Goal: Contribute content: Contribute content

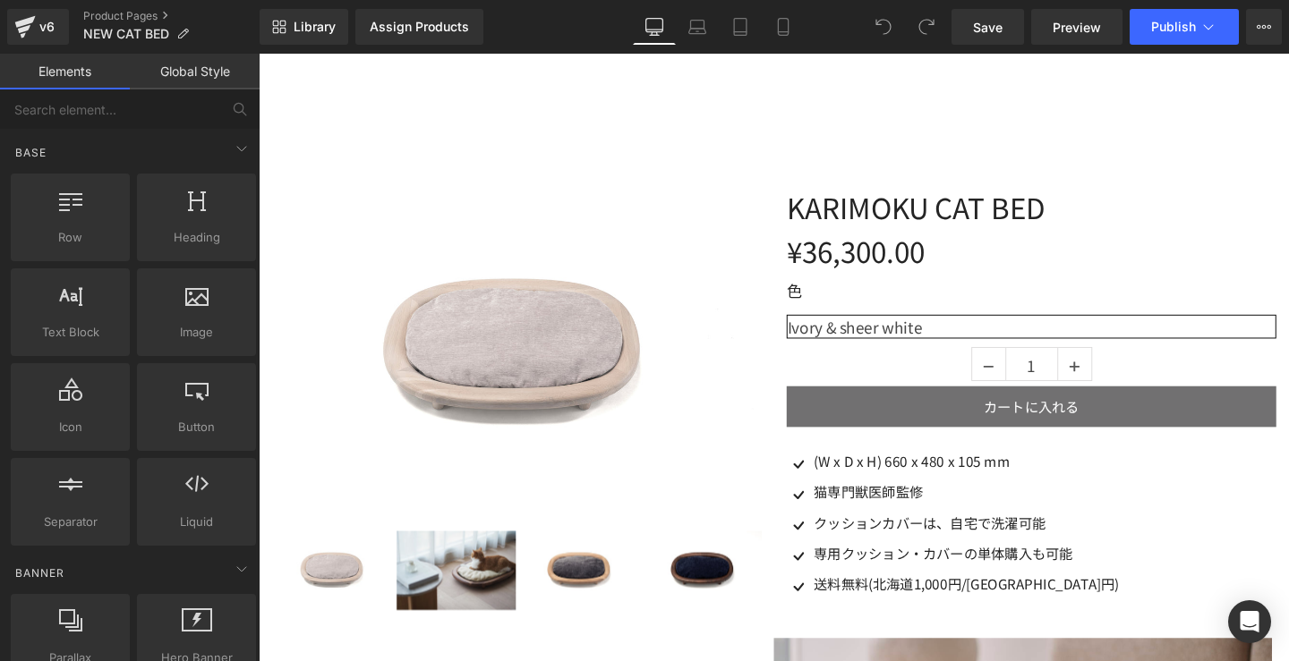
scroll to position [105, 0]
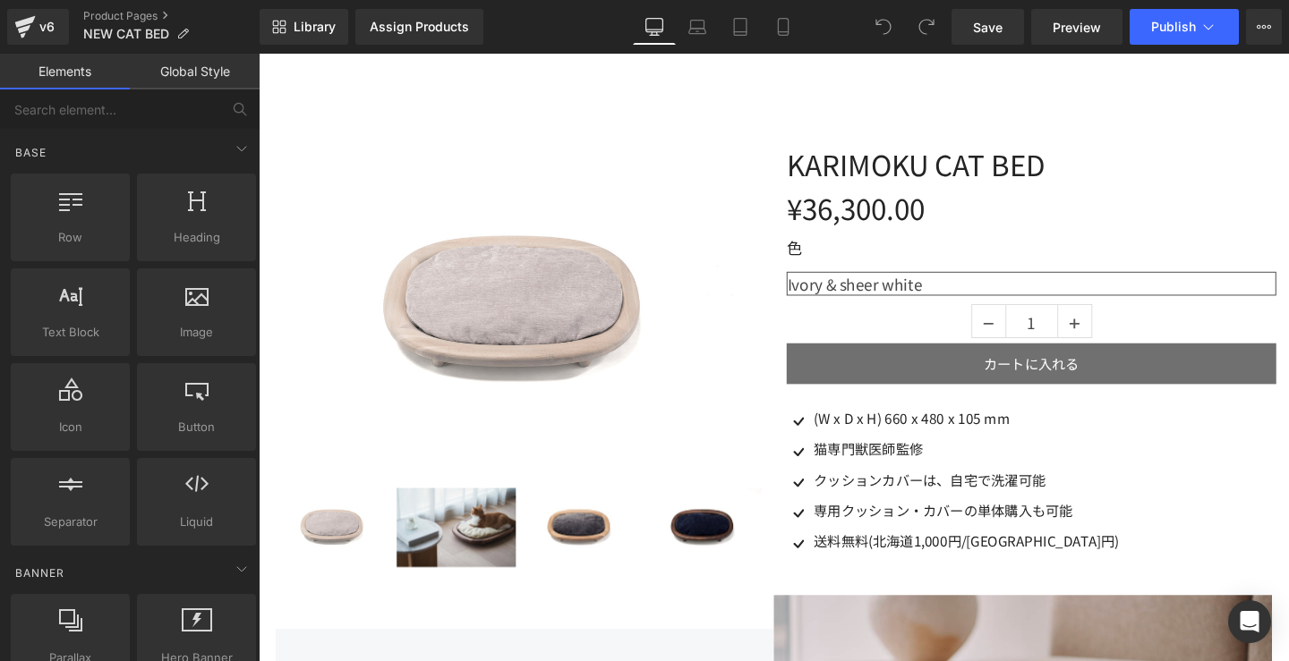
click at [1001, 295] on select "Ivory & sheer white Dark gray & natural Navy & mocha brown Yellow beige & walnu…" at bounding box center [1070, 295] width 515 height 25
select select "Yellow beige & walnut natural"
click at [813, 283] on select "Ivory & sheer white Dark gray & natural Navy & mocha brown Yellow beige & walnu…" at bounding box center [1070, 295] width 515 height 25
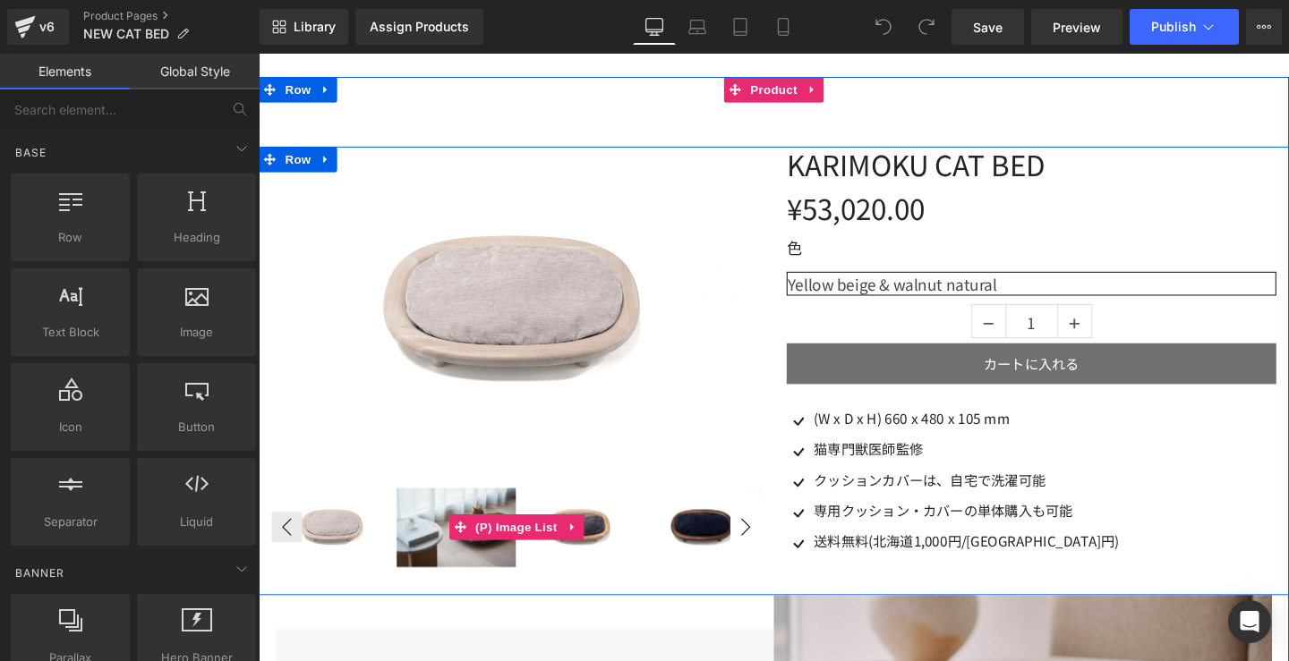
click at [763, 546] on button "›" at bounding box center [770, 551] width 32 height 32
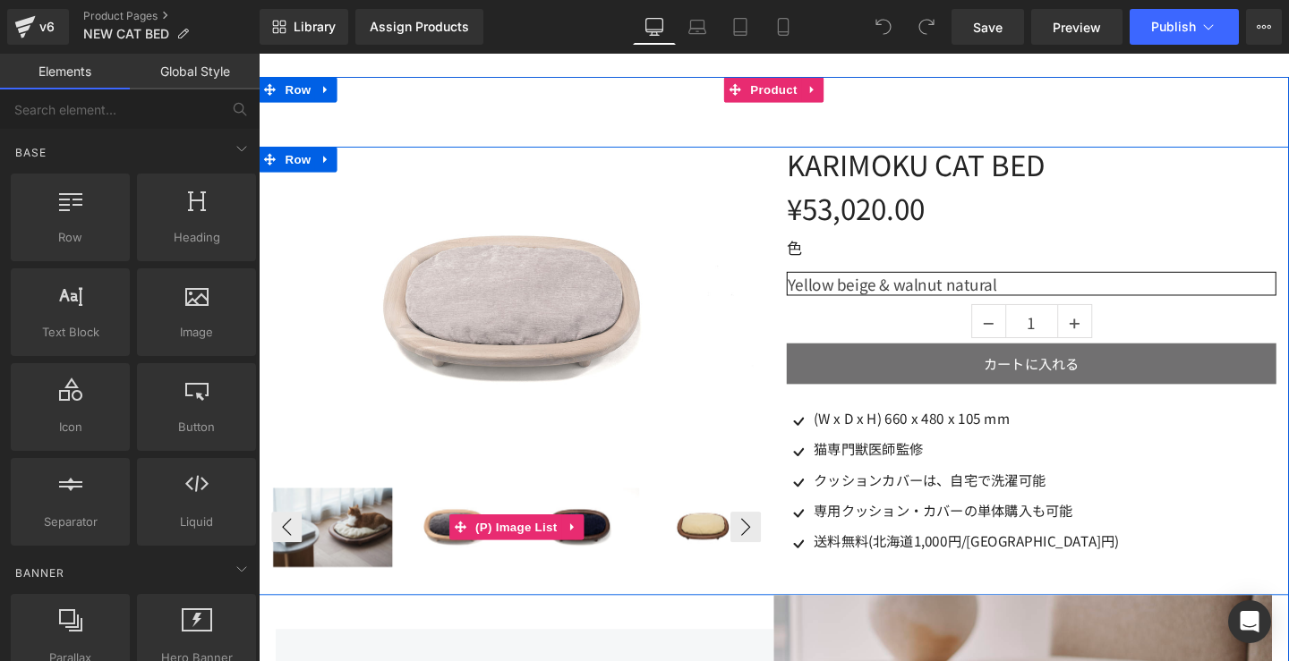
click at [728, 557] on img at bounding box center [725, 551] width 125 height 83
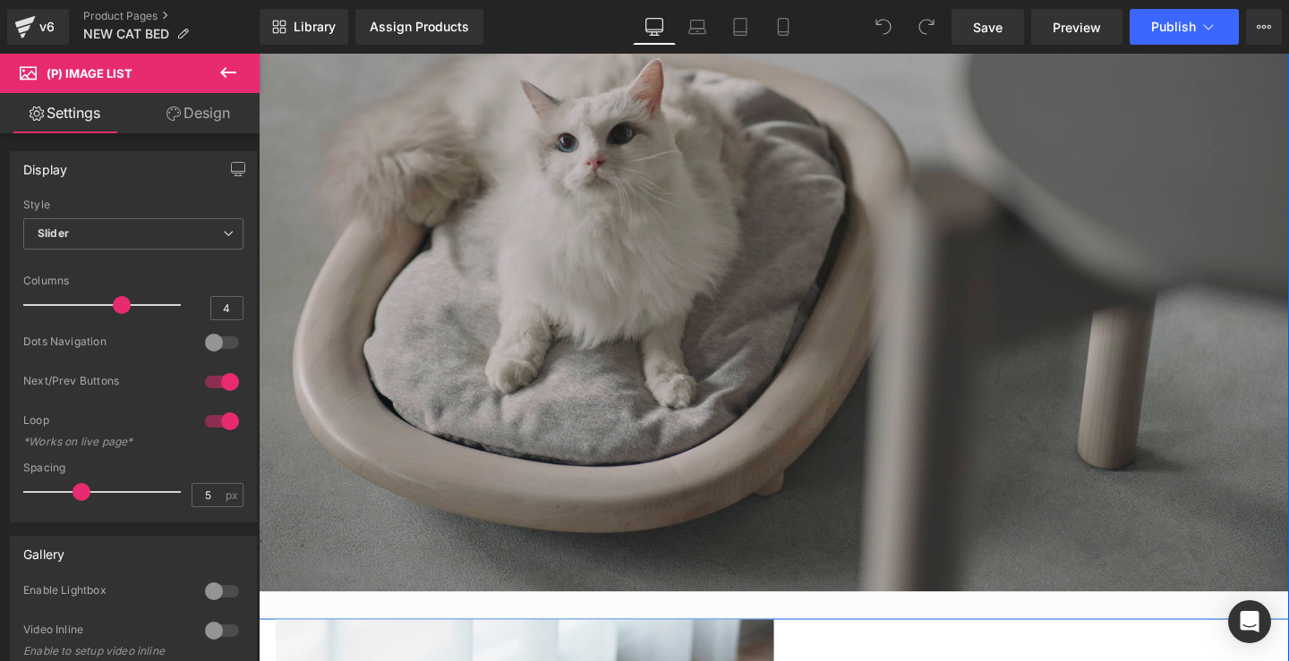
scroll to position [3196, 0]
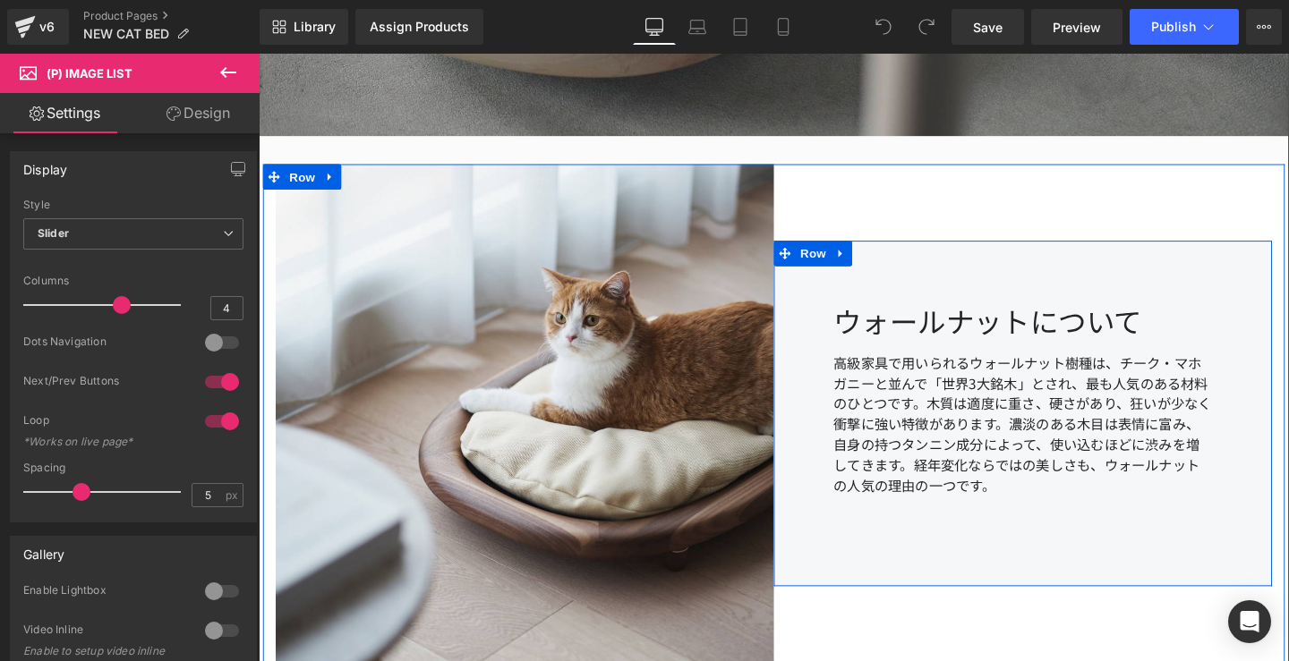
click at [1141, 542] on div "高級家具で用いられるウォールナット樹種は、チーク・マホガニーと並んで「世界3大銘木」とされ、最も人気のある材料のひとつです。木質は適度に重さ、硬さがあり、狂い…" at bounding box center [1062, 449] width 398 height 193
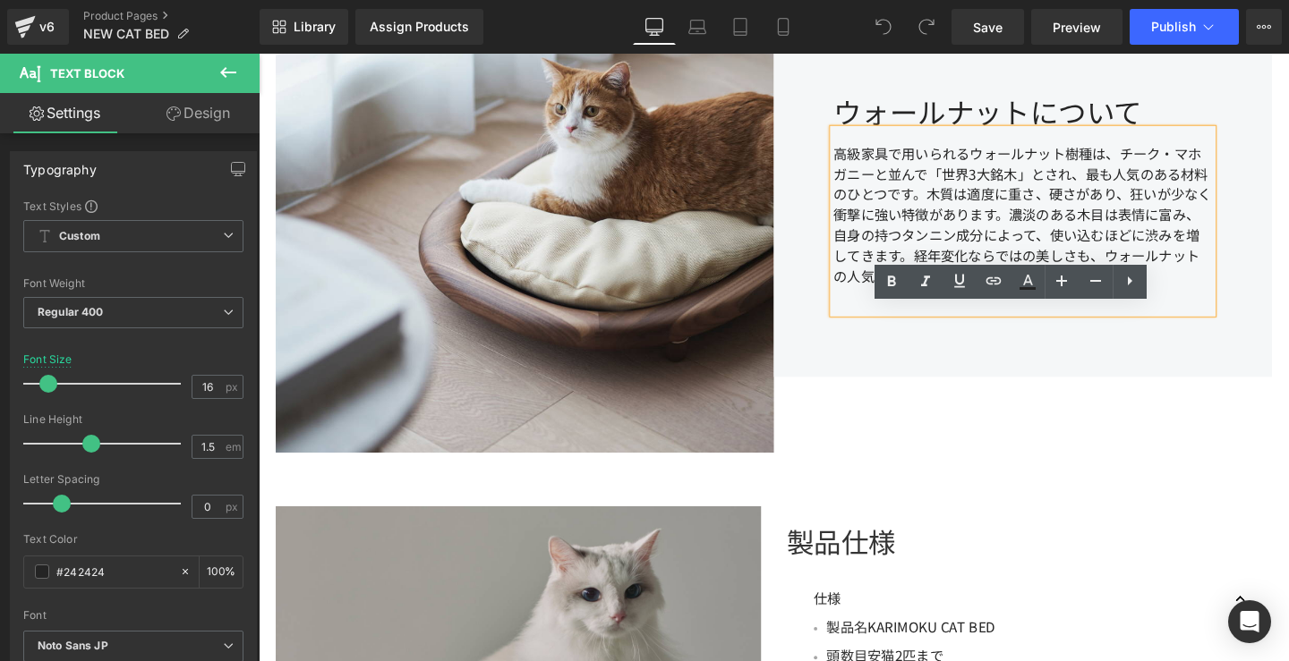
scroll to position [3223, 0]
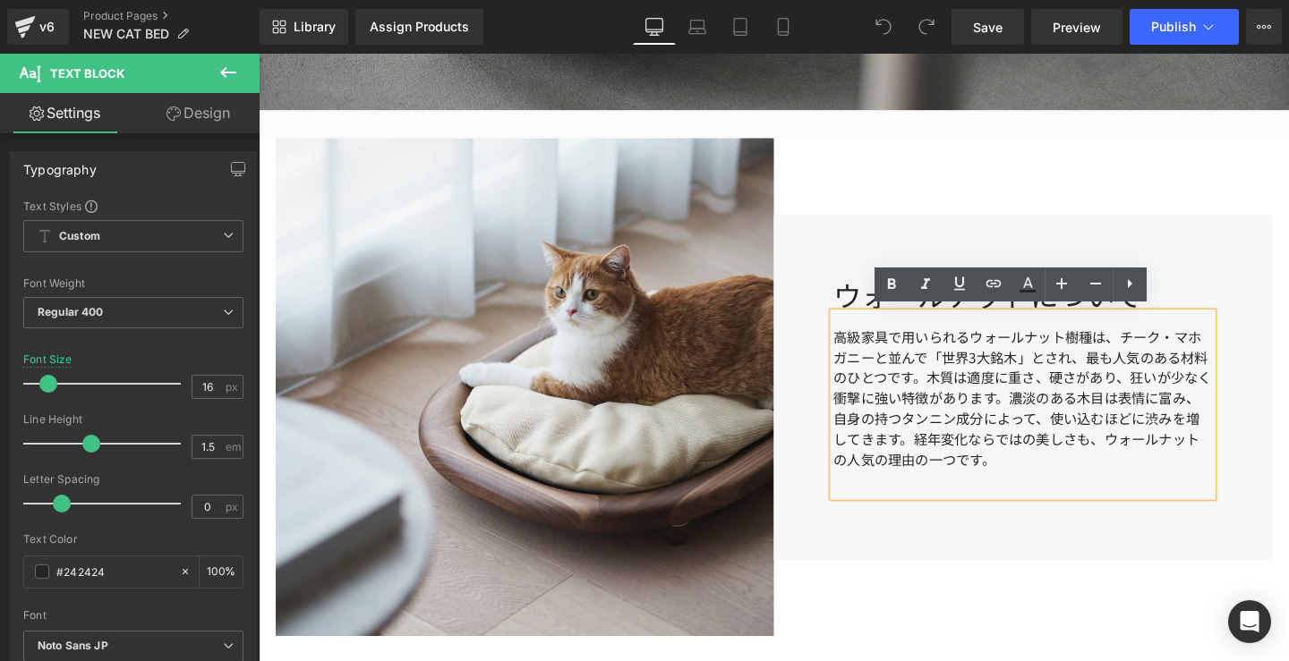
click at [881, 194] on div "ウォールナットについて Heading 高級家具で用いられるウォールナット樹種は、チーク・マホガニーと並んで「世界3大銘木」とされ、最も人気のある材料のひとつ…" at bounding box center [1062, 404] width 524 height 524
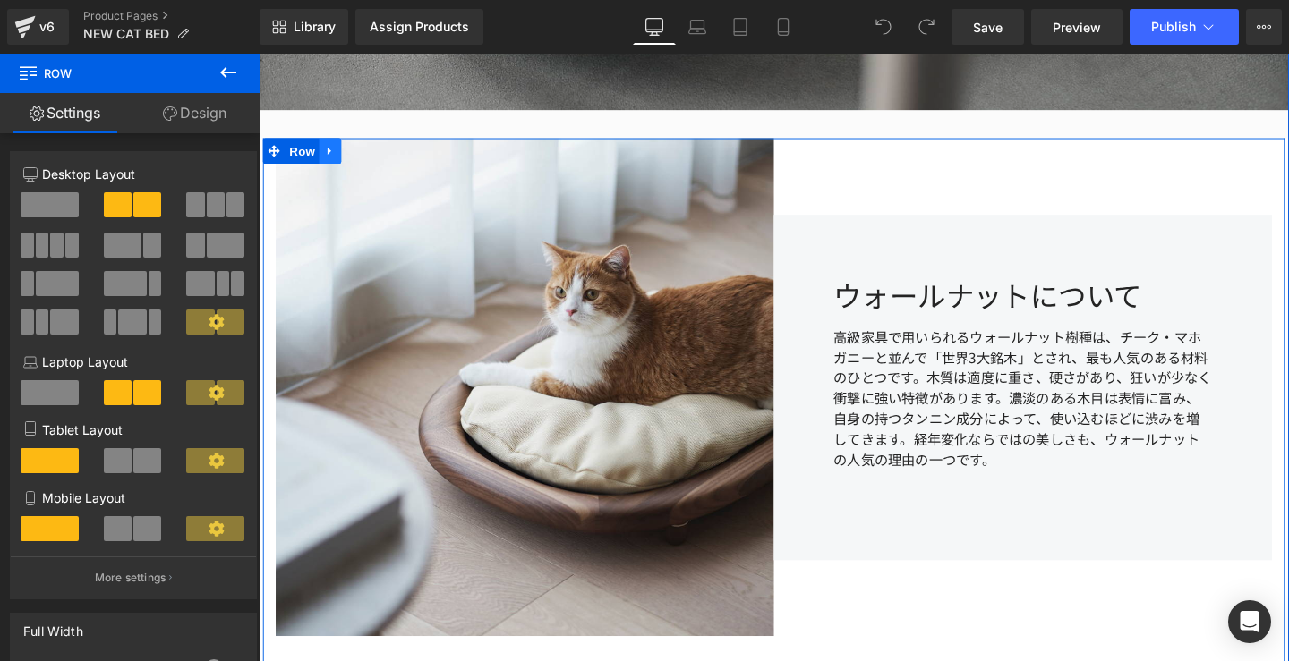
click at [328, 157] on icon at bounding box center [334, 155] width 13 height 13
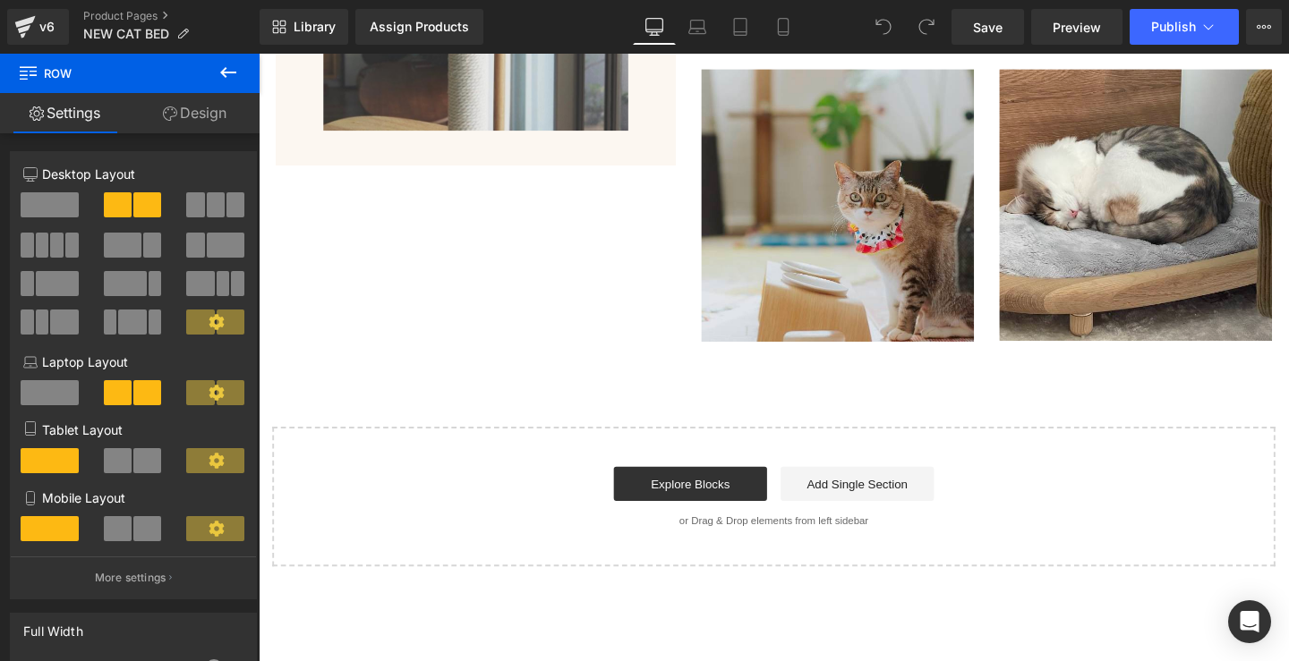
scroll to position [6005, 0]
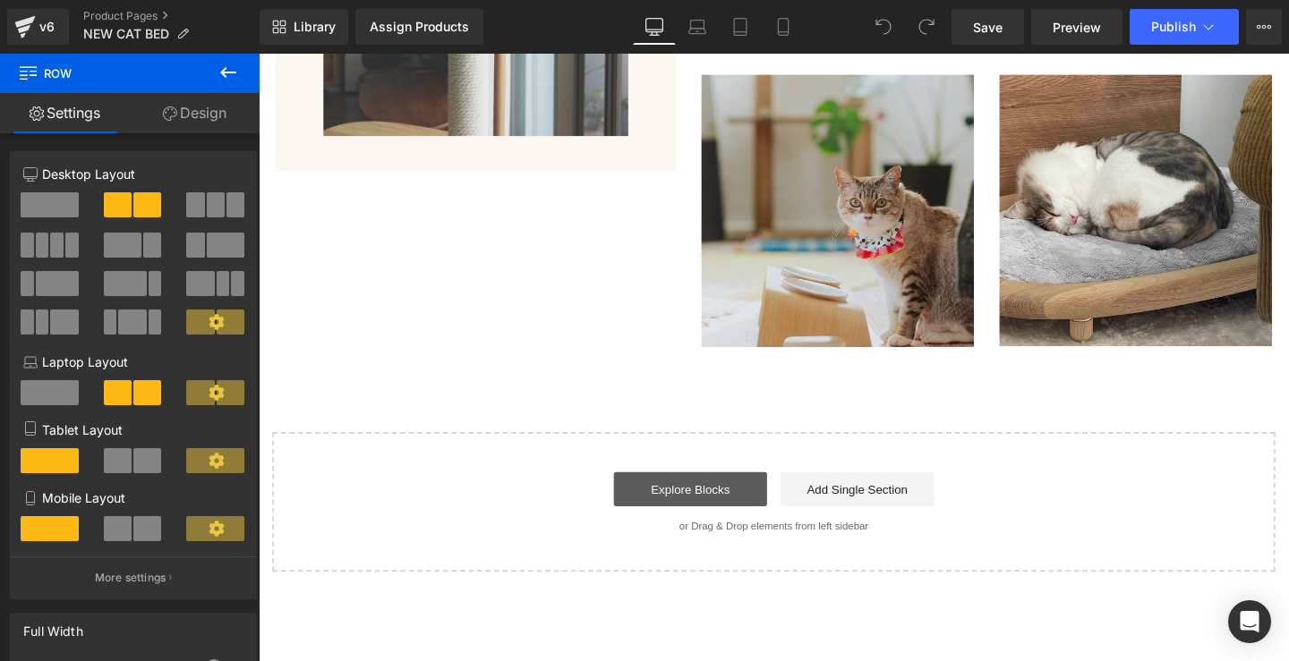
click at [769, 510] on link "Explore Blocks" at bounding box center [712, 512] width 161 height 36
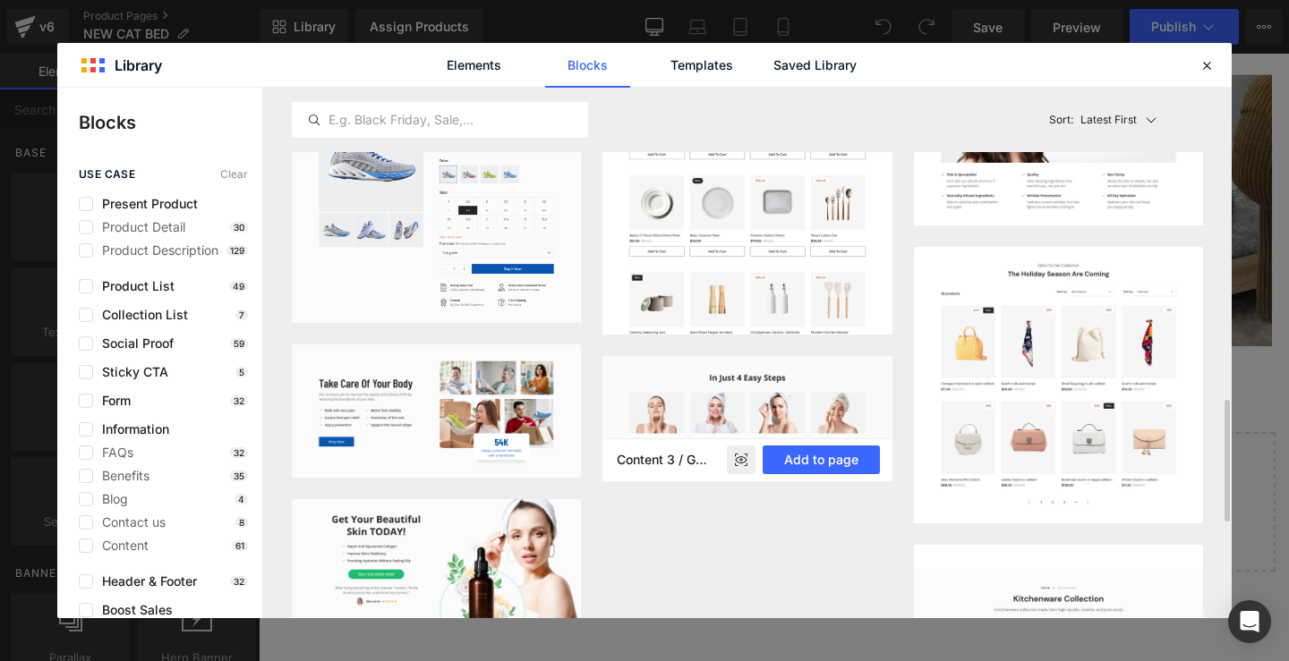
scroll to position [1562, 0]
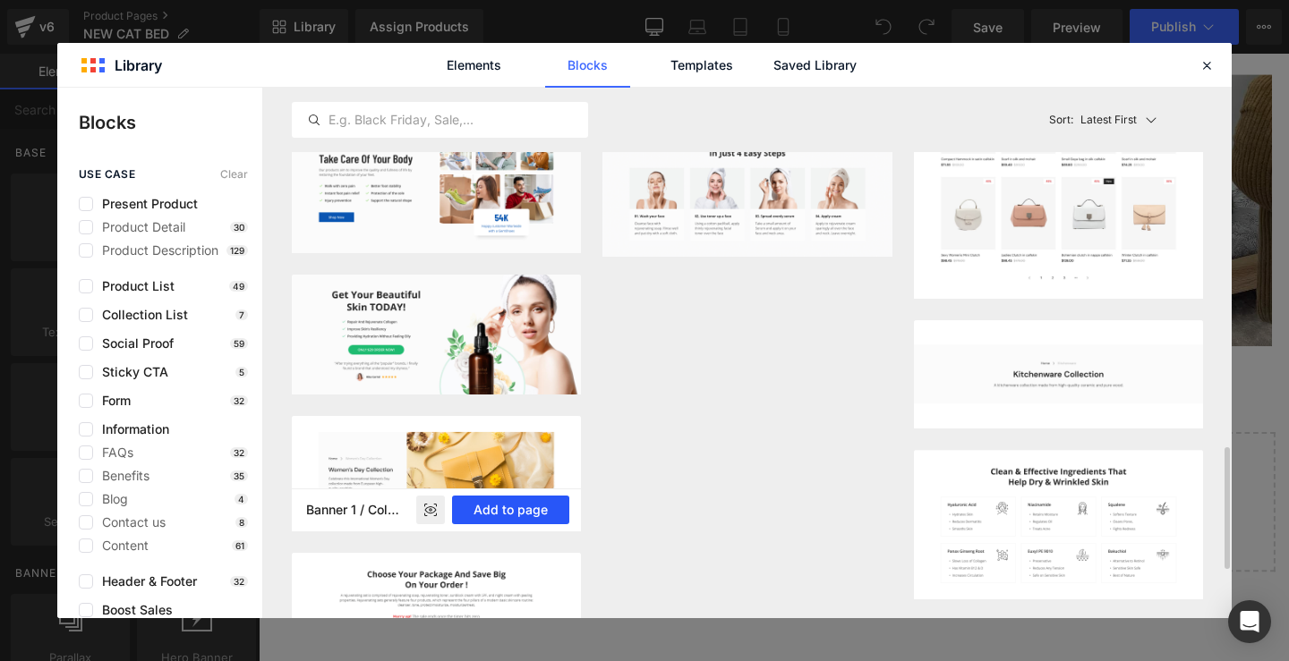
click at [478, 511] on button "Add to page" at bounding box center [510, 510] width 117 height 29
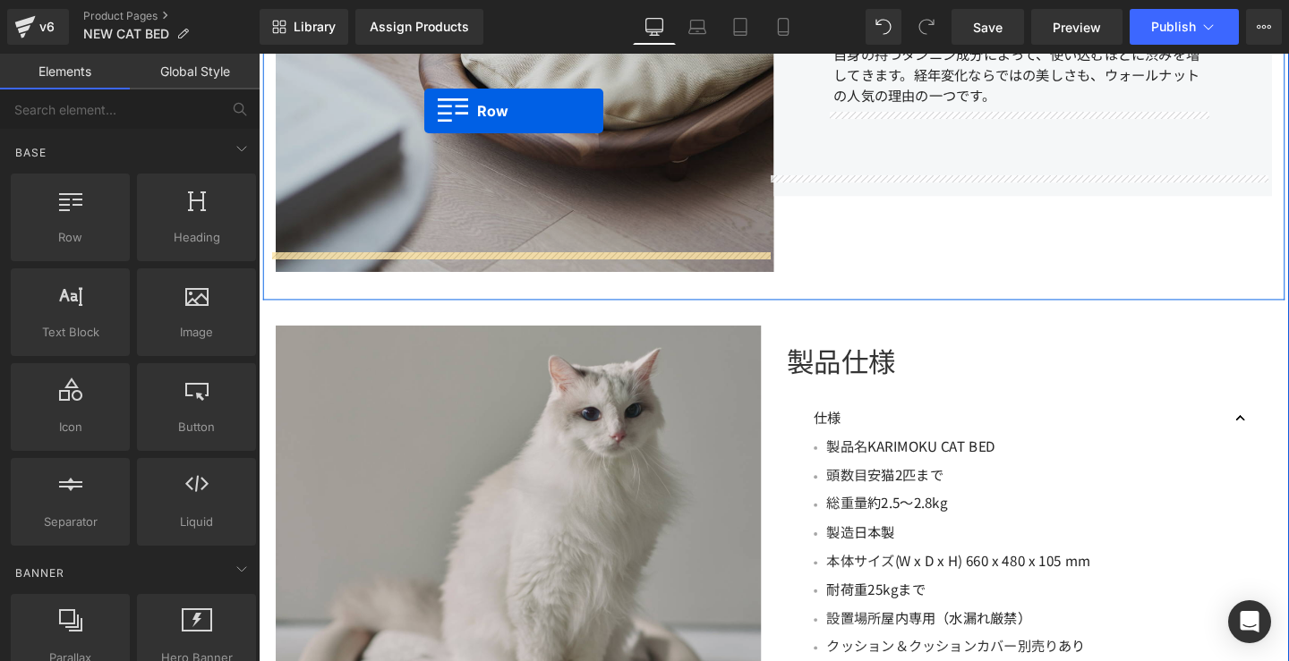
scroll to position [3499, 0]
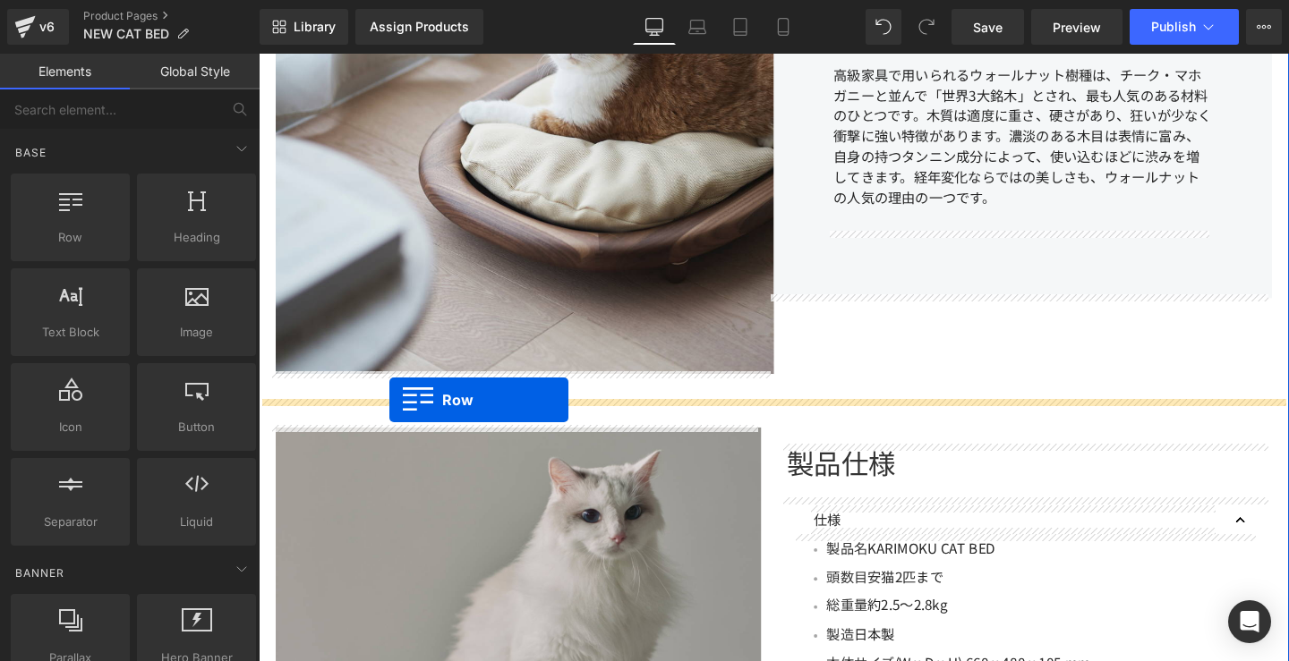
drag, startPoint x: 284, startPoint y: 226, endPoint x: 396, endPoint y: 418, distance: 221.8
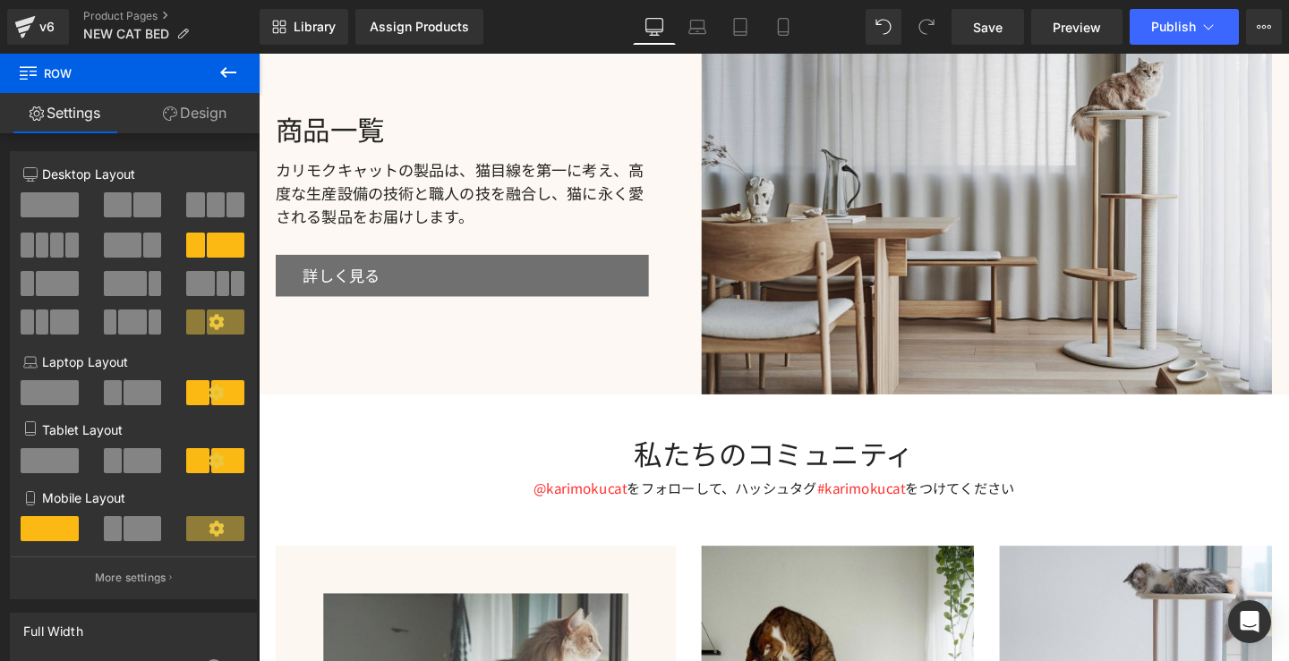
scroll to position [6918, 0]
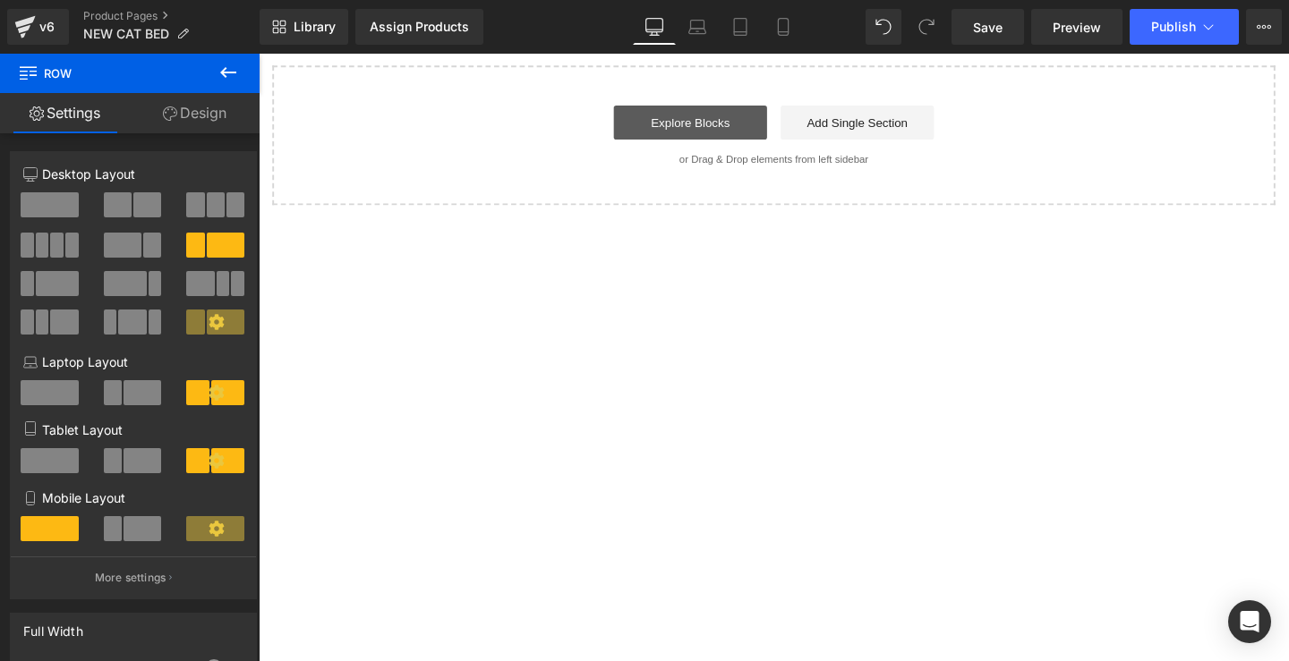
click at [762, 139] on link "Explore Blocks" at bounding box center [712, 126] width 161 height 36
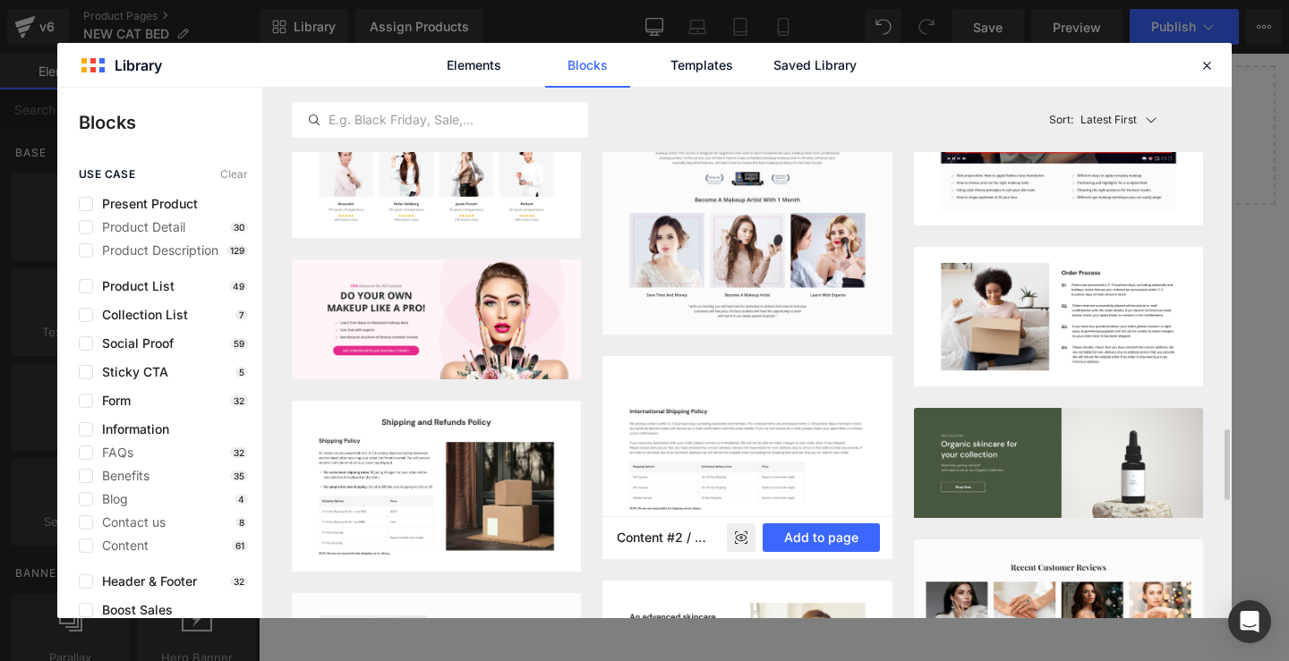
scroll to position [2938, 0]
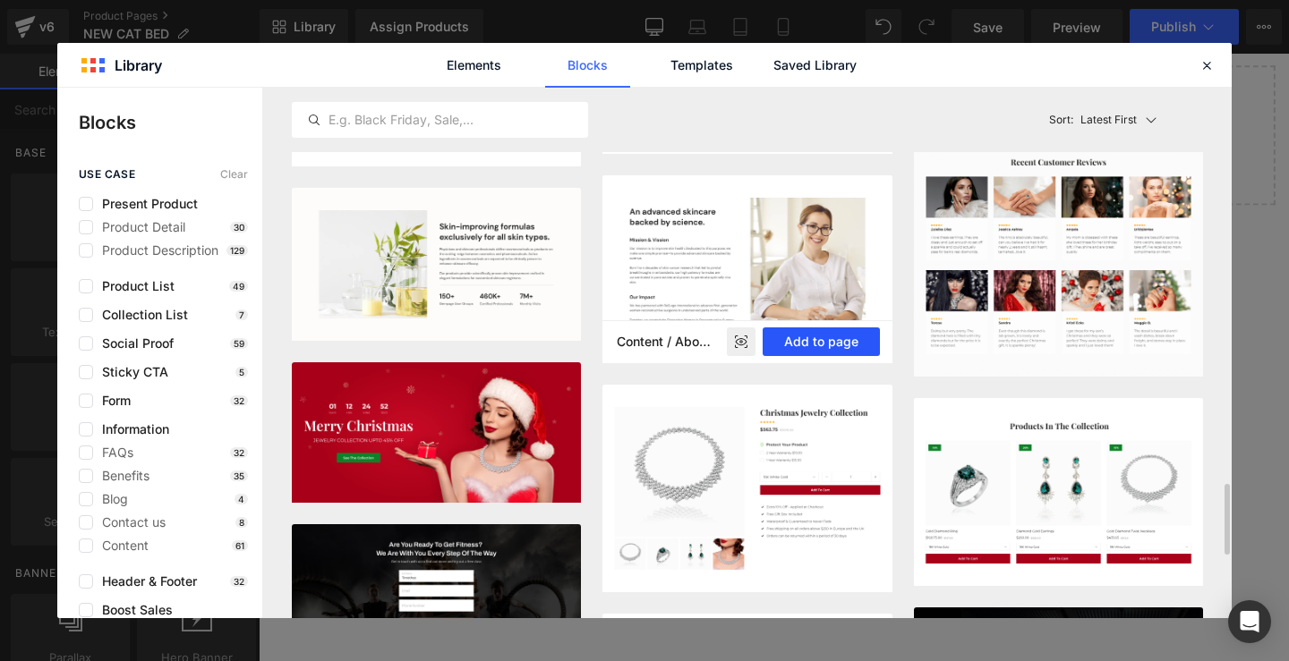
click at [804, 335] on button "Add to page" at bounding box center [820, 342] width 117 height 29
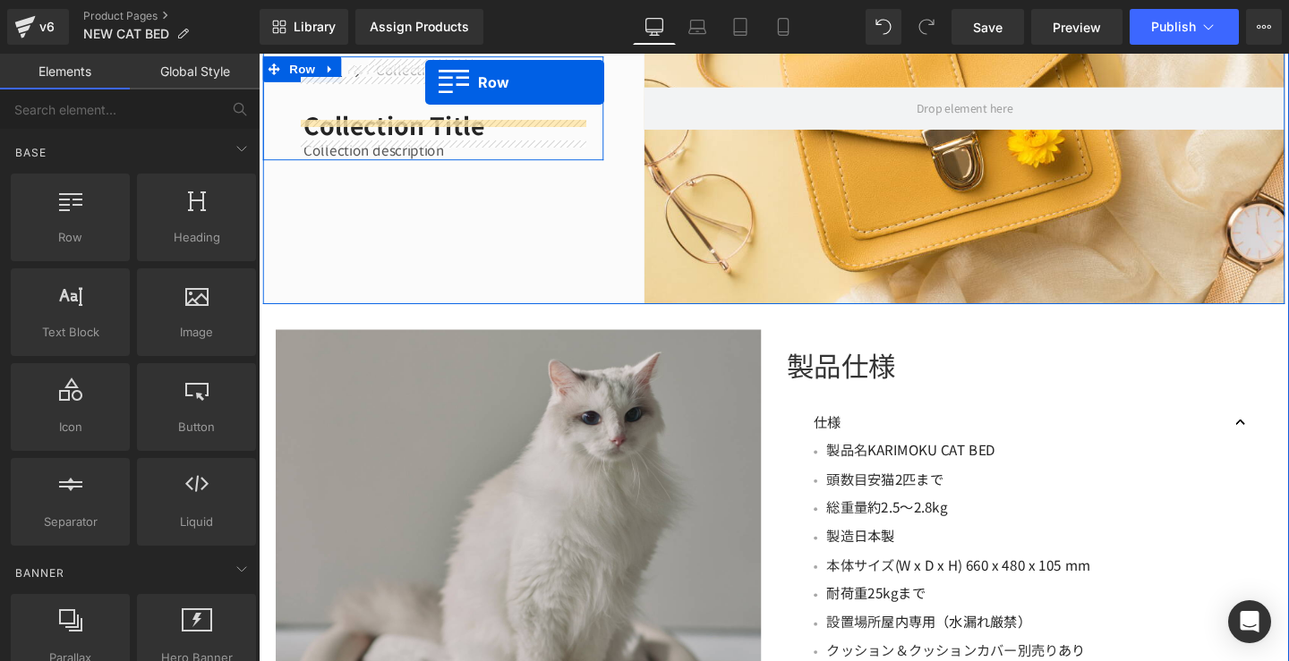
scroll to position [3781, 0]
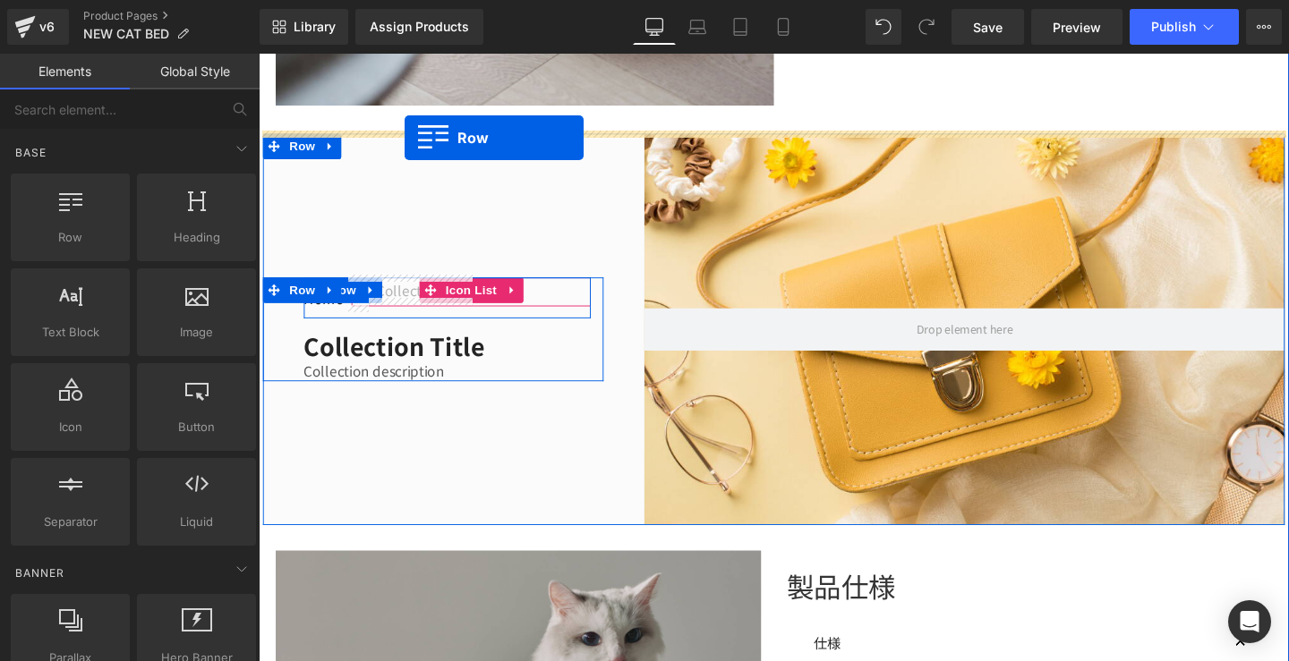
drag, startPoint x: 273, startPoint y: 225, endPoint x: 412, endPoint y: 142, distance: 161.3
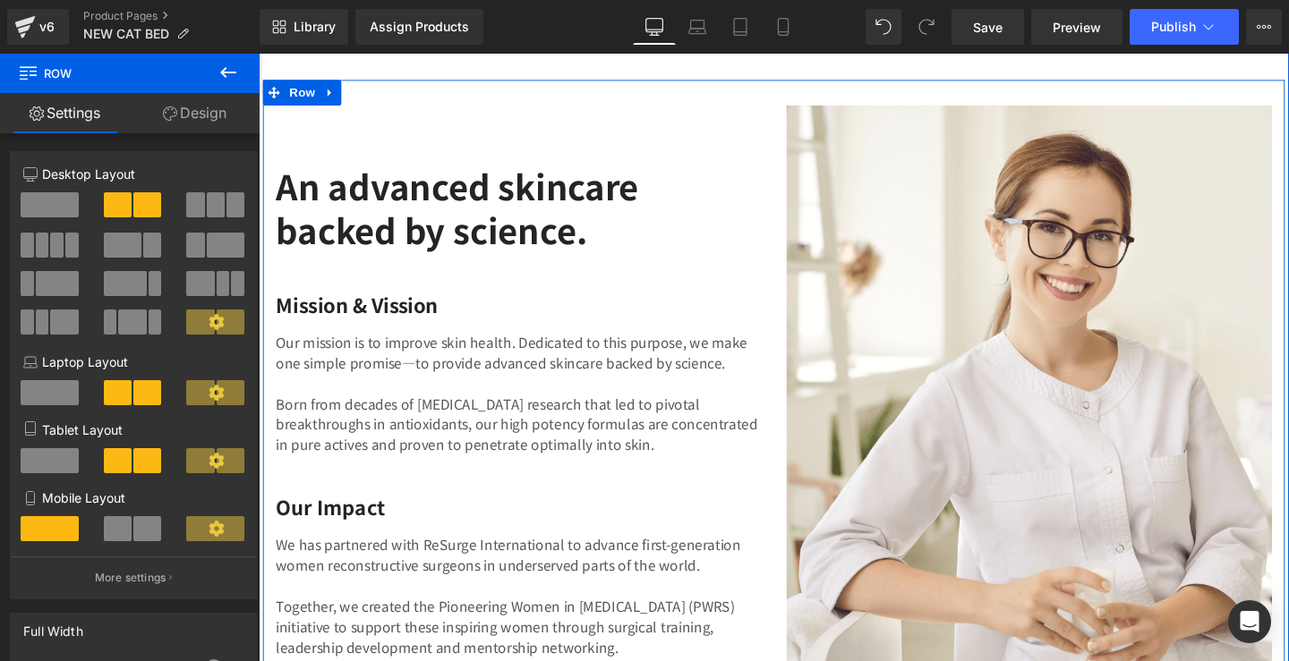
scroll to position [4322, 0]
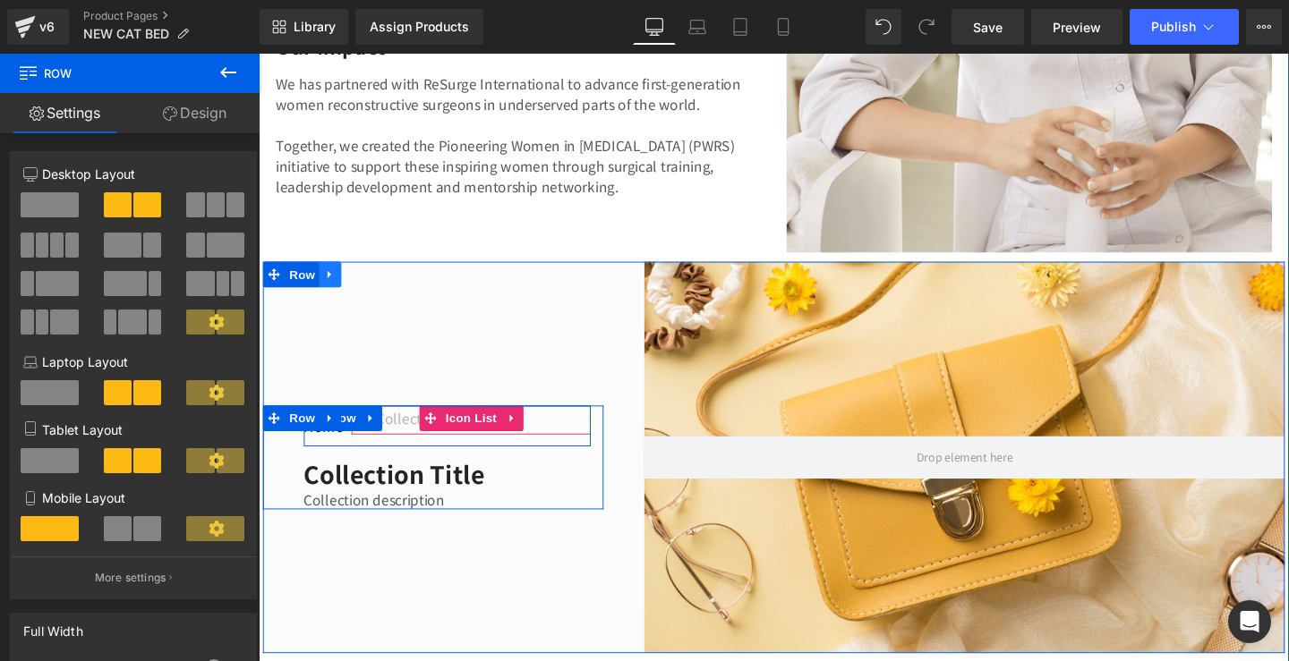
click at [331, 280] on icon at bounding box center [334, 285] width 13 height 13
click at [374, 279] on icon at bounding box center [380, 285] width 13 height 13
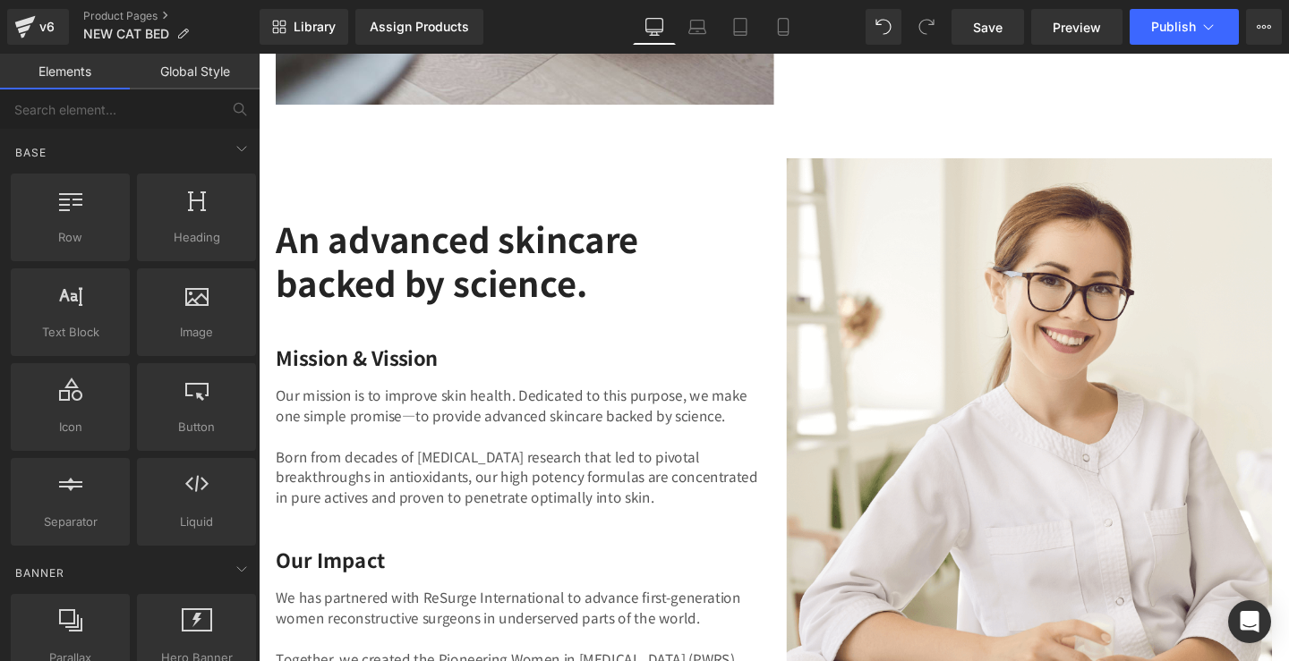
scroll to position [3752, 0]
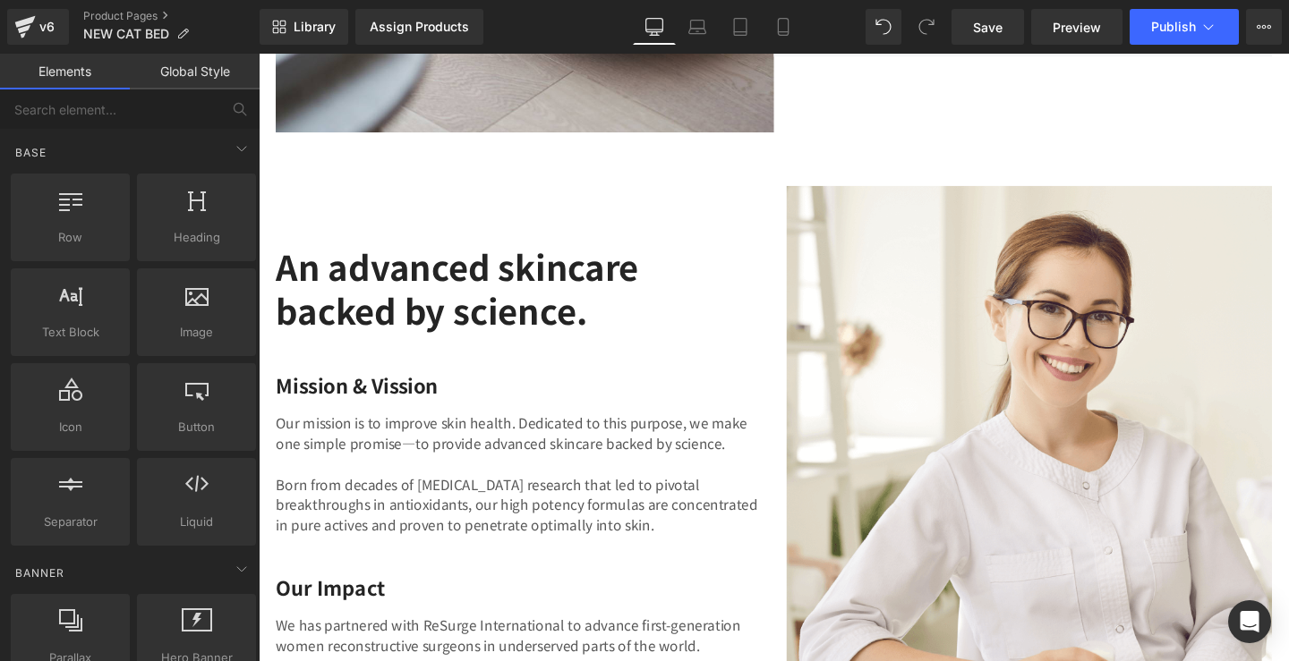
click at [566, 266] on div "An advanced skincare backed by science. Heading" at bounding box center [532, 300] width 510 height 93
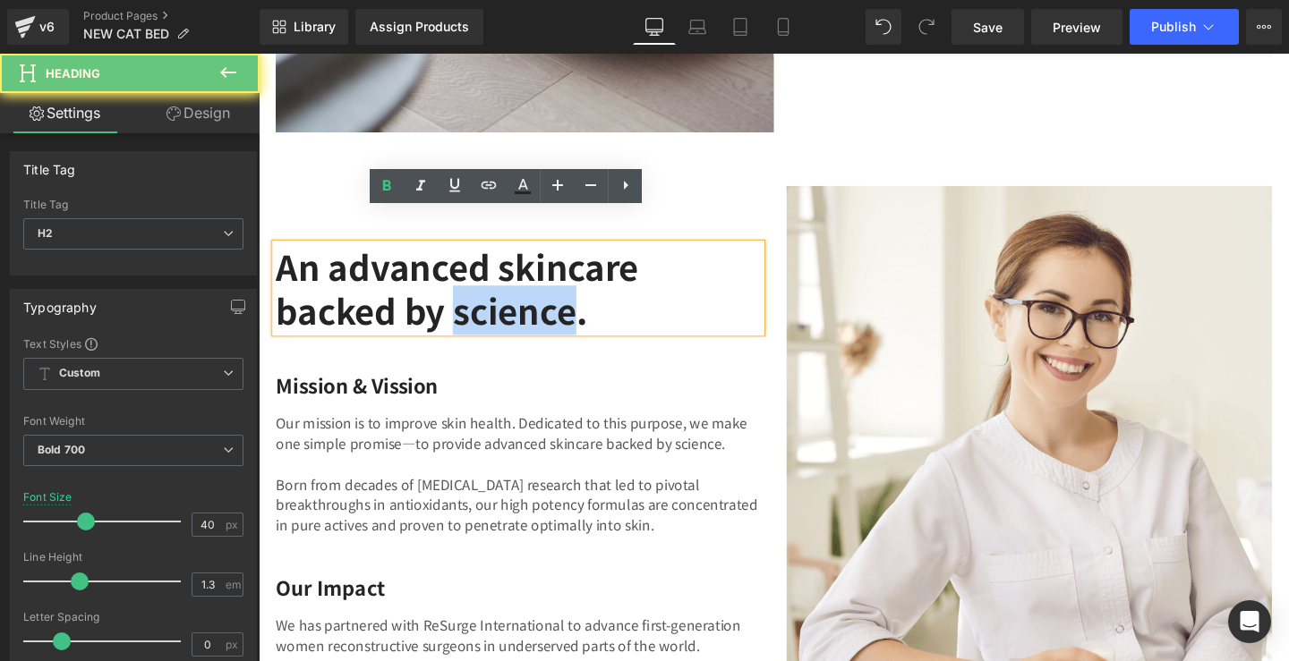
click at [566, 266] on h2 "An advanced skincare backed by science." at bounding box center [532, 300] width 510 height 93
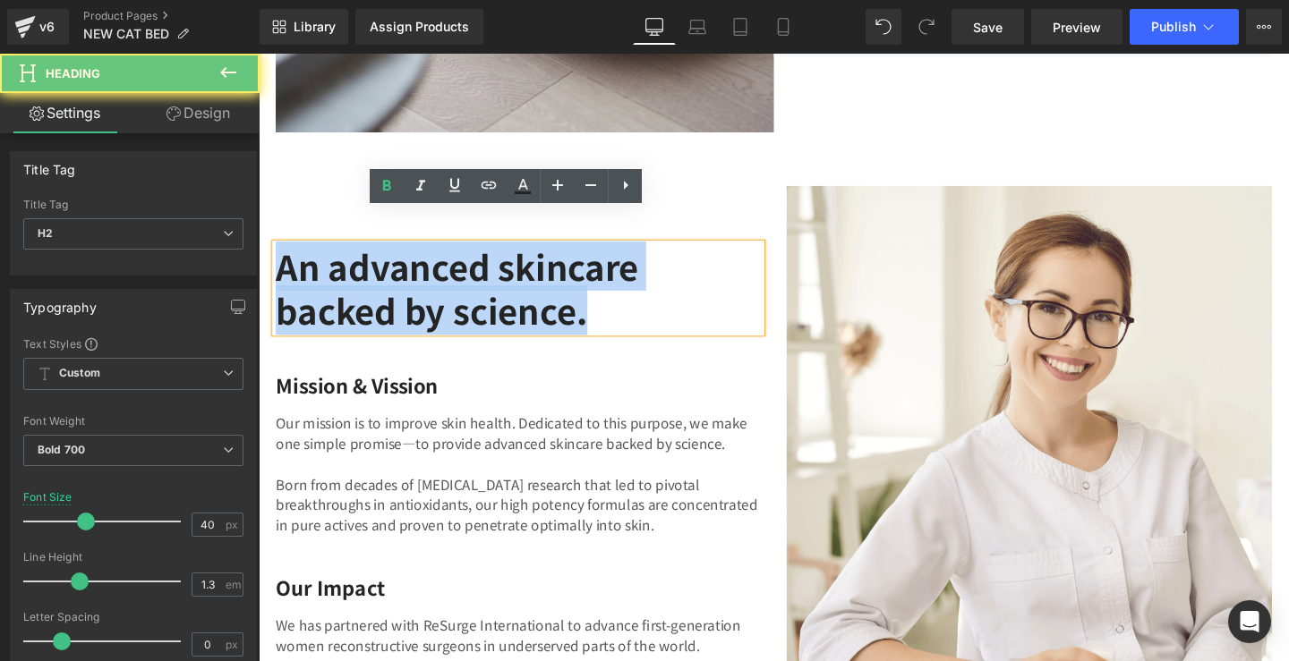
click at [566, 266] on h2 "An advanced skincare backed by science." at bounding box center [532, 300] width 510 height 93
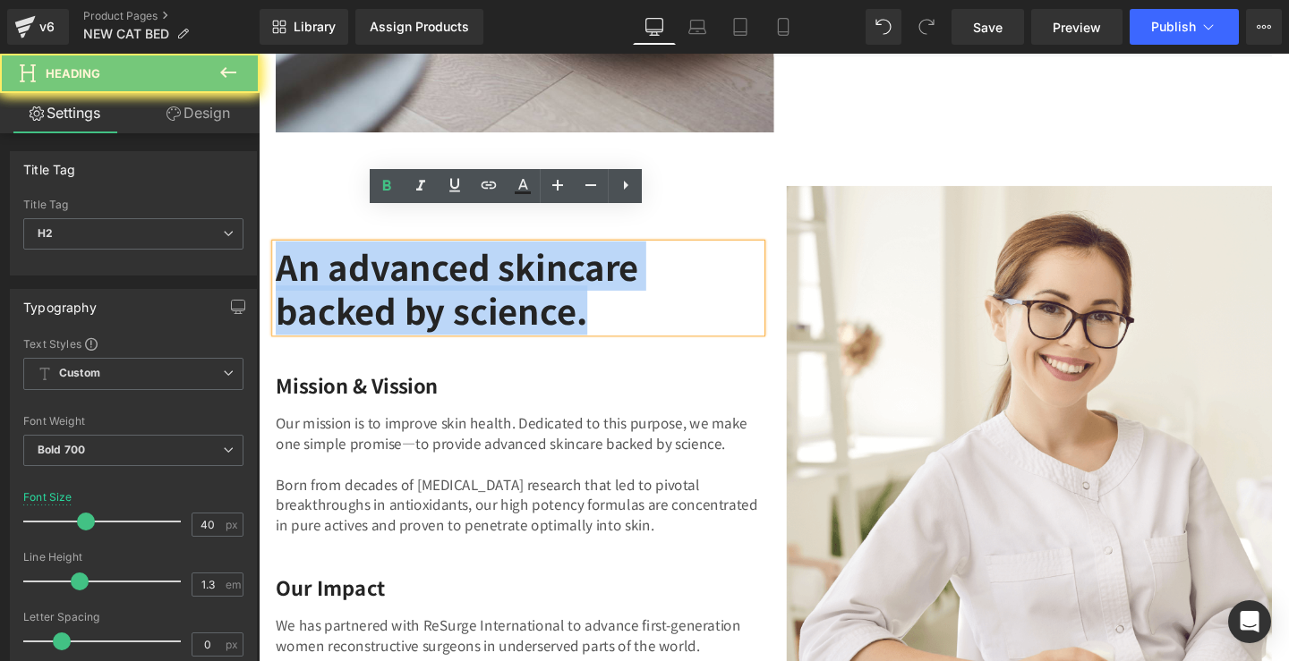
click at [635, 284] on h2 "An advanced skincare backed by science." at bounding box center [532, 300] width 510 height 93
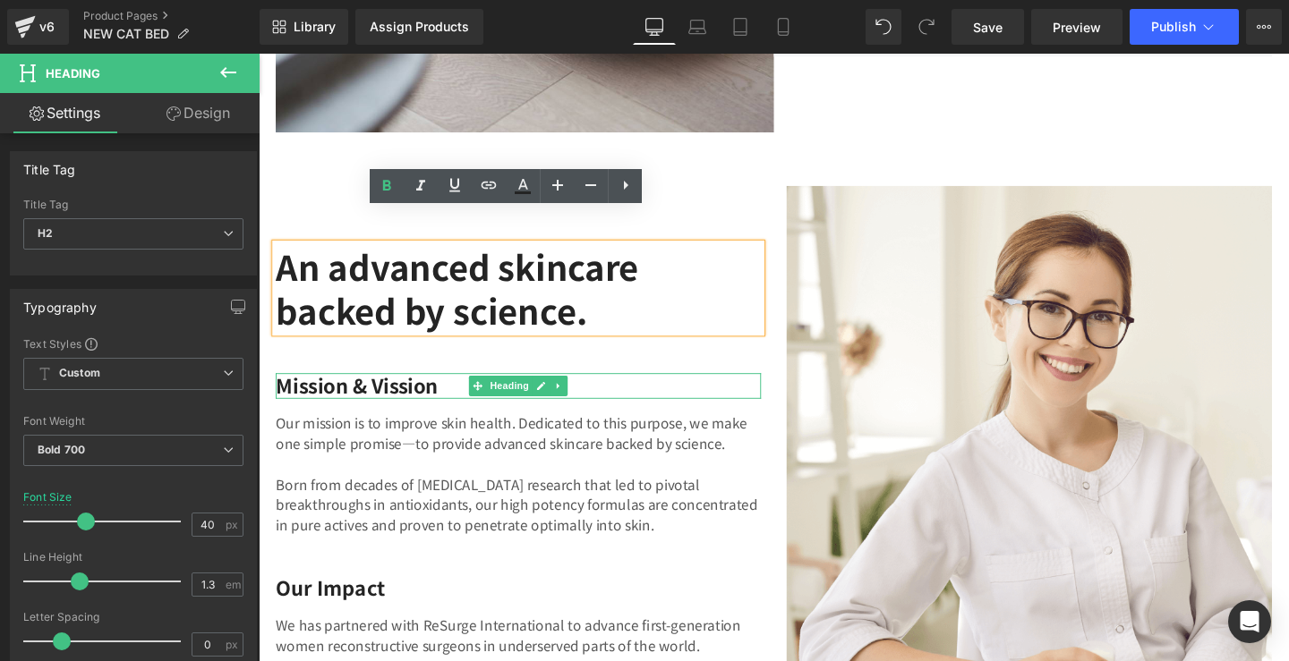
click at [396, 390] on h4 "Mission & Vission" at bounding box center [532, 403] width 510 height 27
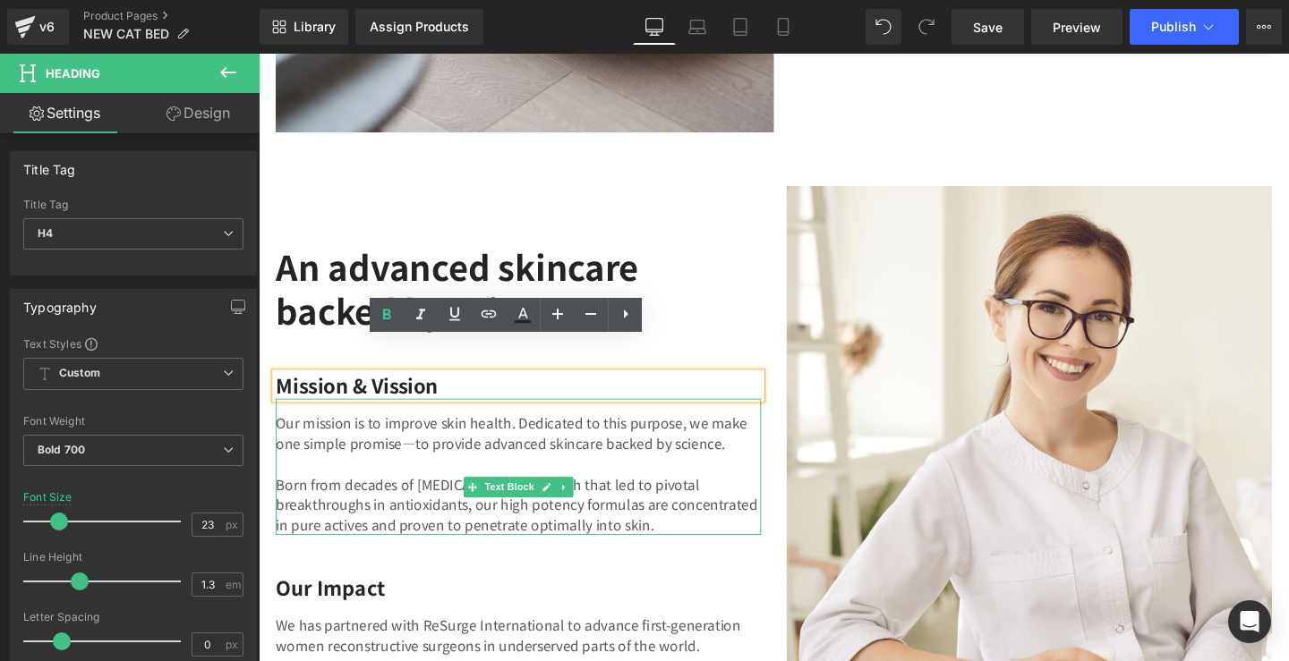
click at [342, 431] on p "Our mission is to improve skin health. Dedicated to this purpose, we make one s…" at bounding box center [532, 452] width 510 height 43
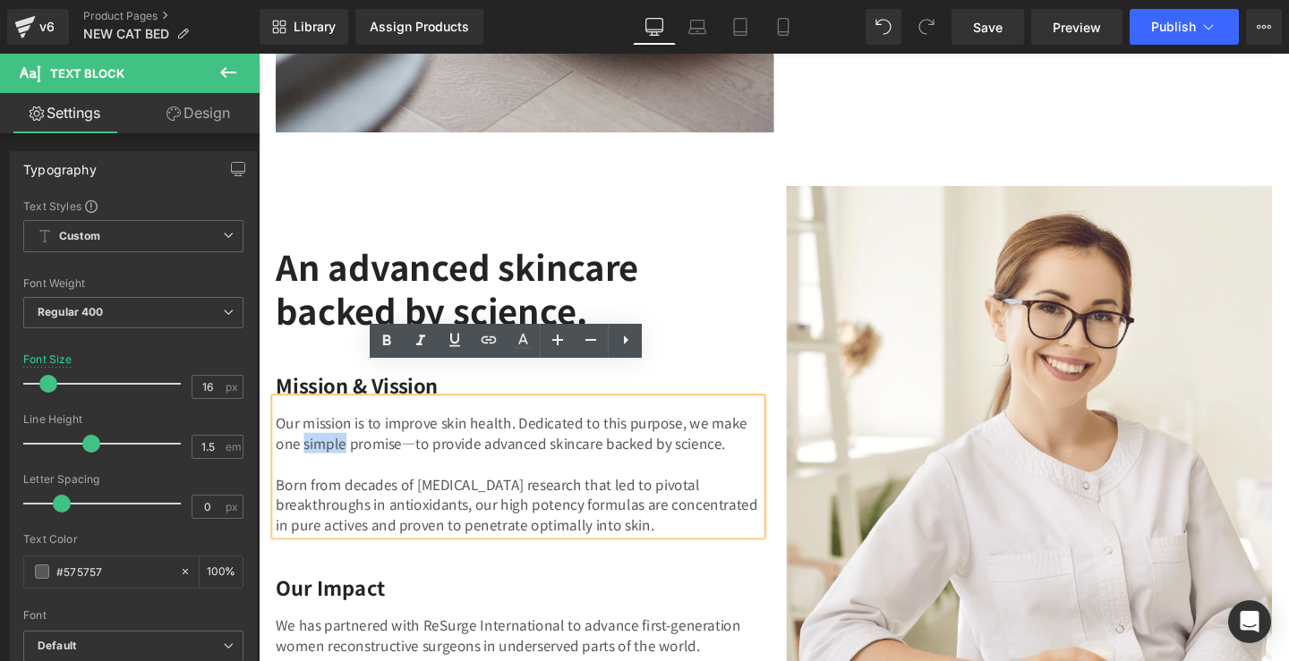
click at [342, 431] on p "Our mission is to improve skin health. Dedicated to this purpose, we make one s…" at bounding box center [532, 452] width 510 height 43
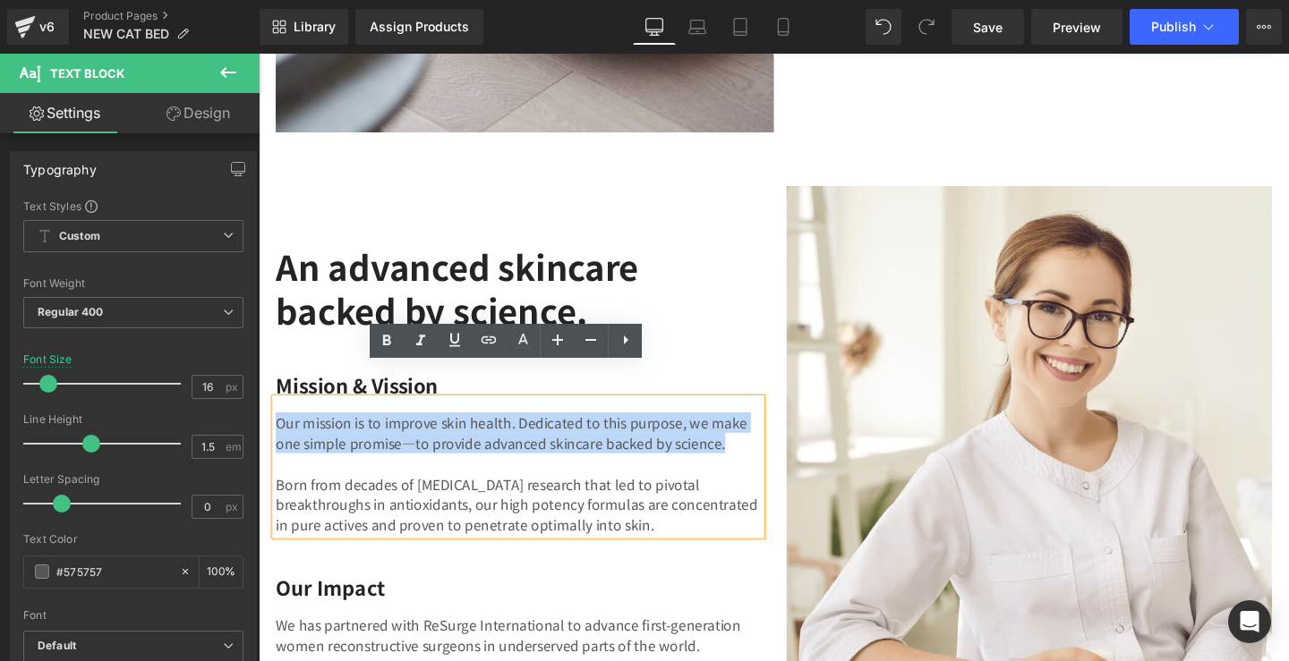
click at [342, 431] on p "Our mission is to improve skin health. Dedicated to this purpose, we make one s…" at bounding box center [532, 452] width 510 height 43
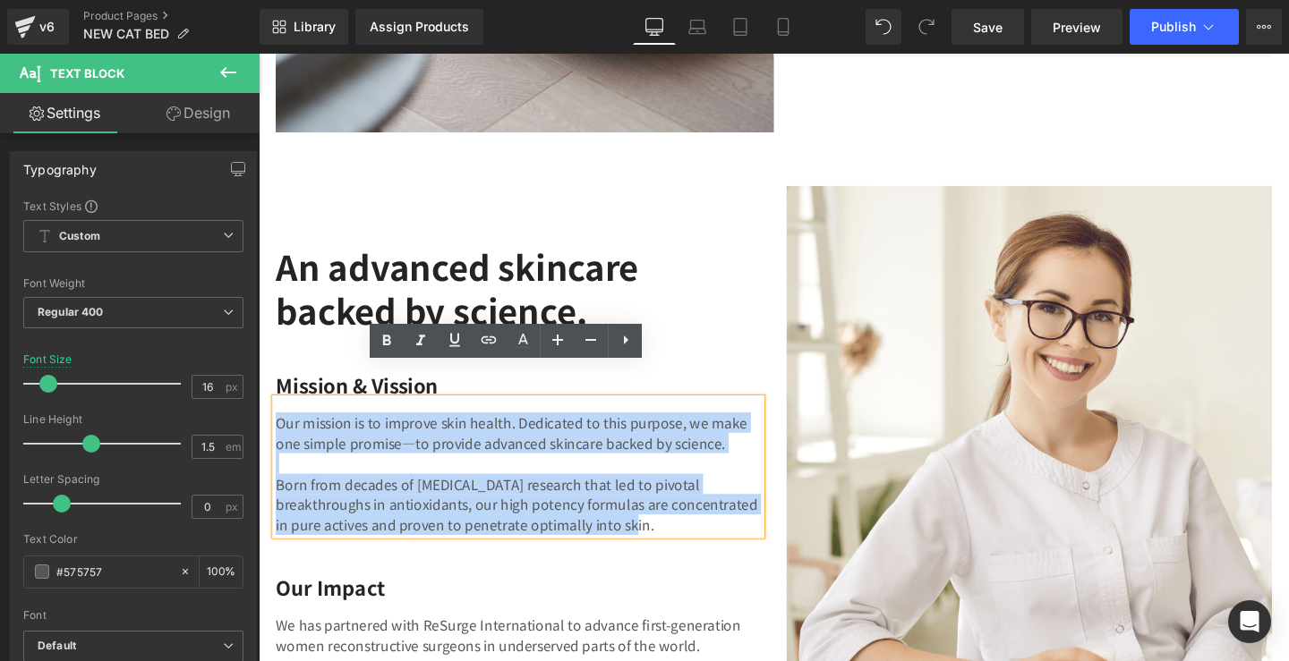
drag, startPoint x: 334, startPoint y: 552, endPoint x: 273, endPoint y: 409, distance: 155.6
click at [277, 417] on div "Our mission is to improve skin health. Dedicated to this purpose, we make one s…" at bounding box center [532, 488] width 510 height 143
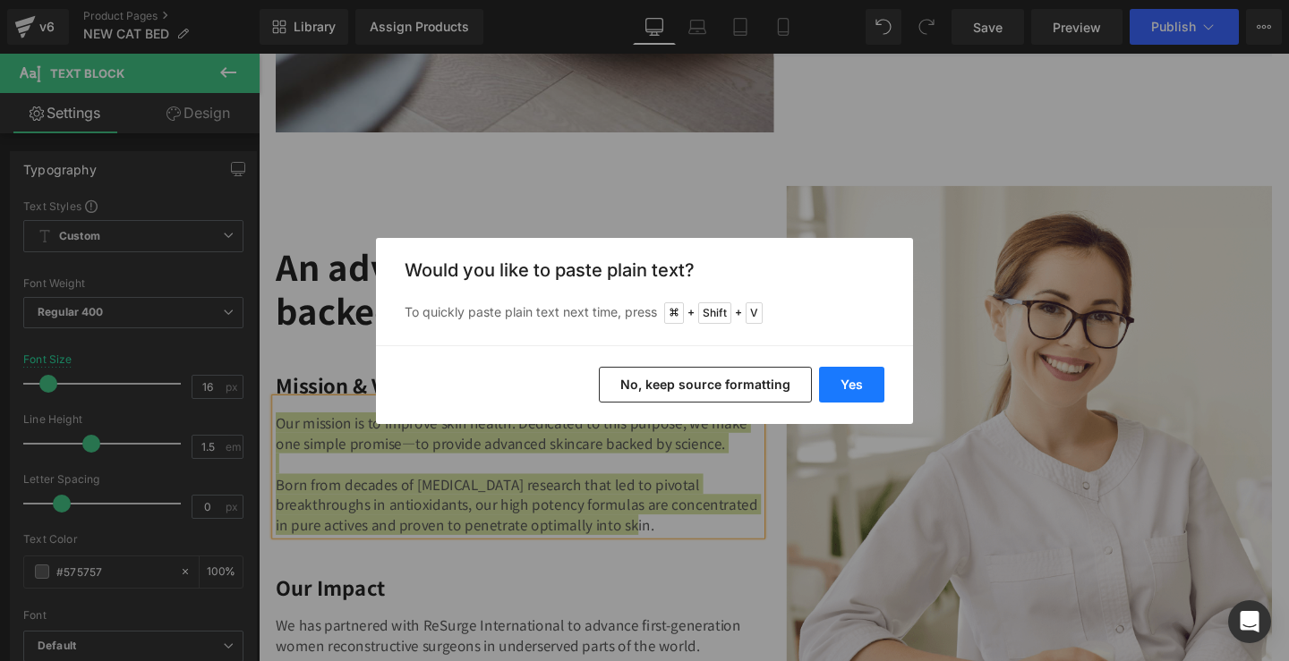
click at [844, 373] on button "Yes" at bounding box center [851, 385] width 65 height 36
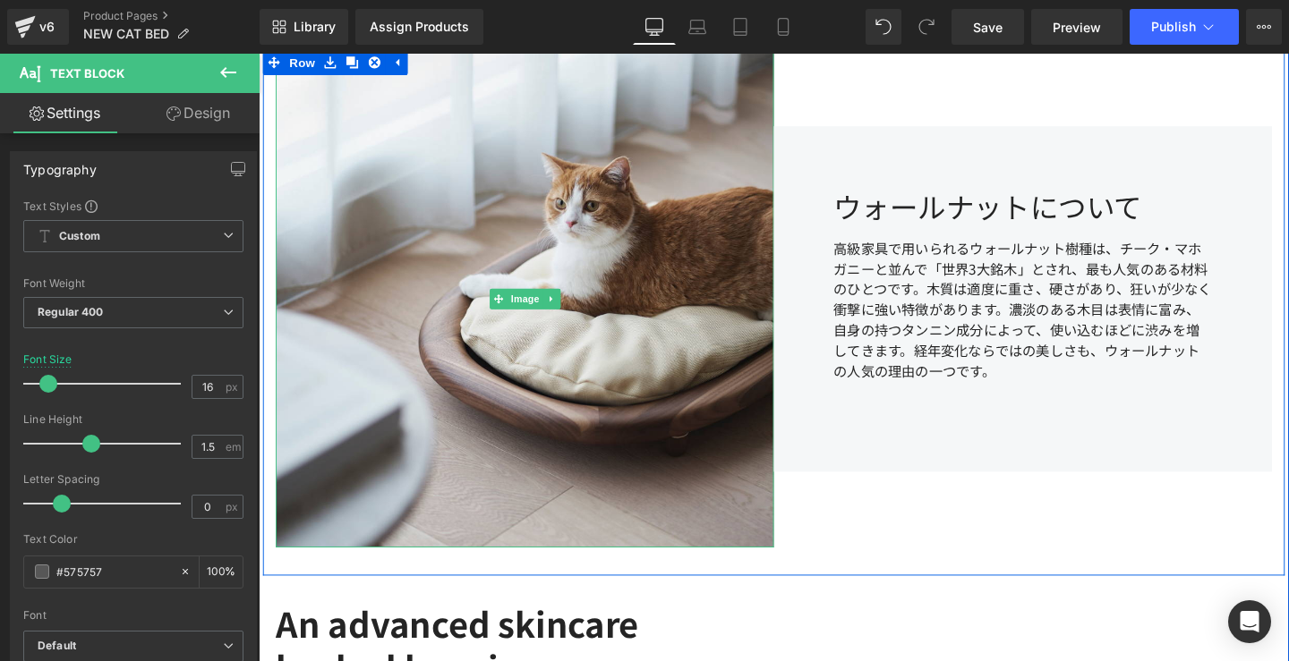
scroll to position [3534, 0]
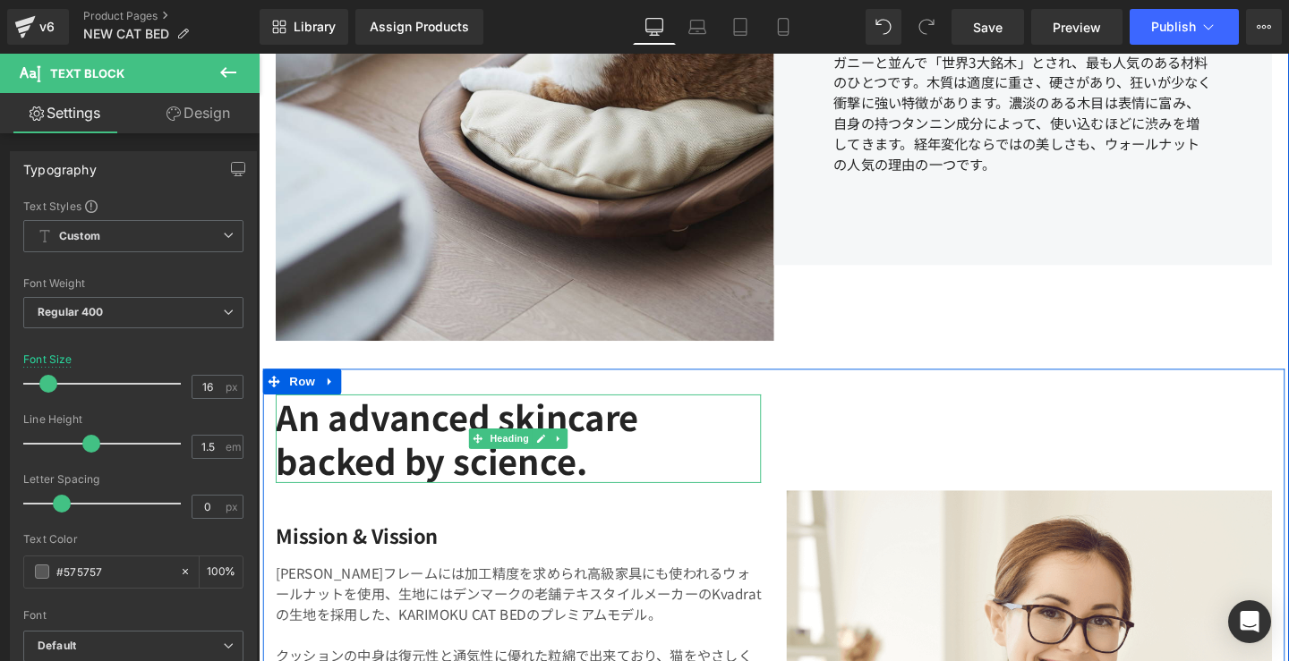
click at [615, 487] on h2 "An advanced skincare backed by science." at bounding box center [532, 458] width 510 height 93
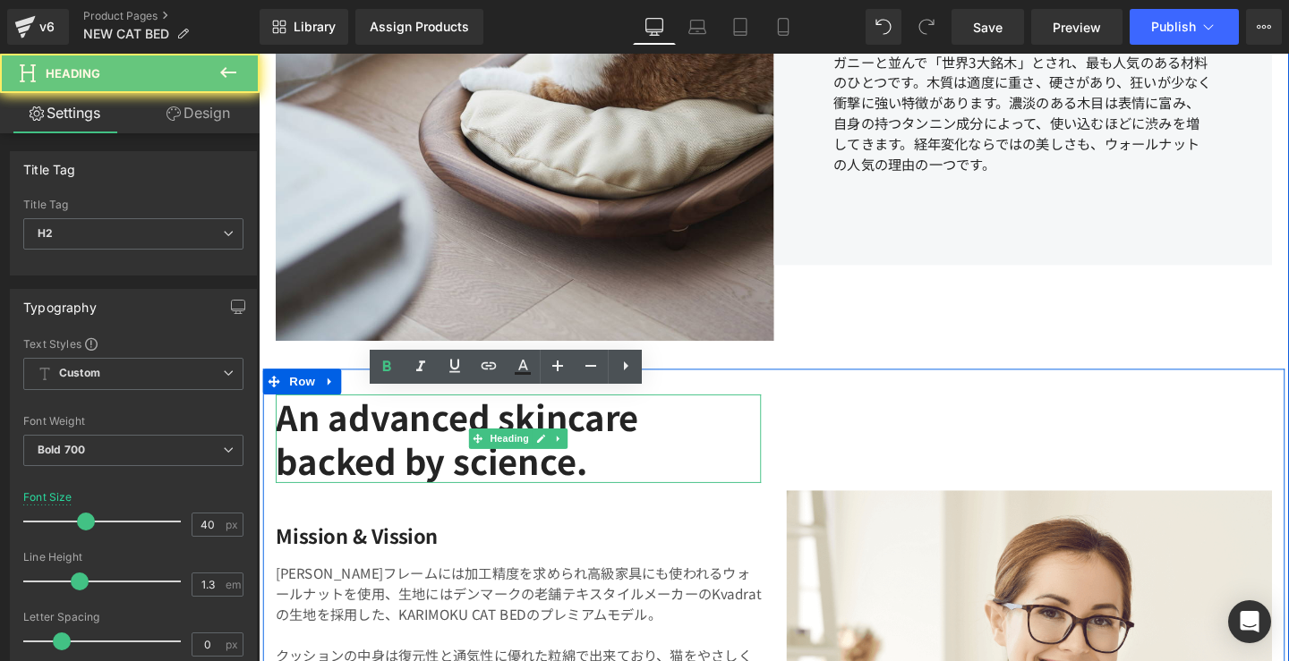
click at [615, 487] on h2 "An advanced skincare backed by science." at bounding box center [532, 458] width 510 height 93
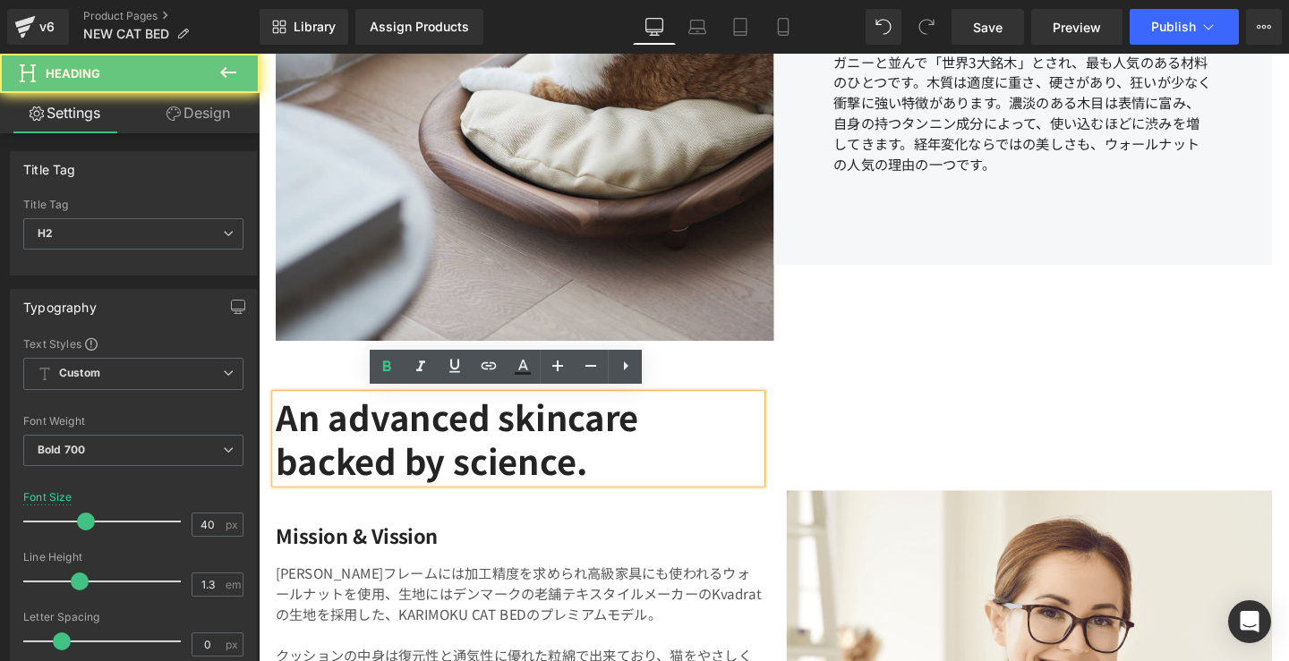
click at [648, 477] on h2 "An advanced skincare backed by science." at bounding box center [532, 458] width 510 height 93
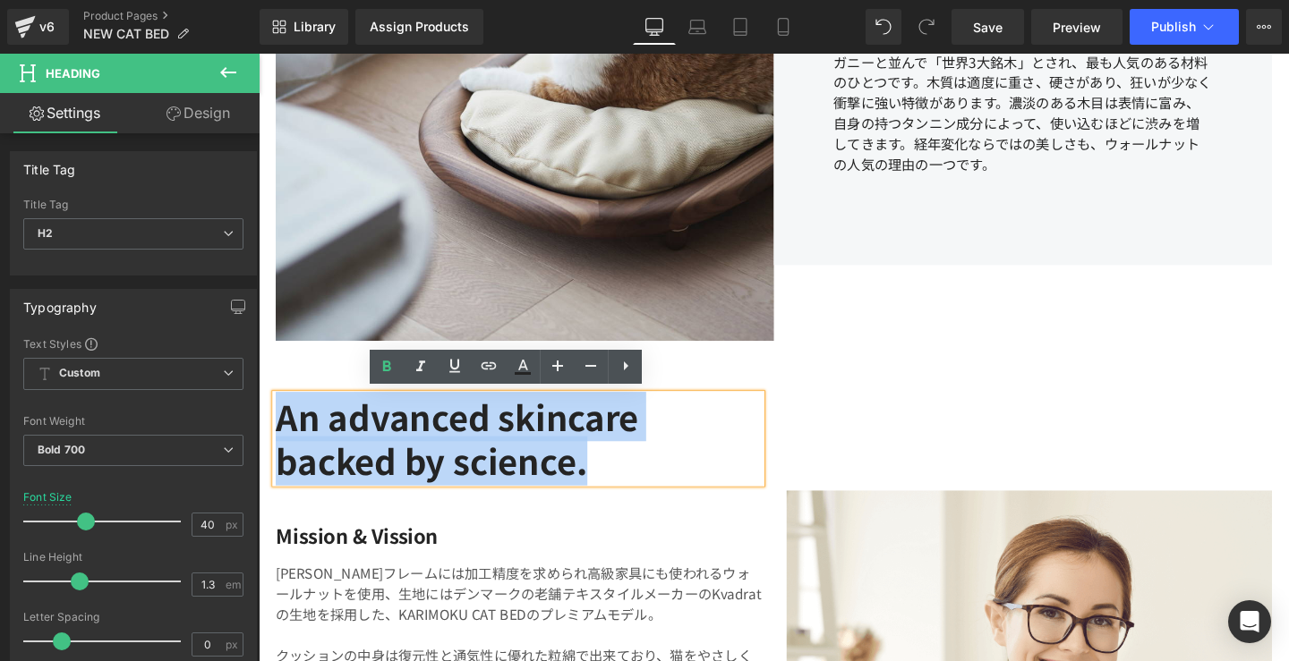
drag, startPoint x: 647, startPoint y: 481, endPoint x: 278, endPoint y: 429, distance: 372.3
click at [278, 429] on h2 "An advanced skincare backed by science." at bounding box center [532, 458] width 510 height 93
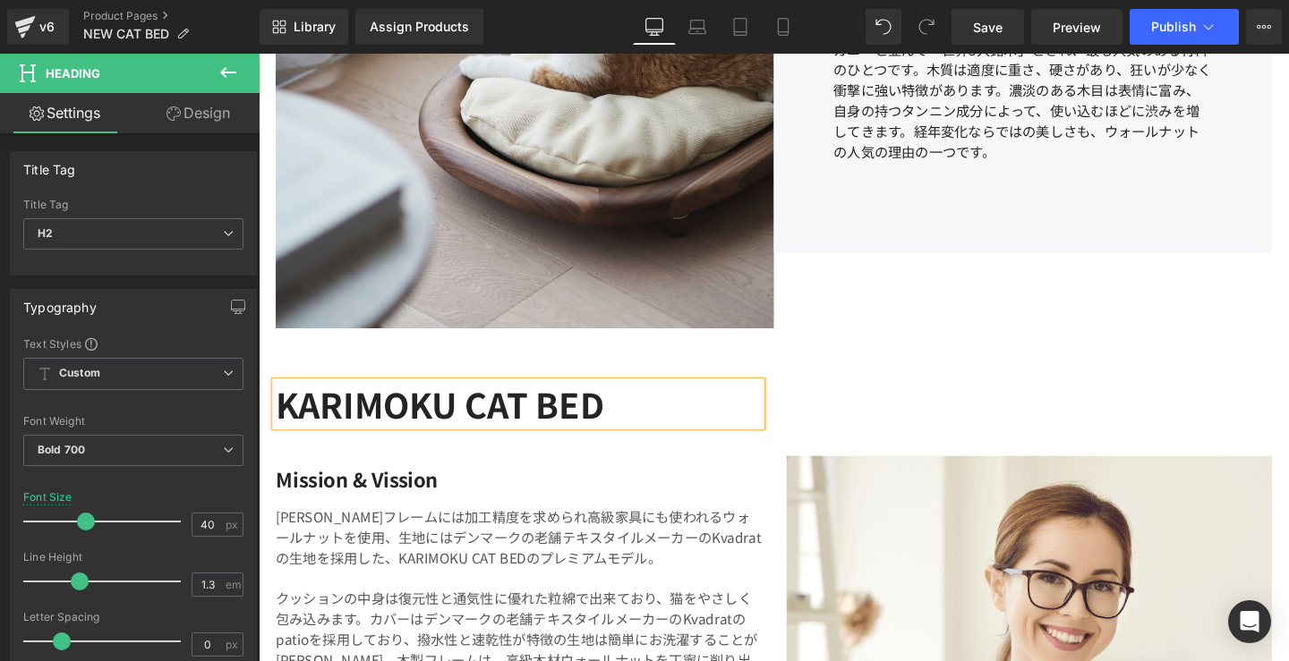
scroll to position [3691, 0]
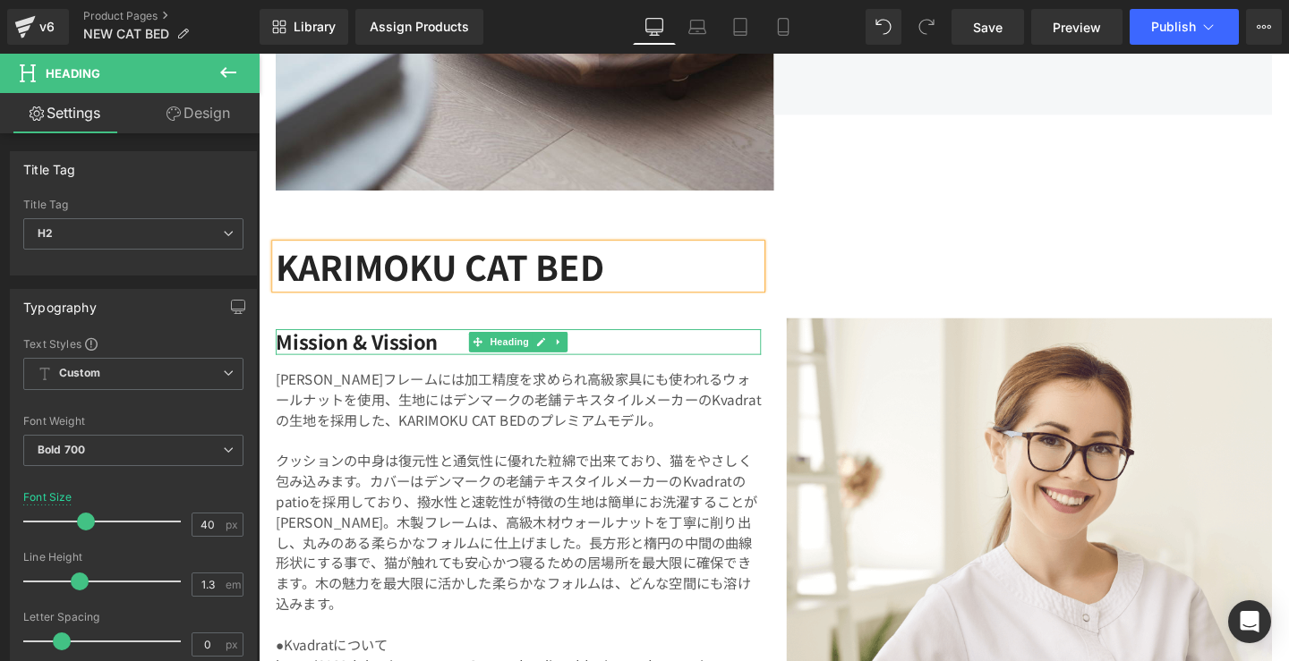
click at [447, 354] on h4 "Mission & Vission" at bounding box center [532, 357] width 510 height 27
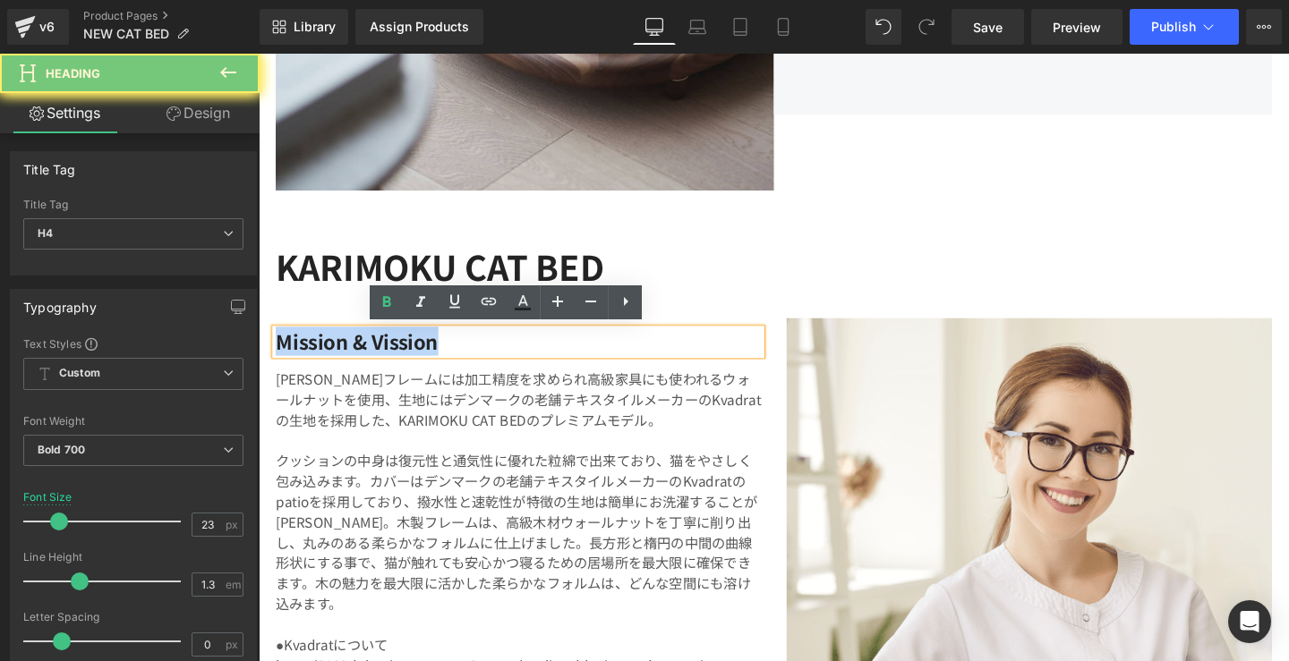
click at [447, 354] on h4 "Mission & Vission" at bounding box center [532, 357] width 510 height 27
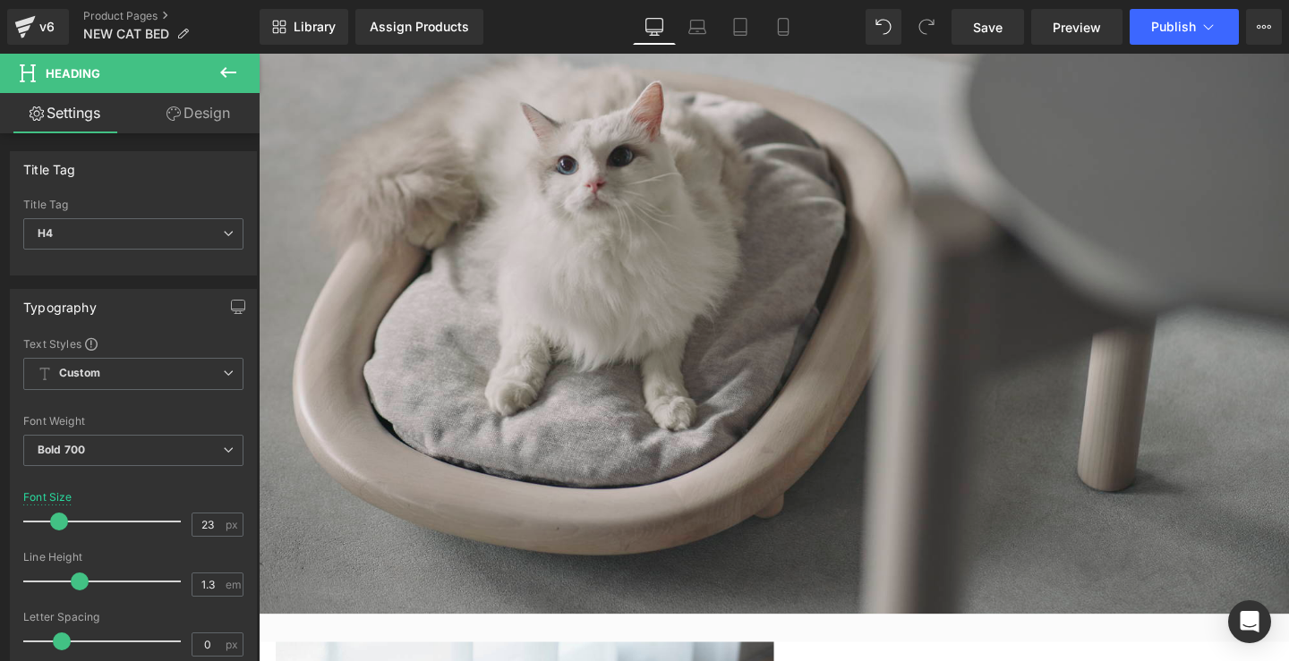
scroll to position [3508, 0]
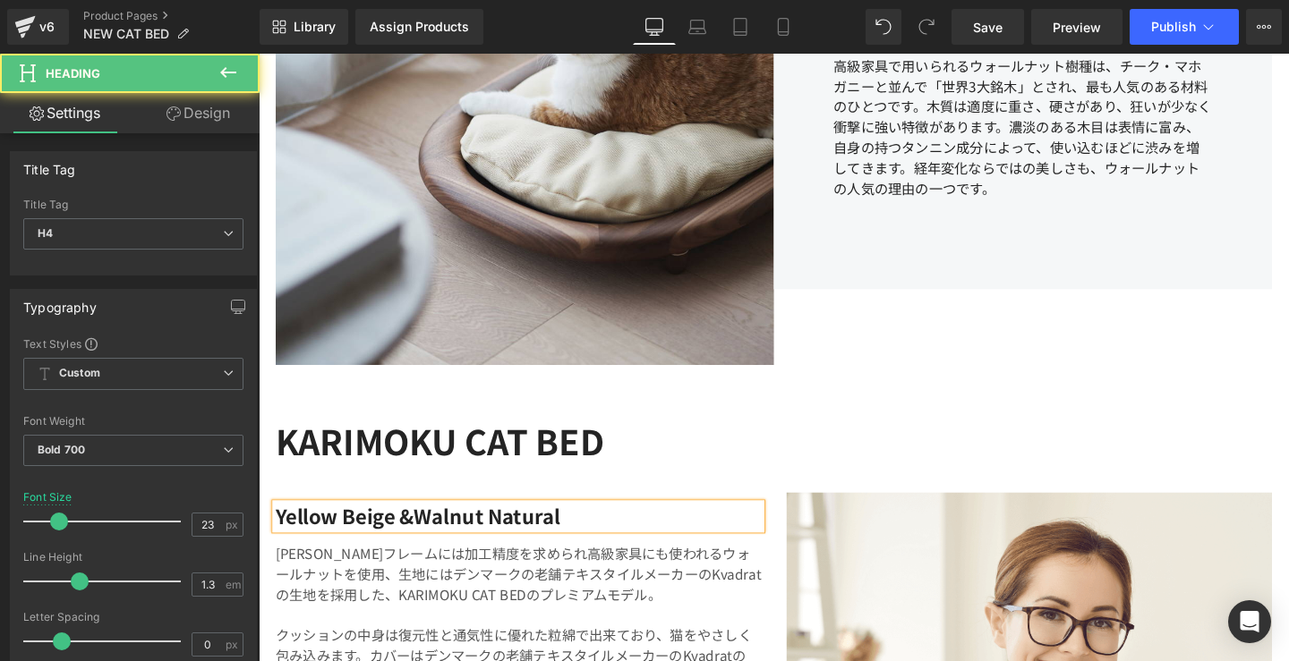
click at [446, 535] on h4 "Yellow beige &walnut natural" at bounding box center [532, 540] width 510 height 27
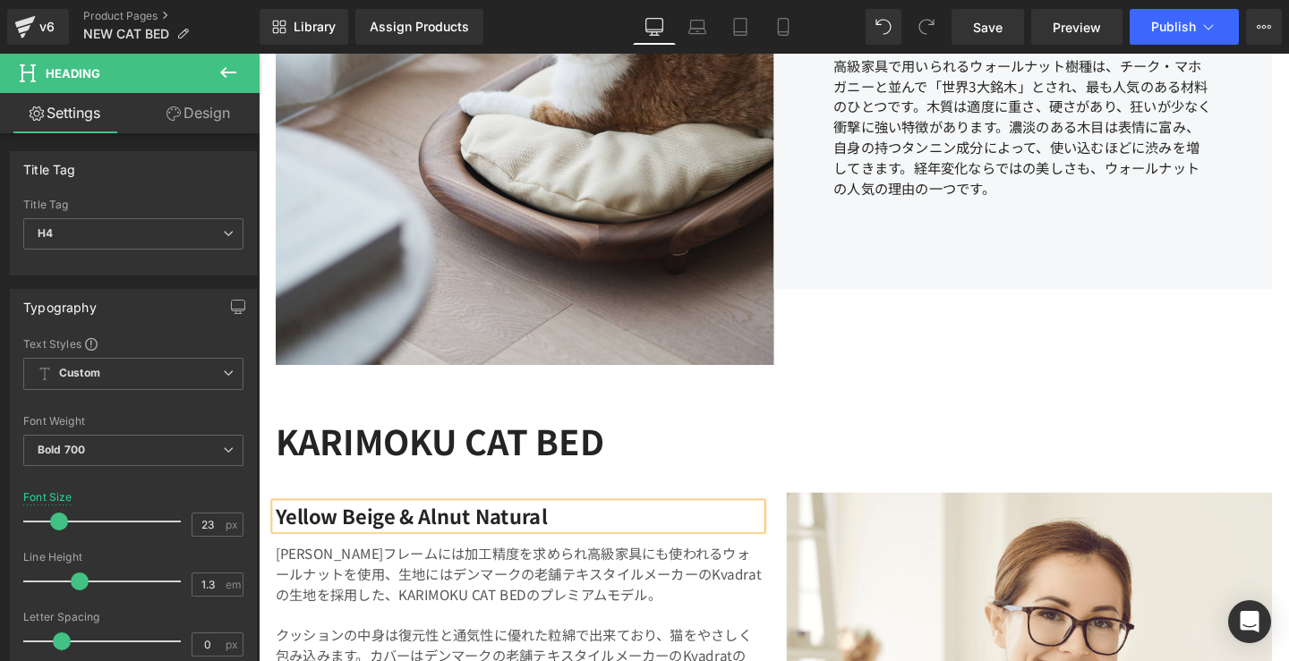
click at [454, 541] on h4 "Yellow beige & alnut natural" at bounding box center [532, 540] width 510 height 27
click at [442, 540] on h4 "Yellow beige & lnut natural" at bounding box center [532, 540] width 510 height 27
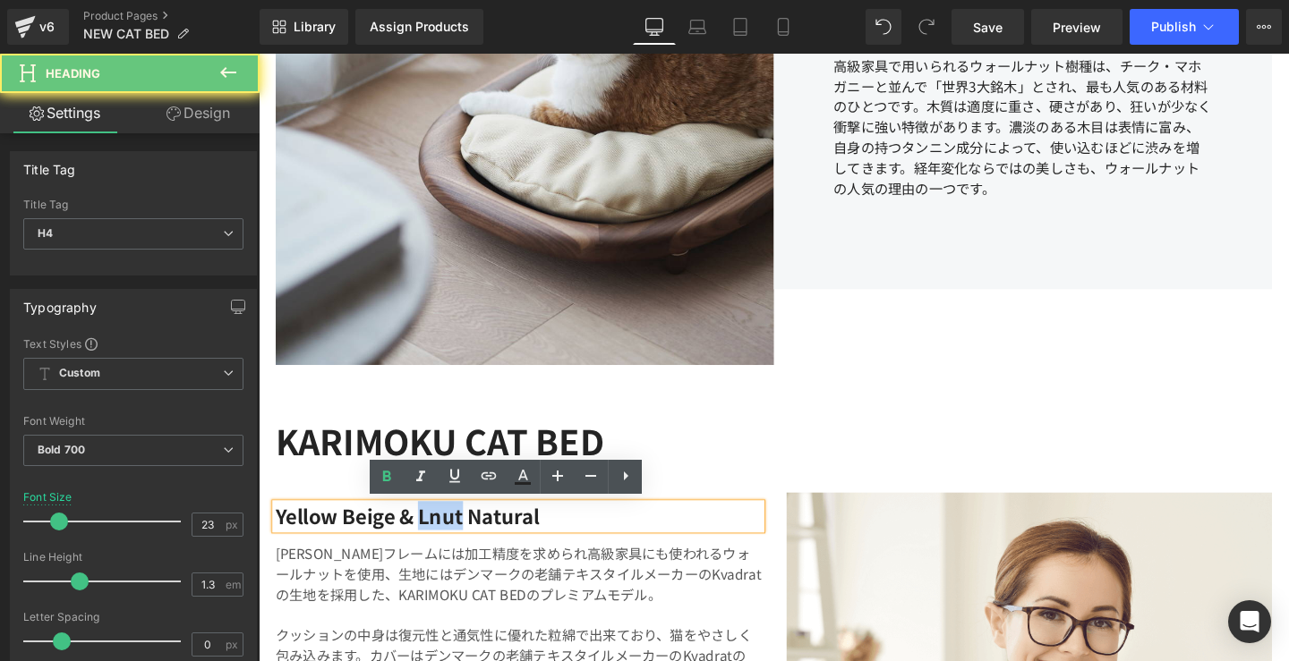
click at [442, 540] on h4 "Yellow beige & lnut natural" at bounding box center [532, 540] width 510 height 27
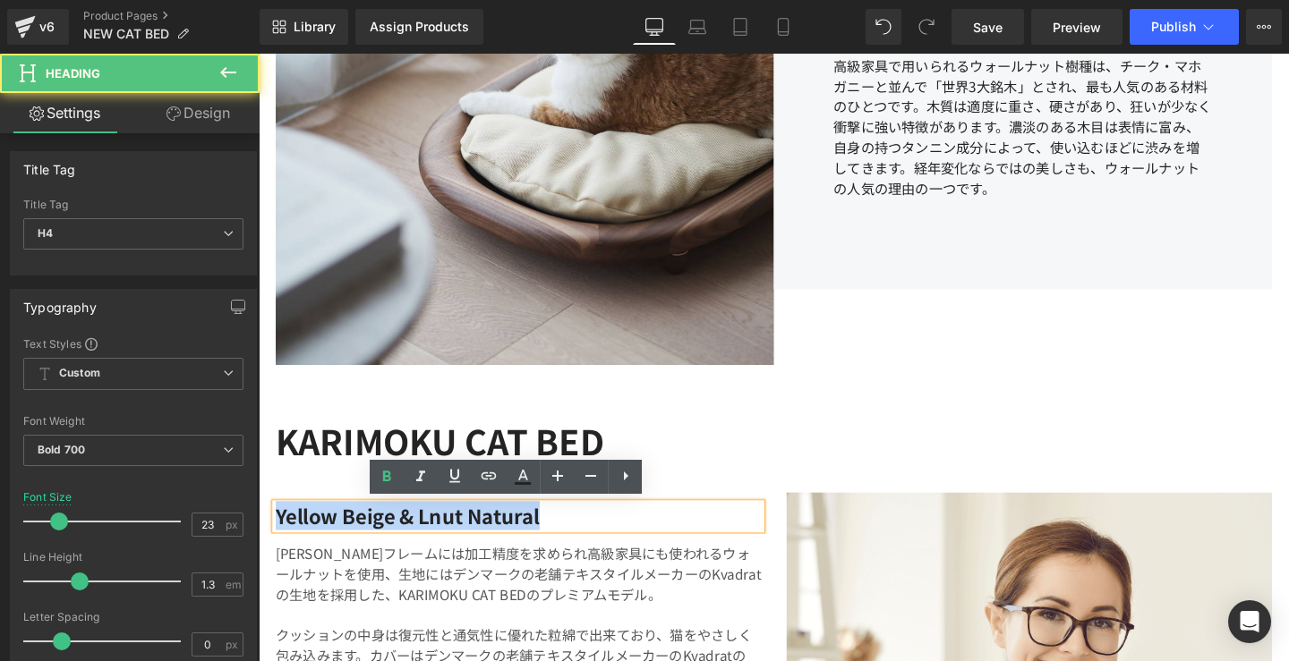
click at [448, 538] on h4 "Yellow beige & lnut natural" at bounding box center [532, 540] width 510 height 27
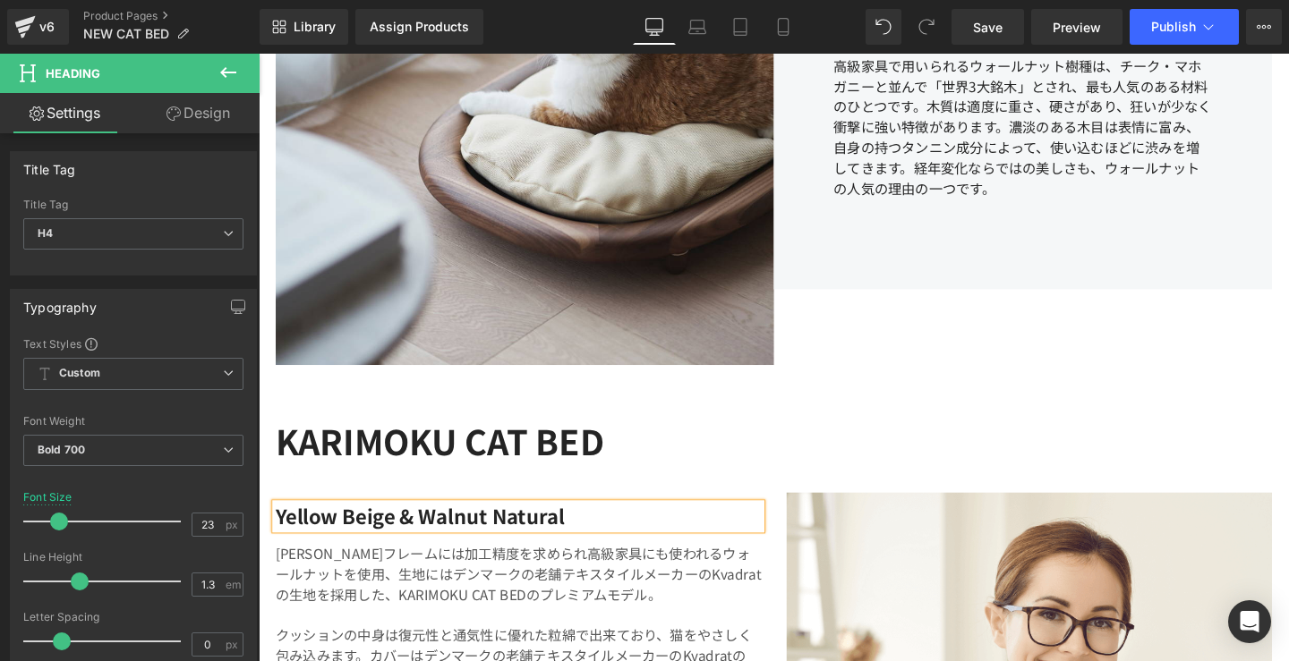
click at [315, 538] on h4 "Yellow beige & walnut natural" at bounding box center [532, 540] width 510 height 27
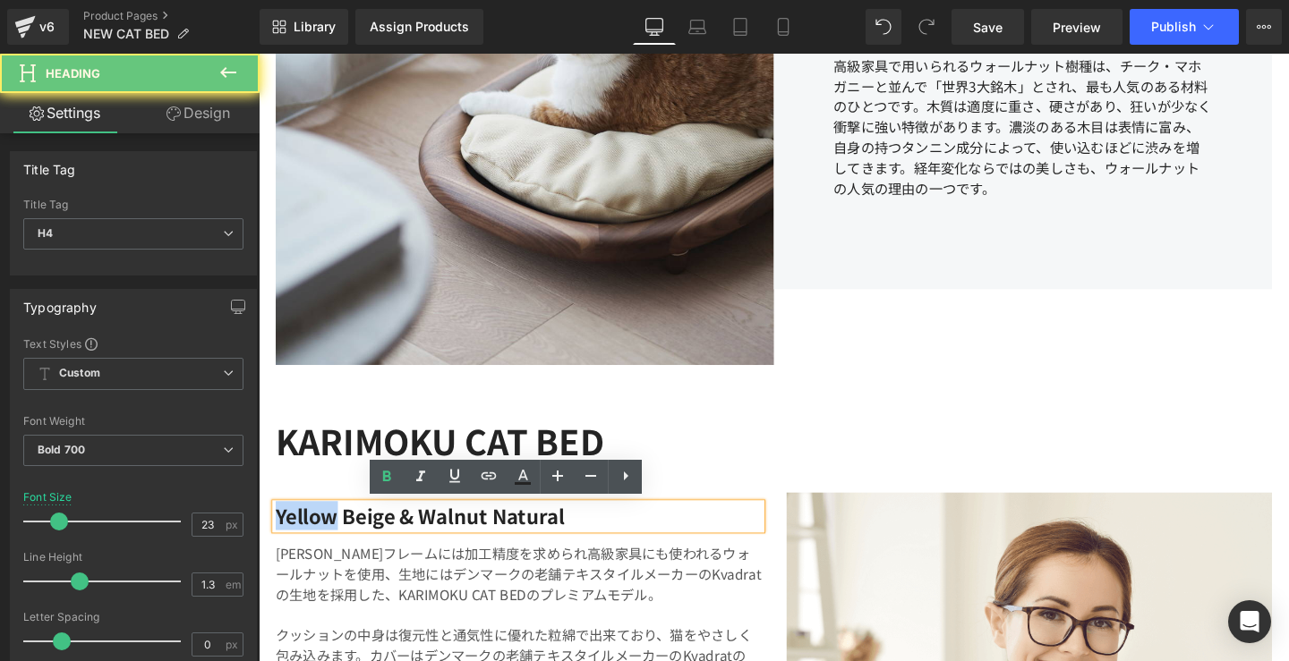
click at [315, 538] on h4 "Yellow beige & walnut natural" at bounding box center [532, 540] width 510 height 27
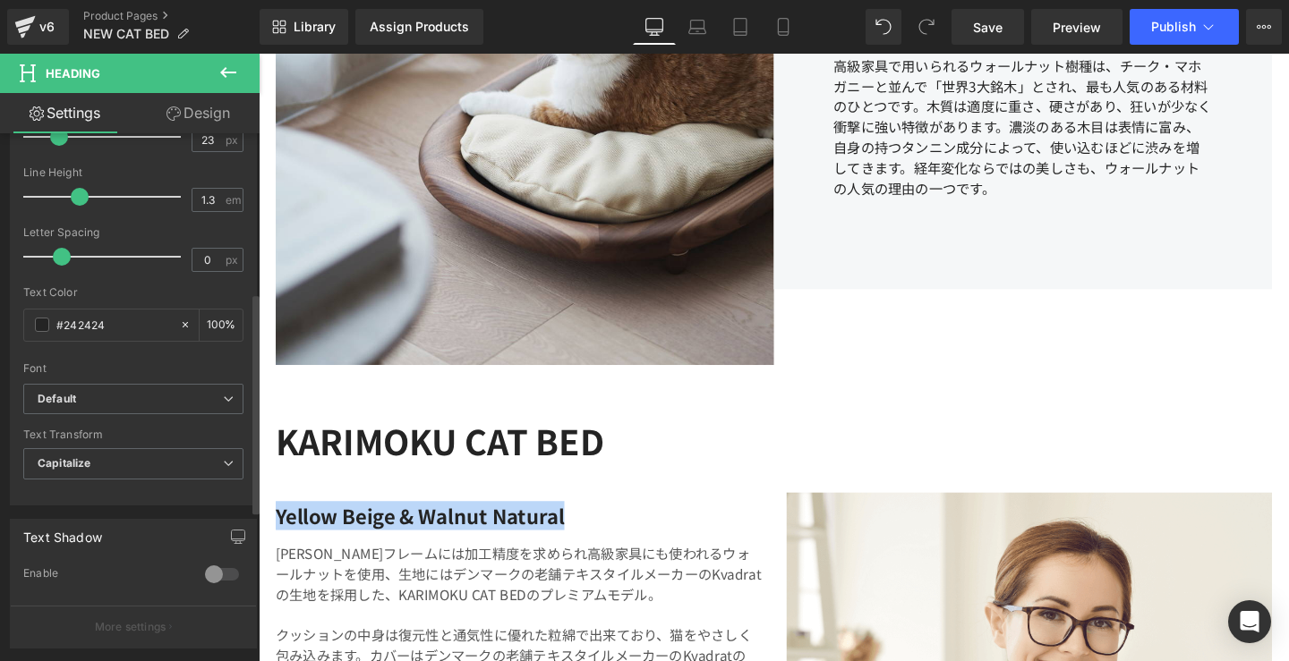
scroll to position [381, 0]
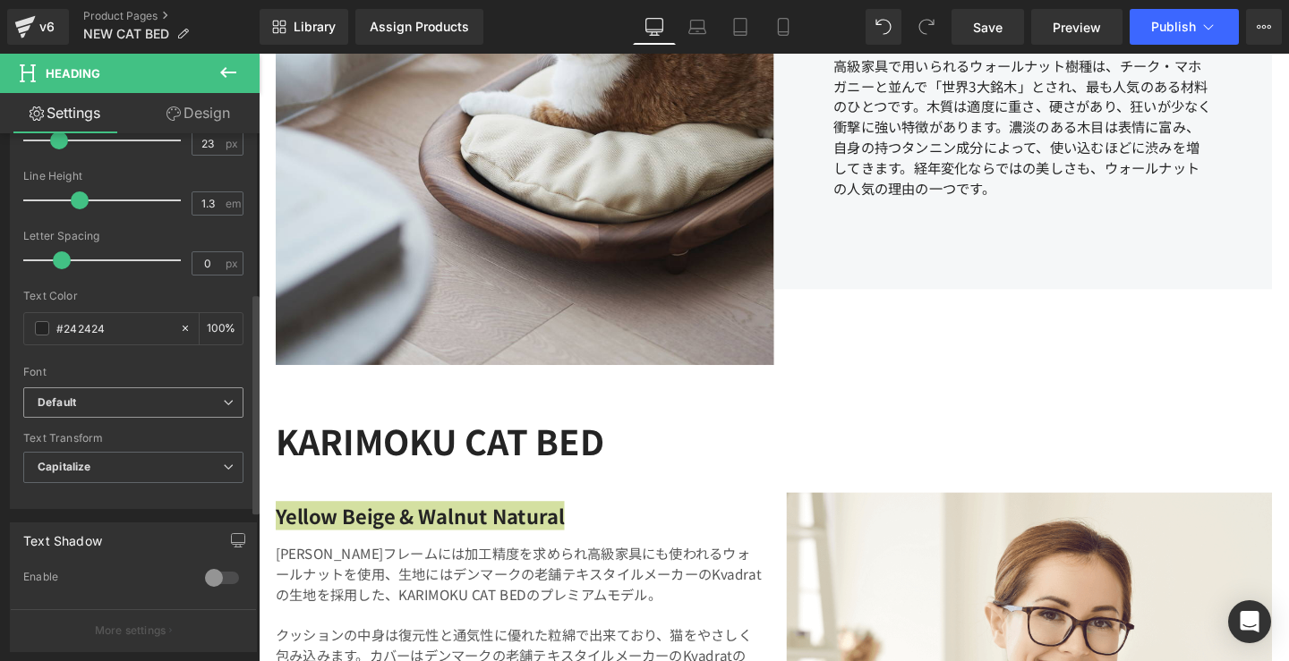
click at [215, 411] on span "Default" at bounding box center [133, 402] width 220 height 31
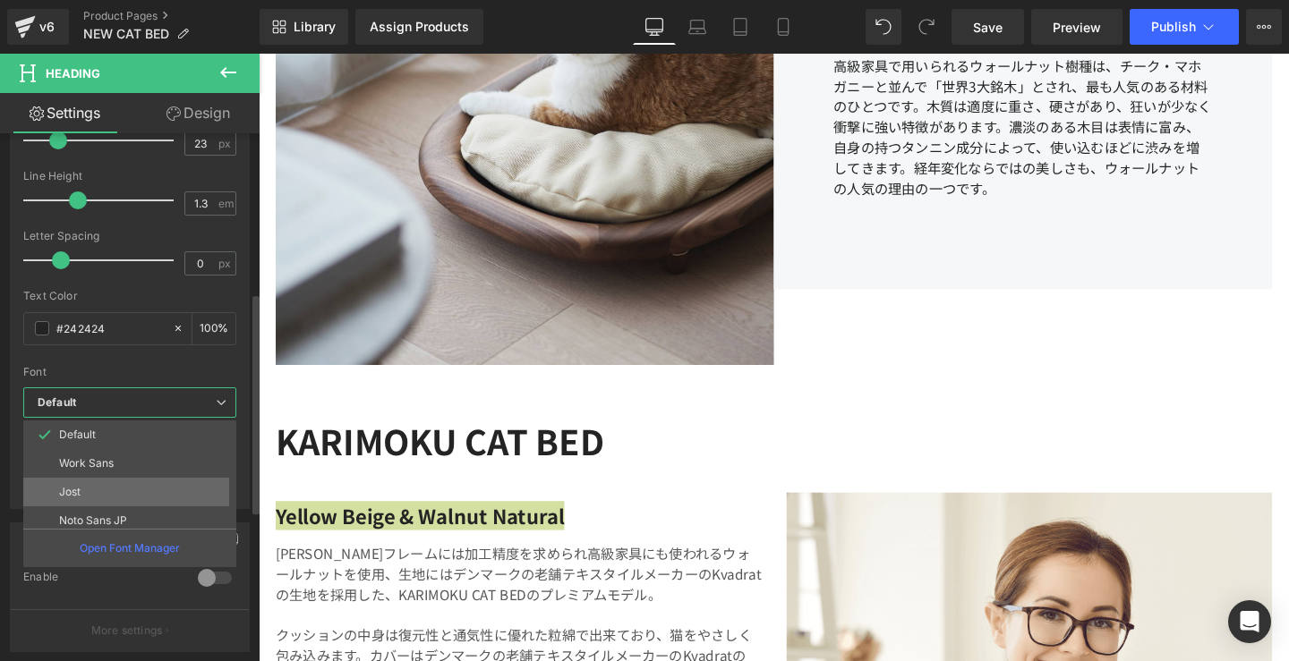
scroll to position [45, 0]
click at [165, 473] on li "Noto Sans JP" at bounding box center [133, 476] width 221 height 29
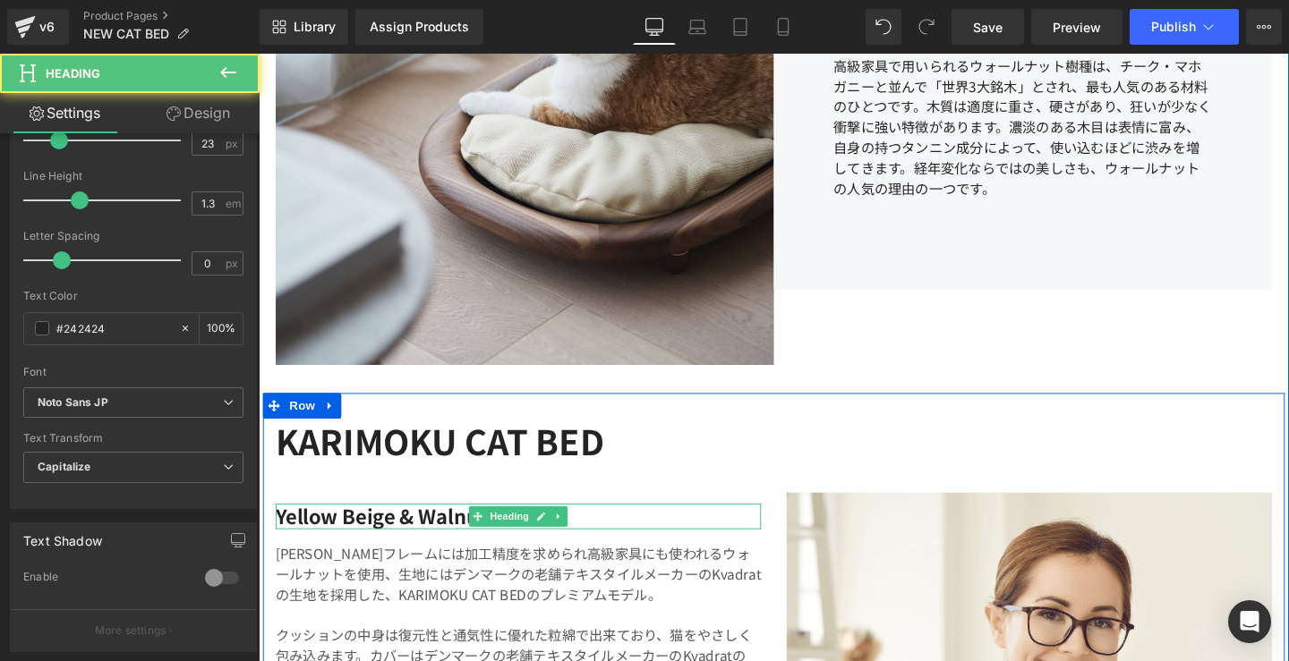
click at [430, 537] on h4 "Yellow beige & walnut natural" at bounding box center [532, 540] width 510 height 27
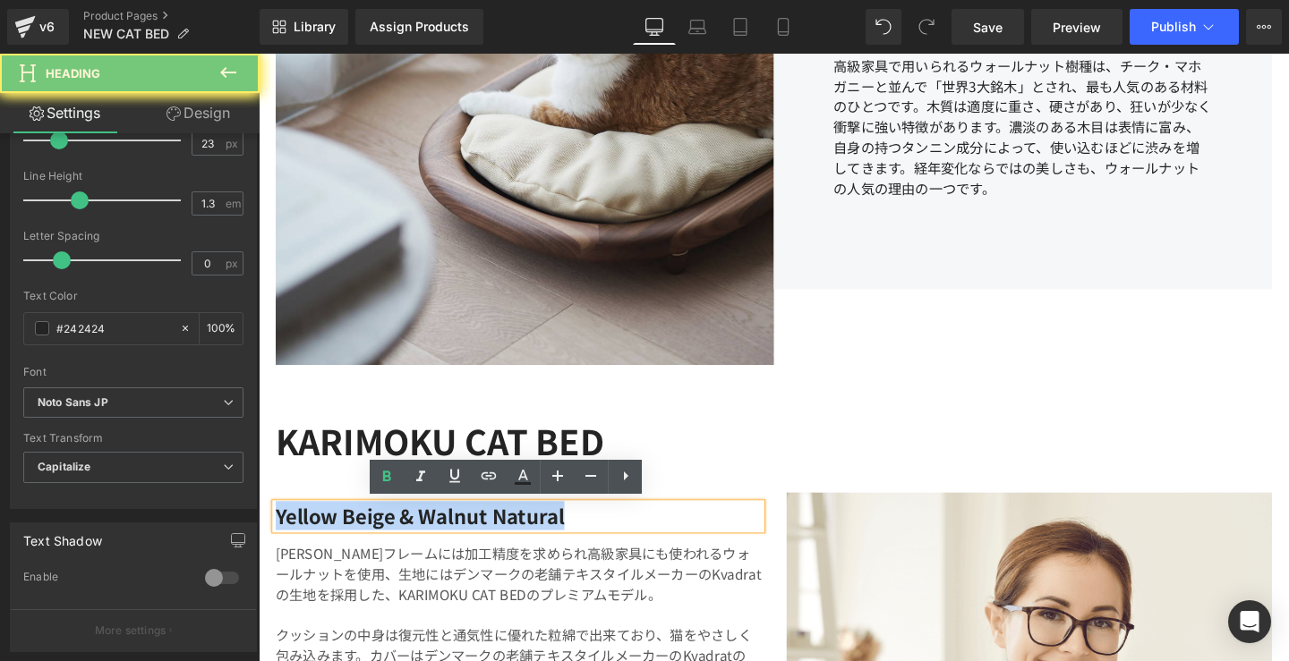
click at [430, 537] on h4 "Yellow beige & walnut natural" at bounding box center [532, 540] width 510 height 27
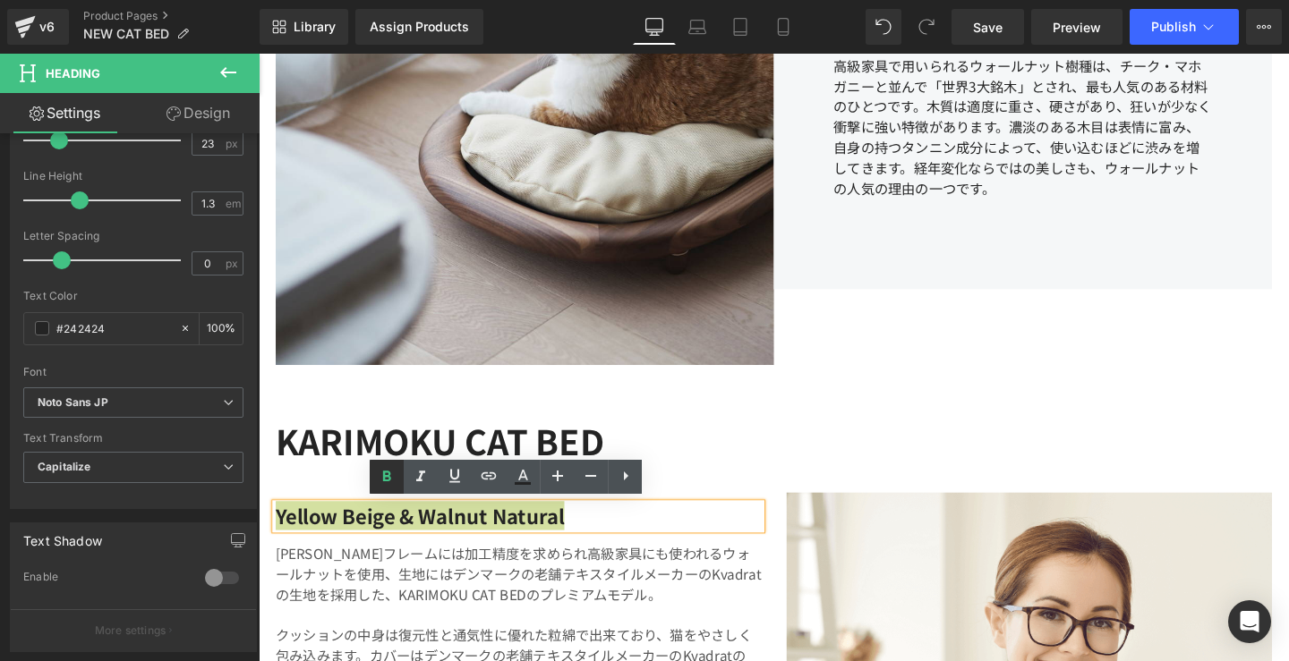
click at [389, 471] on icon at bounding box center [386, 476] width 21 height 21
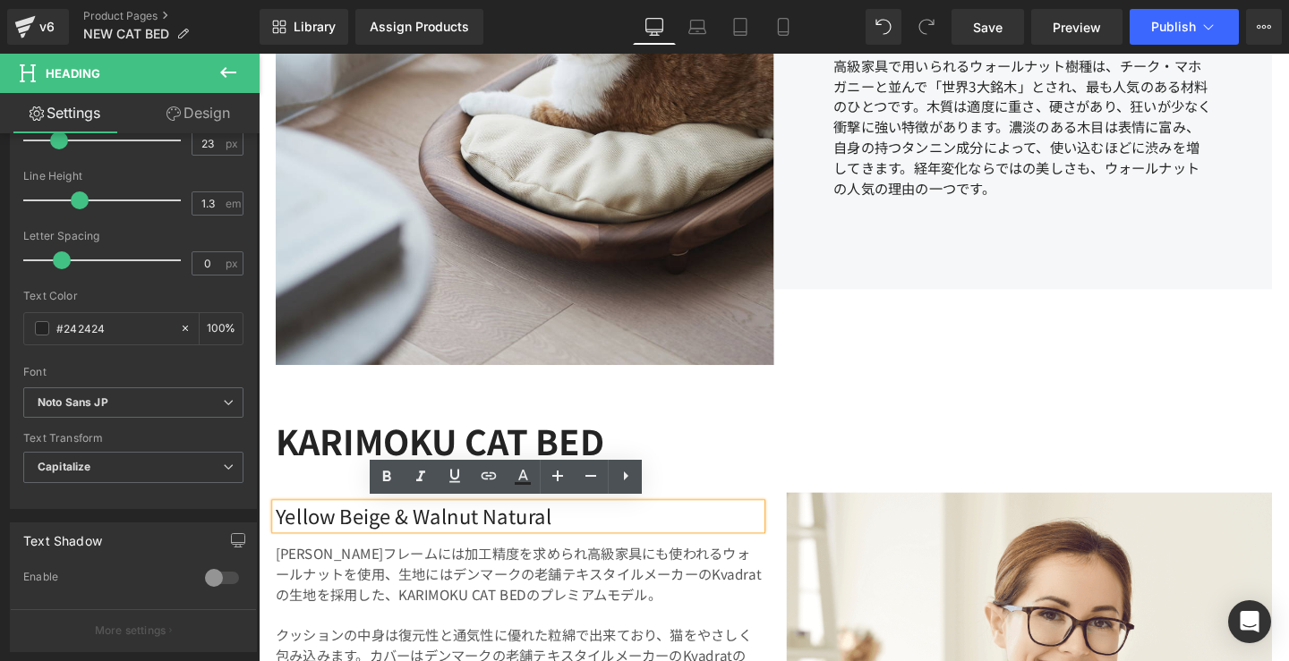
click at [403, 541] on span "Yellow beige & walnut natural" at bounding box center [422, 539] width 290 height 30
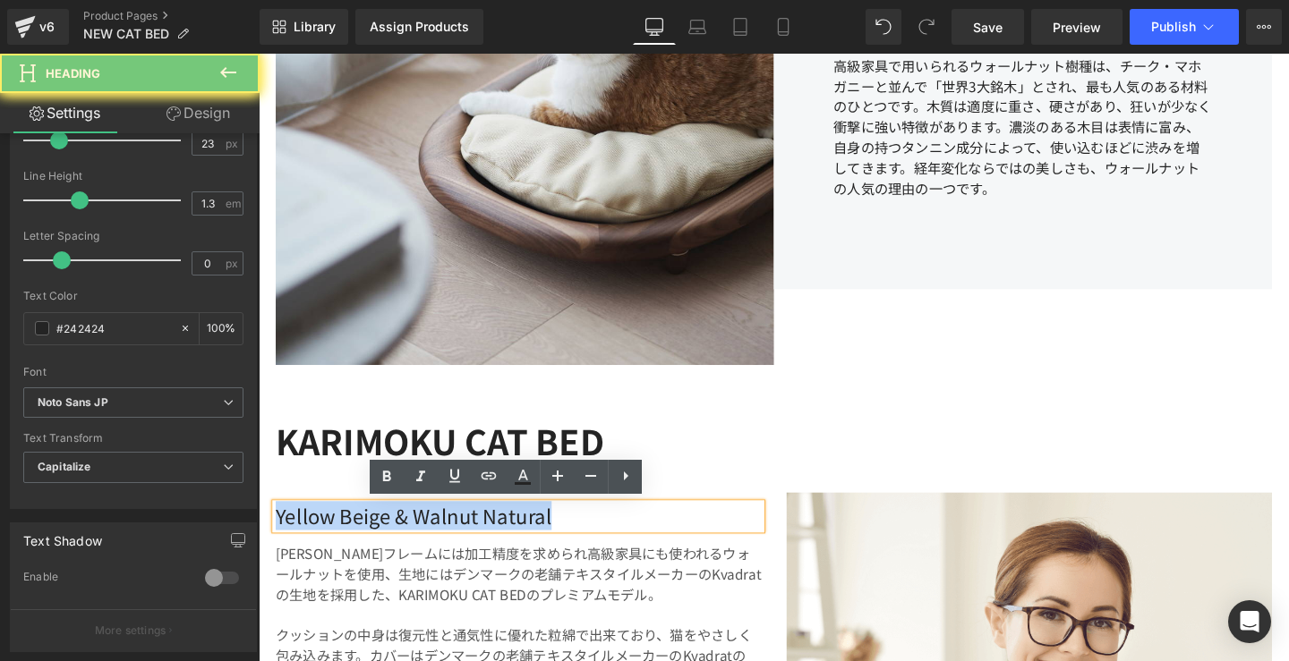
click at [403, 541] on span "Yellow beige & walnut natural" at bounding box center [422, 539] width 290 height 30
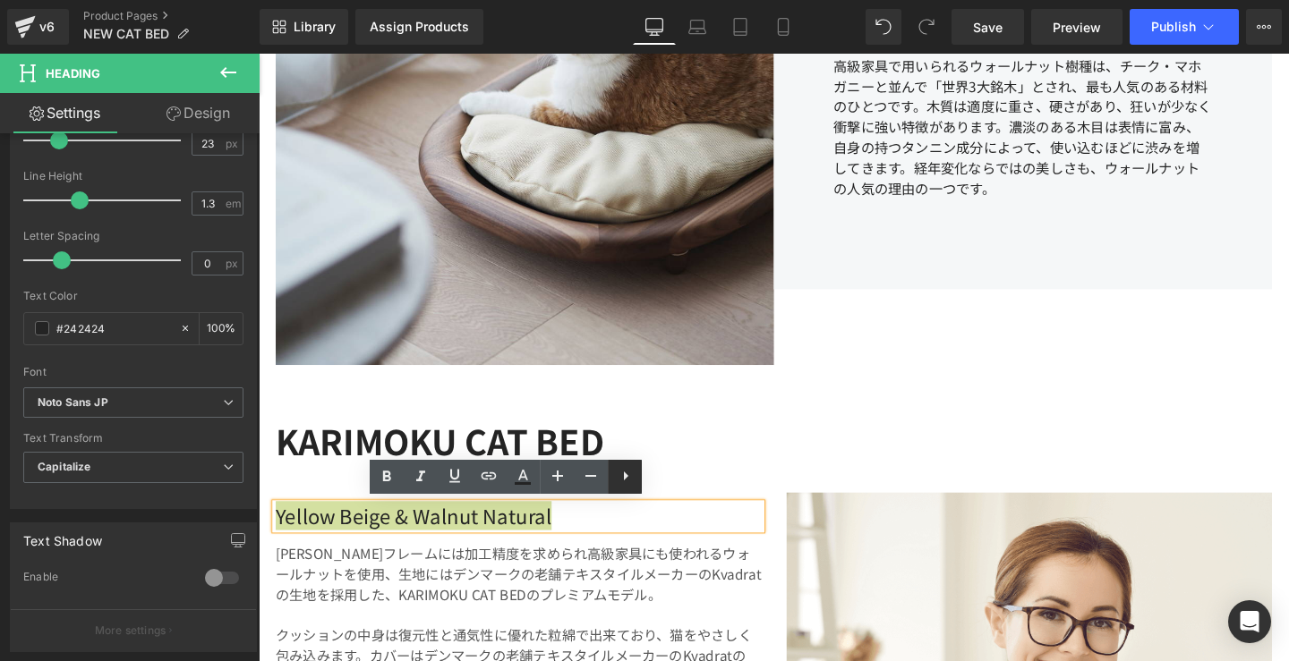
click at [628, 477] on icon at bounding box center [625, 475] width 21 height 21
click at [619, 486] on icon at bounding box center [624, 475] width 21 height 21
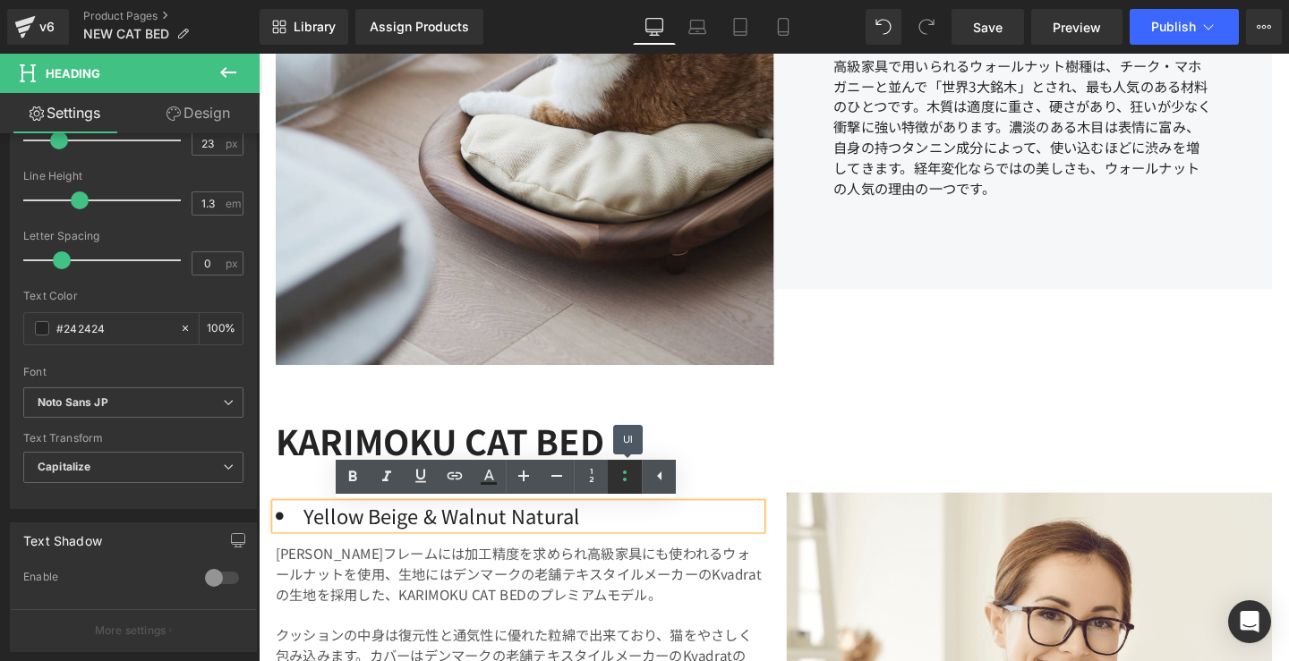
click at [619, 486] on icon at bounding box center [624, 475] width 21 height 21
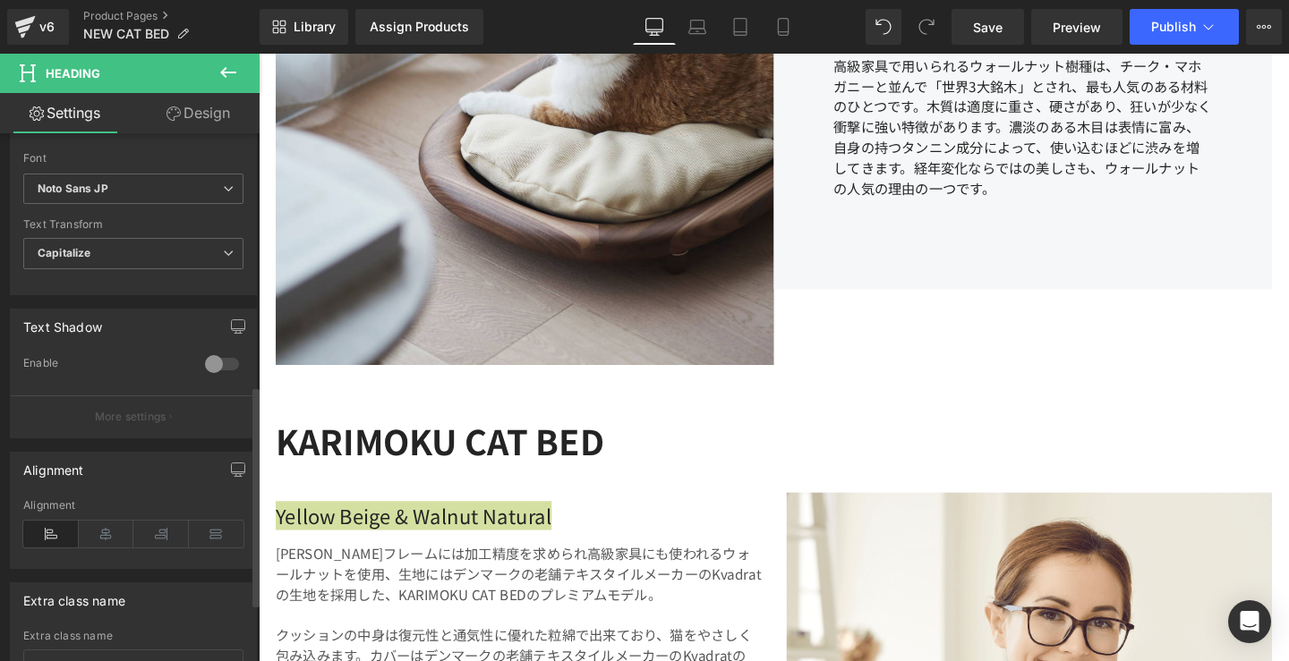
scroll to position [628, 0]
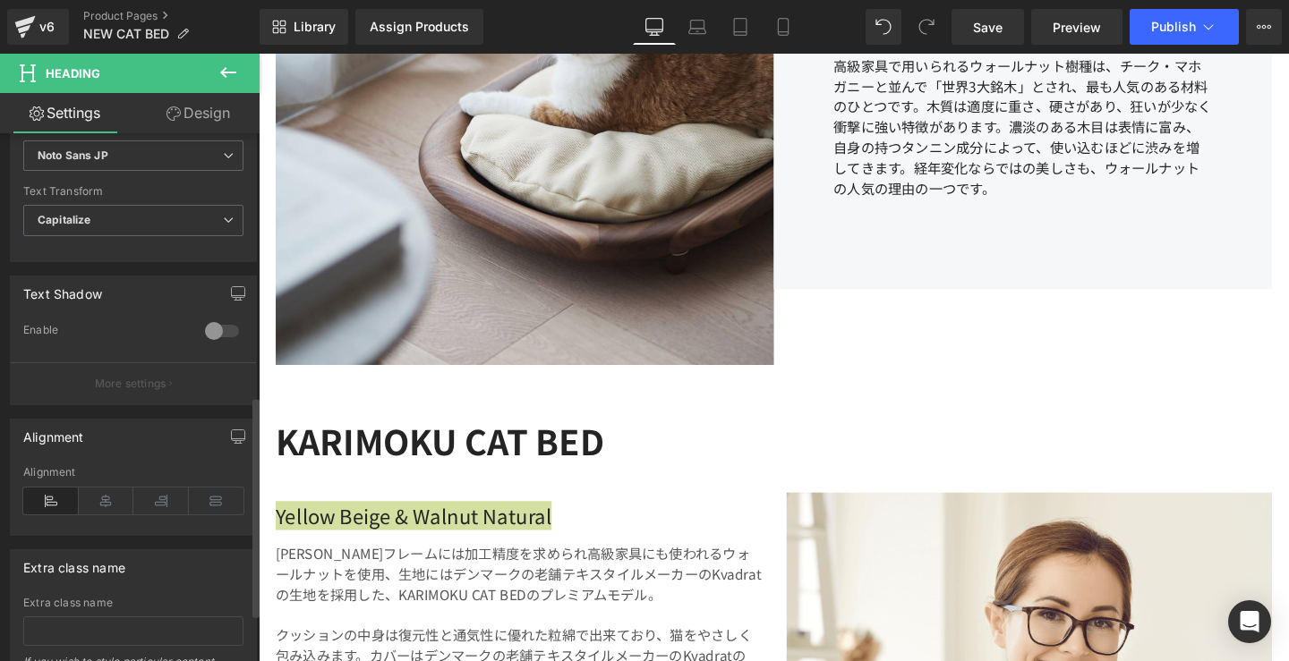
click at [149, 387] on p "More settings" at bounding box center [131, 384] width 72 height 16
click at [149, 379] on p "More settings" at bounding box center [131, 384] width 72 height 16
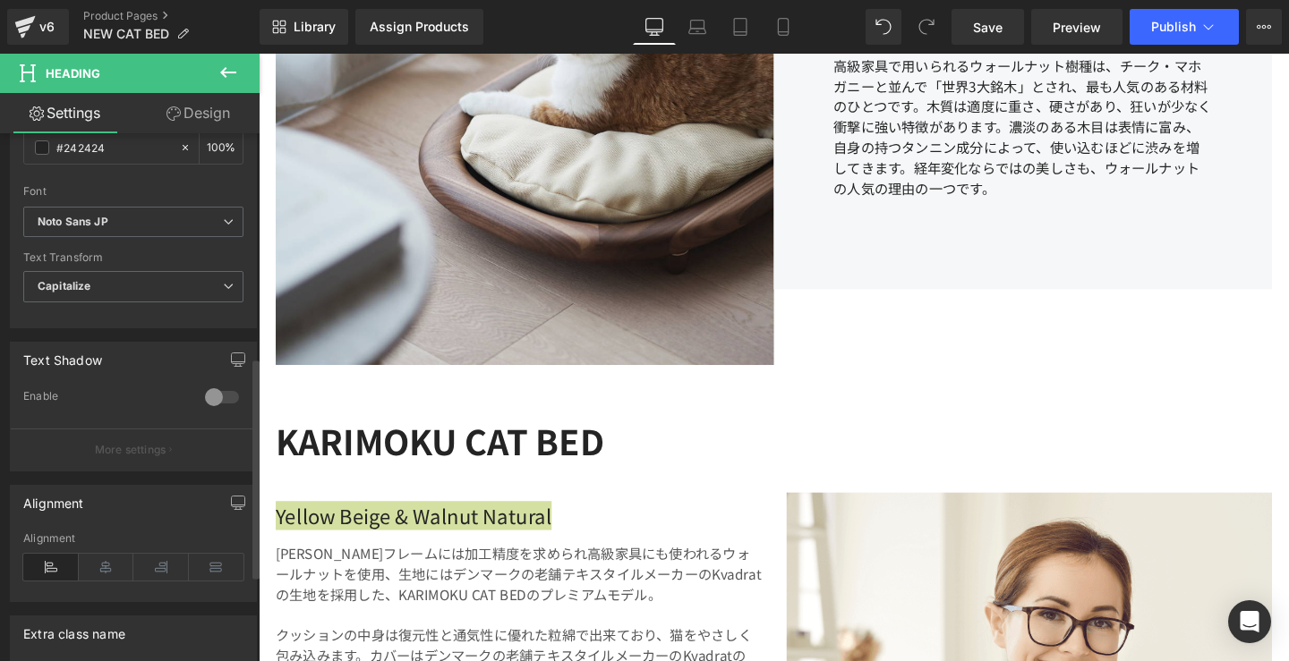
scroll to position [534, 0]
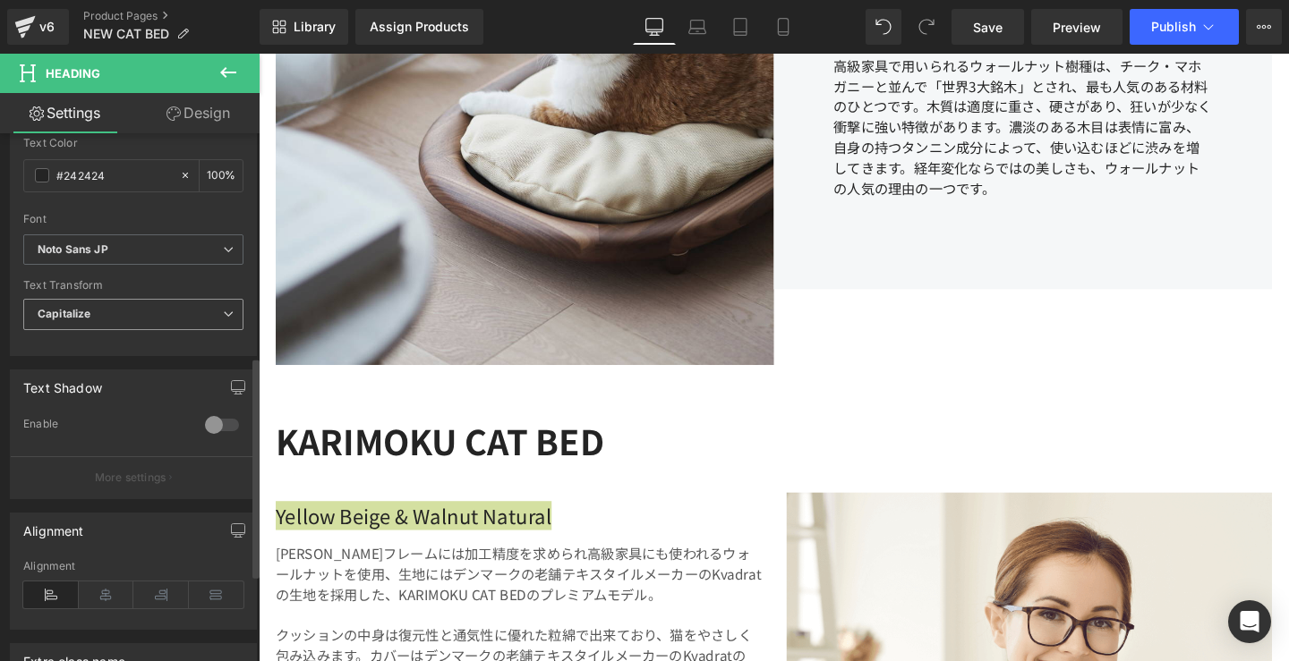
click at [210, 311] on span "Capitalize" at bounding box center [133, 314] width 220 height 31
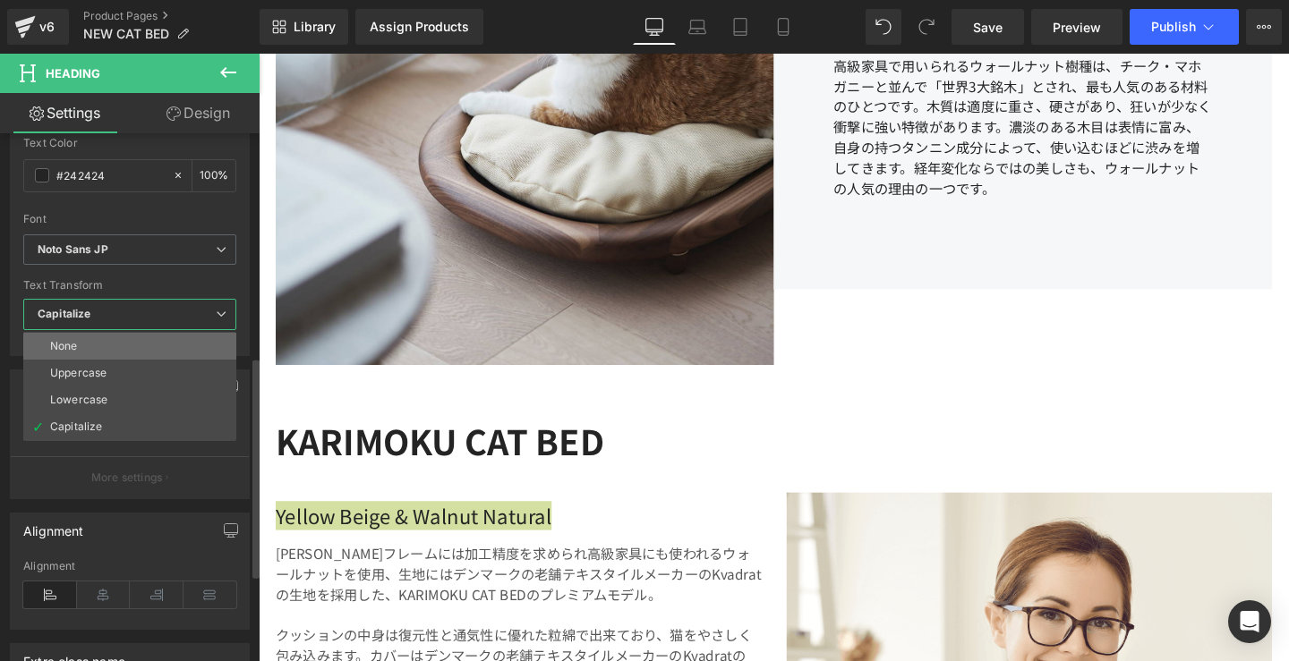
click at [184, 338] on li "None" at bounding box center [129, 346] width 213 height 27
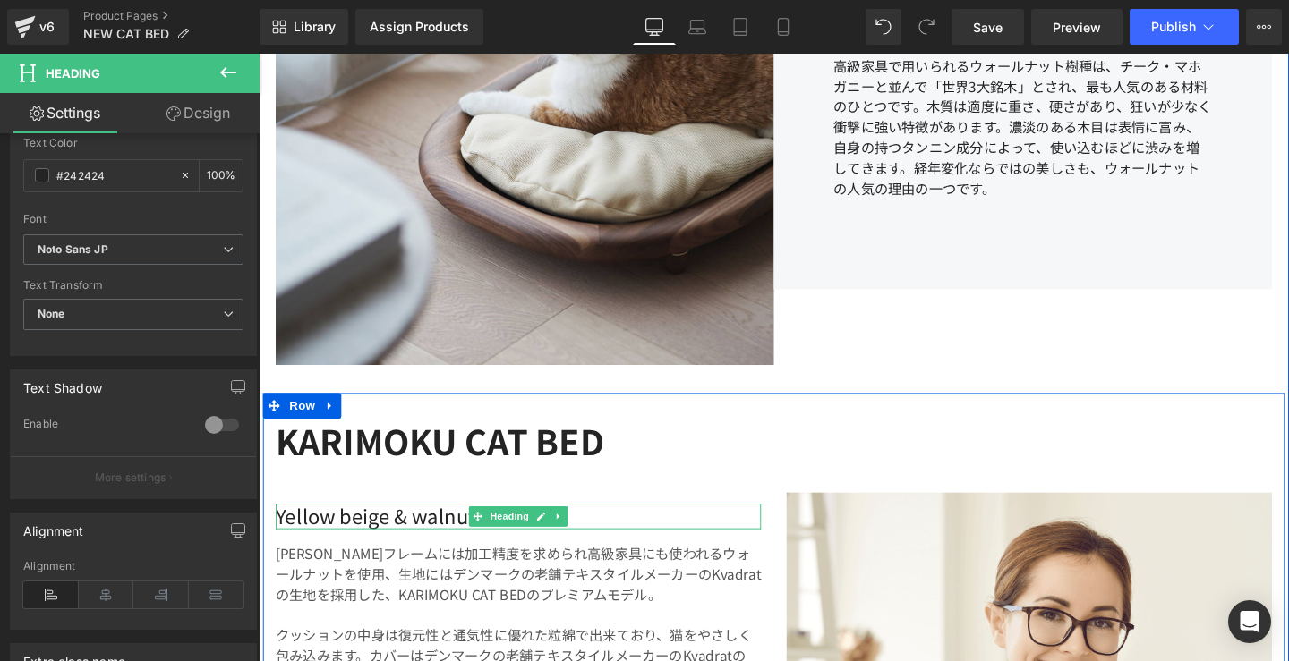
click at [280, 539] on span "Yellow beige & walnut natural" at bounding box center [419, 539] width 285 height 30
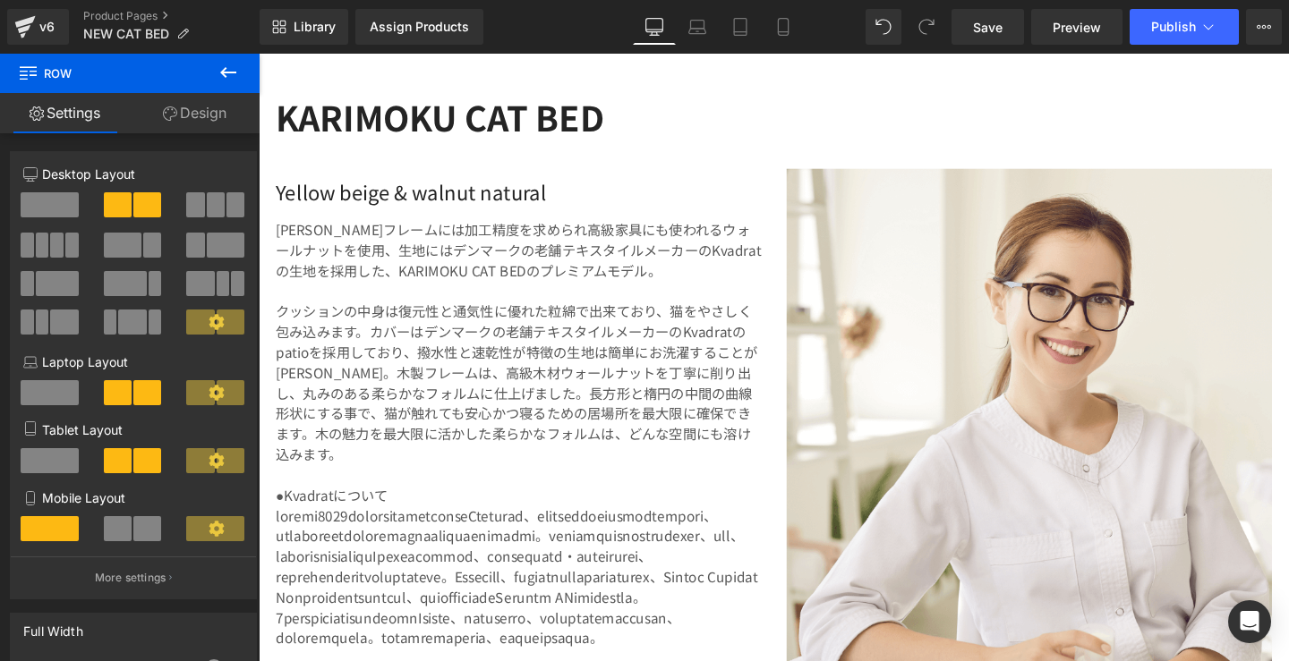
scroll to position [3623, 0]
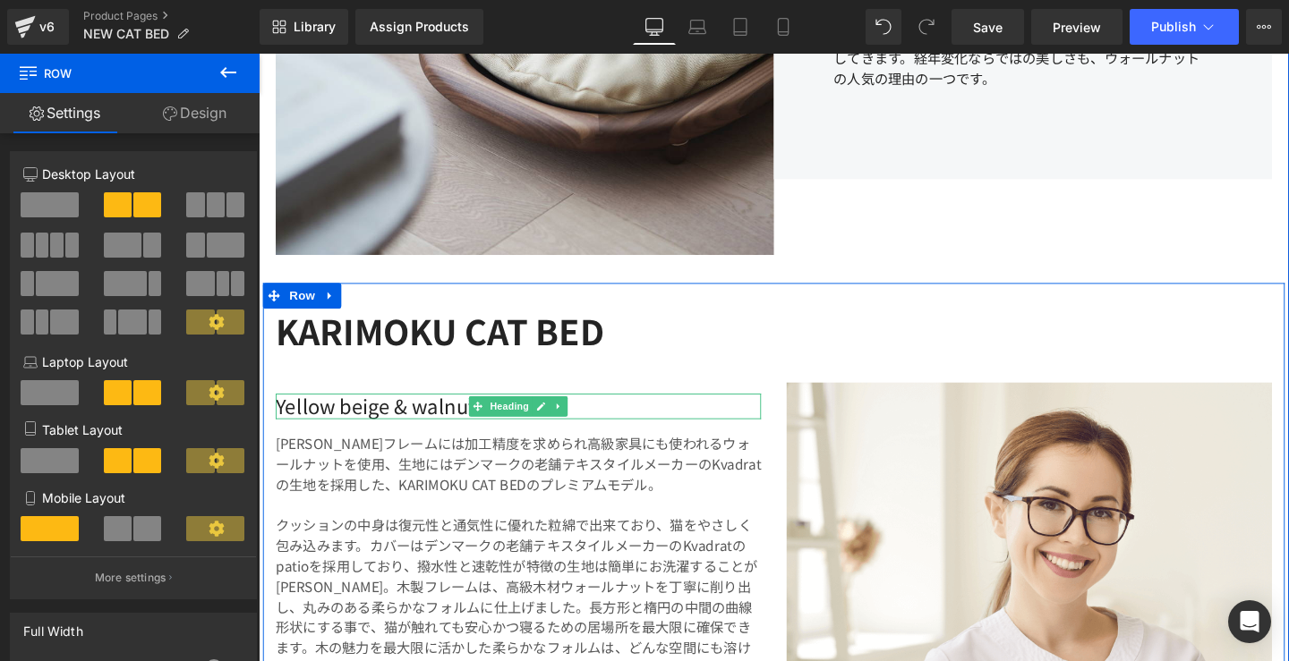
click at [408, 427] on span "Yellow beige & walnut natural" at bounding box center [419, 424] width 285 height 30
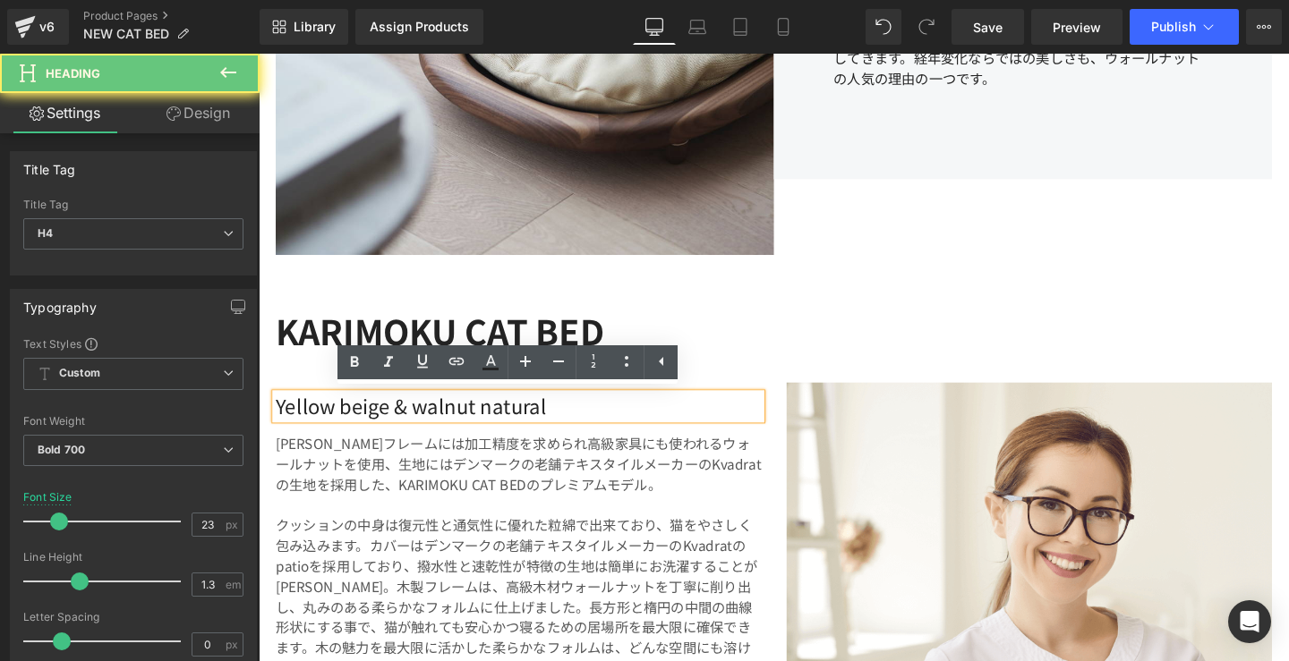
click at [408, 427] on span "Yellow beige & walnut natural" at bounding box center [419, 424] width 285 height 30
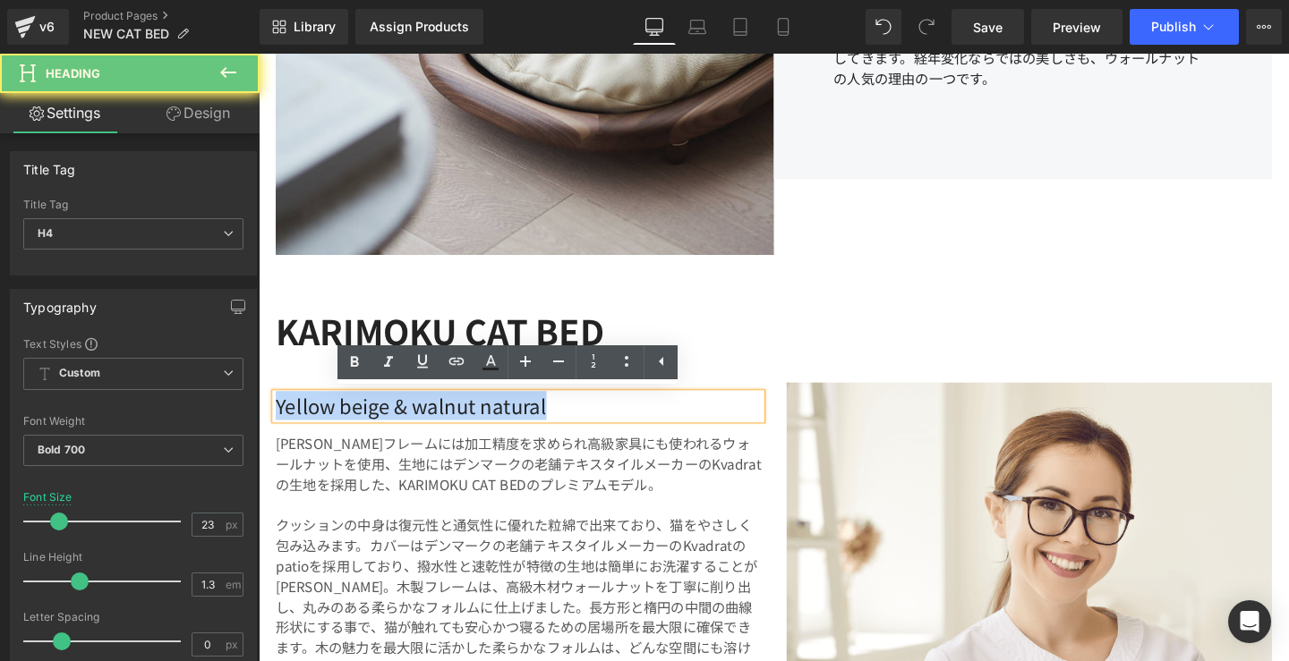
click at [408, 427] on span "Yellow beige & walnut natural" at bounding box center [419, 424] width 285 height 30
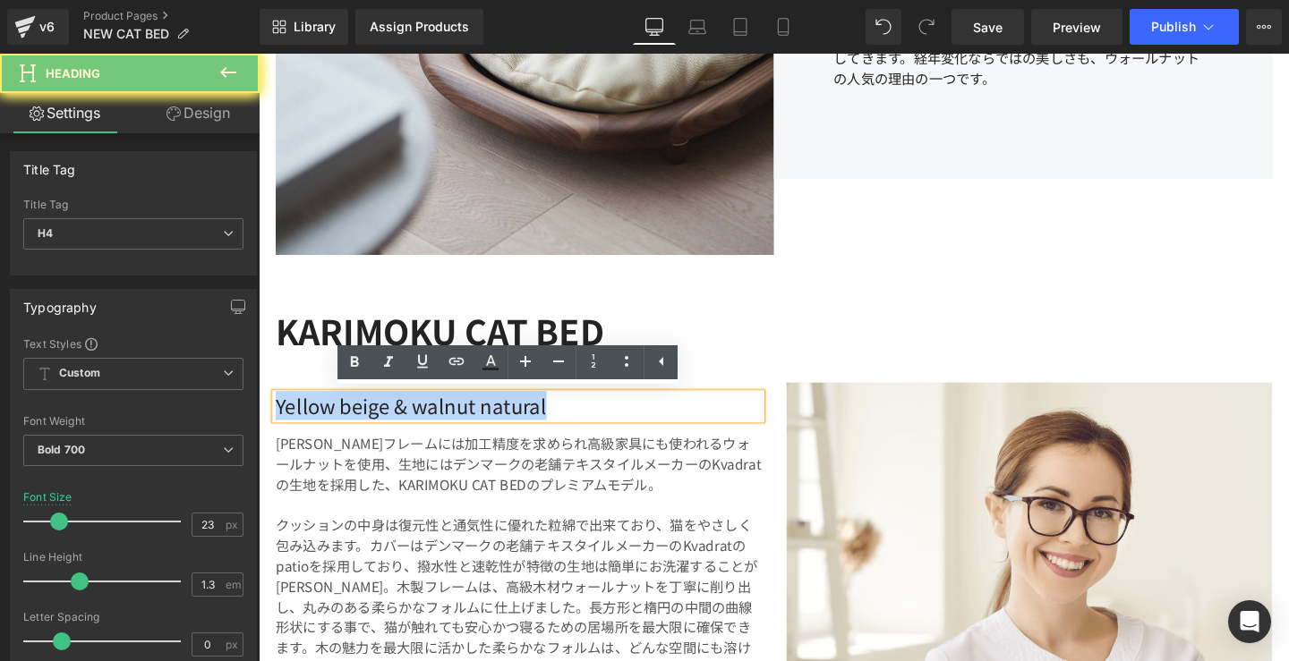
copy span "Yellow beige & walnut natural"
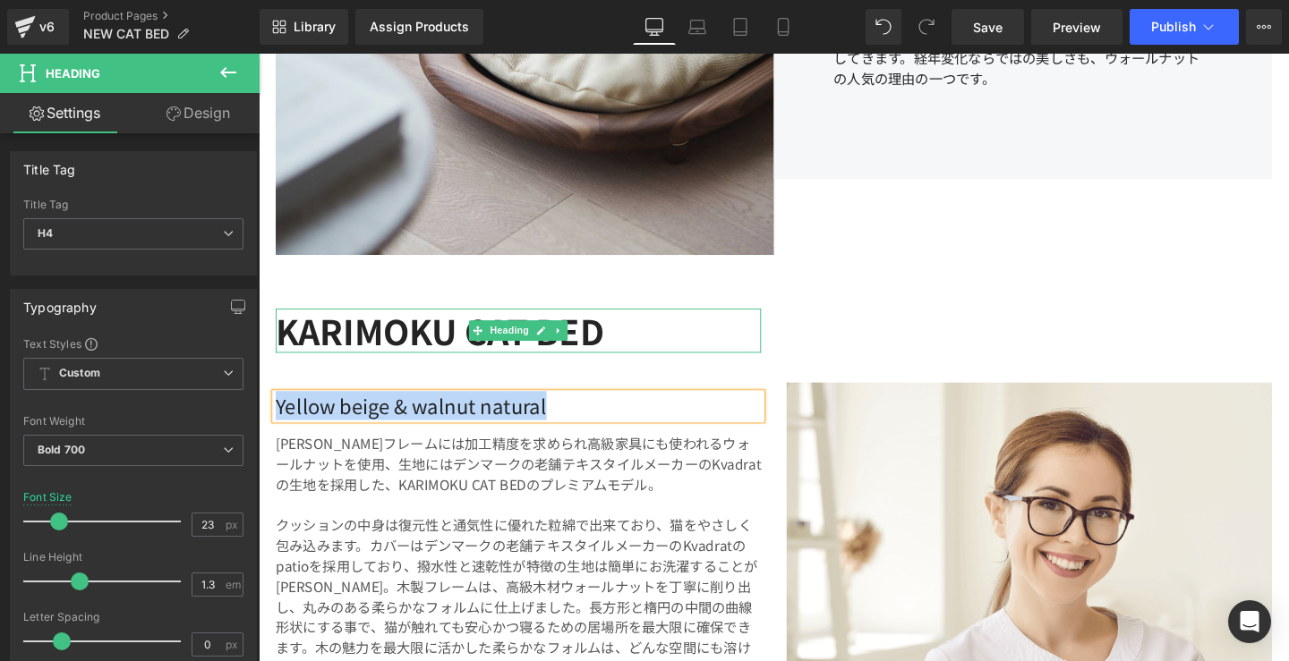
click at [443, 341] on h2 "KARIMOKU CAT BED" at bounding box center [532, 345] width 510 height 47
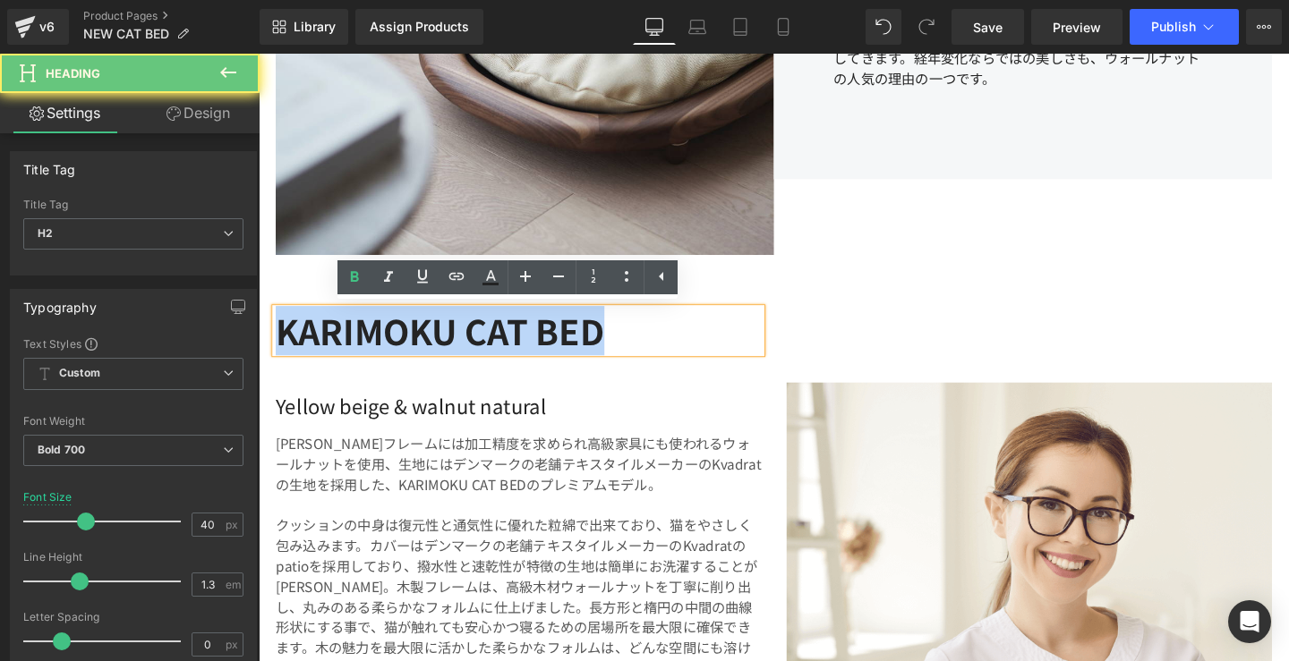
click at [443, 341] on h2 "KARIMOKU CAT BED" at bounding box center [532, 345] width 510 height 47
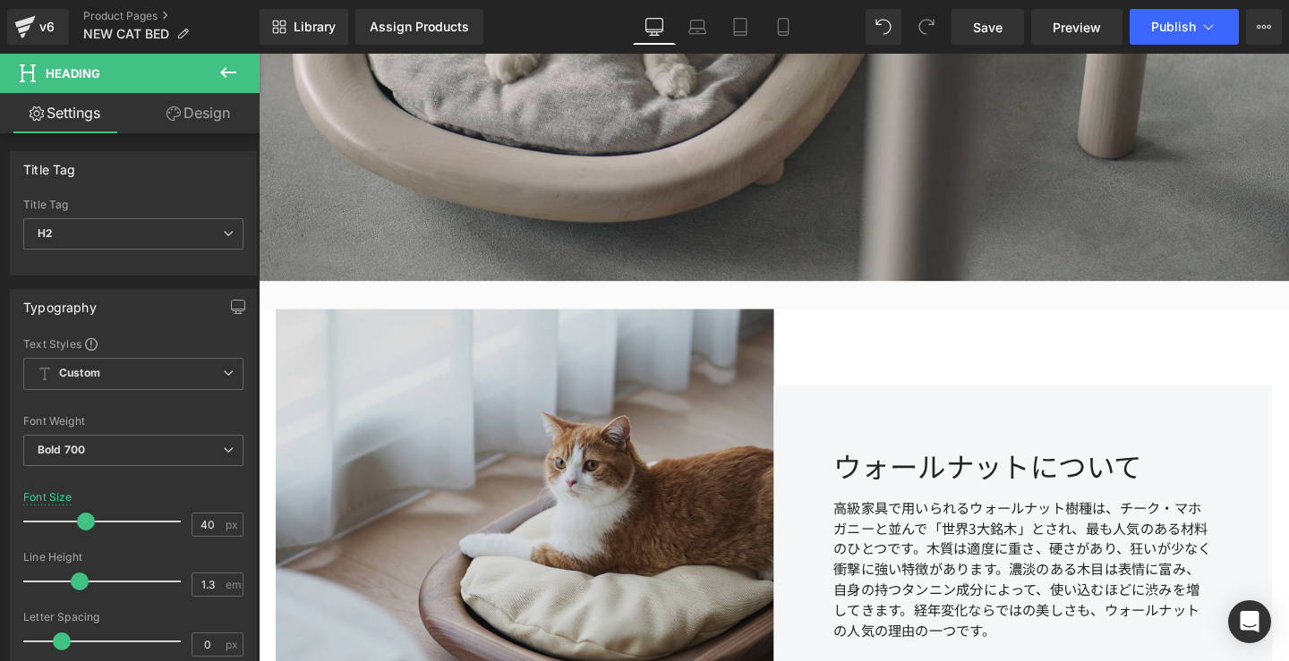
scroll to position [3044, 0]
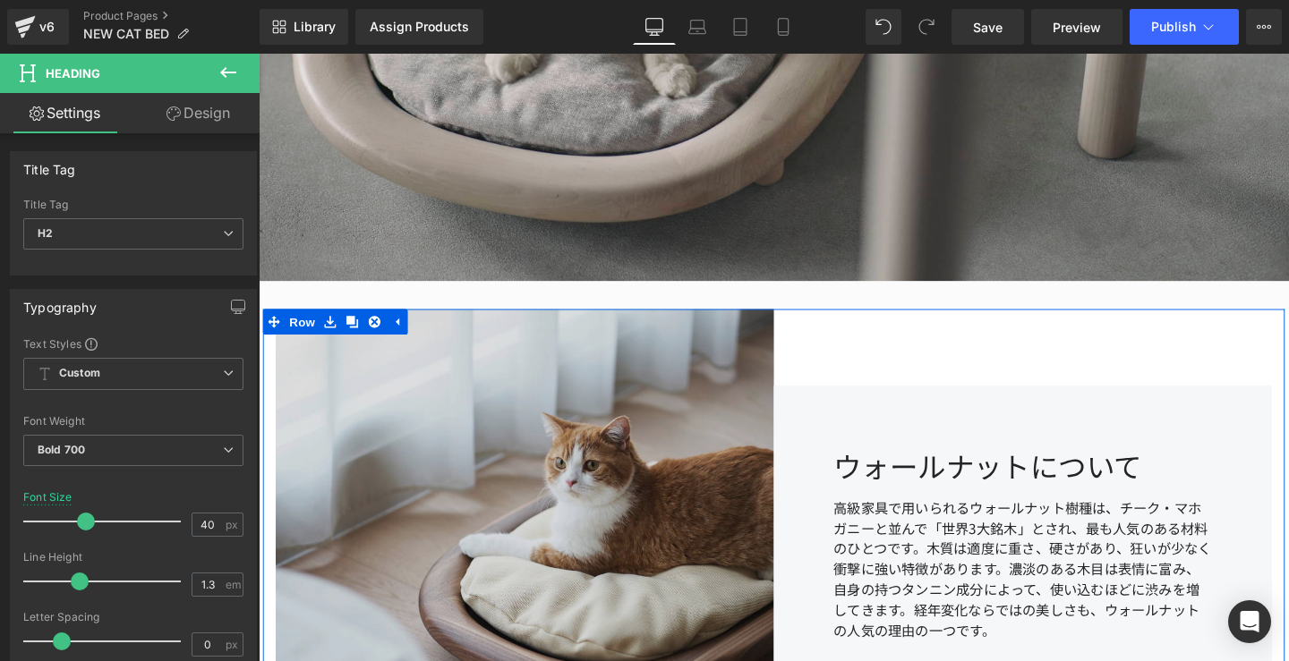
click at [451, 339] on img at bounding box center [539, 584] width 524 height 524
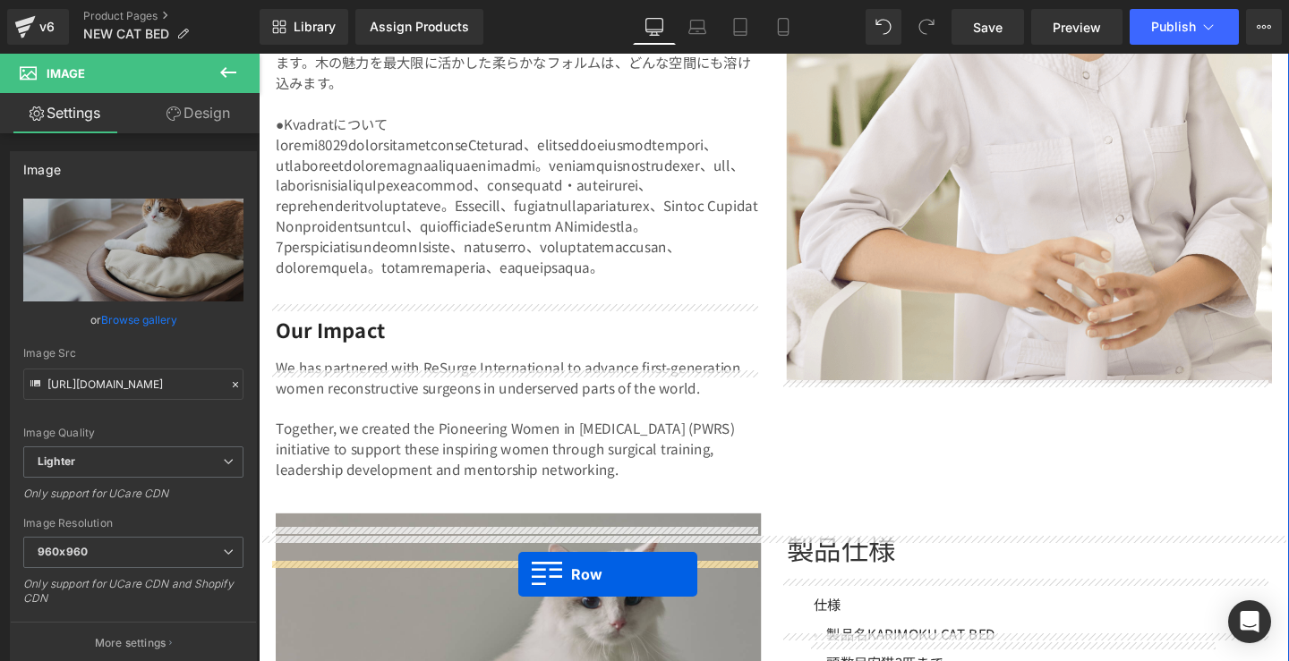
scroll to position [3831, 0]
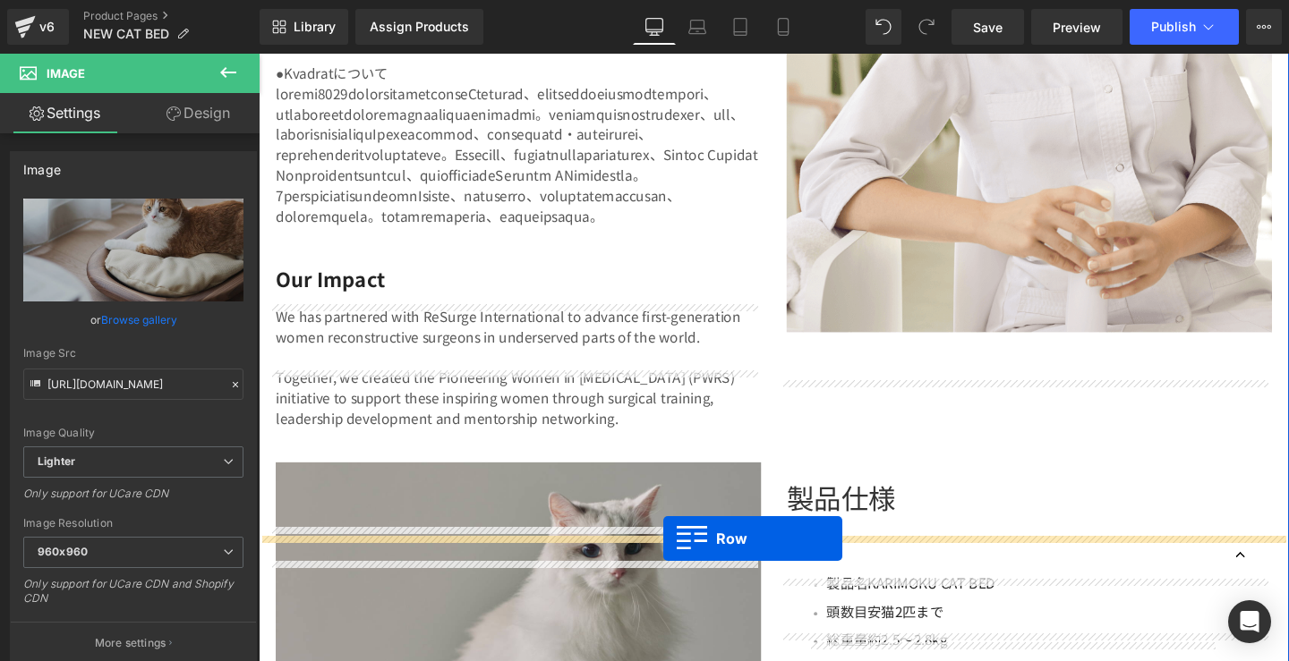
drag, startPoint x: 268, startPoint y: 333, endPoint x: 684, endPoint y: 563, distance: 474.7
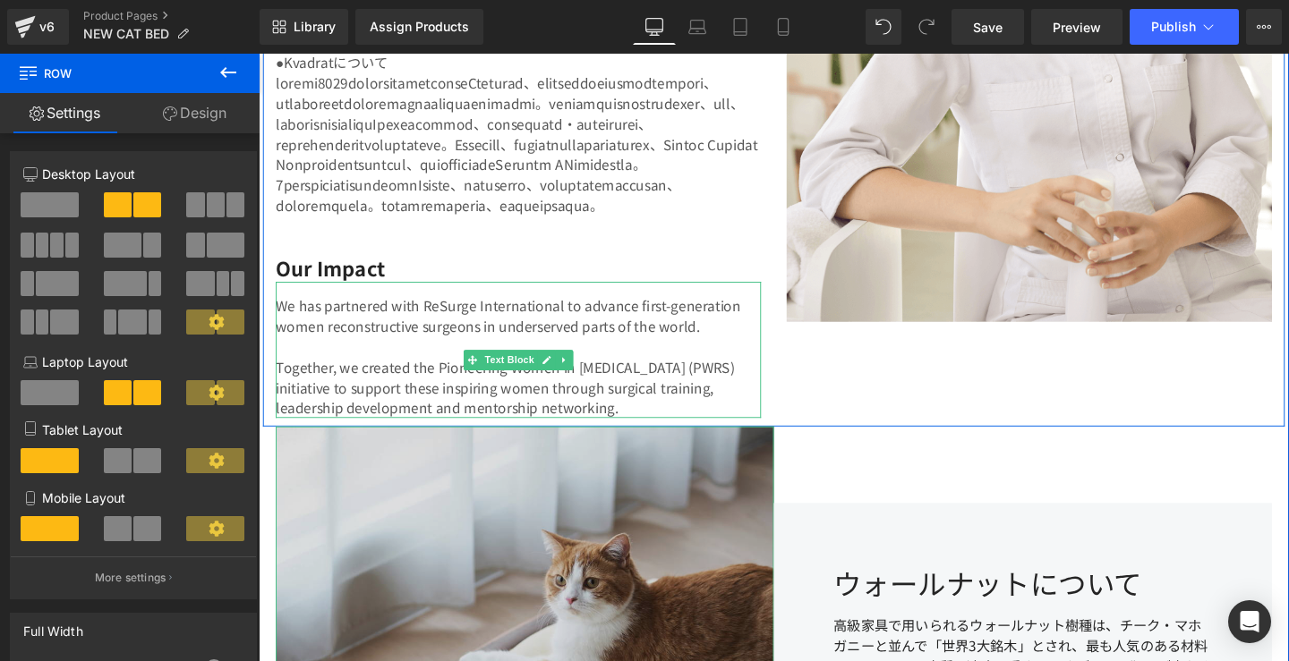
scroll to position [3938, 0]
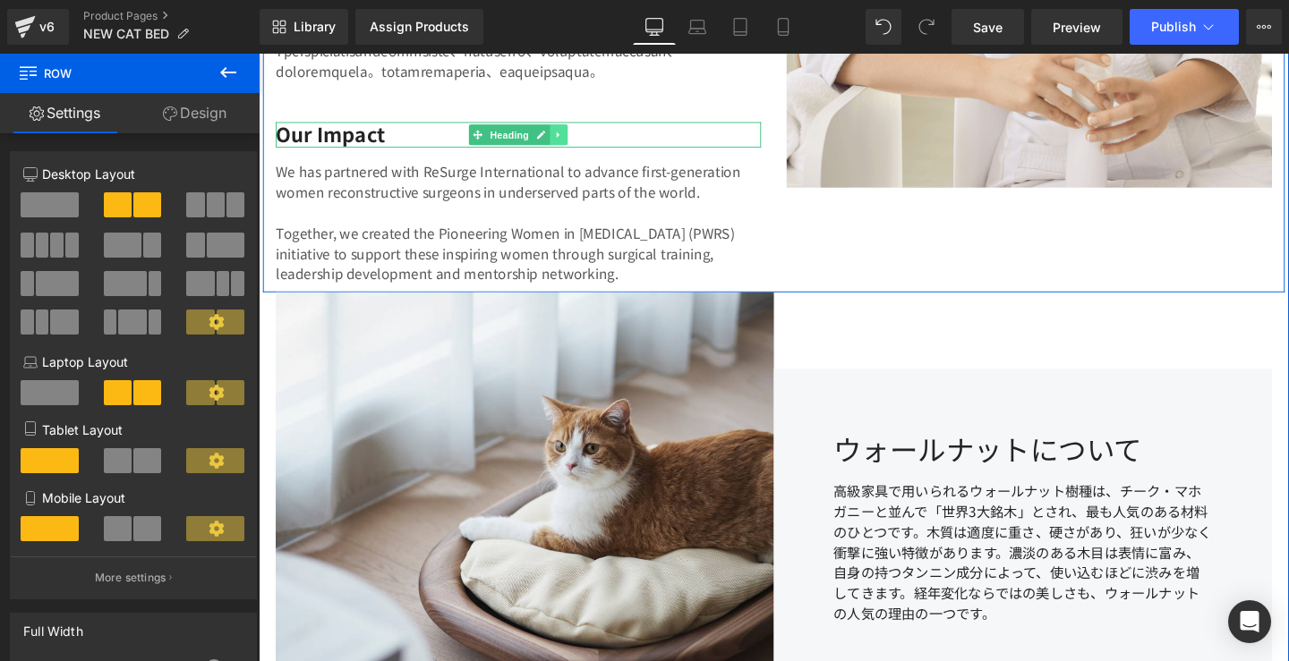
click at [565, 149] on link at bounding box center [574, 138] width 19 height 21
click at [579, 144] on icon at bounding box center [584, 139] width 10 height 10
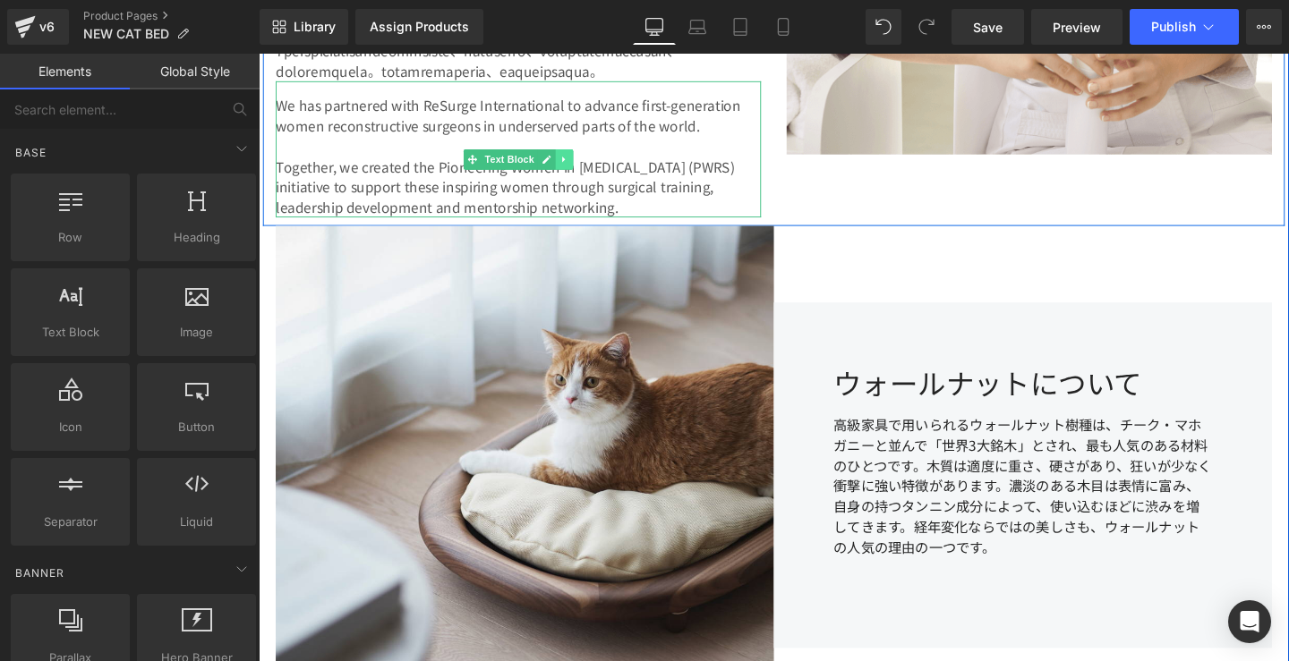
click at [571, 175] on link at bounding box center [580, 164] width 19 height 21
click at [580, 175] on link at bounding box center [589, 164] width 19 height 21
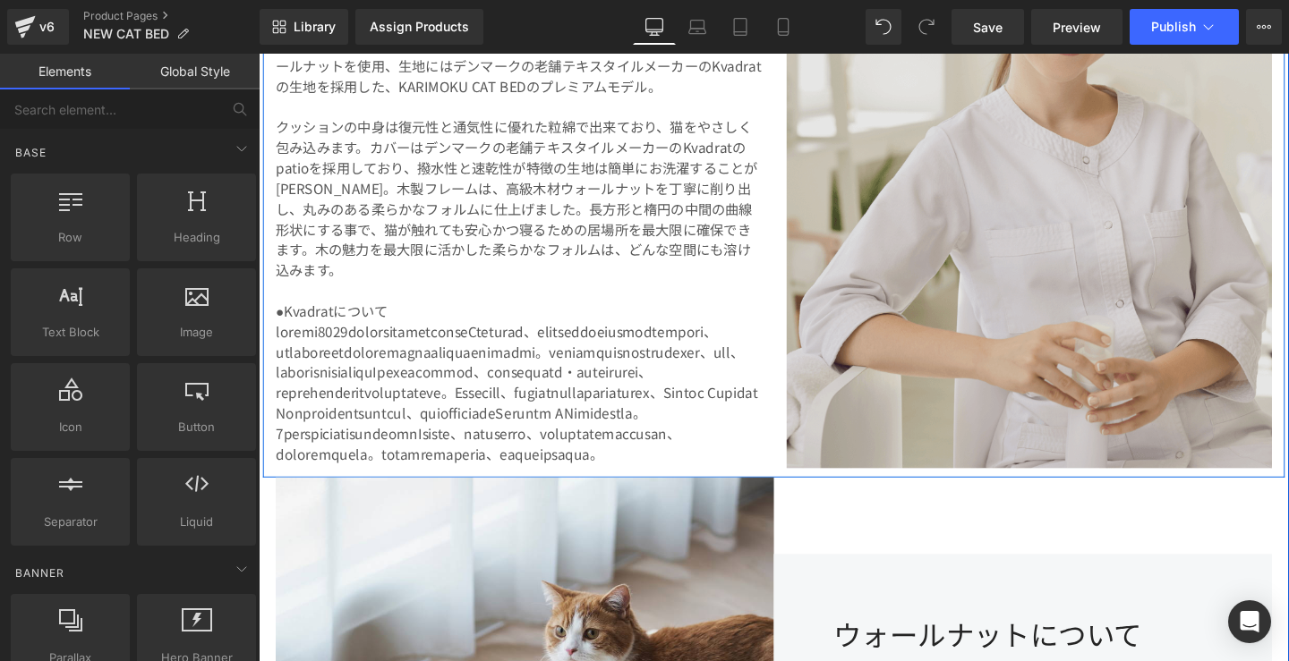
scroll to position [3384, 0]
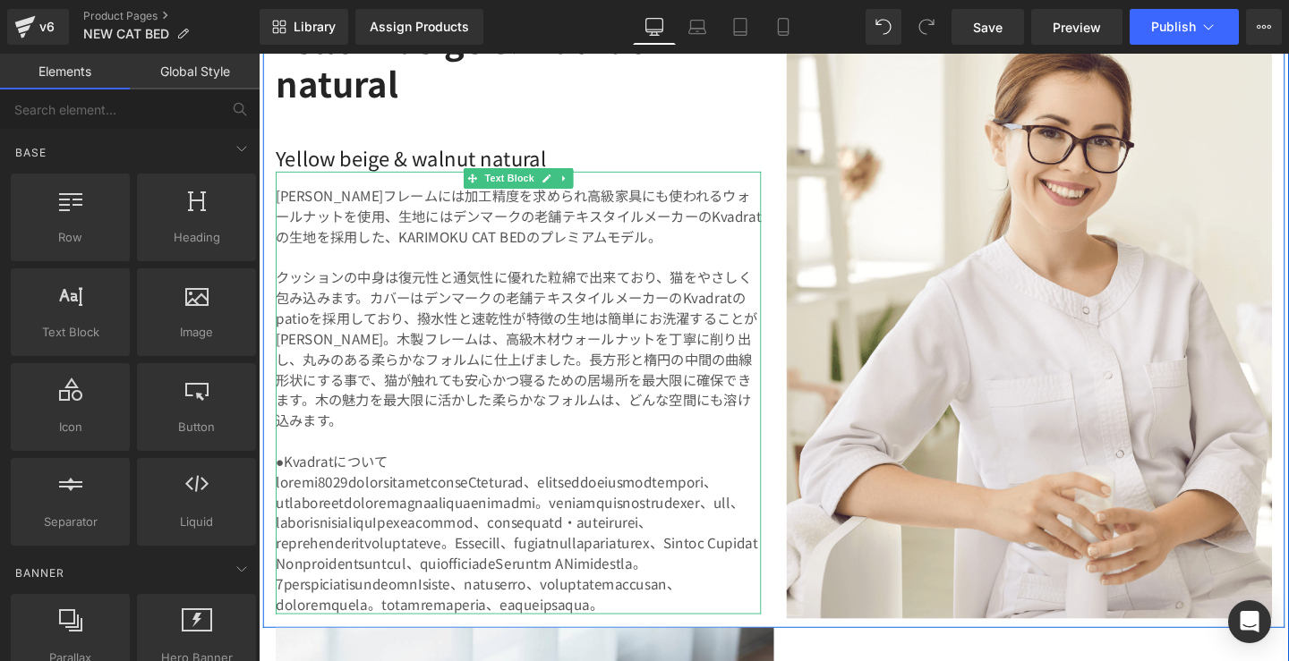
click at [287, 472] on p "●Kvadratについて" at bounding box center [532, 482] width 510 height 21
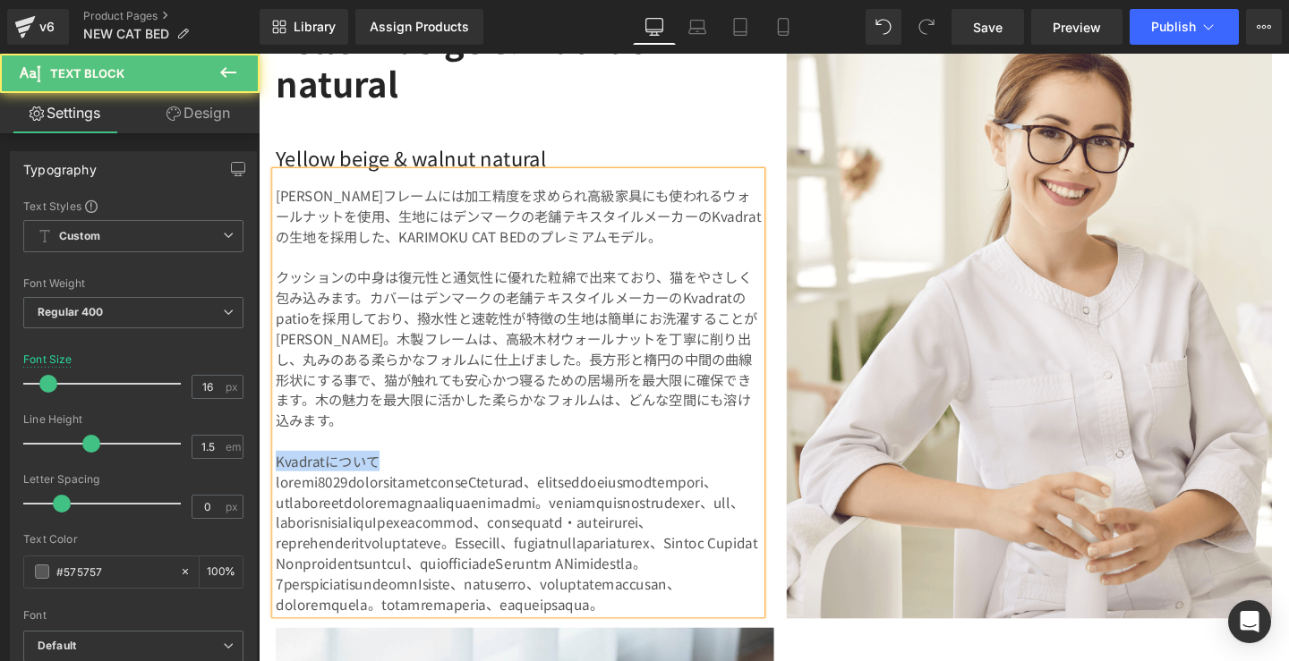
drag, startPoint x: 391, startPoint y: 473, endPoint x: 273, endPoint y: 473, distance: 118.1
click at [277, 473] on p "Kvadratについて" at bounding box center [532, 482] width 510 height 21
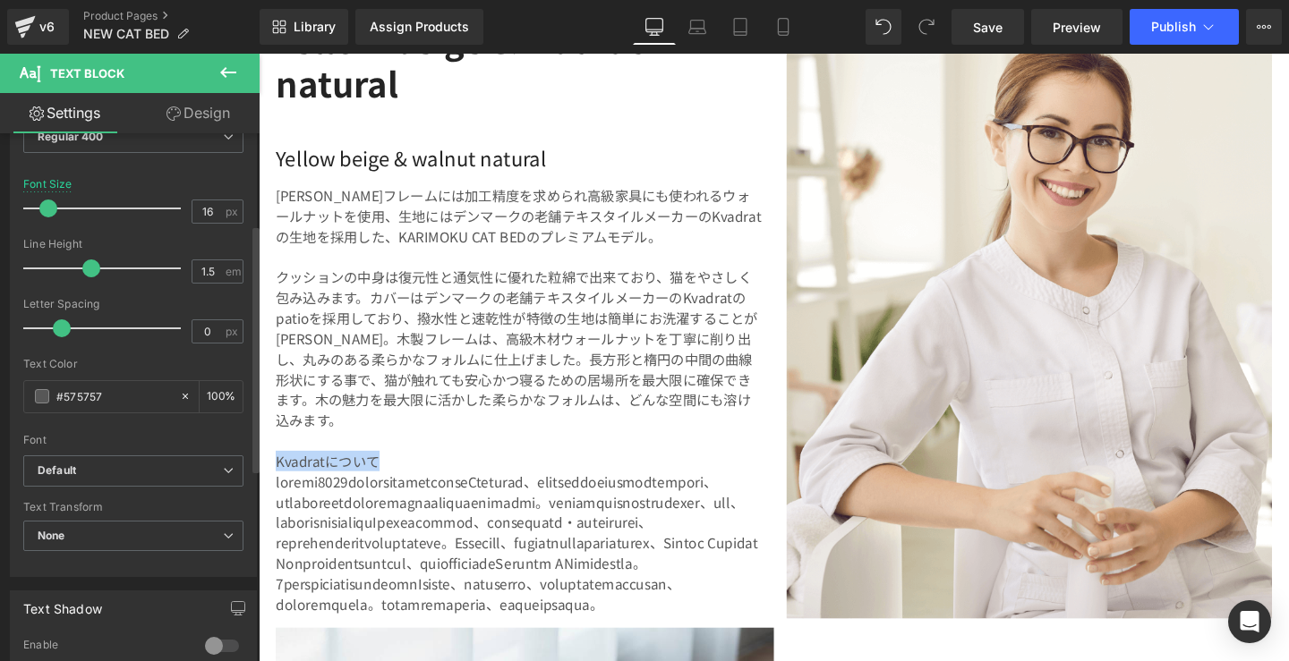
scroll to position [205, 0]
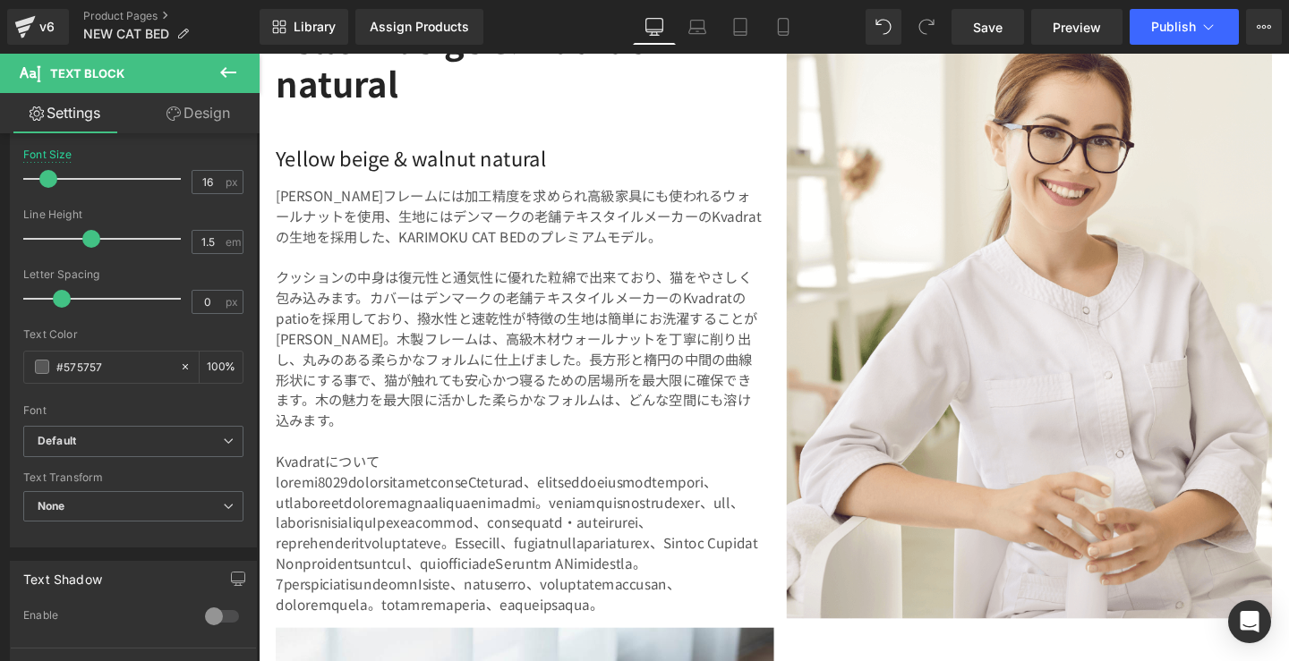
click at [286, 524] on p at bounding box center [532, 568] width 510 height 150
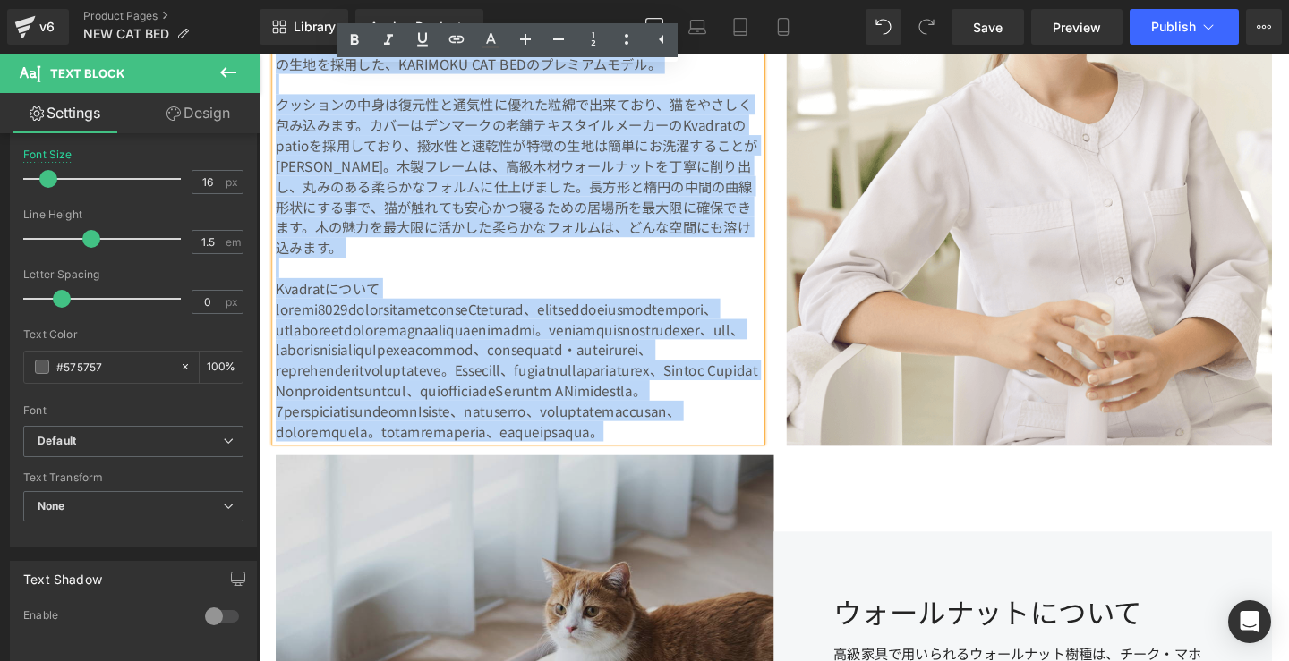
scroll to position [3592, 0]
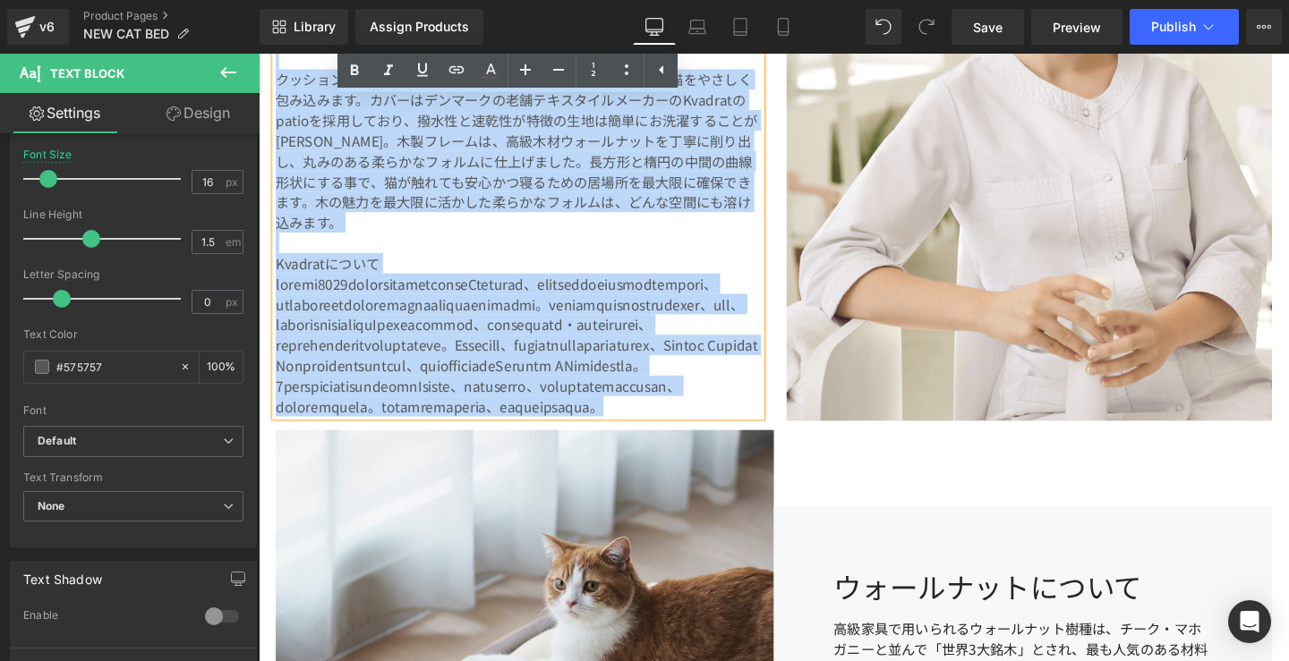
drag, startPoint x: 274, startPoint y: 190, endPoint x: 689, endPoint y: 499, distance: 518.0
click at [689, 435] on div "[PERSON_NAME]フレームには加工精度を求められ高級家具にも使われるウォールナットを使用、生地にはデンマークの老舗テキスタイルメーカーのKvadrat…" at bounding box center [532, 202] width 510 height 465
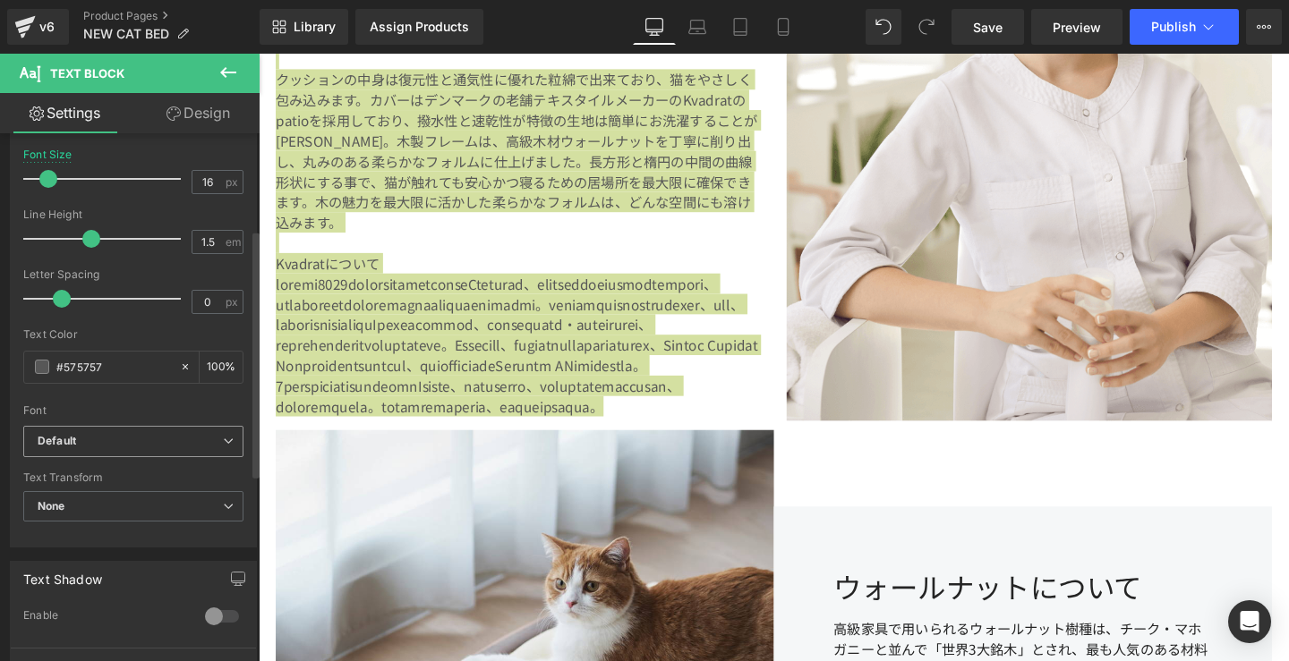
click at [223, 437] on icon at bounding box center [228, 441] width 11 height 11
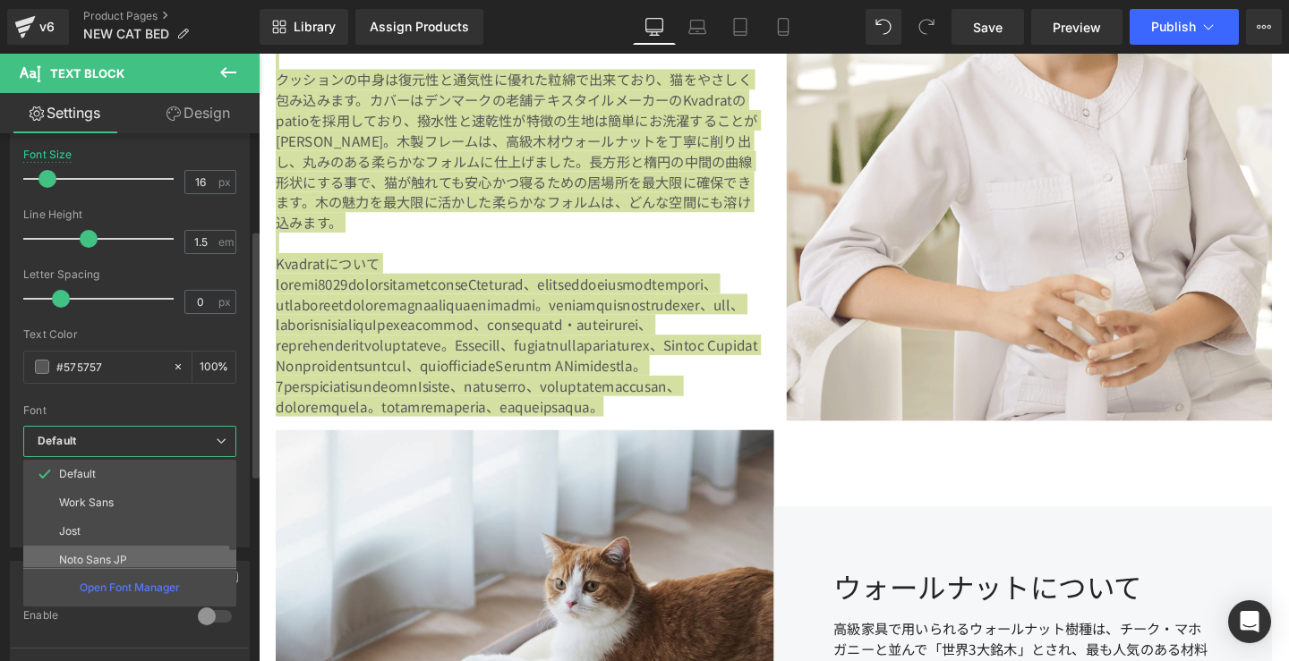
click at [136, 548] on li "Noto Sans JP" at bounding box center [133, 560] width 221 height 29
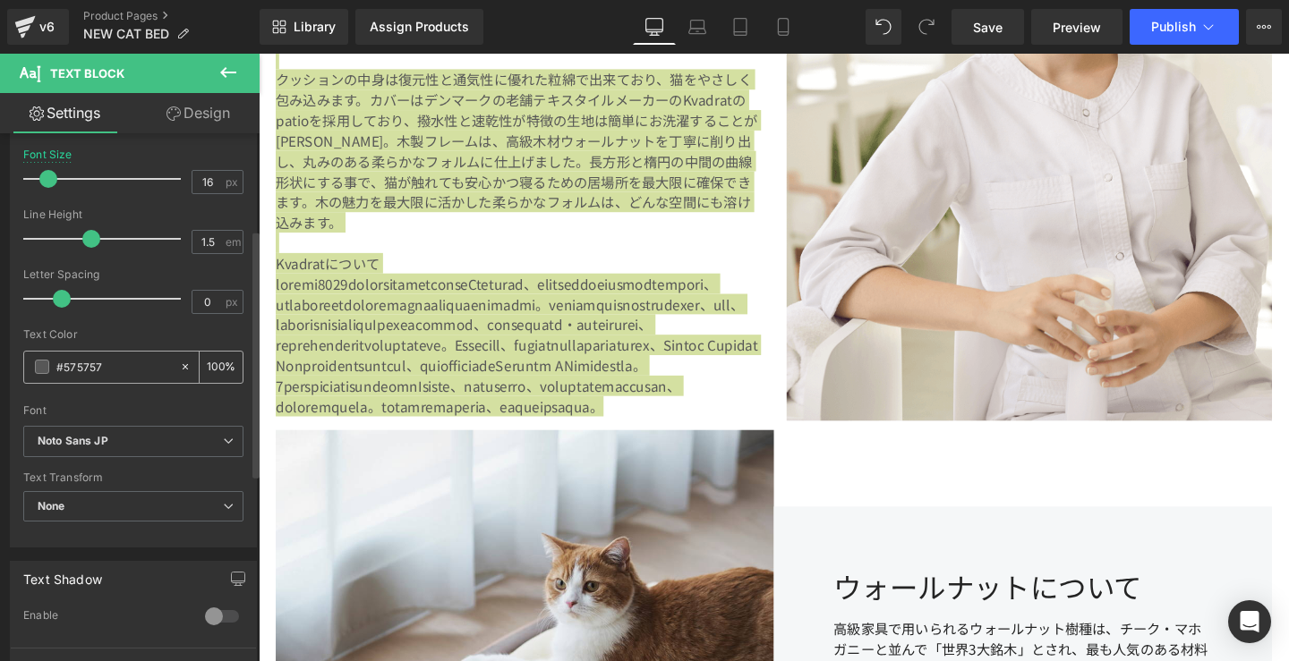
drag, startPoint x: 130, startPoint y: 366, endPoint x: 64, endPoint y: 362, distance: 65.5
click at [64, 362] on input "#575757" at bounding box center [113, 367] width 115 height 20
type input "#242"
type input "0"
type input "#2423"
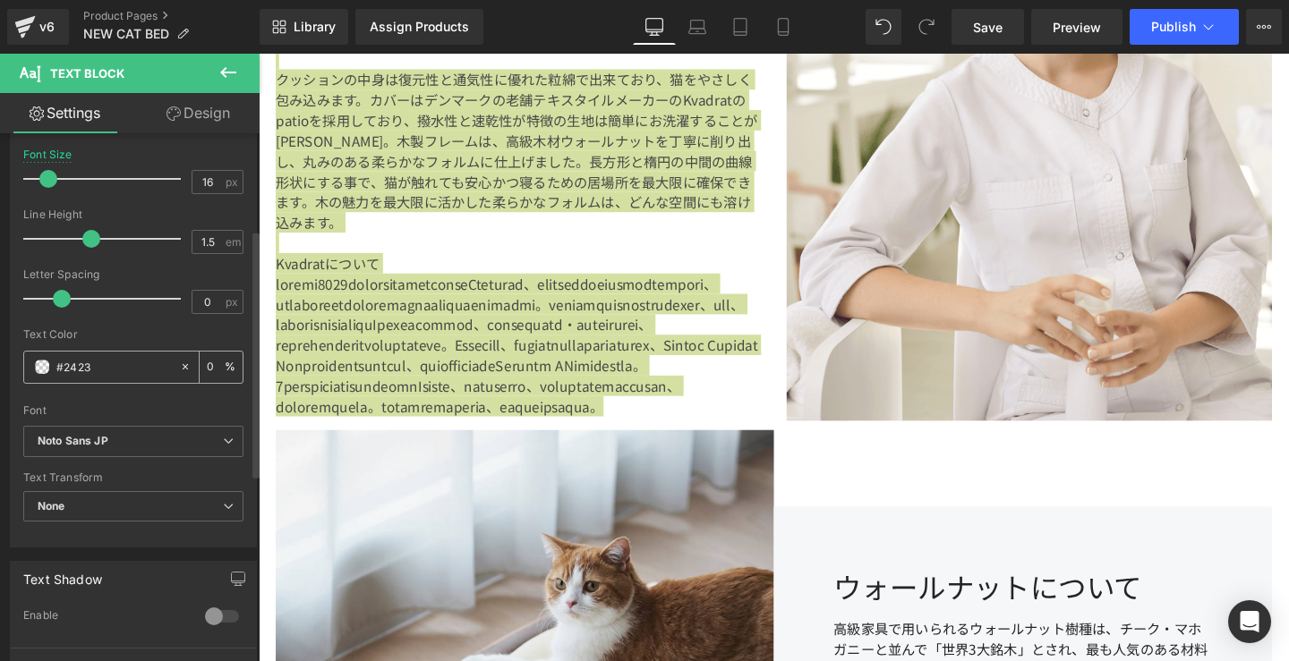
type input "20"
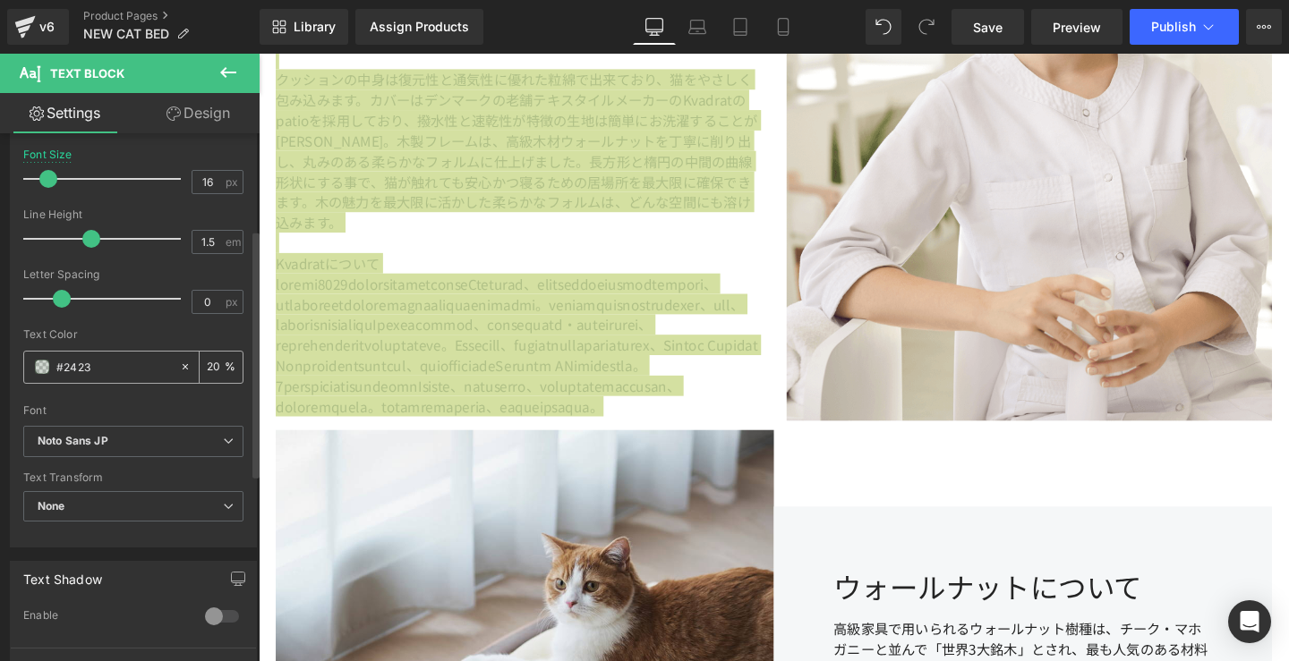
type input "#242"
type input "100"
type input "#2424"
type input "27"
type input "#242424"
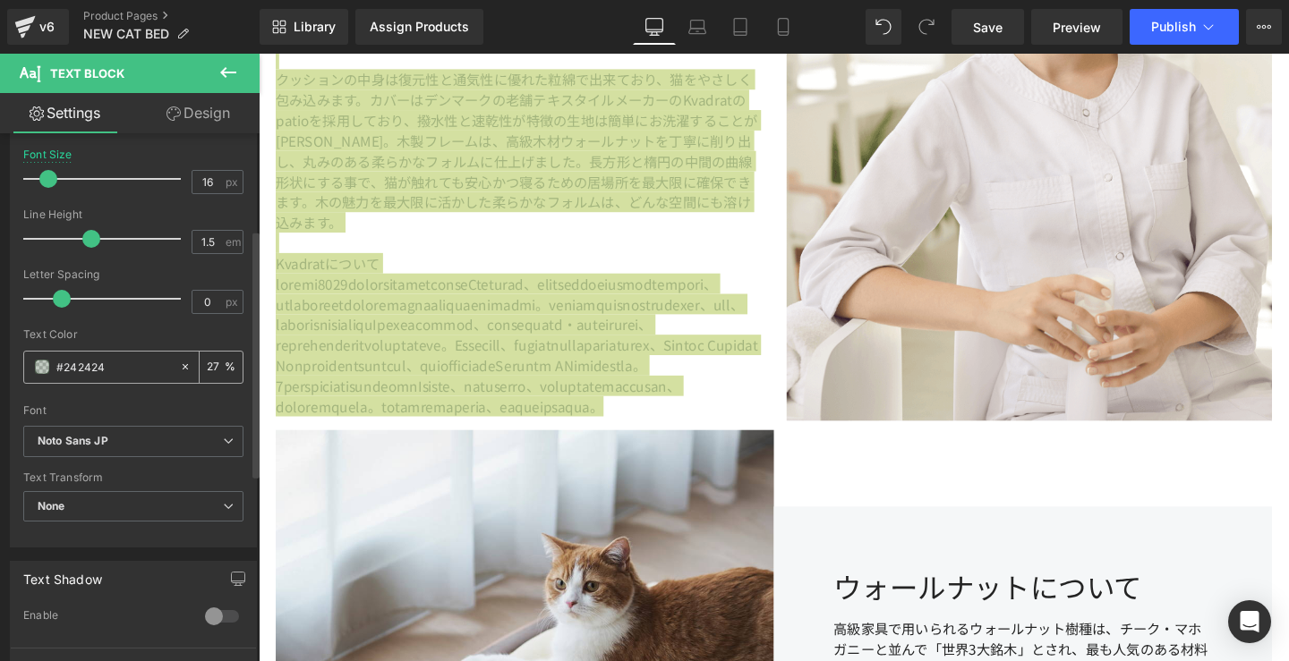
type input "100"
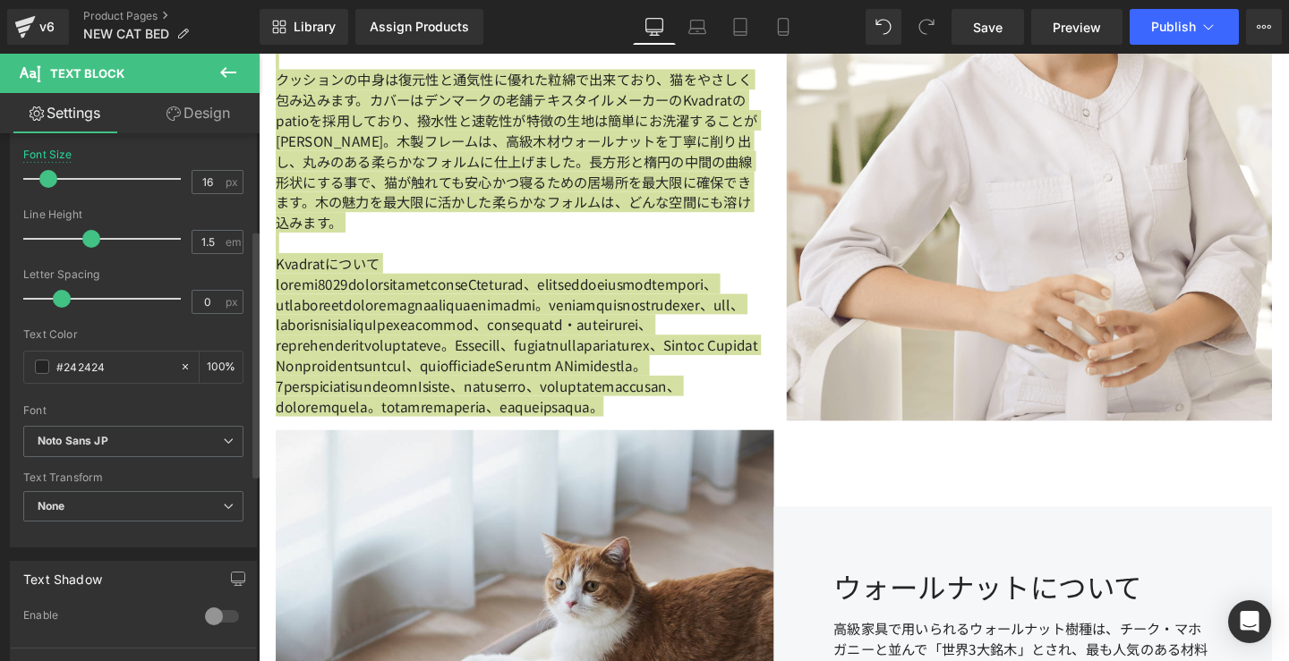
type input "#242424"
click at [104, 328] on div "Text Color" at bounding box center [133, 334] width 220 height 13
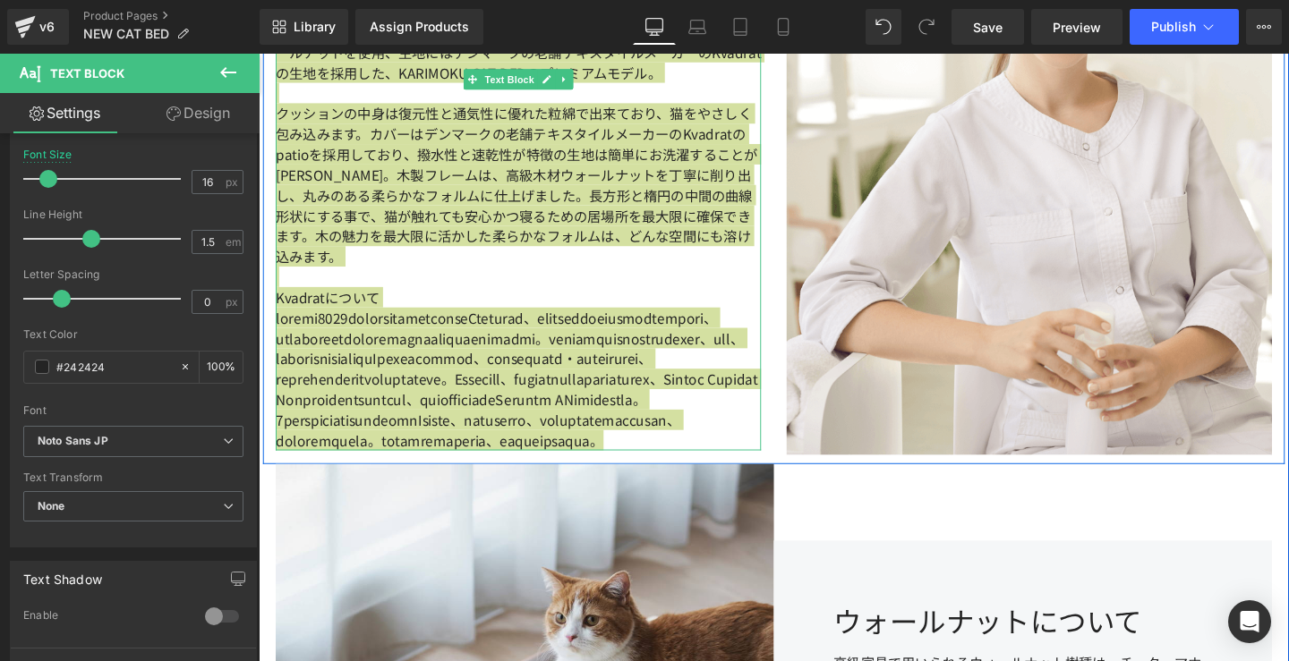
scroll to position [3351, 0]
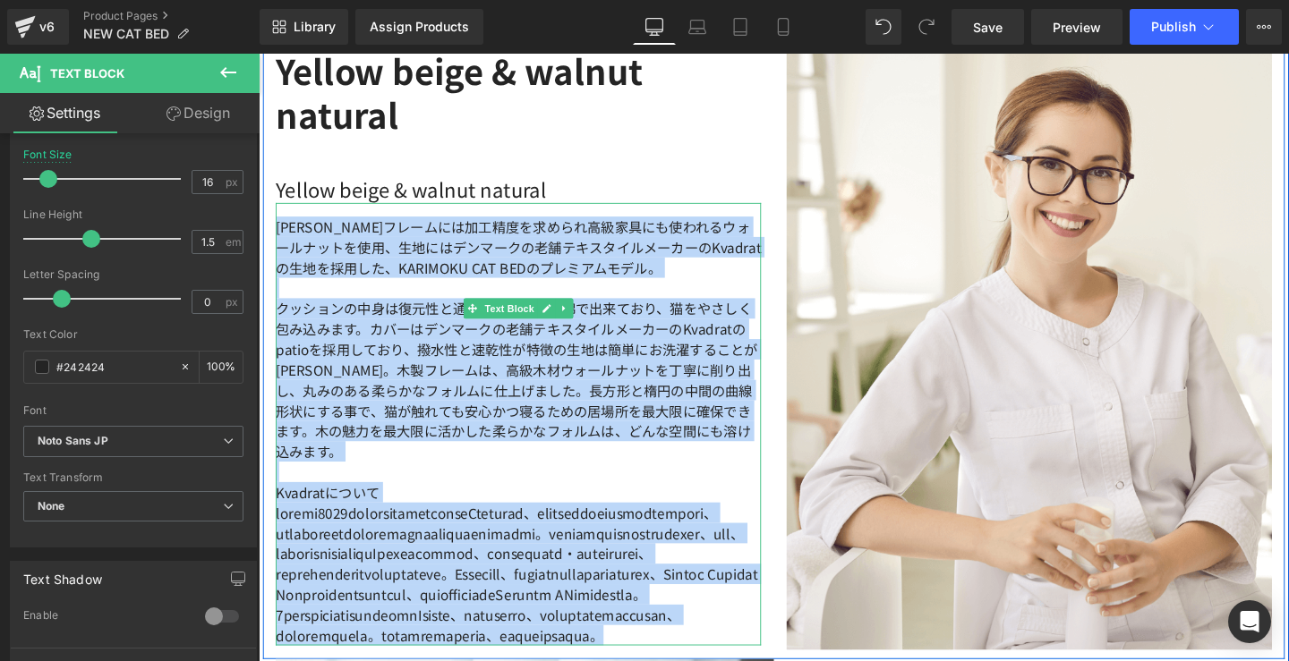
click at [520, 423] on p "クッションの中身は復元性と通気性に優れた粒綿で出来ており、猫をやさしく包み込みます。カバーはデンマークの老舗テキスタイルメーカーのKvadratのpatioを…" at bounding box center [532, 397] width 510 height 172
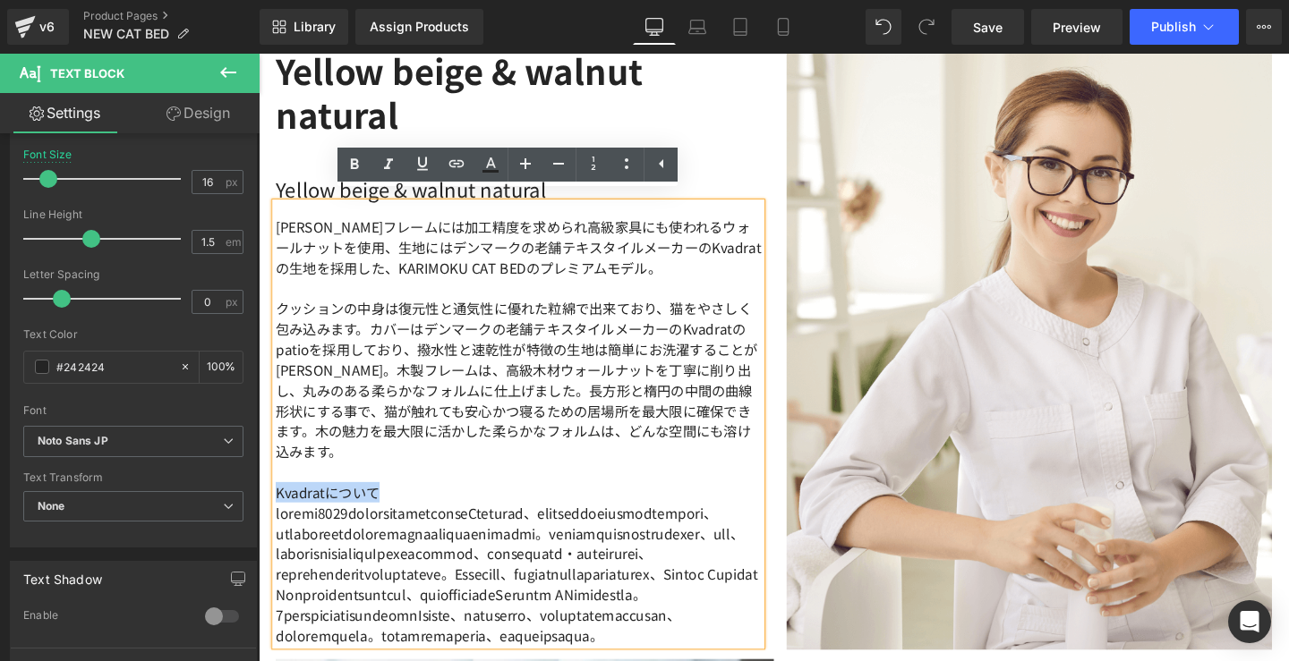
drag, startPoint x: 406, startPoint y: 502, endPoint x: 271, endPoint y: 499, distance: 135.2
click at [277, 504] on p "Kvadratについて" at bounding box center [532, 514] width 510 height 21
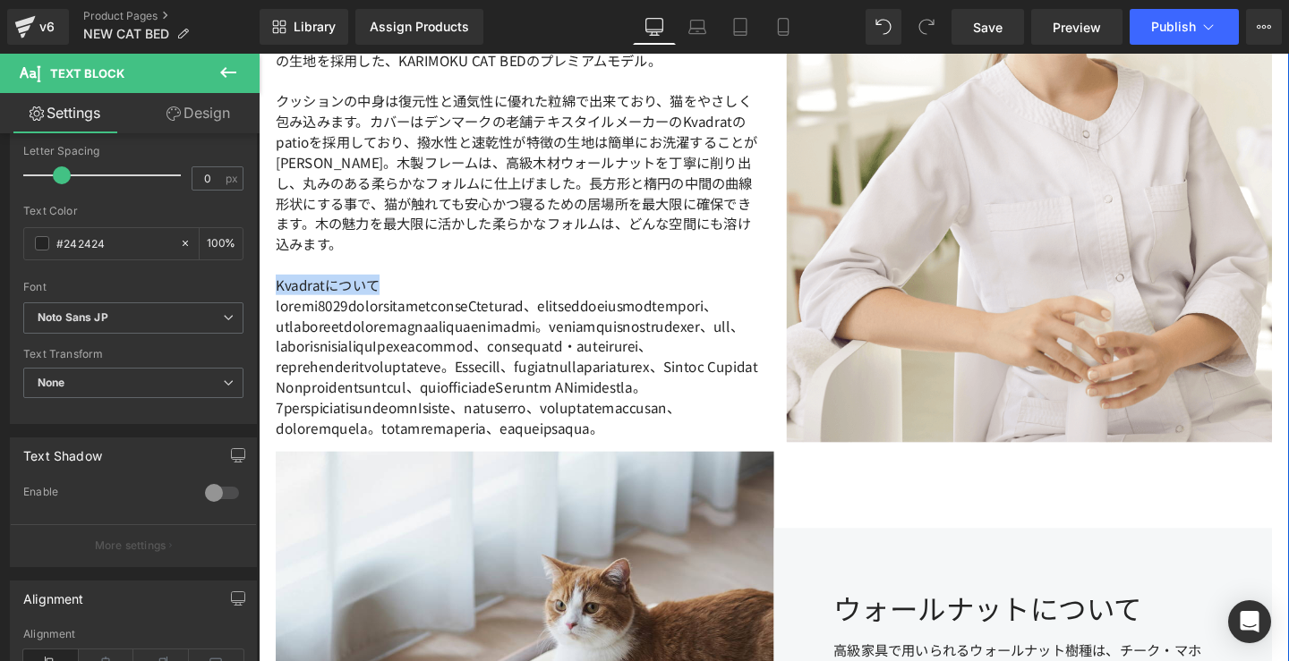
scroll to position [3570, 0]
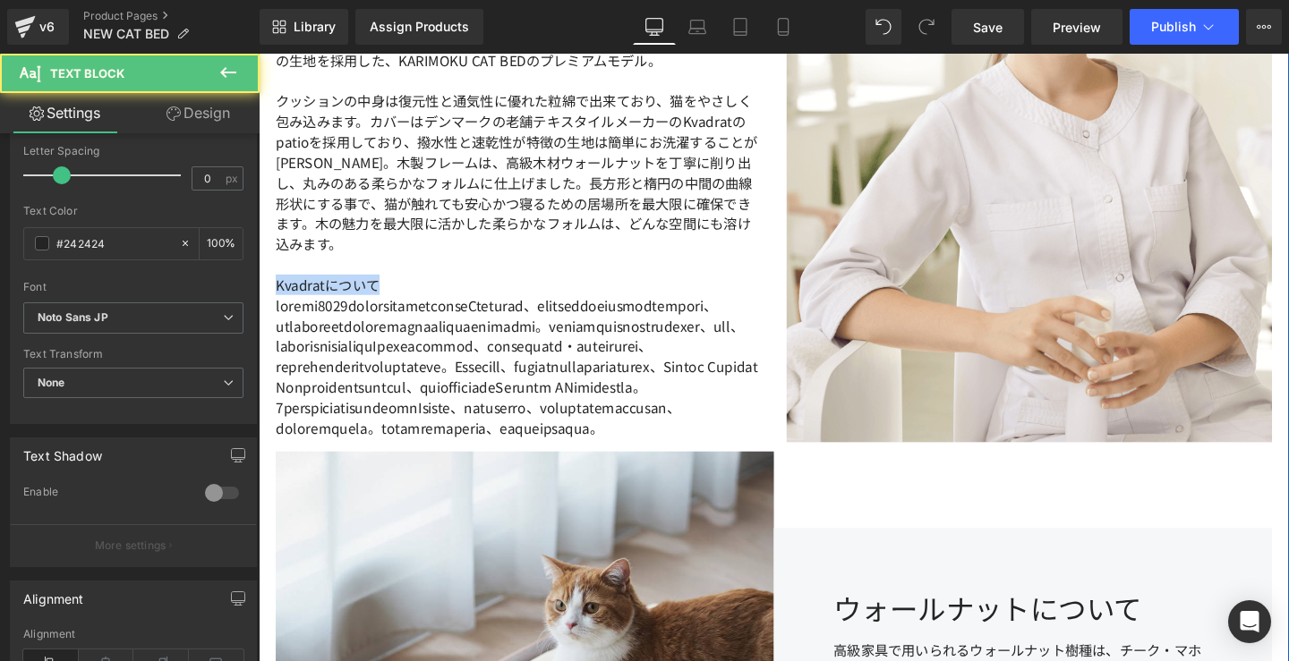
click at [343, 291] on p "Kvadratについて" at bounding box center [532, 295] width 510 height 21
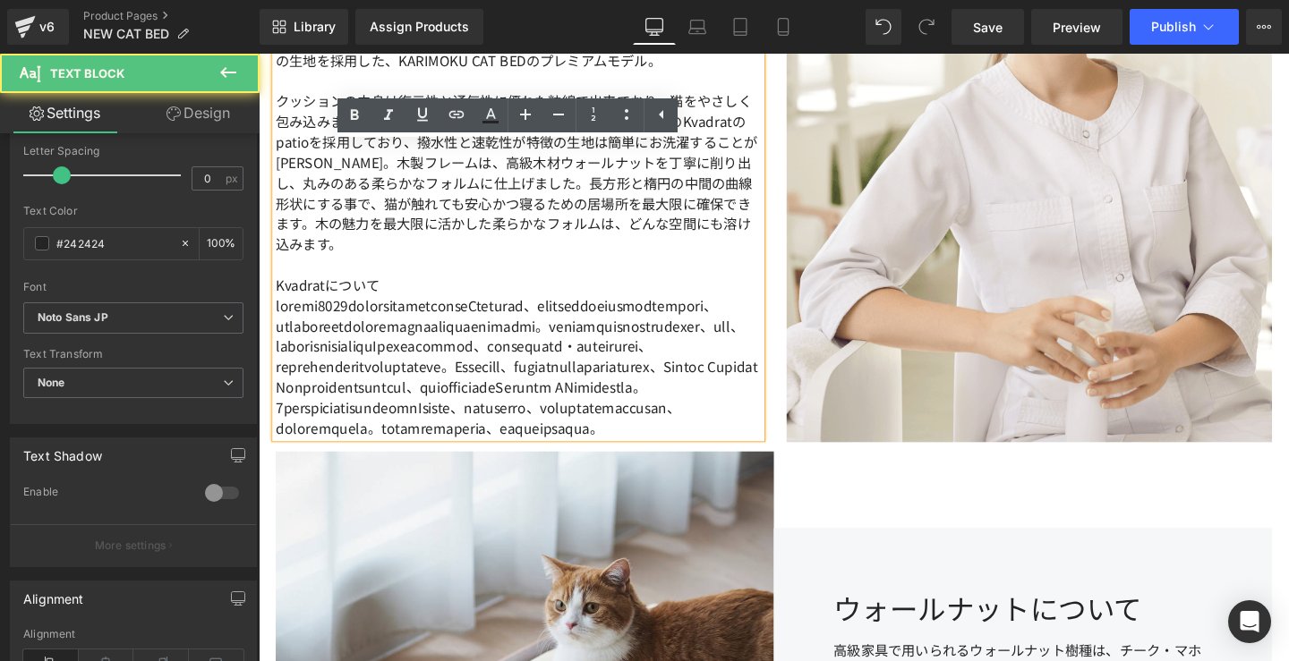
click at [344, 285] on p "Kvadratについて" at bounding box center [532, 295] width 510 height 21
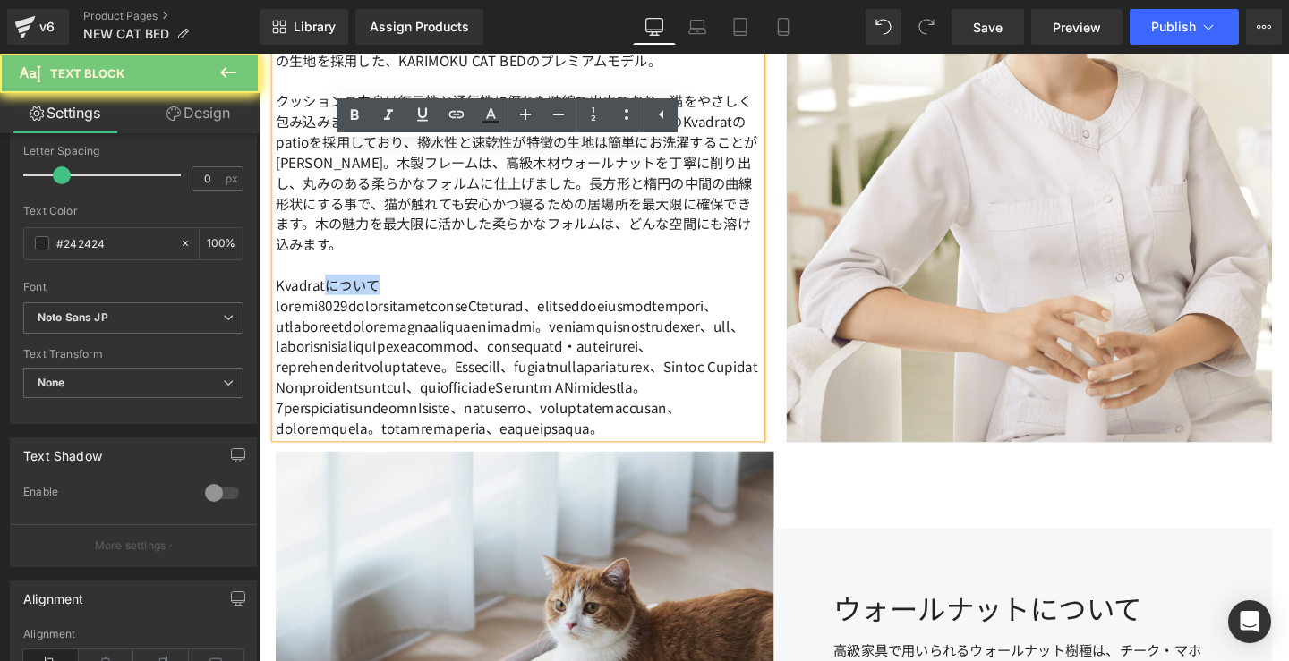
click at [344, 285] on p "Kvadratについて" at bounding box center [532, 295] width 510 height 21
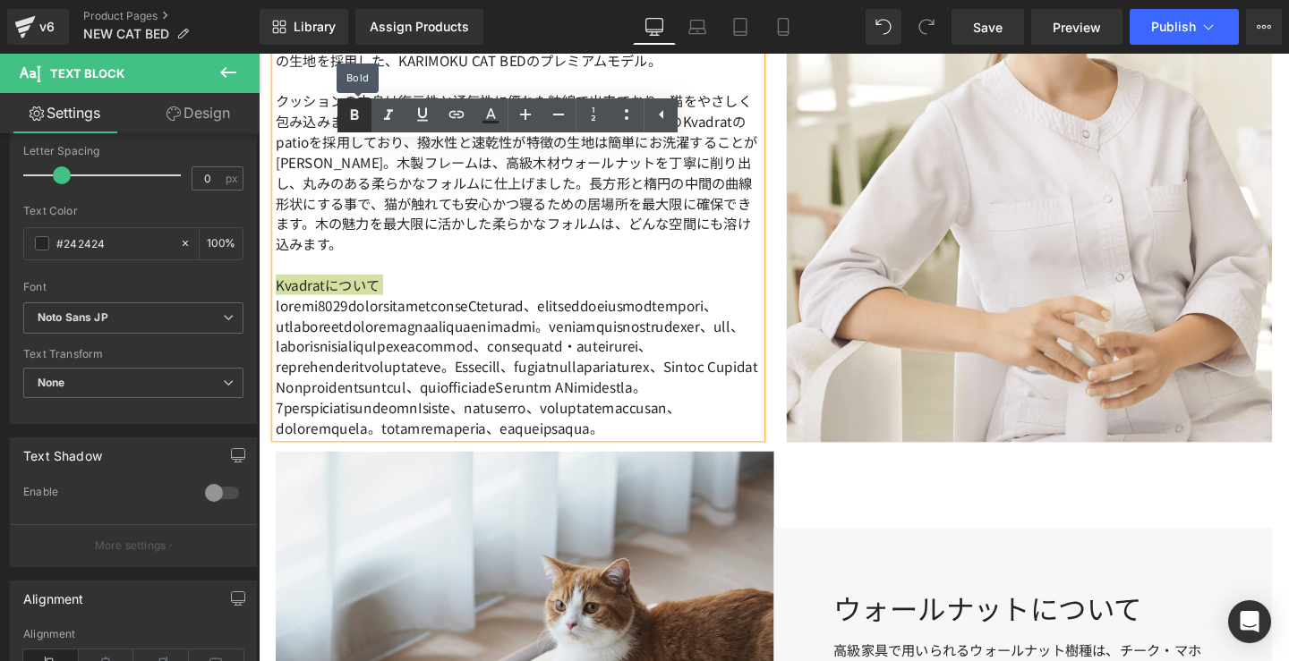
click at [363, 117] on icon at bounding box center [354, 115] width 21 height 21
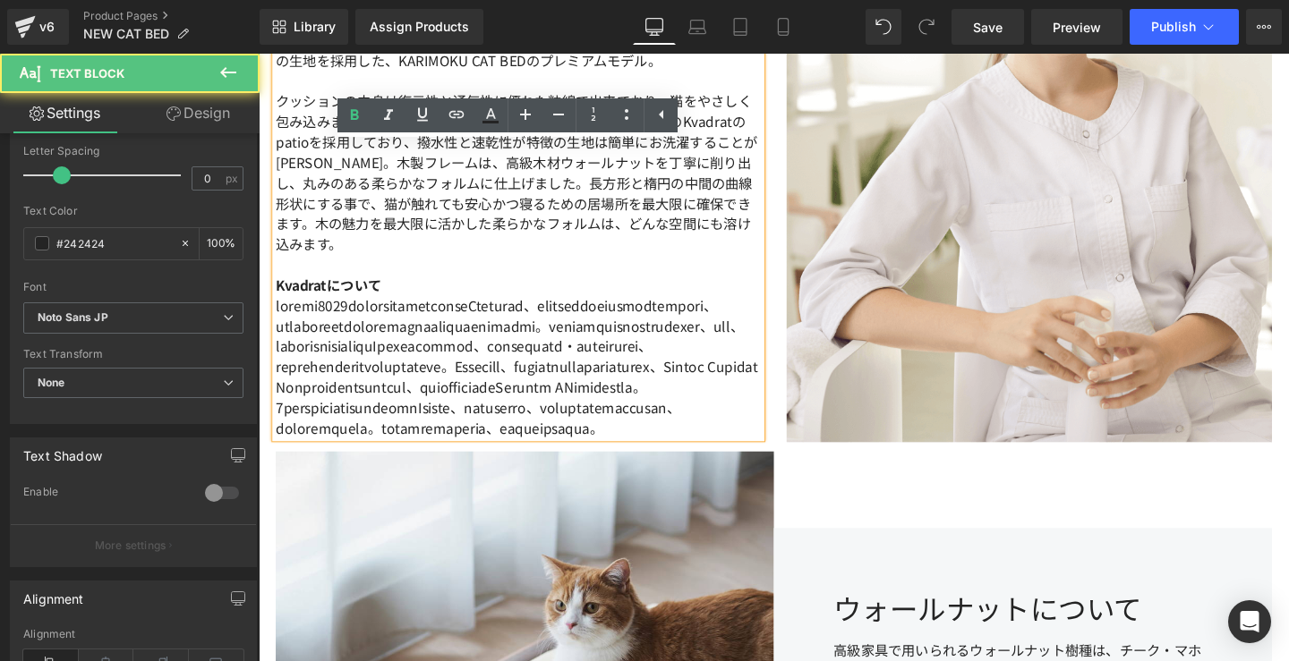
click at [599, 319] on p at bounding box center [532, 382] width 510 height 150
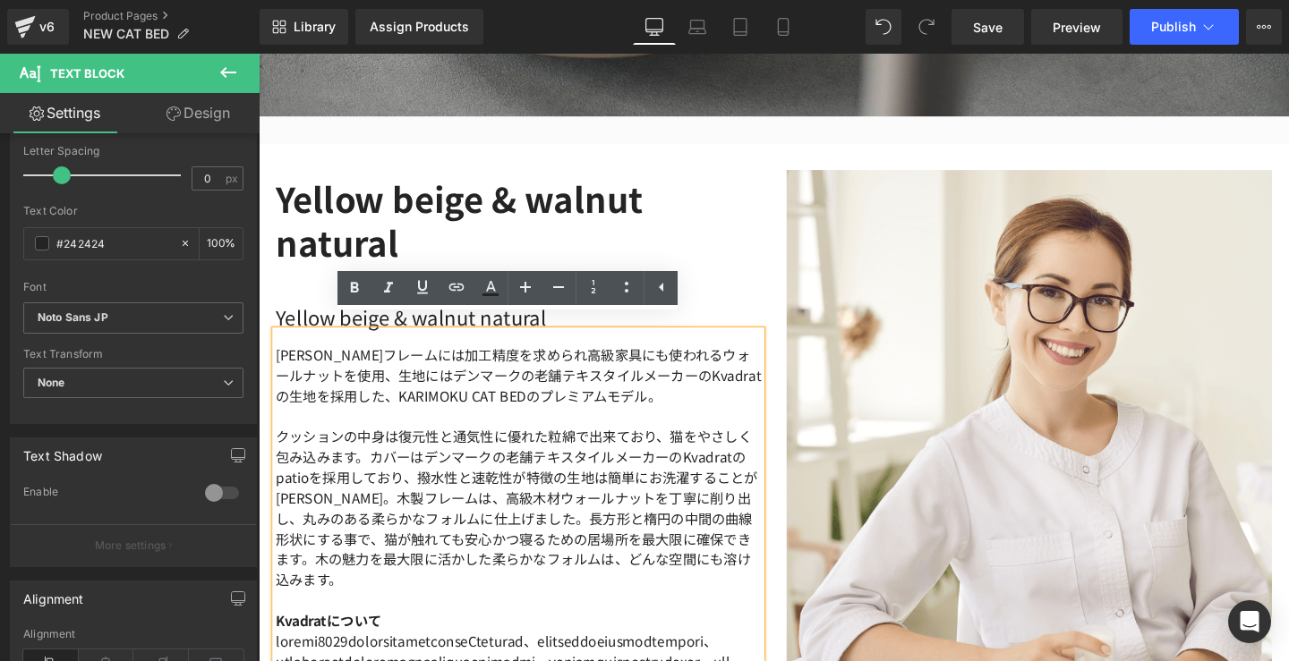
scroll to position [3216, 0]
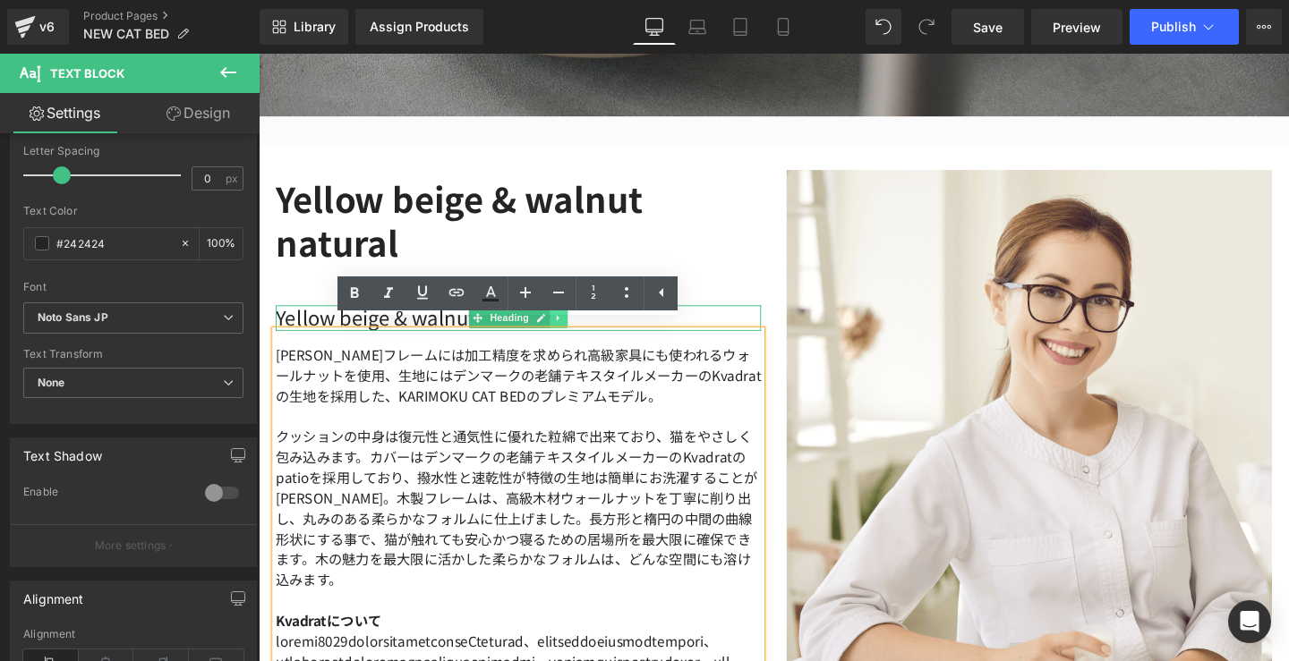
click at [571, 329] on link at bounding box center [574, 331] width 19 height 21
click at [559, 314] on ul "Text Color Highlight Color #333333" at bounding box center [507, 296] width 340 height 38
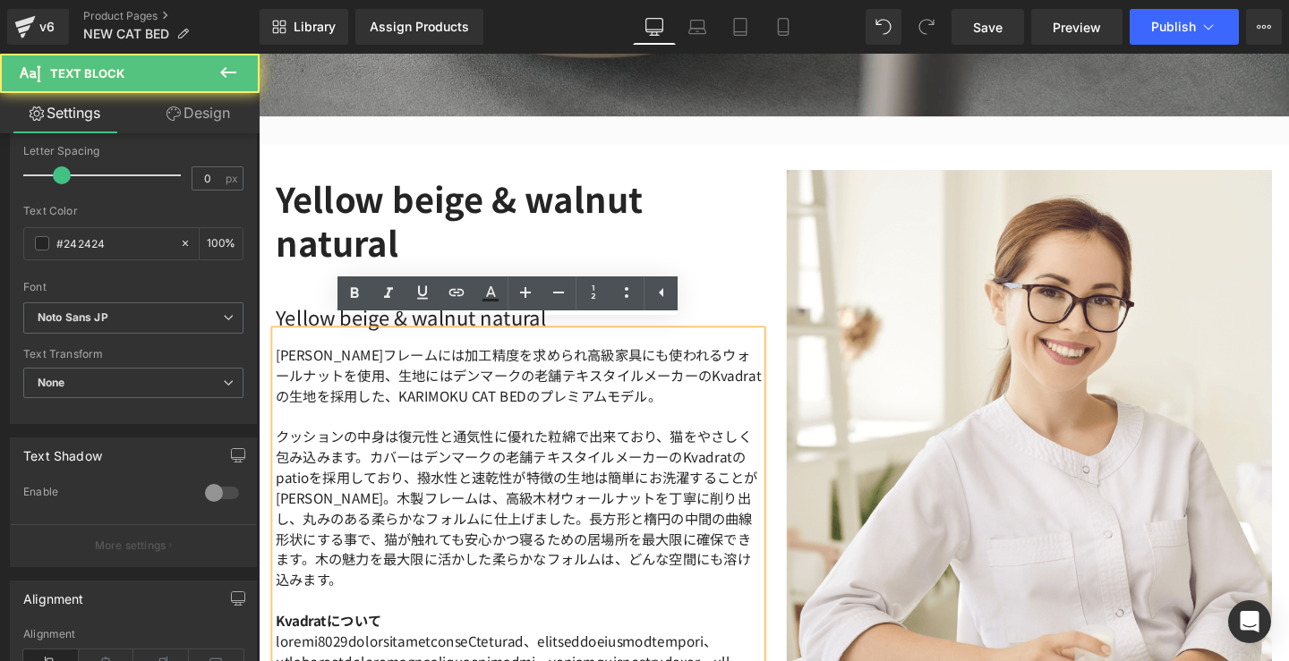
click at [548, 345] on div "[PERSON_NAME]フレームには加工精度を求められ高級家具にも使われるウォールナットを使用、生地にはデンマークの老舗テキスタイルメーカーのKvadrat…" at bounding box center [532, 577] width 510 height 465
click at [323, 247] on h2 "Yellow beige & walnut natural" at bounding box center [532, 229] width 510 height 93
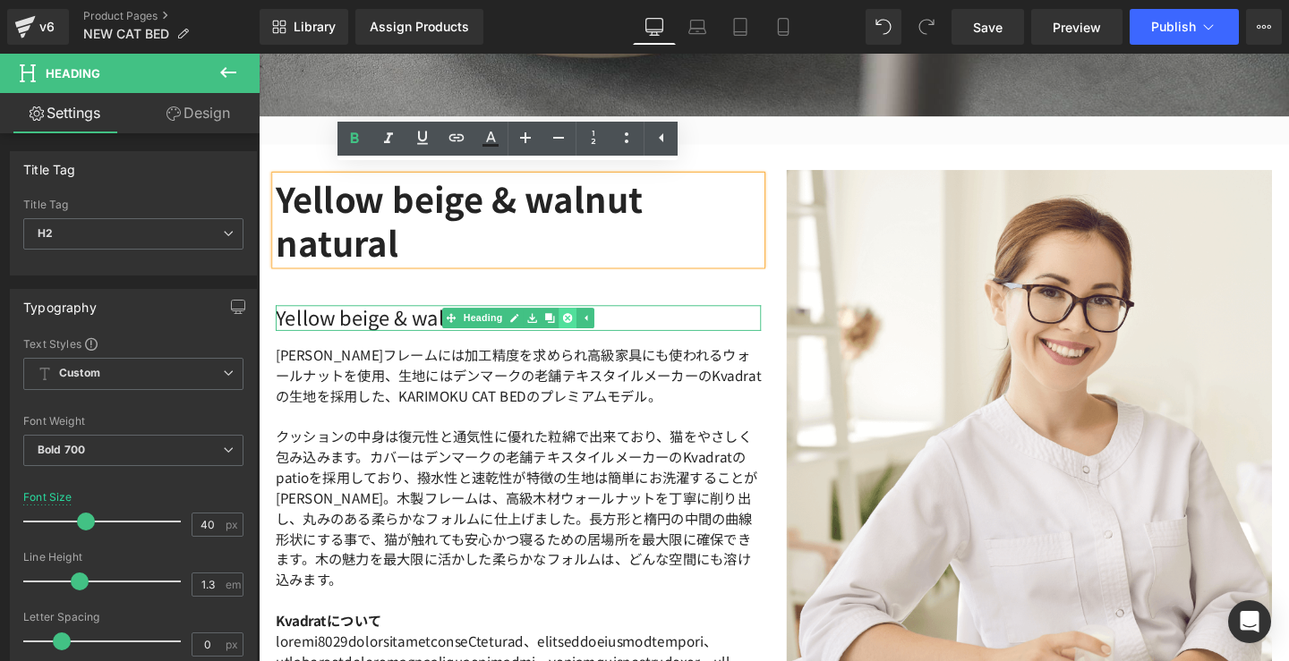
click at [579, 327] on icon at bounding box center [584, 332] width 10 height 10
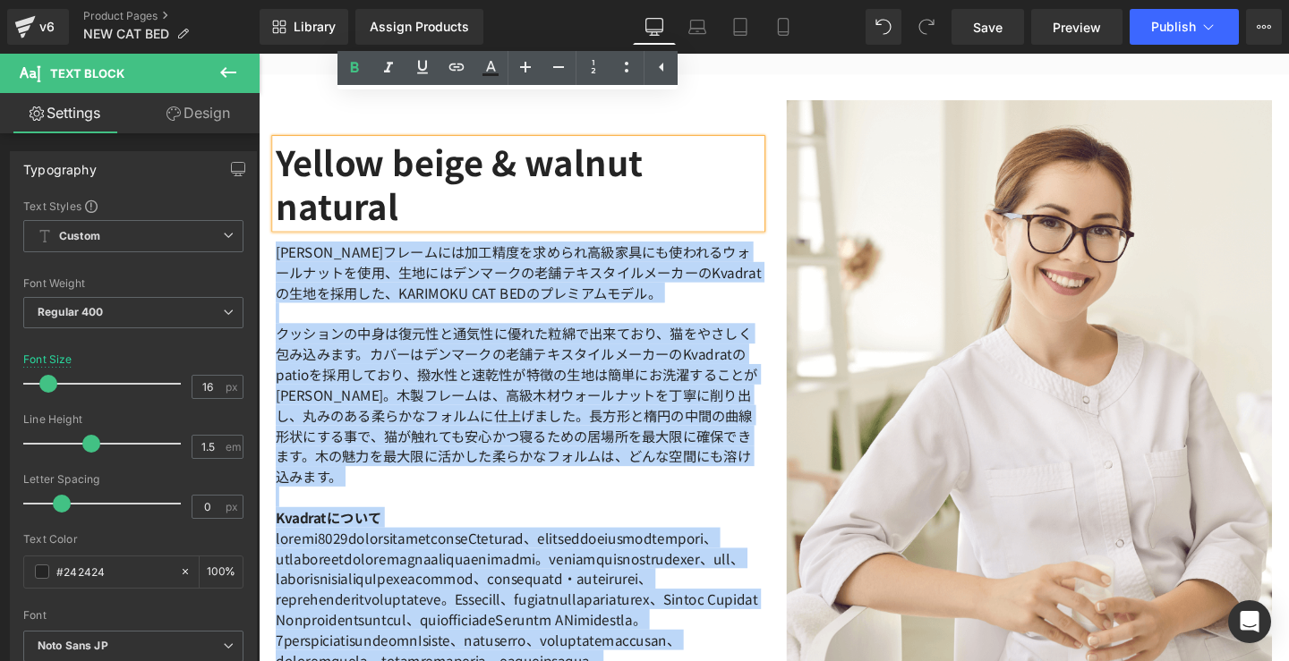
scroll to position [3282, 0]
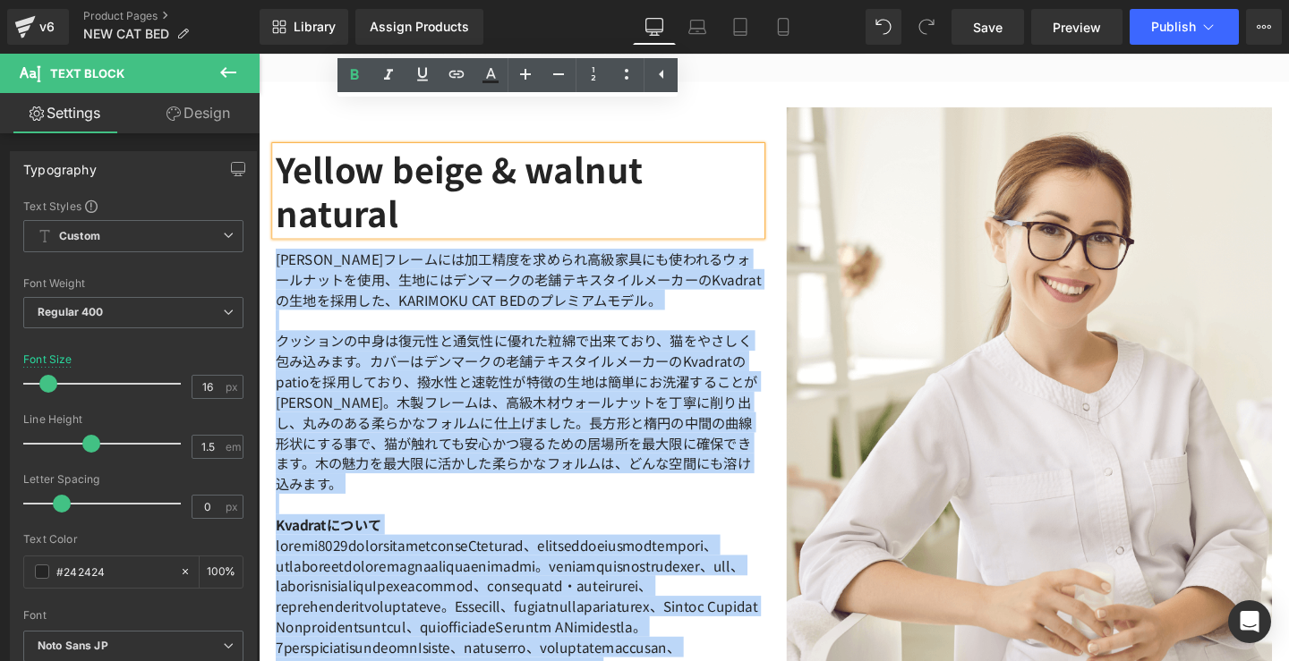
drag, startPoint x: 423, startPoint y: 591, endPoint x: 266, endPoint y: 124, distance: 492.1
click at [266, 124] on div "Yellow beige & walnut natural Heading [PERSON_NAME]フレームには加工精度を求められ高級家具にも使われるウォー…" at bounding box center [531, 430] width 537 height 640
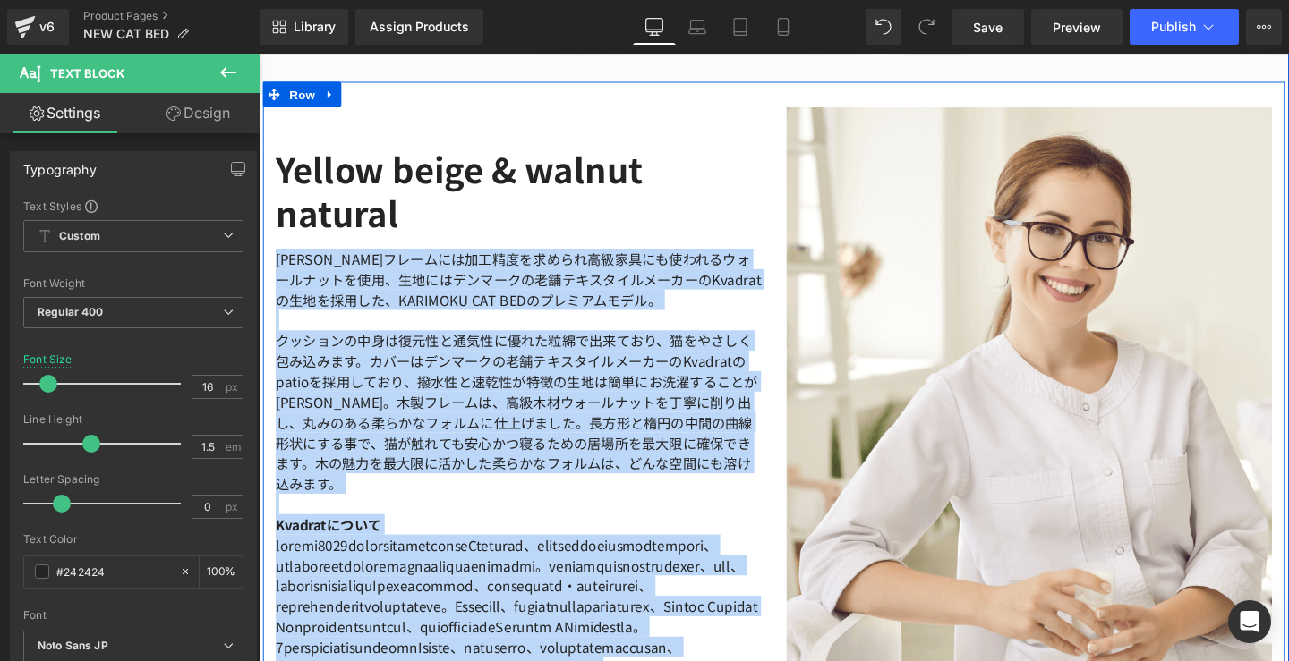
copy div "loremipsumdolorsitametconsecteturadip、elitseddoeiusmodtemporiNcididuntutlabo、ET…"
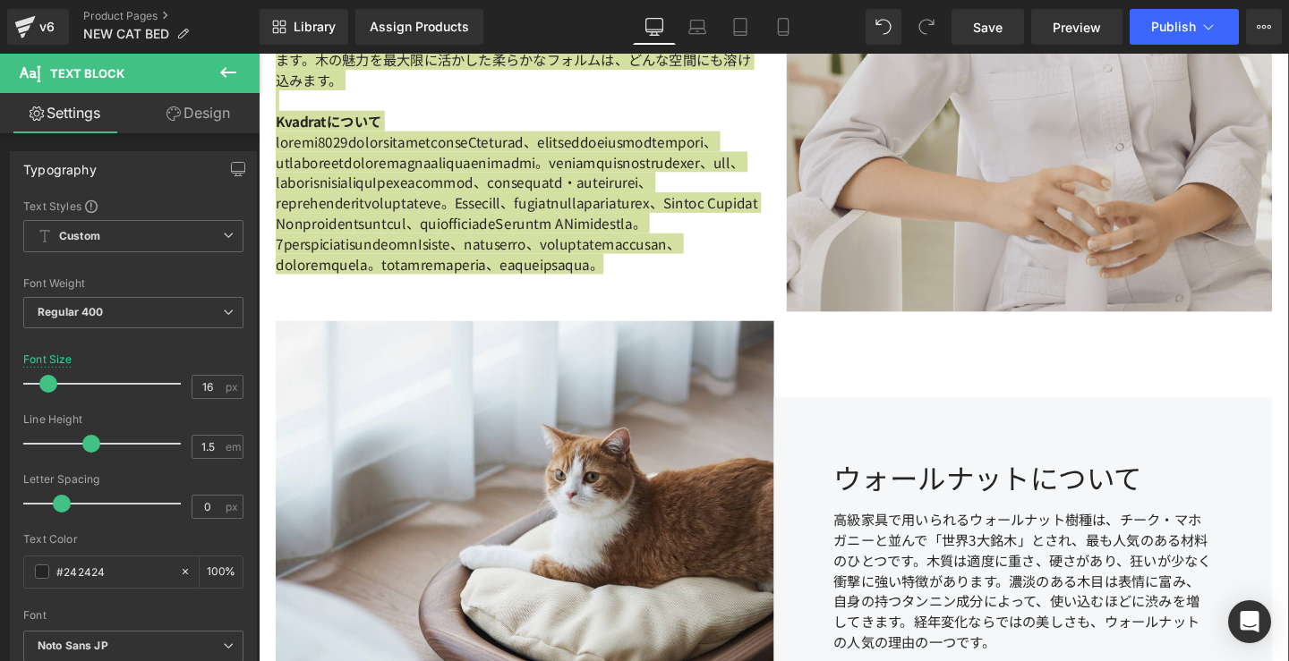
scroll to position [3441, 0]
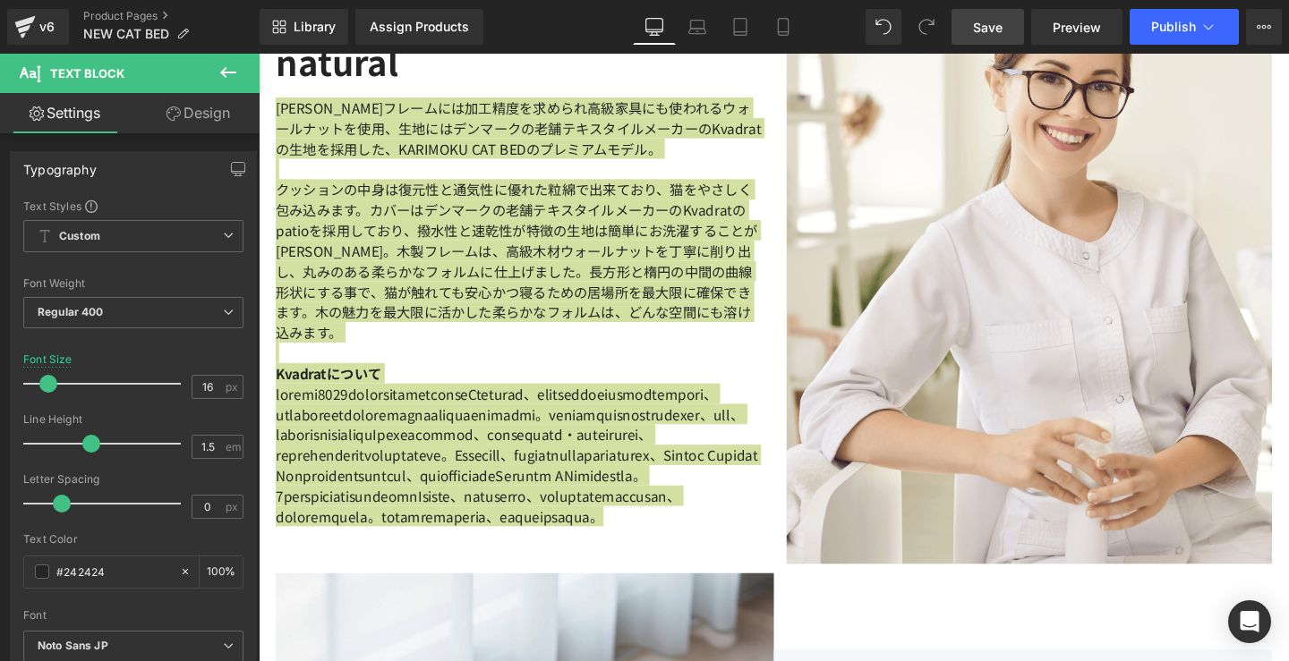
click at [975, 18] on span "Save" at bounding box center [988, 27] width 30 height 19
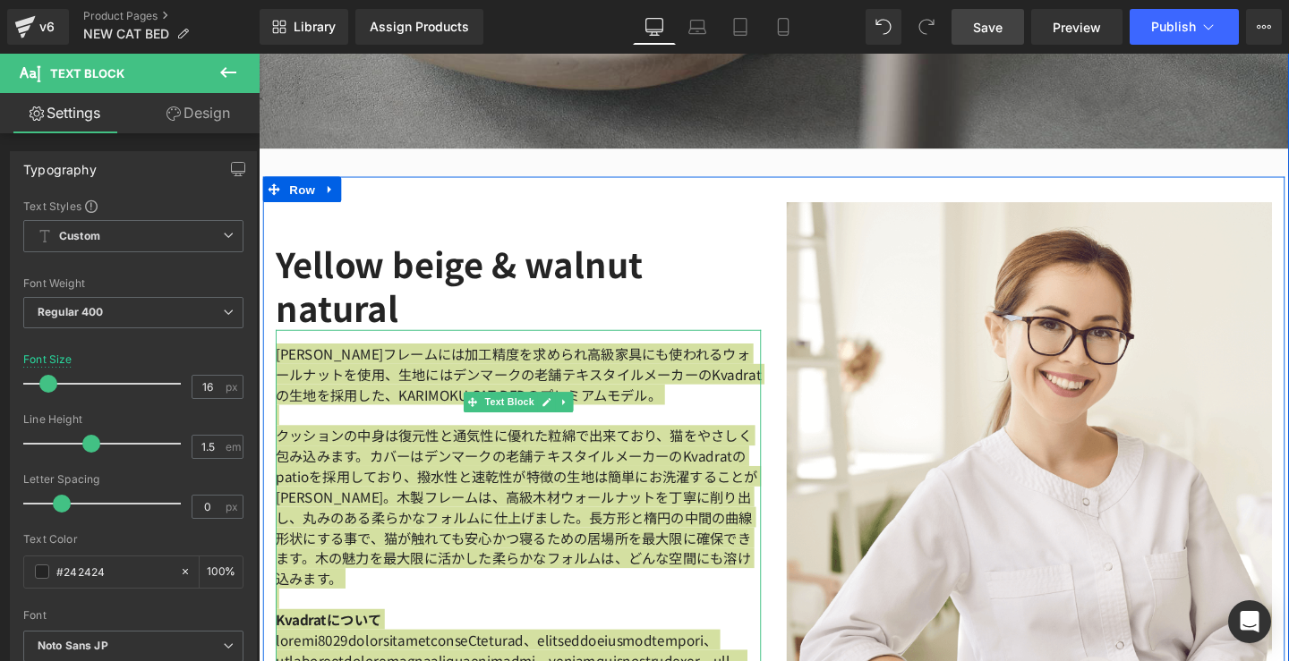
scroll to position [3123, 0]
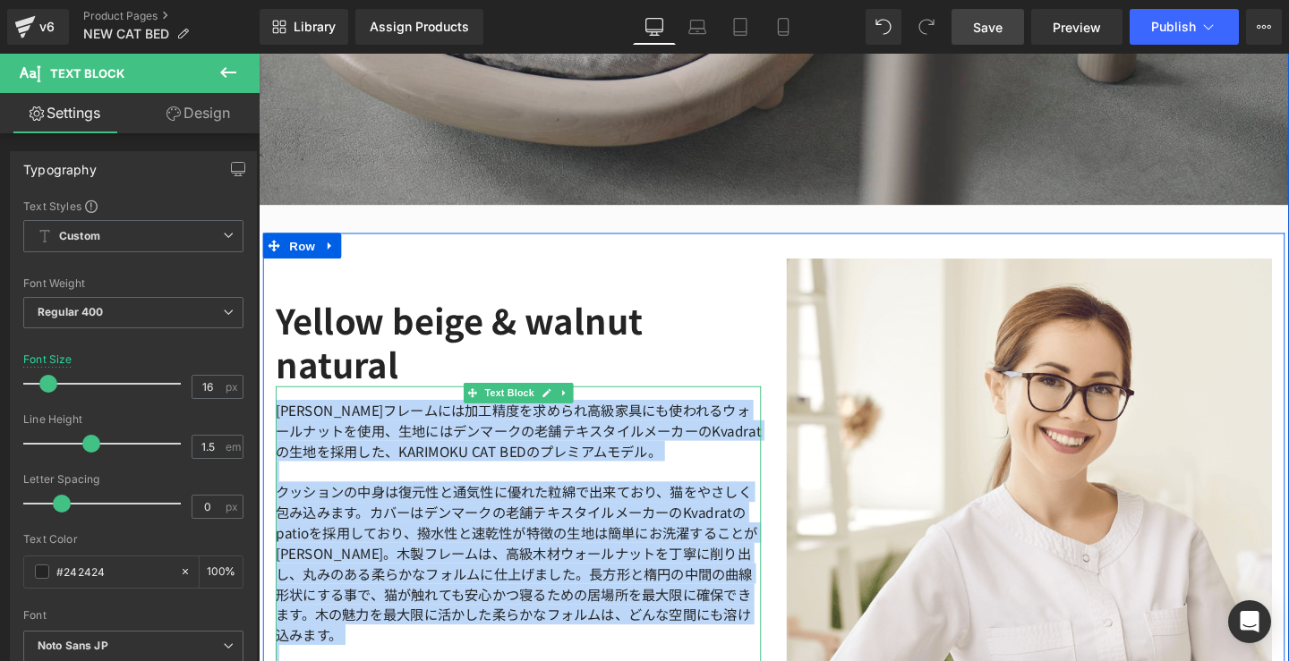
click at [591, 426] on p "[PERSON_NAME]フレームには加工精度を求められ高級家具にも使われるウォールナットを使用、生地にはデンマークの老舗テキスタイルメーカーのKvadrat…" at bounding box center [532, 450] width 510 height 64
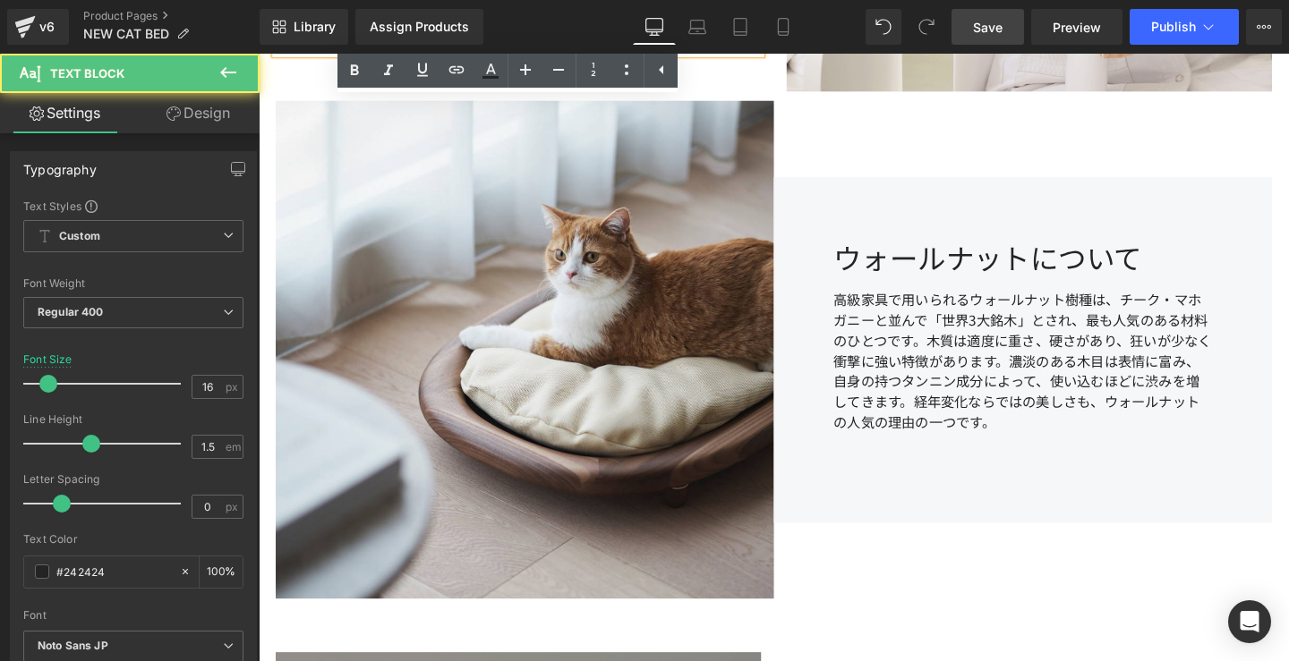
scroll to position [4313, 0]
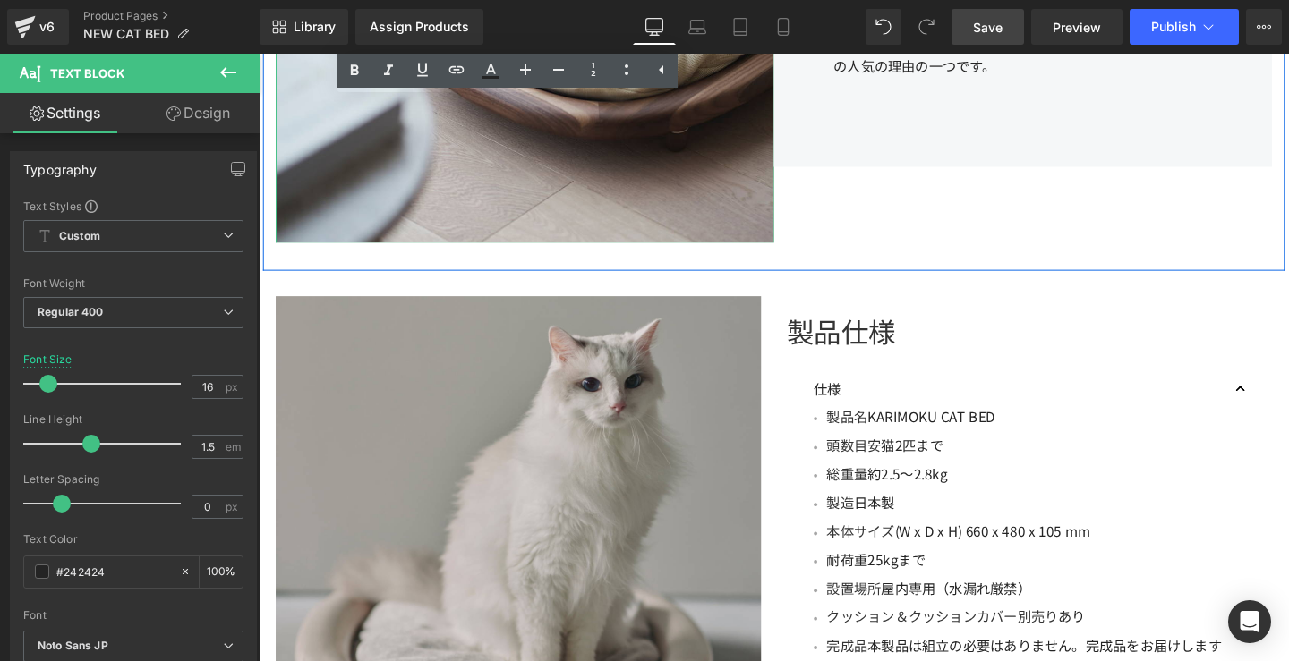
drag, startPoint x: 276, startPoint y: 380, endPoint x: 834, endPoint y: 282, distance: 567.0
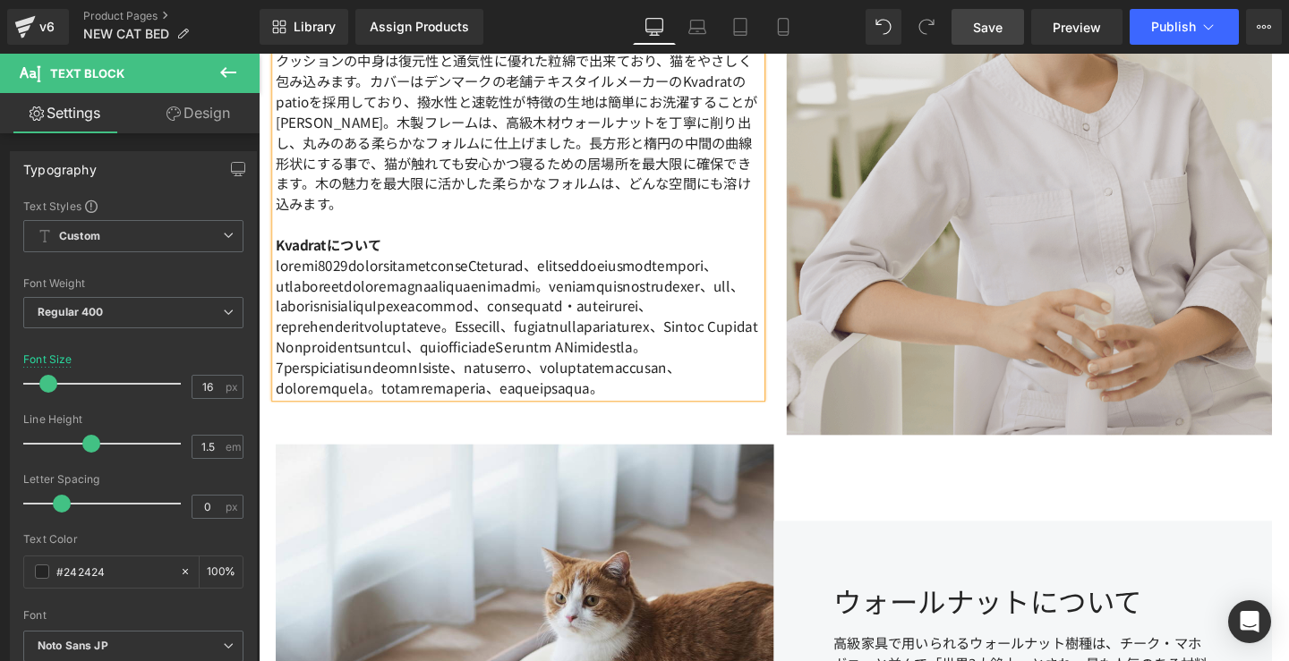
scroll to position [3574, 0]
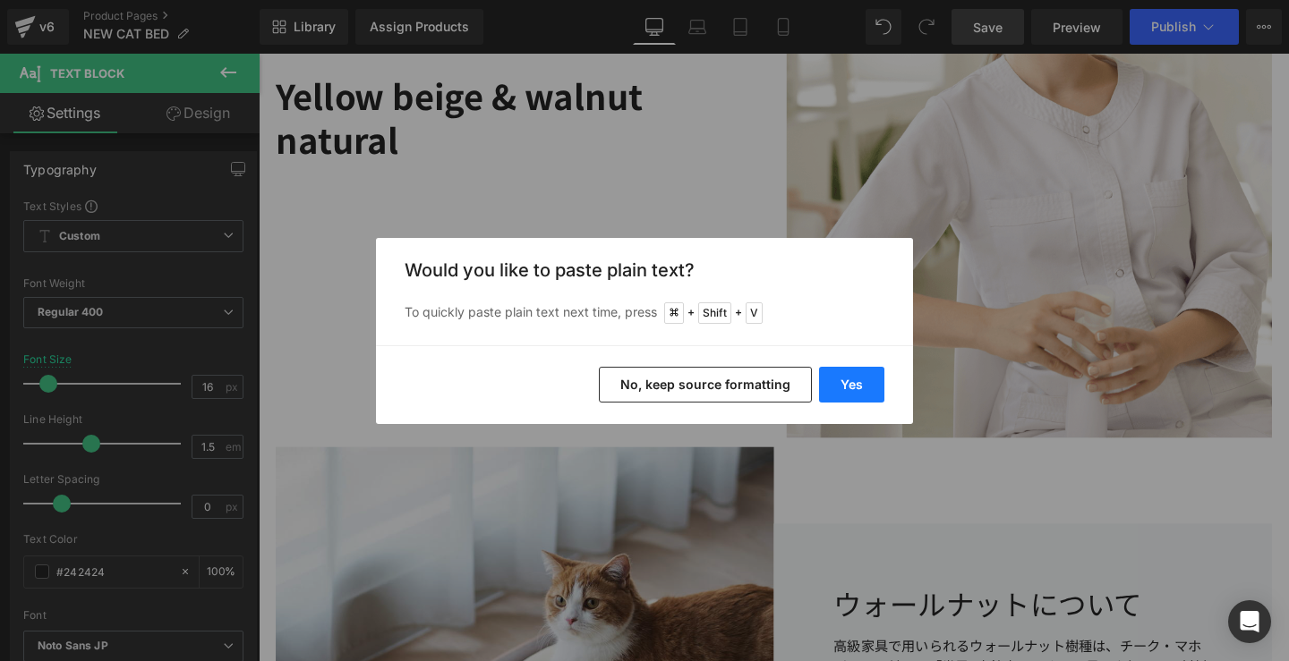
drag, startPoint x: 856, startPoint y: 374, endPoint x: 626, endPoint y: 336, distance: 232.2
click at [856, 374] on button "Yes" at bounding box center [851, 385] width 65 height 36
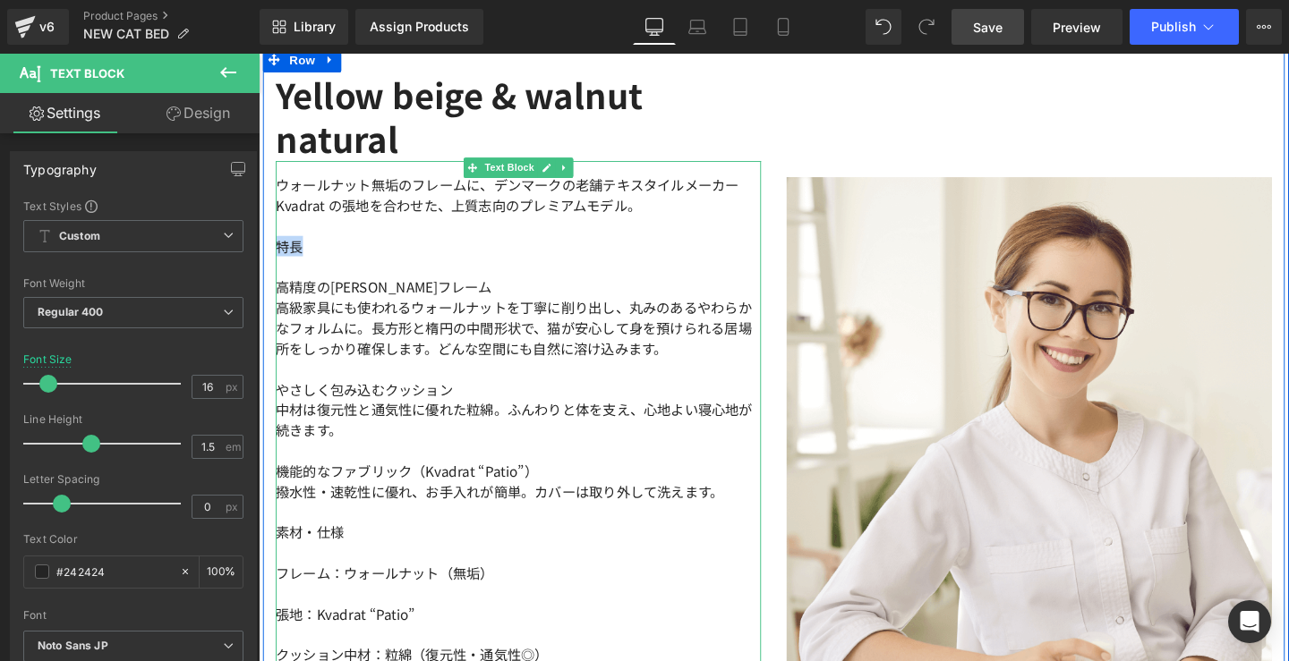
drag, startPoint x: 334, startPoint y: 251, endPoint x: 274, endPoint y: 251, distance: 60.0
click at [277, 251] on p "特長" at bounding box center [532, 255] width 510 height 21
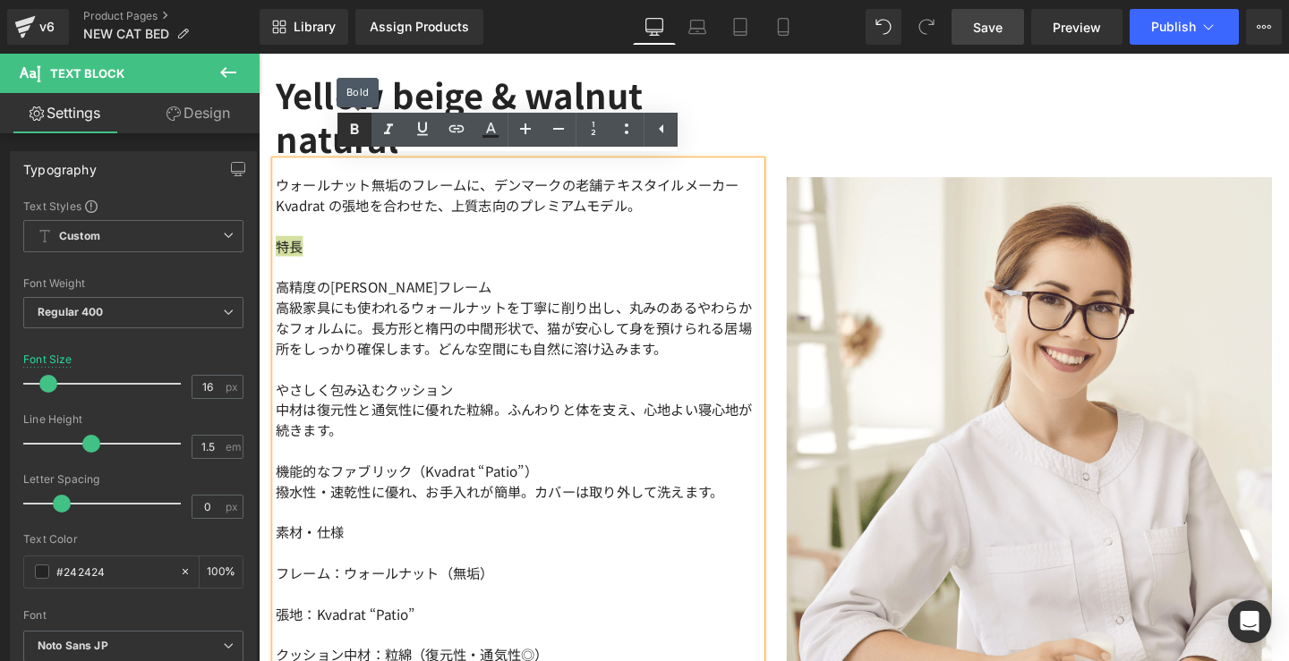
click at [363, 128] on icon at bounding box center [354, 129] width 21 height 21
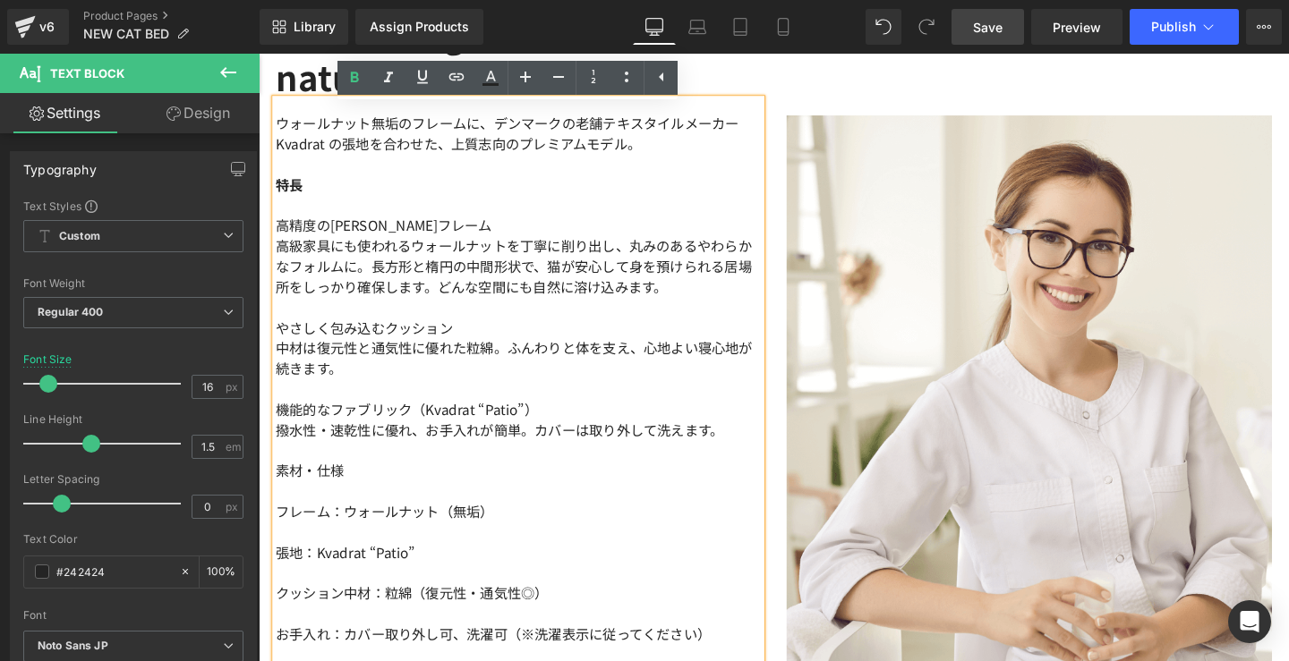
scroll to position [3385, 0]
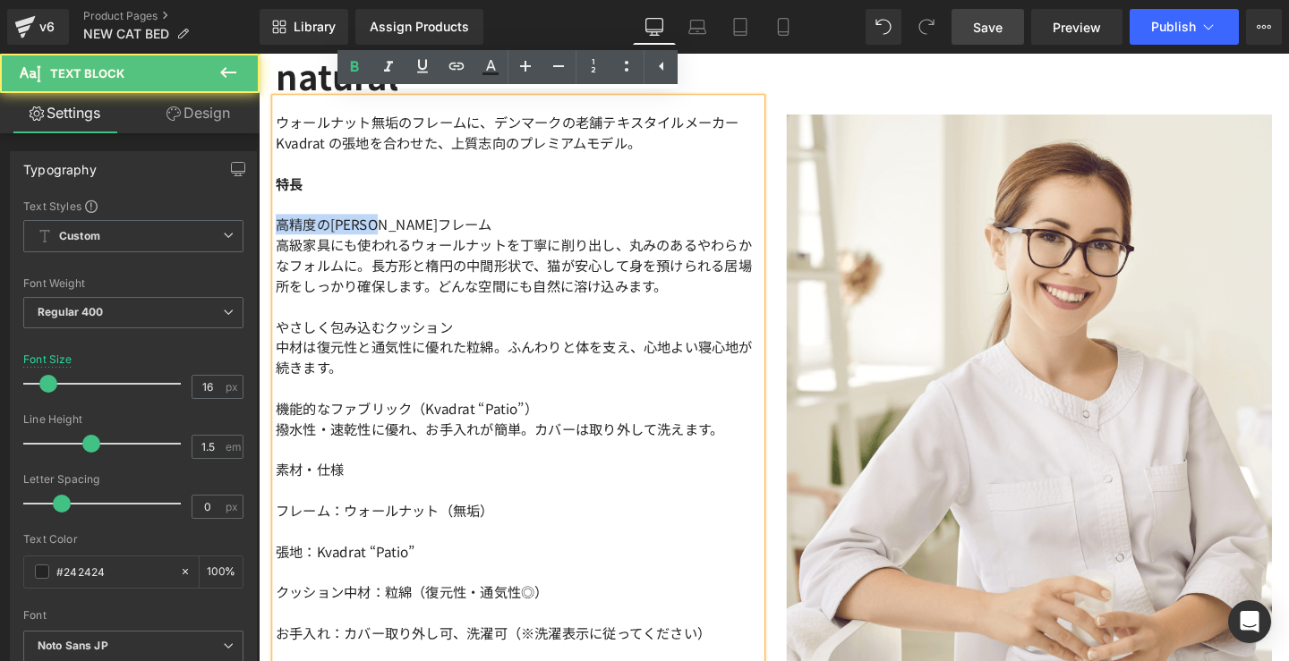
drag, startPoint x: 413, startPoint y: 231, endPoint x: 514, endPoint y: 273, distance: 109.5
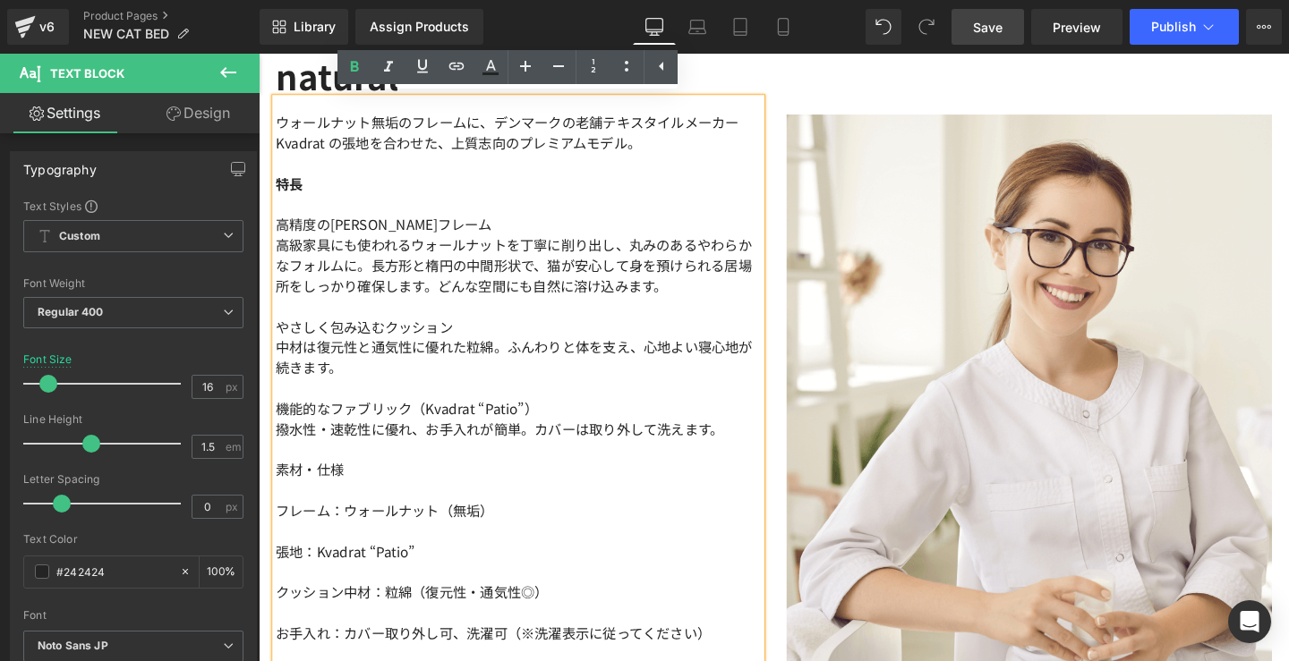
click at [392, 191] on p "特長" at bounding box center [532, 190] width 510 height 21
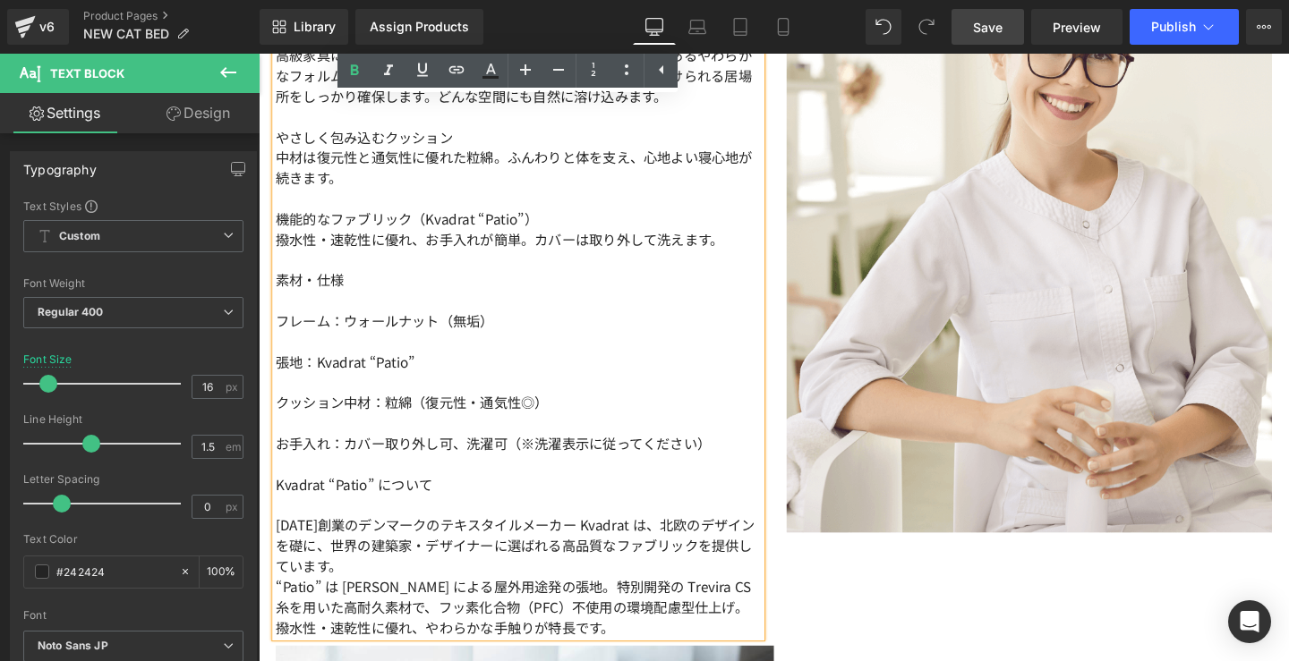
scroll to position [3683, 0]
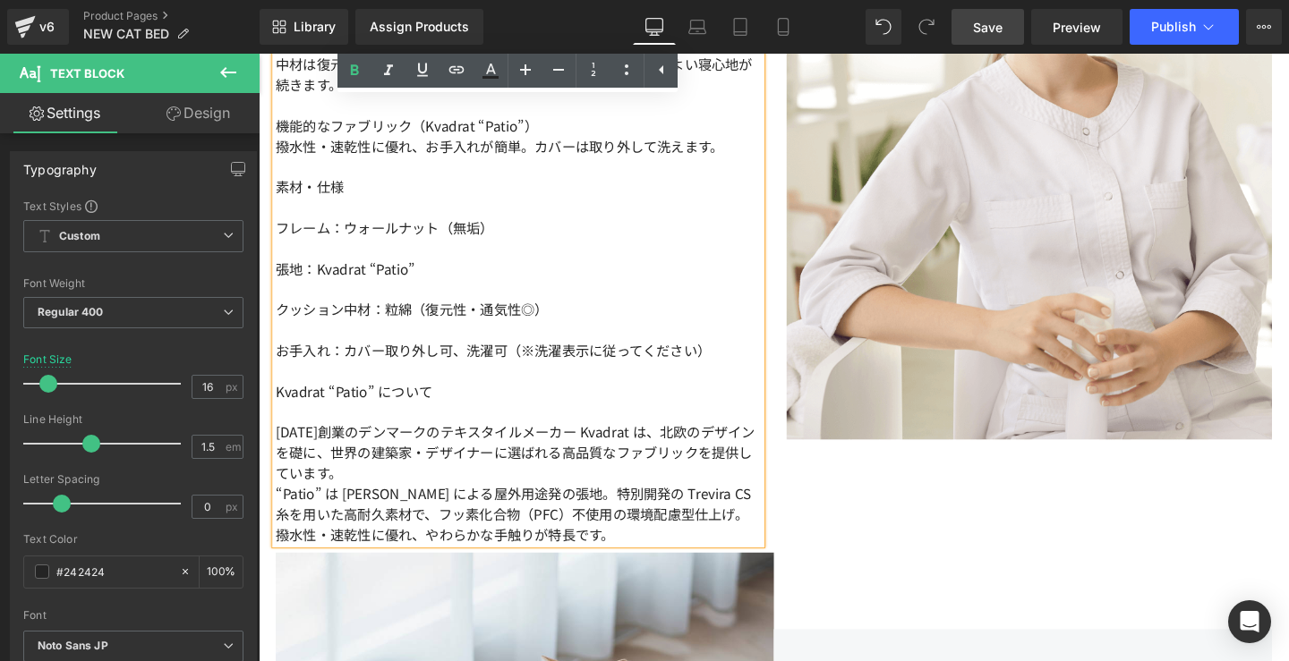
click at [381, 425] on p at bounding box center [532, 429] width 510 height 21
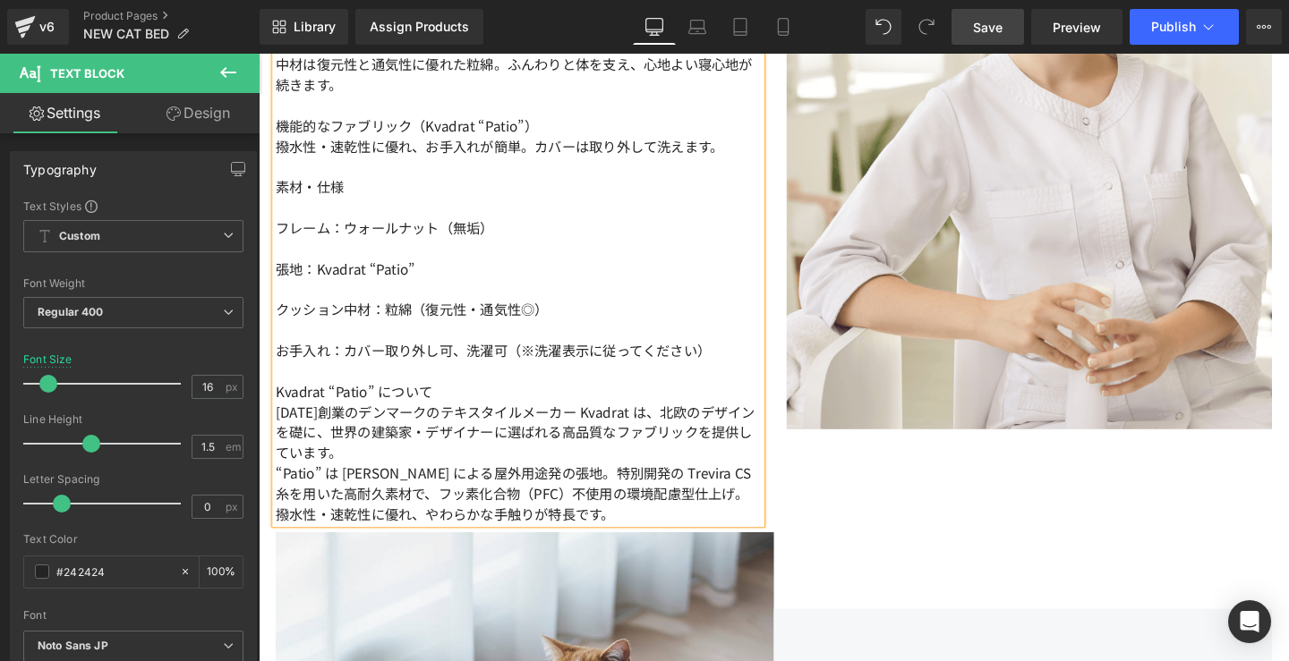
click at [277, 486] on p "“Patio” は [PERSON_NAME] による屋外用途発の張地。特別開発の Trevira CS 糸を用いた高耐久素材で、フッ素化合物（PFC）不使用…" at bounding box center [532, 515] width 510 height 64
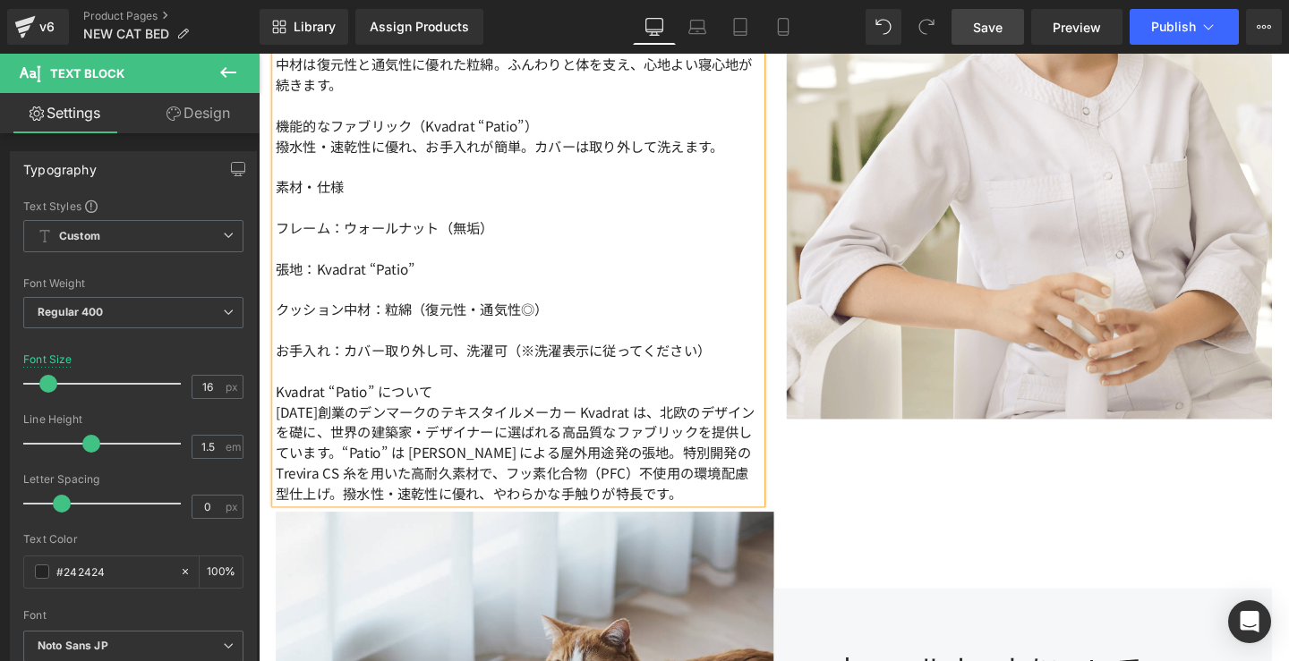
click at [743, 511] on p "[DATE]創業のデンマークのテキスタイルメーカー Kvadrat は、北欧のデザインを礎に、世界の建築家・デザイナーに選ばれる高品質なファブリックを提供して…" at bounding box center [532, 472] width 510 height 107
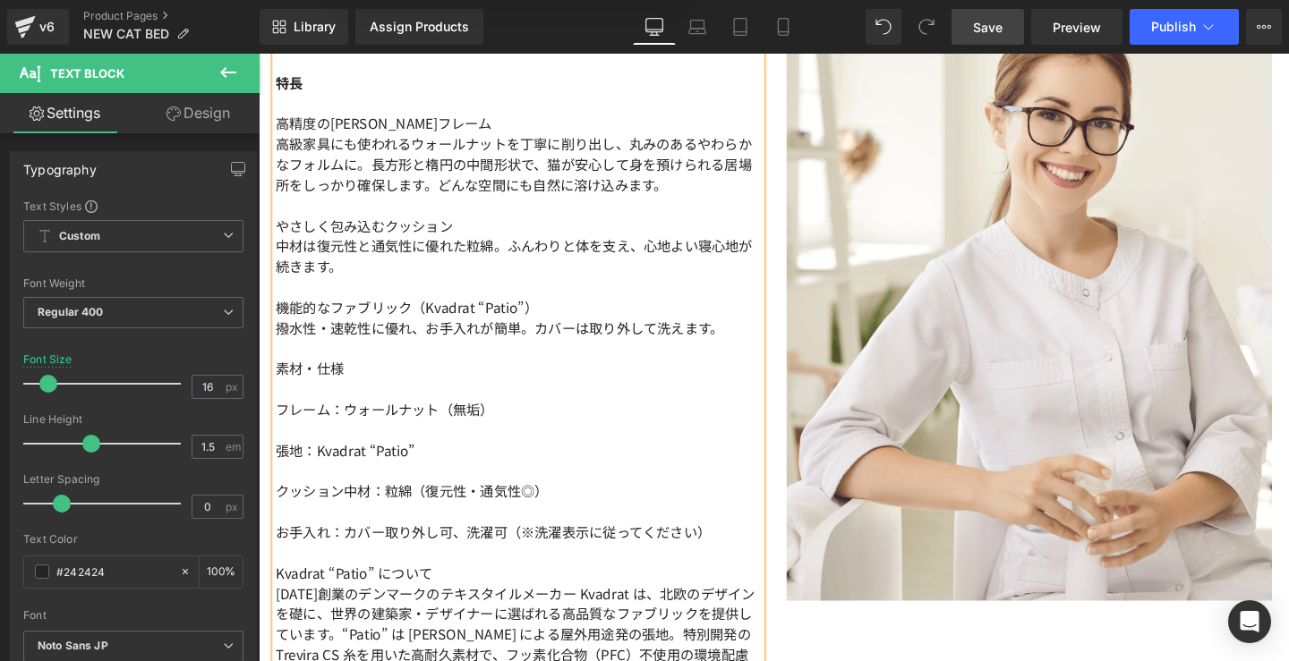
scroll to position [3497, 0]
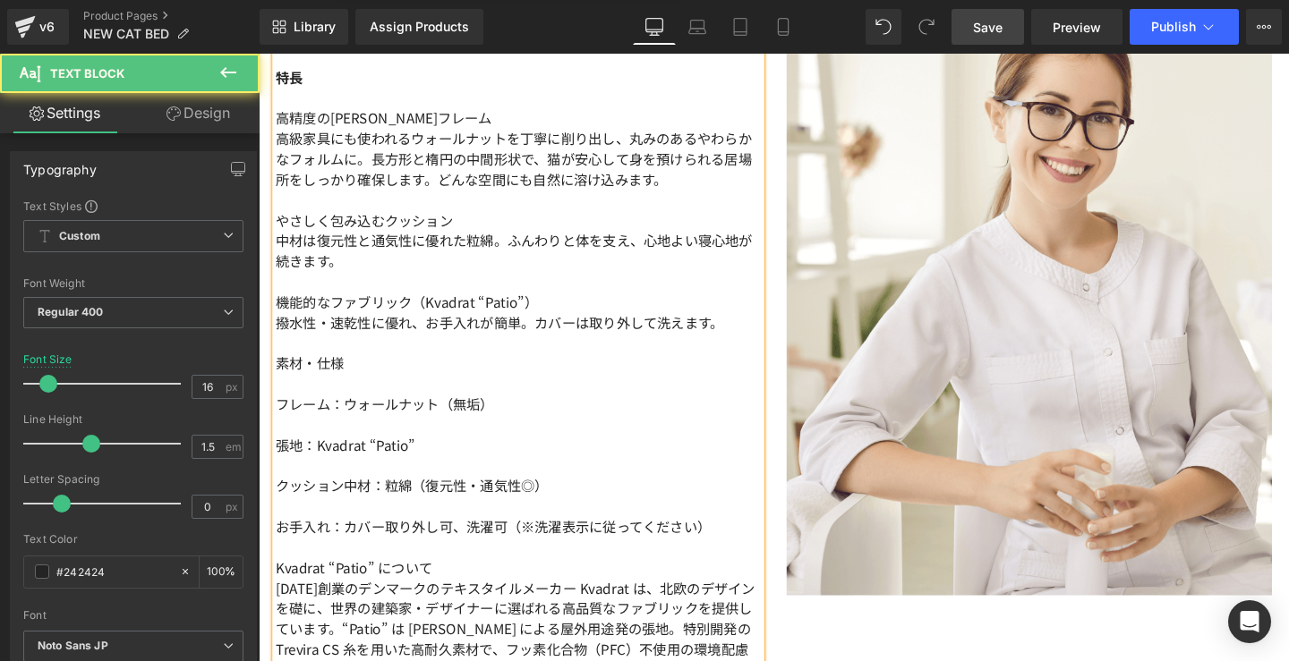
click at [390, 524] on p at bounding box center [532, 528] width 510 height 21
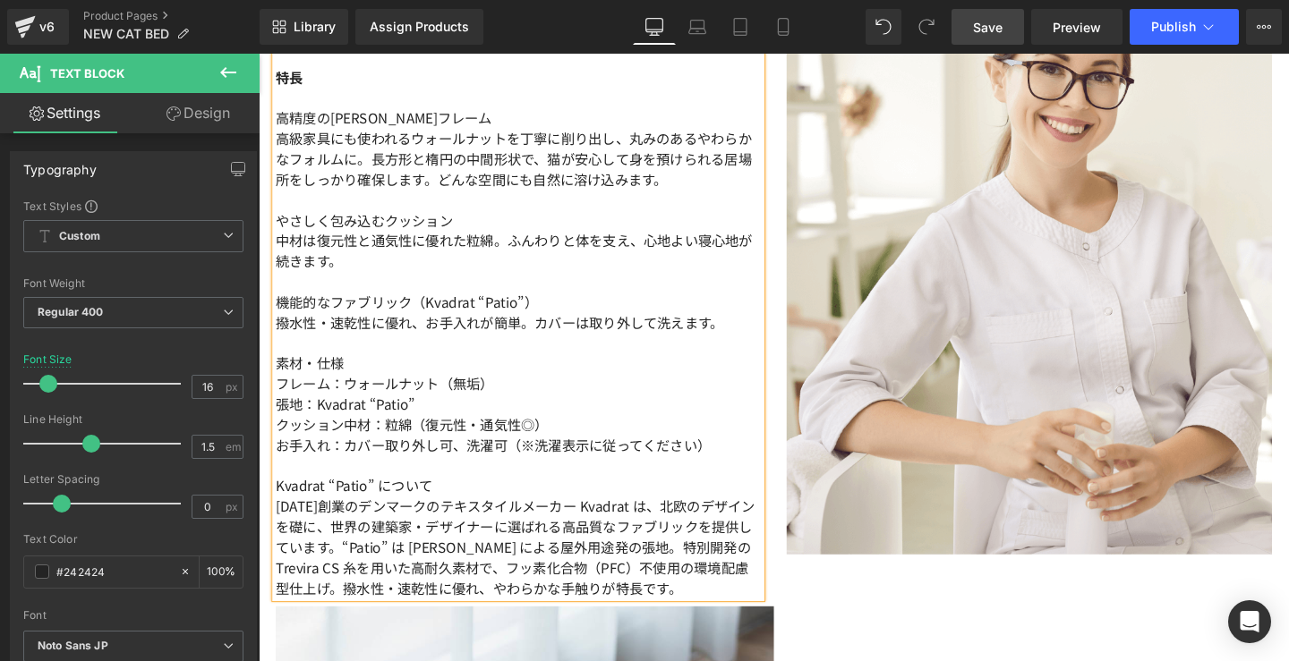
click at [740, 336] on p "撥水性・速乾性に優れ、お手入れが簡単。カバーは取り外して洗えます。" at bounding box center [532, 335] width 510 height 21
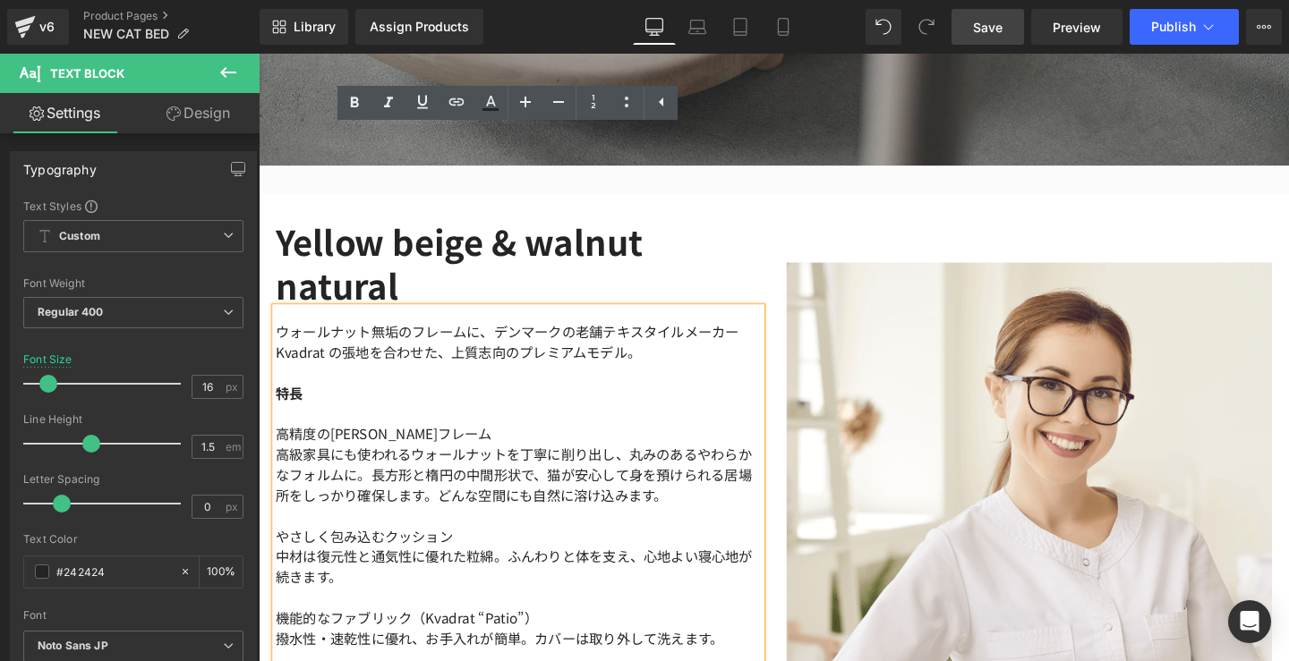
scroll to position [3156, 0]
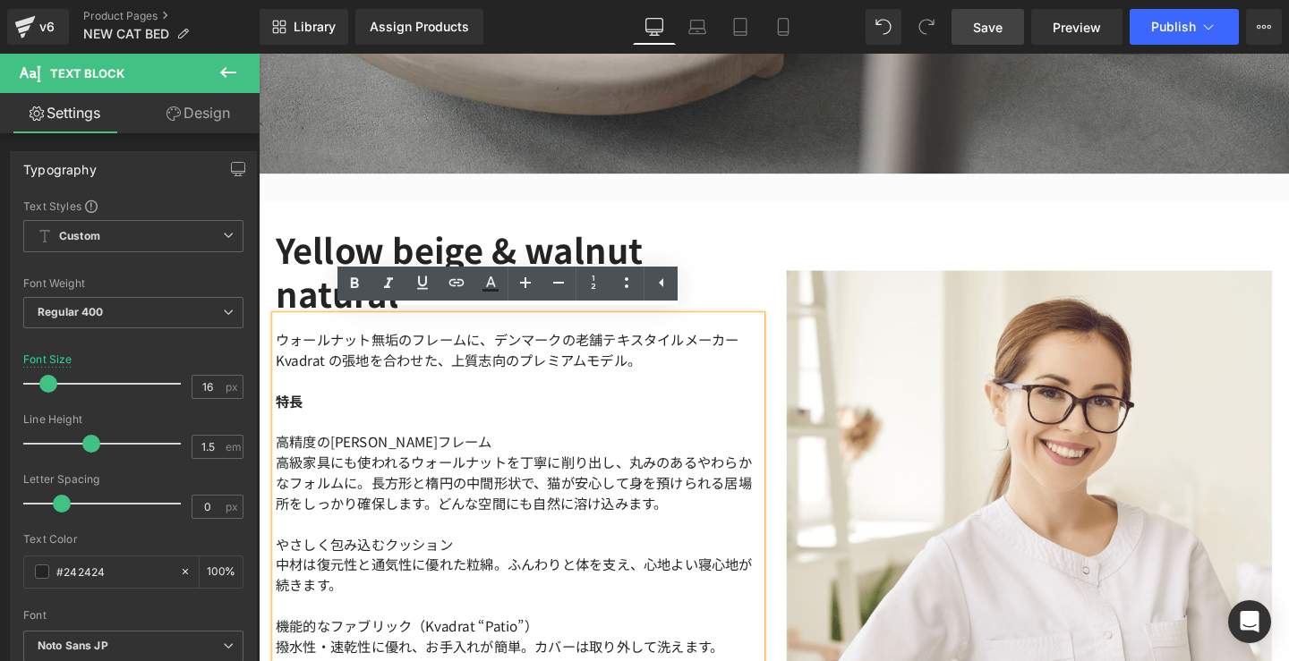
drag, startPoint x: 709, startPoint y: 285, endPoint x: 269, endPoint y: 346, distance: 443.7
click at [277, 346] on div "ウォールナット無垢のフレームに、デンマークの老舗テキスタイルメーカー Kvadrat の張地を合わせた、上質志向のプレミアムモデル。 特長 高精度の[PERS…" at bounding box center [532, 647] width 510 height 637
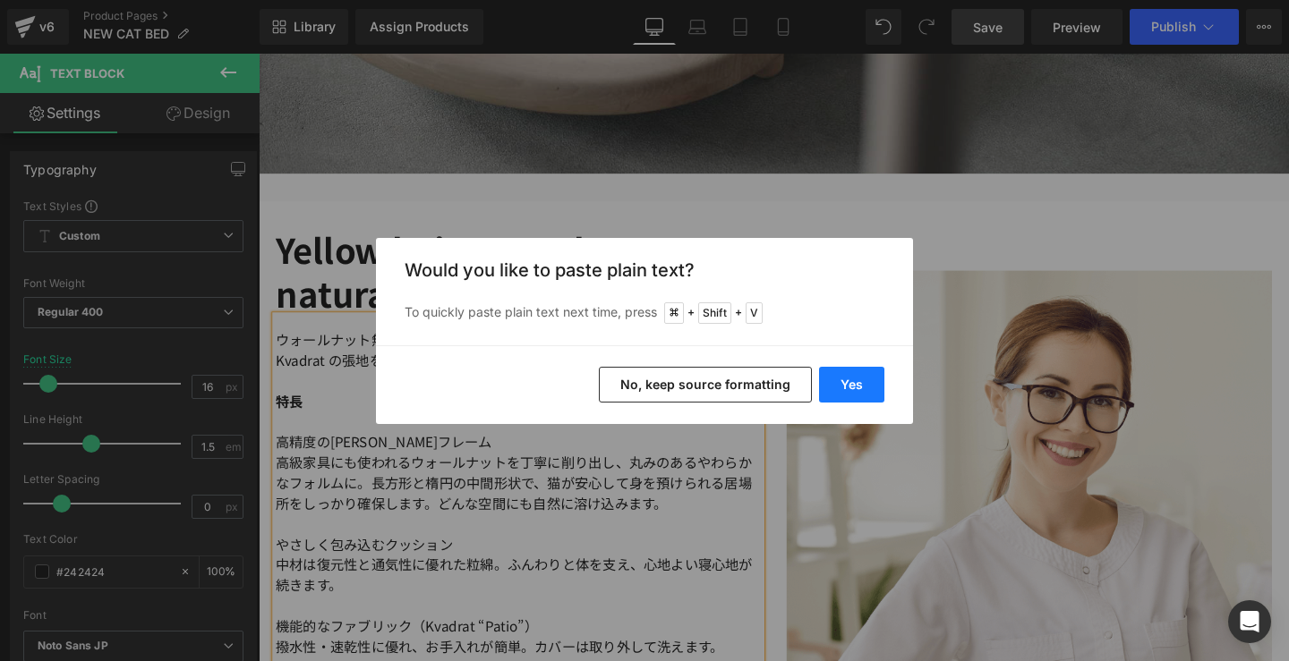
click at [870, 385] on button "Yes" at bounding box center [851, 385] width 65 height 36
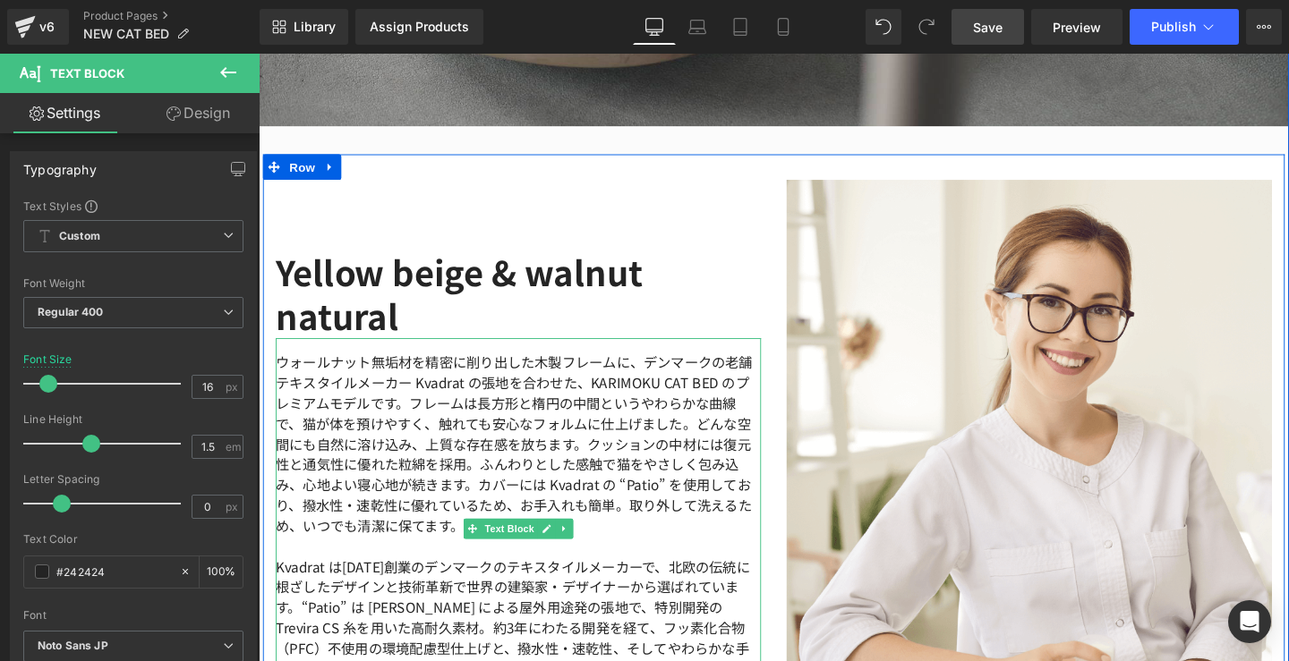
scroll to position [3410, 0]
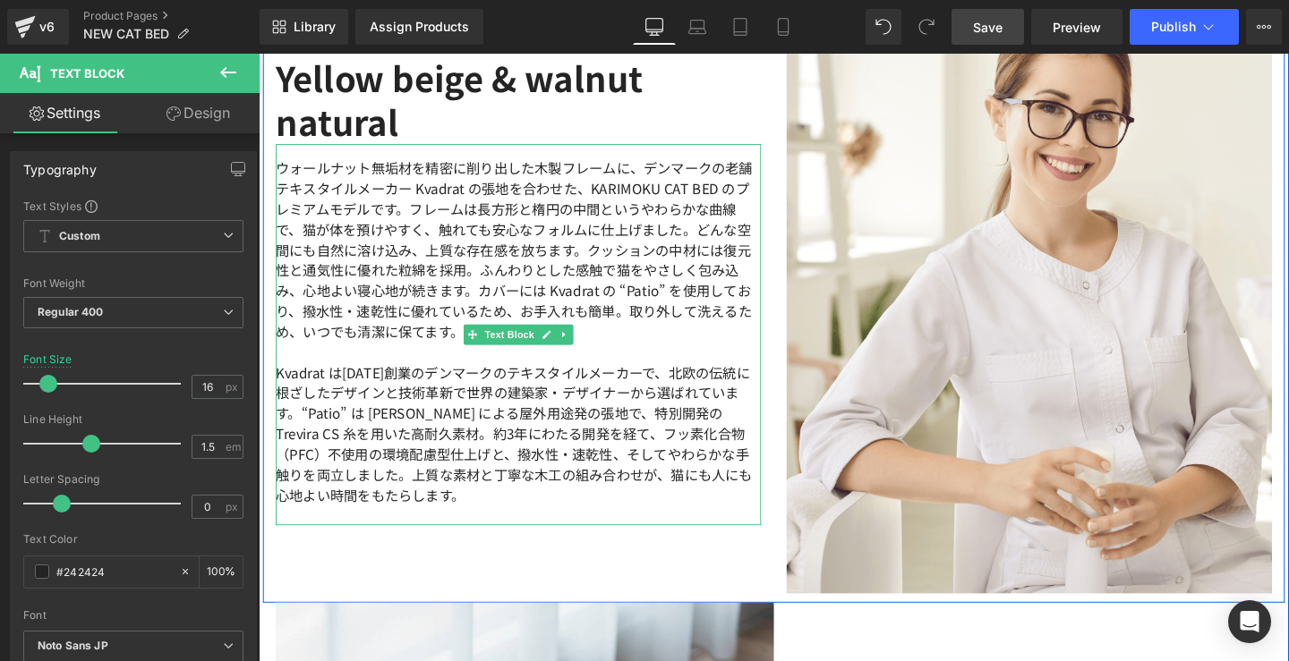
click at [504, 469] on p "Kvadrat は[DATE]創業のデンマークのテキスタイルメーカーで、北欧の伝統に根ざしたデザインと技術革新で世界の建築家・デザイナーから選ばれています。“…" at bounding box center [532, 453] width 510 height 150
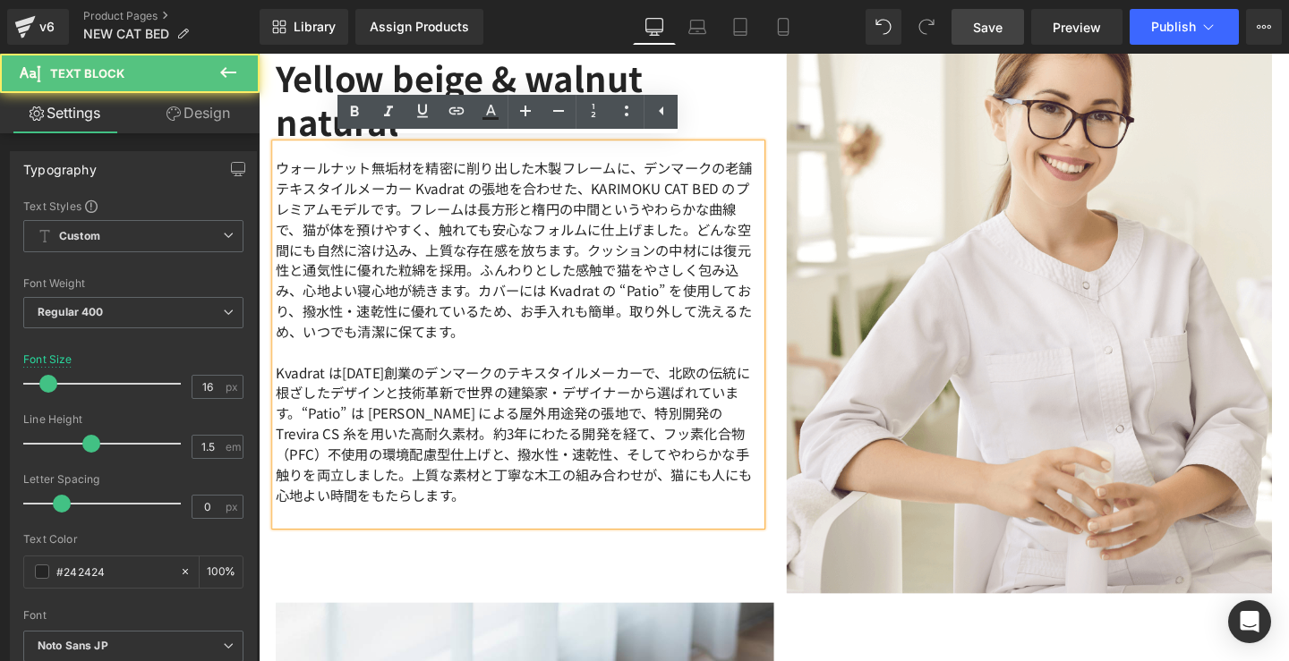
click at [377, 532] on p at bounding box center [532, 538] width 510 height 21
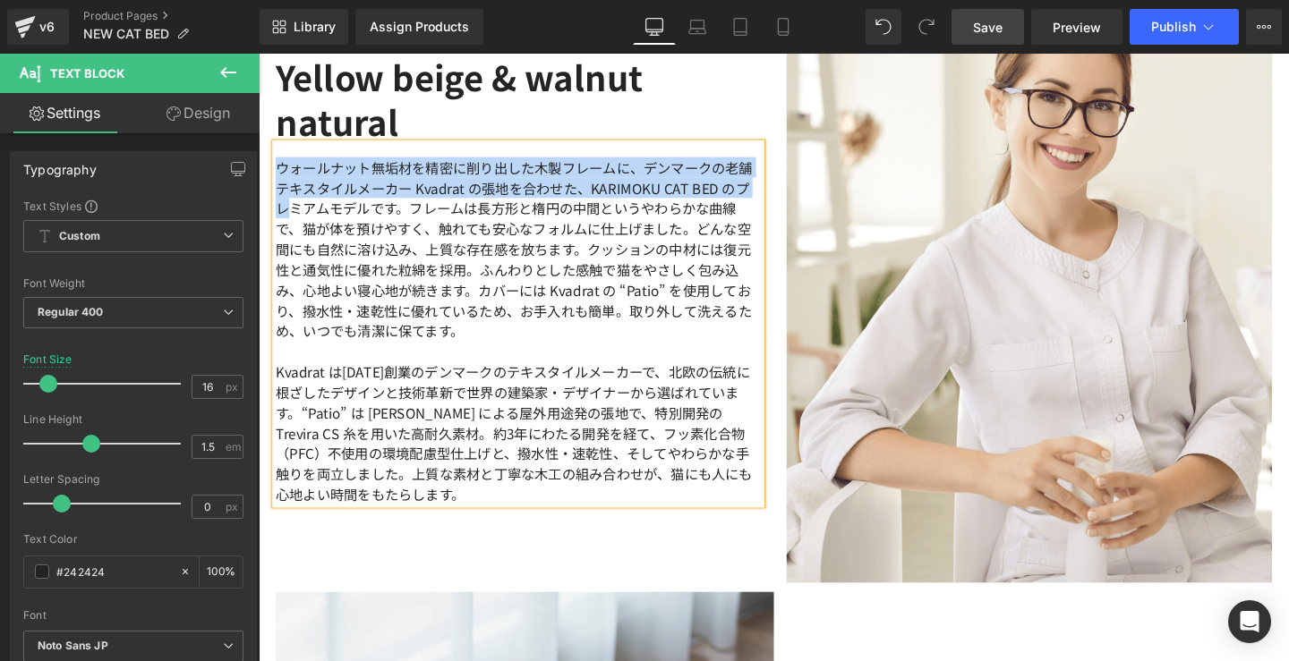
drag, startPoint x: 515, startPoint y: 511, endPoint x: 251, endPoint y: 178, distance: 424.9
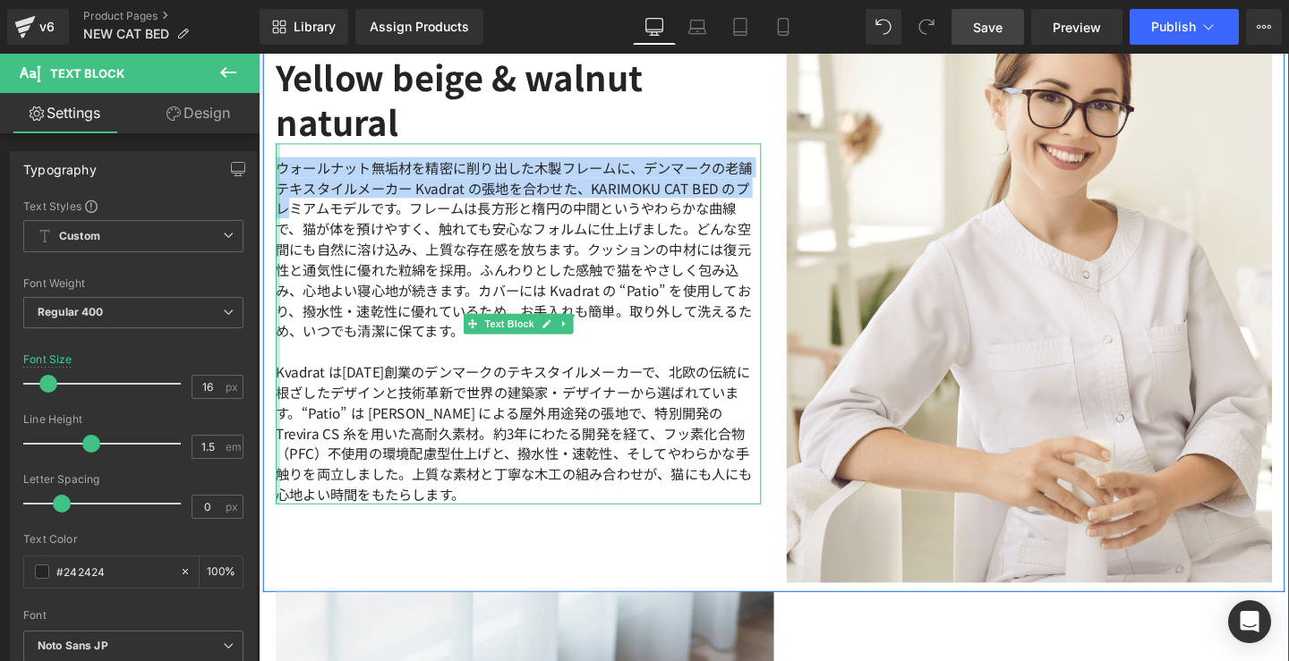
drag, startPoint x: 468, startPoint y: 515, endPoint x: 481, endPoint y: 321, distance: 194.7
click at [277, 178] on div "ウォールナット無垢材を精密に削り出した木製フレームに、デンマークの老舗テキスタイルメーカー Kvadrat の張地を合わせた、KARIMOKU CAT BED…" at bounding box center [532, 338] width 510 height 379
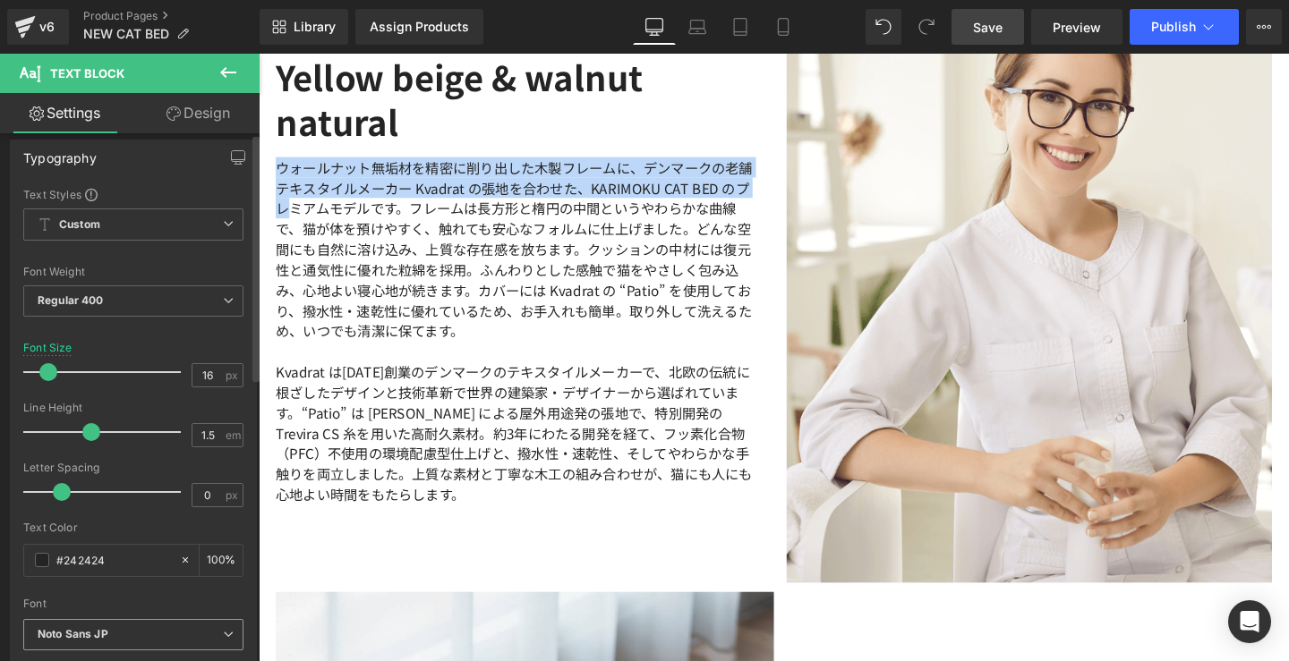
scroll to position [260, 0]
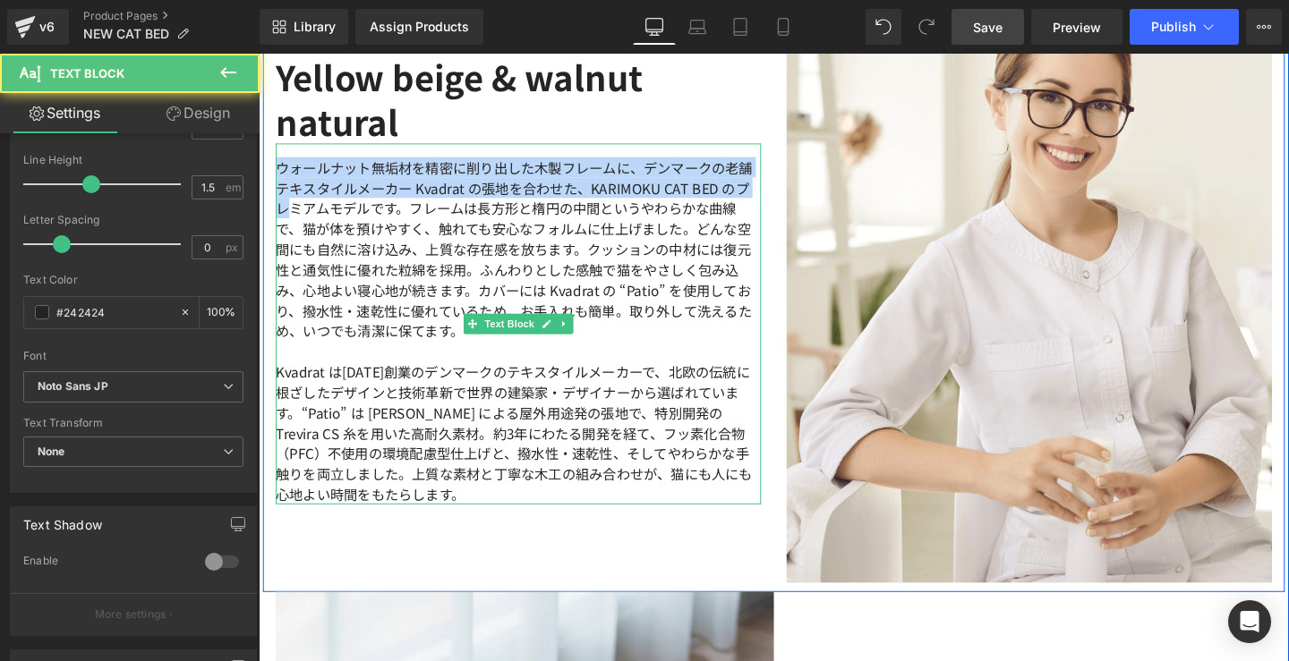
click at [518, 437] on p "Kvadrat は[DATE]創業のデンマークのテキスタイルメーカーで、北欧の伝統に根ざしたデザインと技術革新で世界の建築家・デザイナーから選ばれています。“…" at bounding box center [532, 453] width 510 height 150
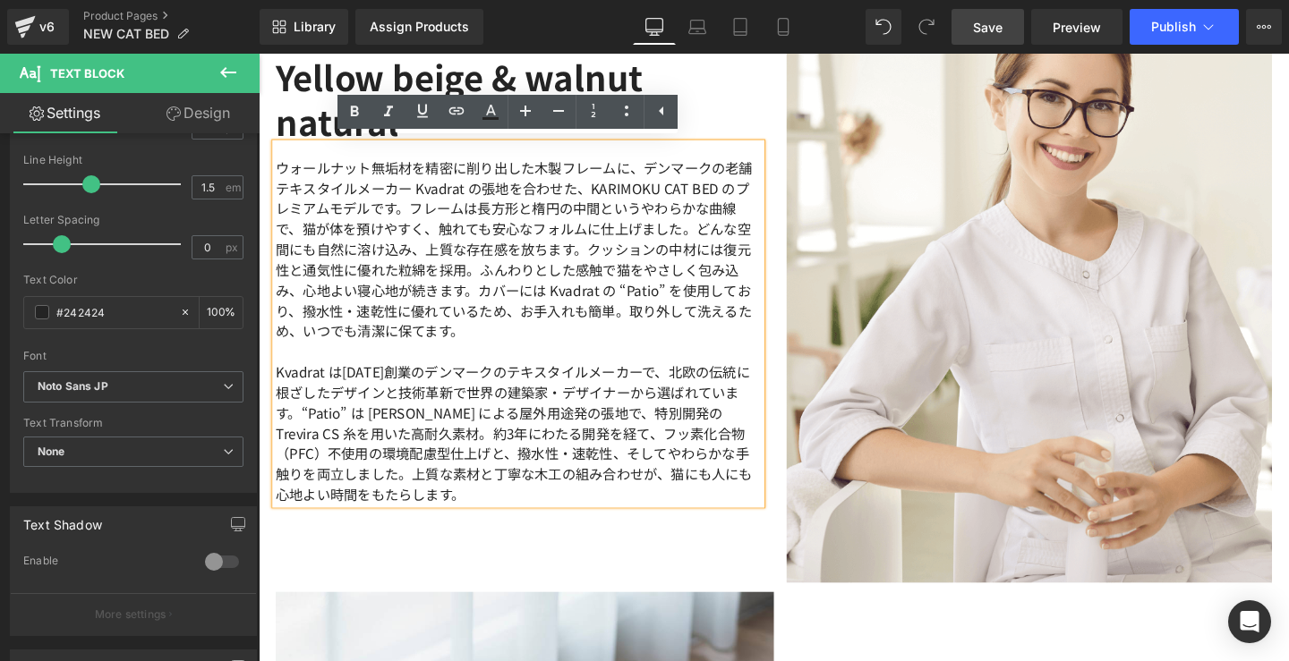
drag, startPoint x: 1000, startPoint y: 24, endPoint x: 489, endPoint y: 328, distance: 595.0
click at [1000, 24] on span "Save" at bounding box center [988, 27] width 30 height 19
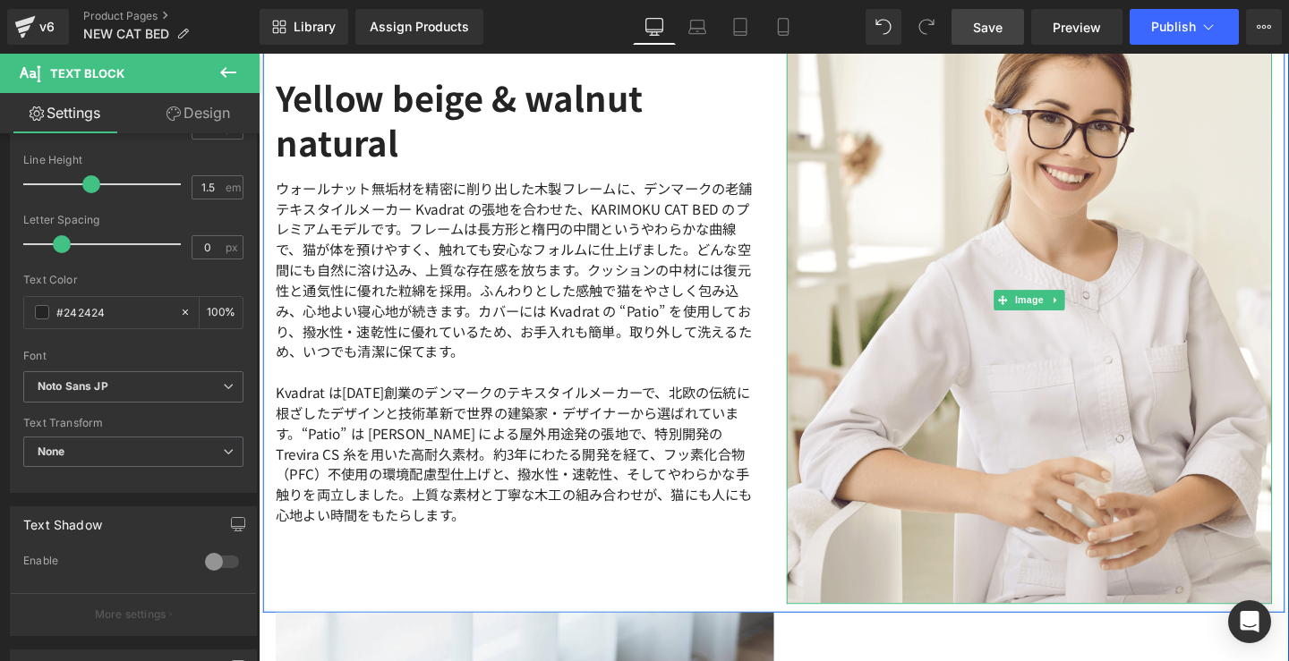
scroll to position [3399, 0]
click at [1052, 309] on div "Image" at bounding box center [1068, 314] width 510 height 640
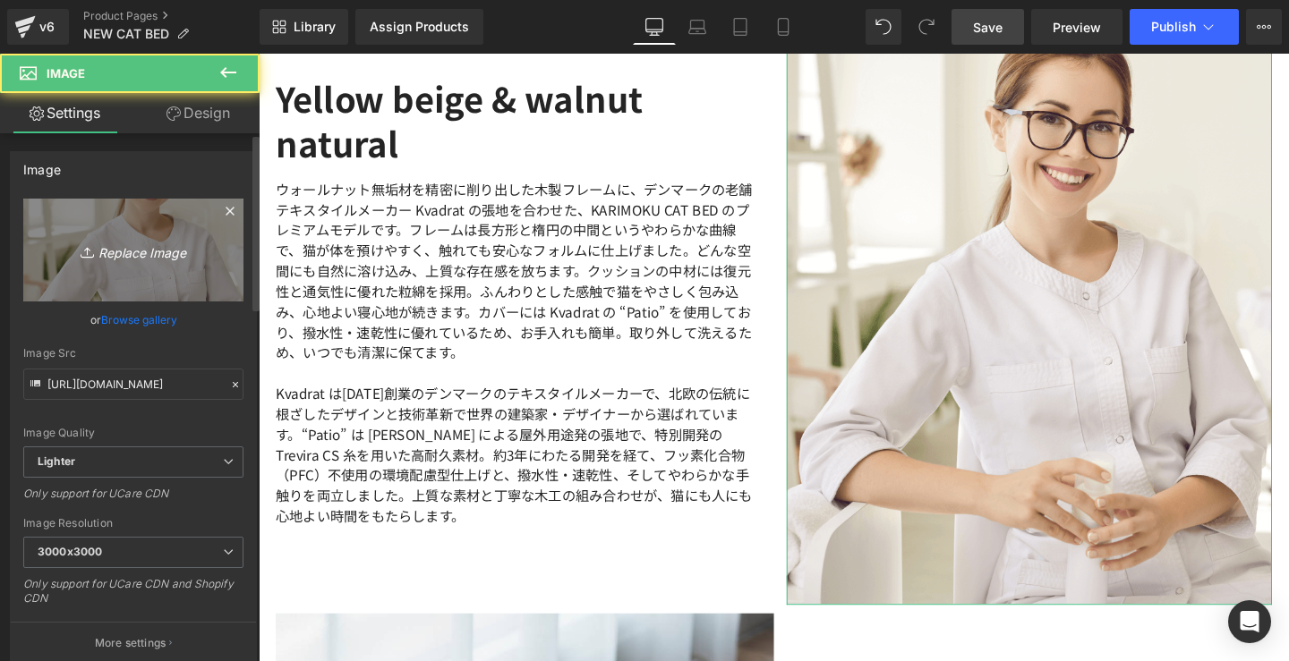
click at [161, 279] on link "Replace Image" at bounding box center [133, 250] width 220 height 103
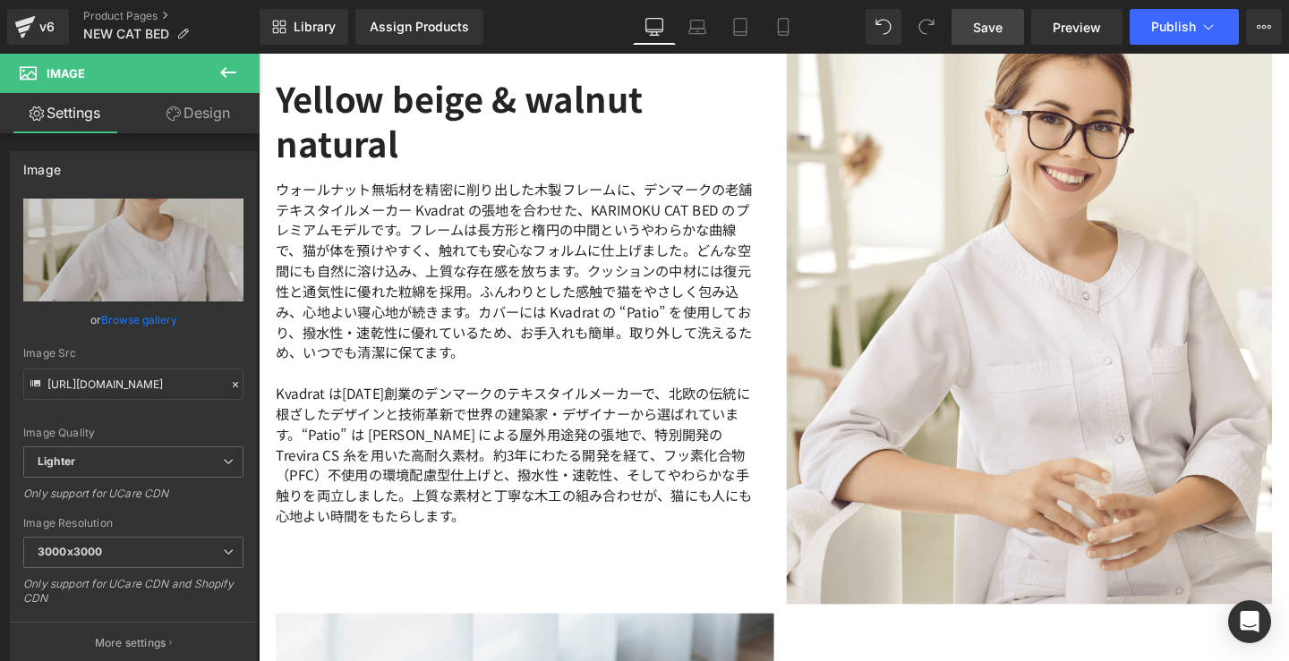
type input "C:\fakepath\Patio_catbed.jpg"
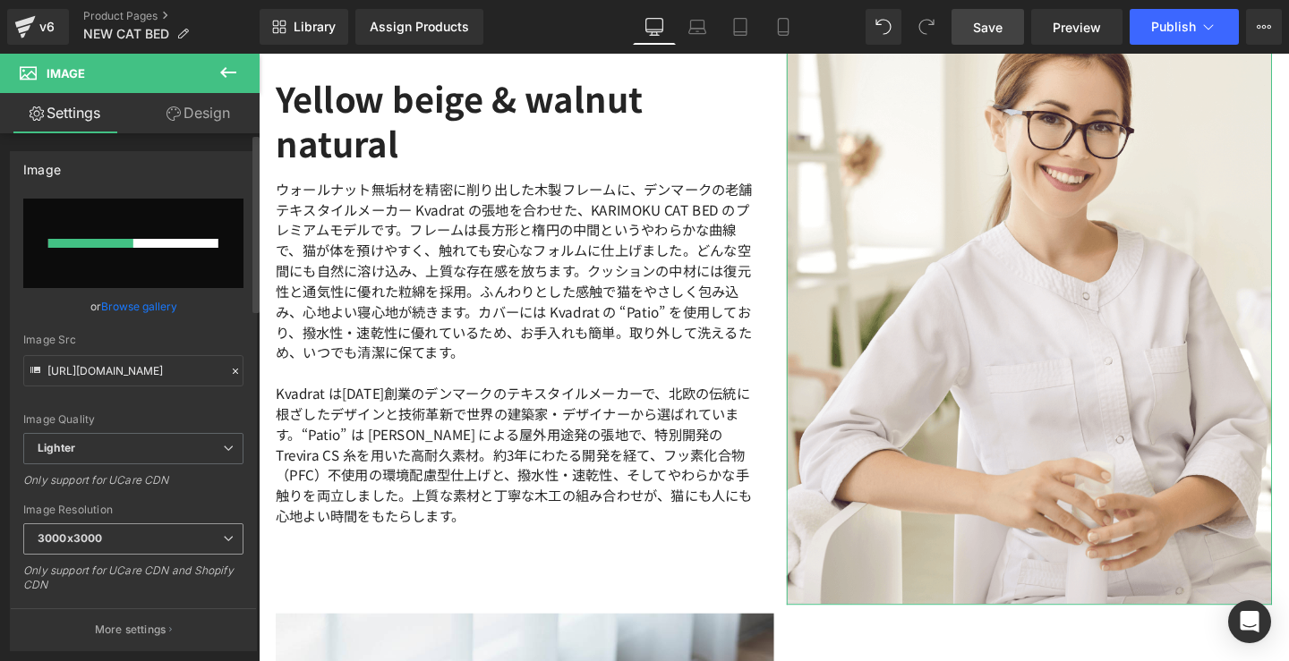
click at [223, 536] on icon at bounding box center [228, 538] width 11 height 11
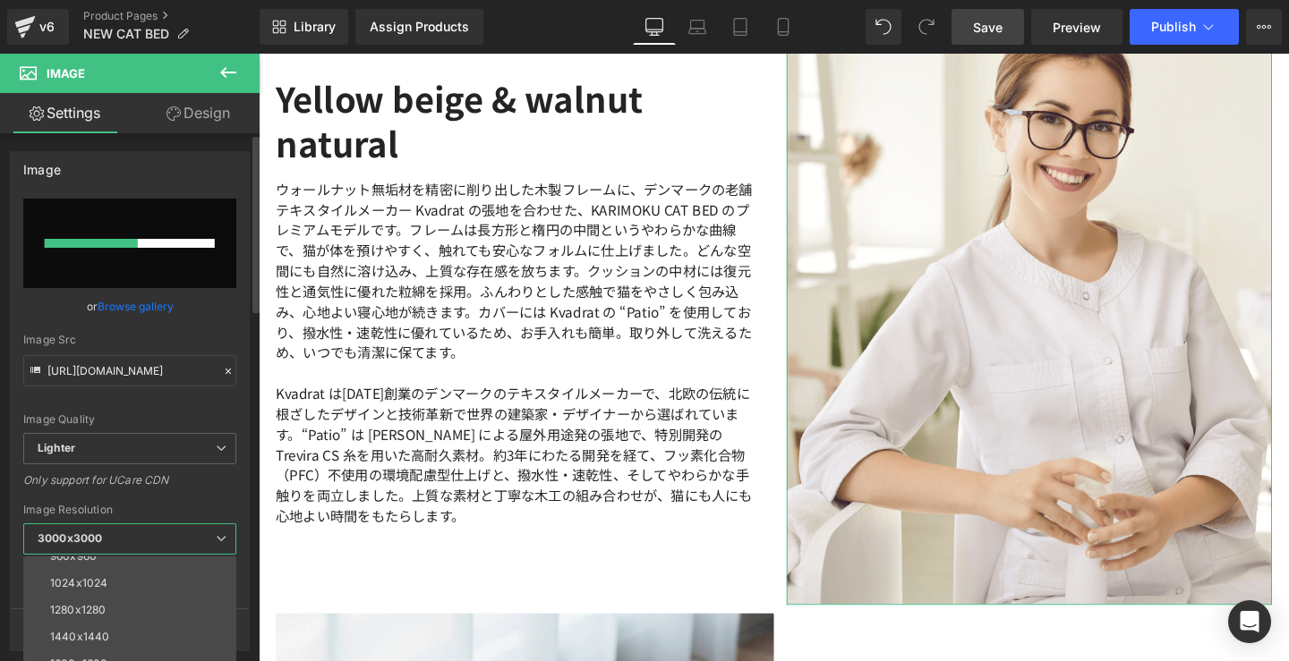
scroll to position [200, 0]
click at [149, 609] on li "1280x1280" at bounding box center [133, 611] width 221 height 27
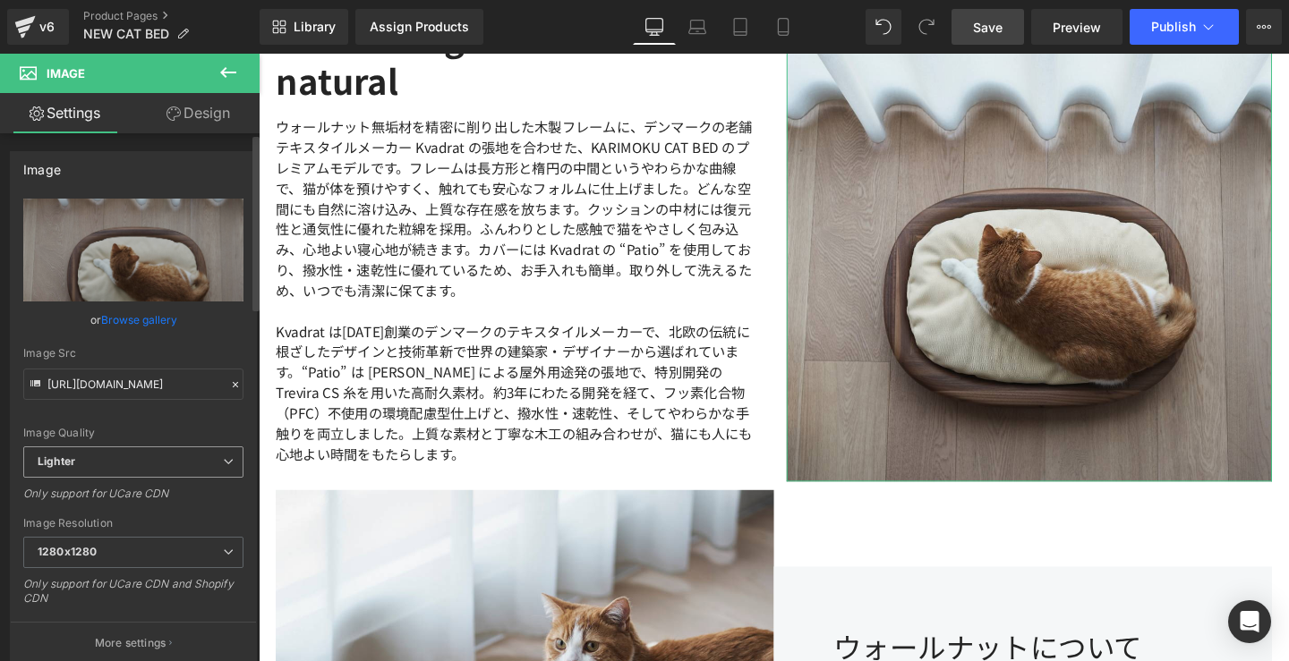
scroll to position [3334, 0]
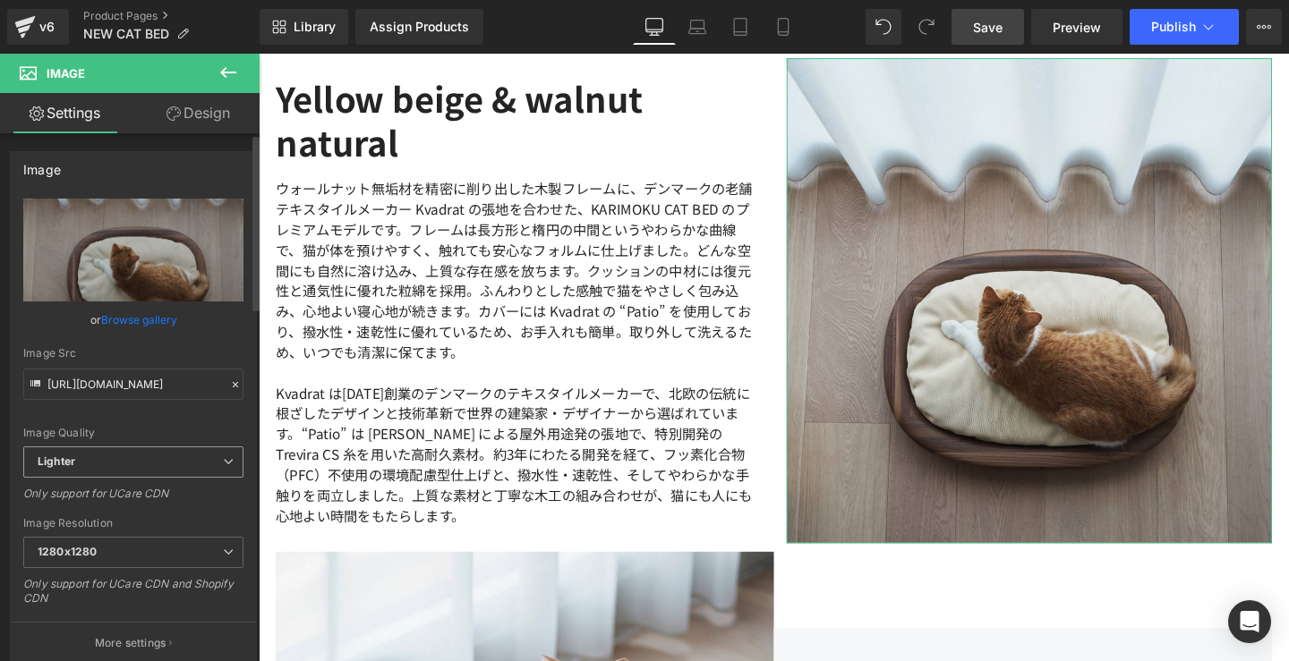
type input "[URL][DOMAIN_NAME]"
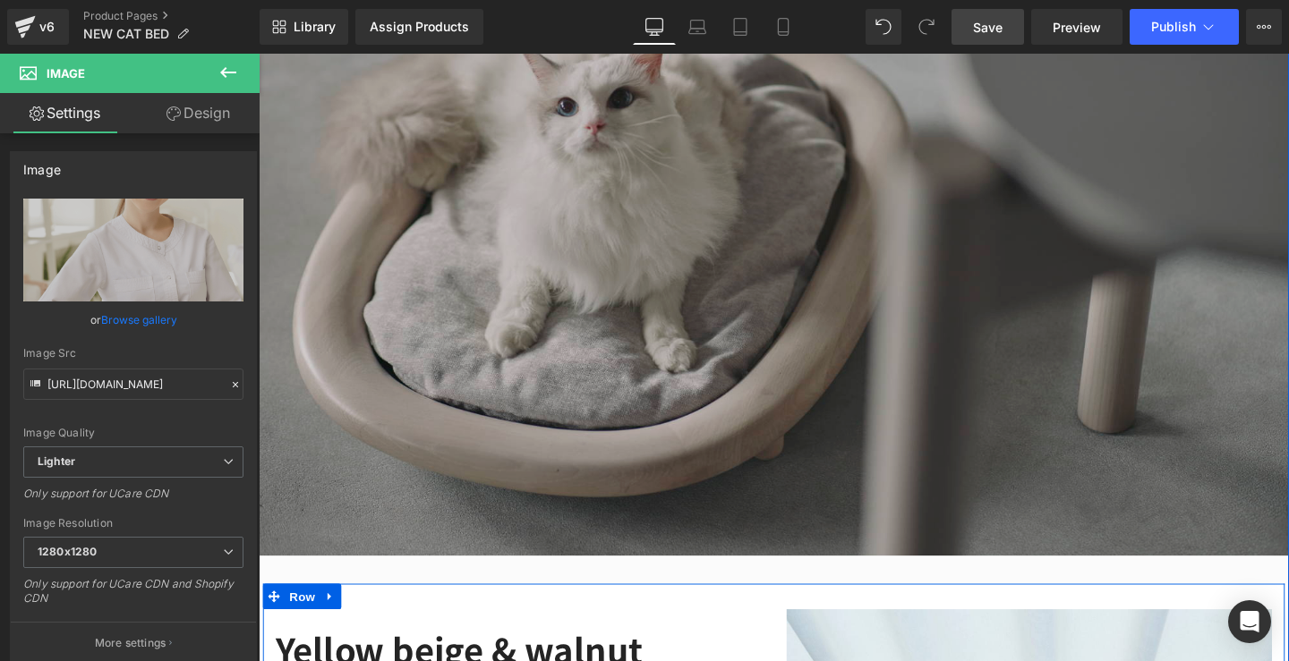
scroll to position [2719, 0]
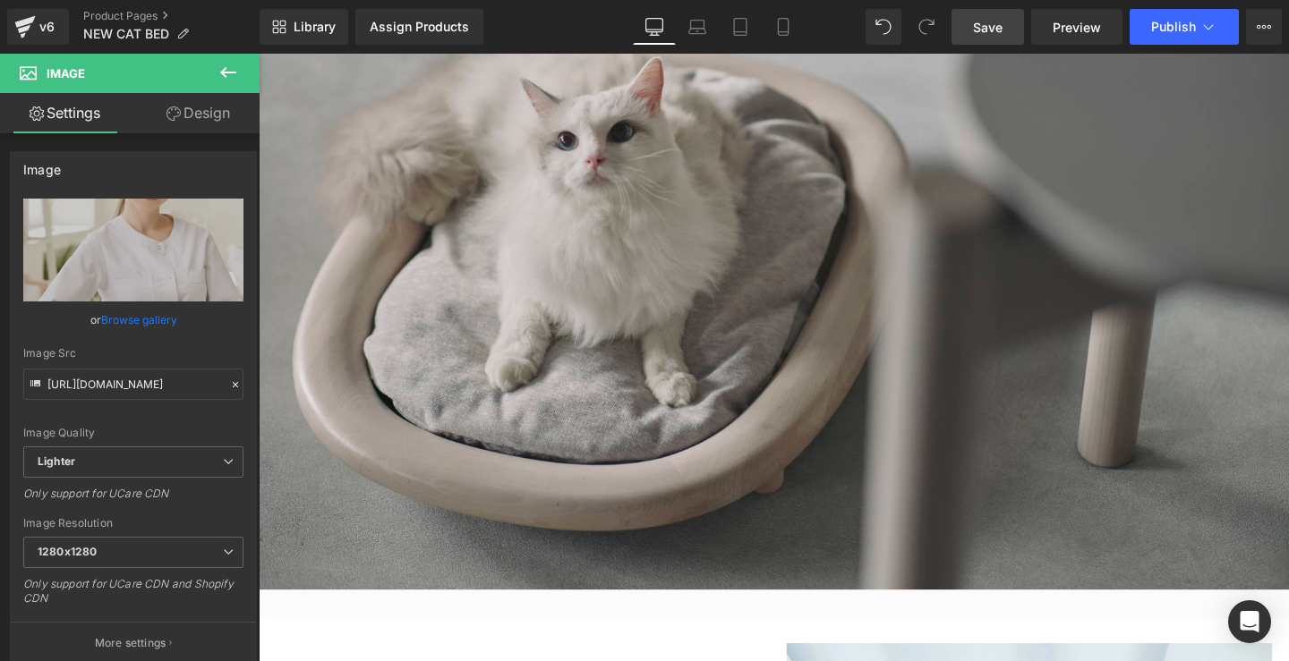
click at [1014, 36] on link "Save" at bounding box center [987, 27] width 72 height 36
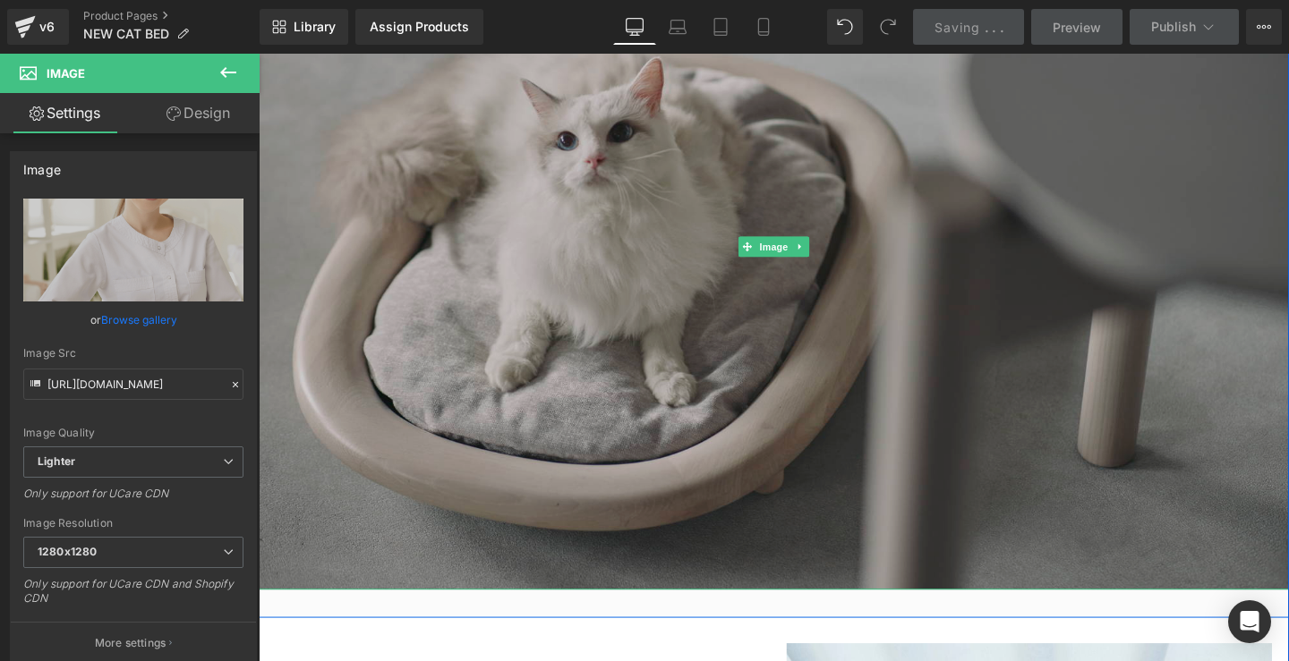
scroll to position [2085, 0]
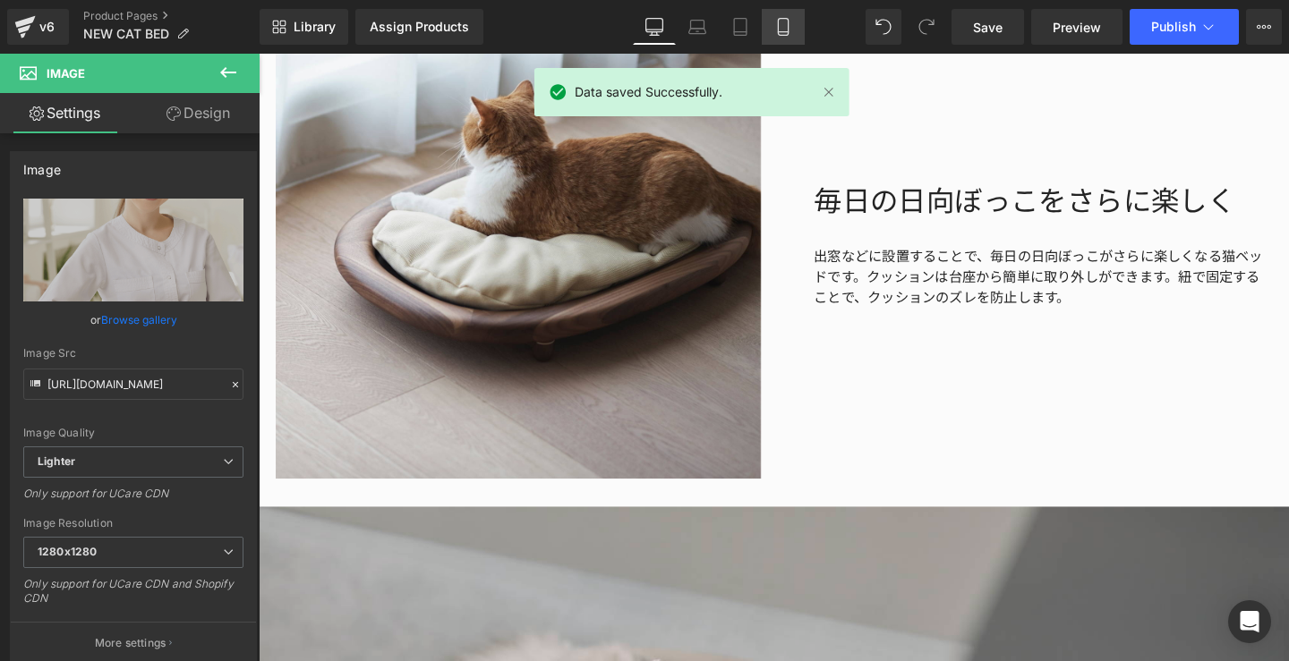
click at [784, 21] on icon at bounding box center [783, 27] width 18 height 18
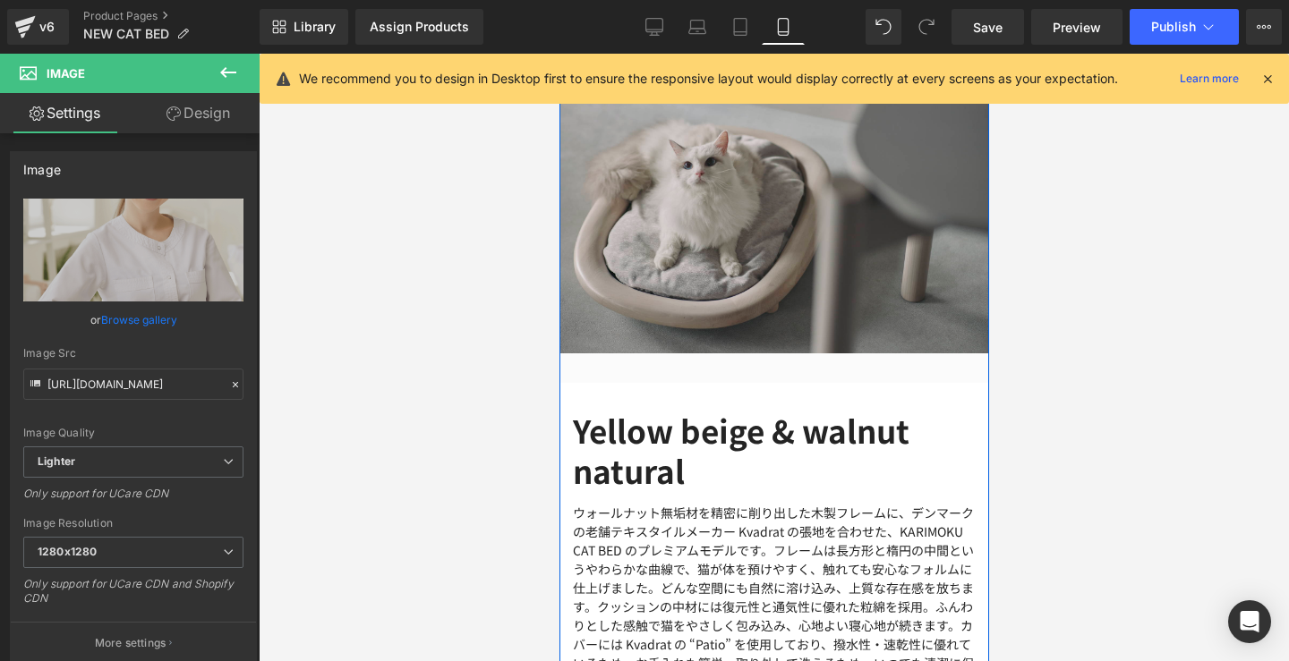
scroll to position [3914, 0]
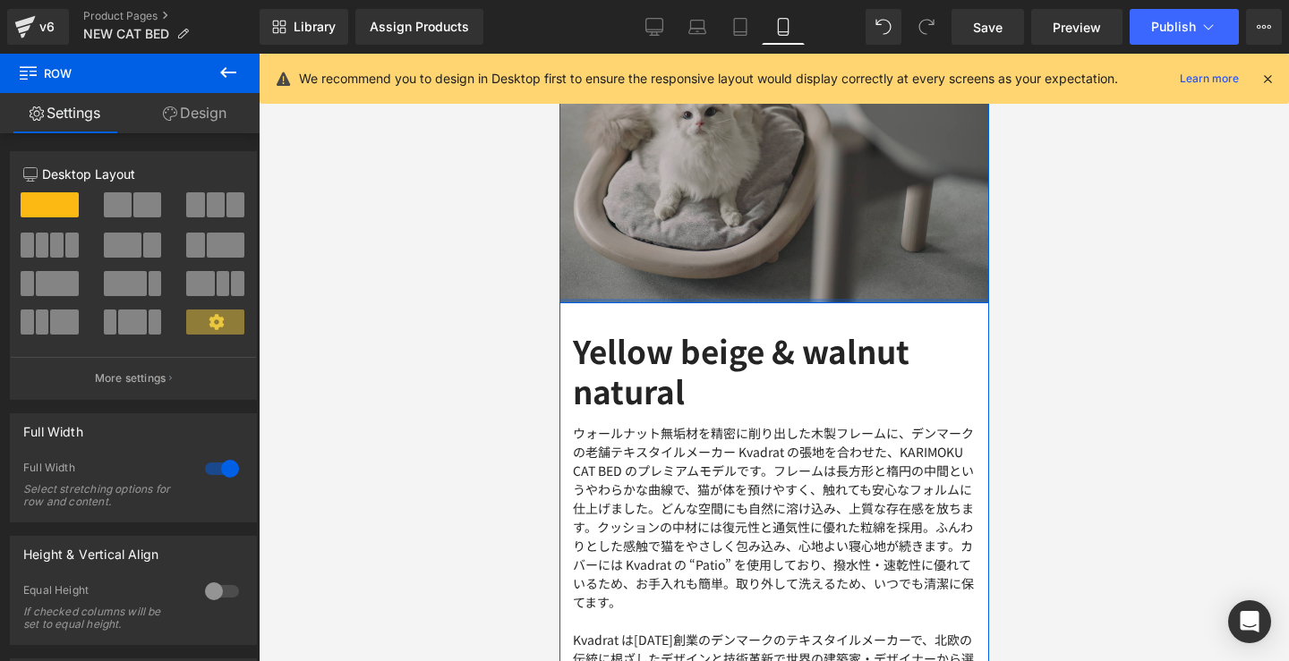
drag, startPoint x: 826, startPoint y: 324, endPoint x: 829, endPoint y: 293, distance: 31.4
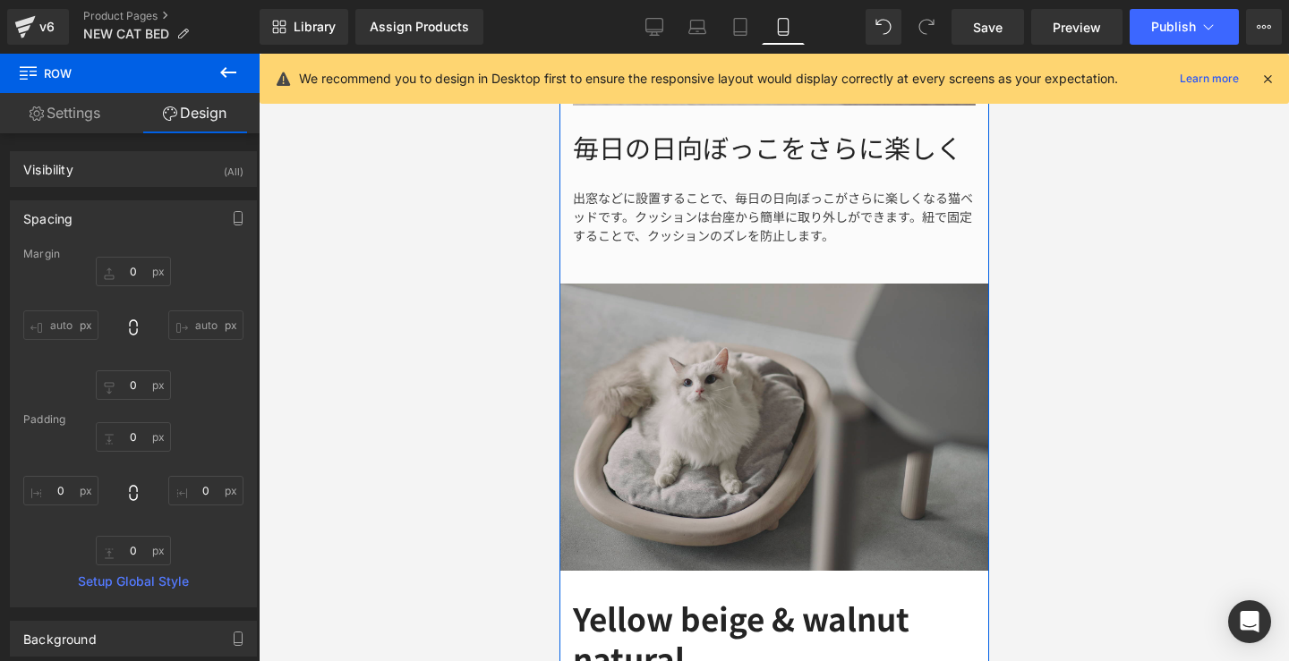
scroll to position [3873, 0]
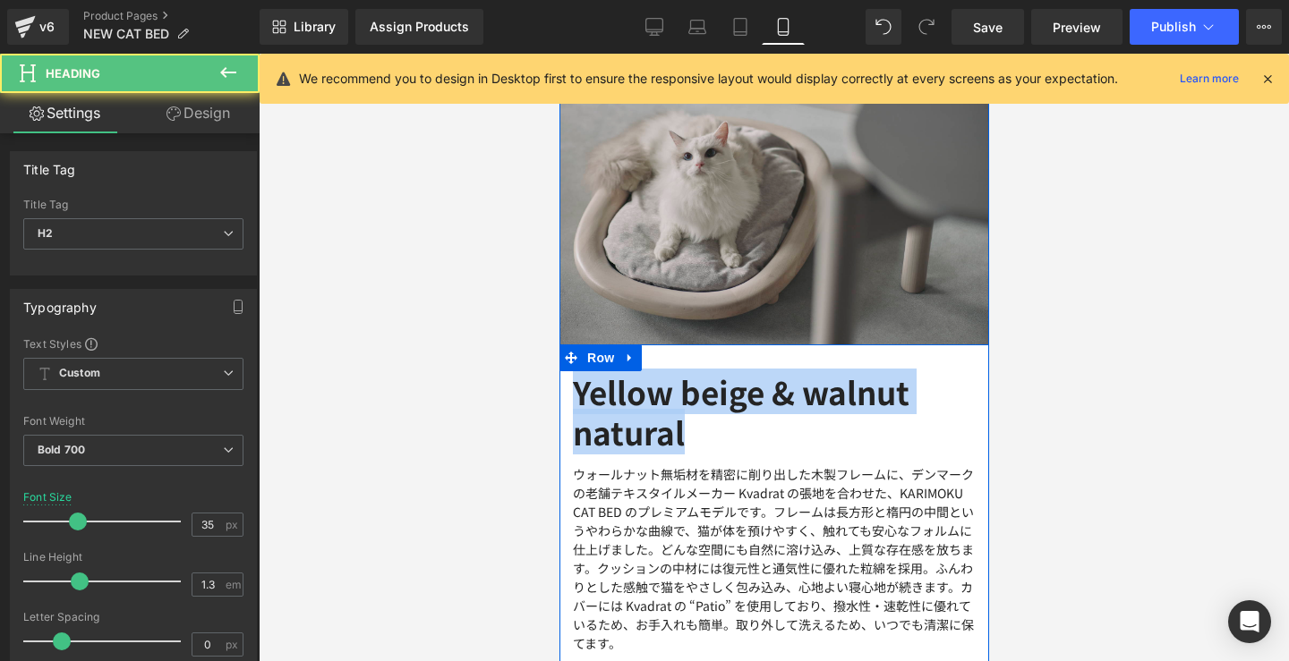
drag, startPoint x: 695, startPoint y: 431, endPoint x: 1105, endPoint y: 453, distance: 410.4
click at [563, 389] on div "Yellow beige & walnut natural Heading ウォールナット無垢材を精密に削り出した木製フレームに、デンマークの老舗テキスタイル…" at bounding box center [773, 587] width 430 height 432
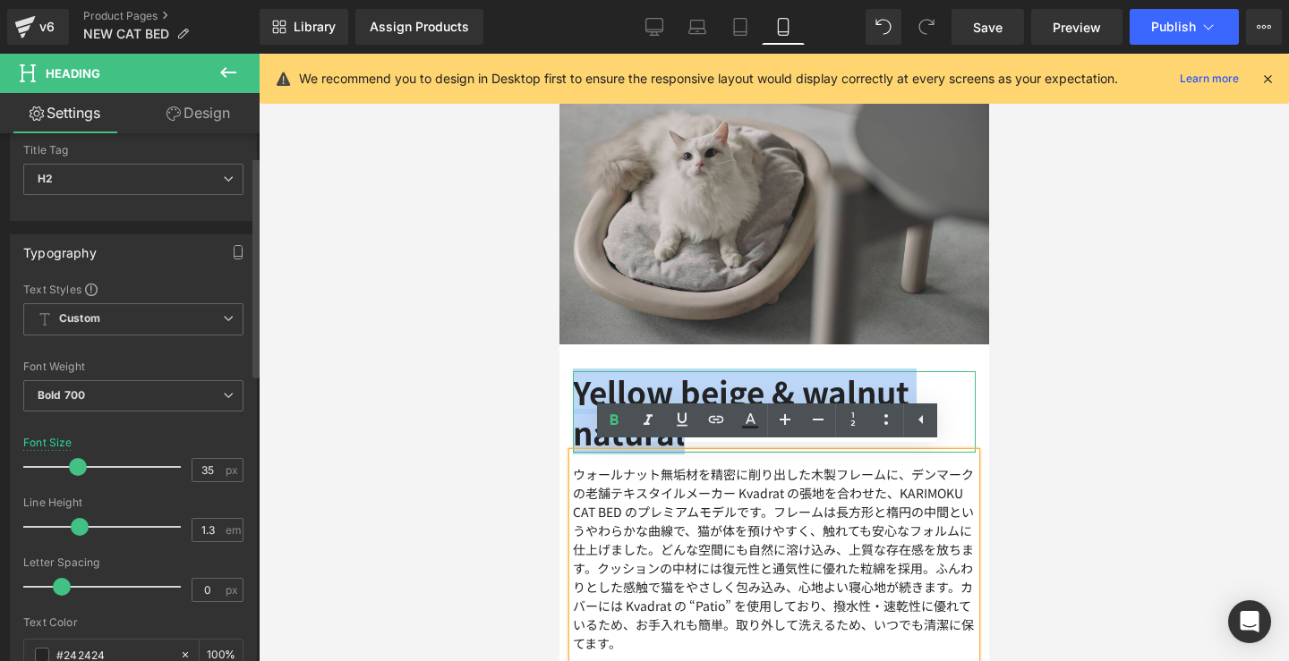
scroll to position [55, 0]
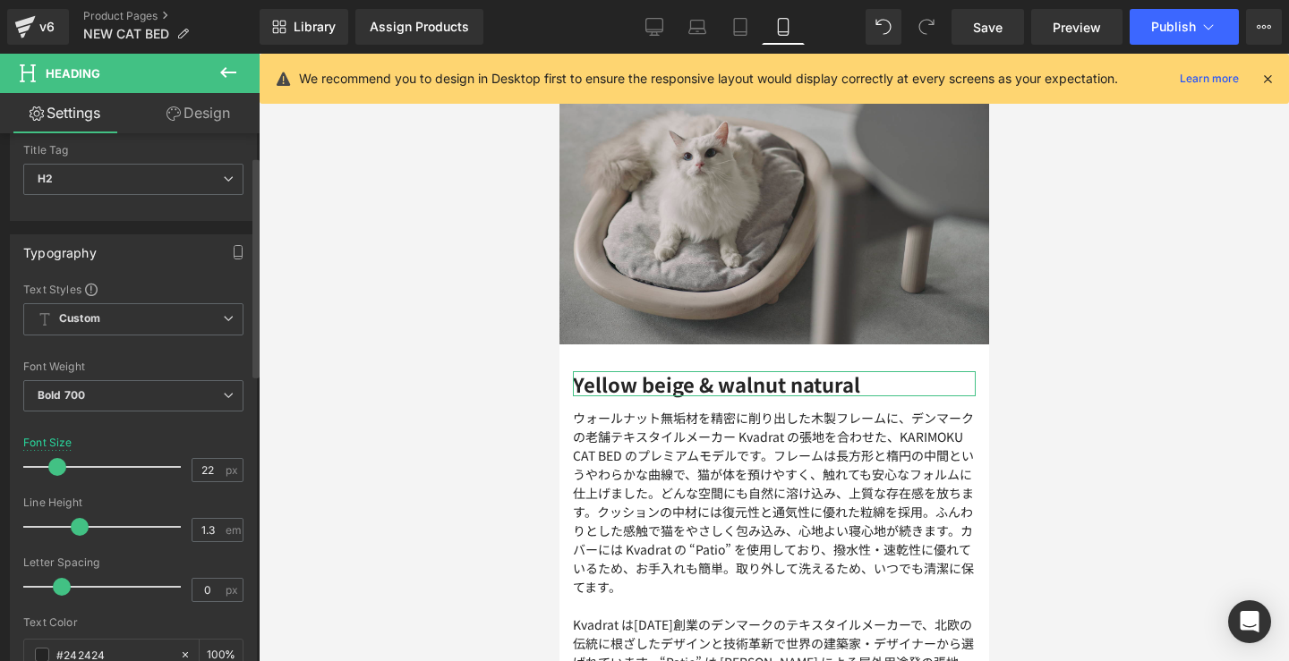
drag, startPoint x: 81, startPoint y: 466, endPoint x: 62, endPoint y: 462, distance: 20.2
click at [62, 462] on span at bounding box center [57, 467] width 18 height 18
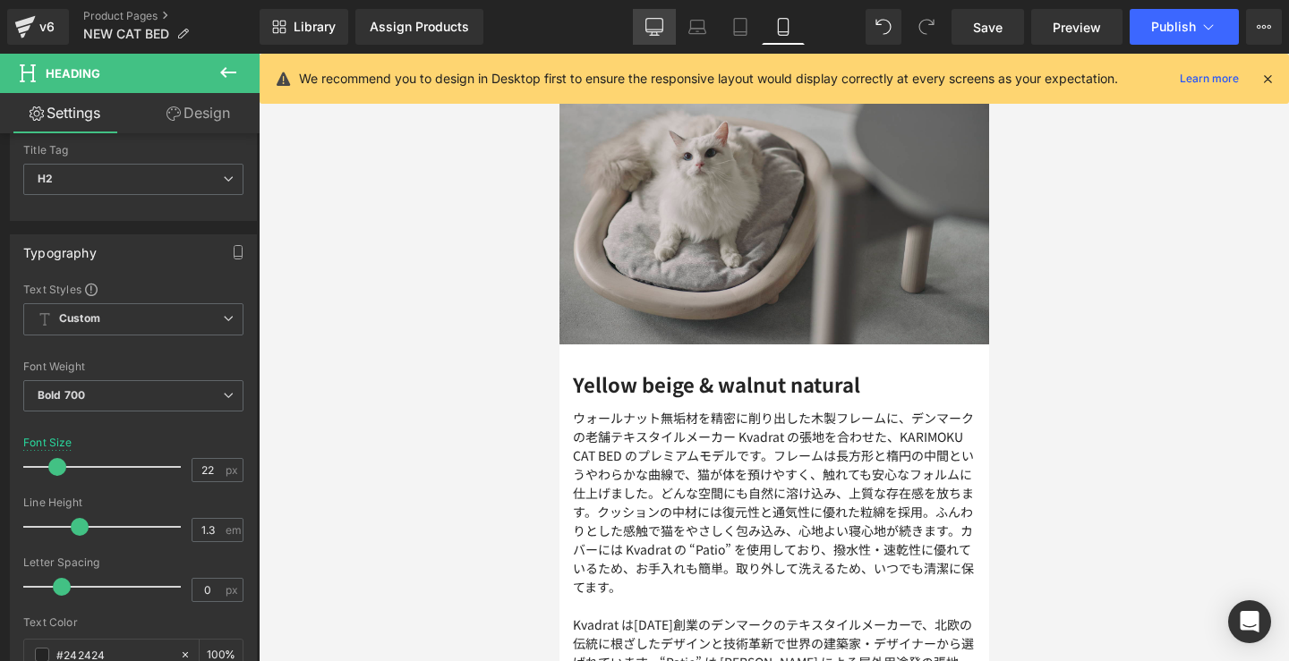
click at [637, 29] on link "Desktop" at bounding box center [654, 27] width 43 height 36
type input "40"
type input "100"
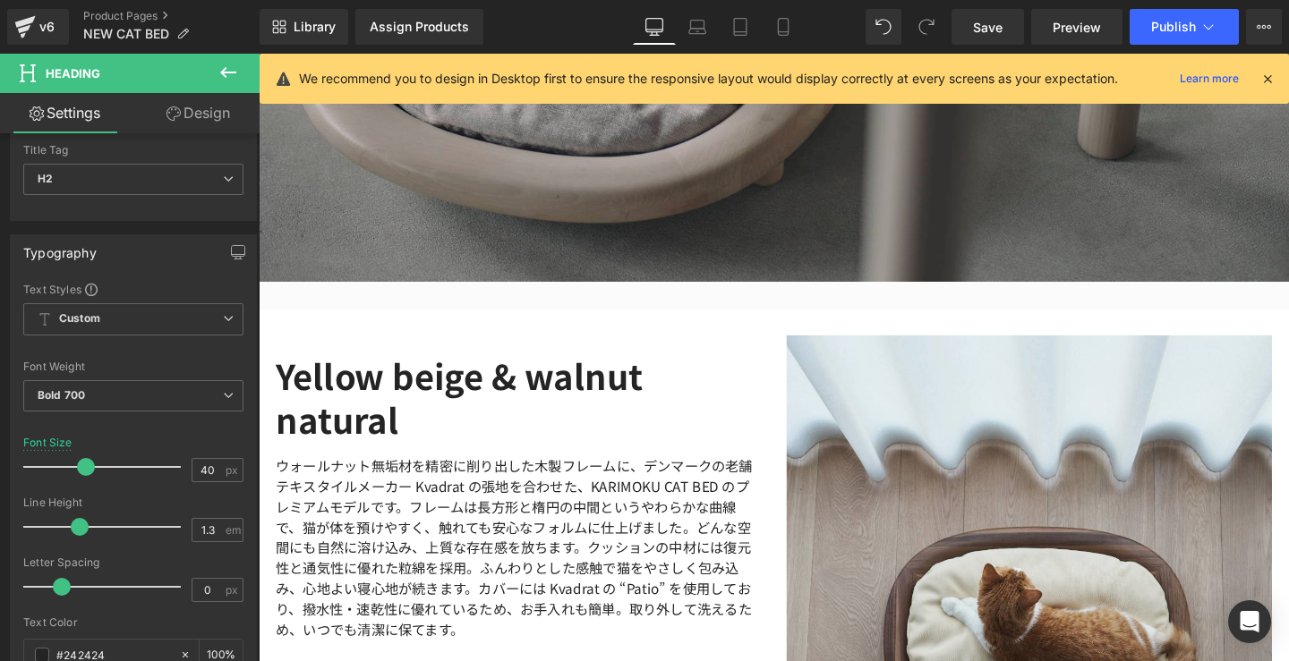
scroll to position [3040, 0]
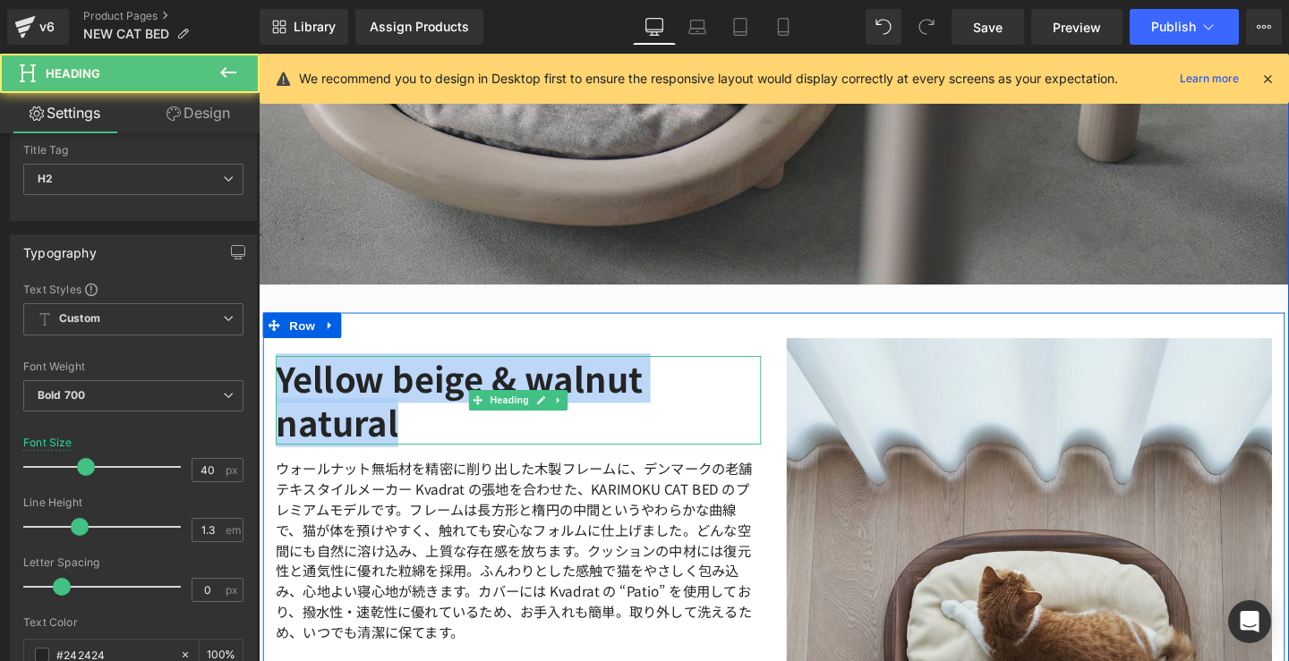
drag, startPoint x: 432, startPoint y: 433, endPoint x: 276, endPoint y: 373, distance: 167.7
click at [277, 373] on h2 "Yellow beige & walnut natural" at bounding box center [532, 417] width 510 height 93
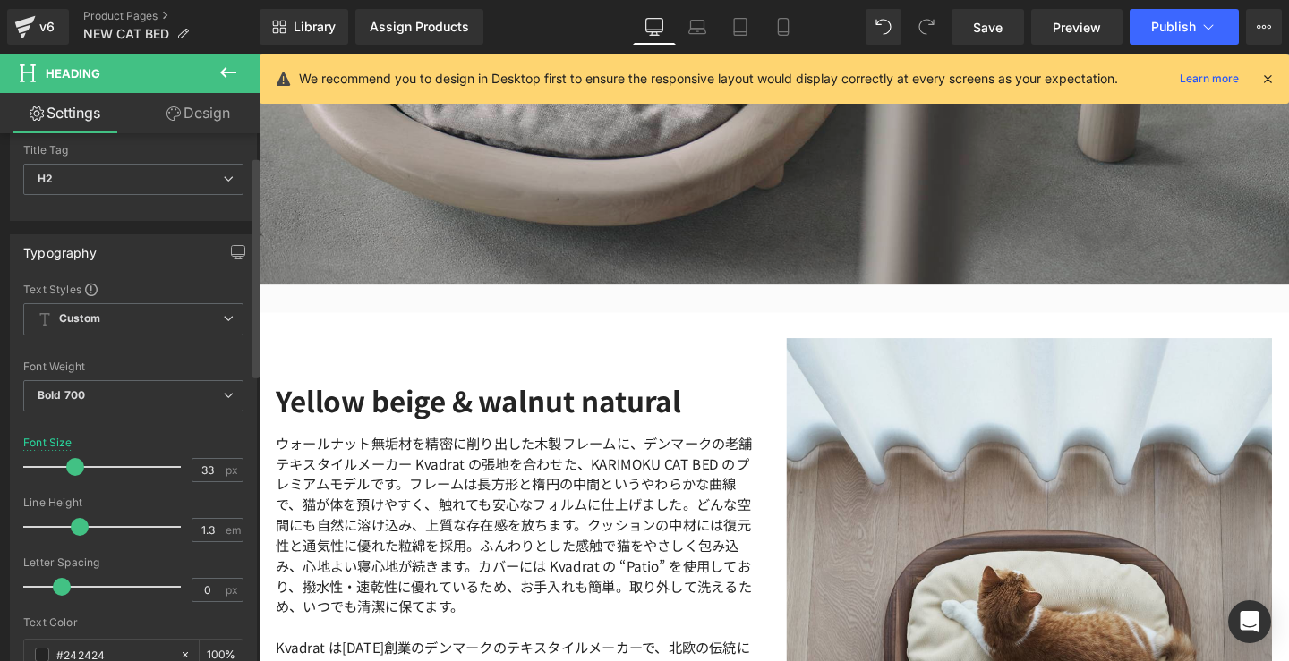
drag, startPoint x: 81, startPoint y: 462, endPoint x: 71, endPoint y: 461, distance: 10.8
click at [71, 461] on span at bounding box center [75, 467] width 18 height 18
click at [972, 26] on link "Save" at bounding box center [987, 27] width 72 height 36
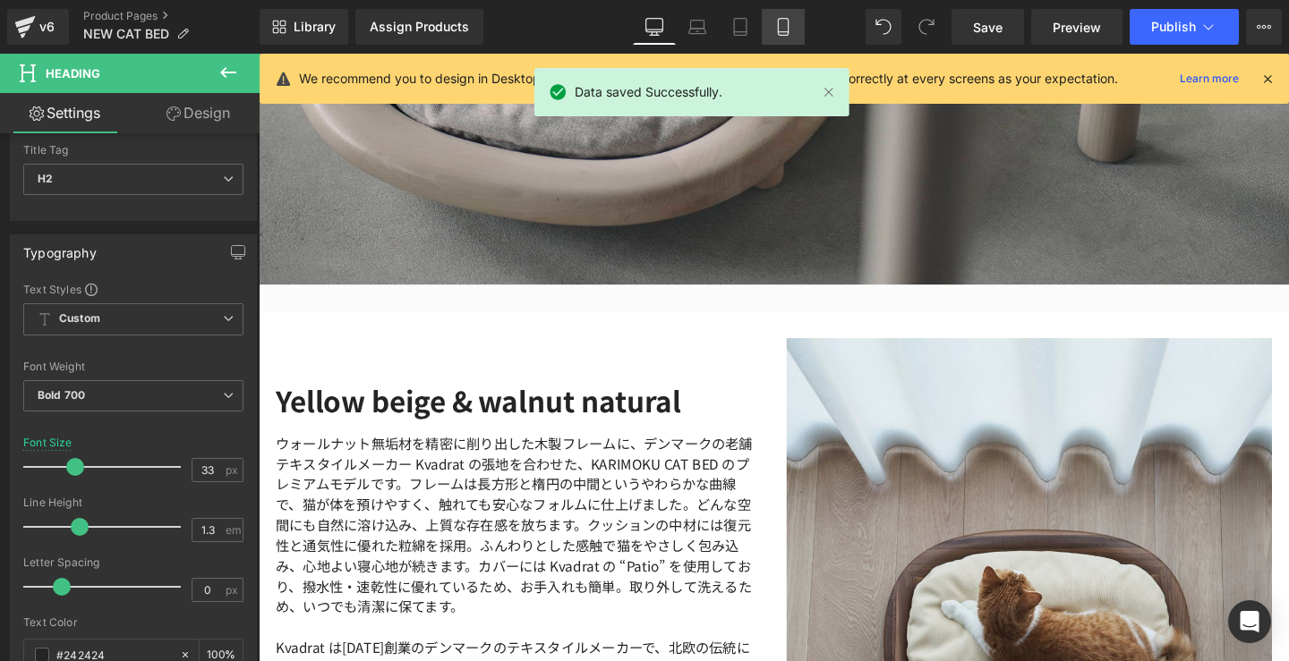
click at [793, 30] on link "Mobile" at bounding box center [783, 27] width 43 height 36
type input "22"
type input "100"
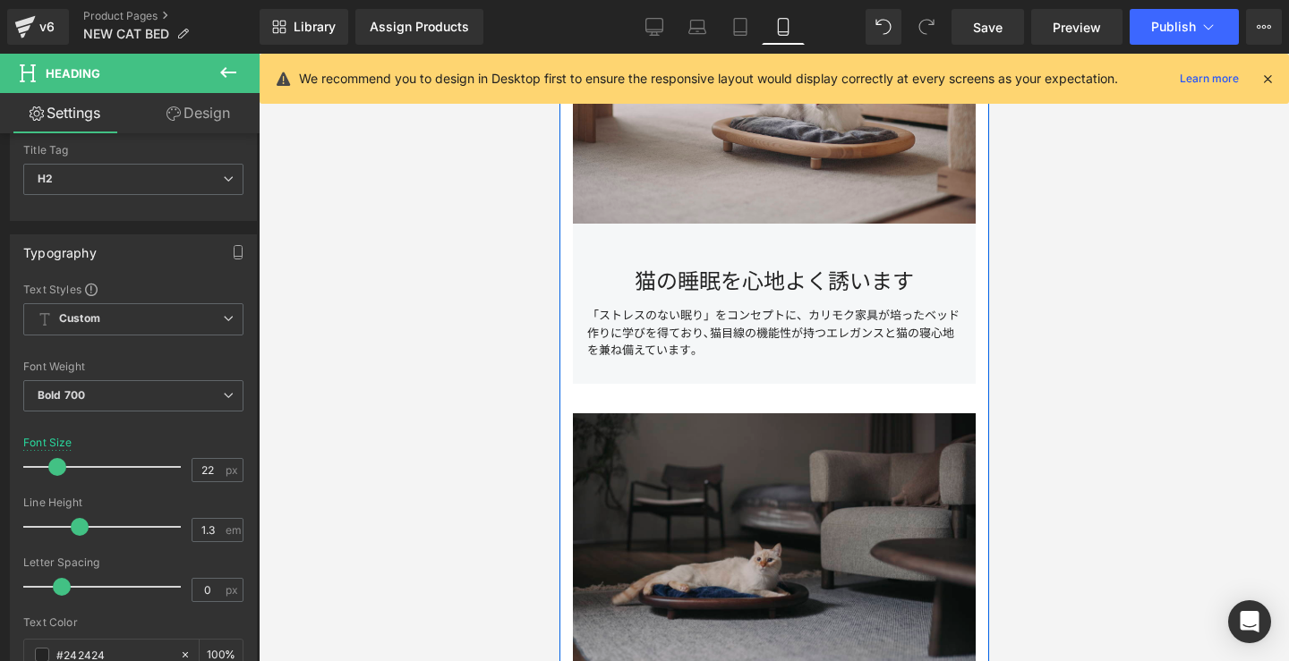
scroll to position [1122, 0]
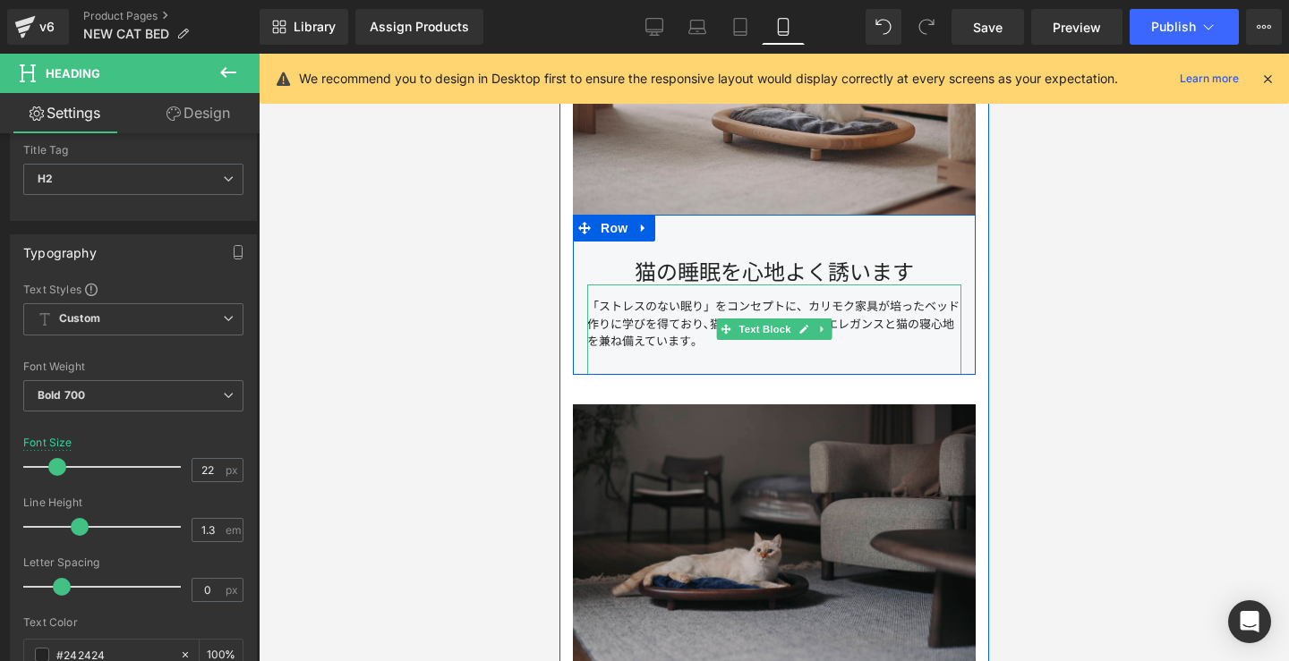
click at [695, 336] on div "「ストレスのない眠り」をコンセプトに、カリモク家具が培ったベッド作りに学びを得ており､猫目線の機能性が持つエレガンスと猫の寝心地を兼ね備えています｡" at bounding box center [773, 330] width 374 height 90
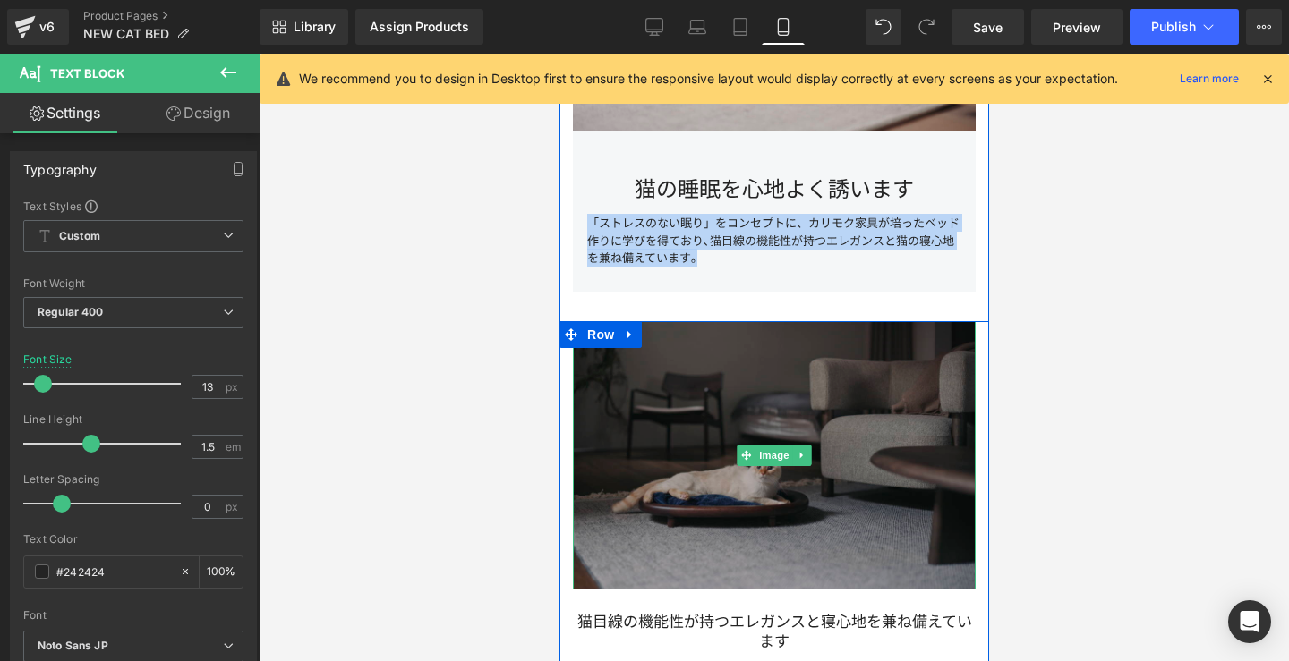
scroll to position [1392, 0]
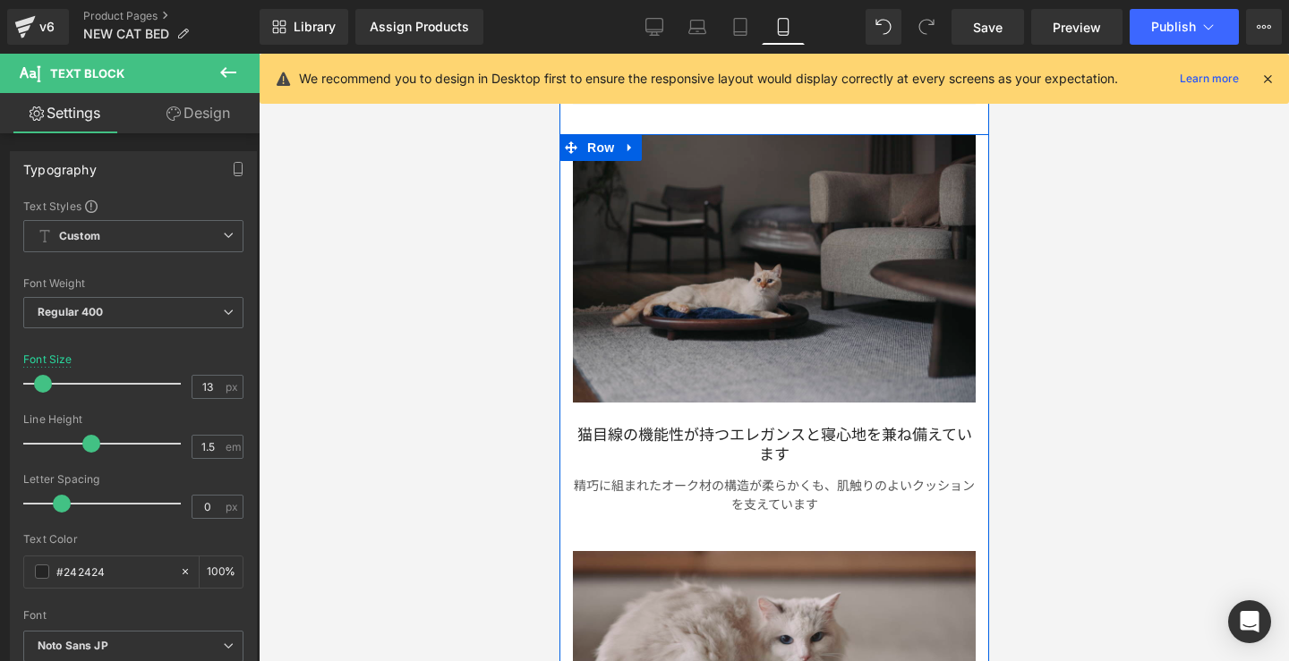
click at [834, 499] on p "精巧に組まれたオーク材の構造が柔らかくも、肌触りのよいクッションを支えています" at bounding box center [773, 495] width 403 height 38
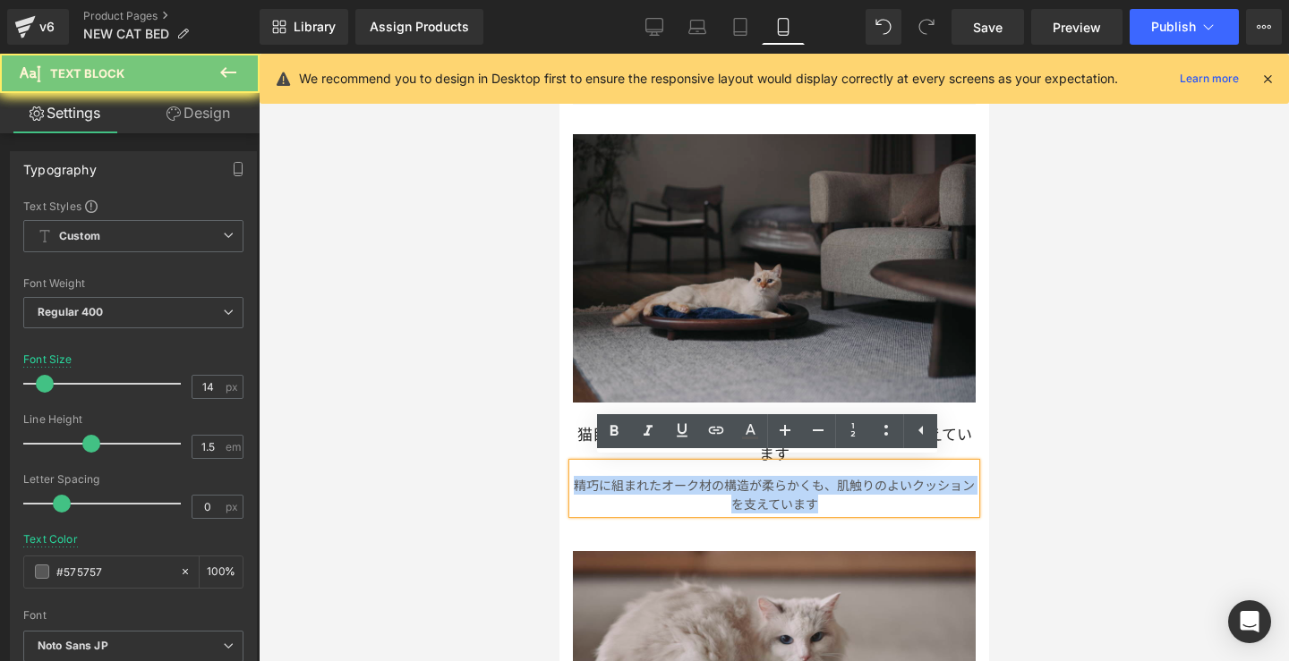
click at [834, 499] on p "精巧に組まれたオーク材の構造が柔らかくも、肌触りのよいクッションを支えています" at bounding box center [773, 495] width 403 height 38
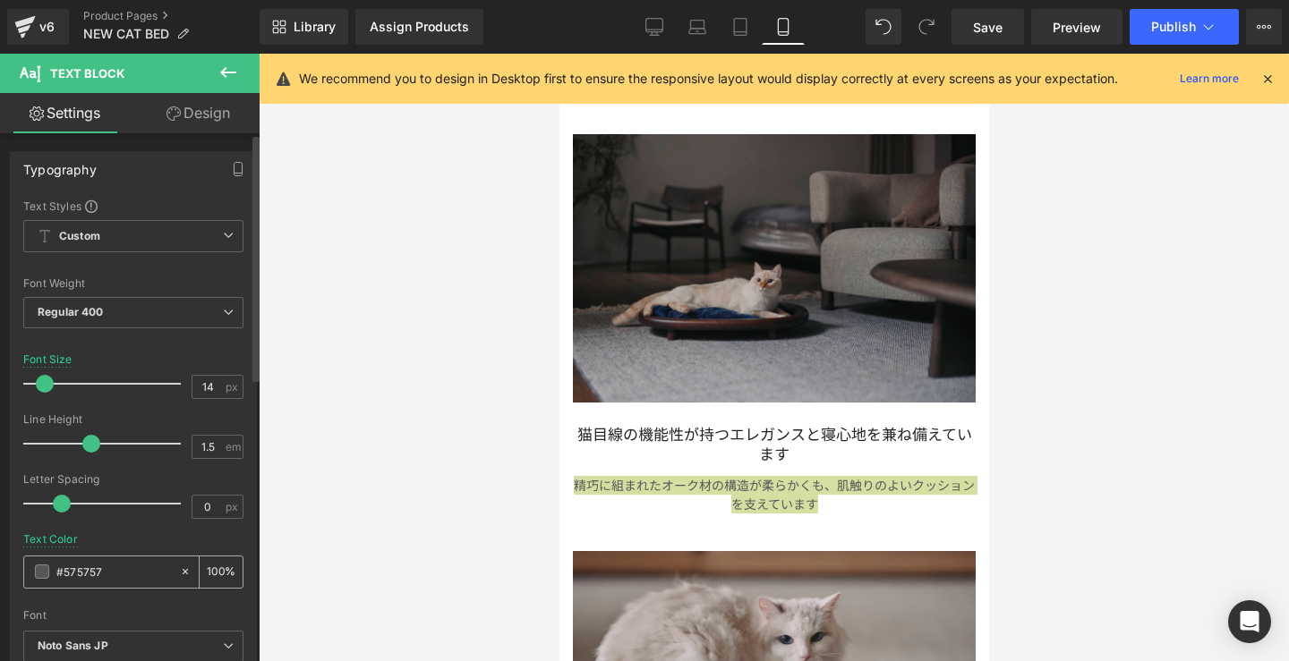
click at [115, 568] on input "#575757" at bounding box center [113, 572] width 115 height 20
type input "#5757"
type input "47"
type input "#575"
type input "100"
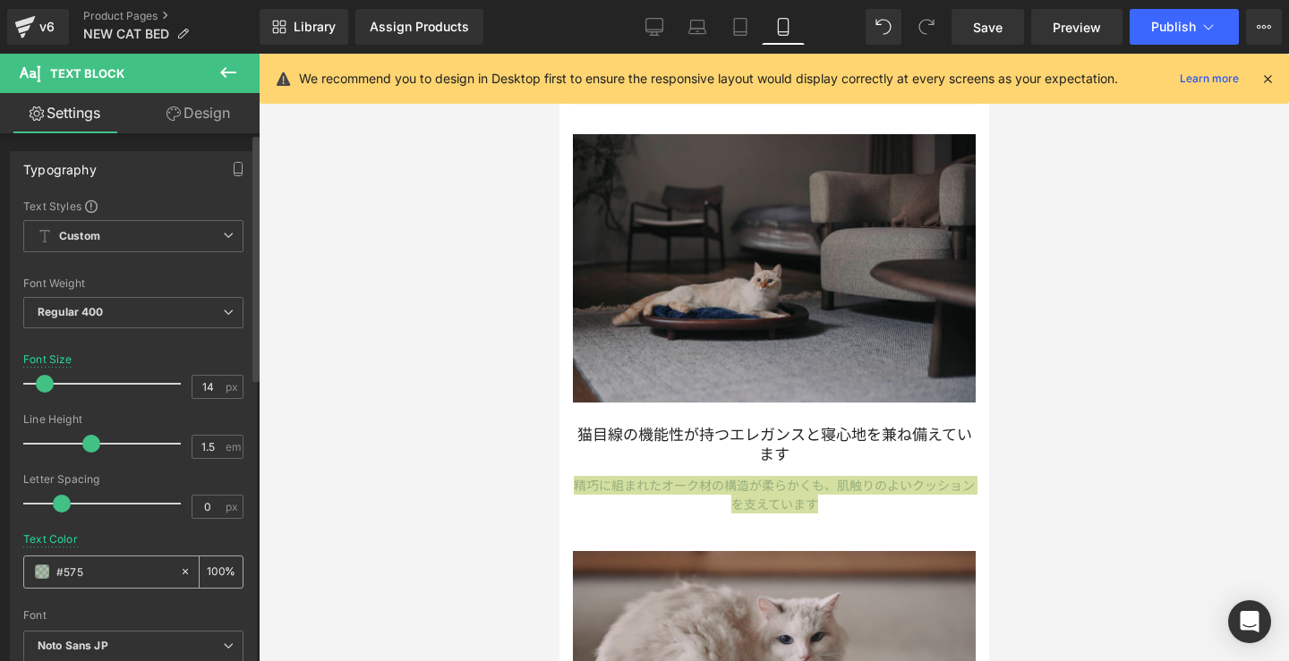
type input "#57"
type input "0"
type input "#2424"
type input "27"
type input "#242424"
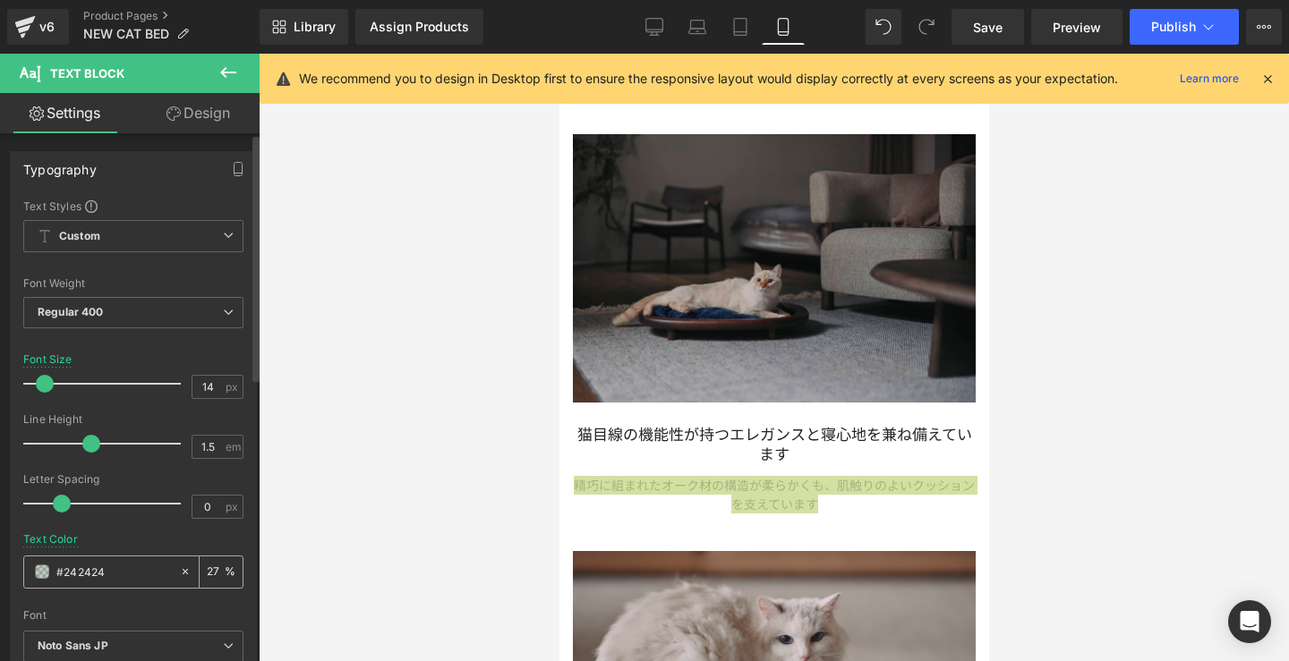
type input "100"
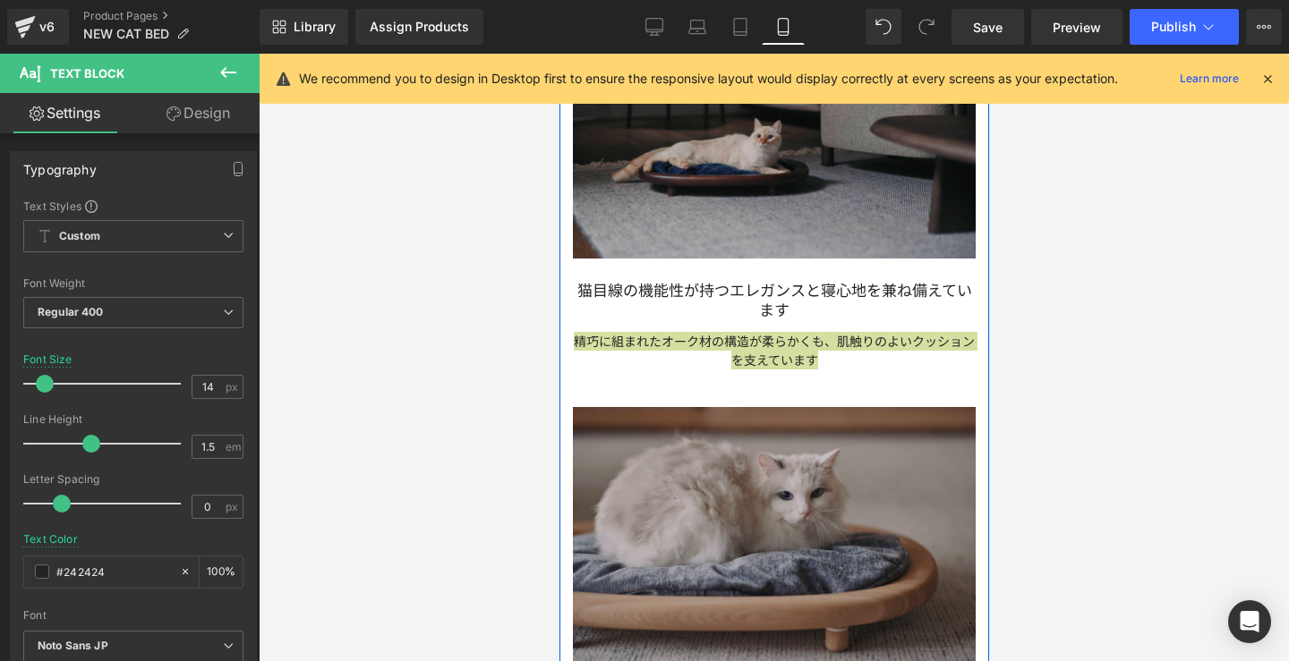
scroll to position [1837, 0]
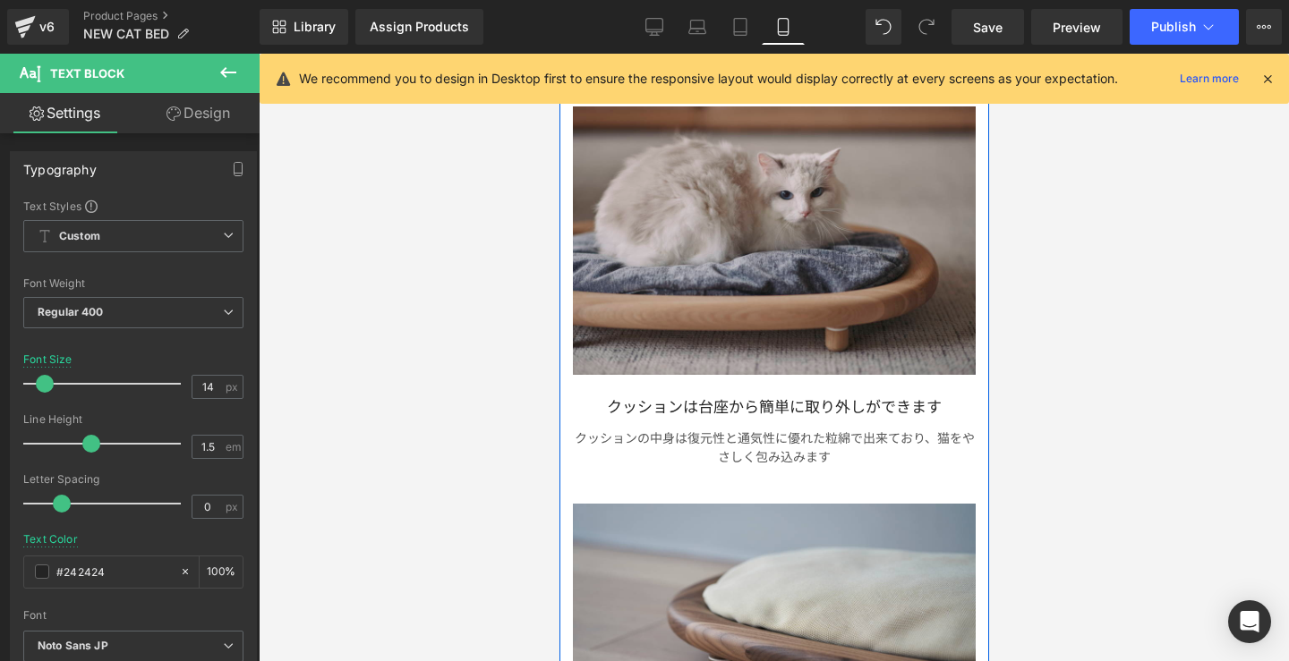
click at [832, 456] on p "クッションの中身は復元性と通気性に優れた粒綿で出来ており、猫をやさしく包み込みます" at bounding box center [773, 448] width 403 height 38
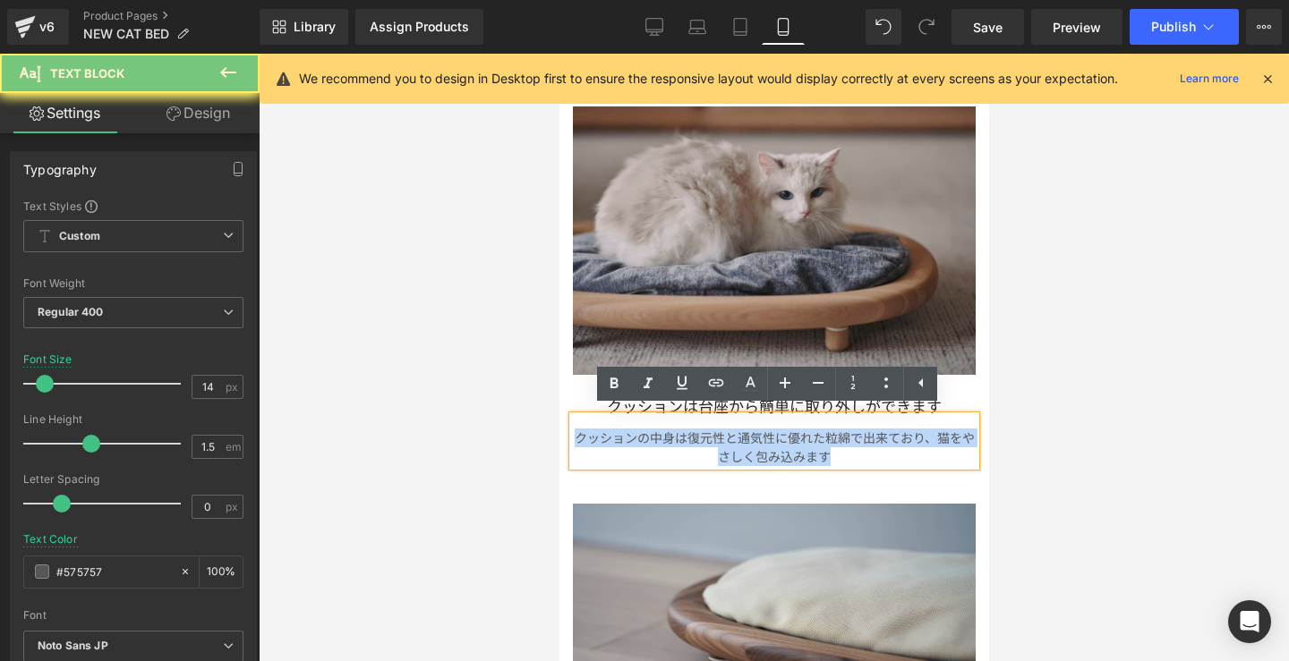
click at [832, 456] on p "クッションの中身は復元性と通気性に優れた粒綿で出来ており、猫をやさしく包み込みます" at bounding box center [773, 448] width 403 height 38
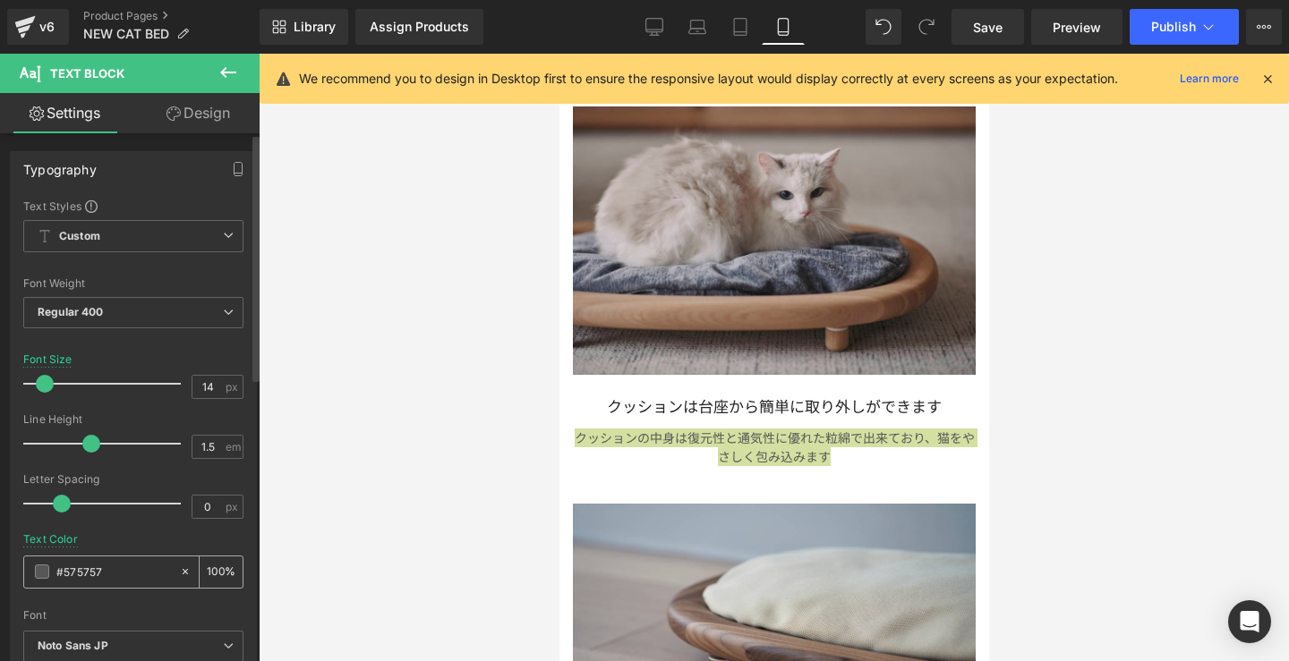
click at [112, 568] on input "#575757" at bounding box center [113, 572] width 115 height 20
type input "#57575"
type input "0"
type input "#5757"
type input "47"
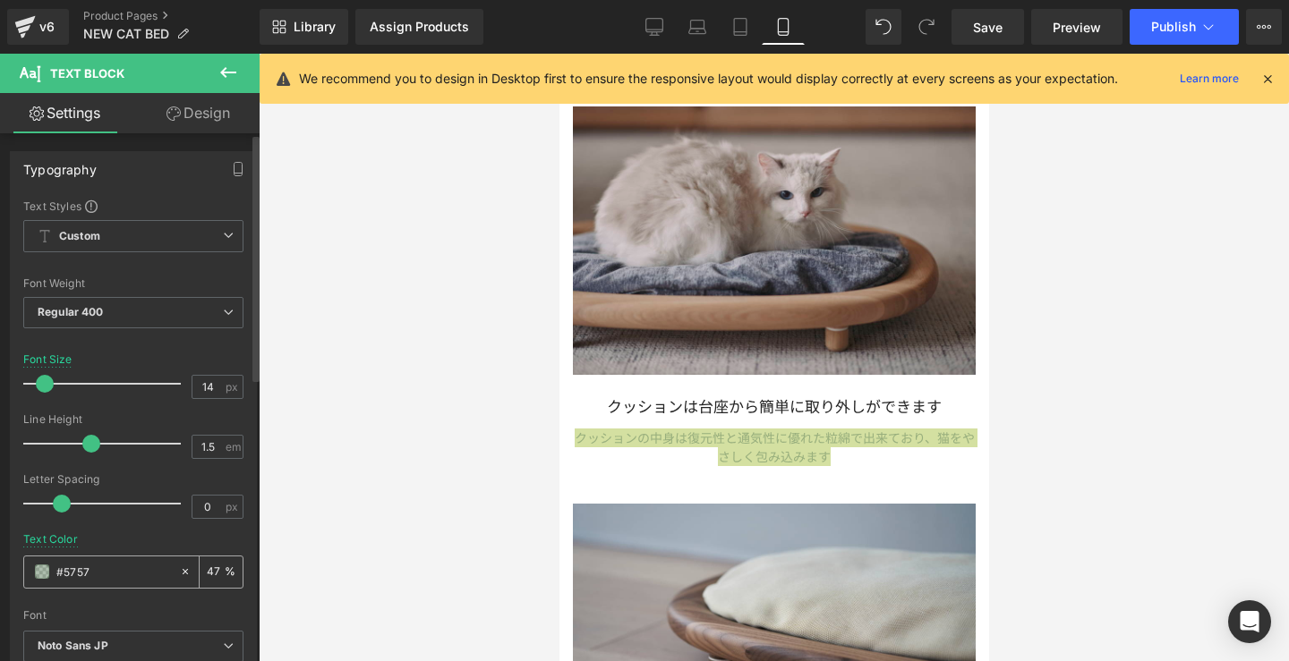
type input "#575"
type input "100"
type input "#57"
type input "0"
type input "#2424"
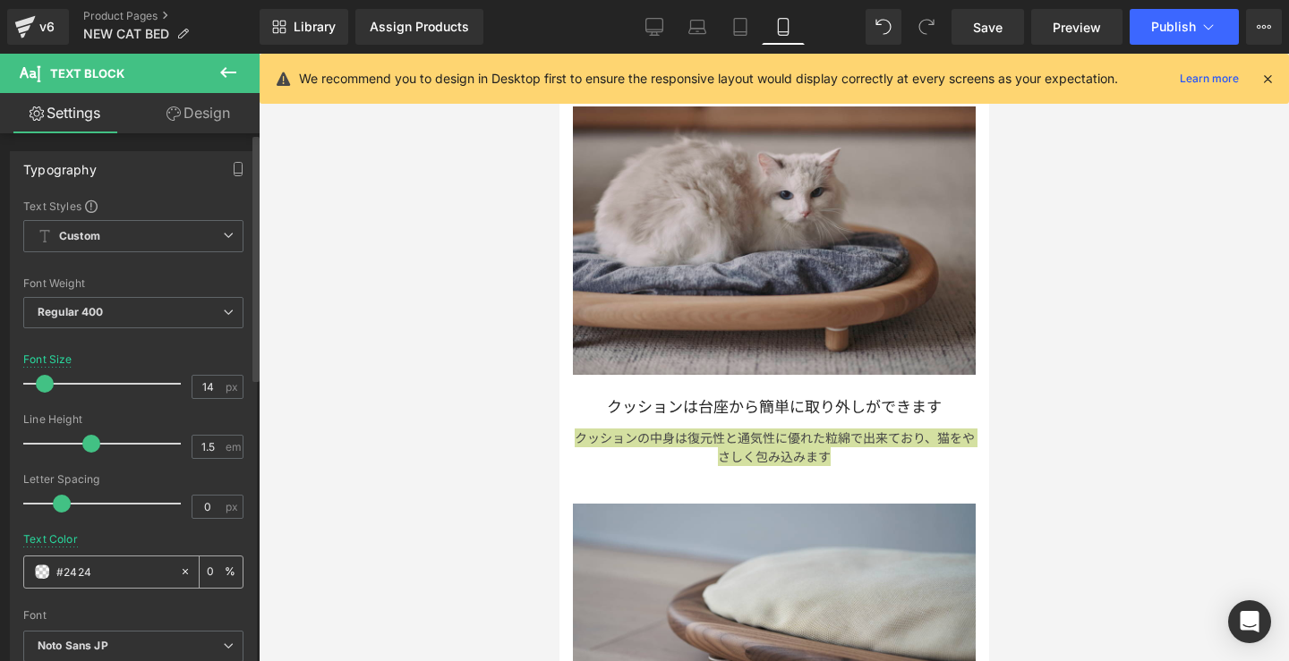
type input "27"
type input "#242424"
type input "100"
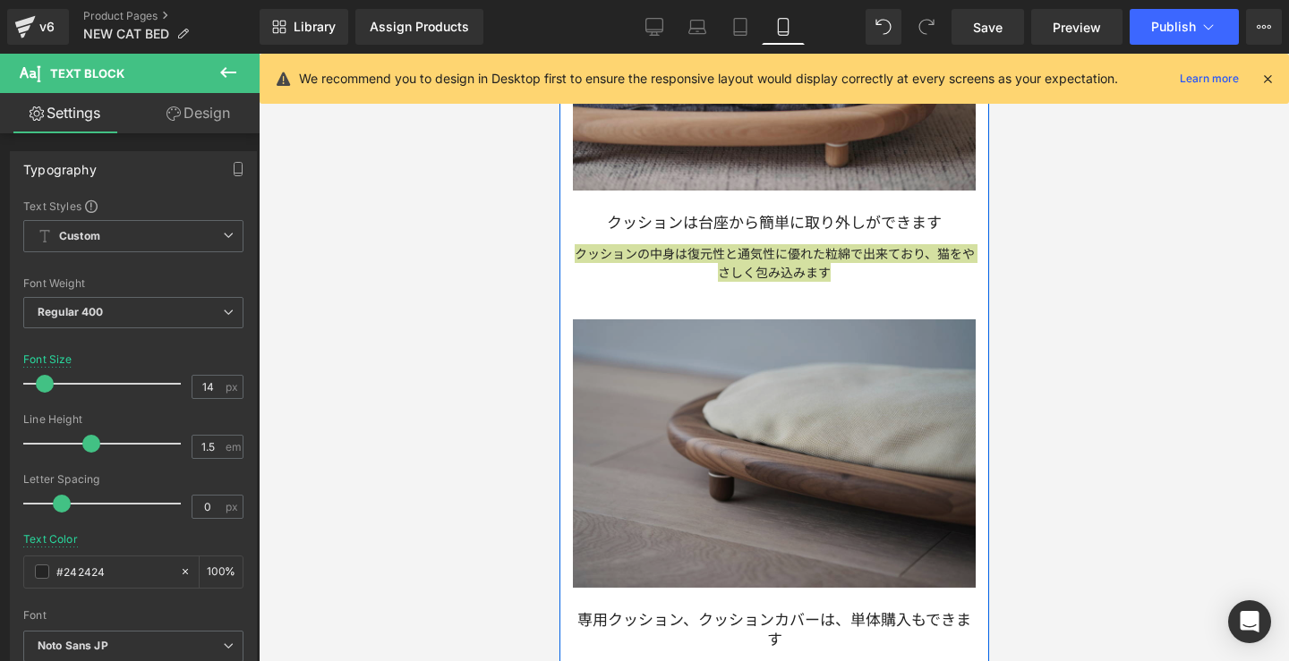
scroll to position [2479, 0]
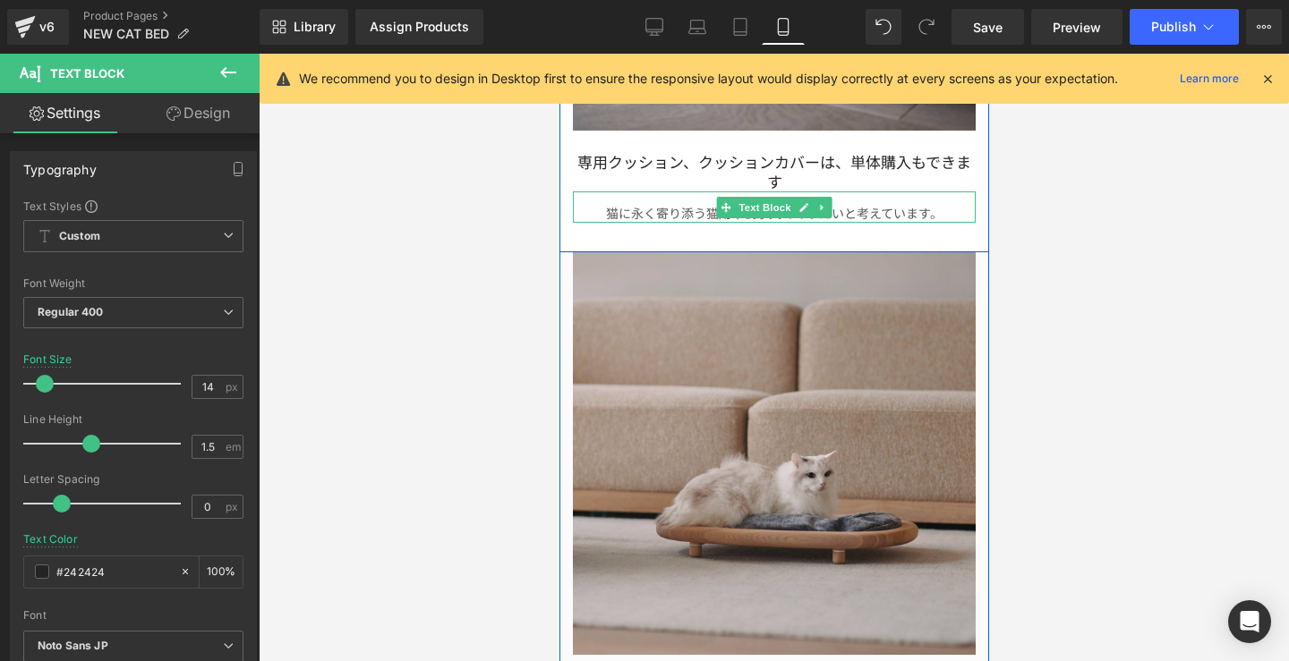
click at [876, 212] on p "猫に永く寄り添う猫用木製家具でありたいと考えています。" at bounding box center [773, 213] width 403 height 19
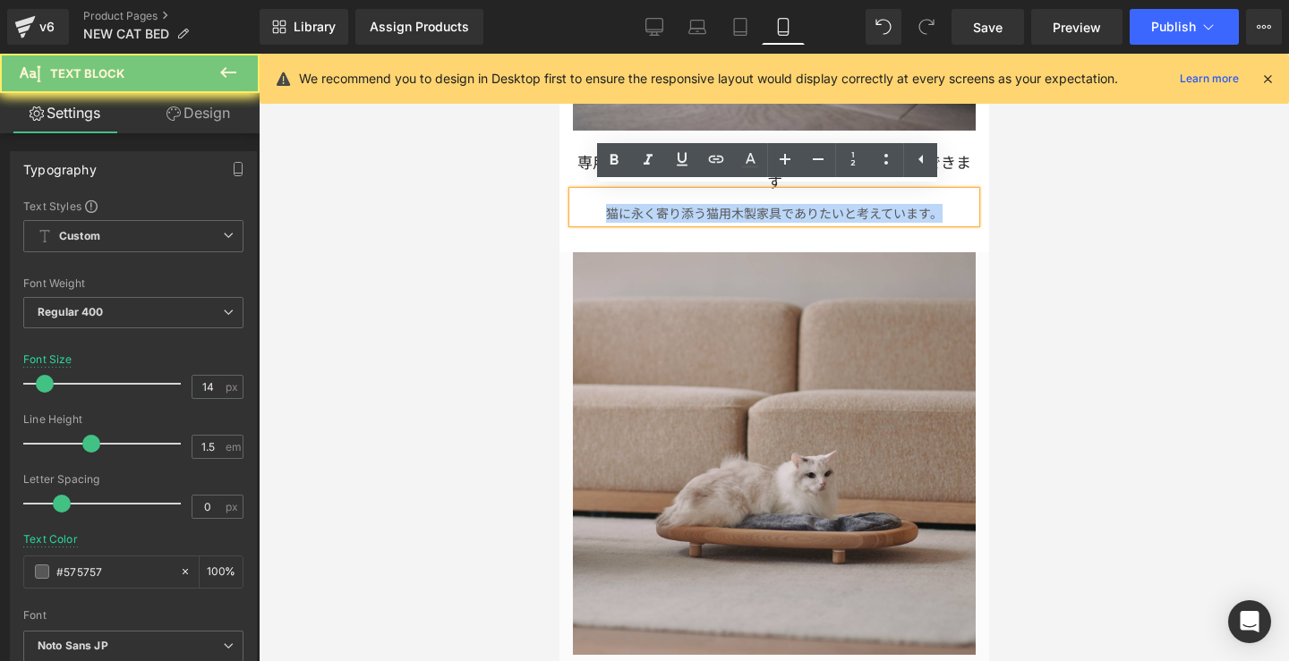
click at [876, 212] on p "猫に永く寄り添う猫用木製家具でありたいと考えています。" at bounding box center [773, 213] width 403 height 19
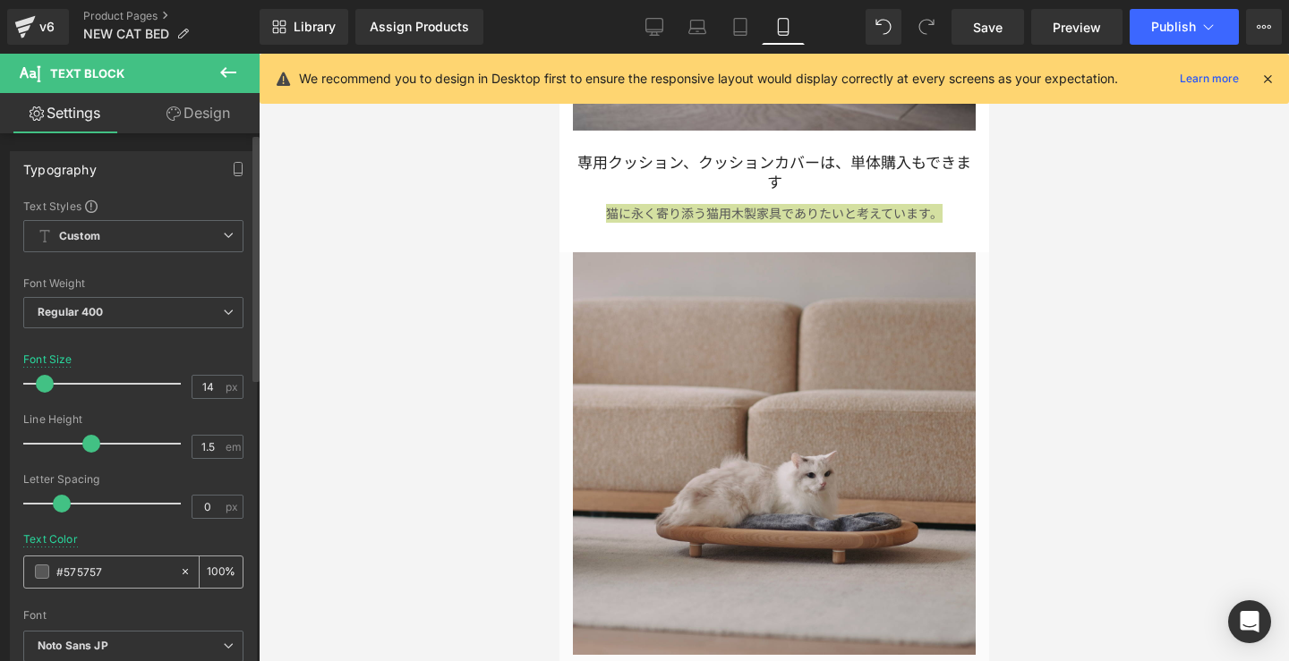
click at [104, 568] on input "#575757" at bounding box center [113, 572] width 115 height 20
type input "#575"
type input "100"
type input "#57"
type input "0"
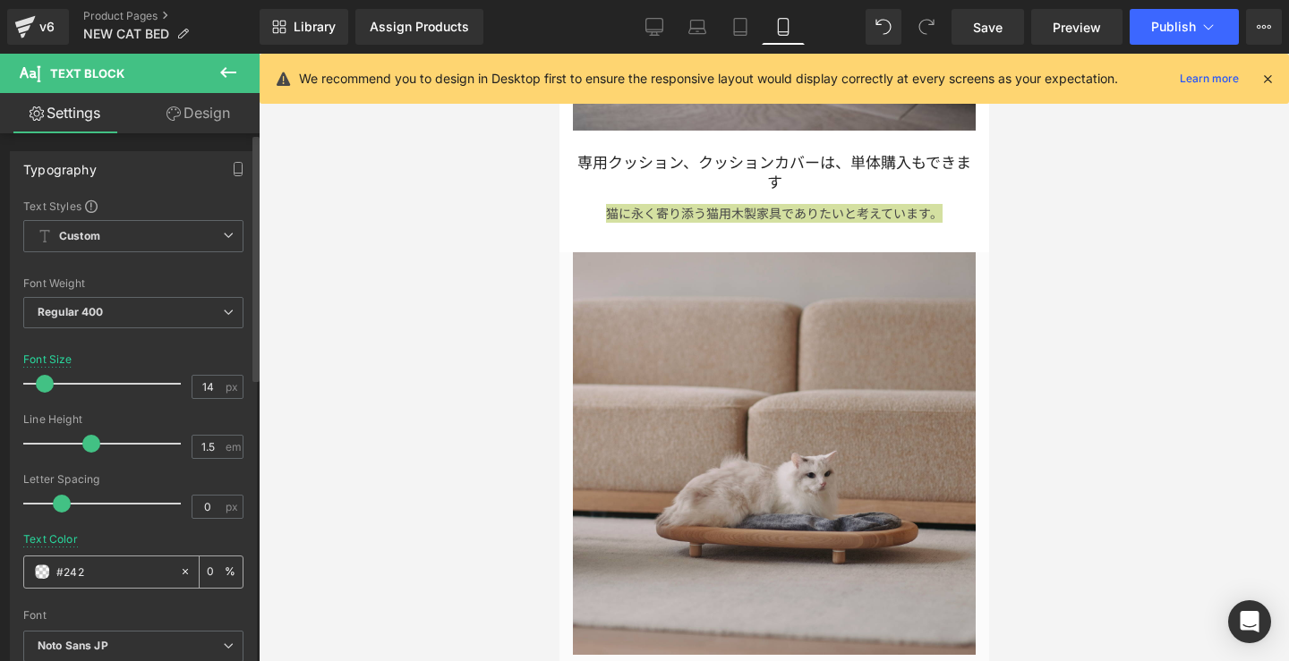
type input "#2424"
type input "27"
type input "#242424"
type input "100"
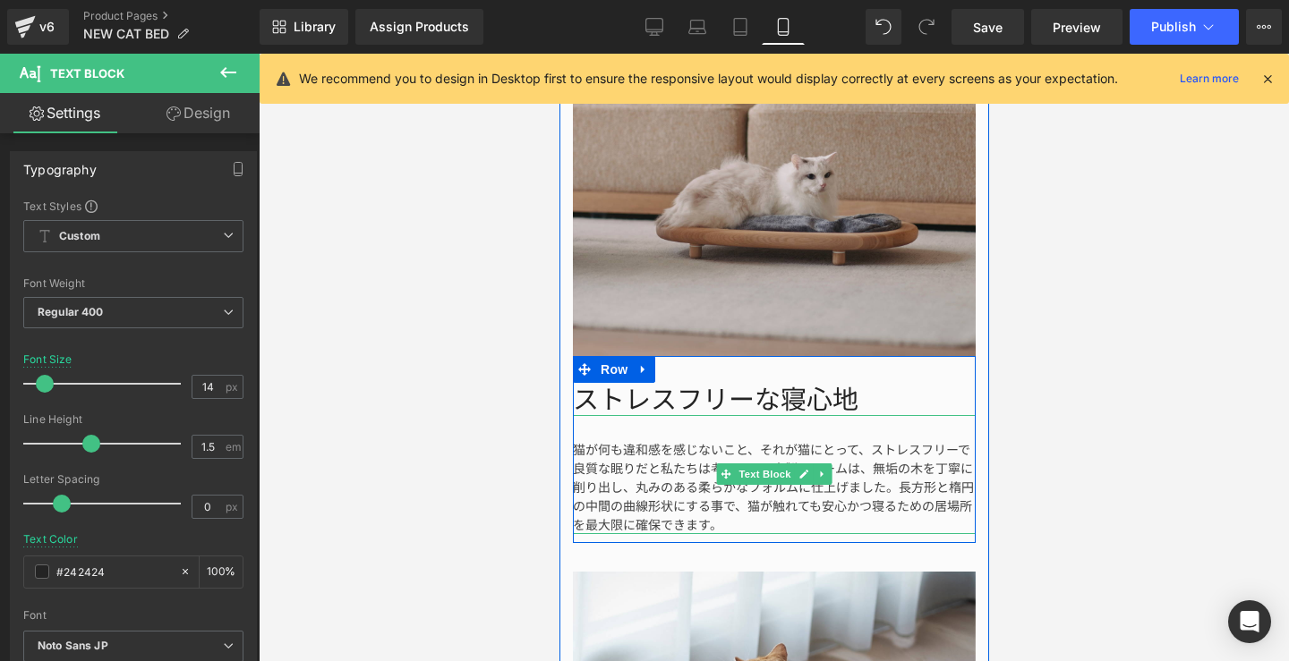
scroll to position [2954, 0]
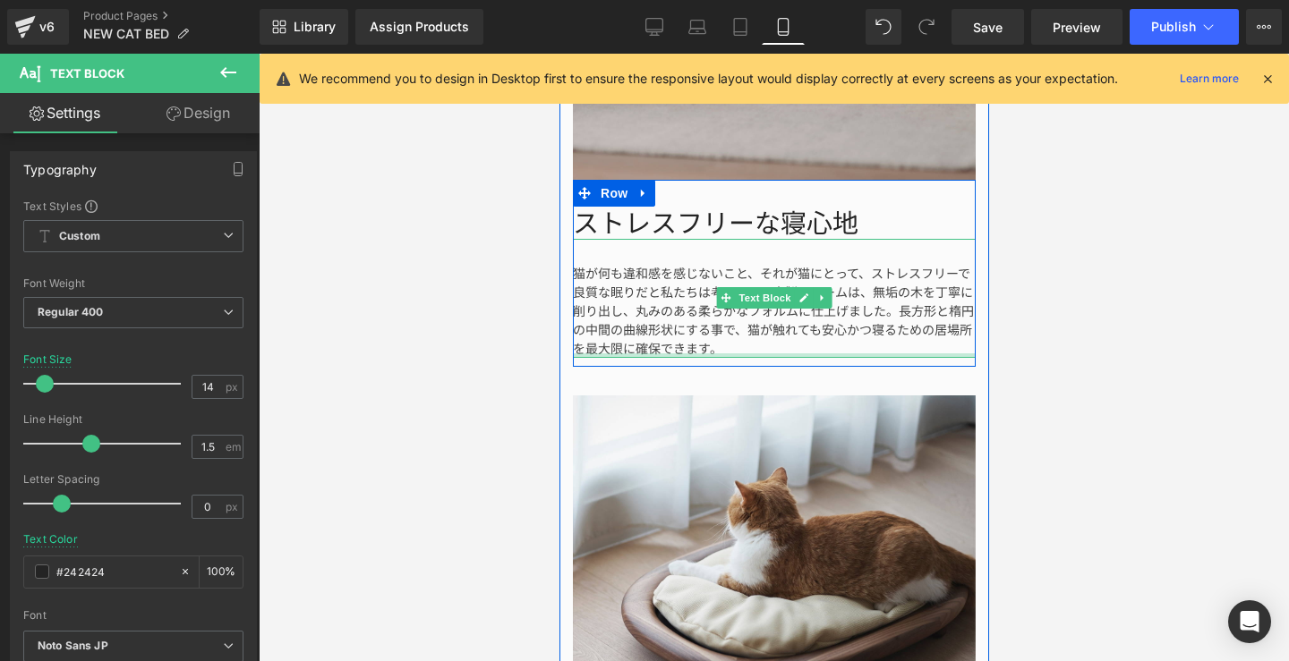
click at [715, 345] on div "猫が何も違和感を感じないこと、それが猫にとって、ストレスフリーで良質な眠りだと私たちは考えます。木製フレームは、無垢の木を丁寧に削り出し、丸みのある柔らかなフ…" at bounding box center [773, 298] width 403 height 119
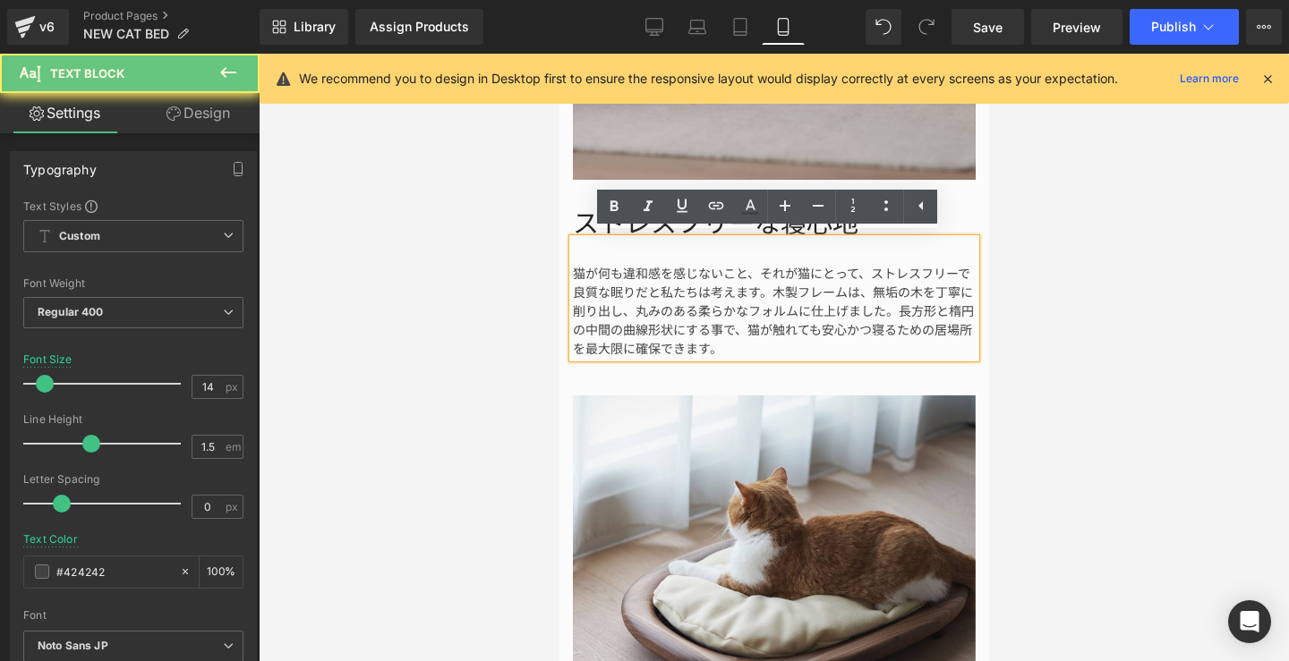
click at [715, 342] on div "猫が何も違和感を感じないこと、それが猫にとって、ストレスフリーで良質な眠りだと私たちは考えます。木製フレームは、無垢の木を丁寧に削り出し、丸みのある柔らかなフ…" at bounding box center [773, 298] width 403 height 119
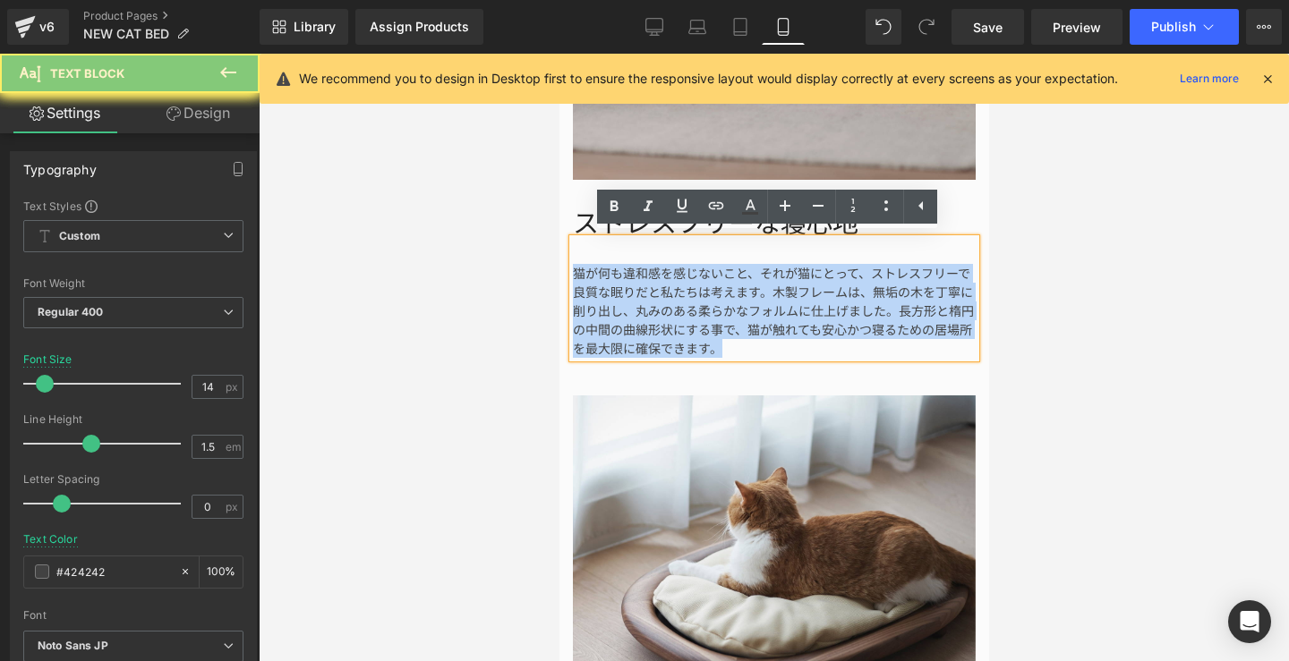
click at [715, 342] on div "猫が何も違和感を感じないこと、それが猫にとって、ストレスフリーで良質な眠りだと私たちは考えます。木製フレームは、無垢の木を丁寧に削り出し、丸みのある柔らかなフ…" at bounding box center [773, 298] width 403 height 119
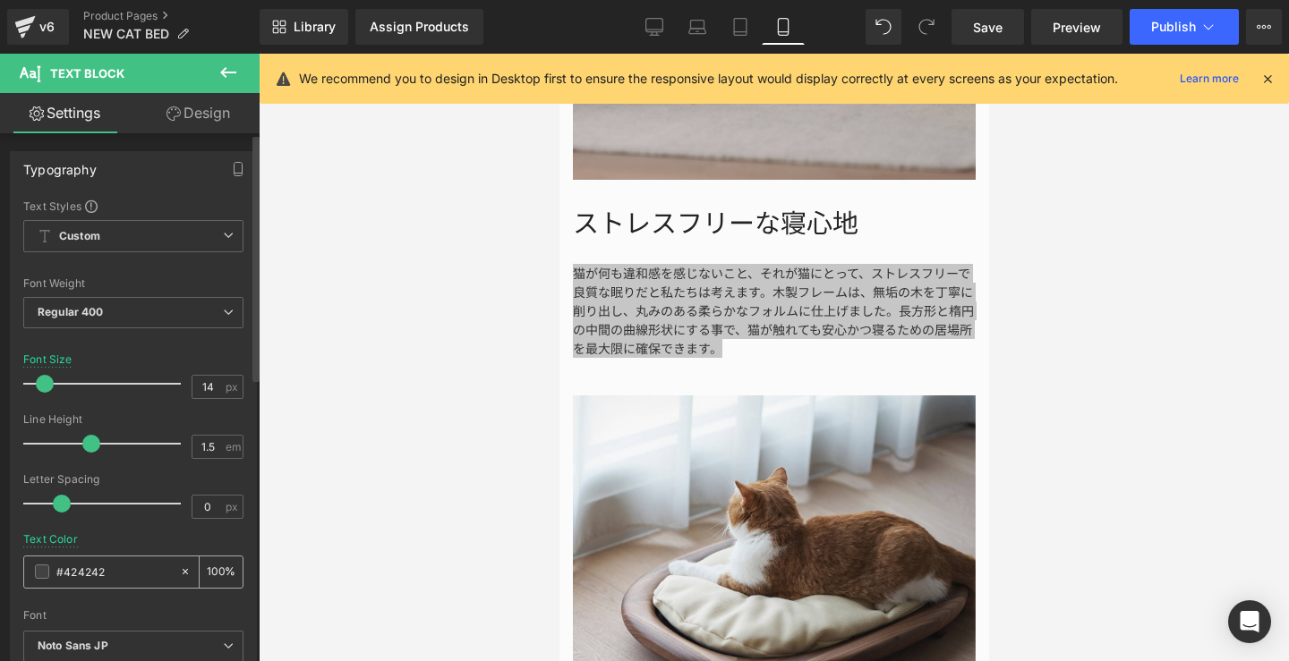
click at [123, 577] on input "#424242" at bounding box center [113, 572] width 115 height 20
type input "#4242"
type input "13"
type input "#424"
type input "100"
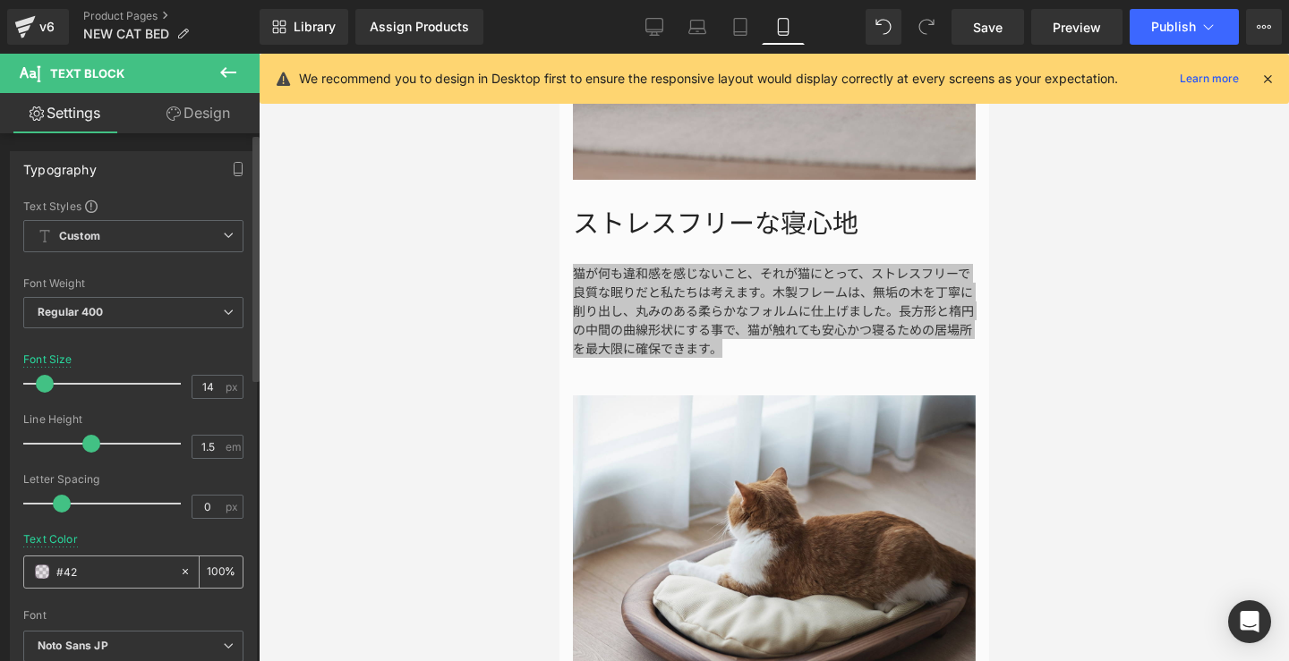
type input "#4"
type input "0"
type input "#2424"
type input "27"
type input "#242424"
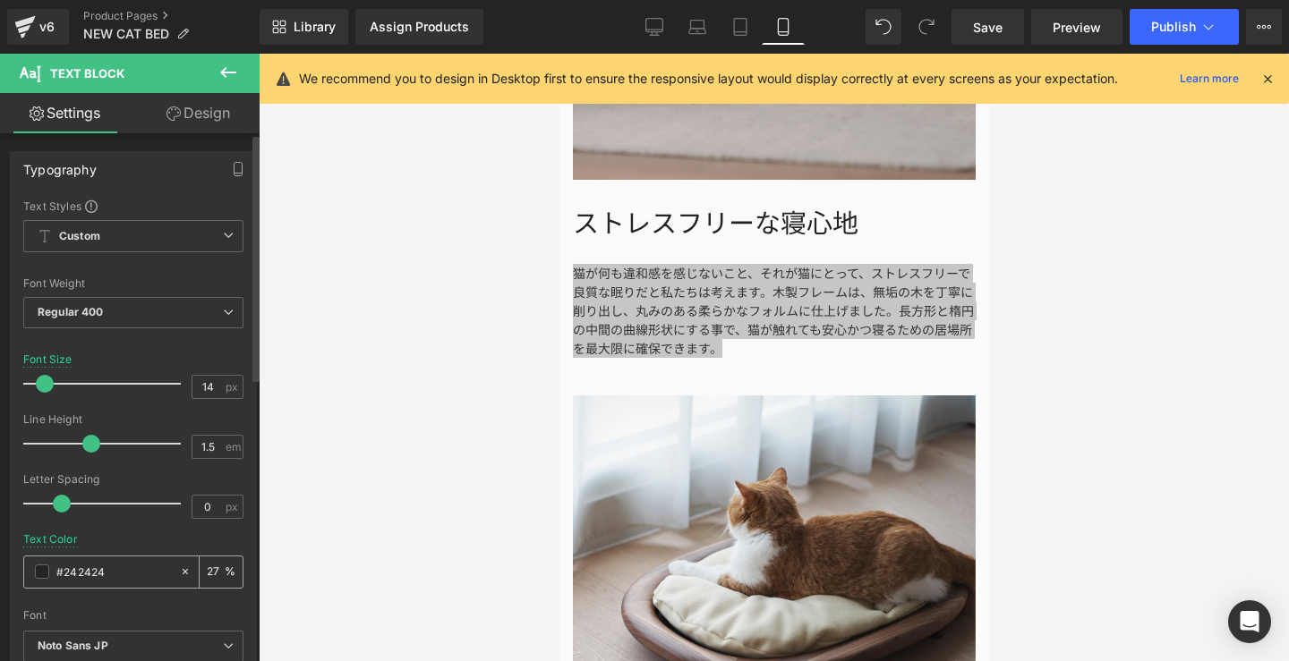
type input "100"
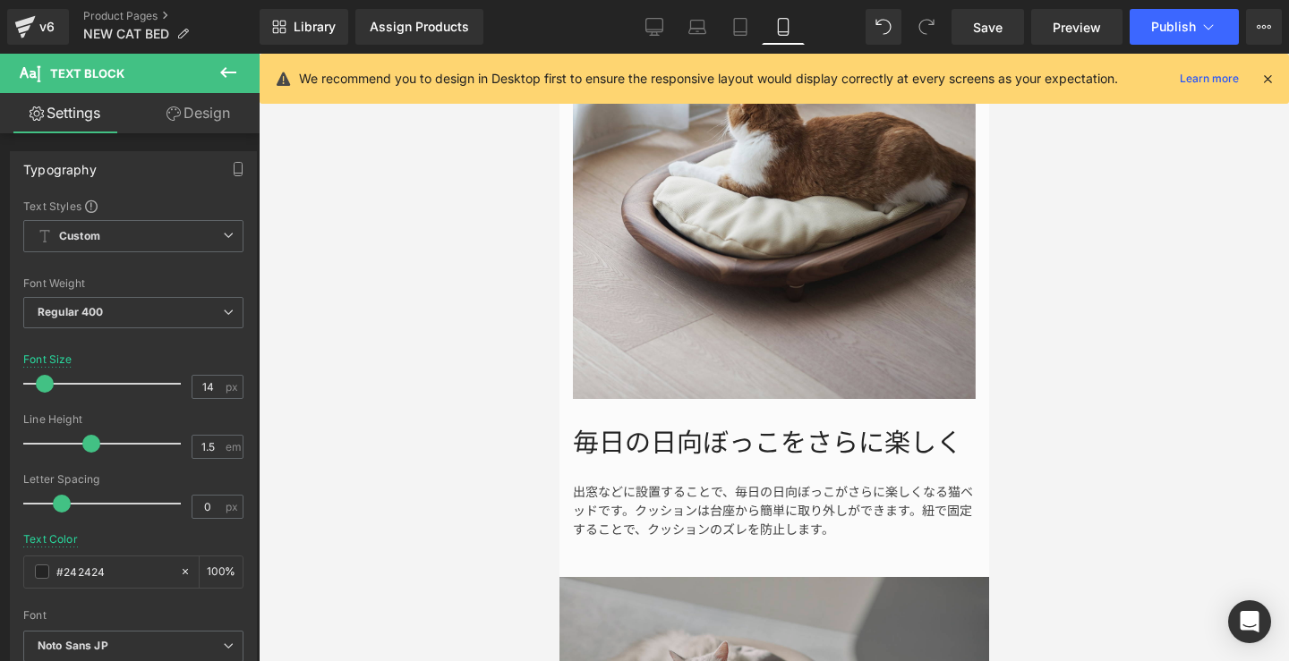
scroll to position [3427, 0]
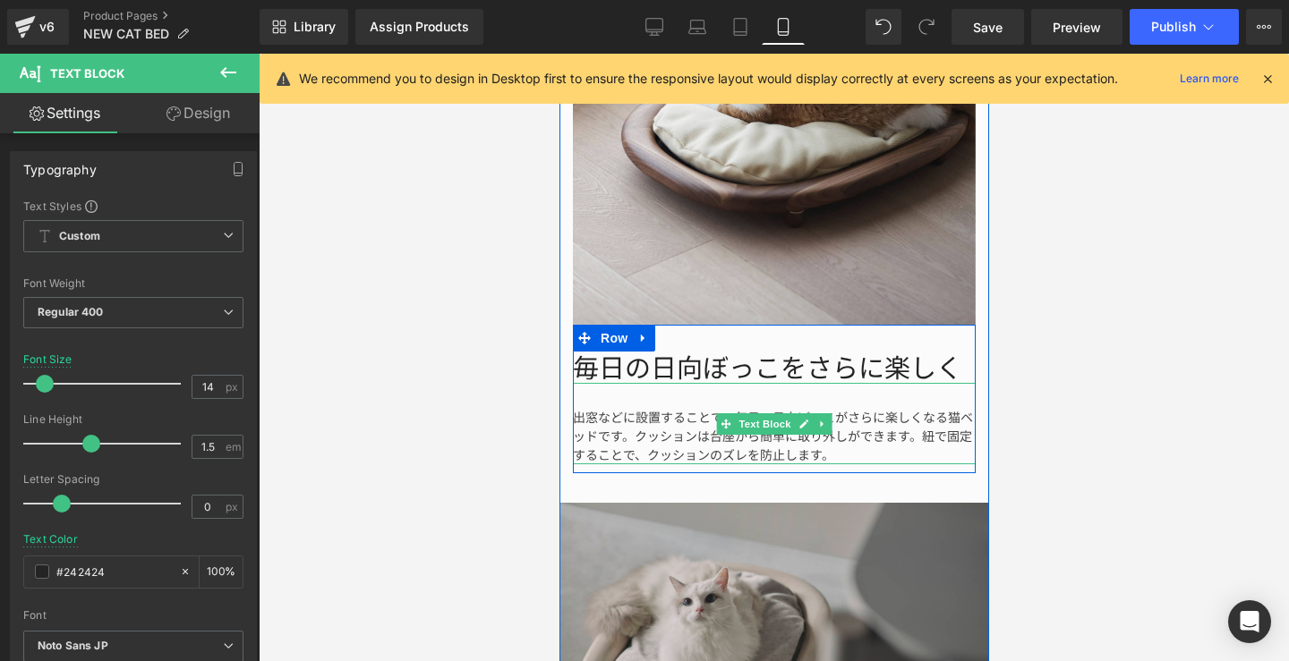
click at [825, 453] on div "出窓などに設置することで、毎日の日向ぼっこがさらに楽しくなる猫ベッドです。クッションは台座から簡単に取り外しができます。紐で固定することで、クッションのズレを…" at bounding box center [773, 423] width 403 height 81
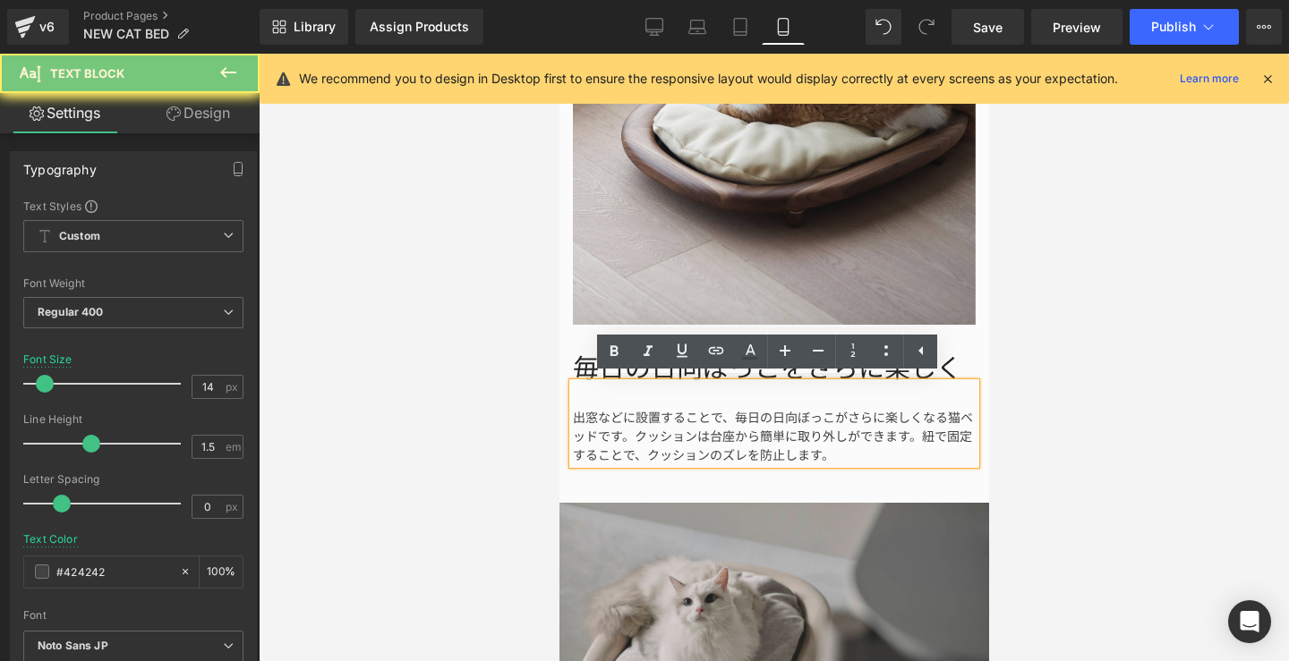
click at [825, 453] on div "出窓などに設置することで、毎日の日向ぼっこがさらに楽しくなる猫ベッドです。クッションは台座から簡単に取り外しができます。紐で固定することで、クッションのズレを…" at bounding box center [773, 423] width 403 height 81
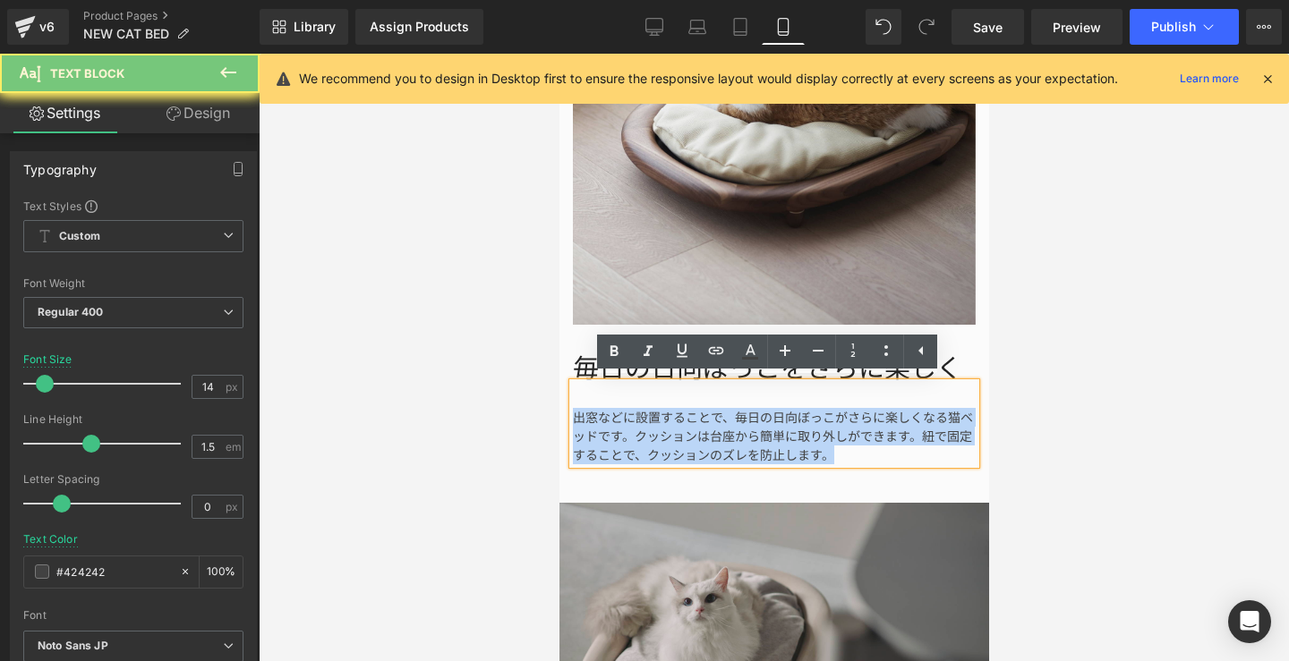
click at [825, 453] on div "出窓などに設置することで、毎日の日向ぼっこがさらに楽しくなる猫ベッドです。クッションは台座から簡単に取り外しができます。紐で固定することで、クッションのズレを…" at bounding box center [773, 423] width 403 height 81
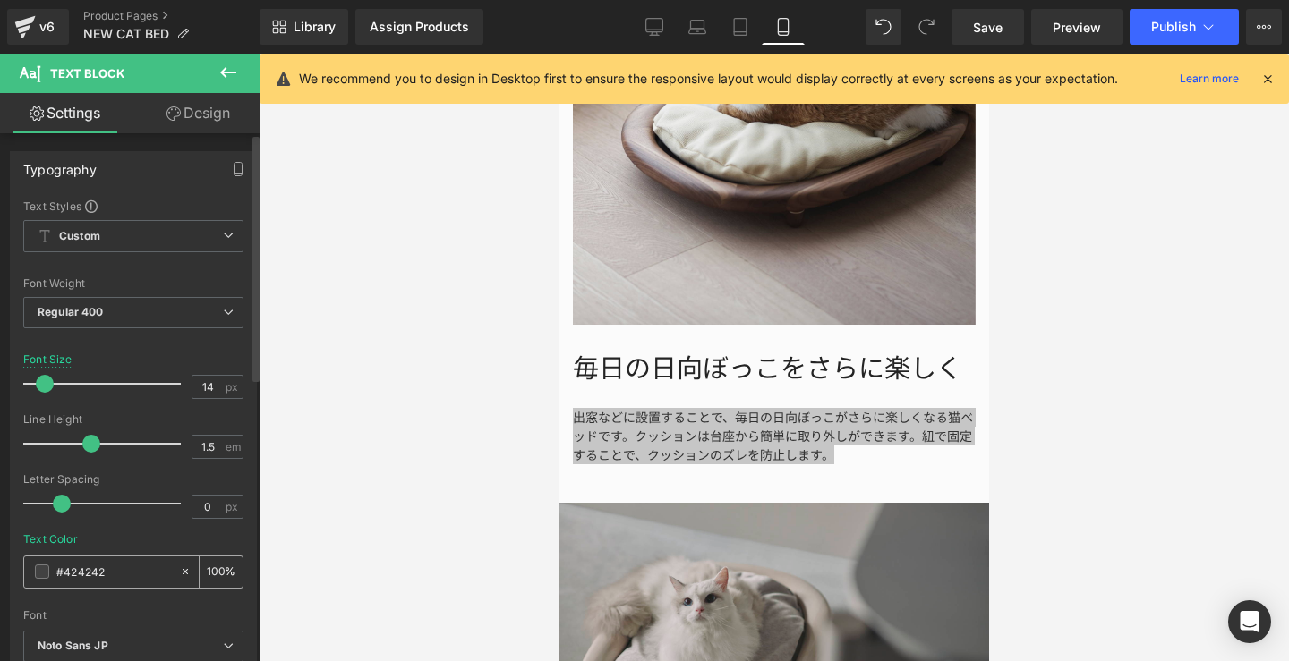
click at [119, 581] on input "#424242" at bounding box center [113, 572] width 115 height 20
type input "#4242"
type input "13"
type input "#424"
type input "100"
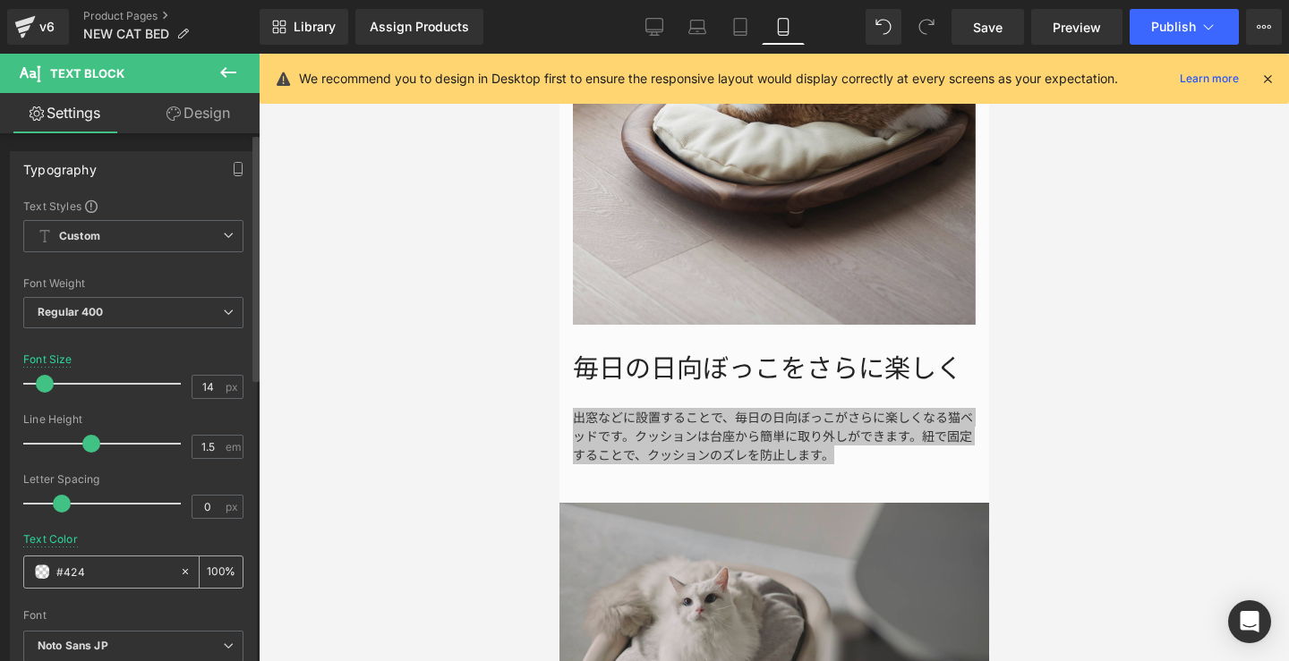
type input "#42"
type input "0"
type input "#2424"
type input "27"
type input "#242424"
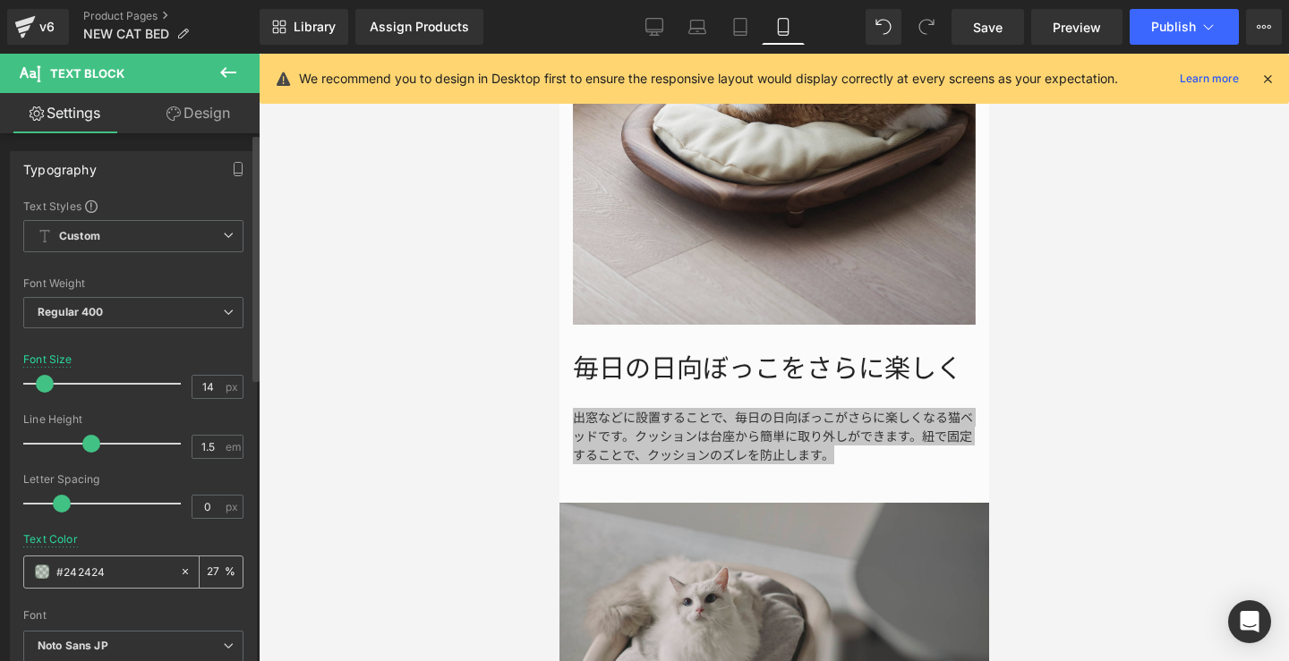
type input "100"
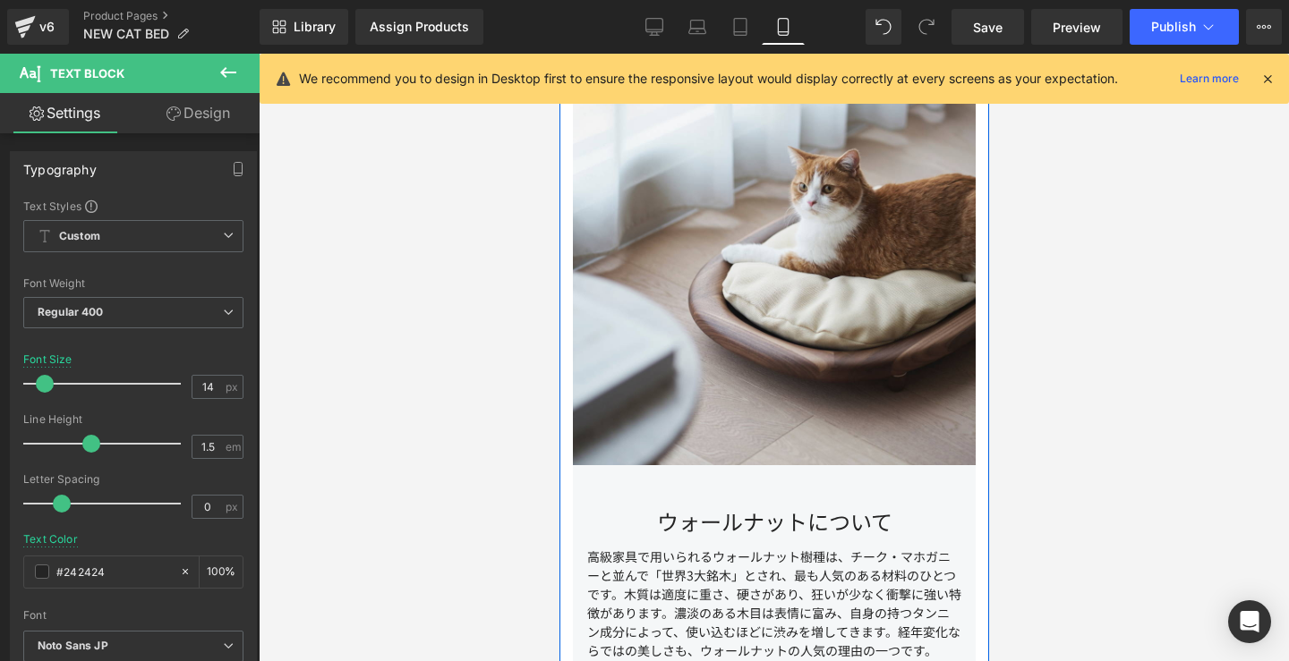
scroll to position [5079, 0]
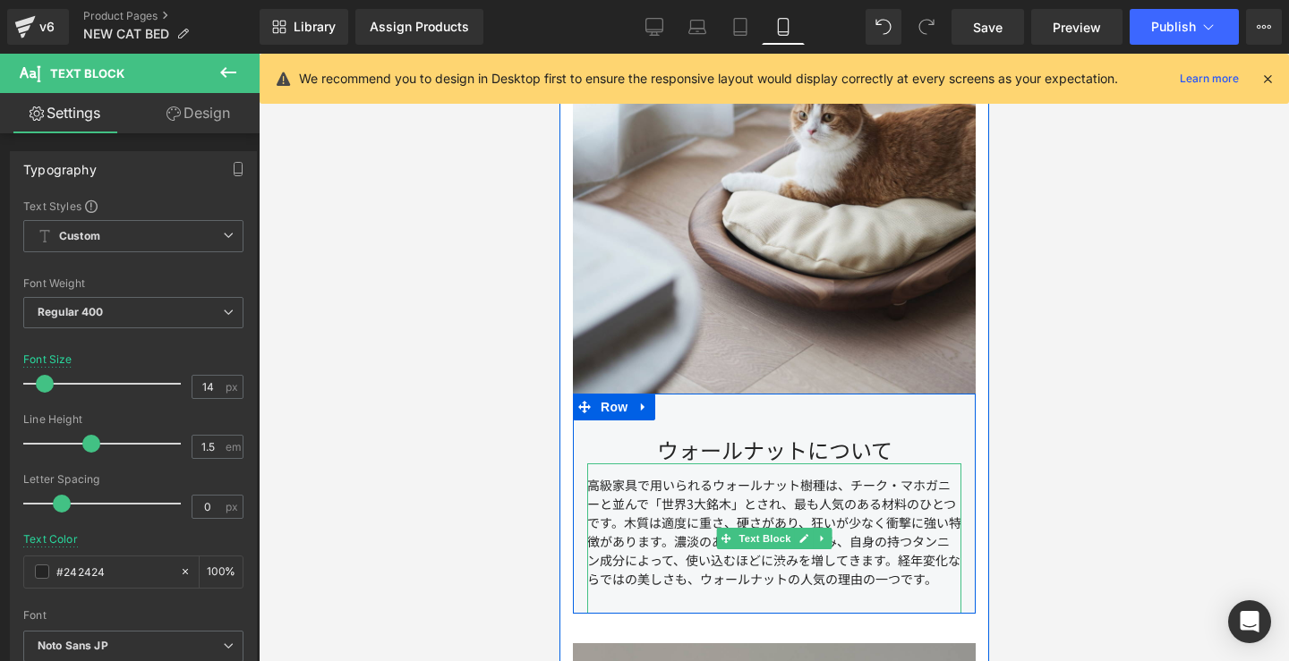
click at [644, 536] on div "高級家具で用いられるウォールナット樹種は、チーク・マホガニーと並んで「世界3大銘木」とされ、最も人気のある材料のひとつです。木質は適度に重さ、硬さがあり、狂い…" at bounding box center [773, 539] width 374 height 150
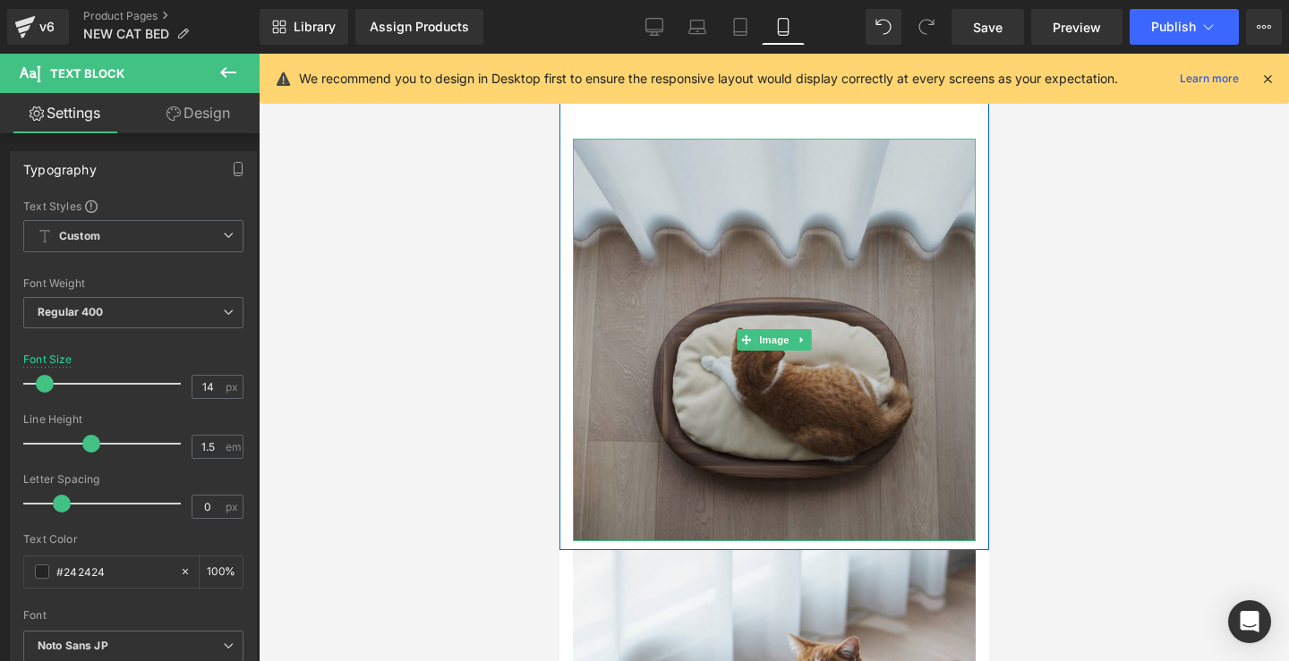
scroll to position [4346, 0]
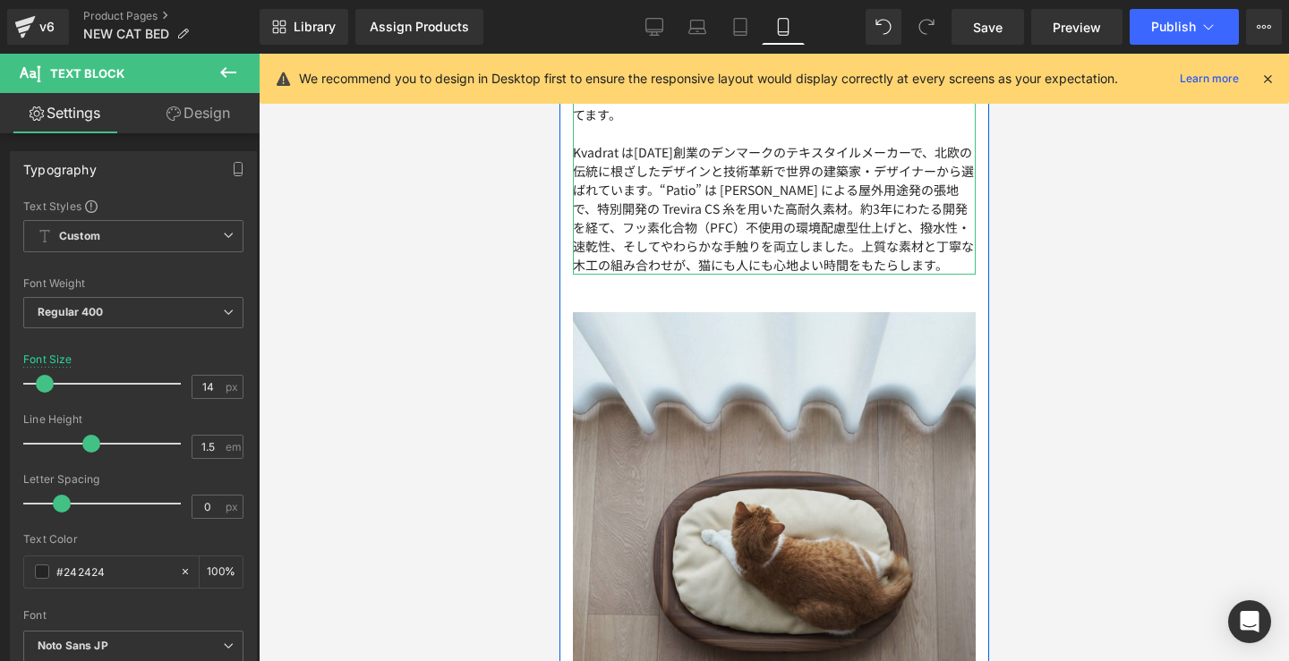
click at [784, 223] on p "Kvadrat は[DATE]創業のデンマークのテキスタイルメーカーで、北欧の伝統に根ざしたデザインと技術革新で世界の建築家・デザイナーから選ばれています。“…" at bounding box center [773, 209] width 403 height 132
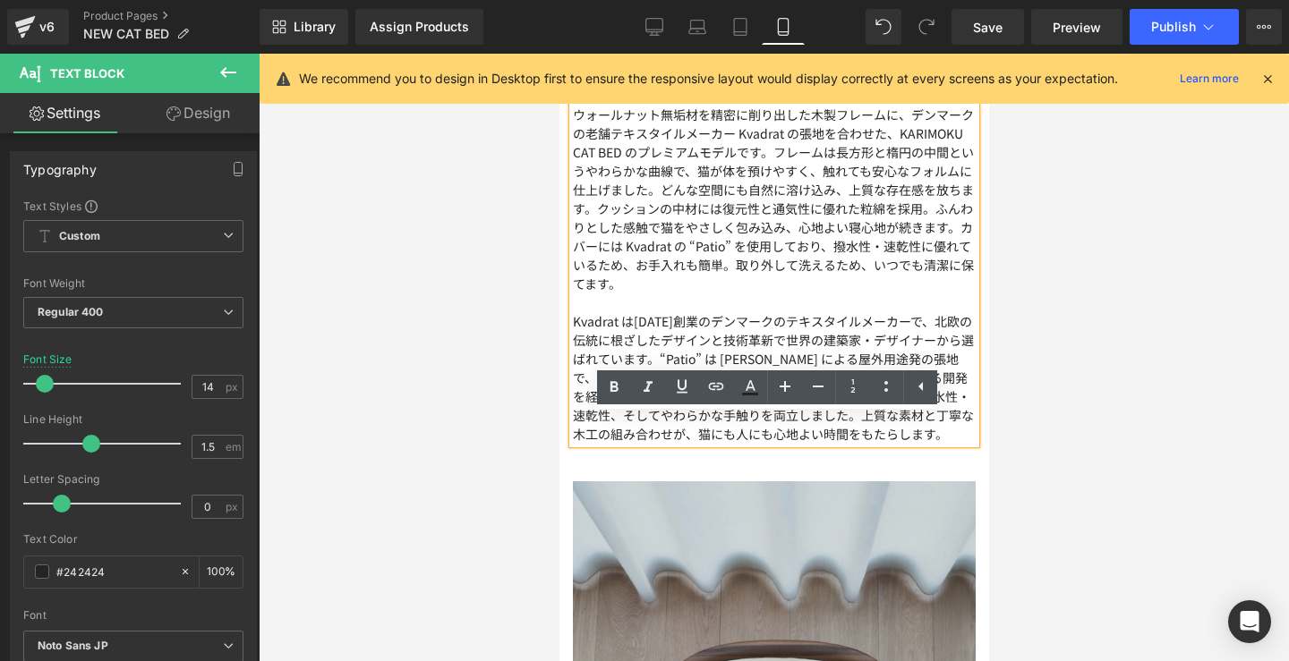
scroll to position [3674, 0]
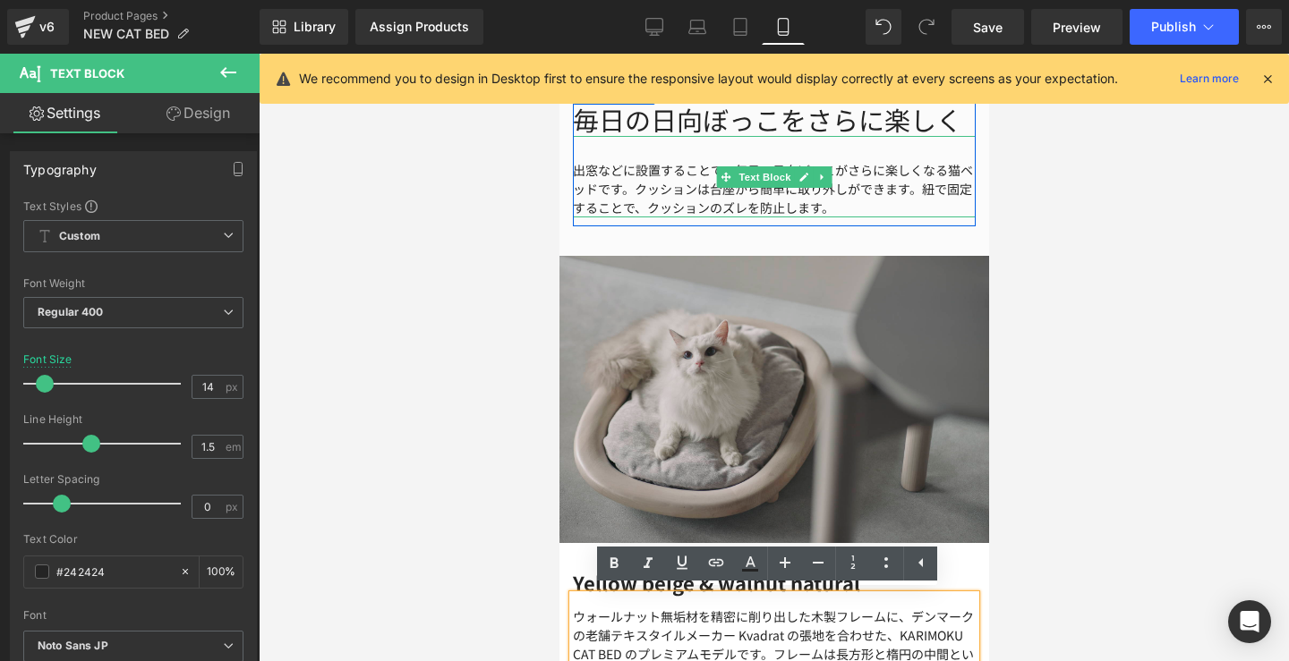
click at [747, 182] on div "出窓などに設置することで、毎日の日向ぼっこがさらに楽しくなる猫ベッドです。クッションは台座から簡単に取り外しができます。紐で固定することで、クッションのズレを…" at bounding box center [773, 176] width 403 height 81
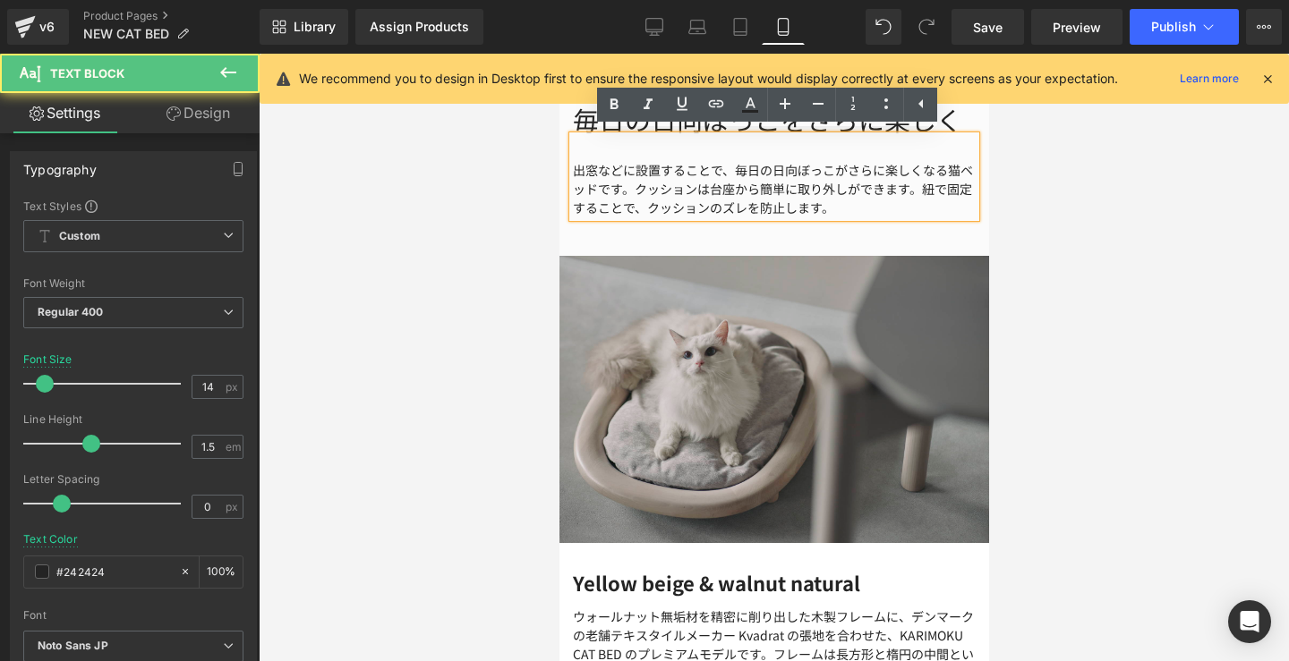
click at [655, 203] on div "出窓などに設置することで、毎日の日向ぼっこがさらに楽しくなる猫ベッドです。クッションは台座から簡単に取り外しができます。紐で固定することで、クッションのズレを…" at bounding box center [773, 176] width 403 height 81
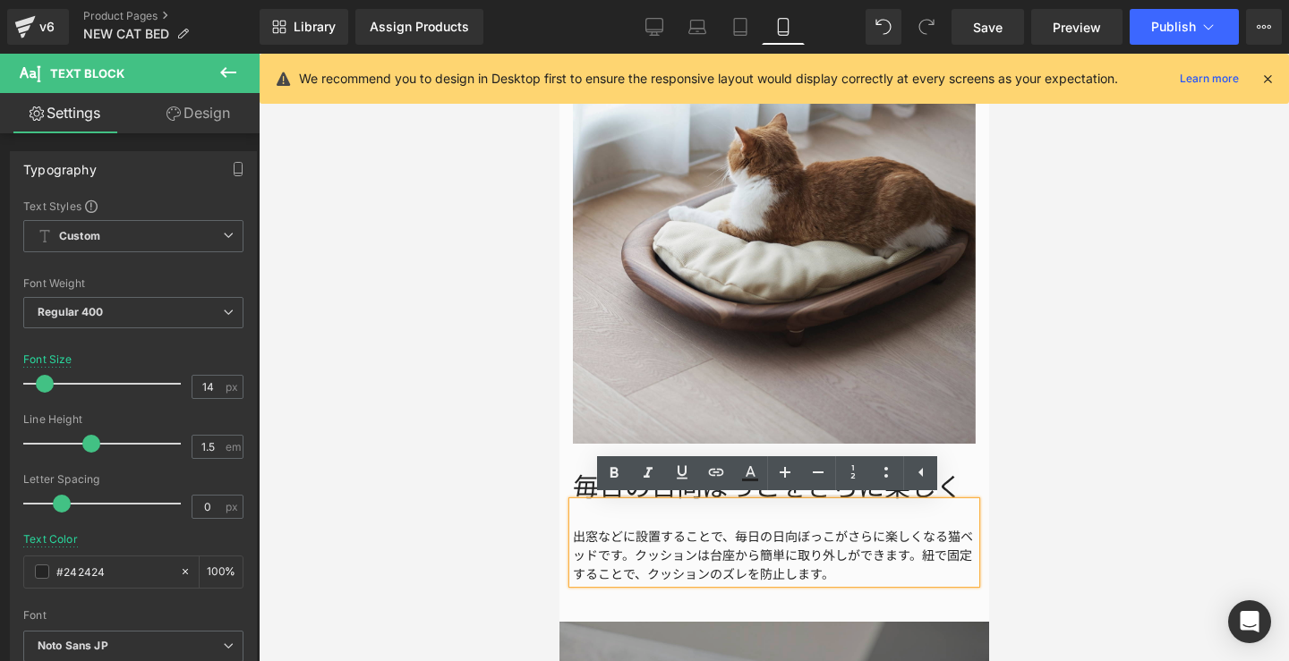
scroll to position [2954, 0]
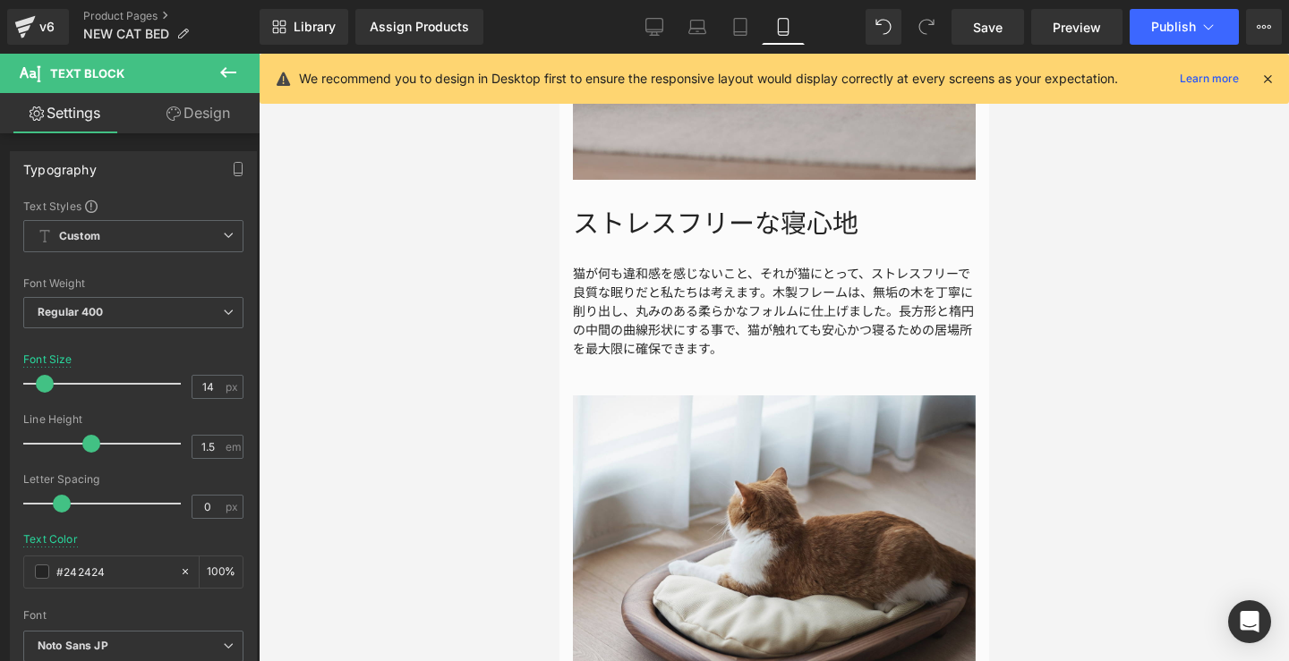
click at [729, 290] on div "猫が何も違和感を感じないこと、それが猫にとって、ストレスフリーで良質な眠りだと私たちは考えます。木製フレームは、無垢の木を丁寧に削り出し、丸みのある柔らかなフ…" at bounding box center [773, 298] width 403 height 119
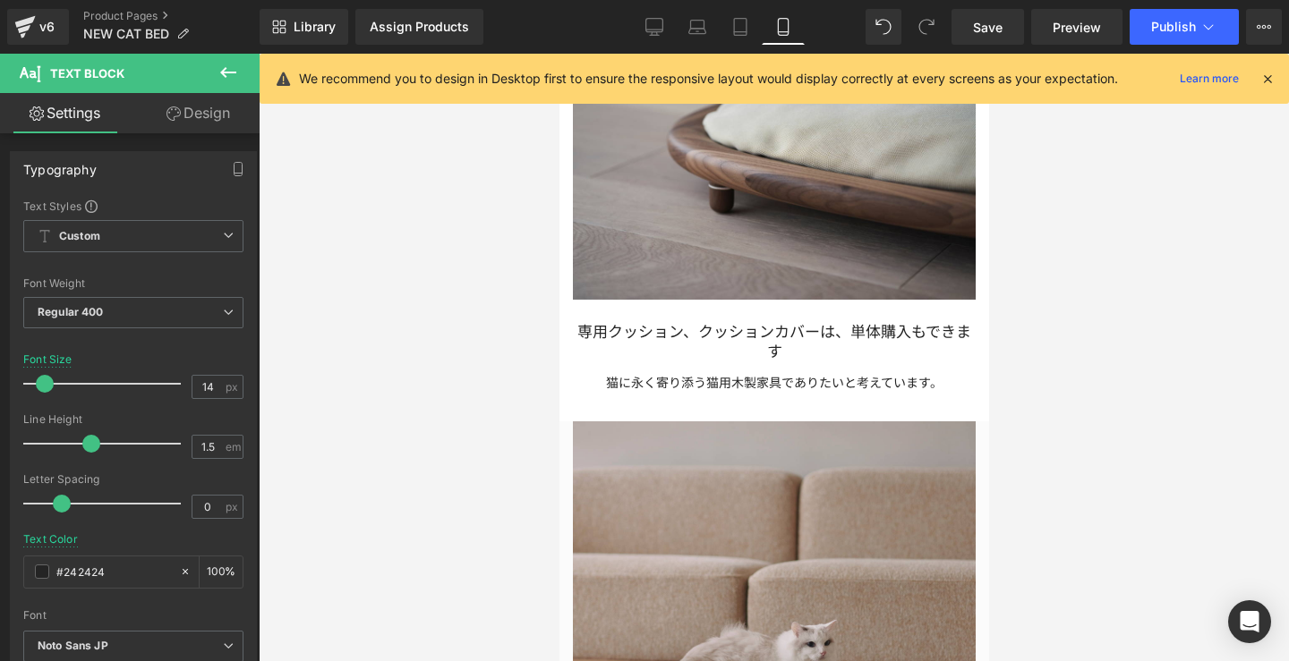
scroll to position [2295, 0]
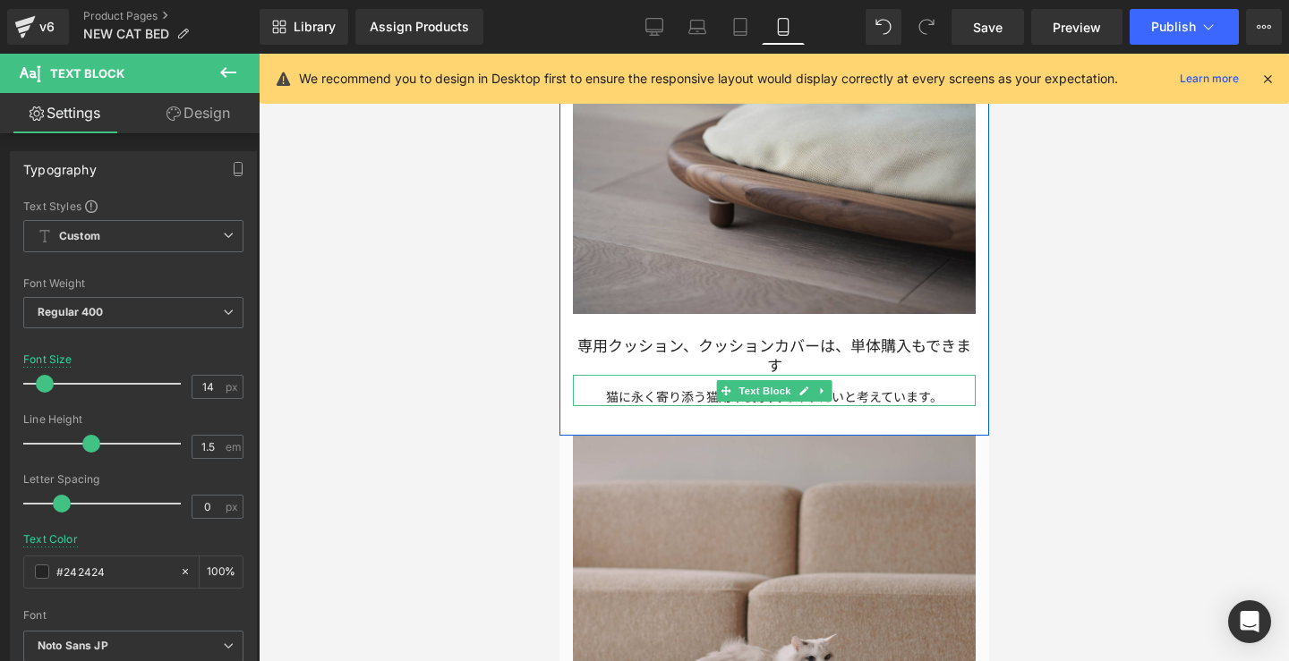
click at [648, 390] on p "猫に永く寄り添う猫用木製家具でありたいと考えています。" at bounding box center [773, 396] width 403 height 19
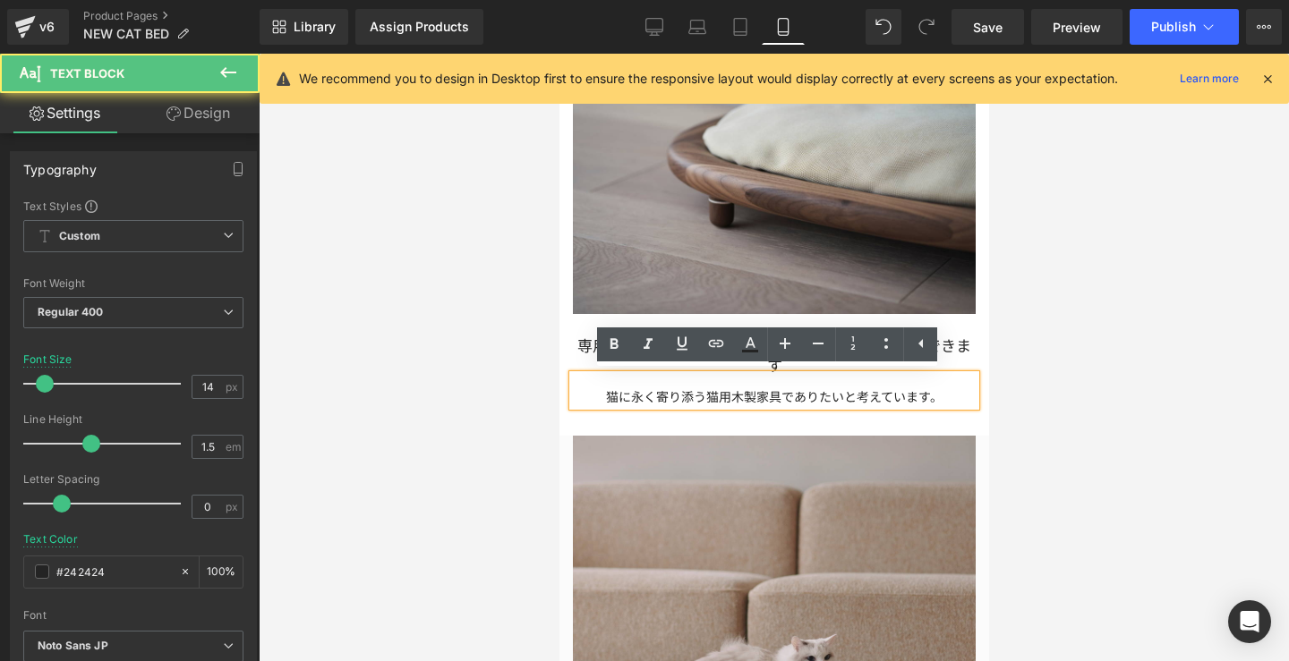
scroll to position [1965, 0]
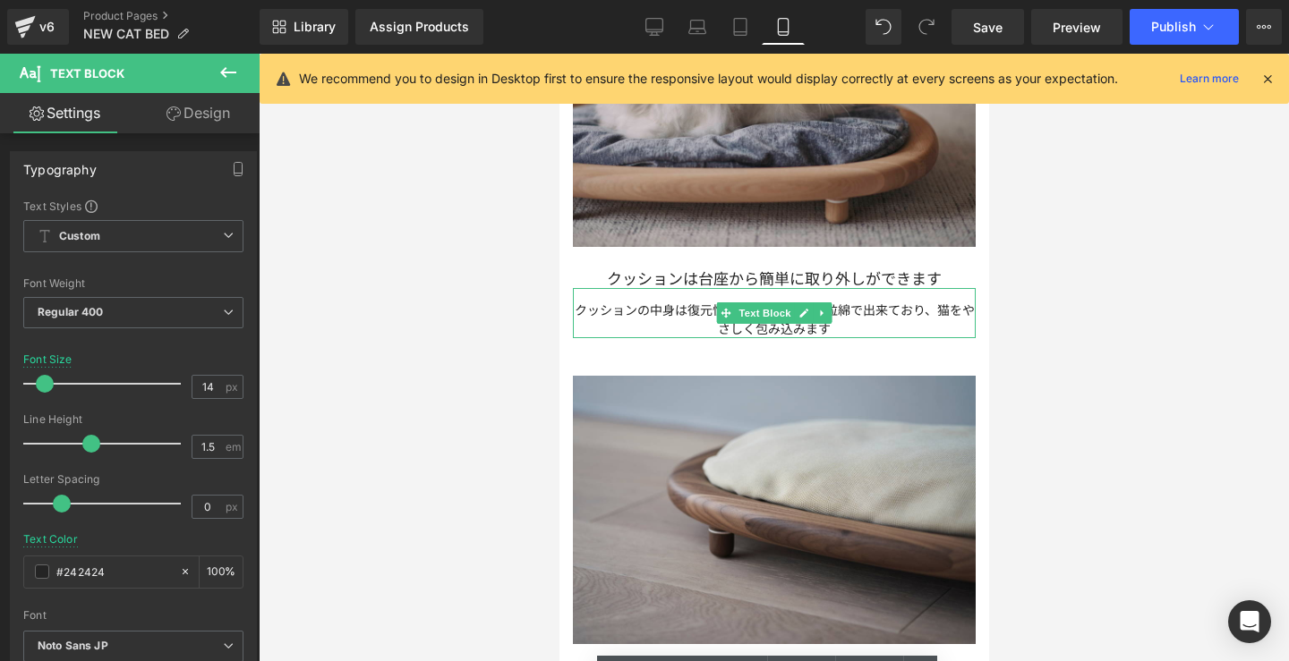
click at [668, 311] on p "クッションの中身は復元性と通気性に優れた粒綿で出来ており、猫をやさしく包み込みます" at bounding box center [773, 320] width 403 height 38
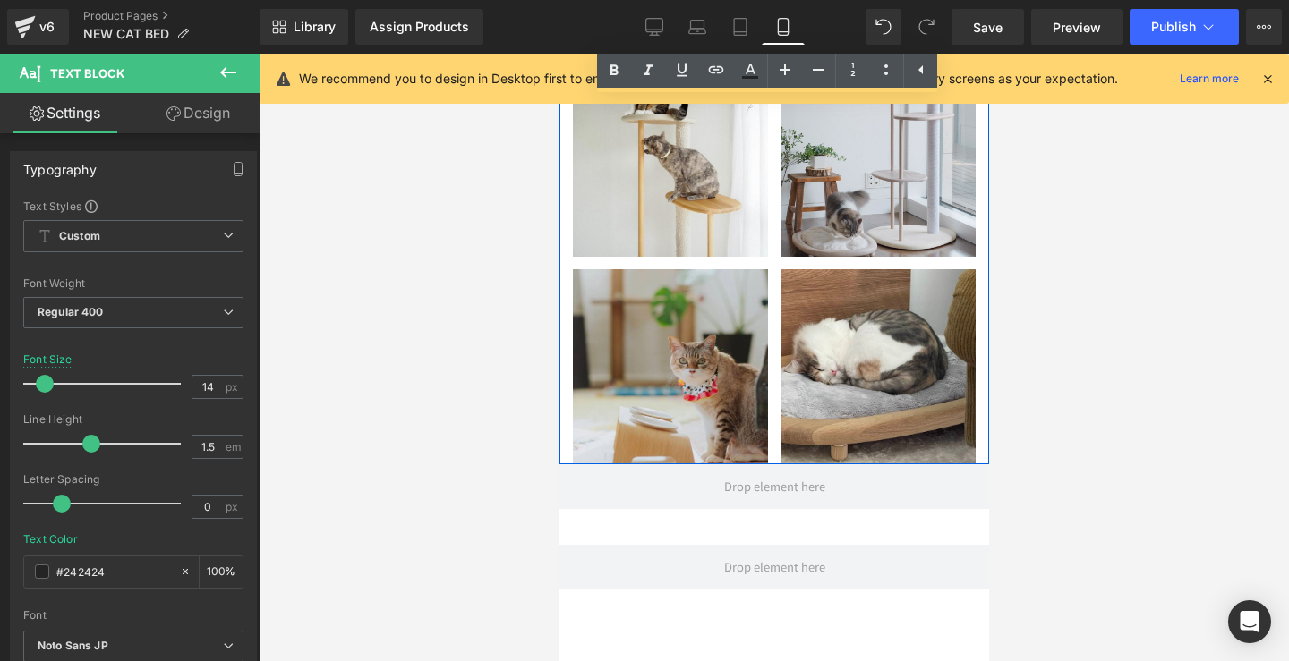
scroll to position [9649, 0]
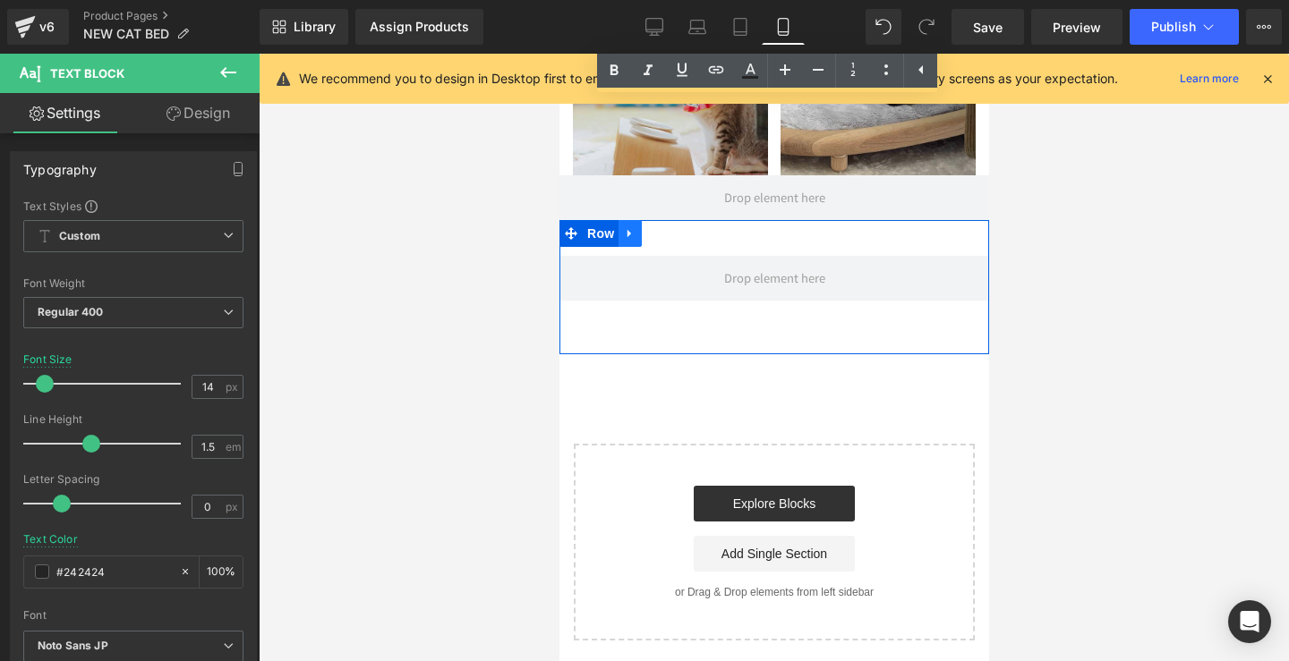
click at [626, 230] on icon at bounding box center [628, 234] width 4 height 8
click at [670, 227] on icon at bounding box center [675, 233] width 13 height 13
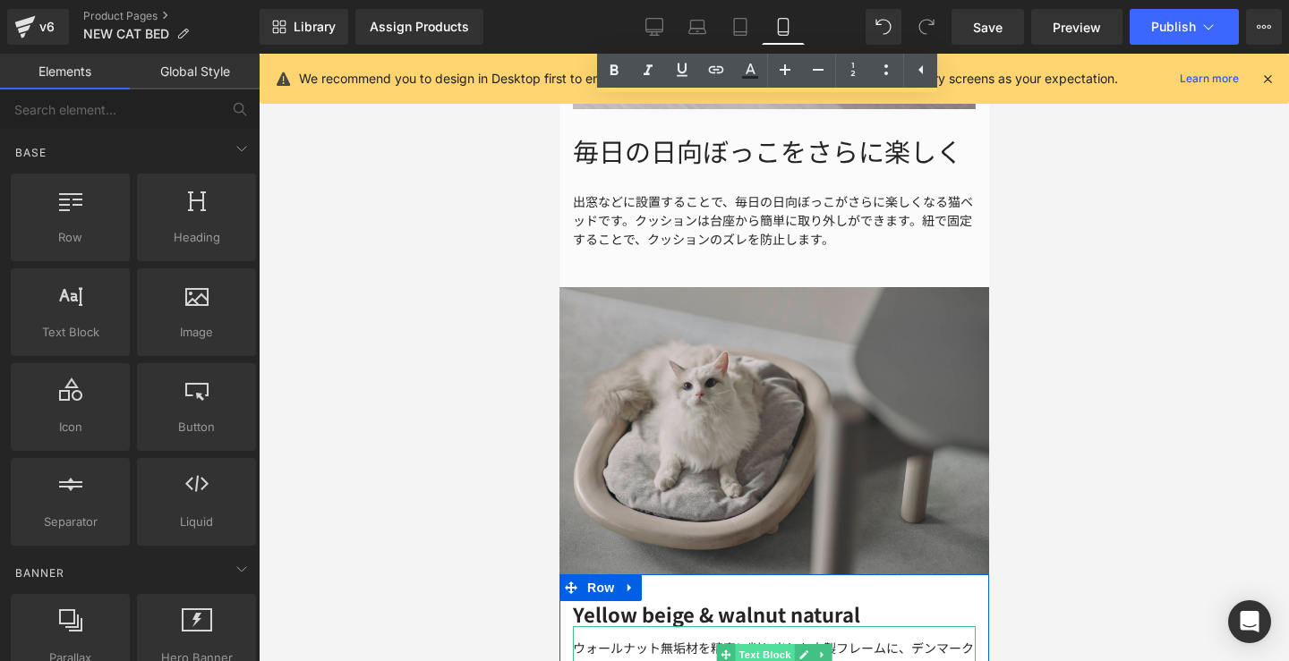
scroll to position [3516, 0]
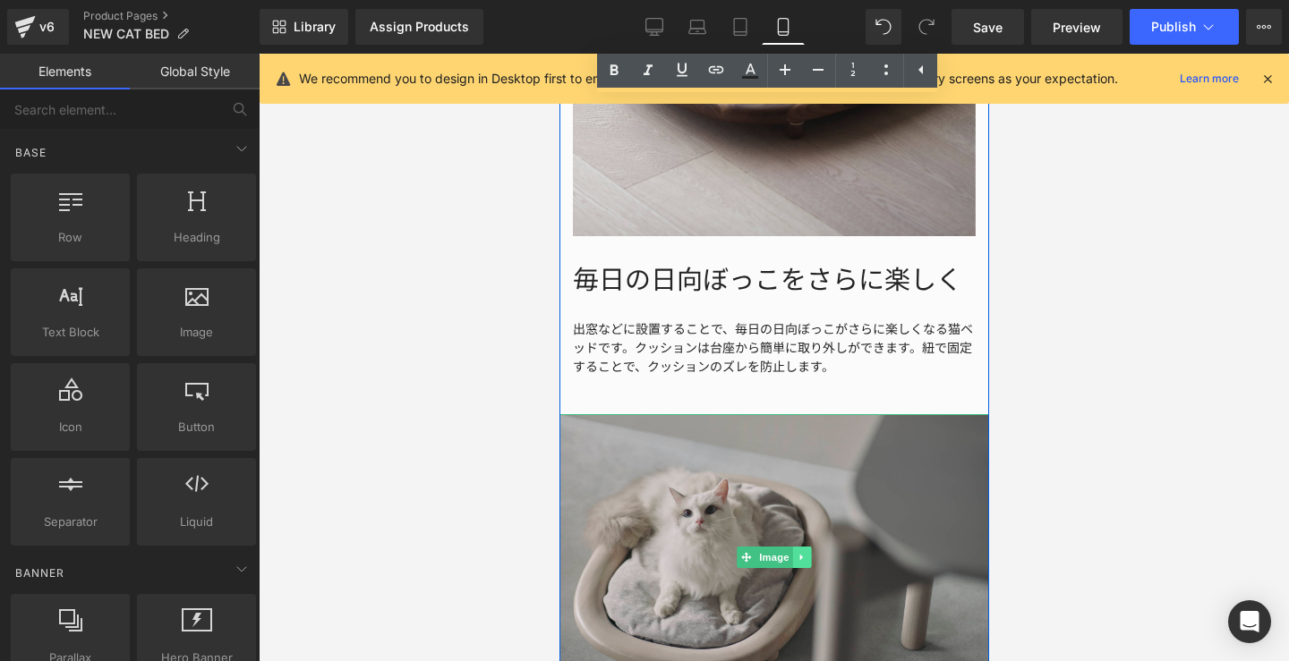
click at [792, 548] on link at bounding box center [801, 557] width 19 height 21
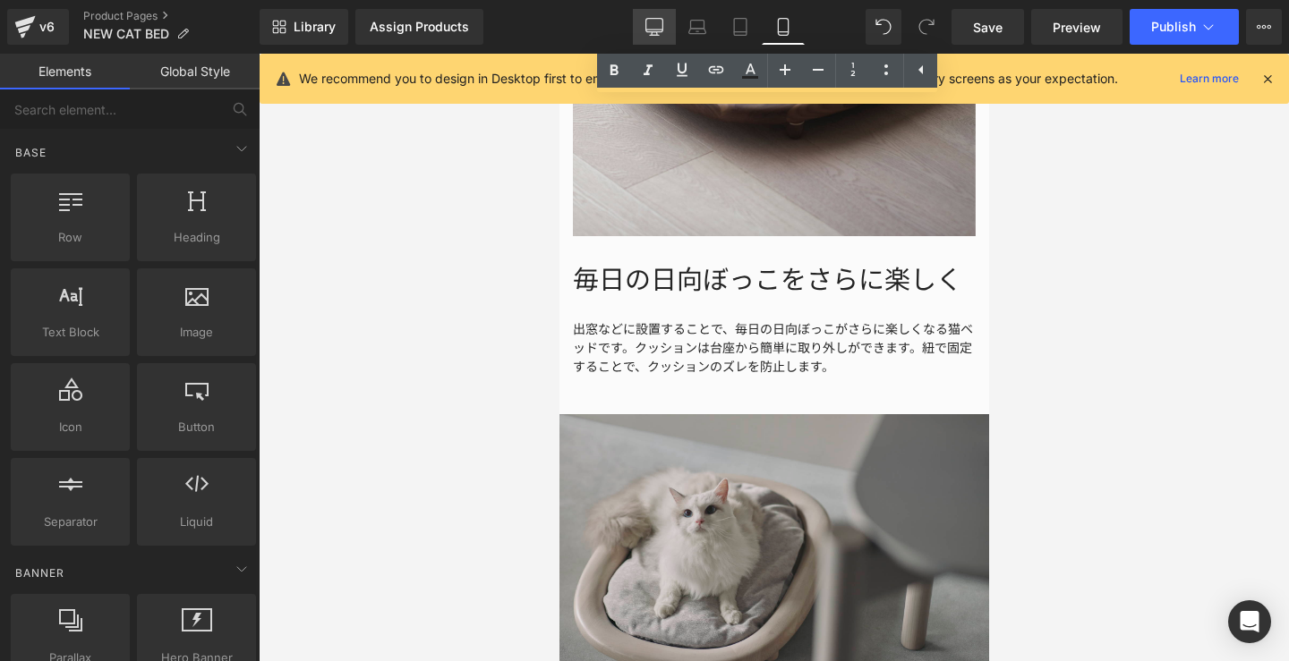
click at [643, 24] on link "Desktop" at bounding box center [654, 27] width 43 height 36
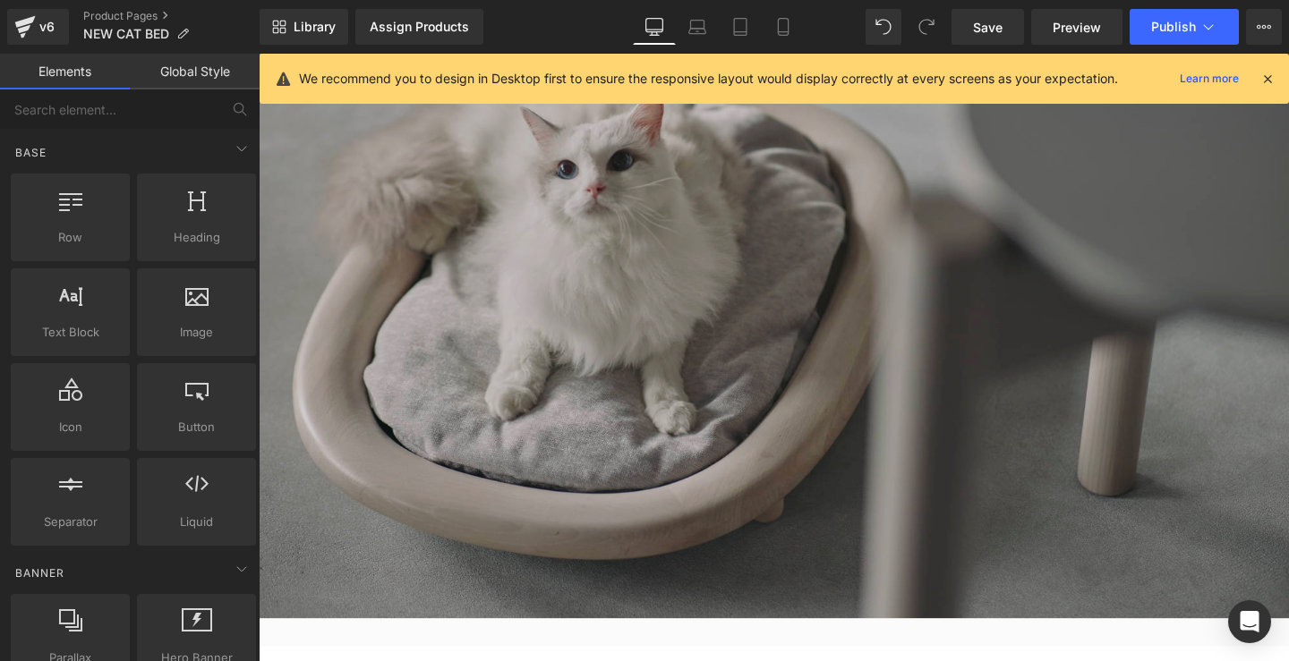
scroll to position [2726, 0]
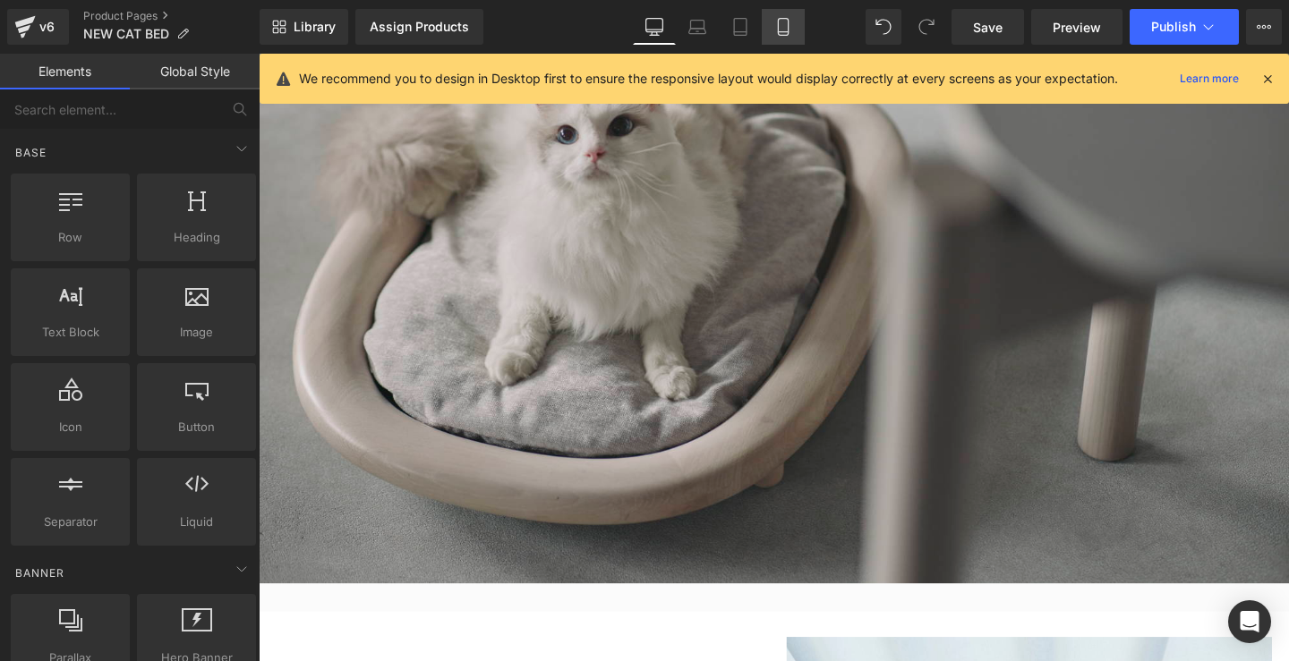
click at [791, 33] on icon at bounding box center [783, 27] width 18 height 18
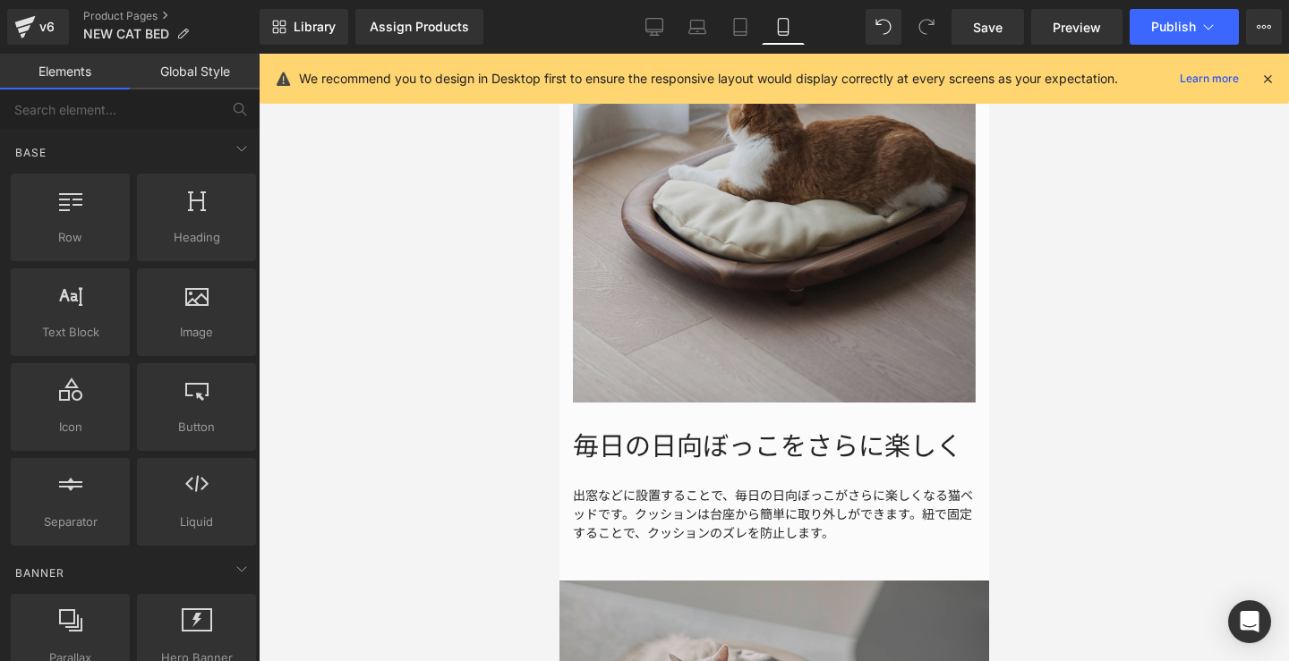
scroll to position [3559, 0]
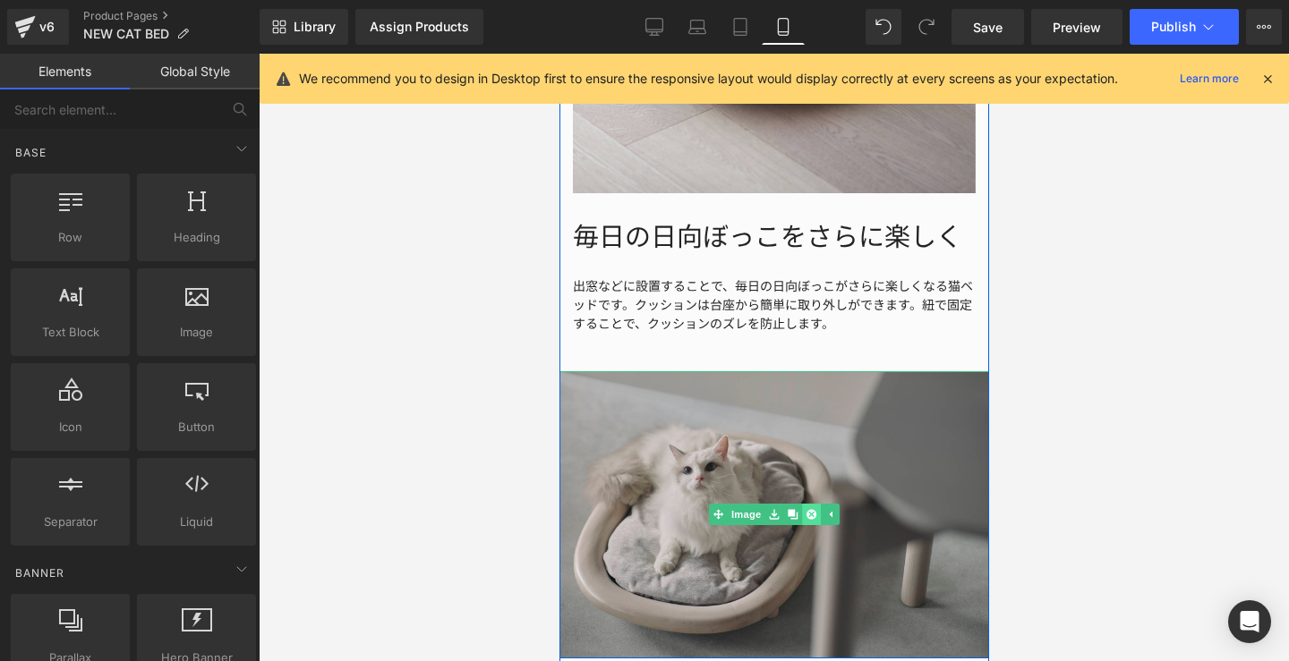
click at [805, 510] on icon at bounding box center [810, 515] width 10 height 10
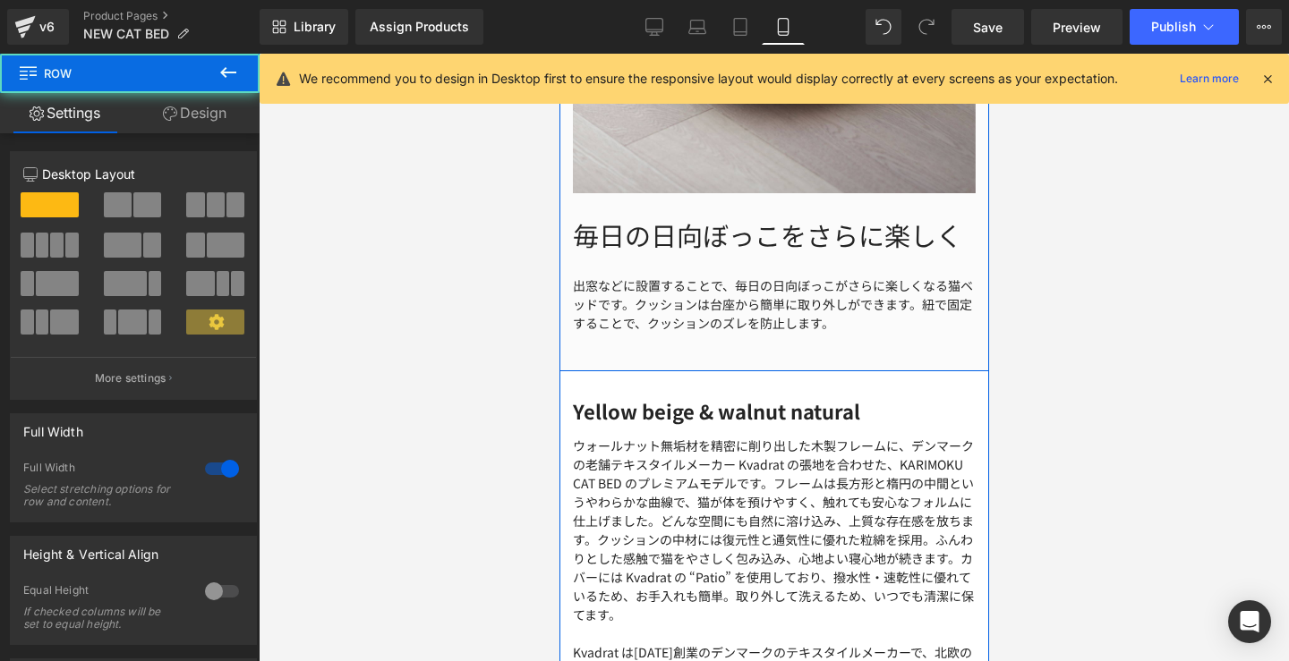
drag, startPoint x: 803, startPoint y: 368, endPoint x: 1252, endPoint y: 130, distance: 508.4
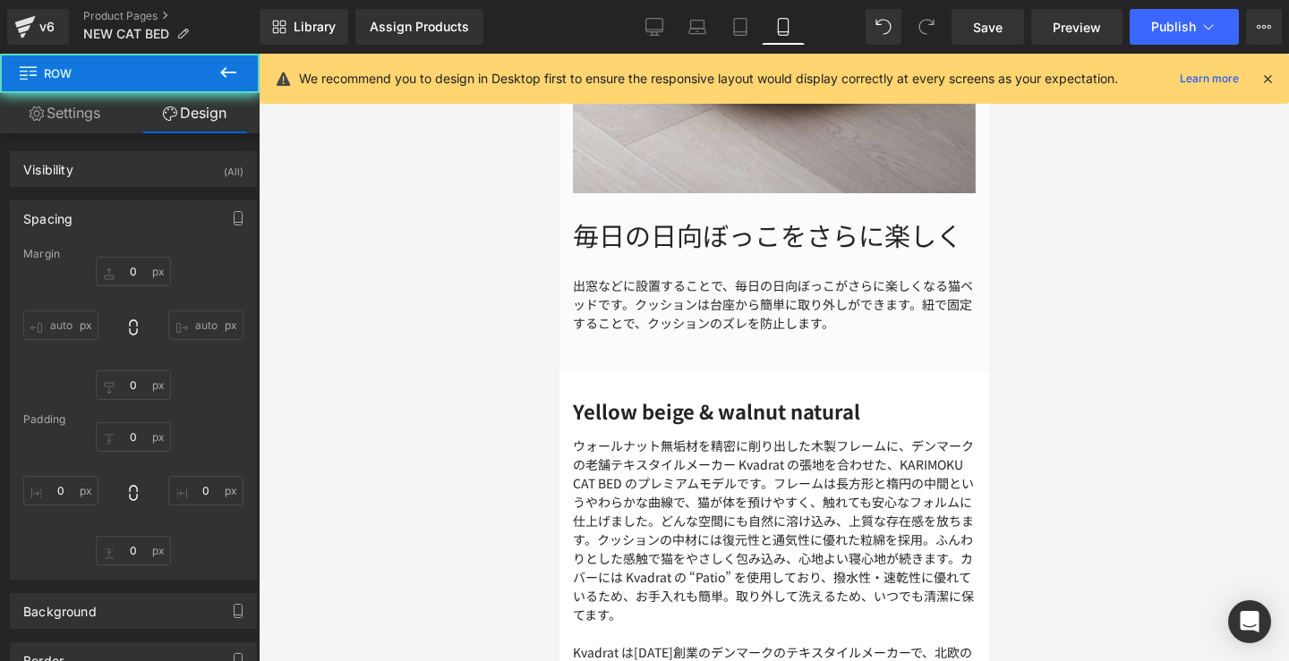
type input "0"
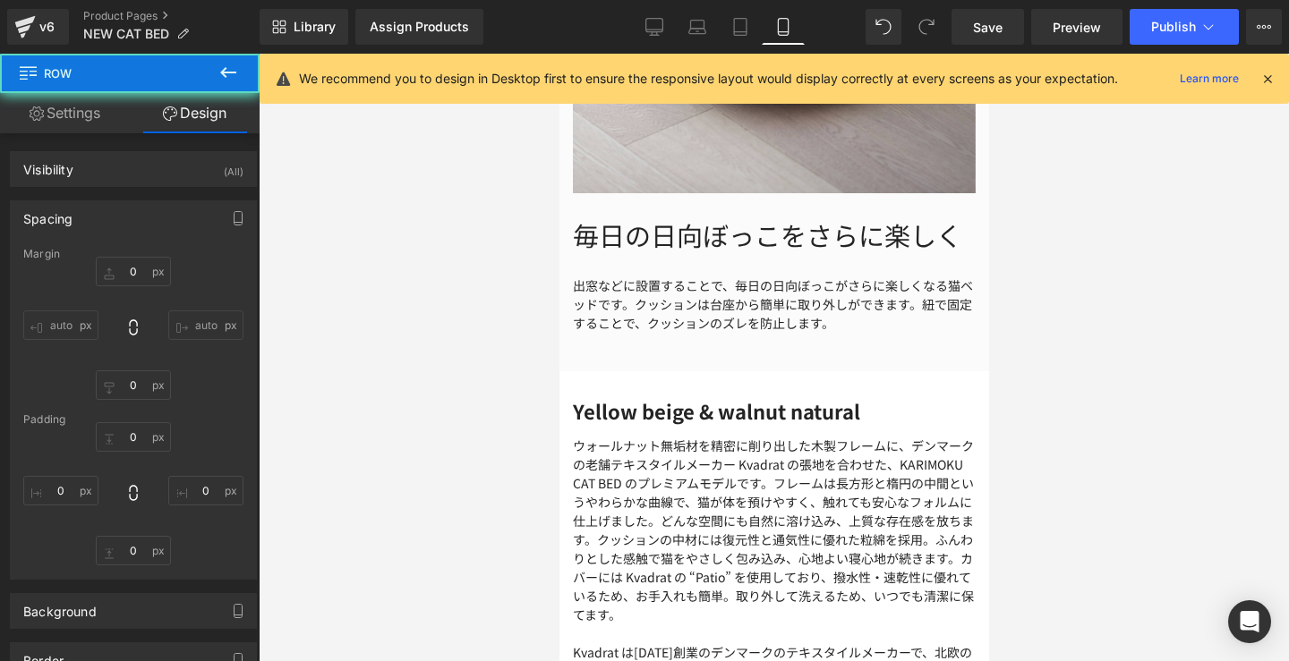
type input "0"
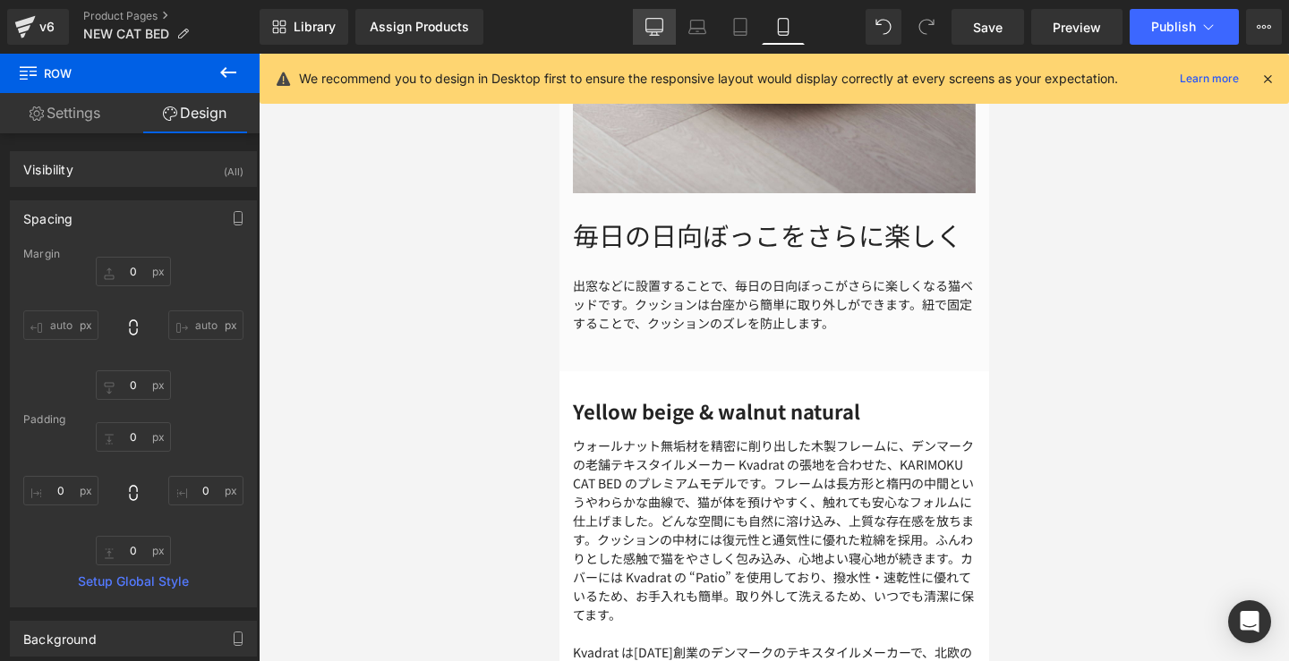
click at [662, 38] on link "Desktop" at bounding box center [654, 27] width 43 height 36
type input "0"
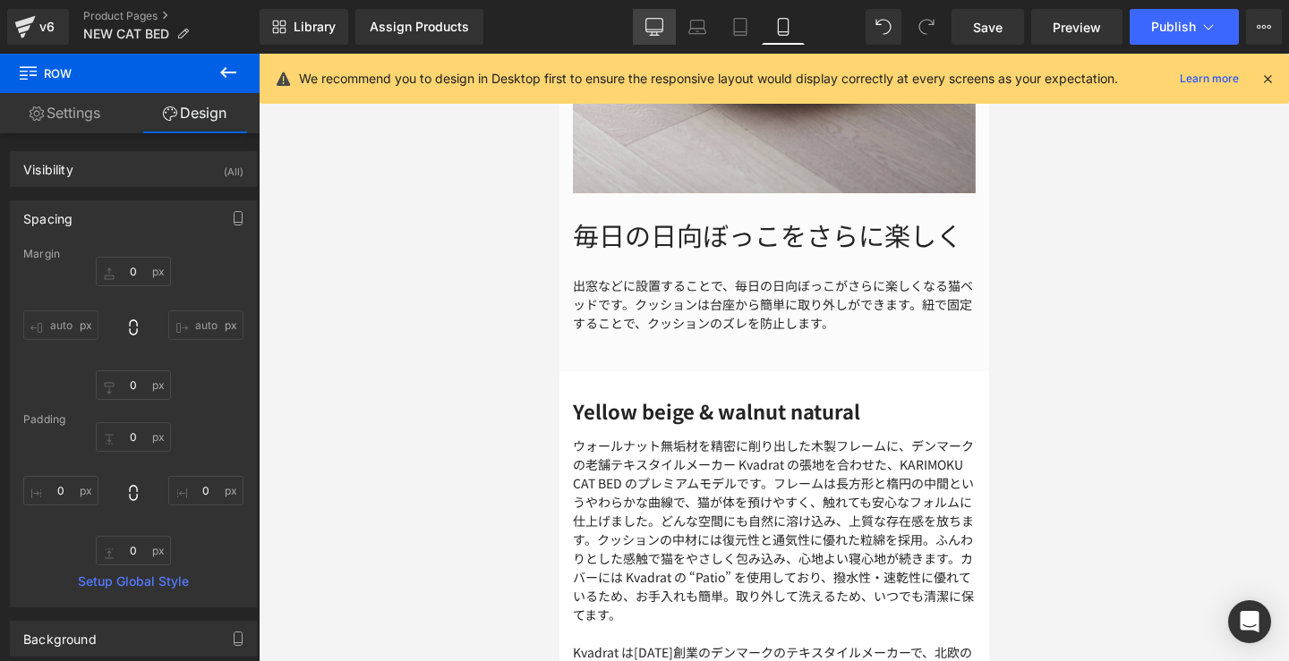
type input "33"
type input "0"
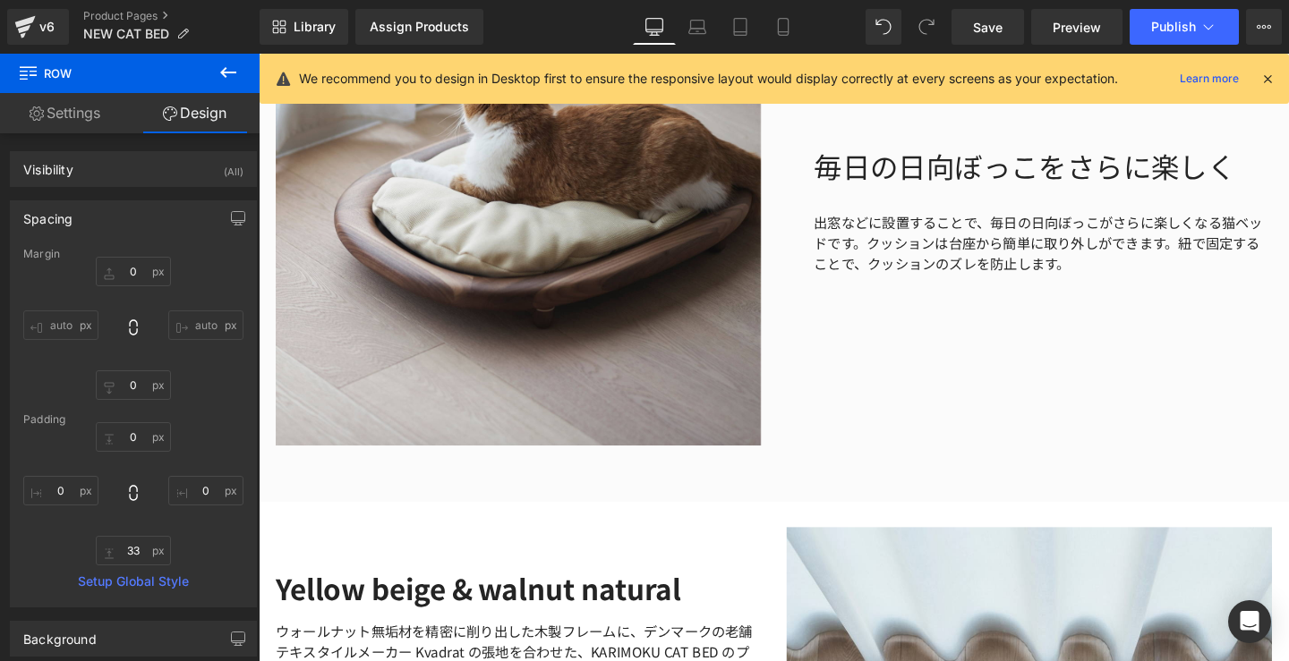
scroll to position [2357, 0]
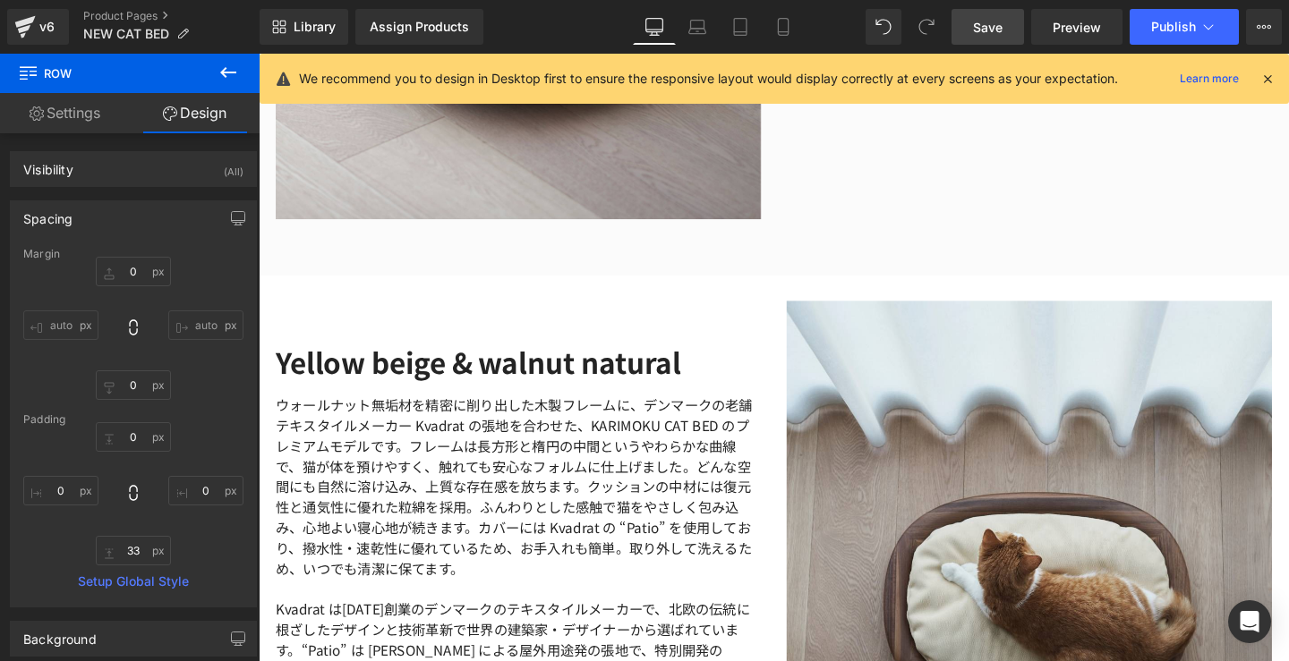
click at [975, 34] on span "Save" at bounding box center [988, 27] width 30 height 19
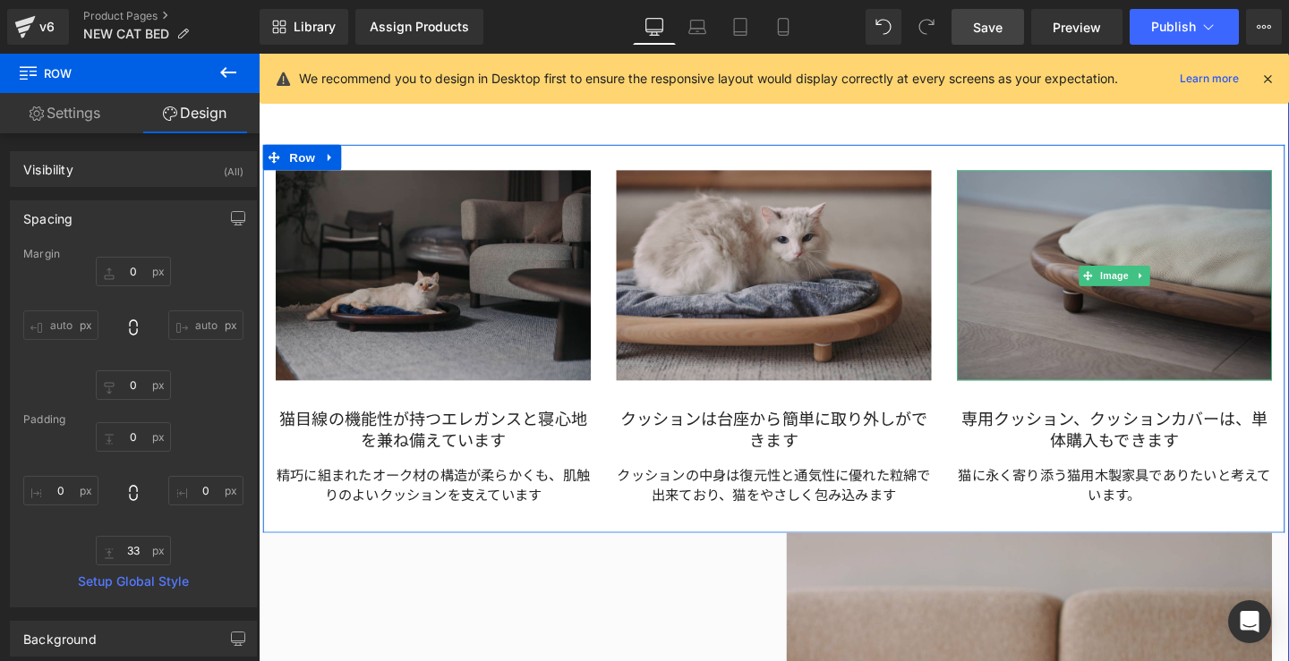
scroll to position [983, 0]
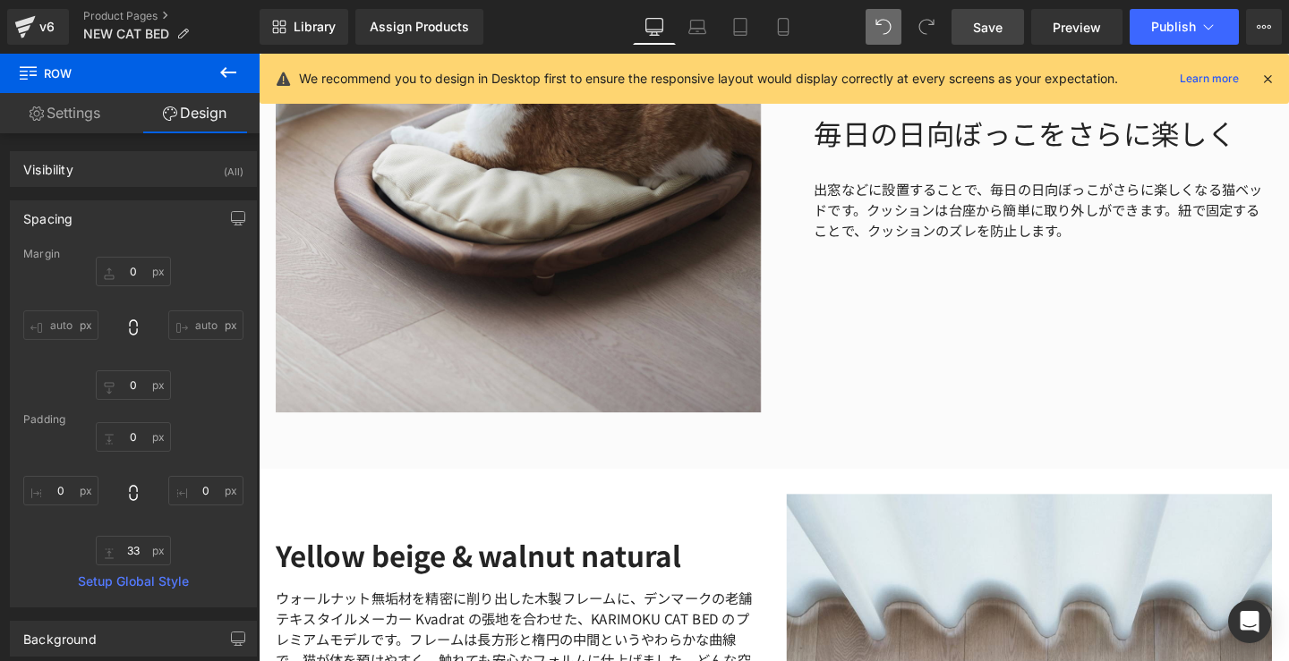
type input "0"
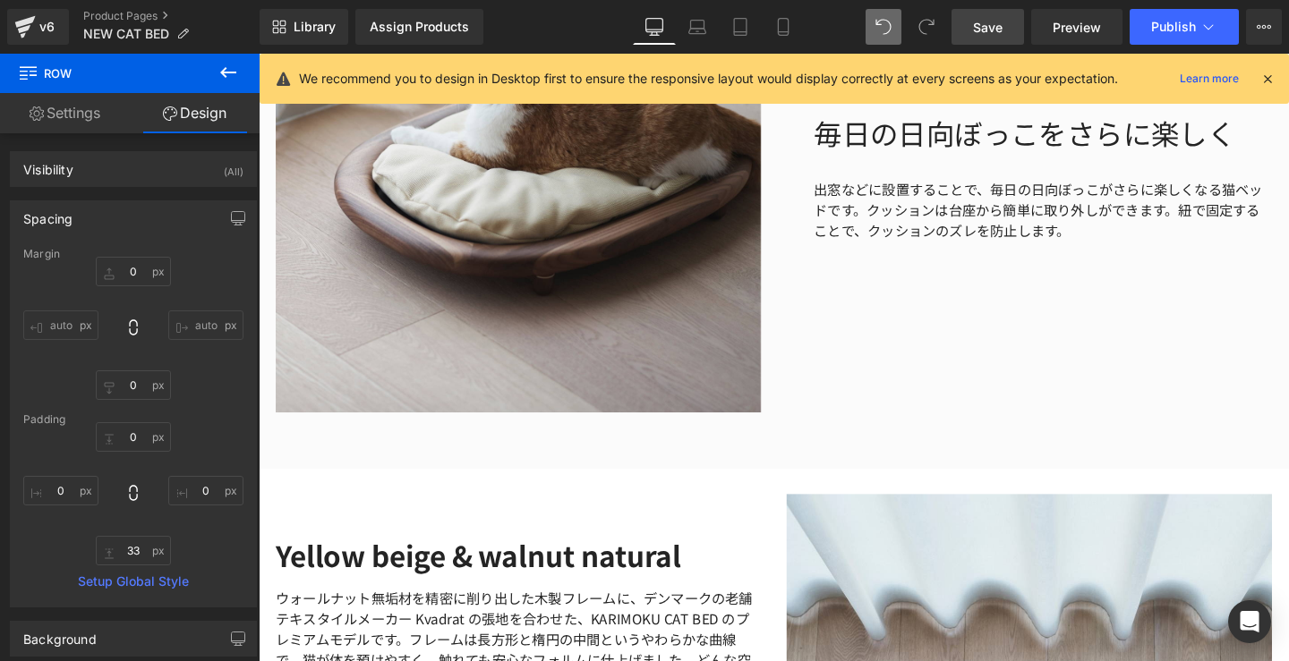
type input "0"
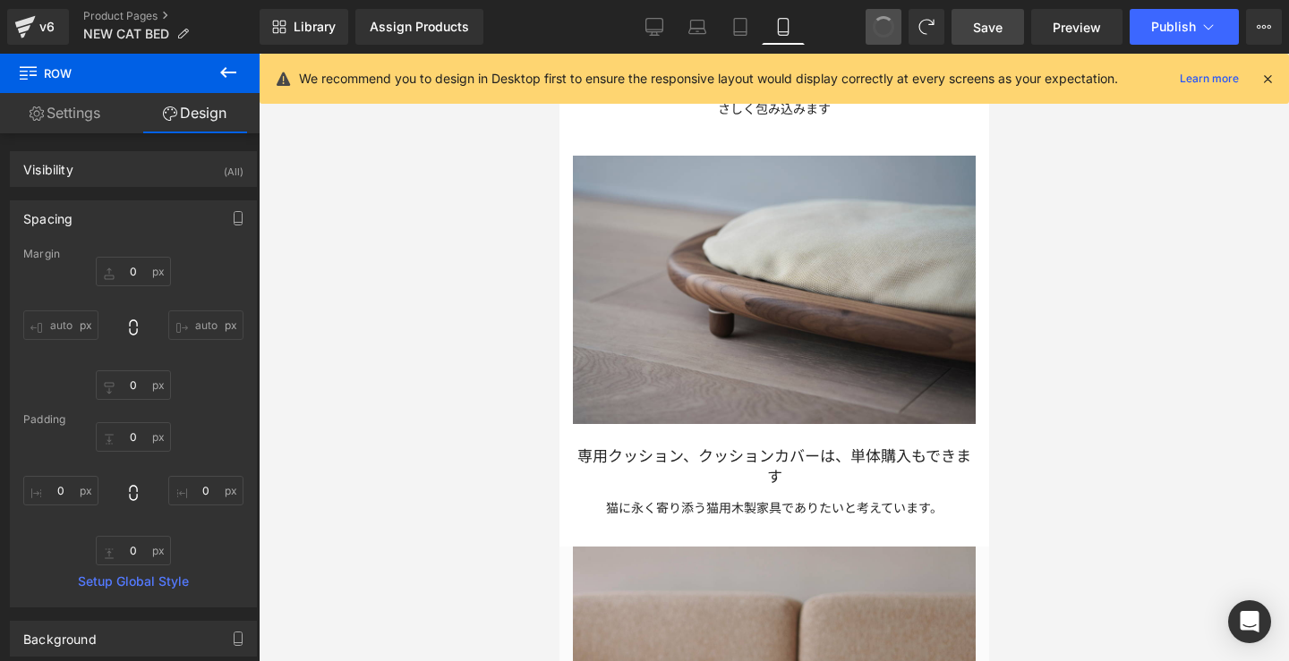
type input "0"
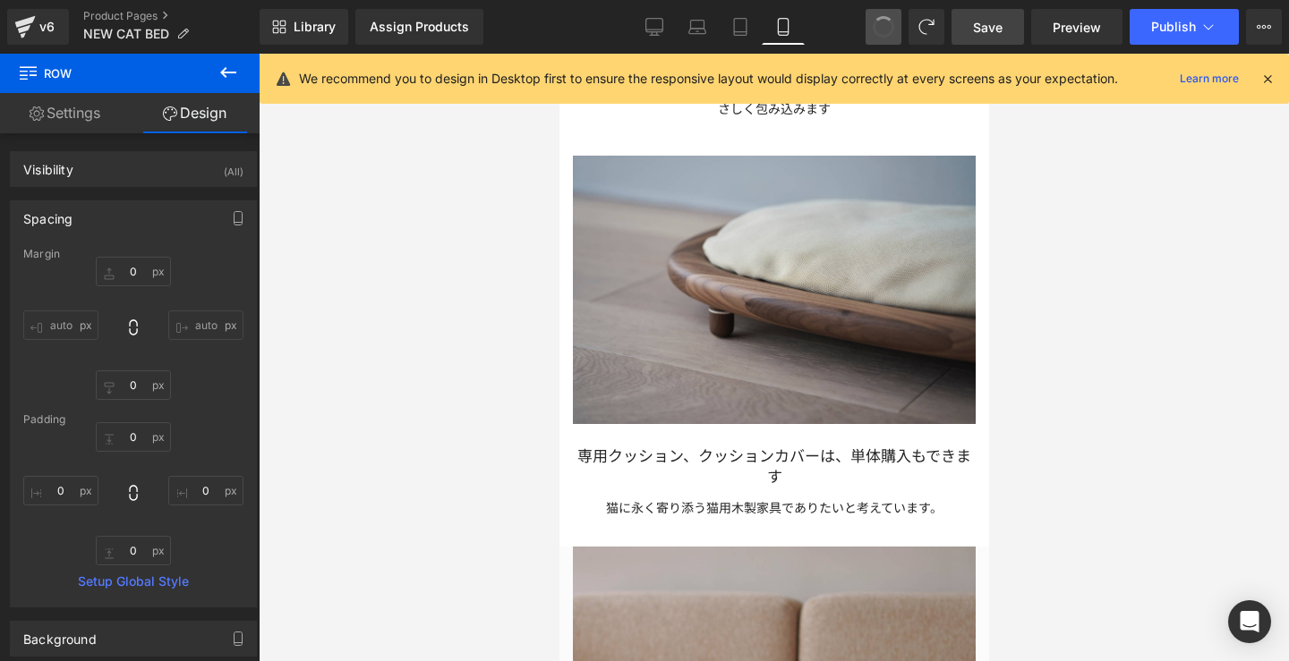
type input "0"
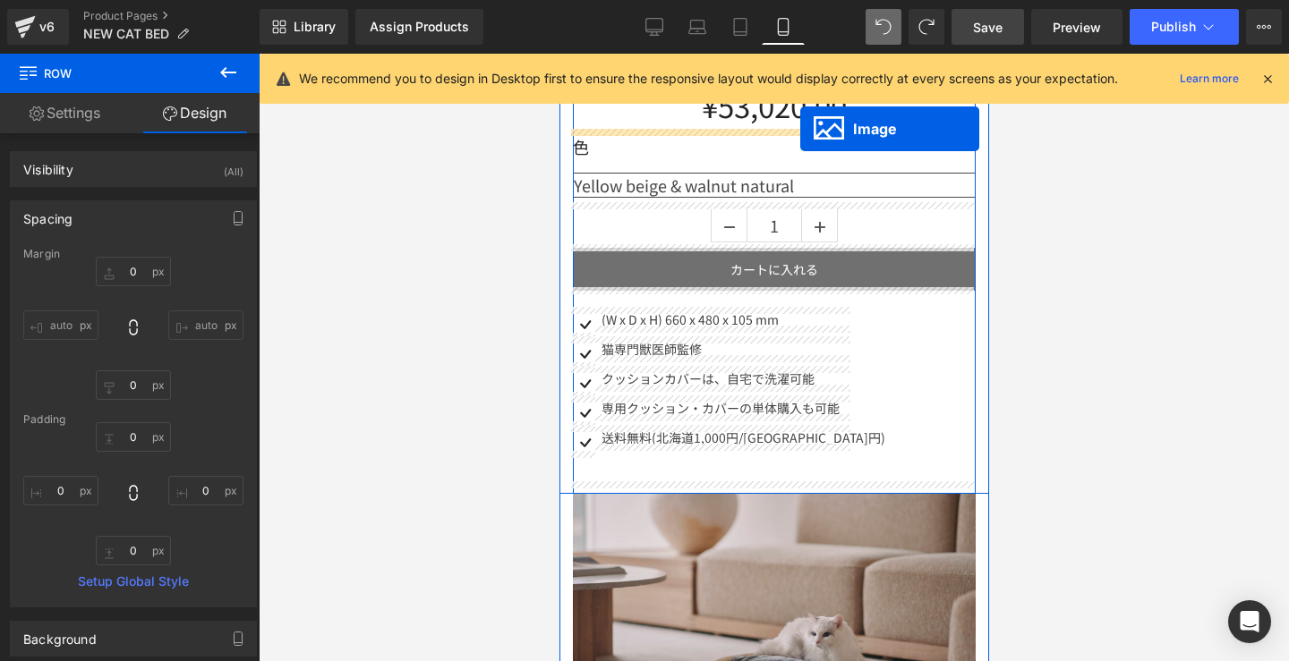
scroll to position [539, 0]
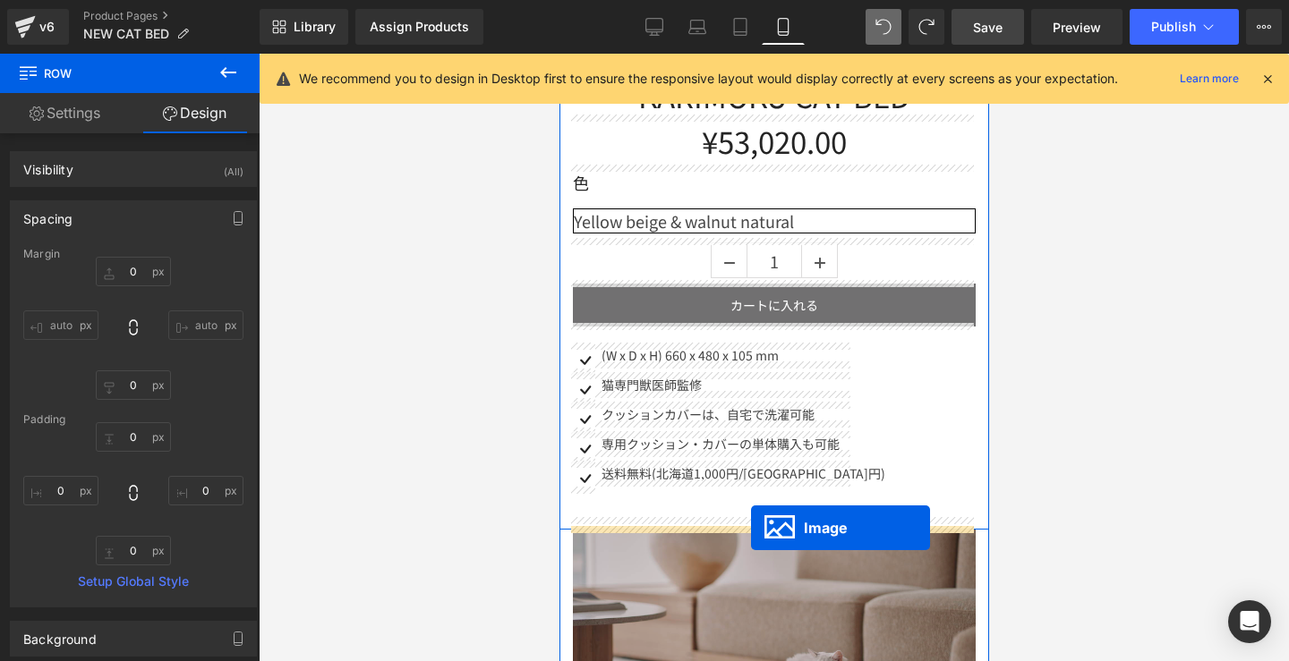
drag, startPoint x: 738, startPoint y: 398, endPoint x: 750, endPoint y: 527, distance: 129.4
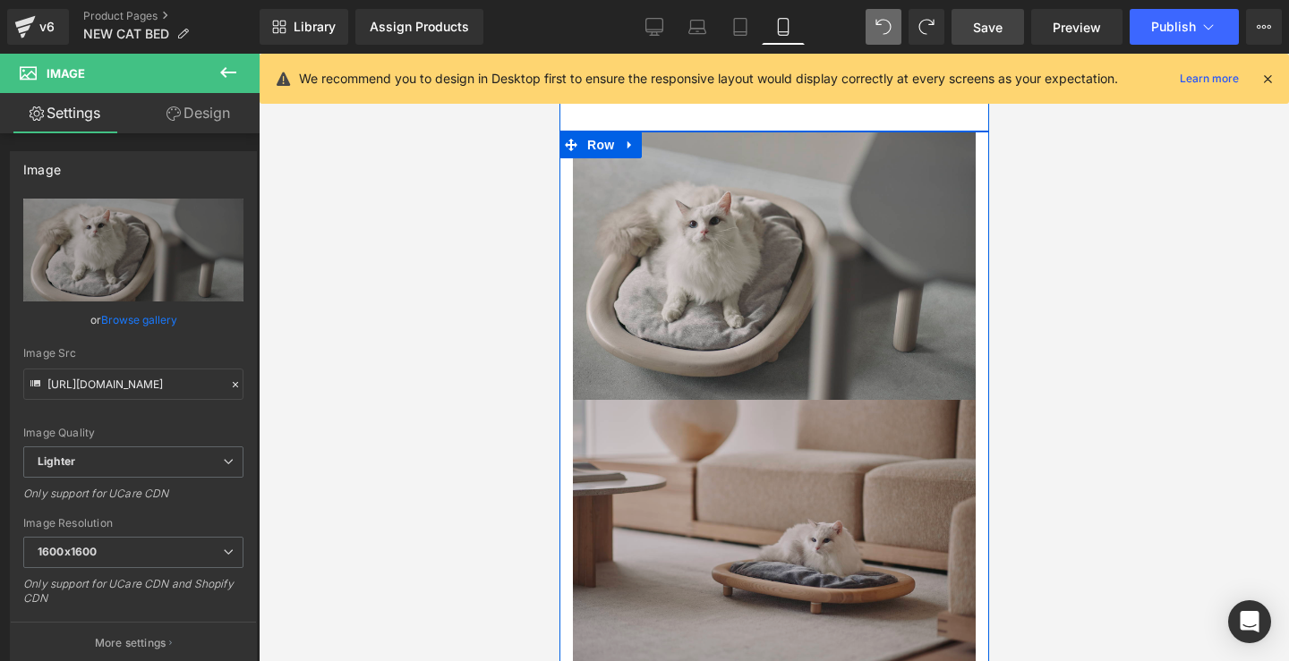
scroll to position [1070, 0]
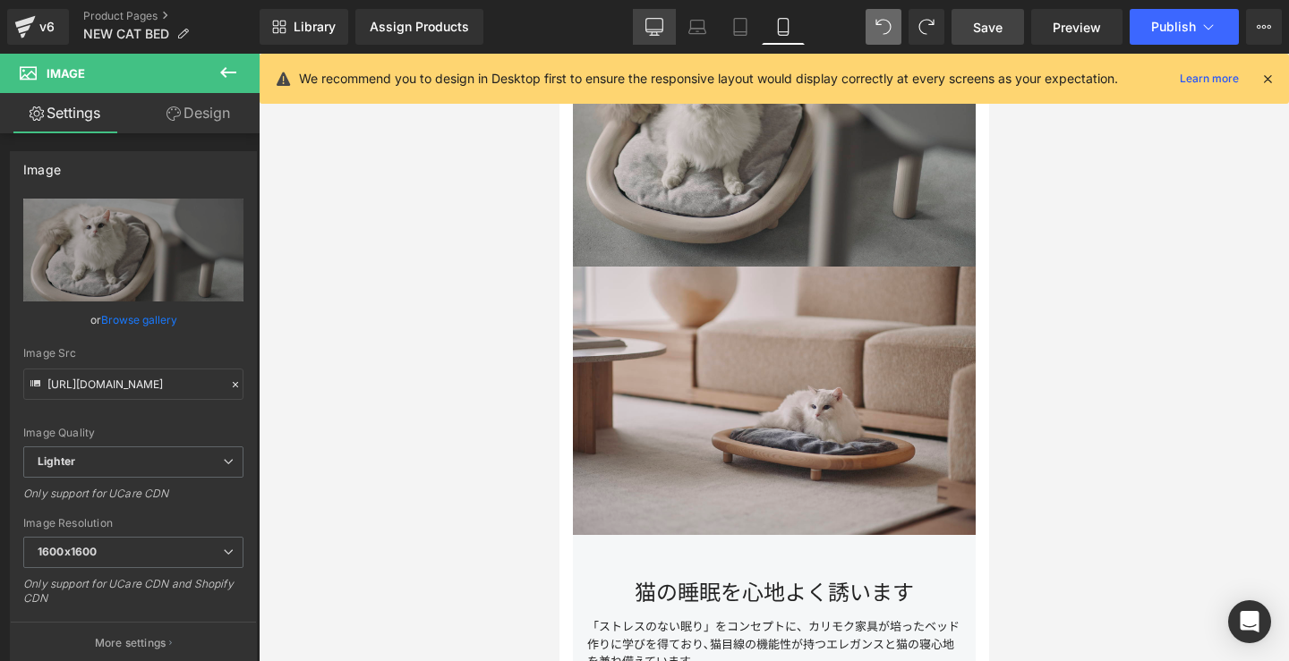
click at [654, 25] on icon at bounding box center [654, 27] width 18 height 18
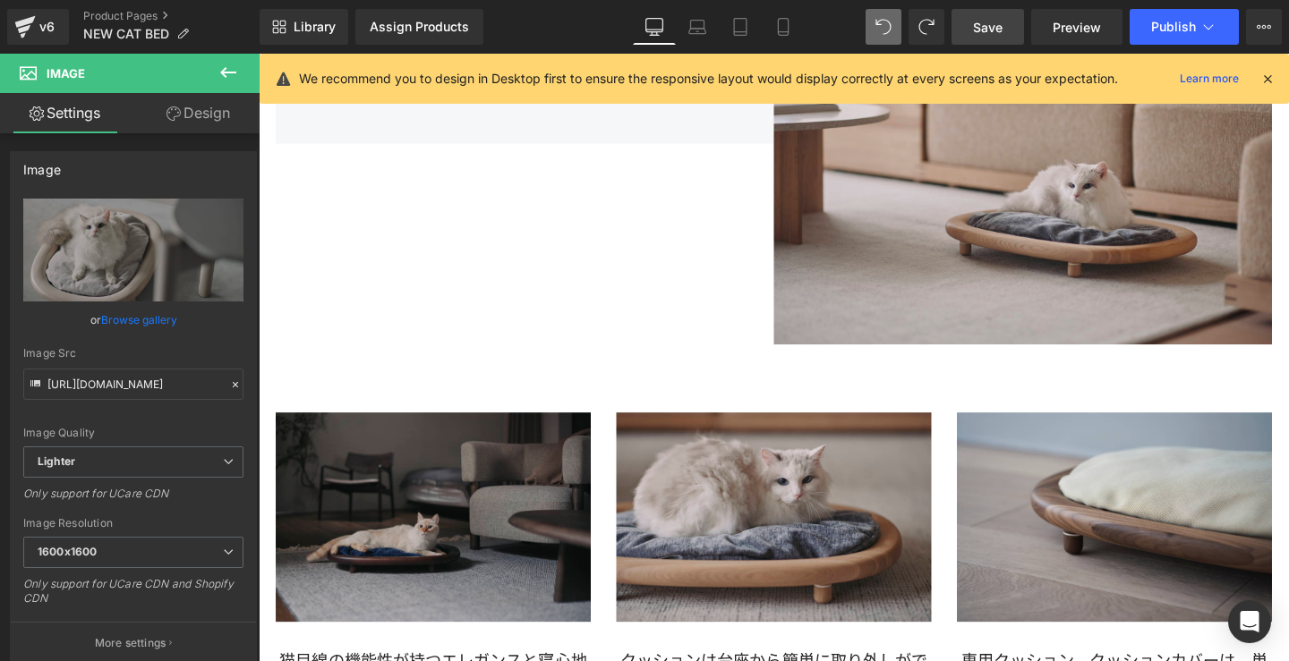
scroll to position [471, 0]
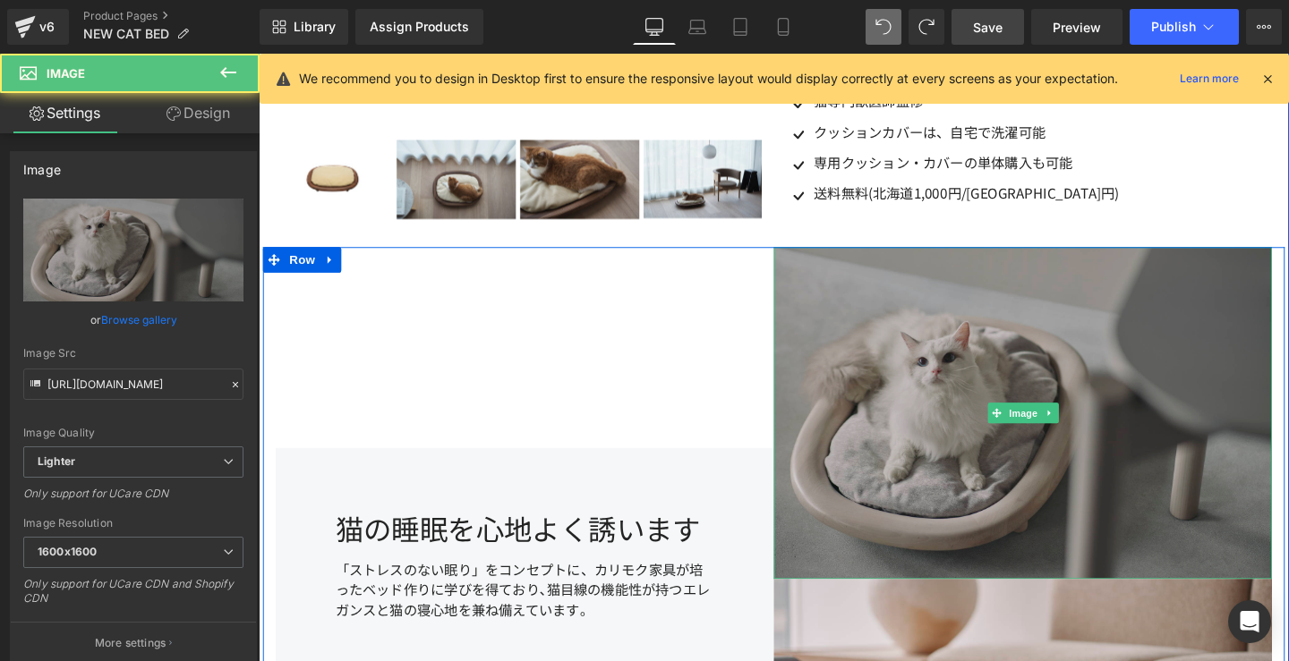
click at [997, 428] on img at bounding box center [1062, 431] width 524 height 349
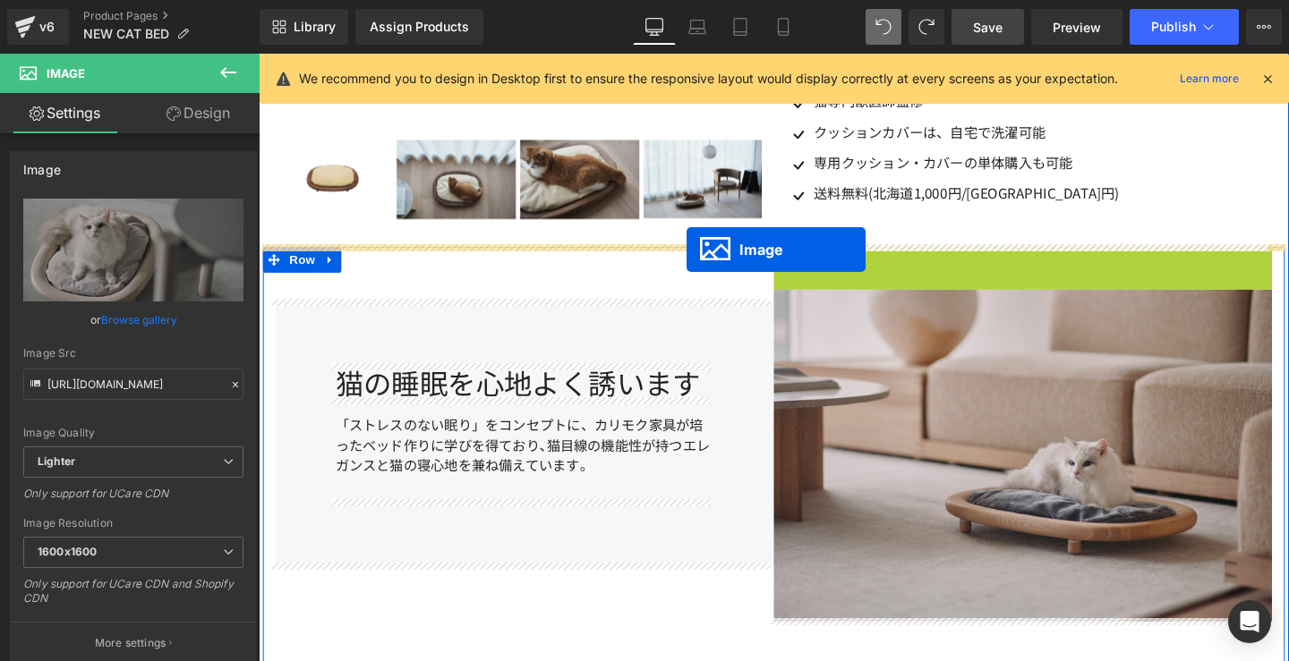
drag, startPoint x: 1024, startPoint y: 430, endPoint x: 709, endPoint y: 260, distance: 357.5
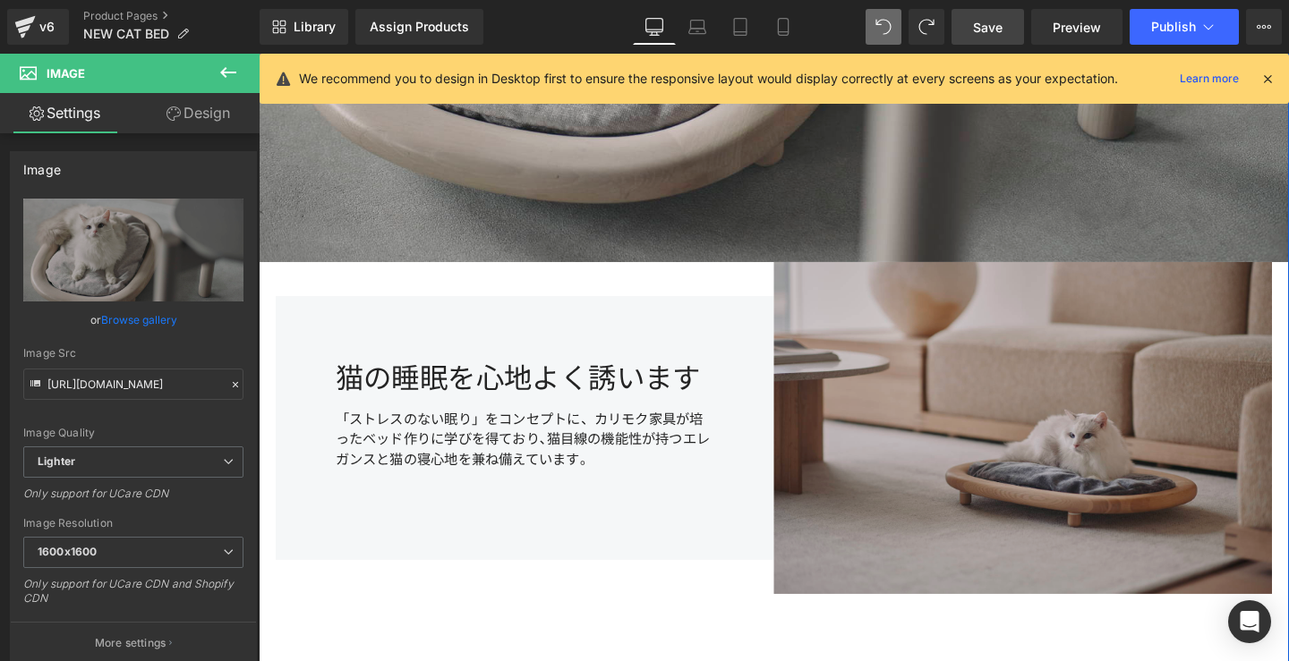
scroll to position [1280, 0]
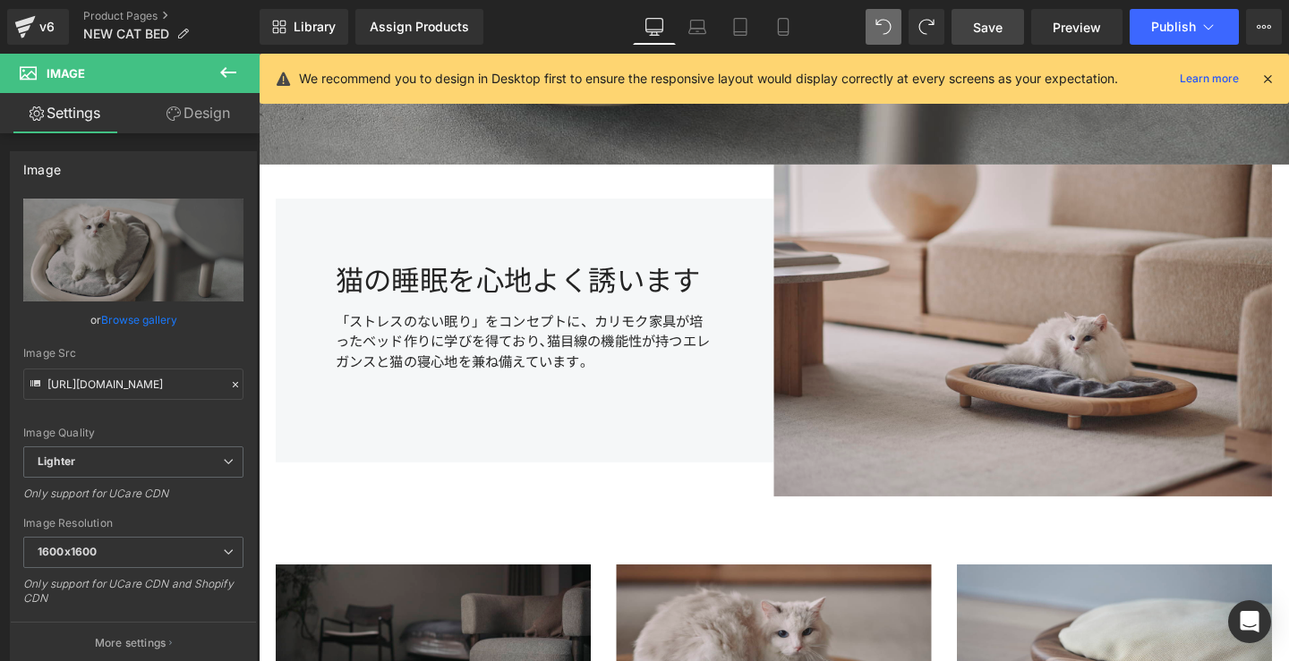
drag, startPoint x: 975, startPoint y: 34, endPoint x: 827, endPoint y: 367, distance: 364.2
click at [975, 34] on span "Save" at bounding box center [988, 27] width 30 height 19
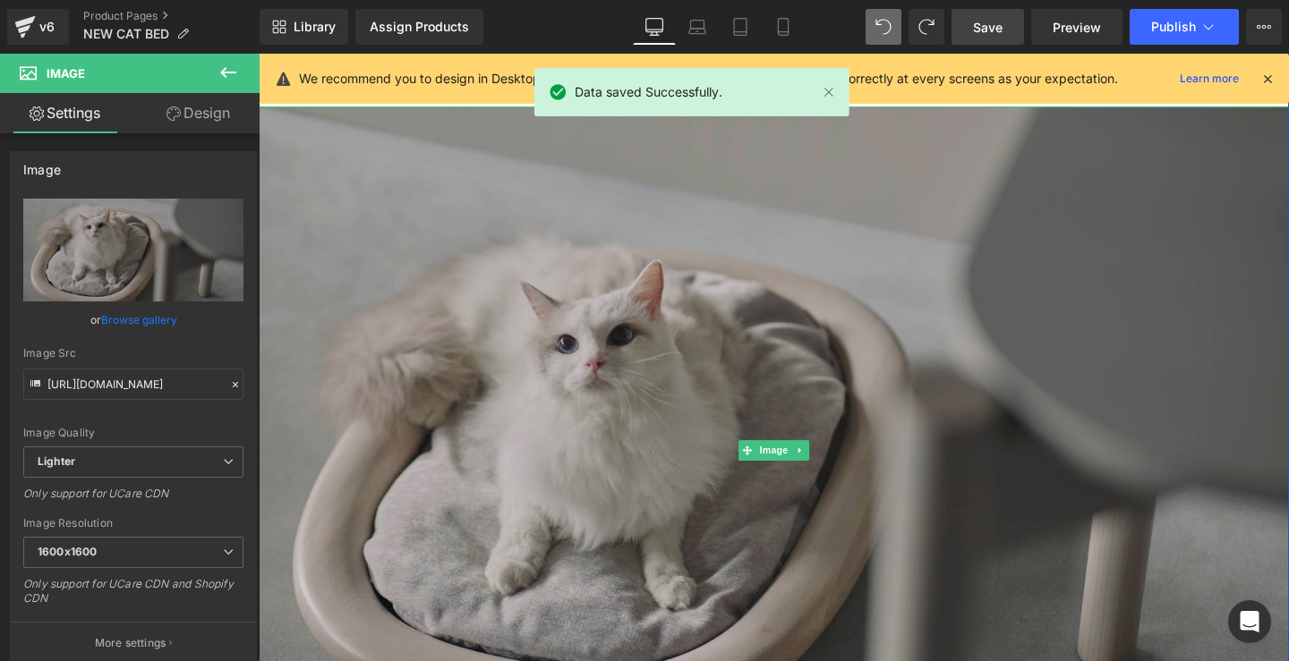
scroll to position [266, 0]
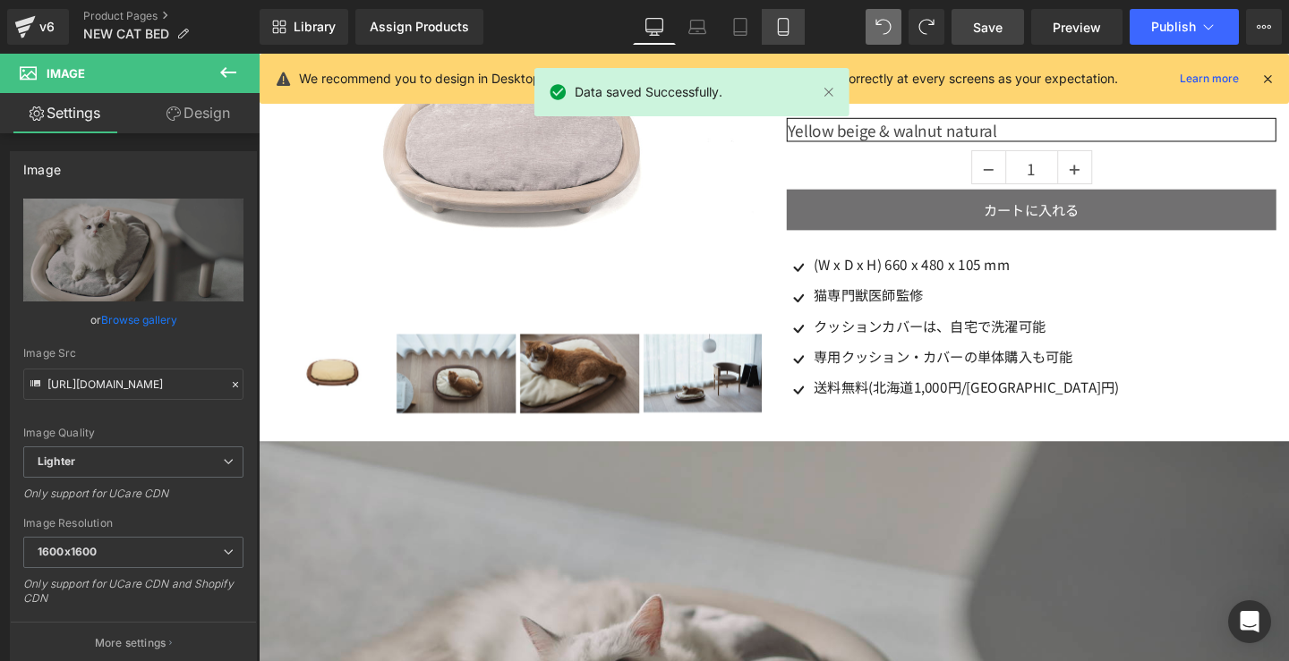
click at [785, 26] on icon at bounding box center [783, 27] width 18 height 18
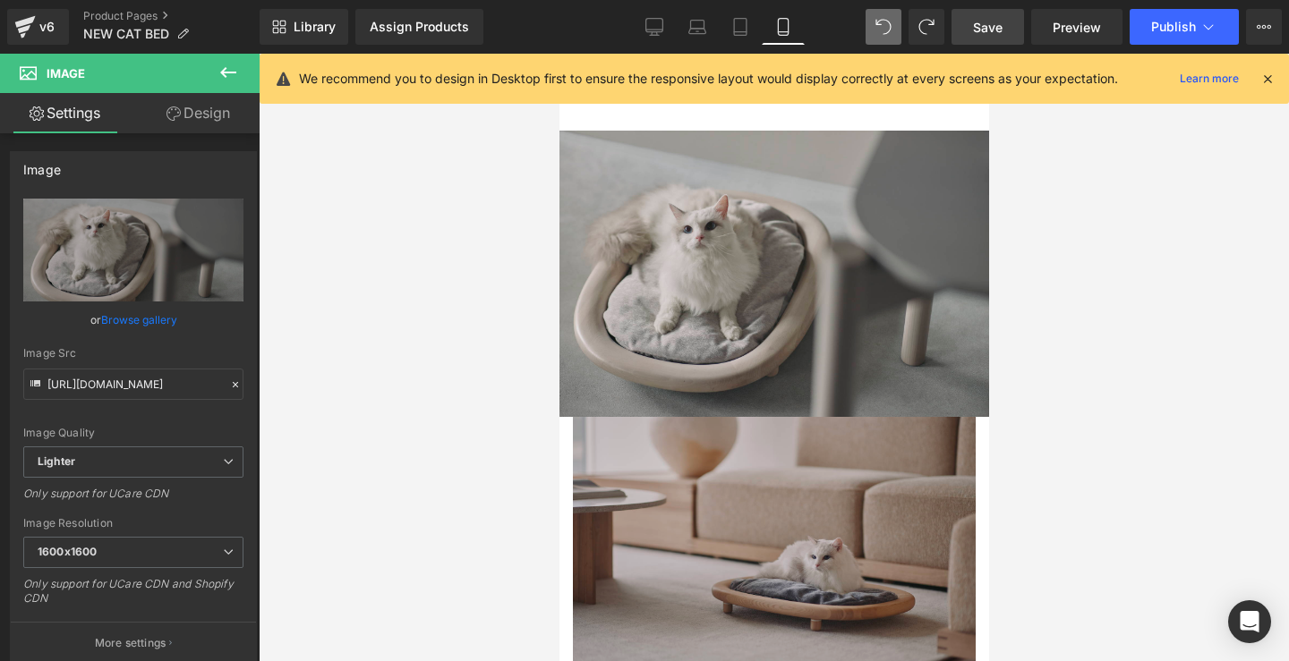
scroll to position [1179, 0]
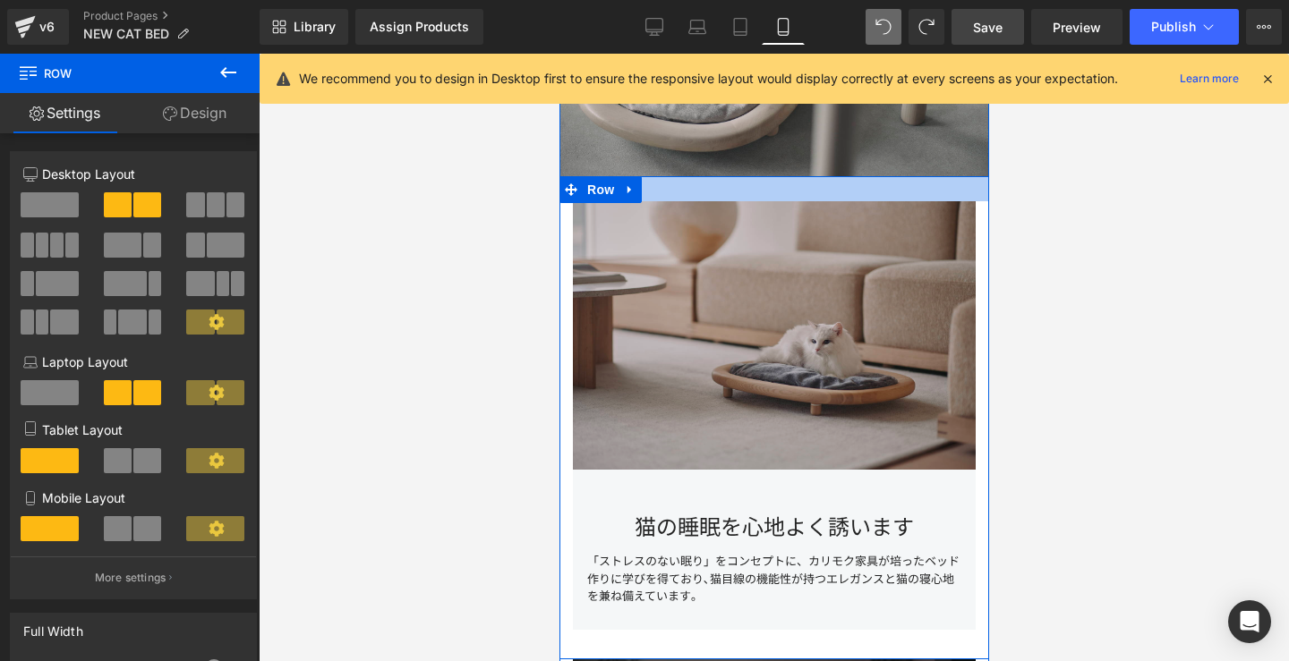
drag, startPoint x: 856, startPoint y: 173, endPoint x: 854, endPoint y: 197, distance: 24.2
click at [854, 197] on div at bounding box center [773, 188] width 430 height 25
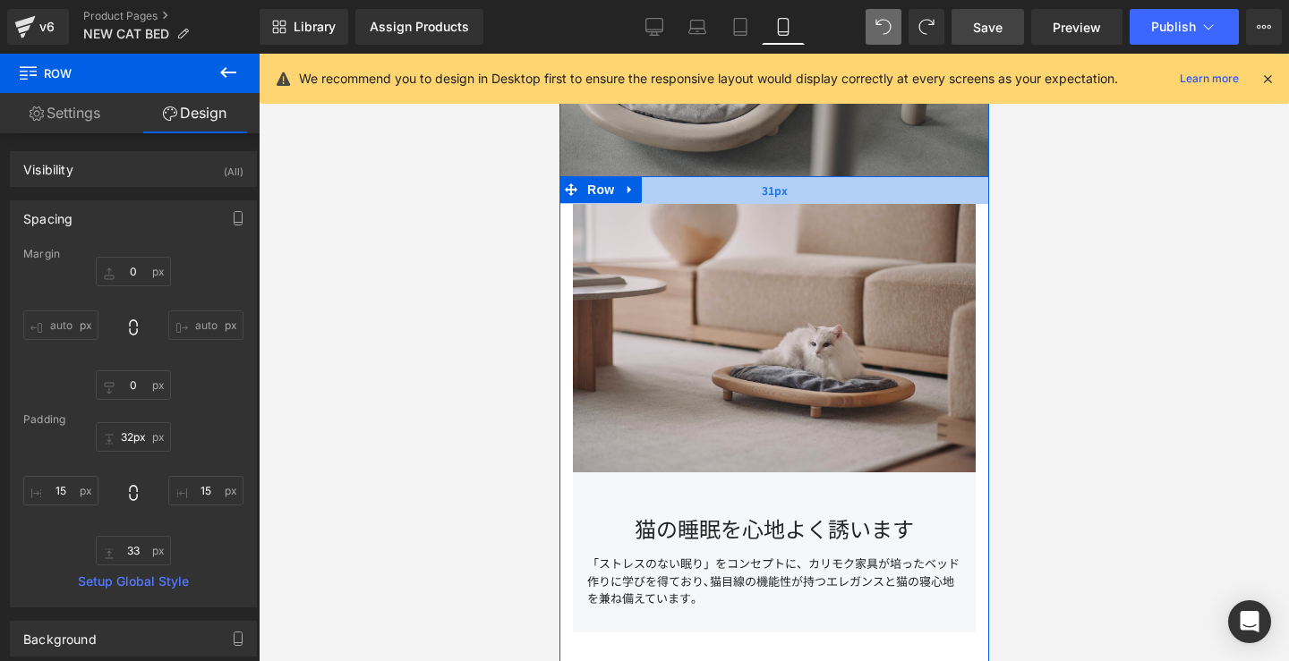
type input "33px"
click at [857, 197] on div "33px" at bounding box center [773, 191] width 430 height 30
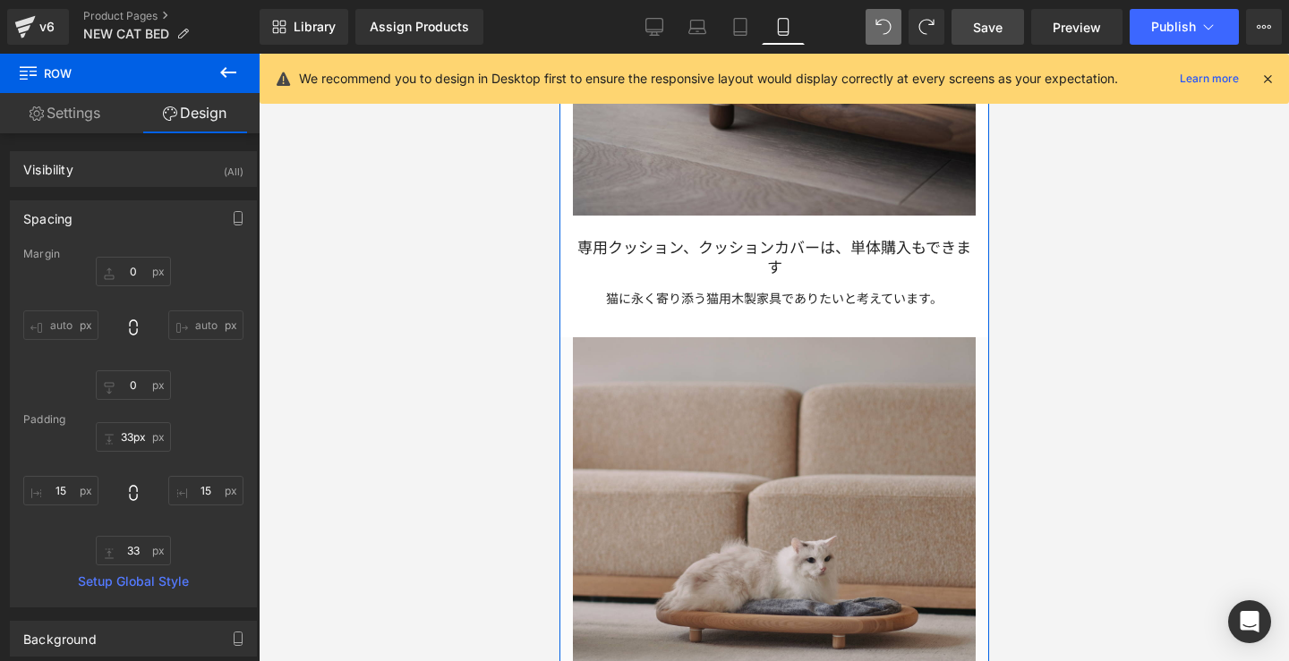
scroll to position [2998, 0]
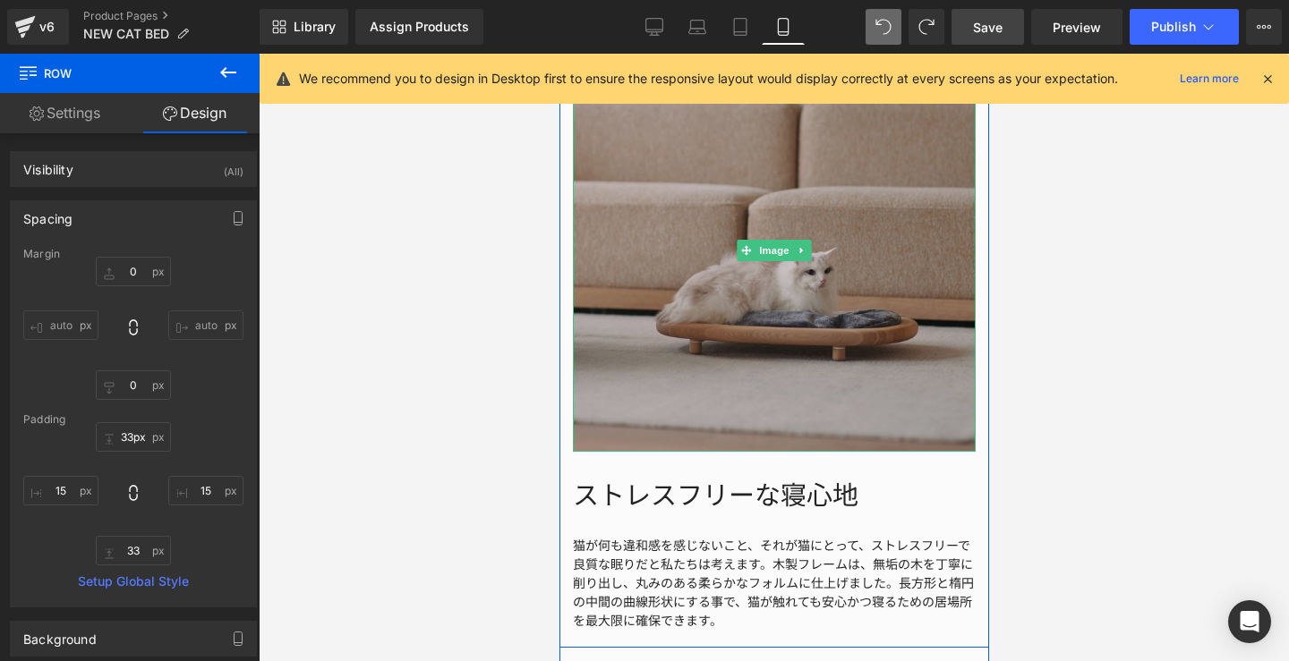
click at [890, 431] on img at bounding box center [773, 250] width 403 height 403
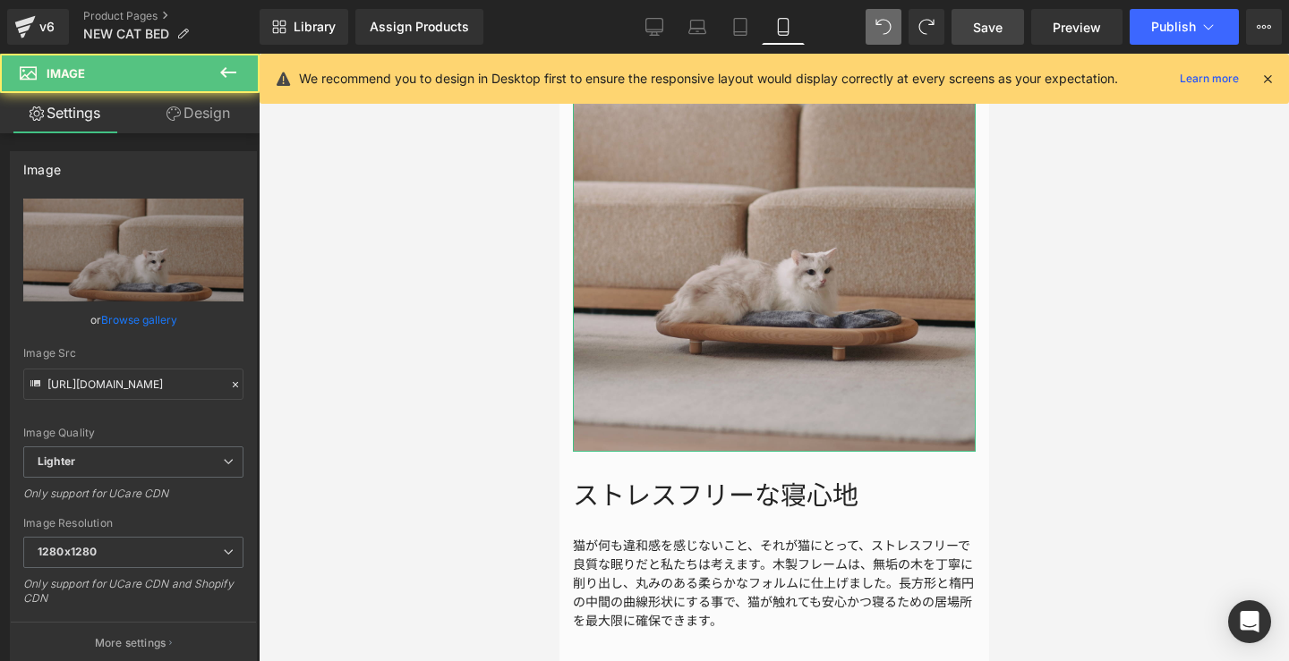
click at [205, 127] on link "Design" at bounding box center [198, 113] width 130 height 40
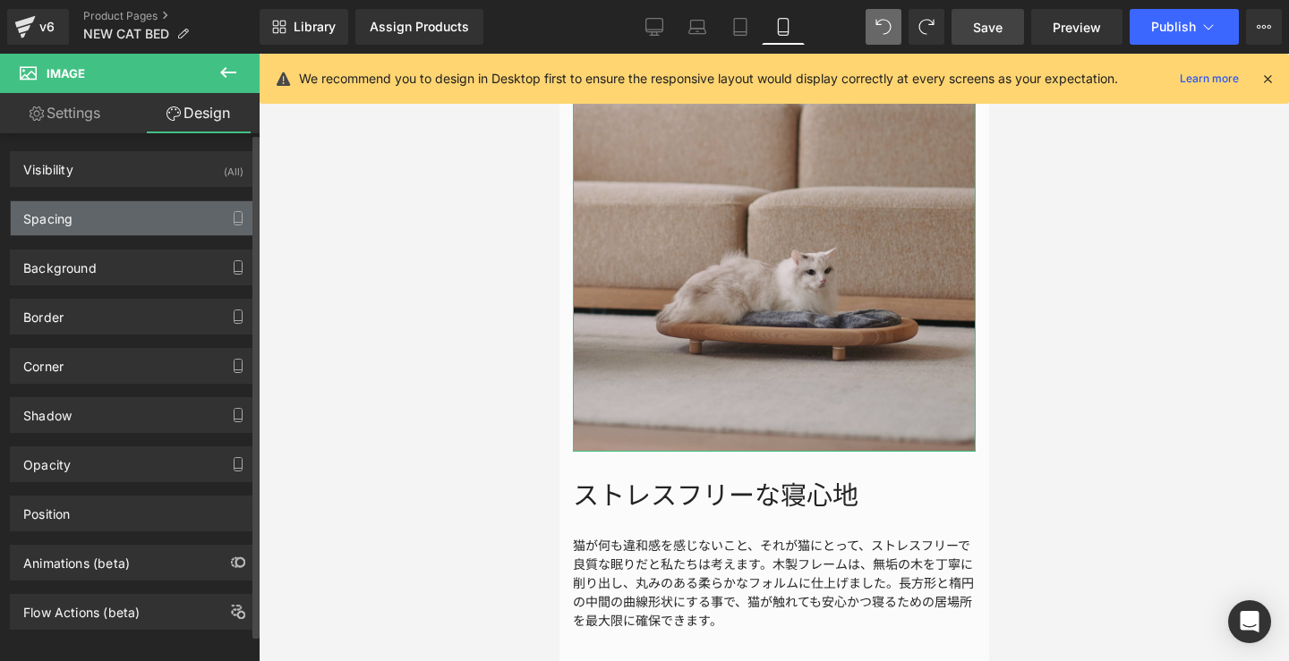
click at [134, 221] on div "Spacing" at bounding box center [133, 218] width 245 height 34
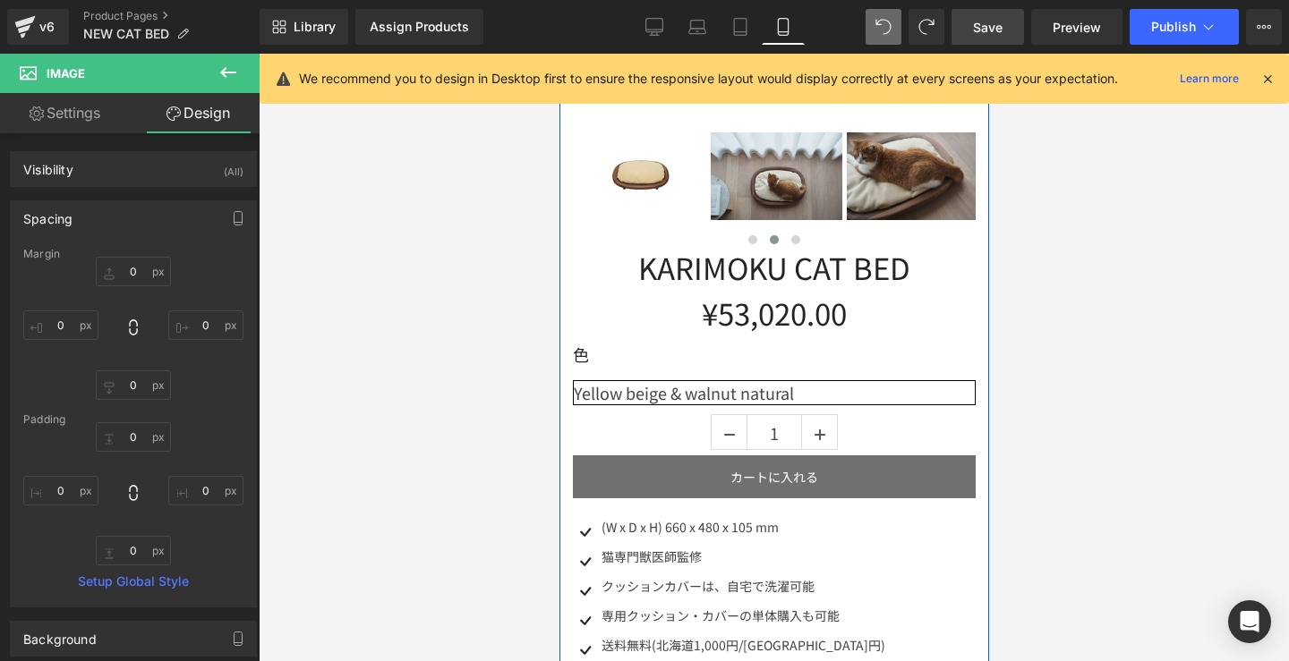
scroll to position [696, 0]
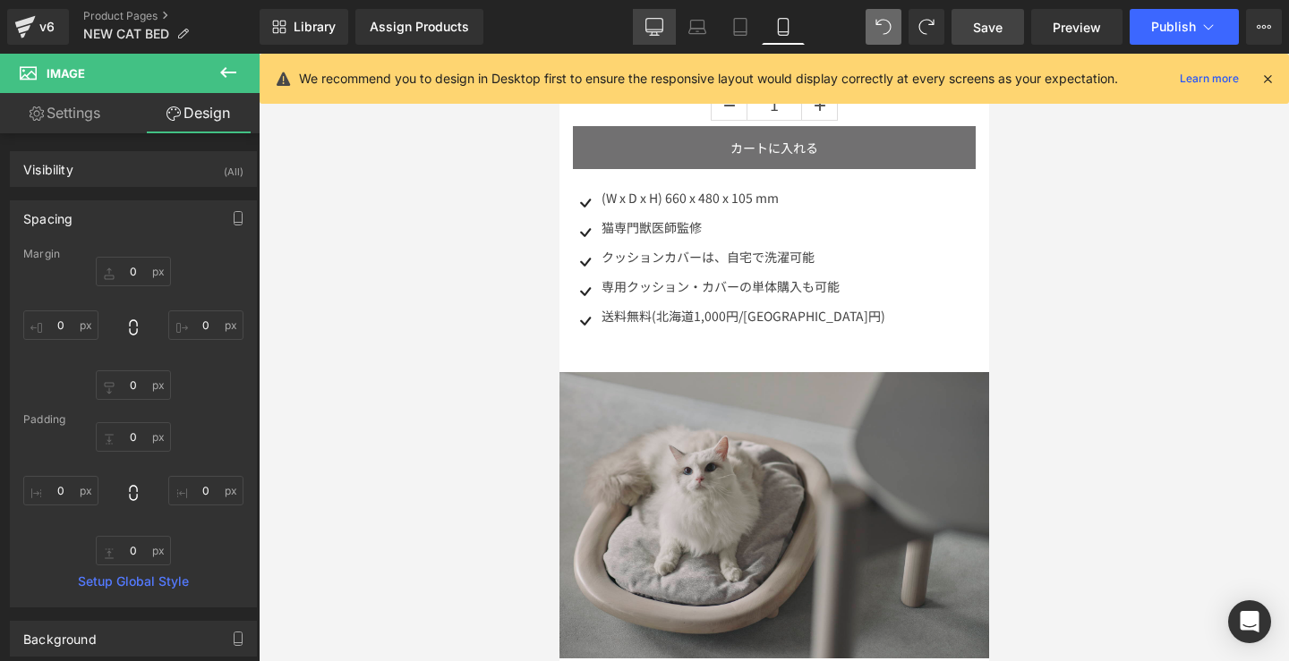
click at [652, 22] on icon at bounding box center [654, 27] width 18 height 18
type input "0"
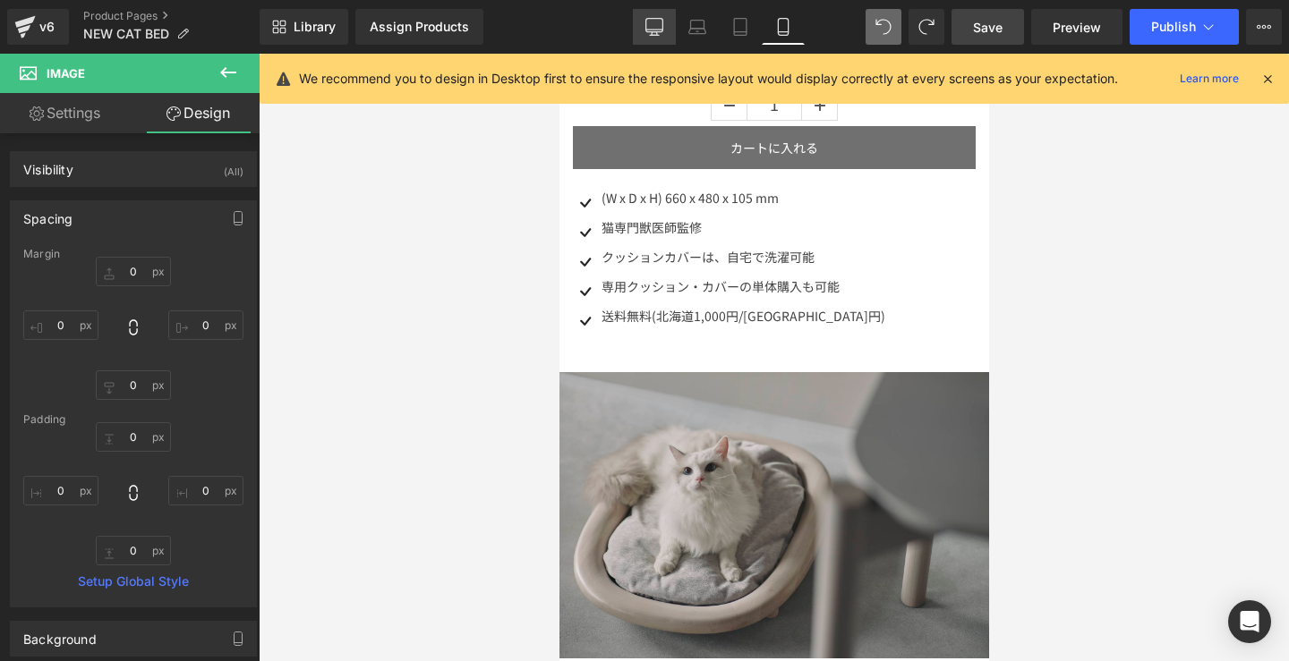
type input "0"
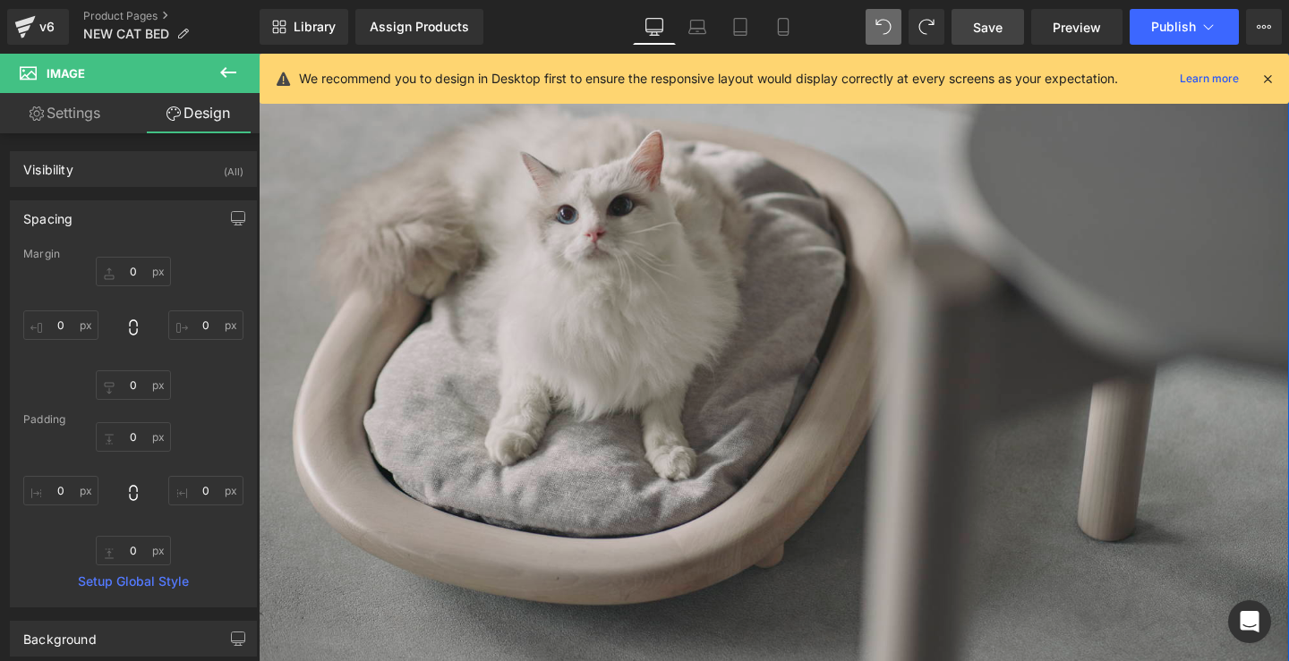
scroll to position [747, 0]
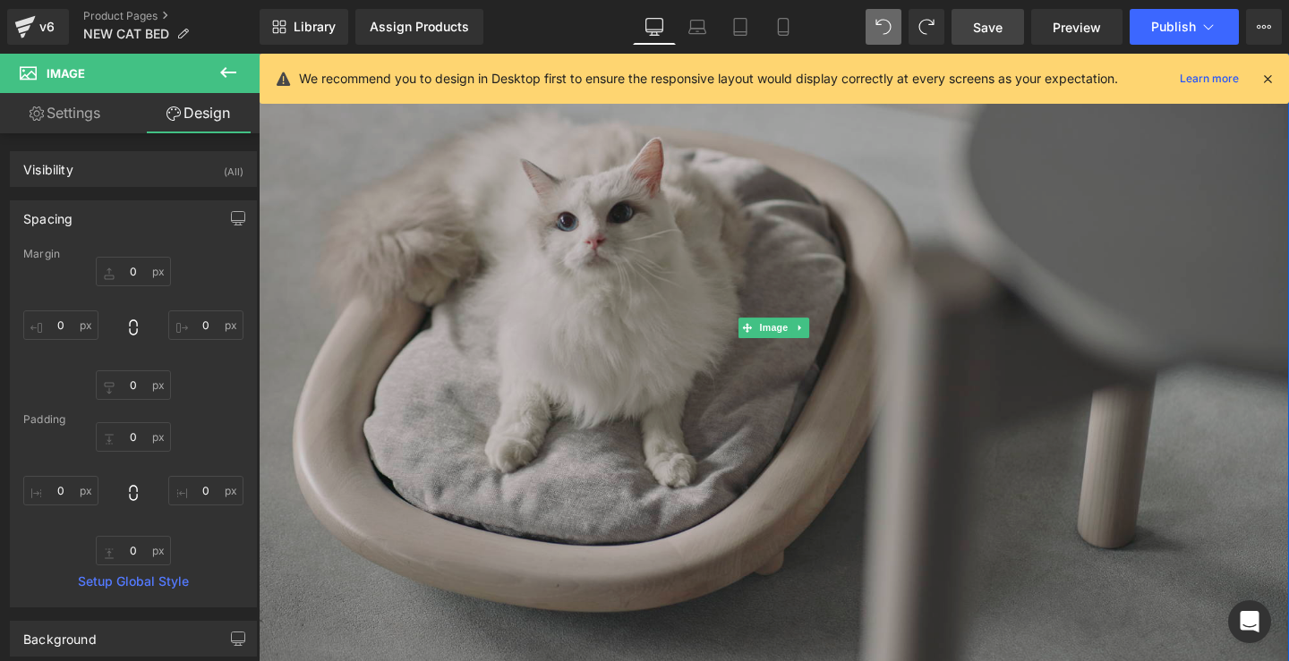
click at [902, 353] on img at bounding box center [800, 341] width 1083 height 722
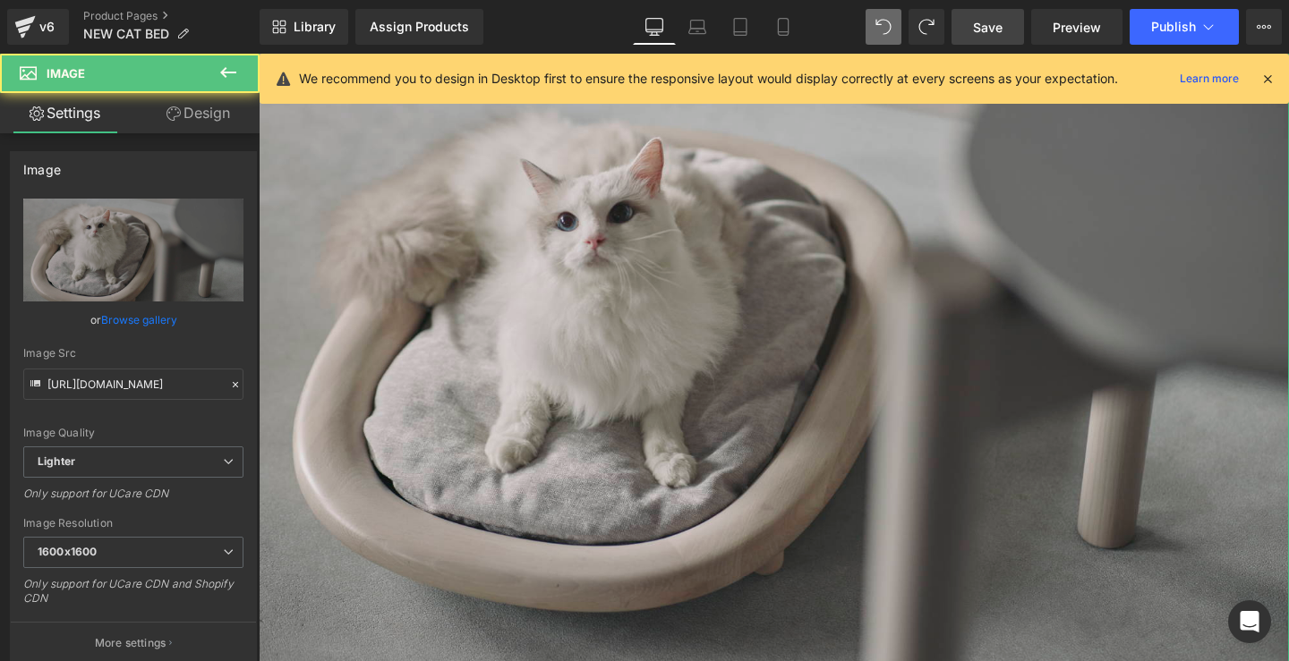
click at [236, 106] on link "Design" at bounding box center [198, 113] width 130 height 40
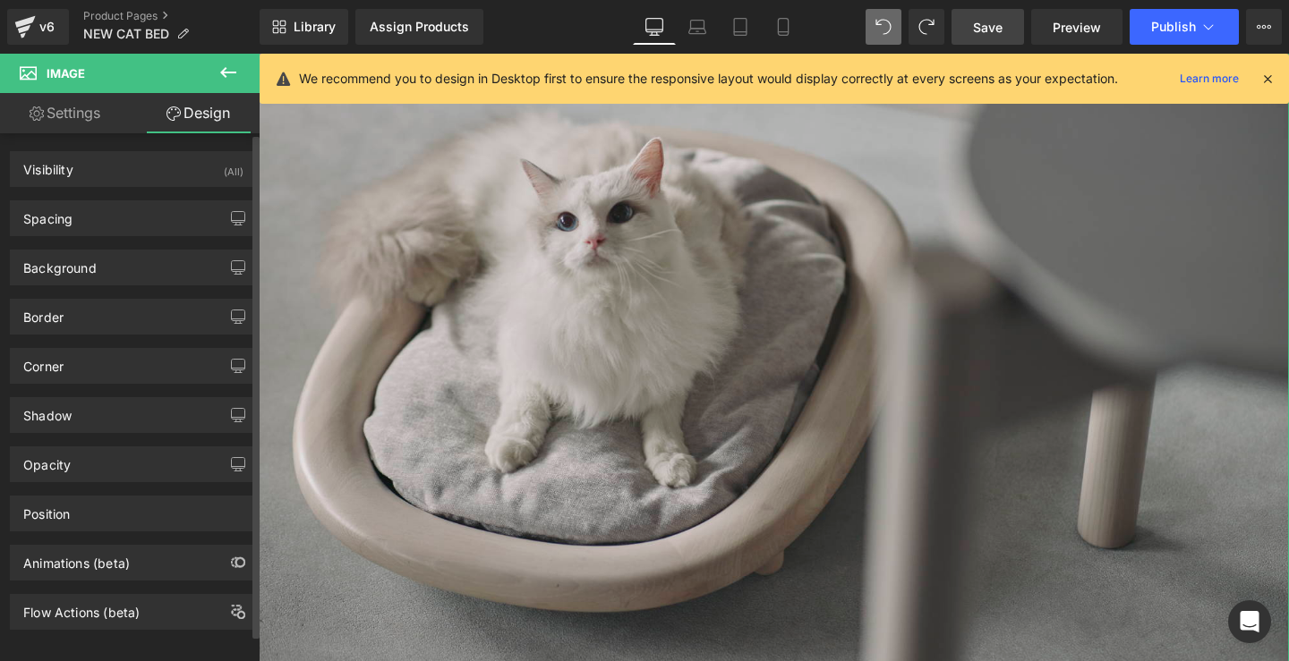
type input "0"
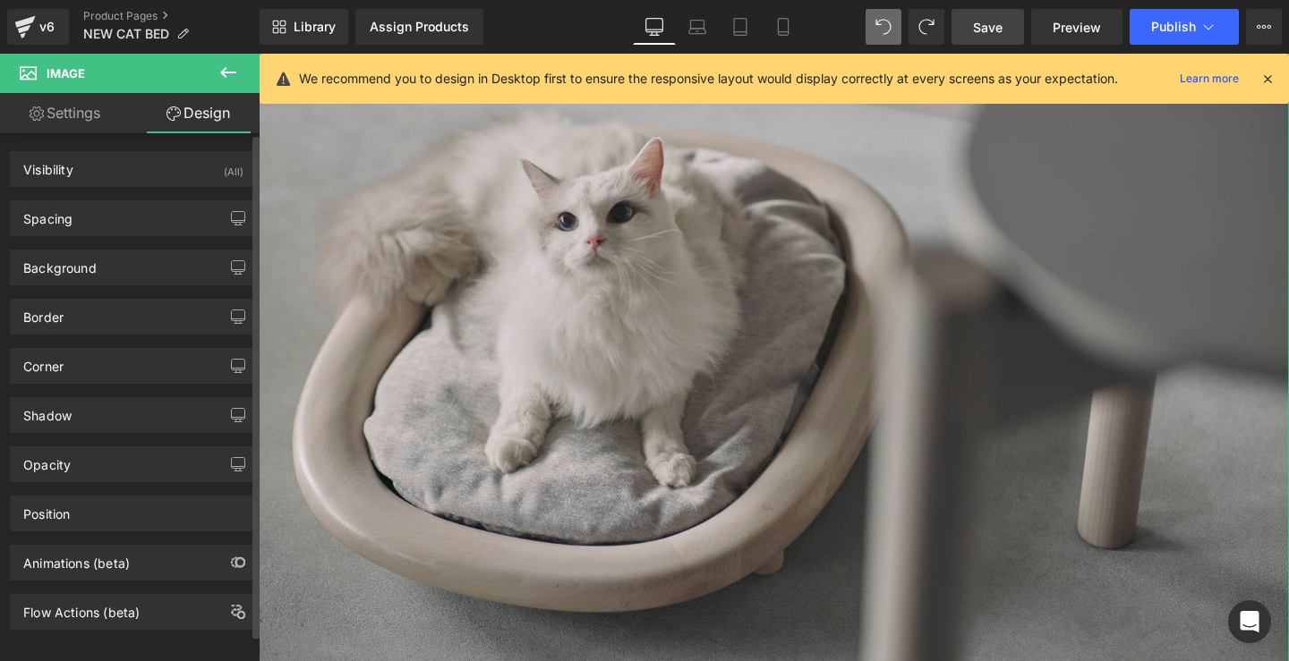
type input "0"
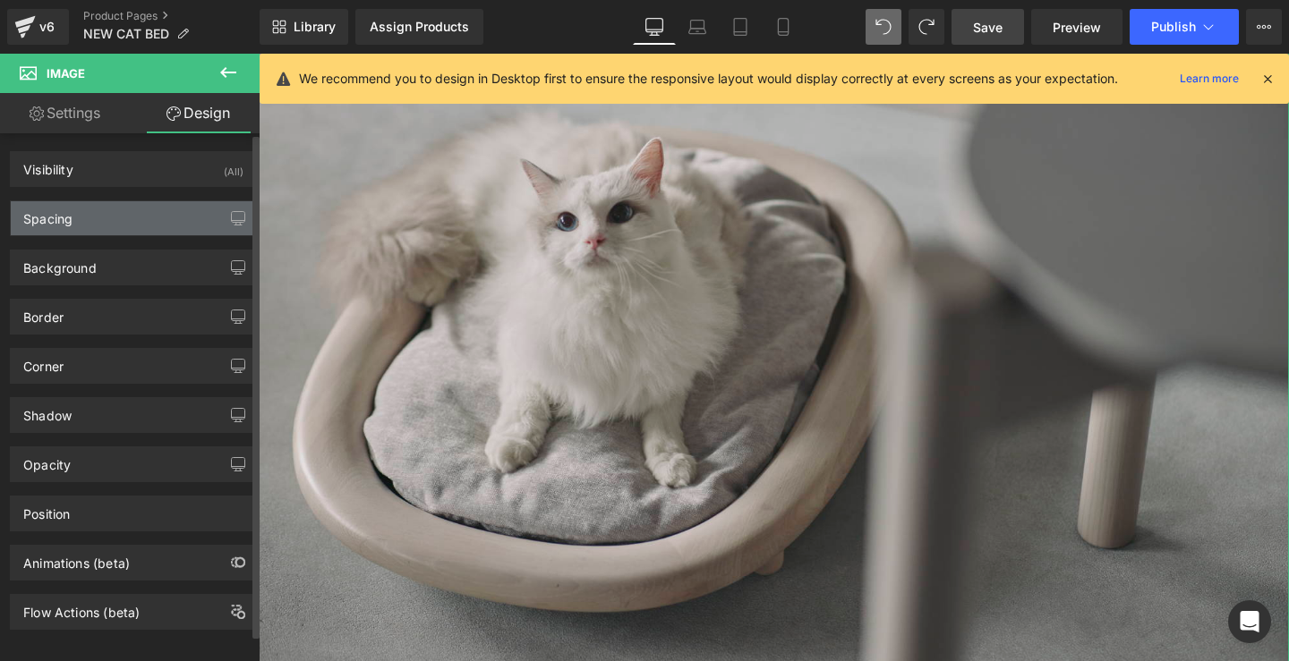
click at [143, 226] on div "Spacing" at bounding box center [133, 218] width 245 height 34
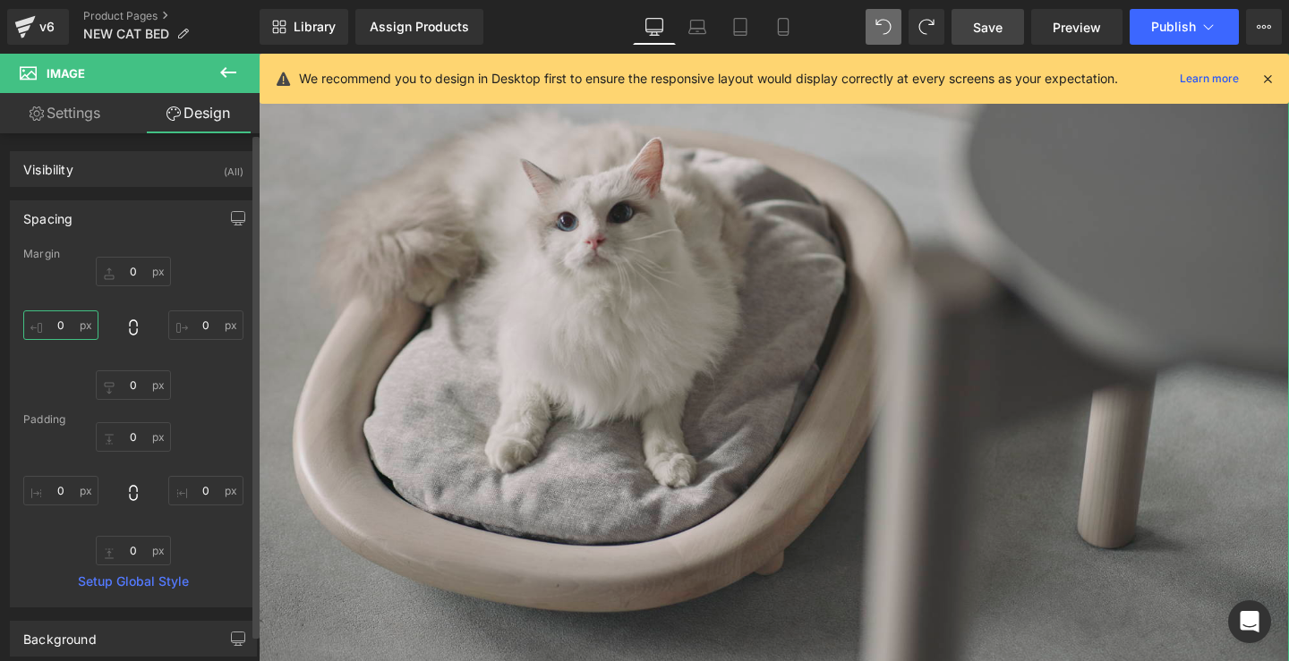
click at [66, 322] on input "0" at bounding box center [60, 326] width 75 height 30
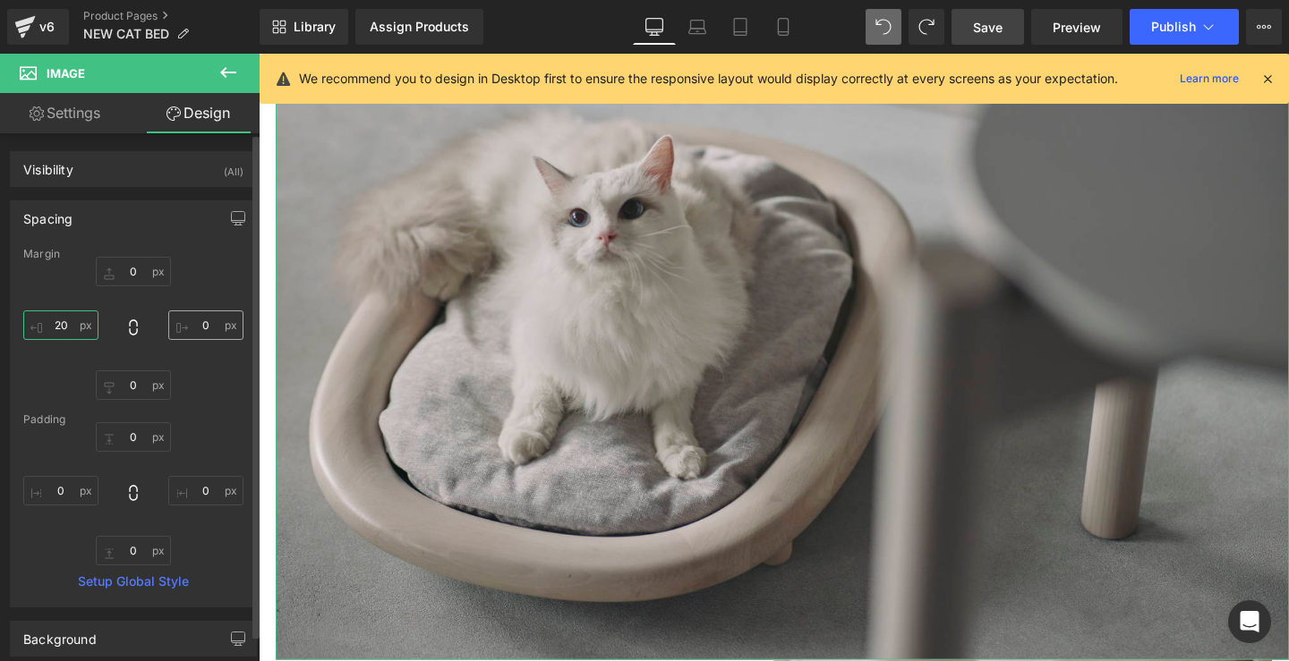
type input "20"
click at [208, 326] on input "0" at bounding box center [205, 326] width 75 height 30
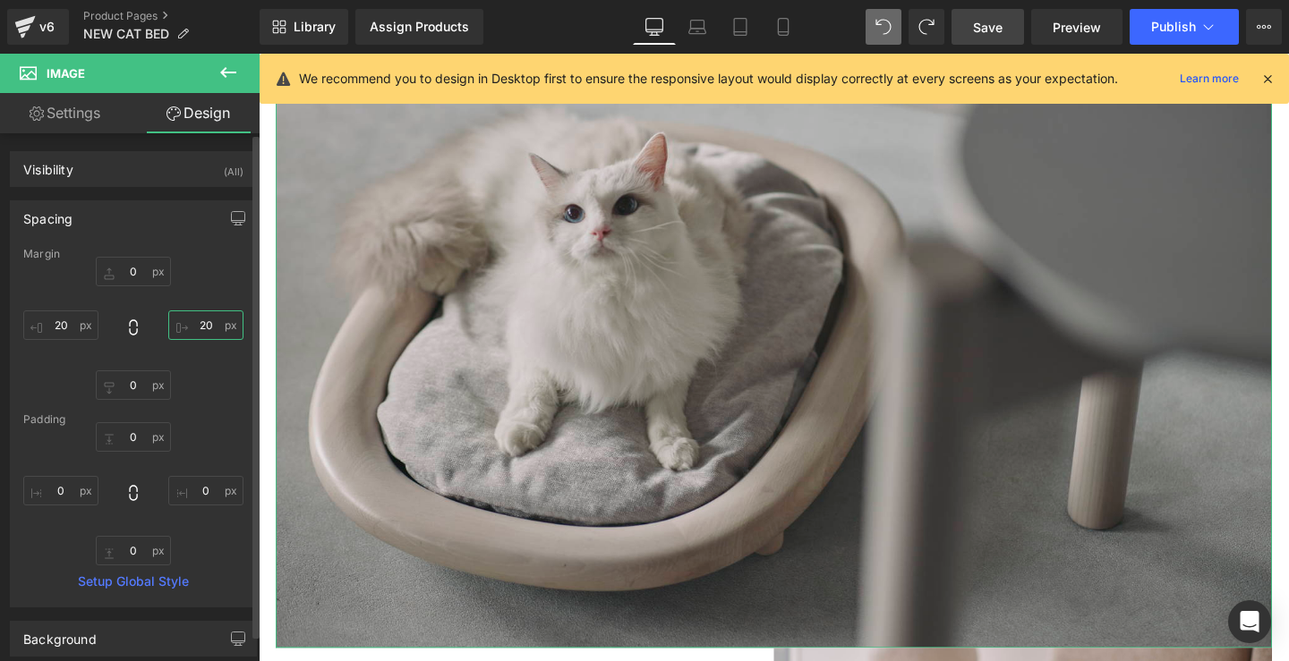
type input "20"
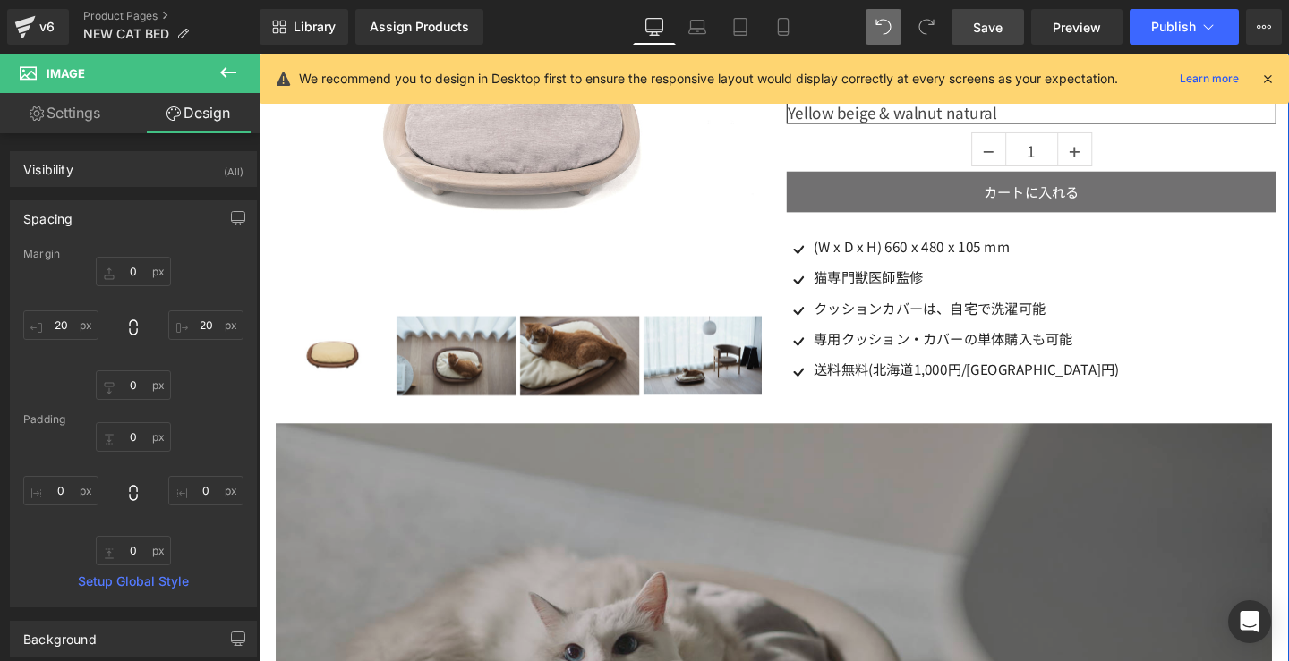
scroll to position [126, 0]
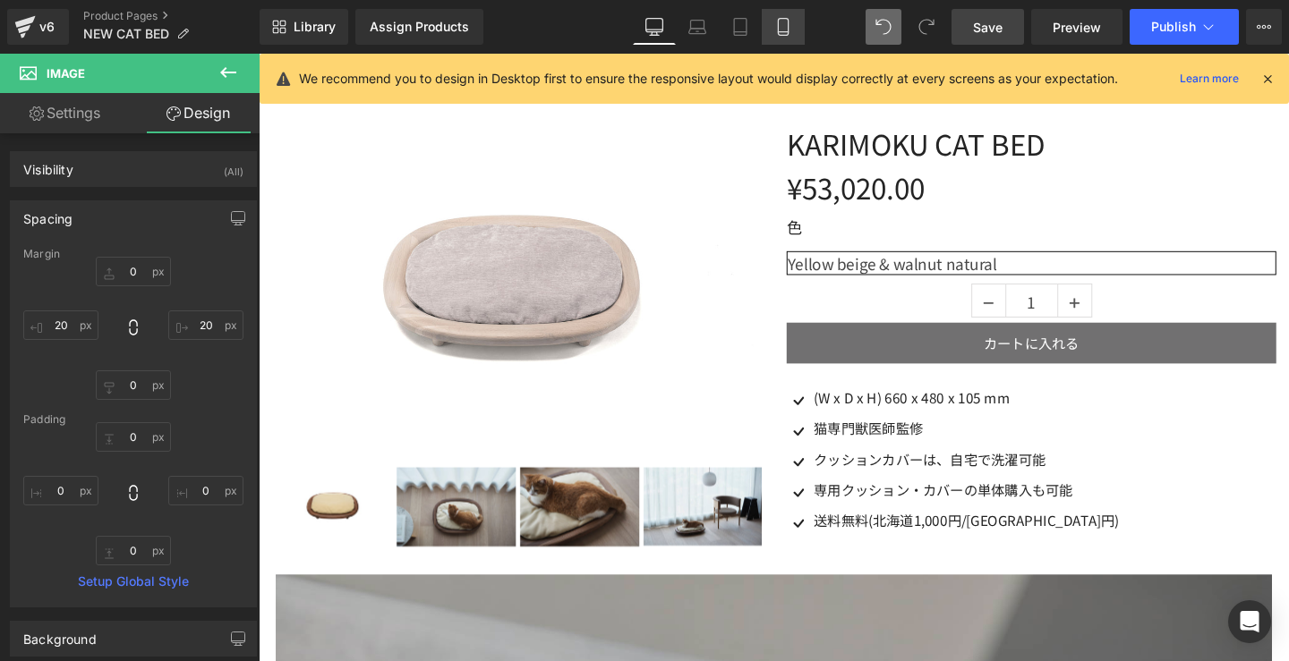
click at [771, 35] on link "Mobile" at bounding box center [783, 27] width 43 height 36
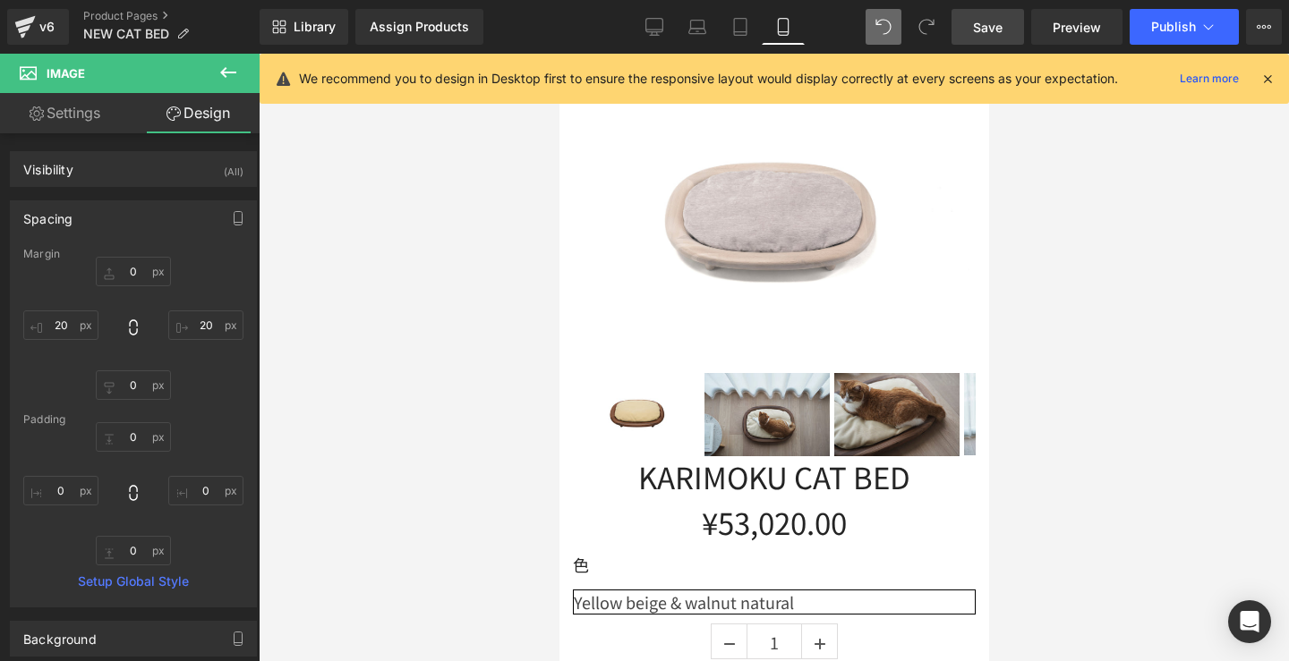
type input "0"
type input "20"
type input "0"
type input "20"
type input "0"
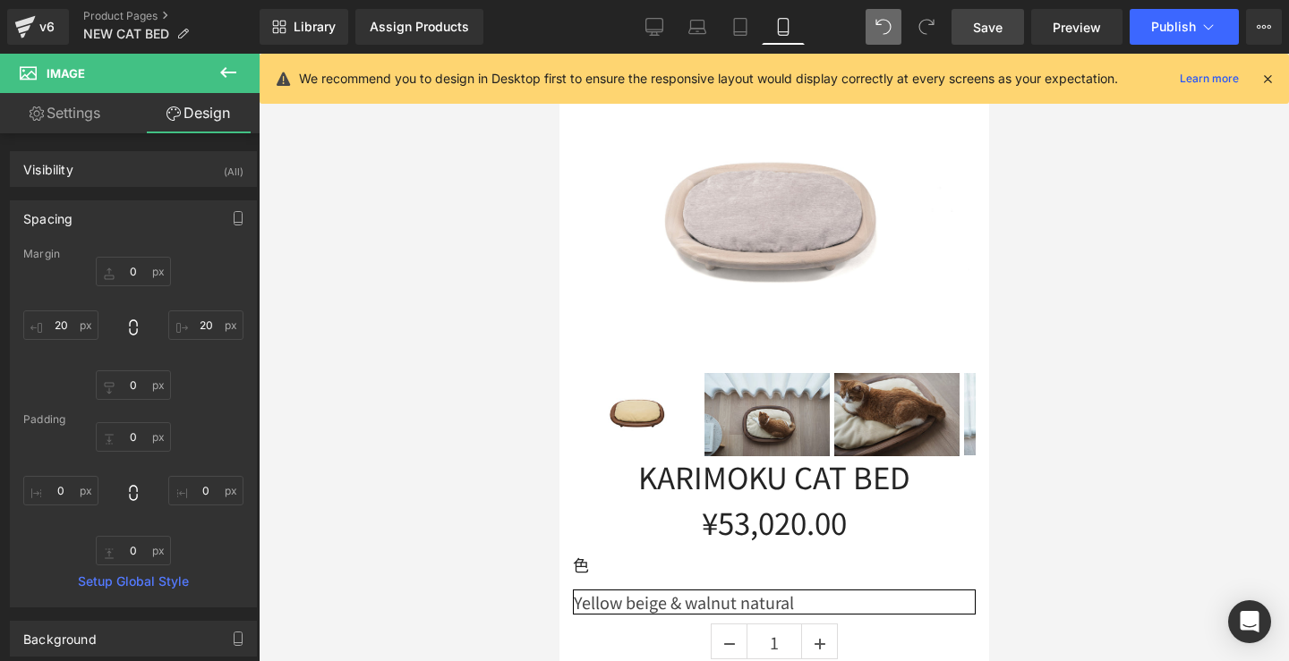
type input "0"
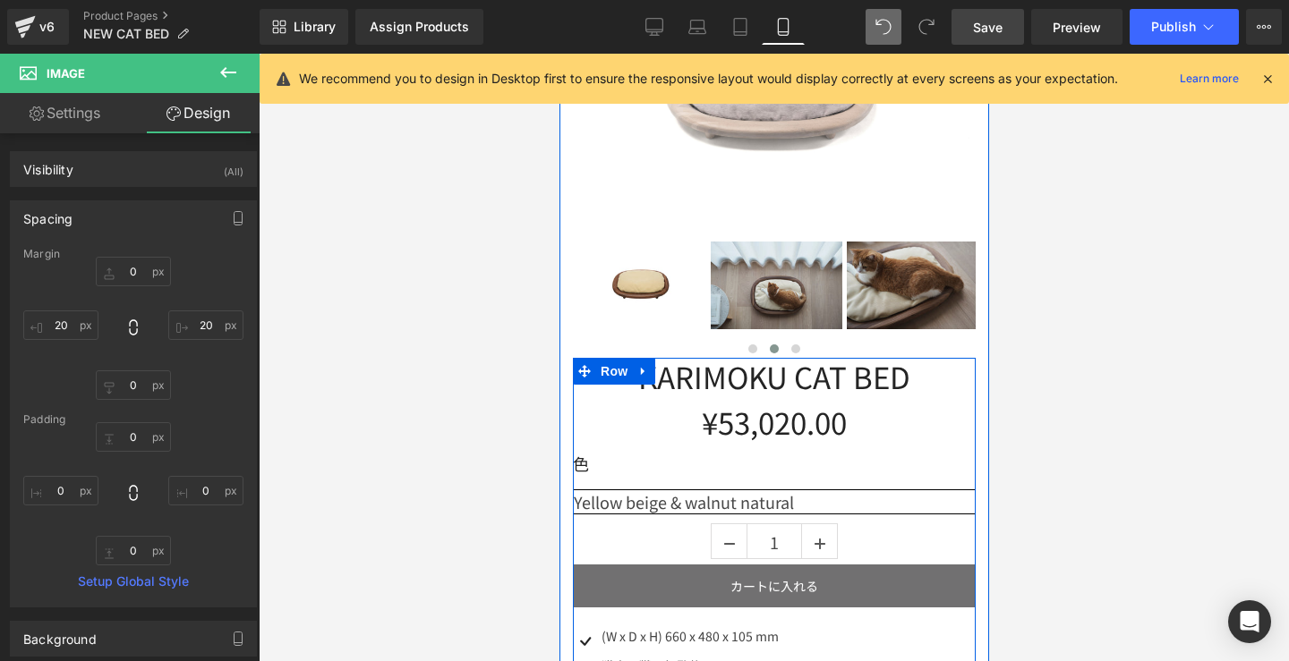
scroll to position [814, 0]
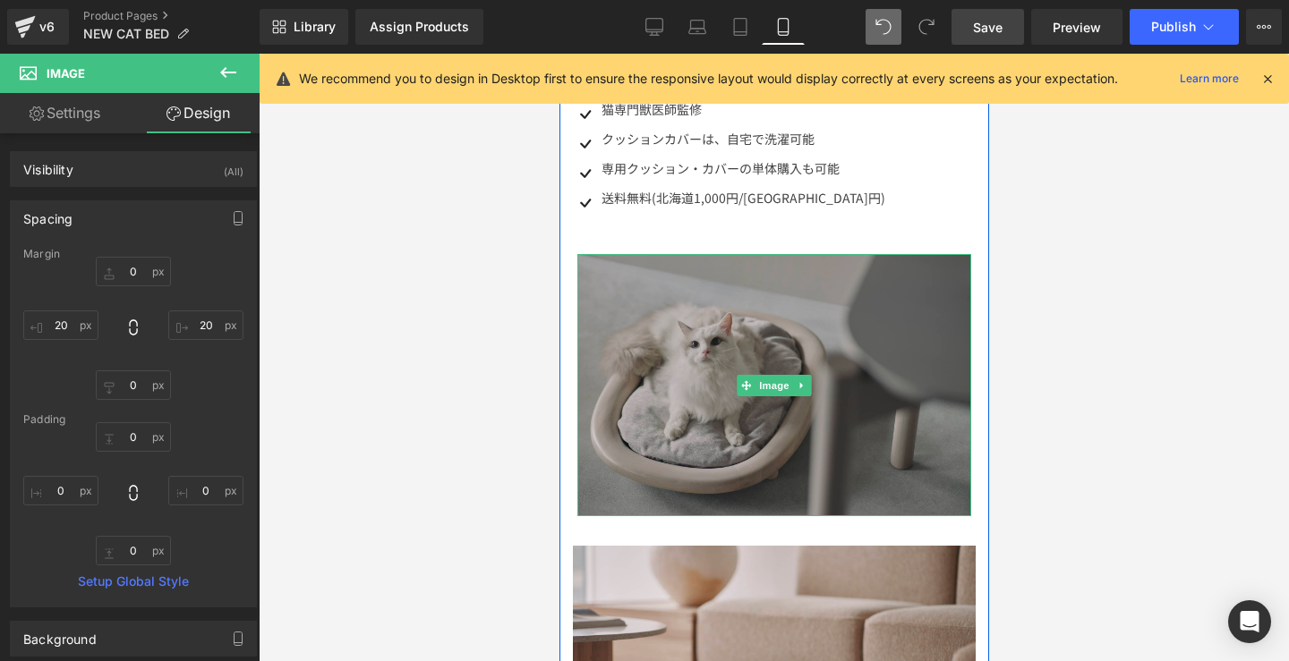
click at [788, 398] on img at bounding box center [773, 385] width 394 height 262
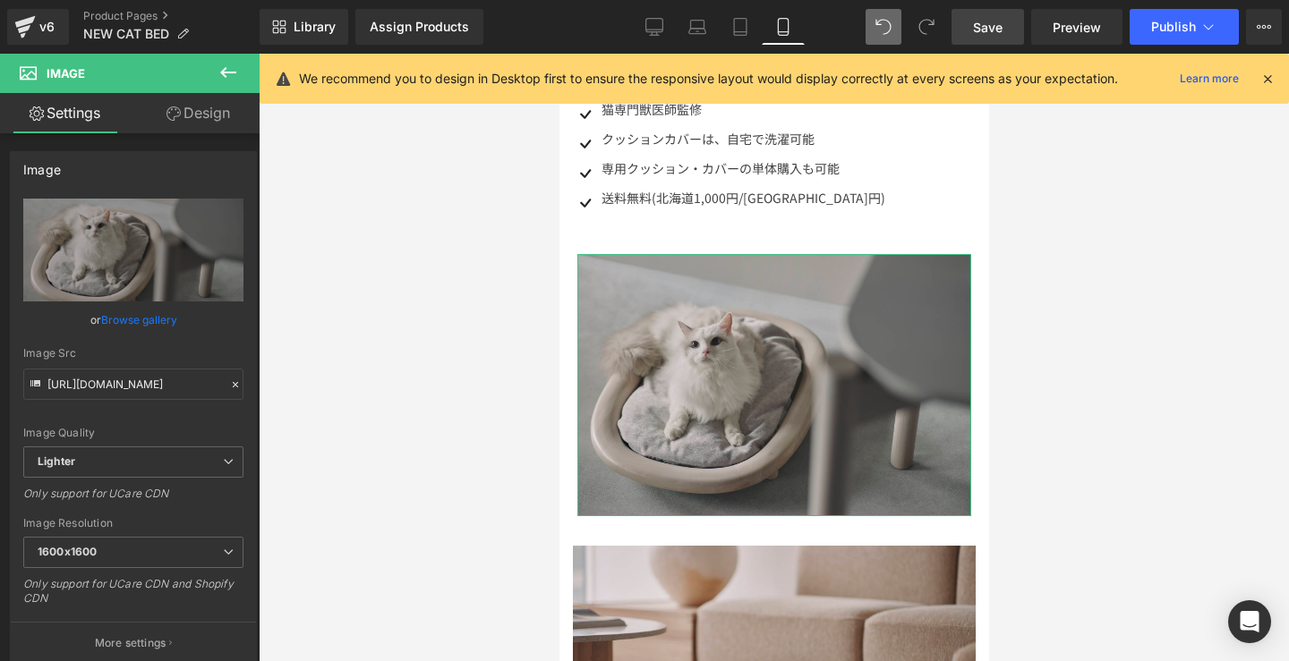
click at [209, 123] on link "Design" at bounding box center [198, 113] width 130 height 40
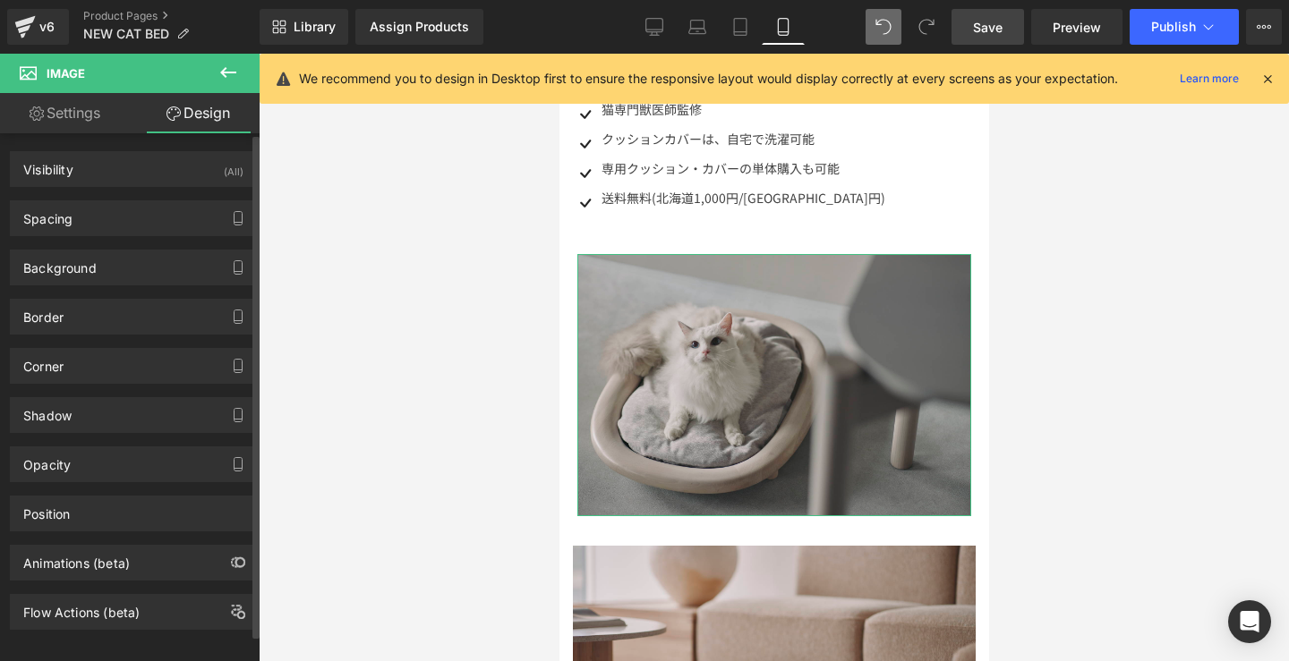
type input "0"
type input "20"
type input "0"
type input "20"
type input "0"
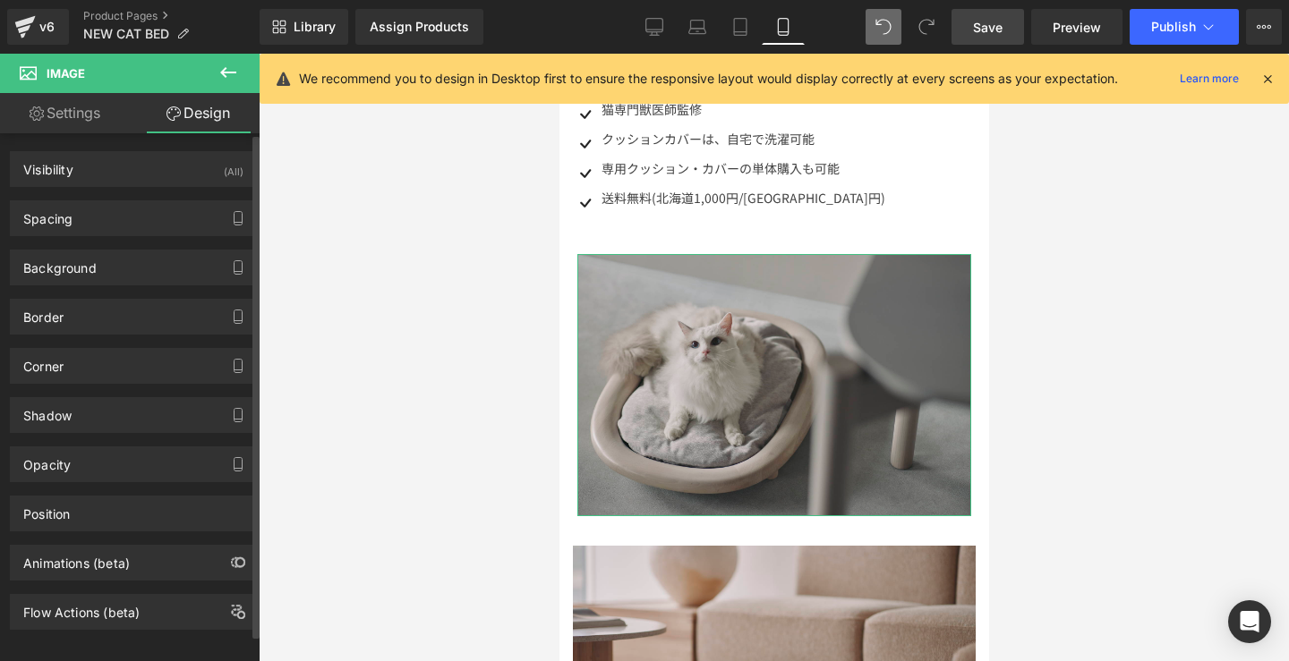
type input "0"
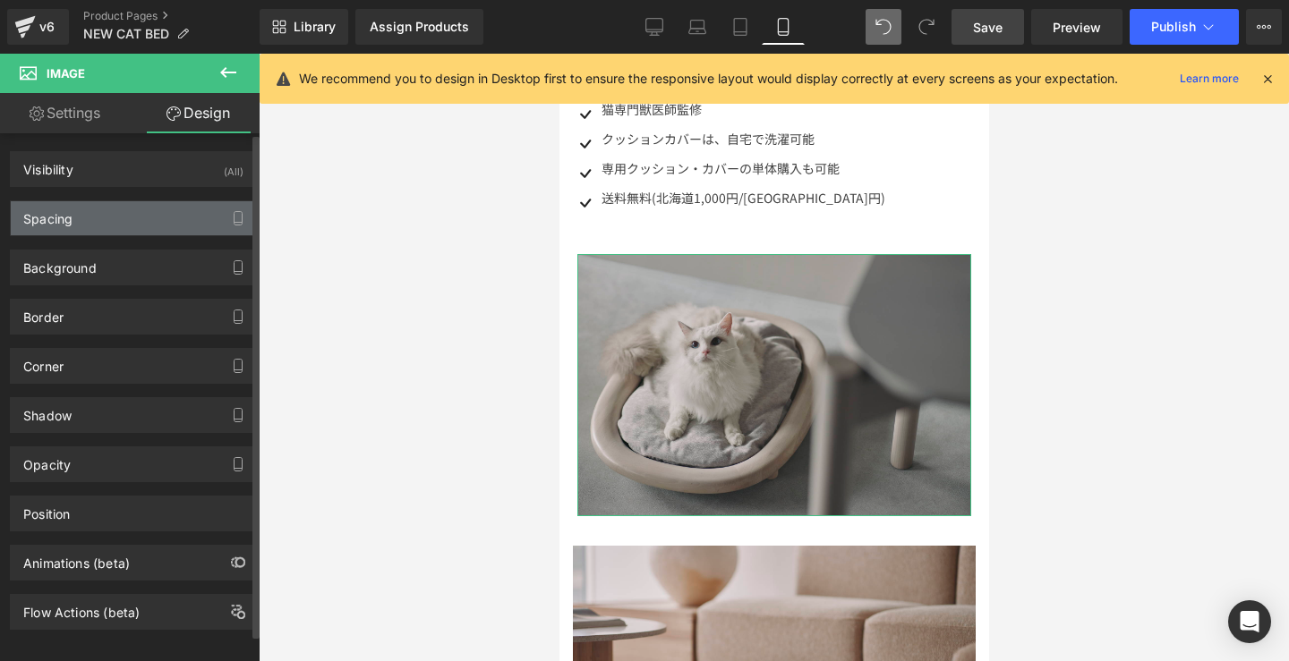
click at [113, 216] on div "Spacing" at bounding box center [133, 218] width 245 height 34
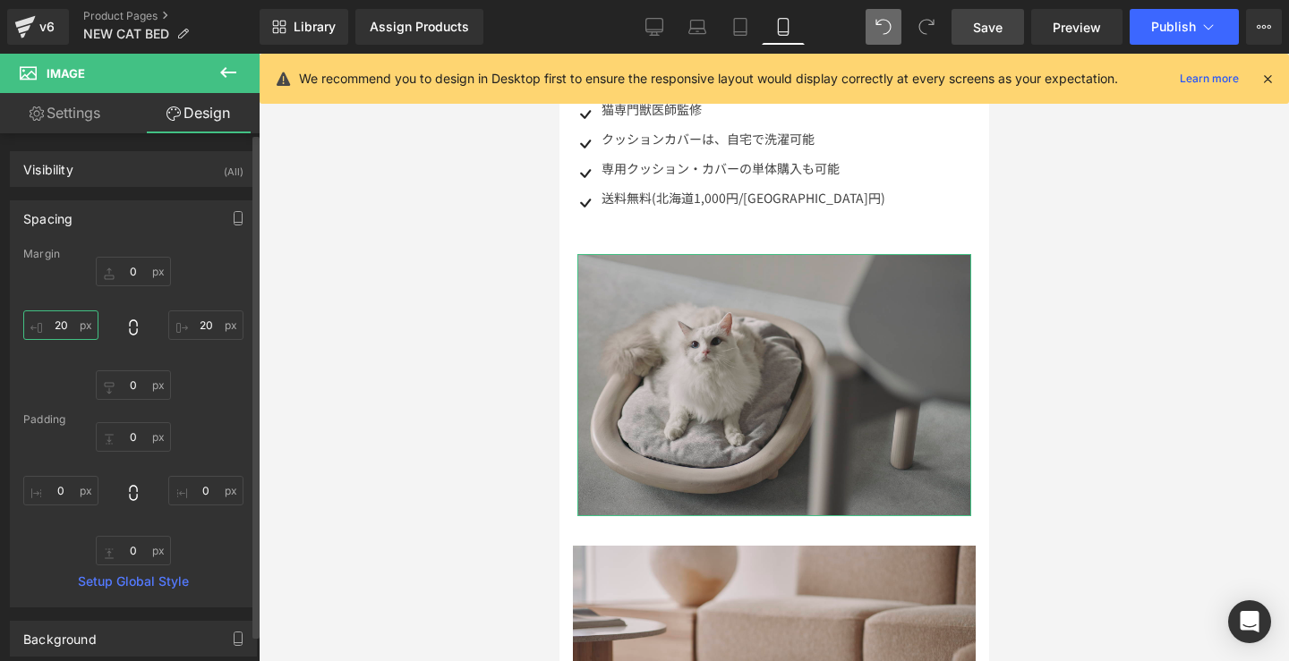
click at [63, 328] on input "20" at bounding box center [60, 326] width 75 height 30
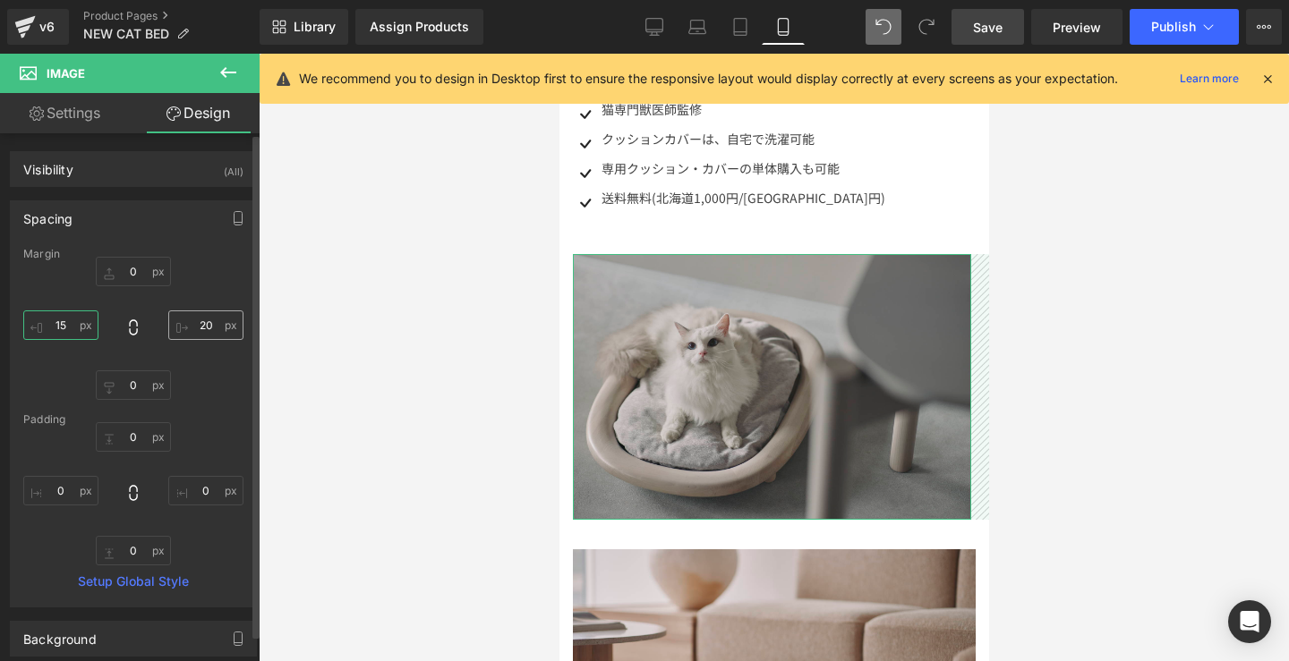
type input "15"
click at [190, 320] on input "20" at bounding box center [205, 326] width 75 height 30
click at [195, 322] on input "20" at bounding box center [205, 326] width 75 height 30
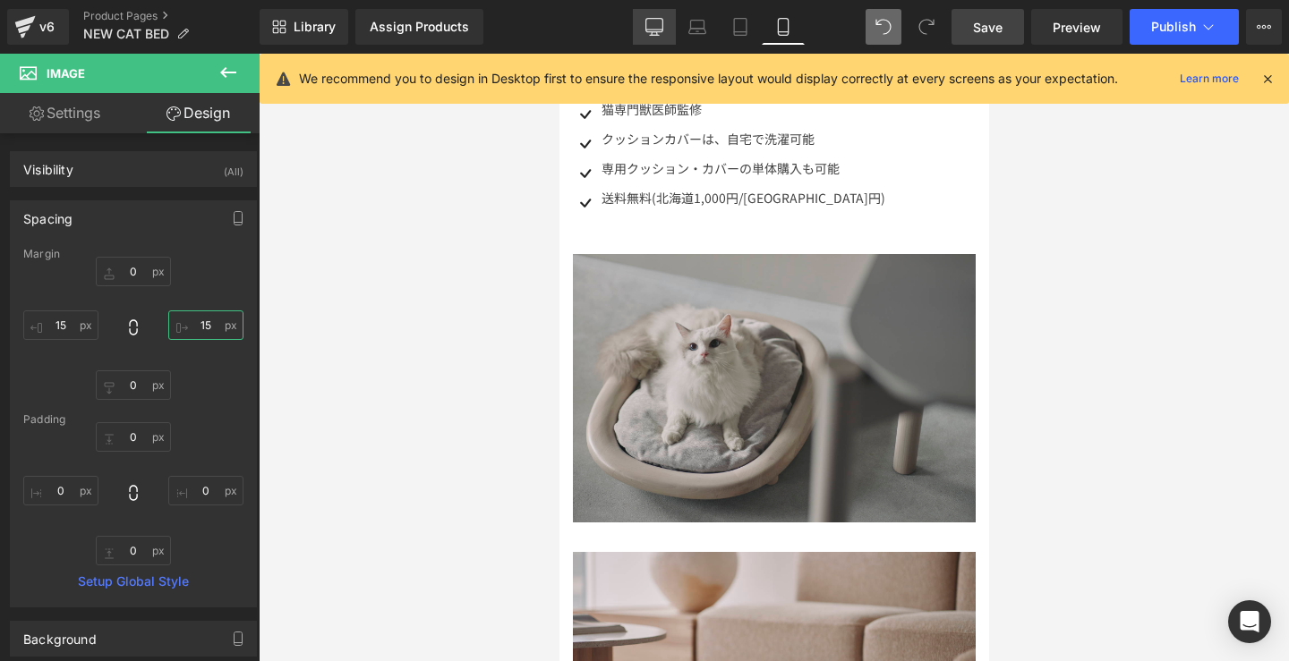
type input "15"
click at [656, 22] on icon at bounding box center [654, 27] width 18 height 18
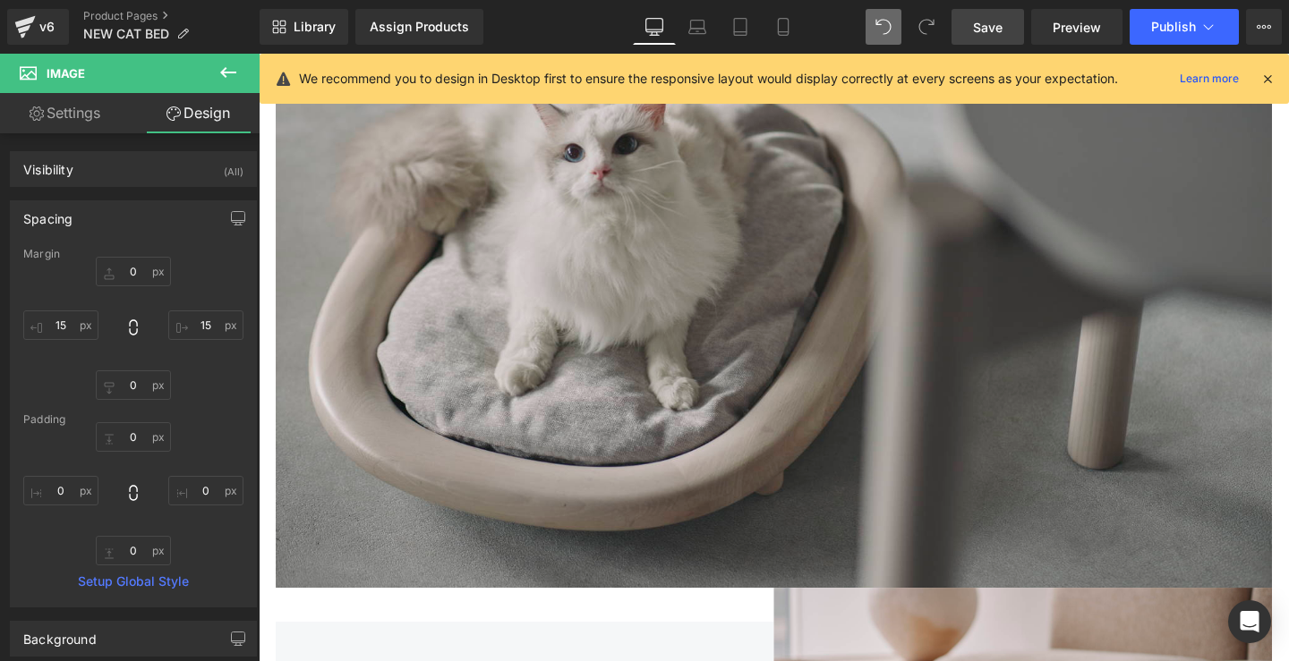
type input "0"
type input "20"
type input "0"
type input "20"
type input "0"
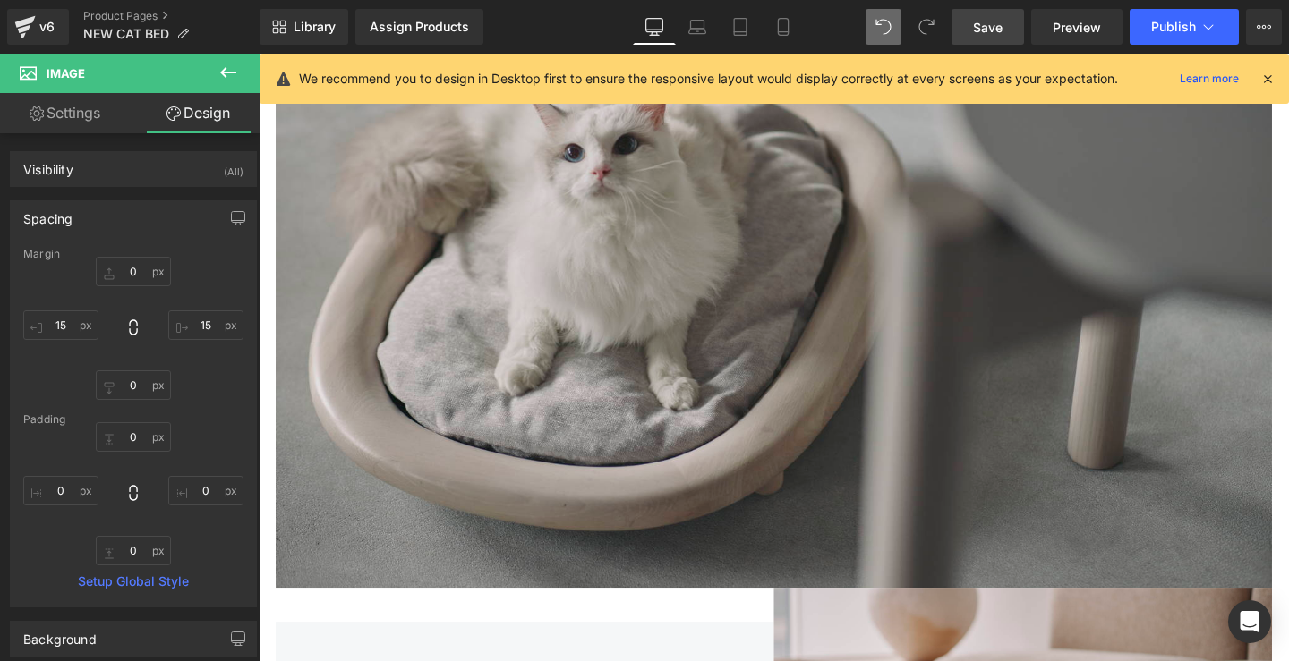
type input "0"
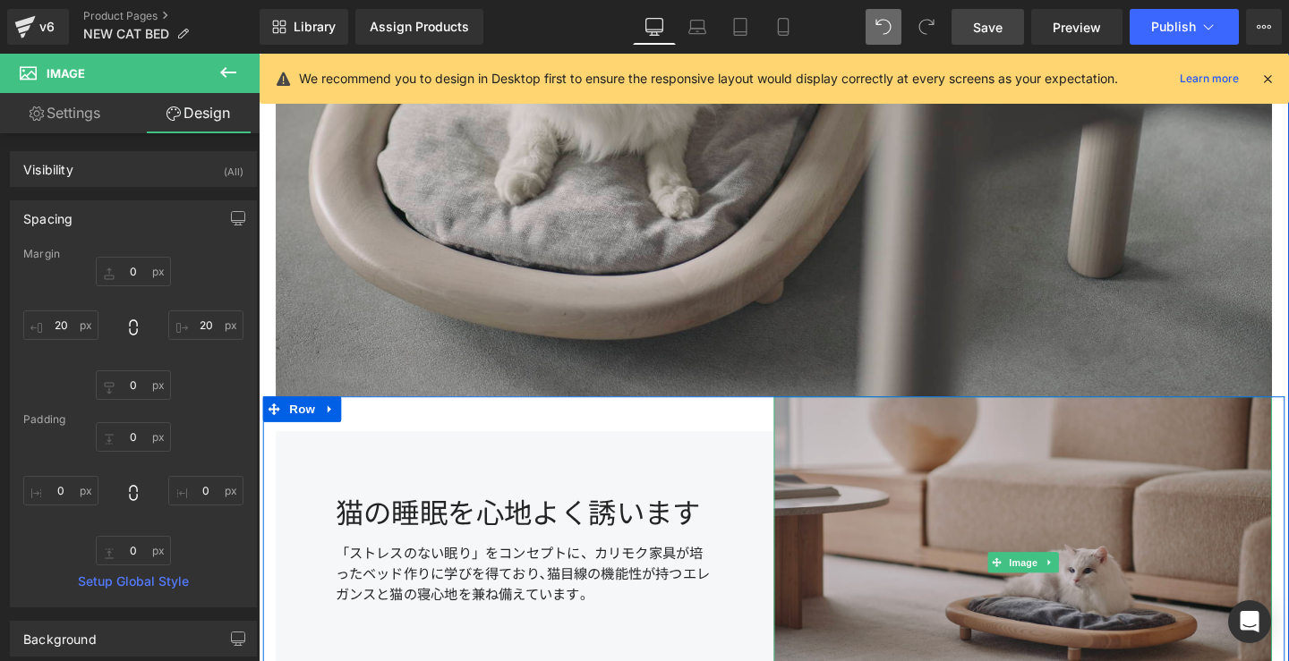
scroll to position [160, 0]
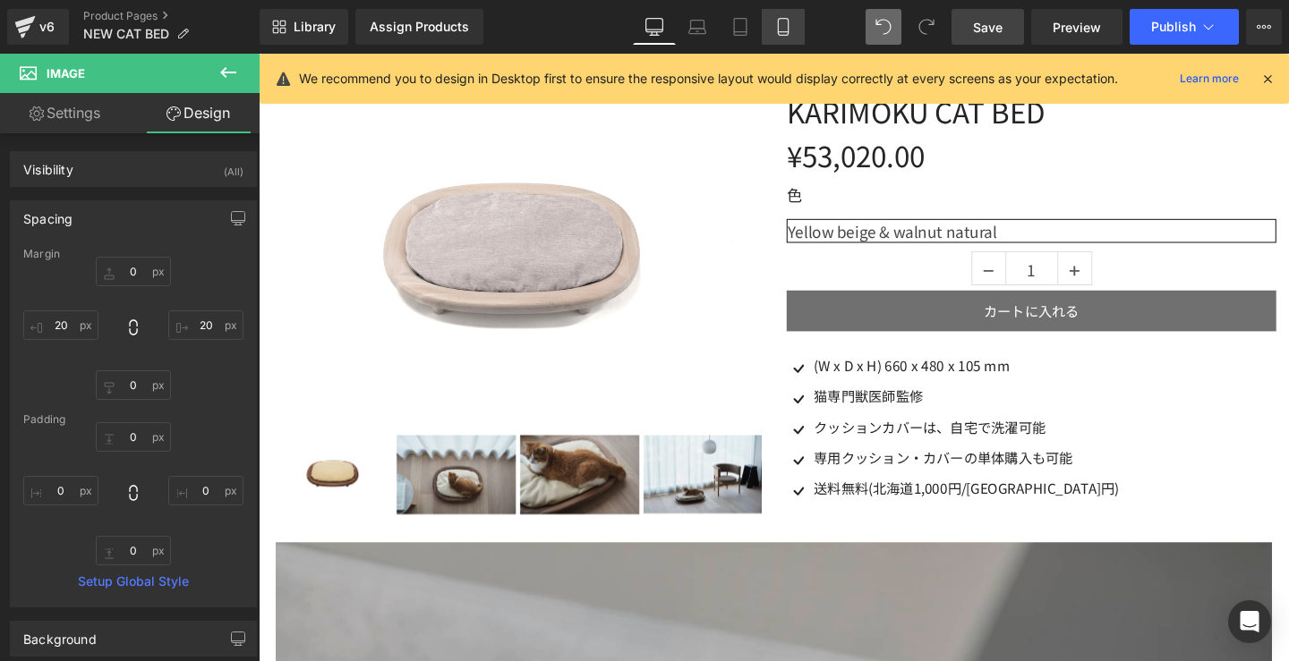
click at [784, 41] on link "Mobile" at bounding box center [783, 27] width 43 height 36
type input "0"
type input "15"
type input "0"
type input "15"
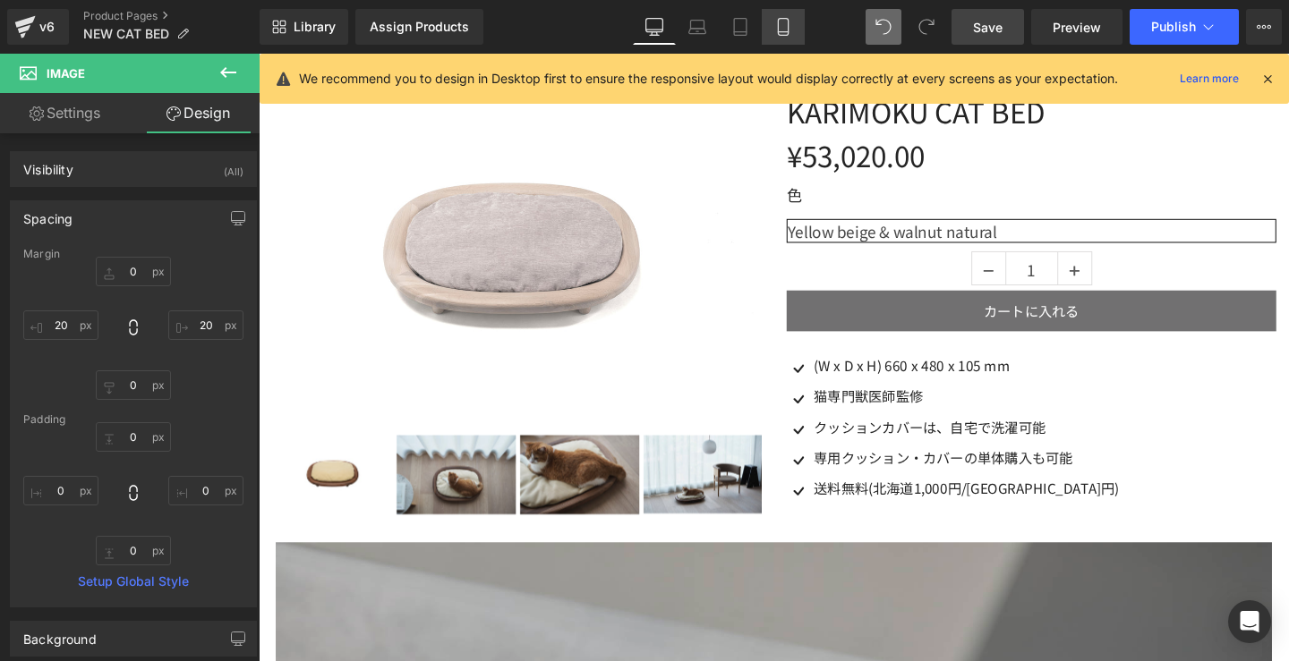
type input "0"
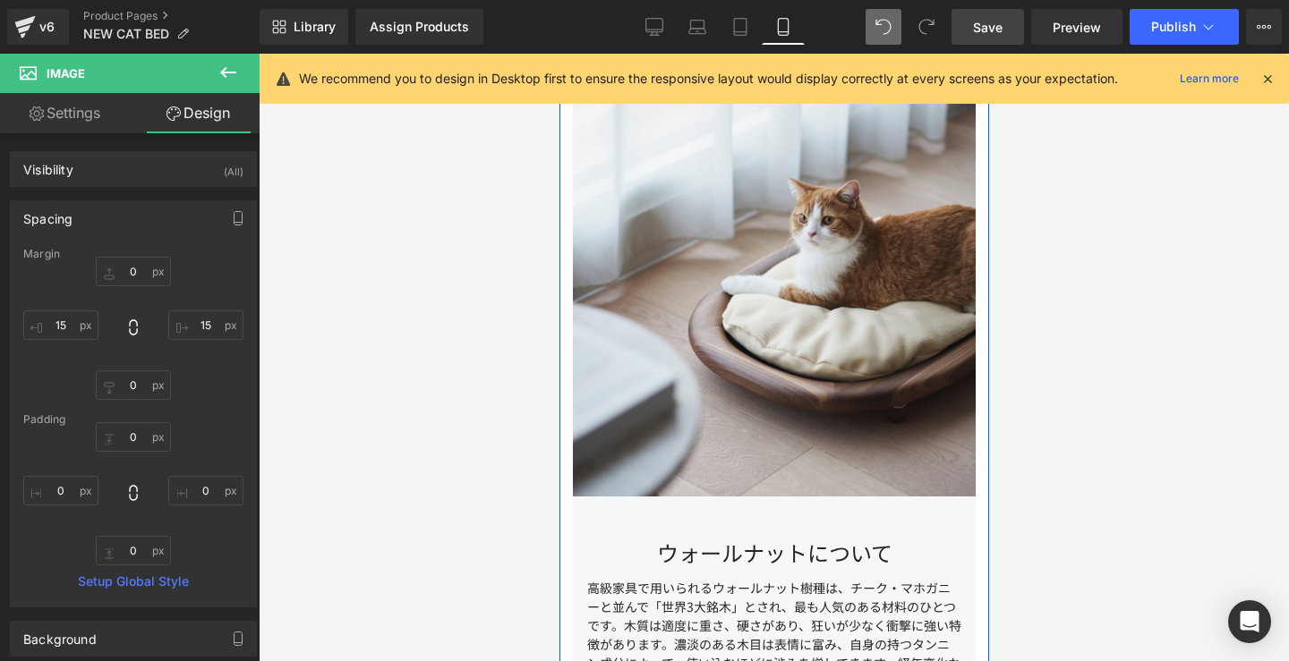
scroll to position [4909, 0]
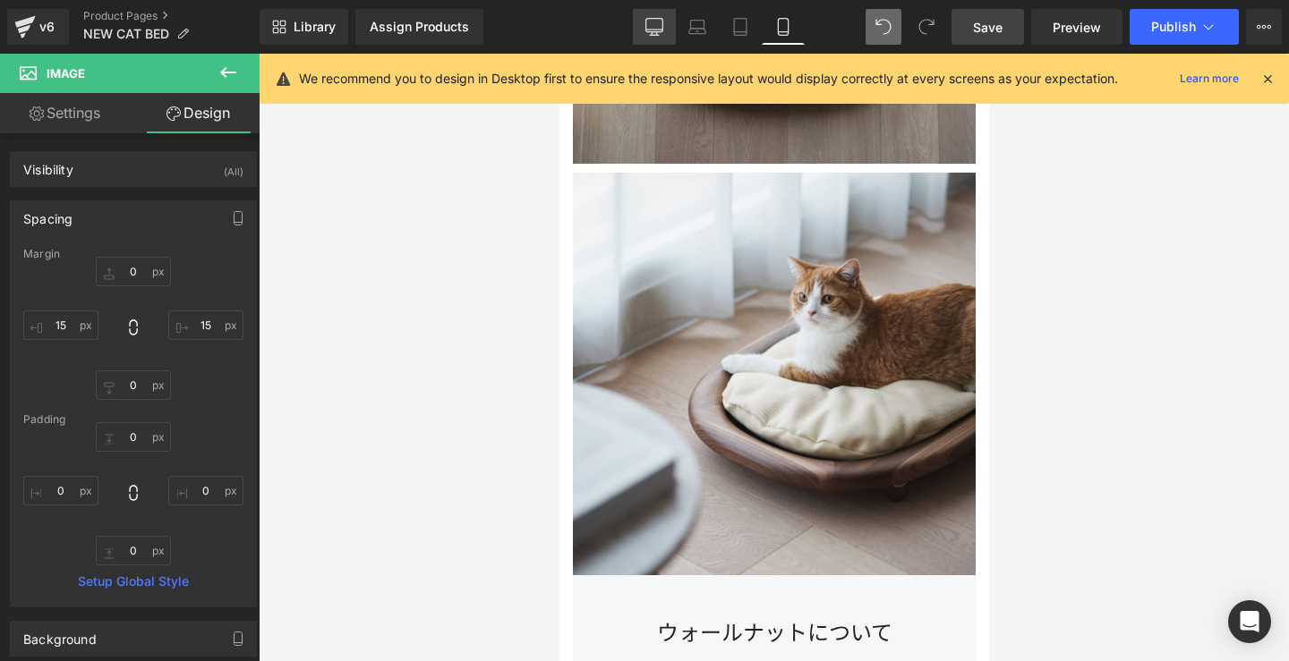
click at [653, 37] on link "Desktop" at bounding box center [654, 27] width 43 height 36
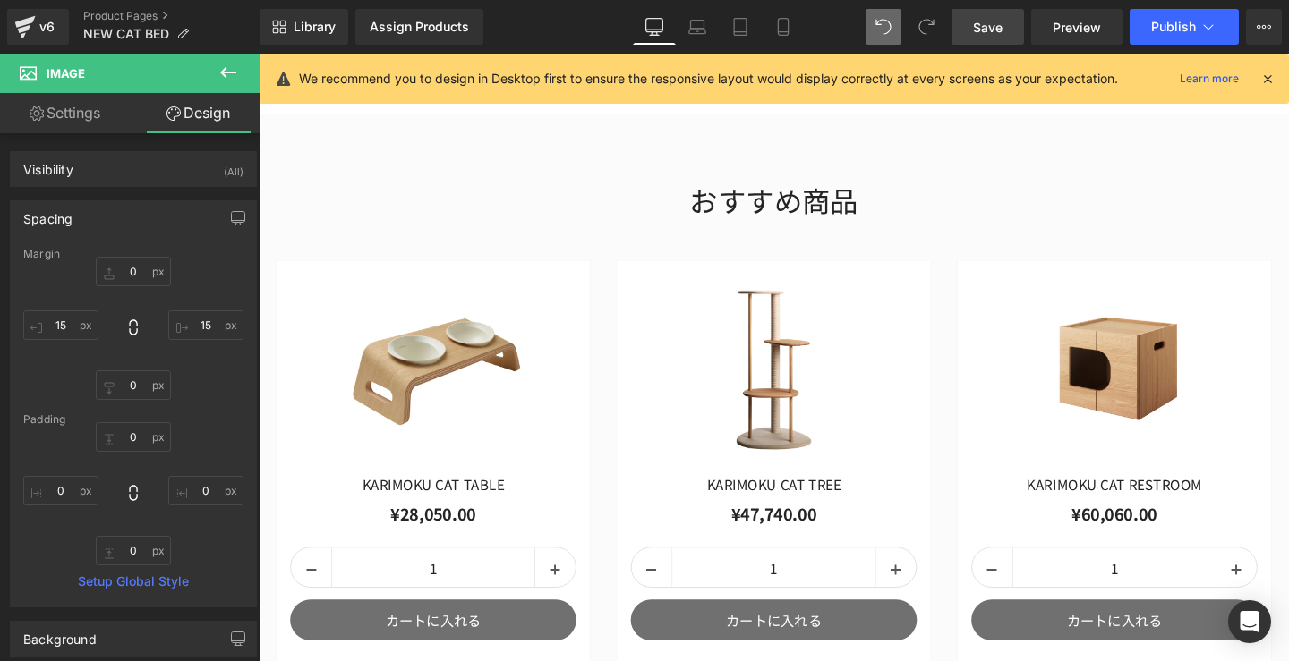
type input "0"
type input "20"
type input "0"
type input "20"
type input "0"
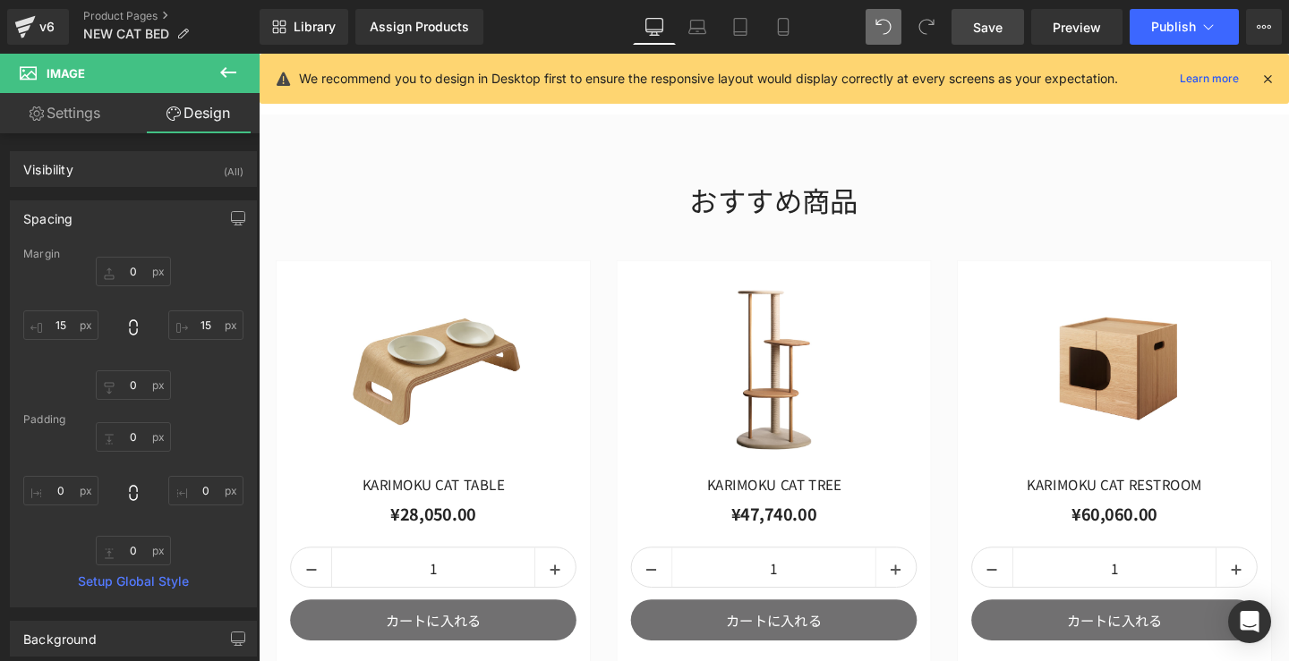
type input "0"
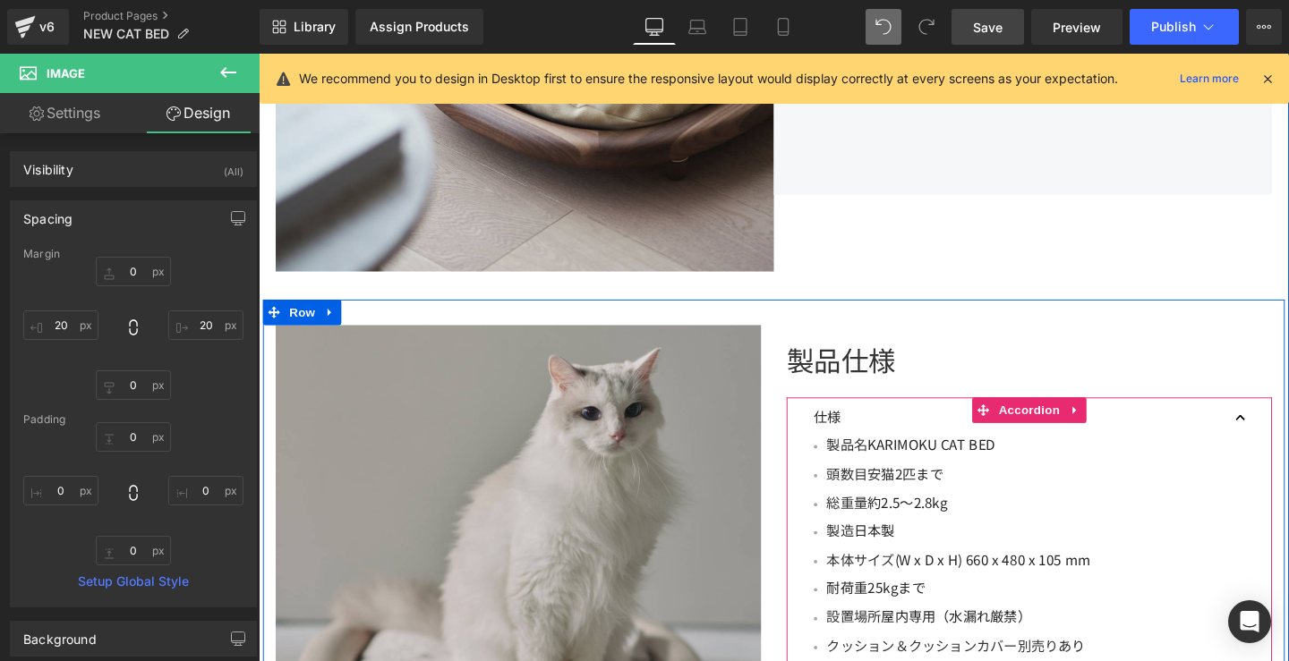
scroll to position [4128, 0]
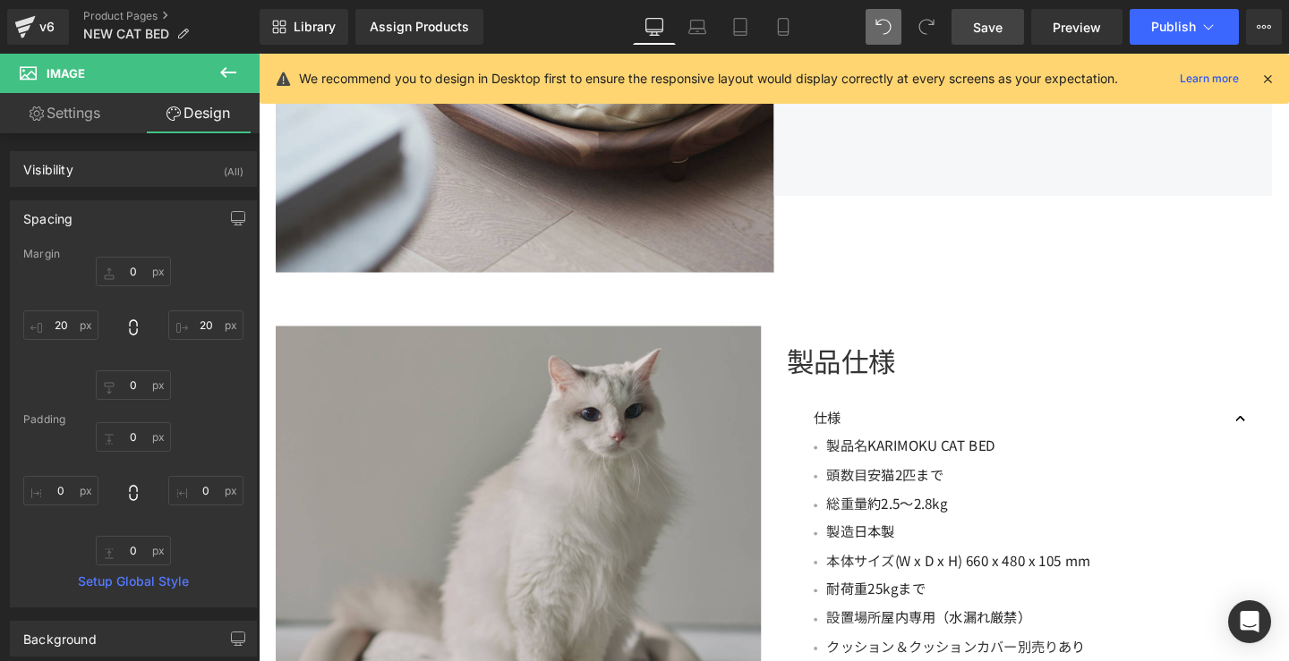
drag, startPoint x: 962, startPoint y: 17, endPoint x: 818, endPoint y: 276, distance: 296.1
click at [962, 17] on link "Save" at bounding box center [987, 27] width 72 height 36
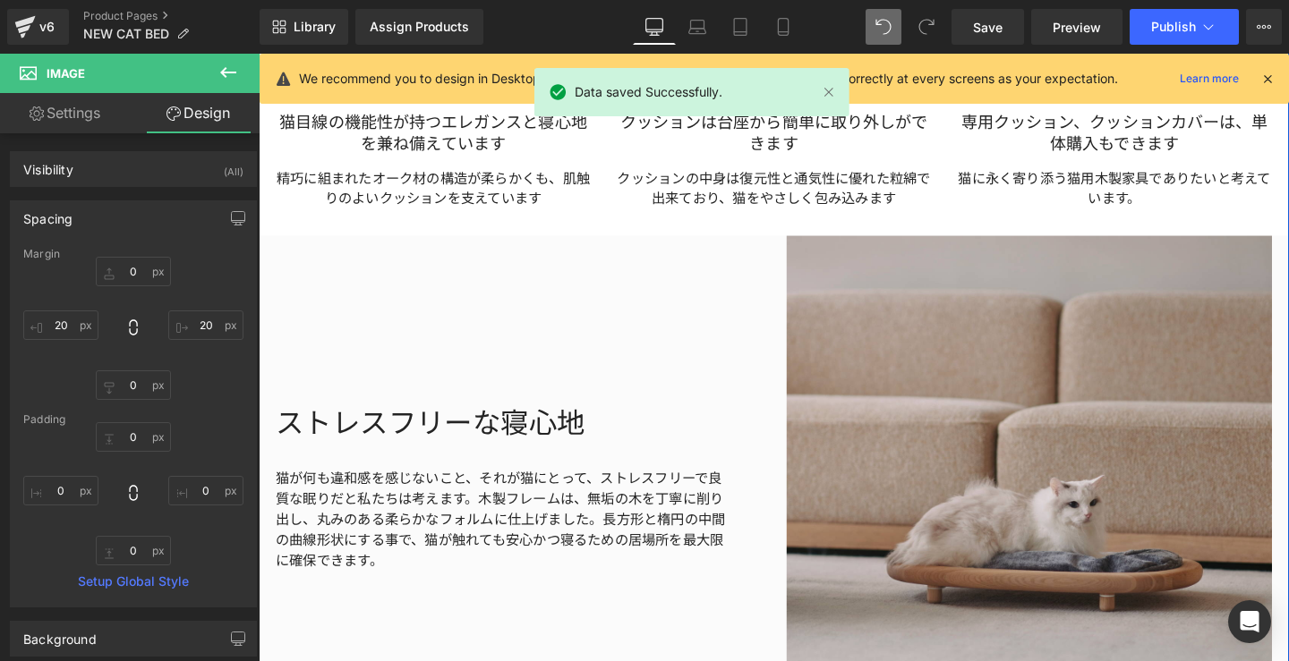
scroll to position [1979, 0]
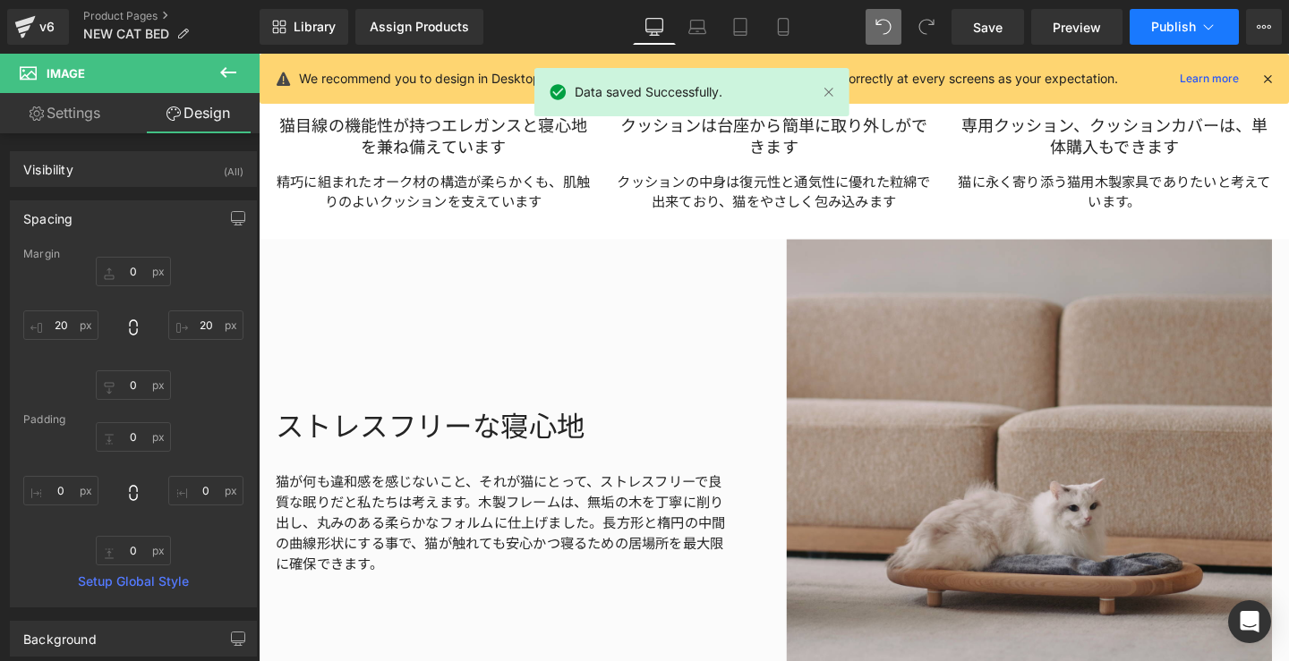
click at [1194, 11] on button "Publish" at bounding box center [1183, 27] width 109 height 36
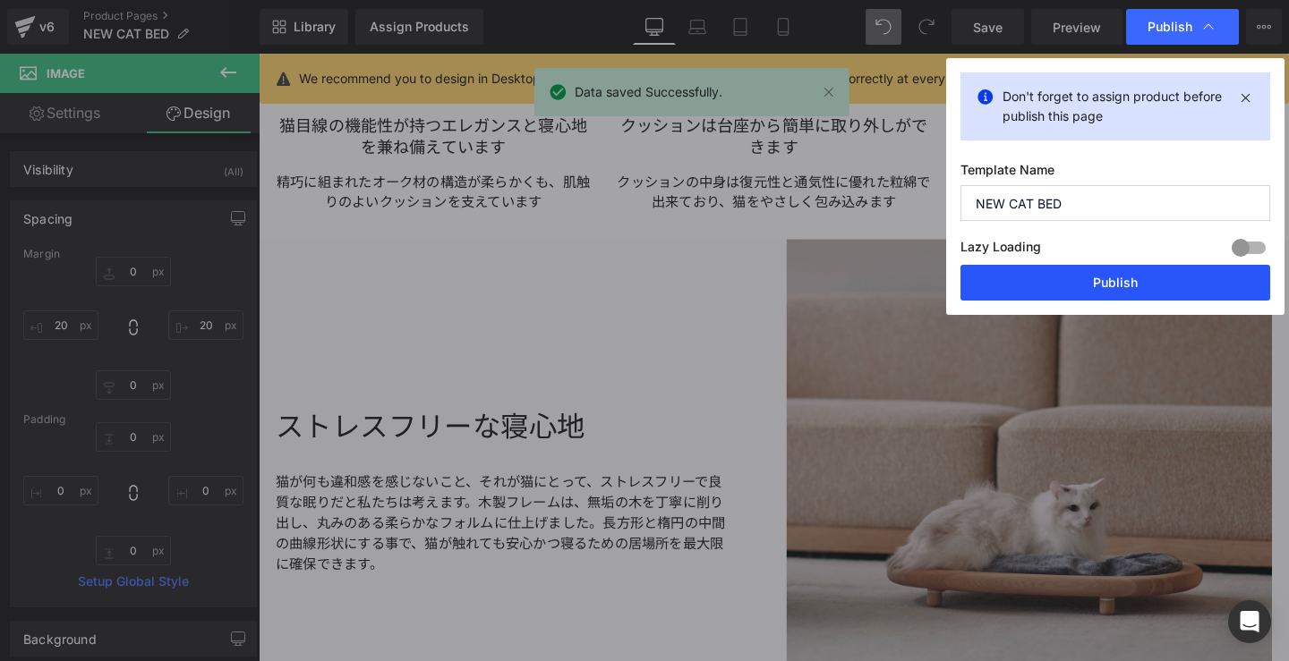
click at [1124, 270] on button "Publish" at bounding box center [1115, 283] width 310 height 36
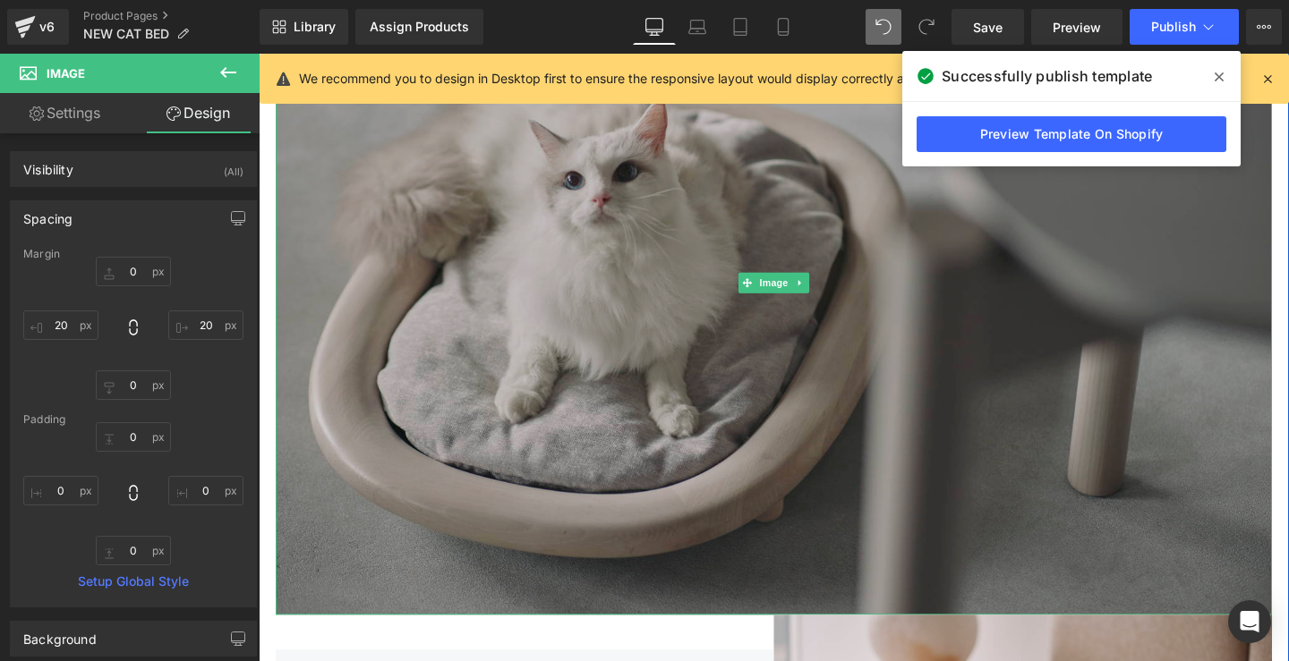
scroll to position [998, 0]
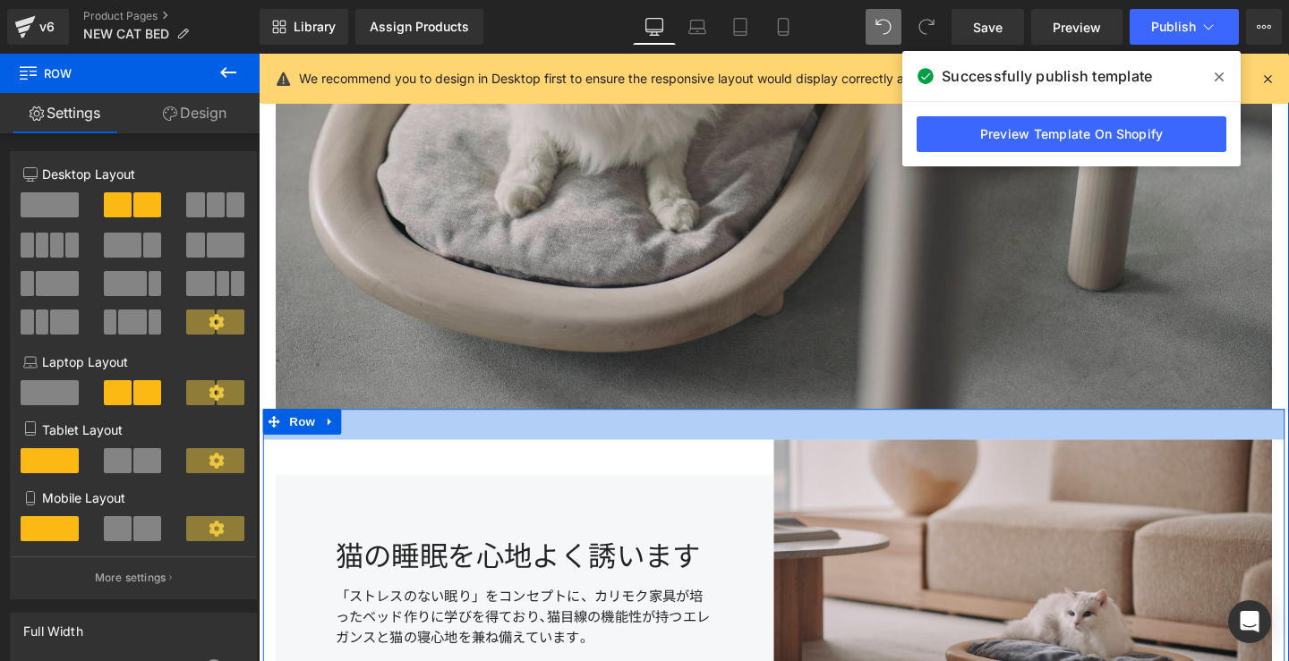
drag, startPoint x: 780, startPoint y: 427, endPoint x: 782, endPoint y: 459, distance: 32.3
click at [782, 459] on div "Image 猫の睡眠を心地よく誘います Heading 「ストレスのない眠り」をコンセプトに、カリモク家具が培ったベッド作りに学びを得ており､猫目線の機能性が…" at bounding box center [800, 641] width 1074 height 426
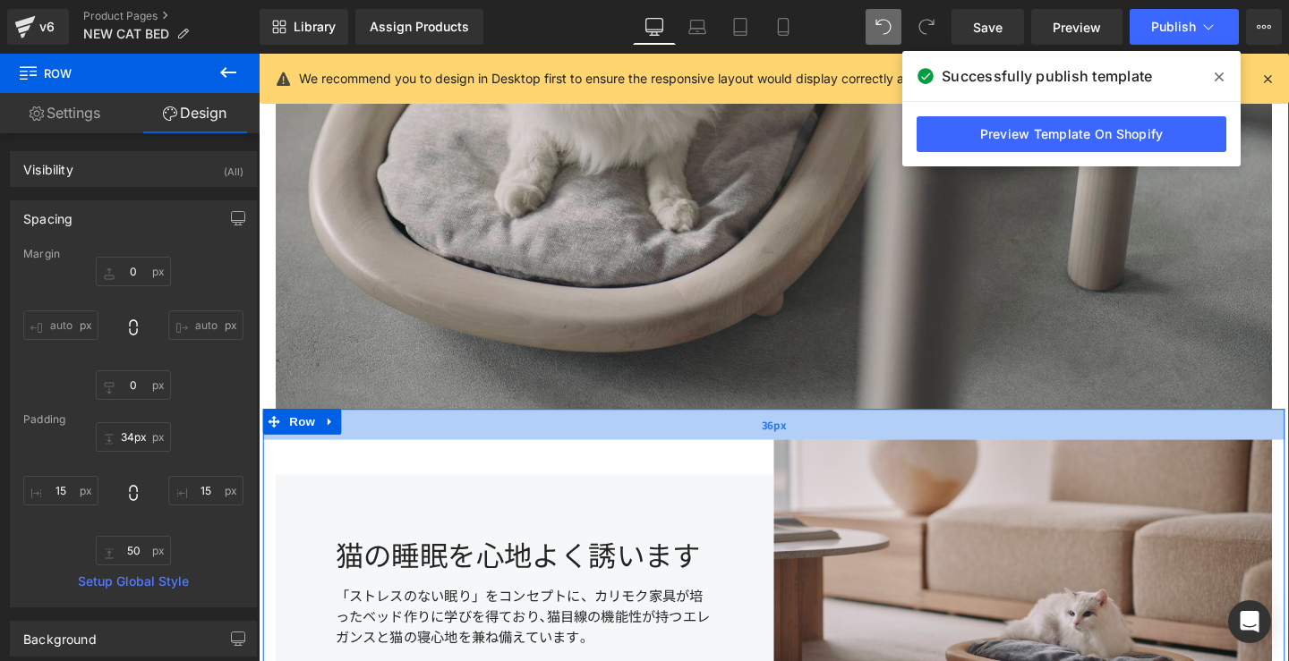
type input "33px"
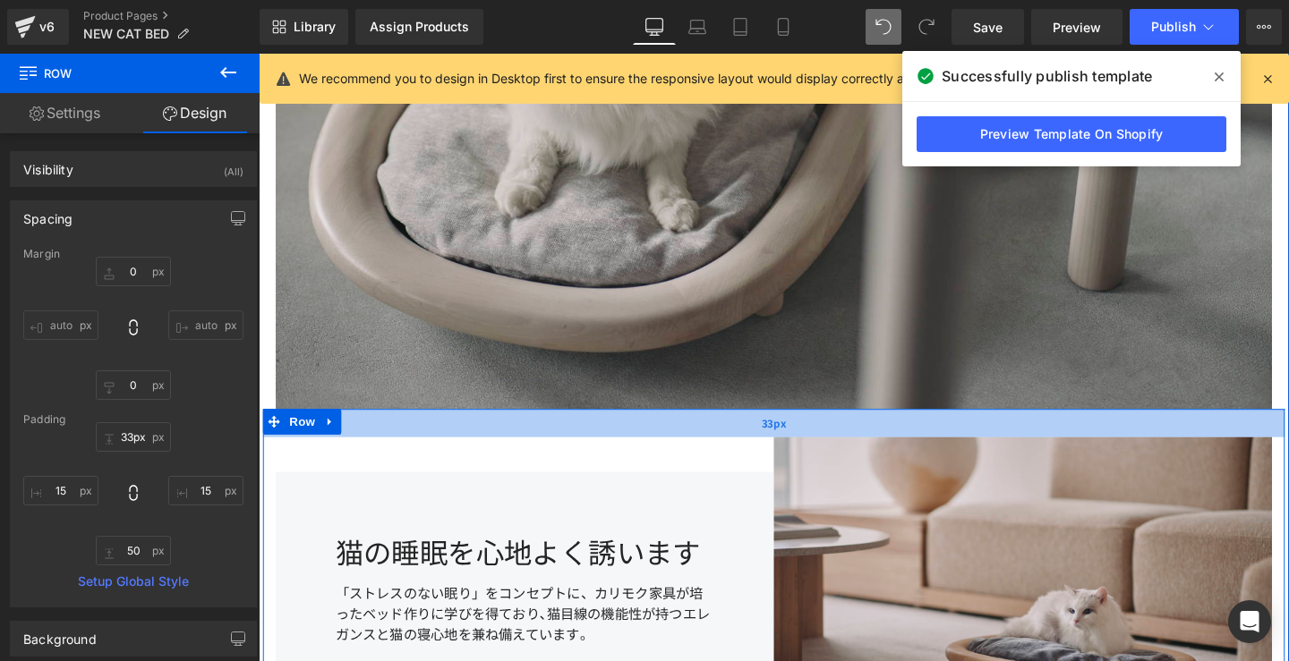
click at [774, 449] on div "33px" at bounding box center [800, 443] width 1074 height 30
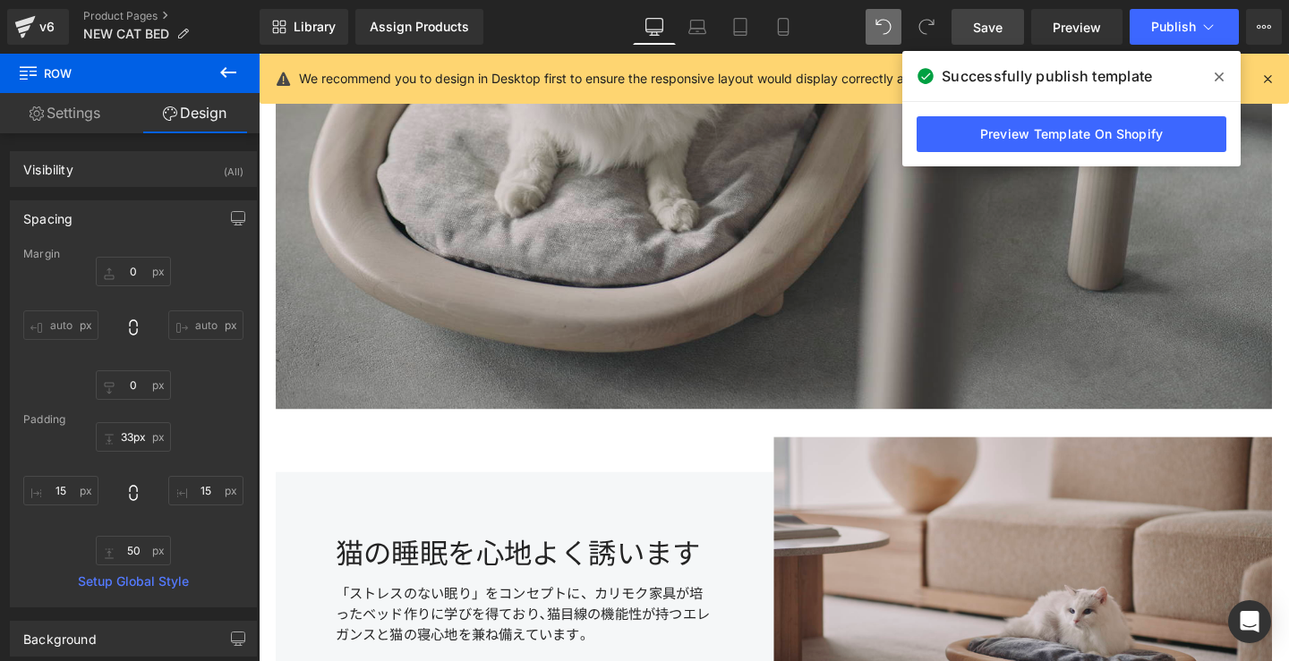
click at [1020, 24] on link "Save" at bounding box center [987, 27] width 72 height 36
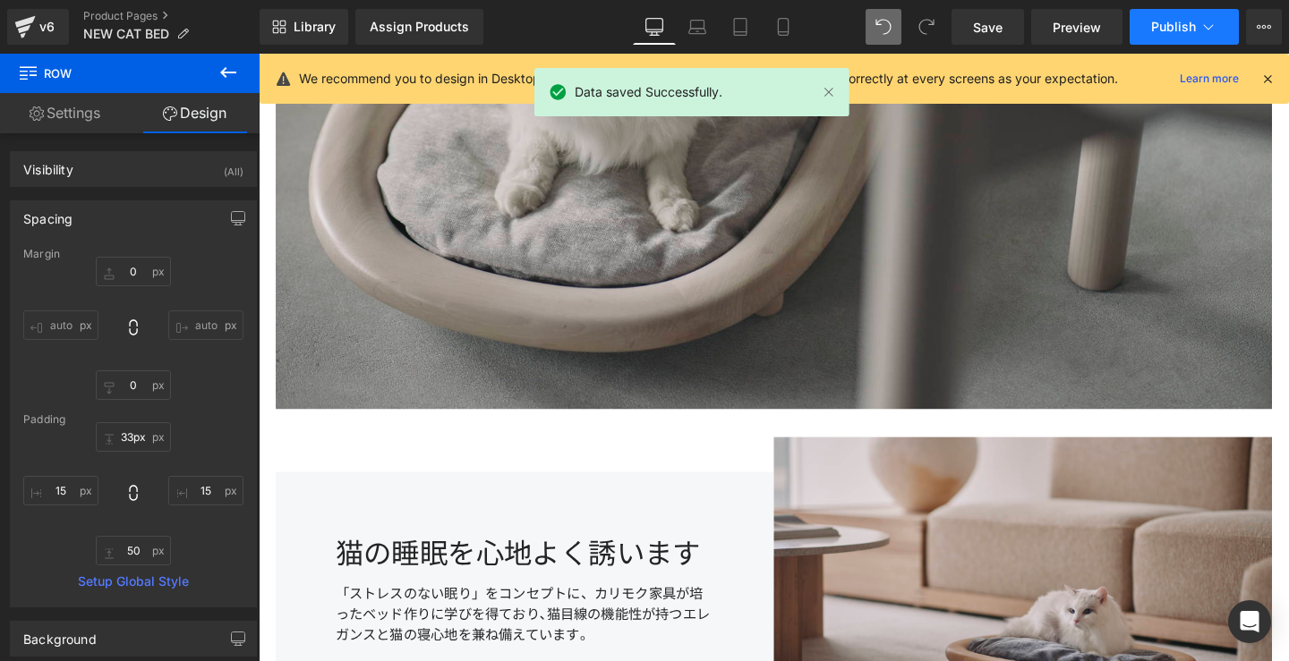
click at [1213, 30] on icon at bounding box center [1208, 27] width 18 height 18
click at [1202, 38] on button "Publish" at bounding box center [1183, 27] width 109 height 36
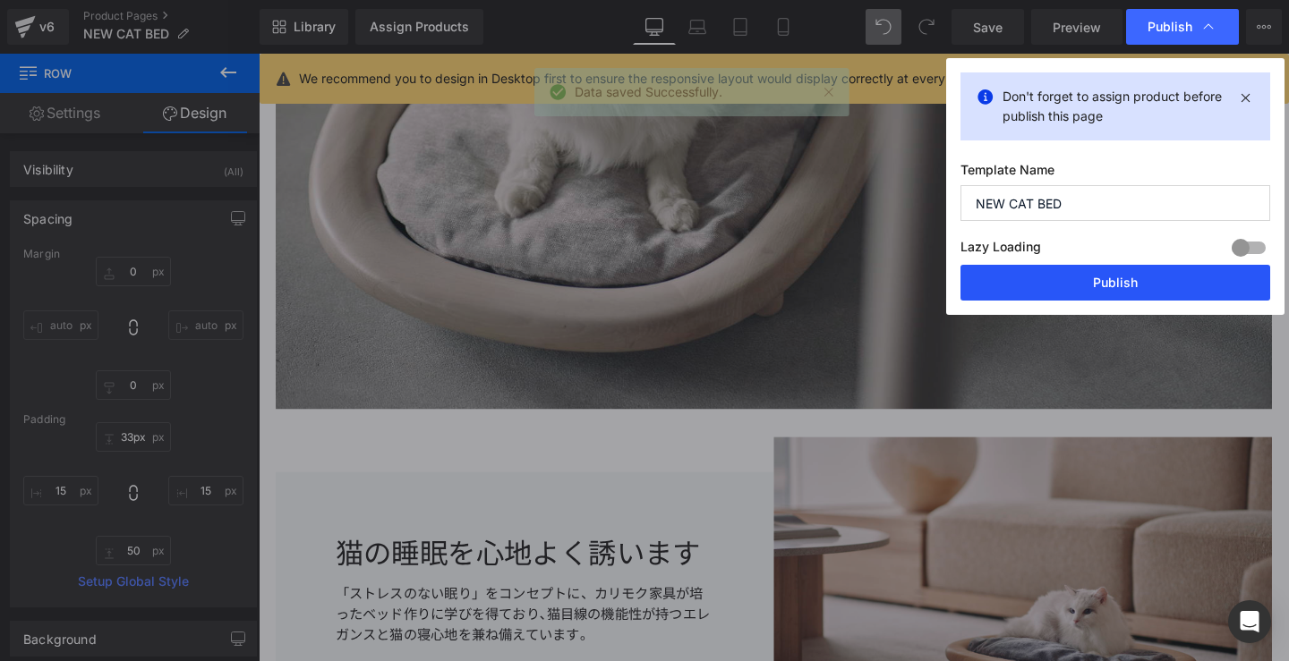
click at [1078, 268] on button "Publish" at bounding box center [1115, 283] width 310 height 36
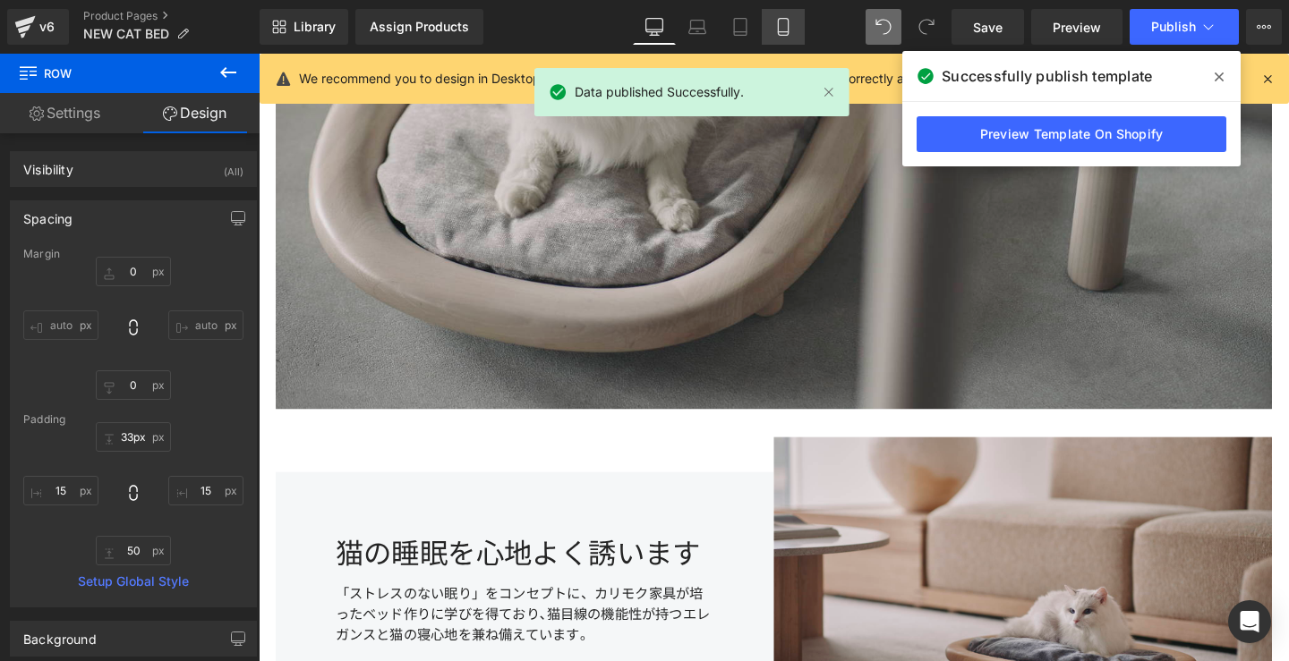
click at [798, 29] on link "Mobile" at bounding box center [783, 27] width 43 height 36
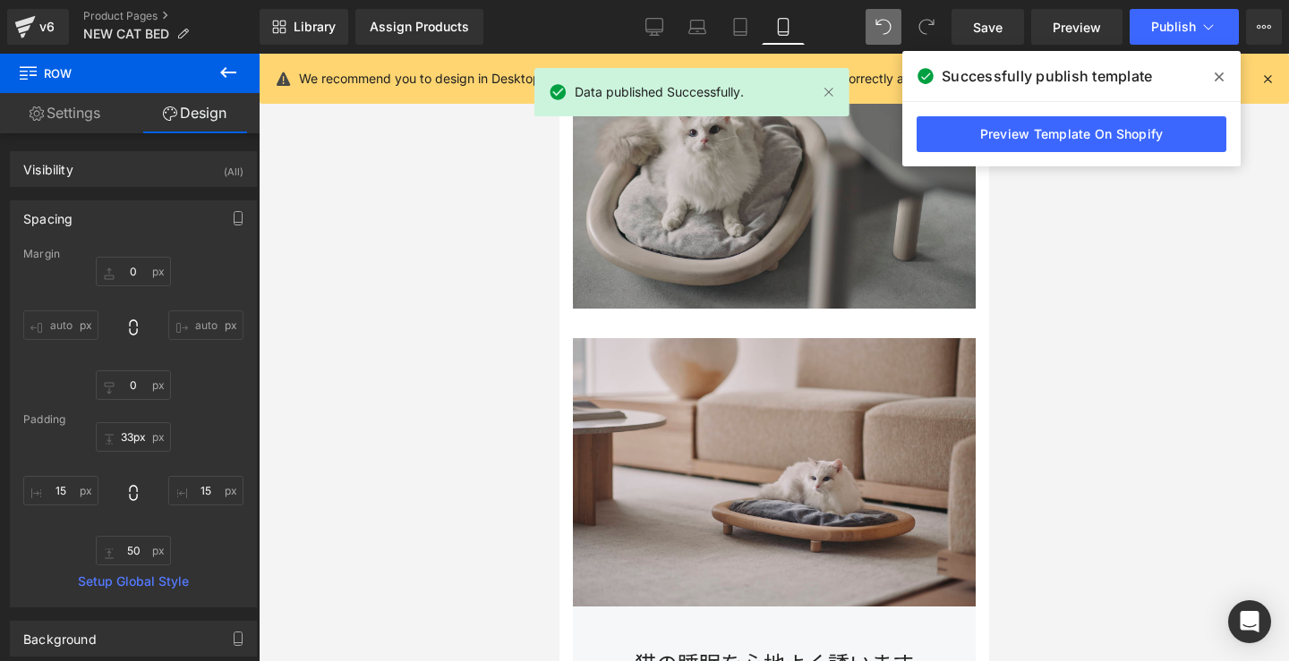
type input "0"
type input "33"
type input "15"
type input "33"
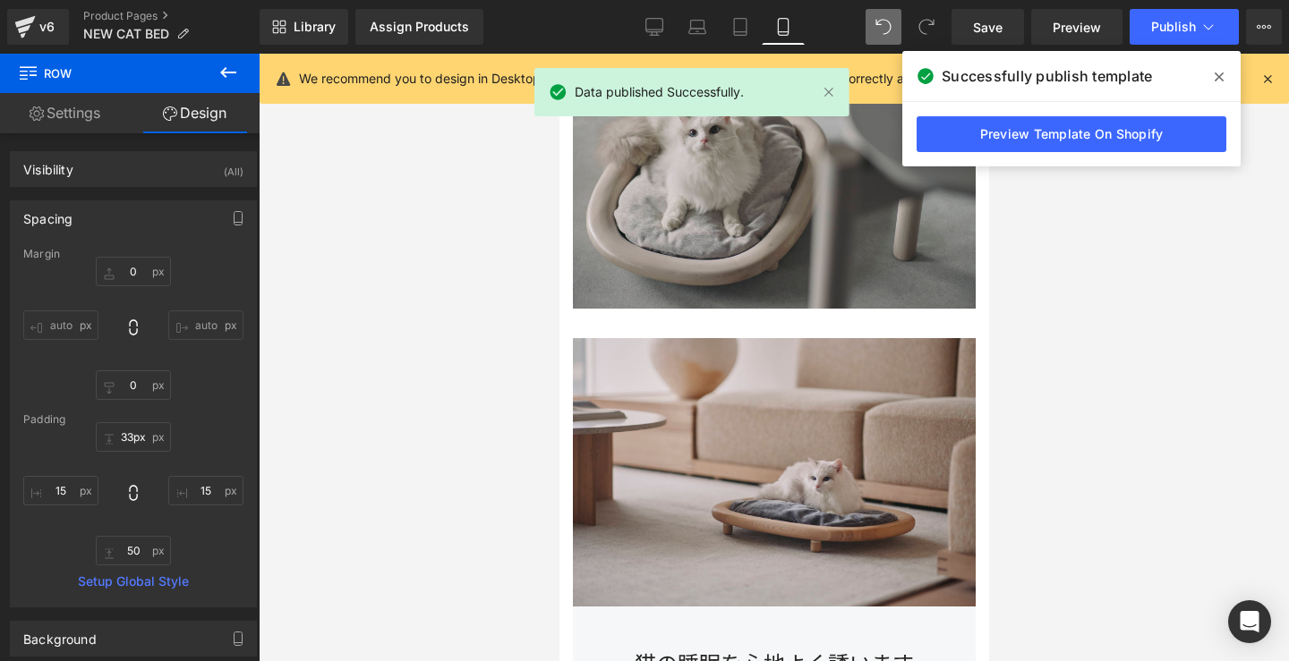
type input "15"
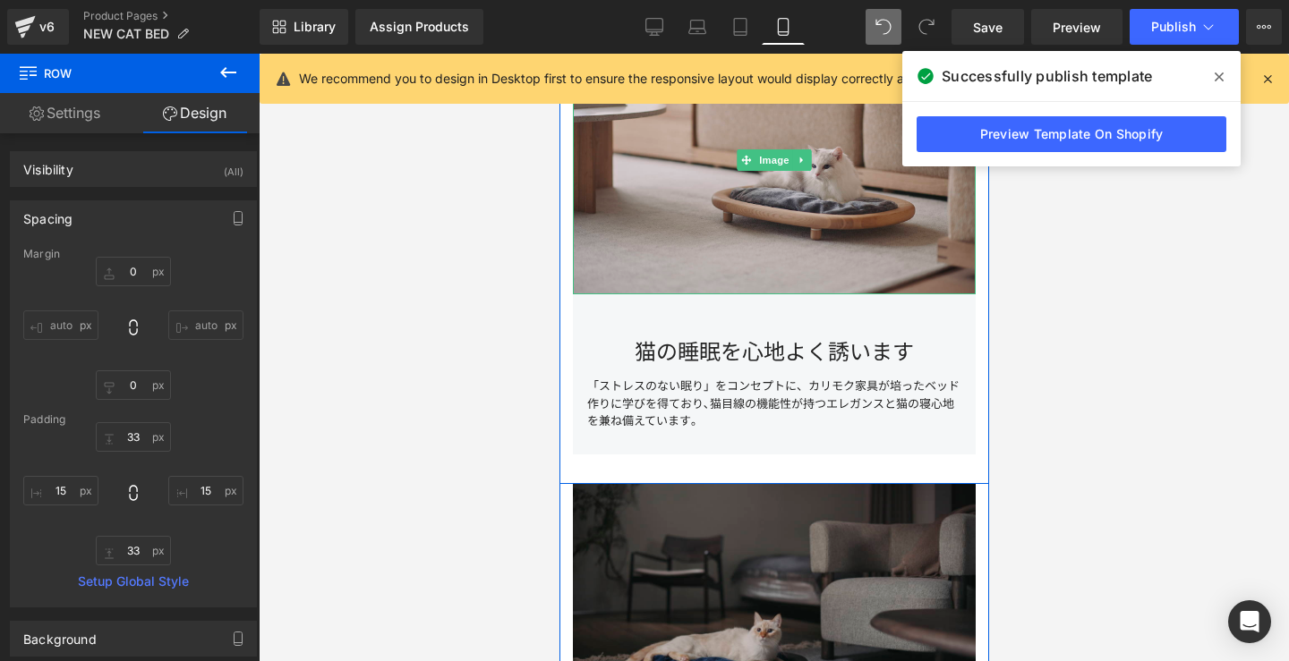
scroll to position [1824, 0]
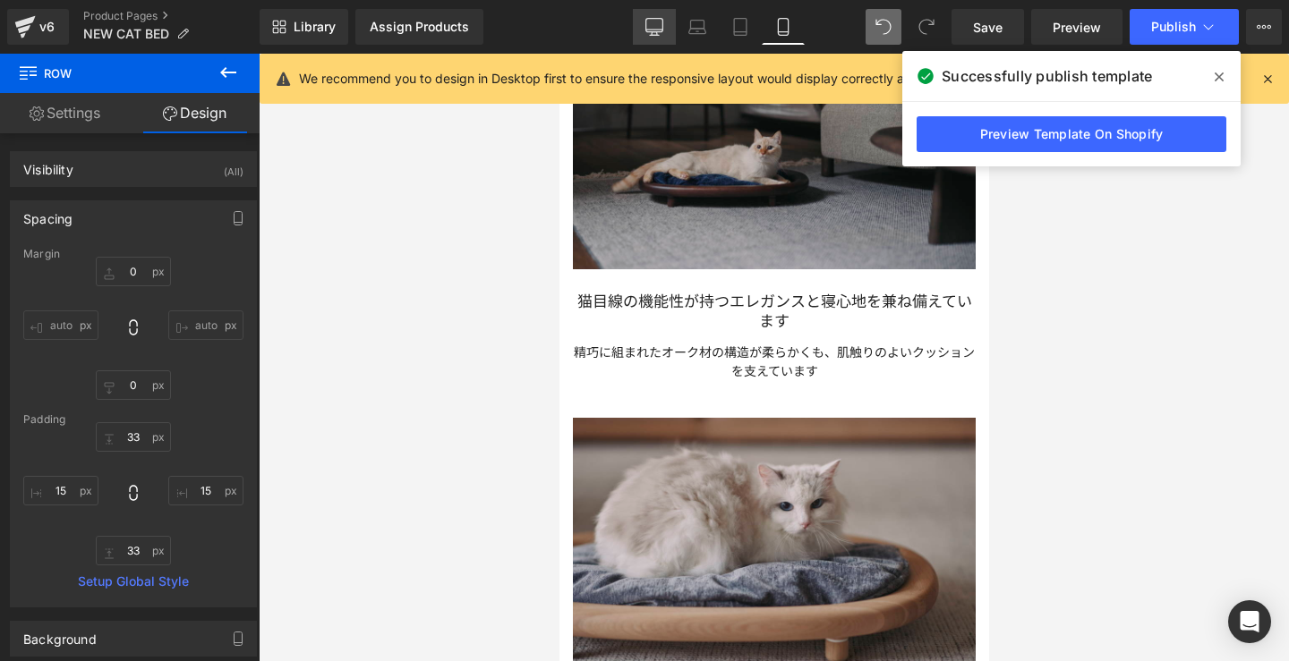
click at [660, 30] on icon at bounding box center [654, 30] width 17 height 0
type input "0"
type input "33"
type input "15"
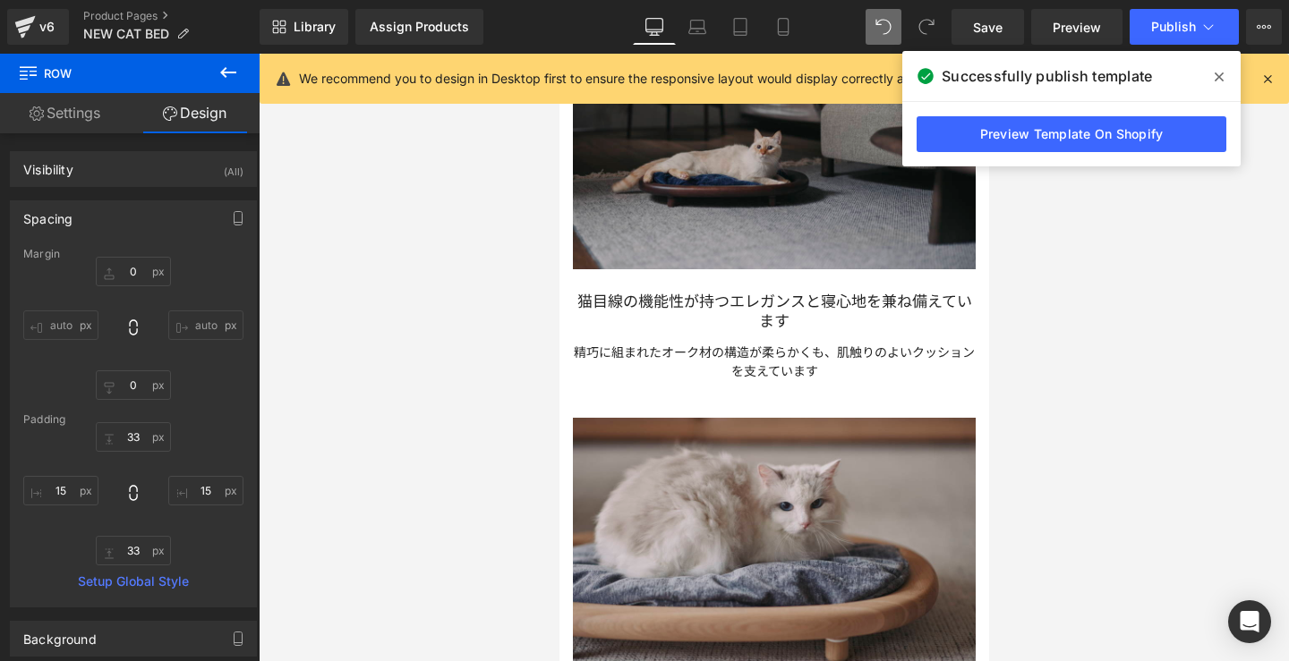
type input "50"
type input "15"
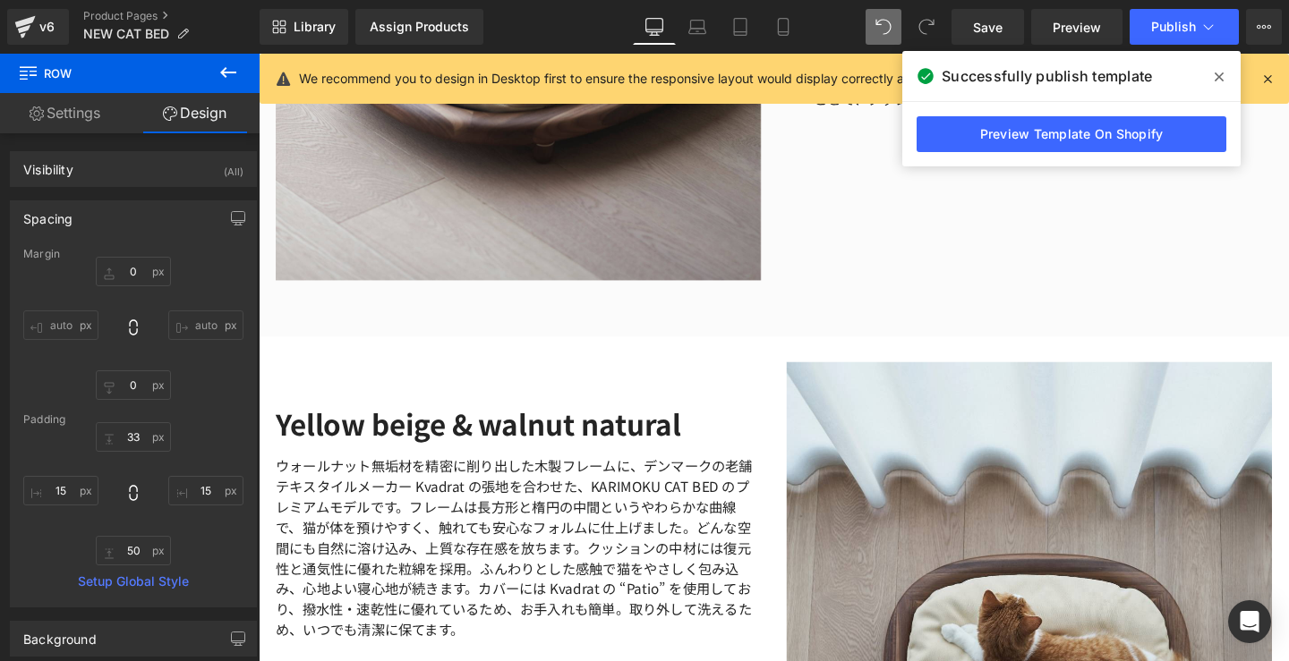
scroll to position [3164, 0]
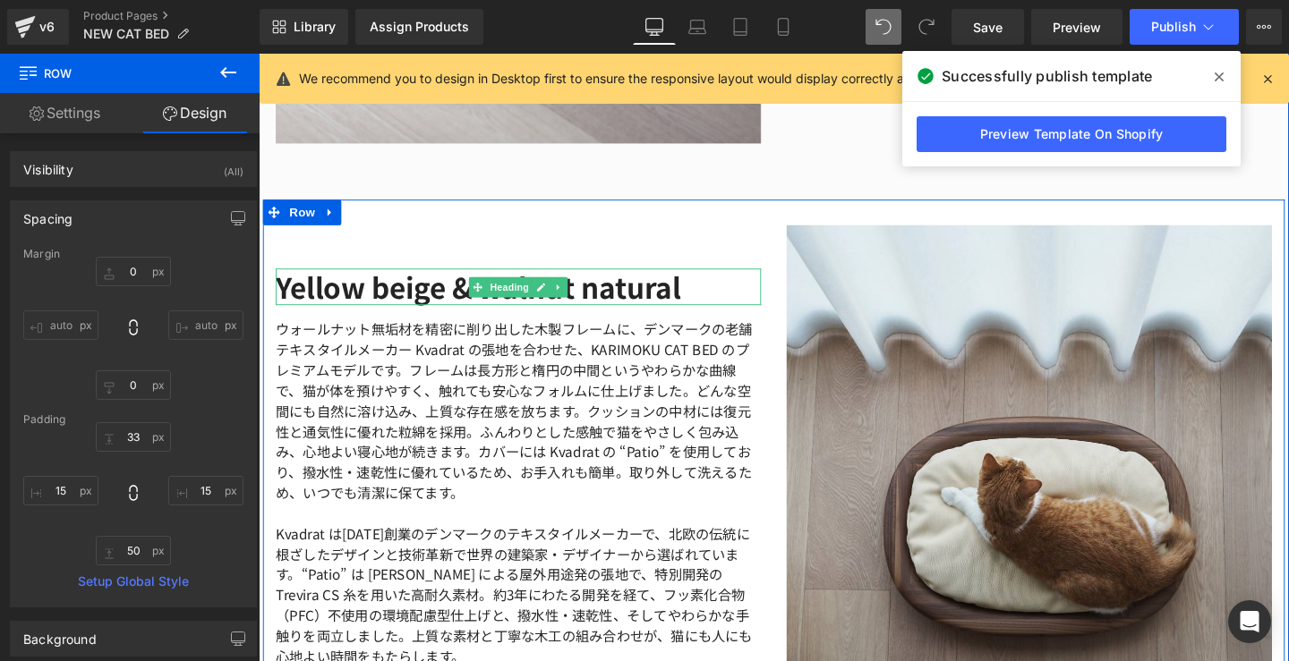
click at [430, 292] on h2 "Yellow beige & walnut natural" at bounding box center [532, 299] width 510 height 38
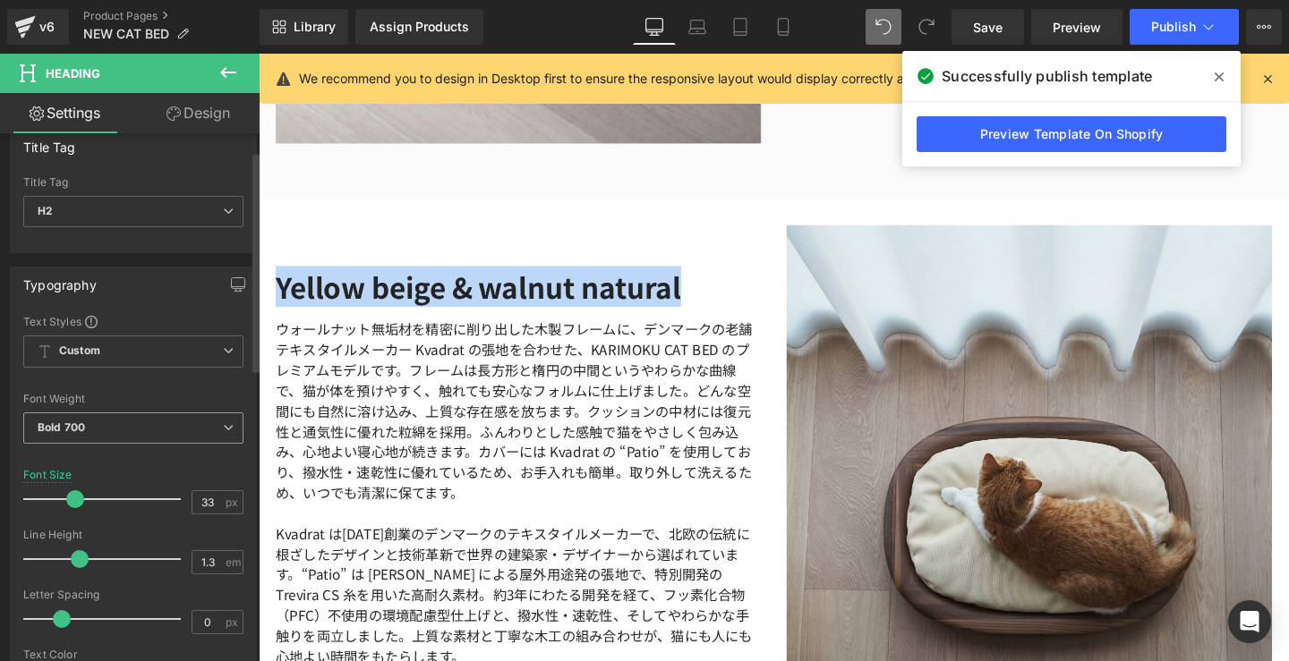
scroll to position [51, 0]
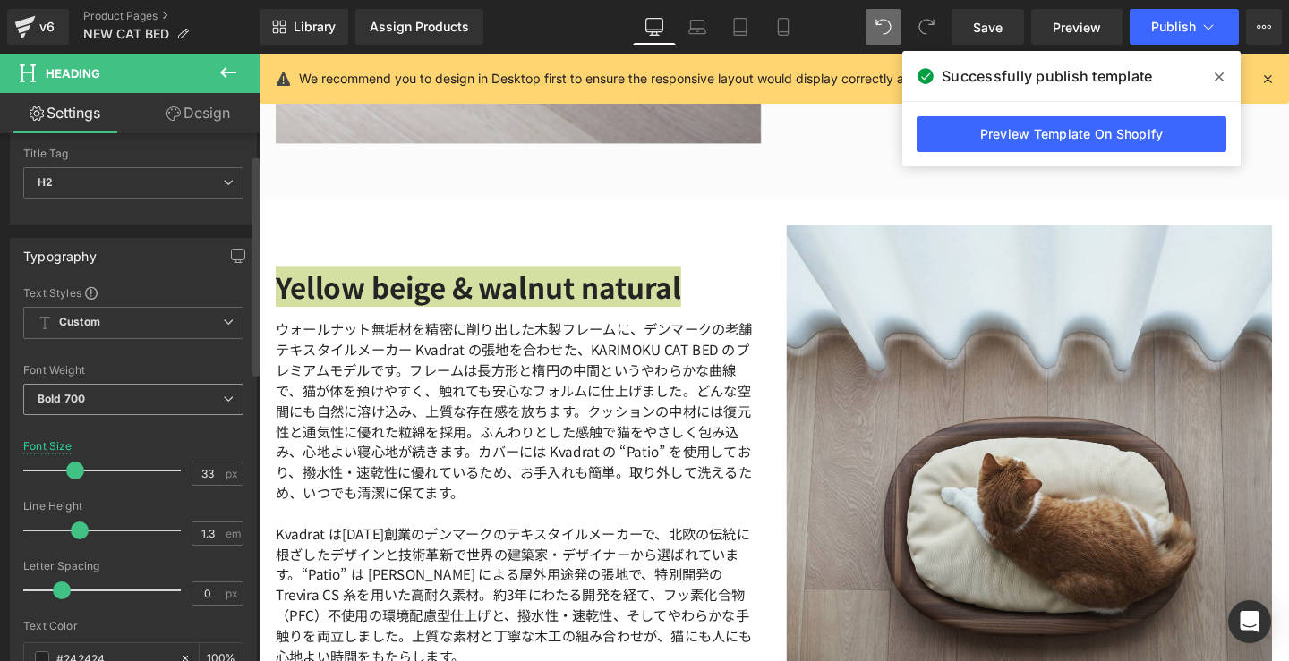
click at [215, 404] on span "Bold 700" at bounding box center [133, 399] width 220 height 31
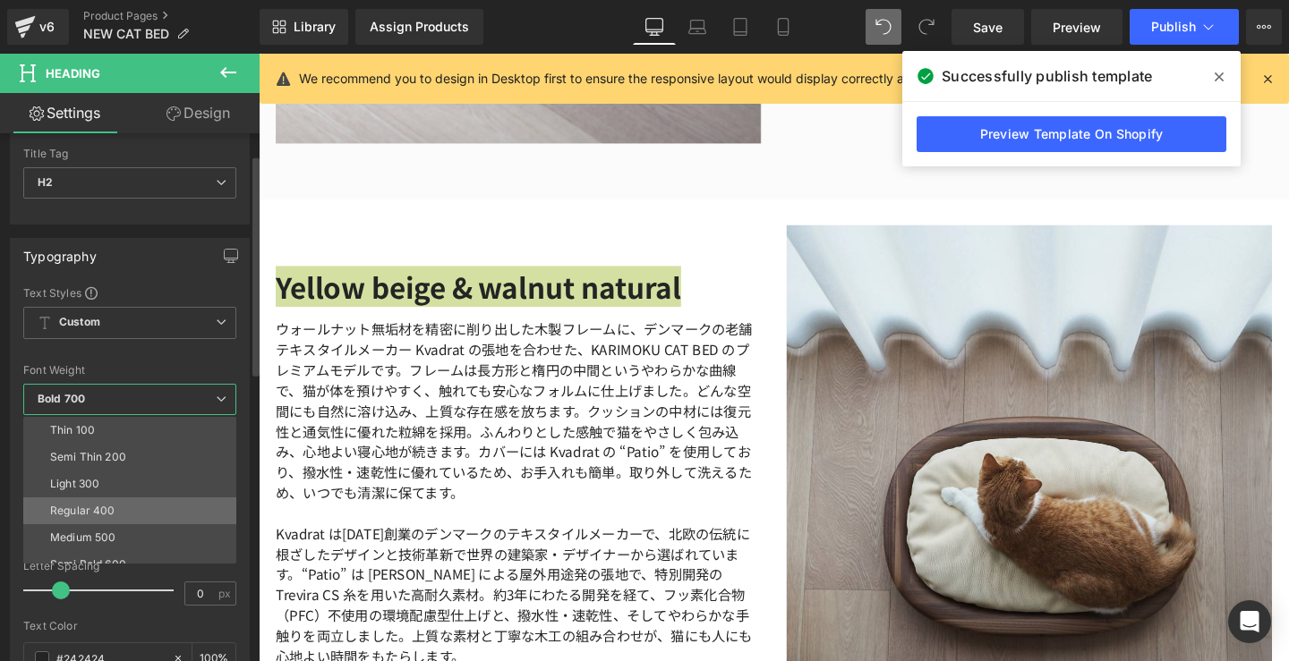
click at [155, 498] on li "Regular 400" at bounding box center [133, 511] width 221 height 27
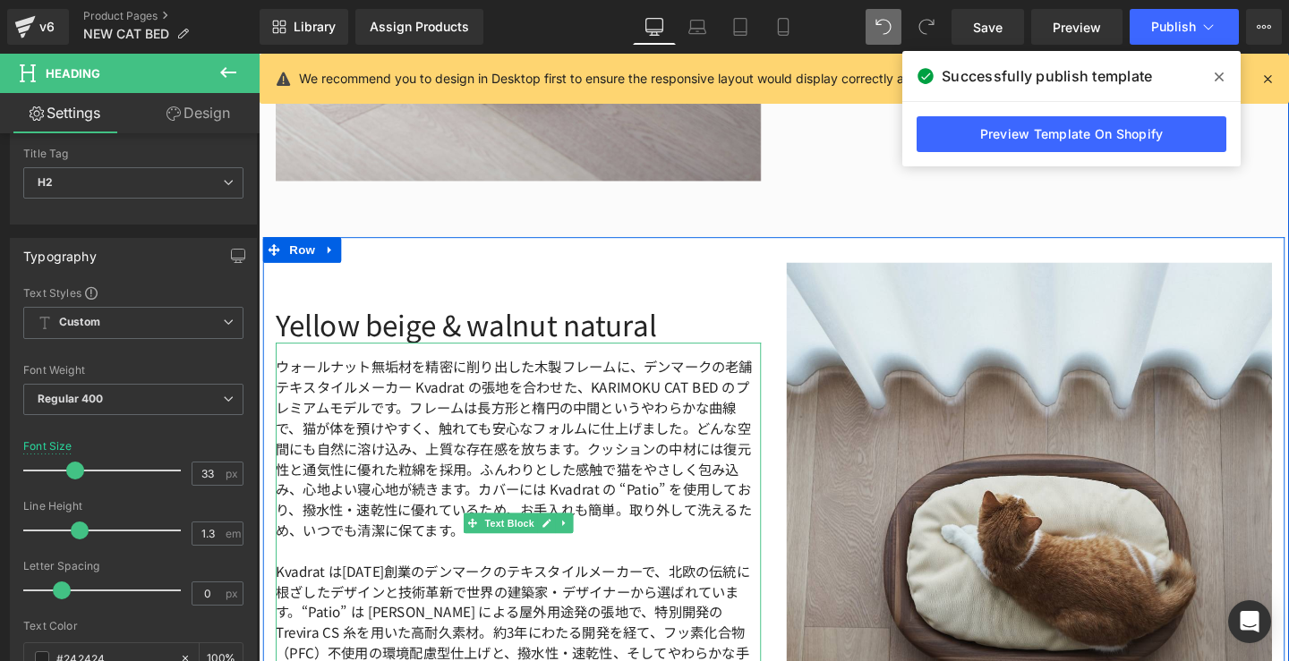
scroll to position [2870, 0]
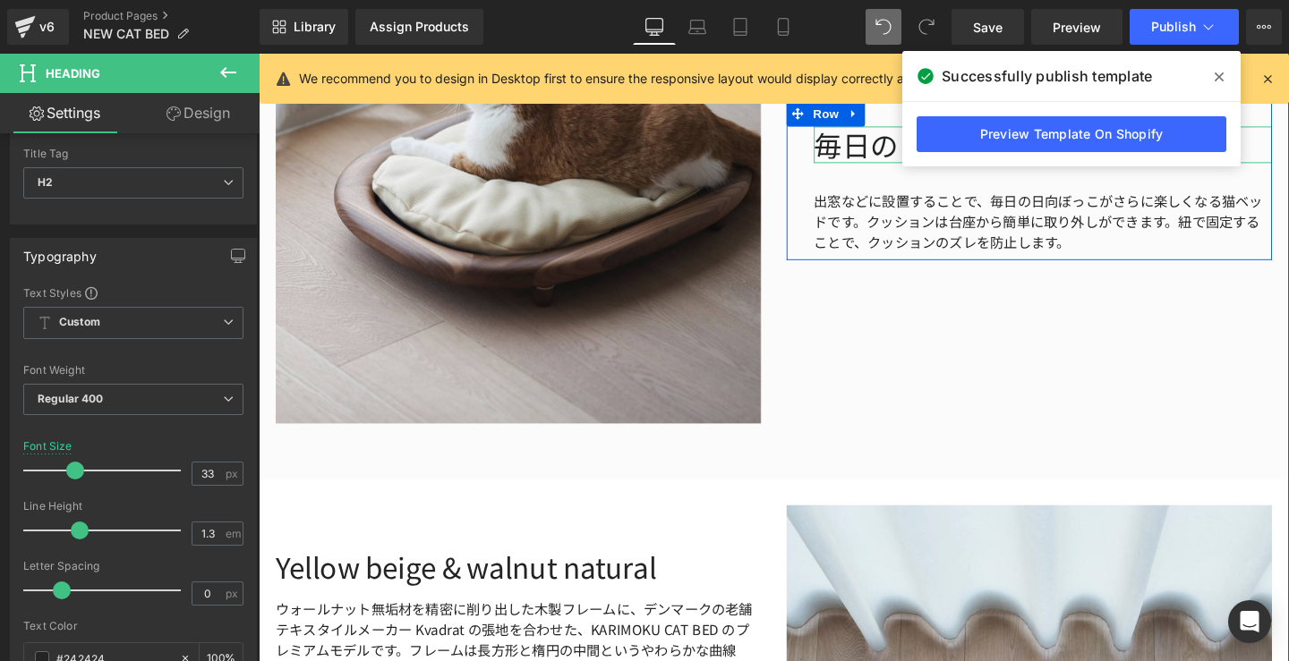
click at [900, 153] on h1 "毎日の日向ぼっこをさらに楽しく" at bounding box center [1082, 150] width 481 height 38
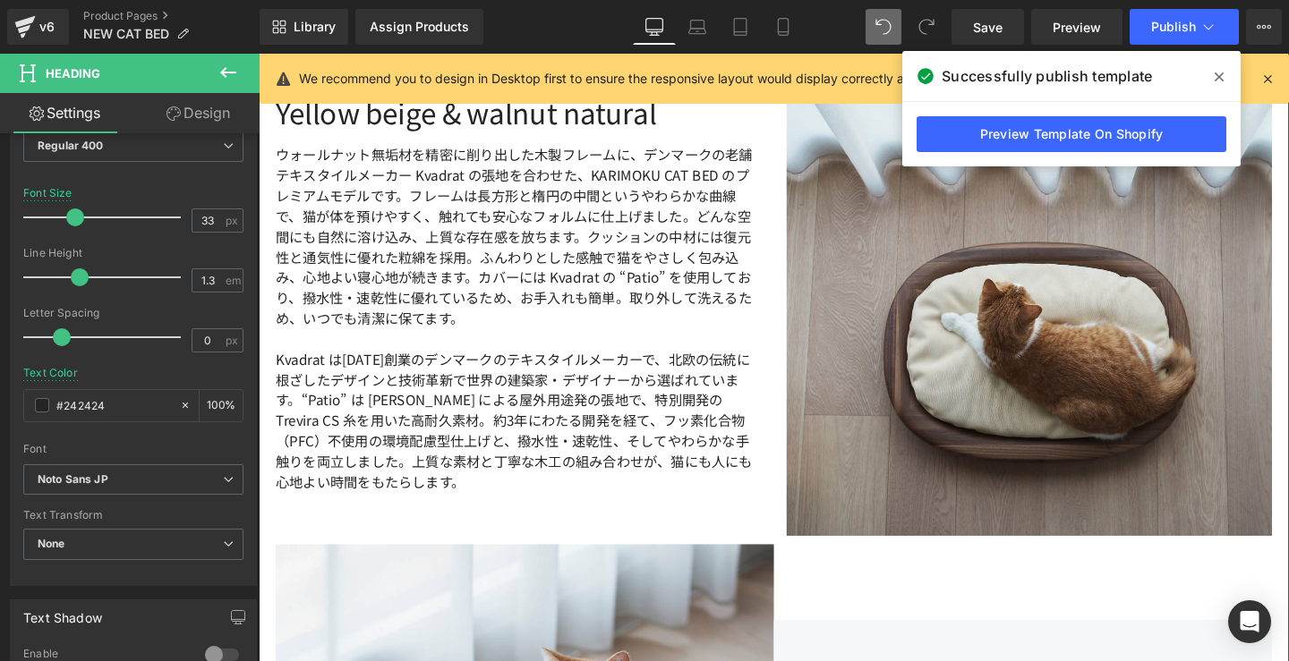
scroll to position [3201, 0]
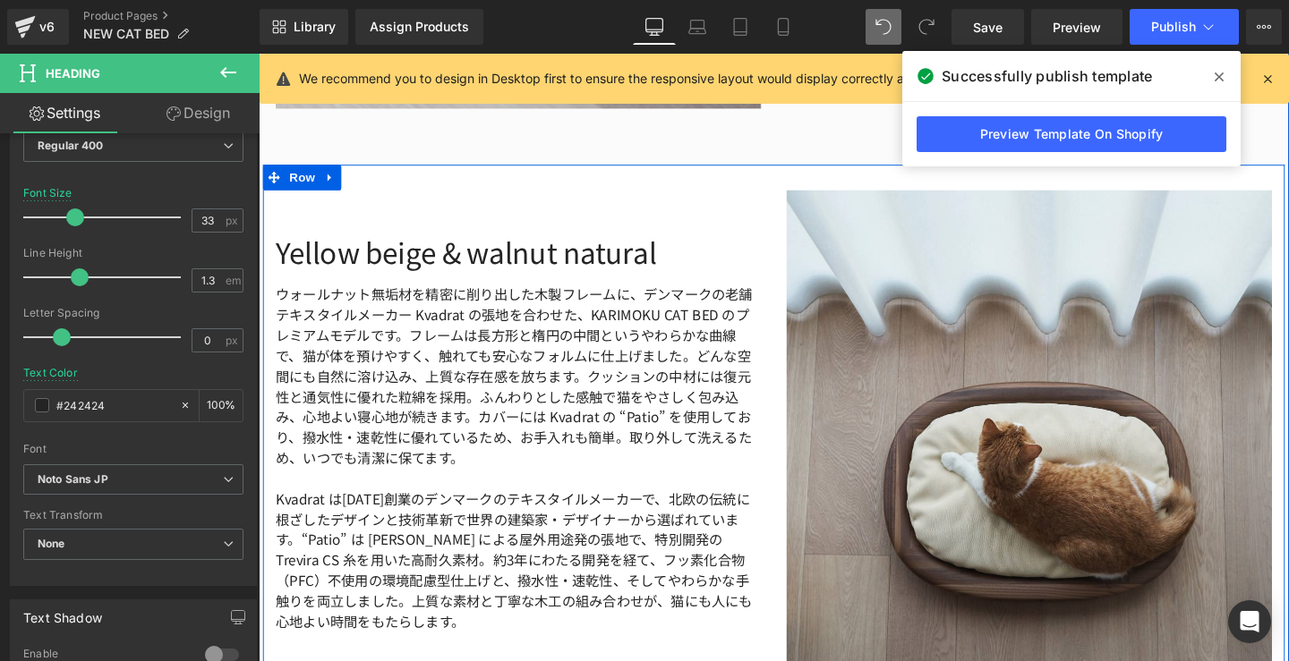
click at [464, 266] on h2 "Yellow beige & walnut natural" at bounding box center [532, 262] width 510 height 38
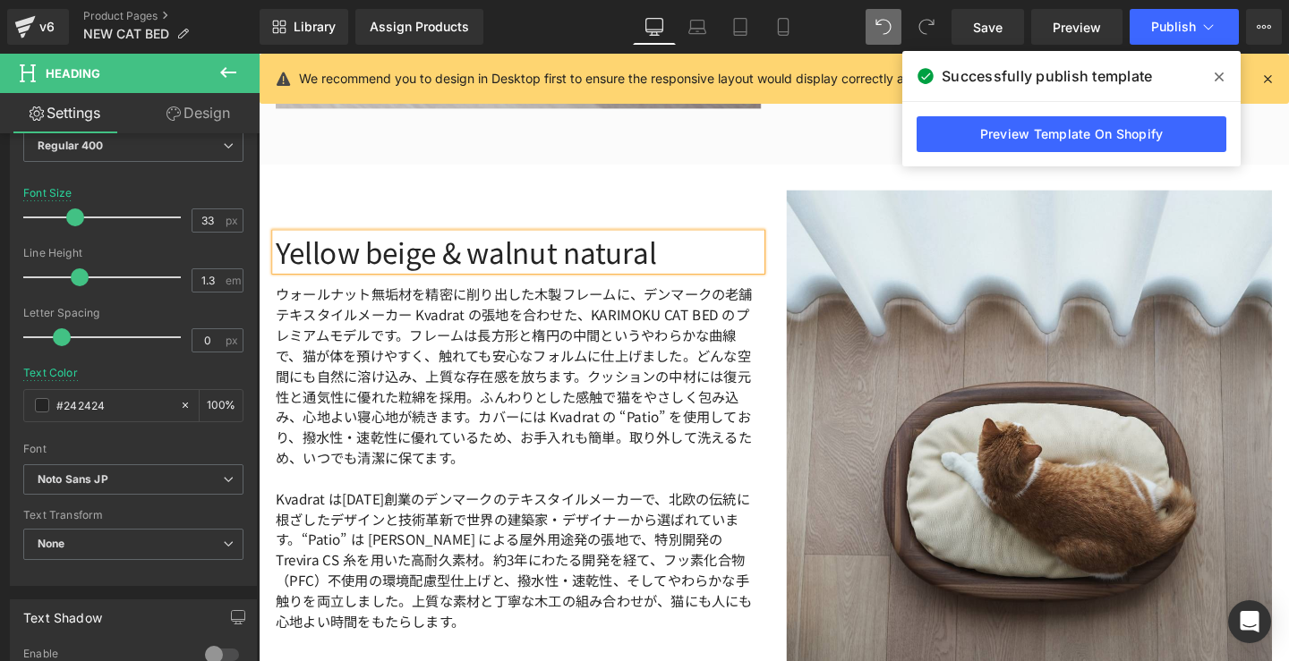
click at [464, 266] on h2 "Yellow beige & walnut natural" at bounding box center [532, 262] width 510 height 38
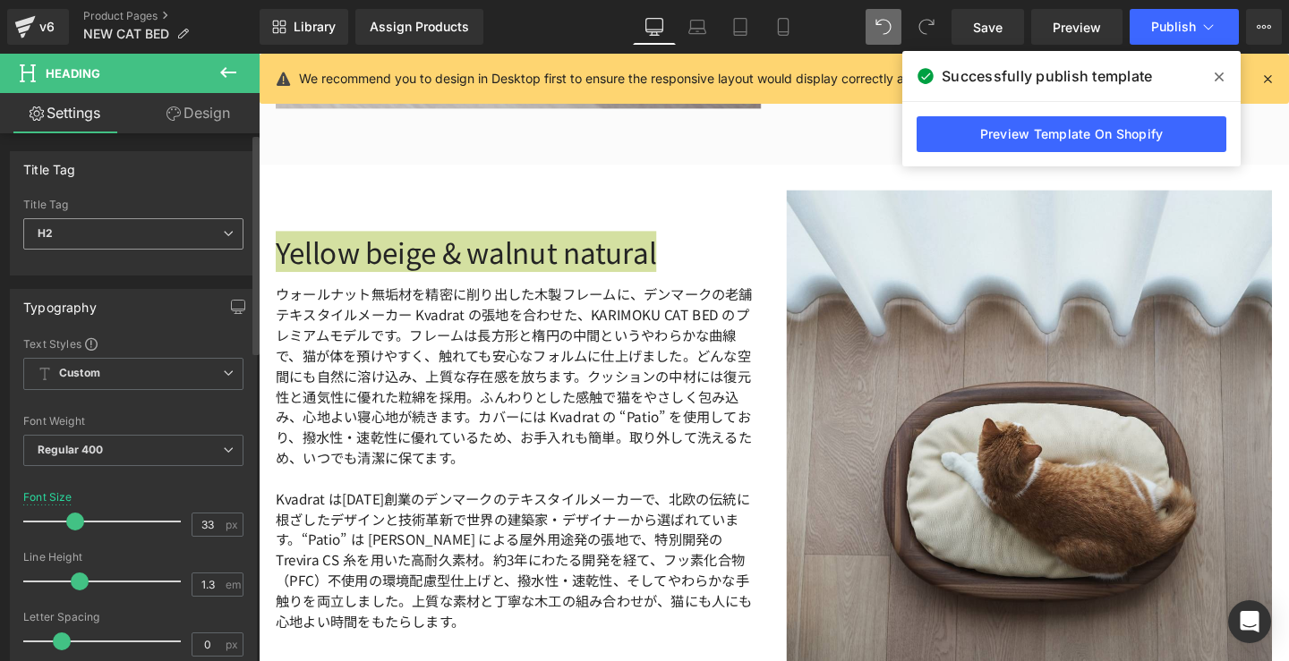
click at [231, 245] on span "H2" at bounding box center [133, 233] width 220 height 31
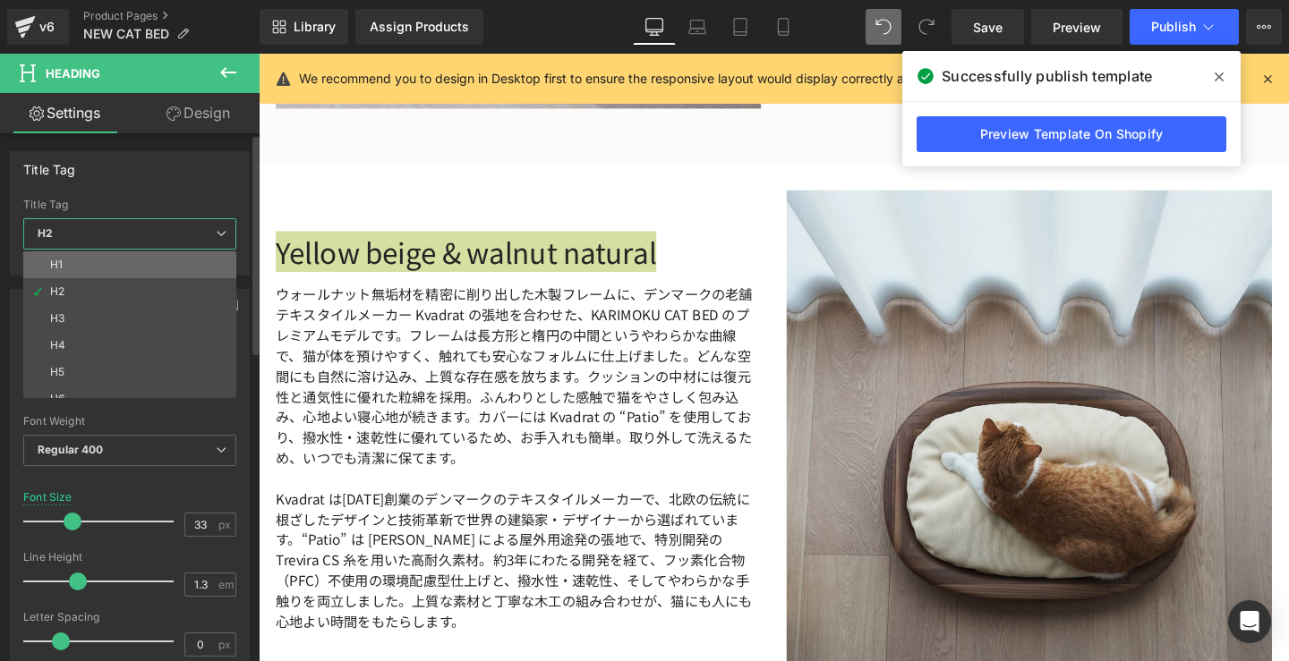
click at [200, 259] on li "H1" at bounding box center [133, 264] width 221 height 27
type input "24"
type input "1.4"
type input "2.4"
type input "#1b100e"
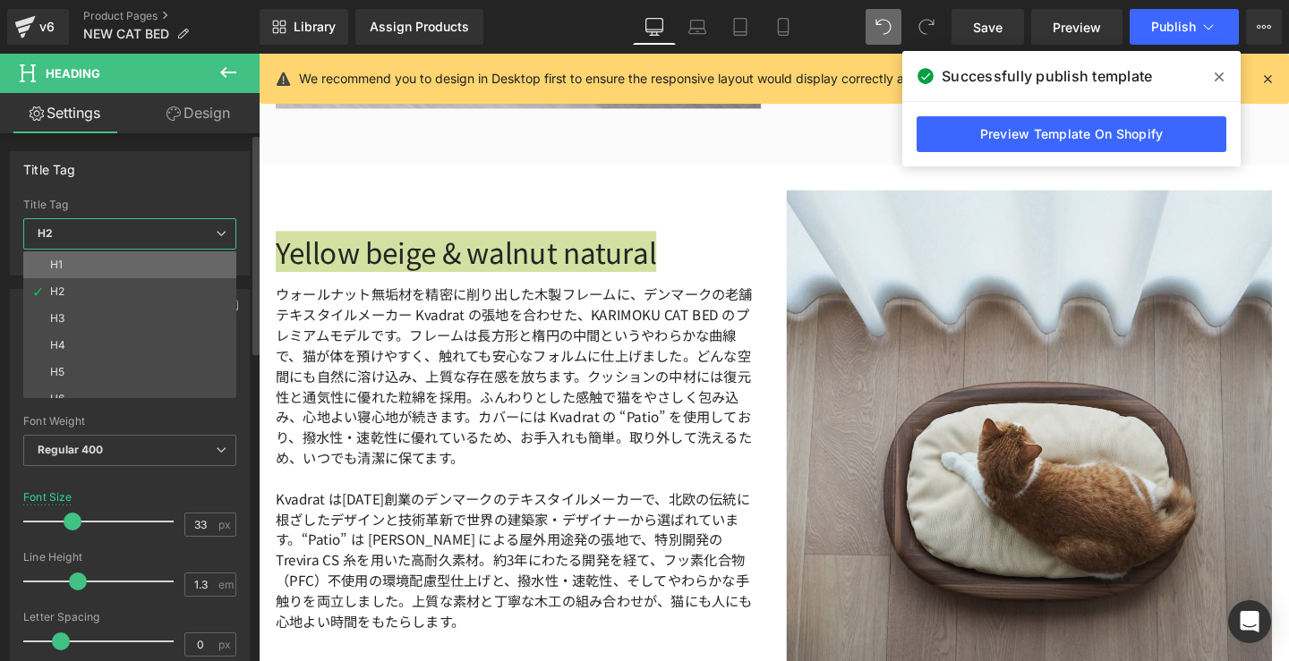
type input "100"
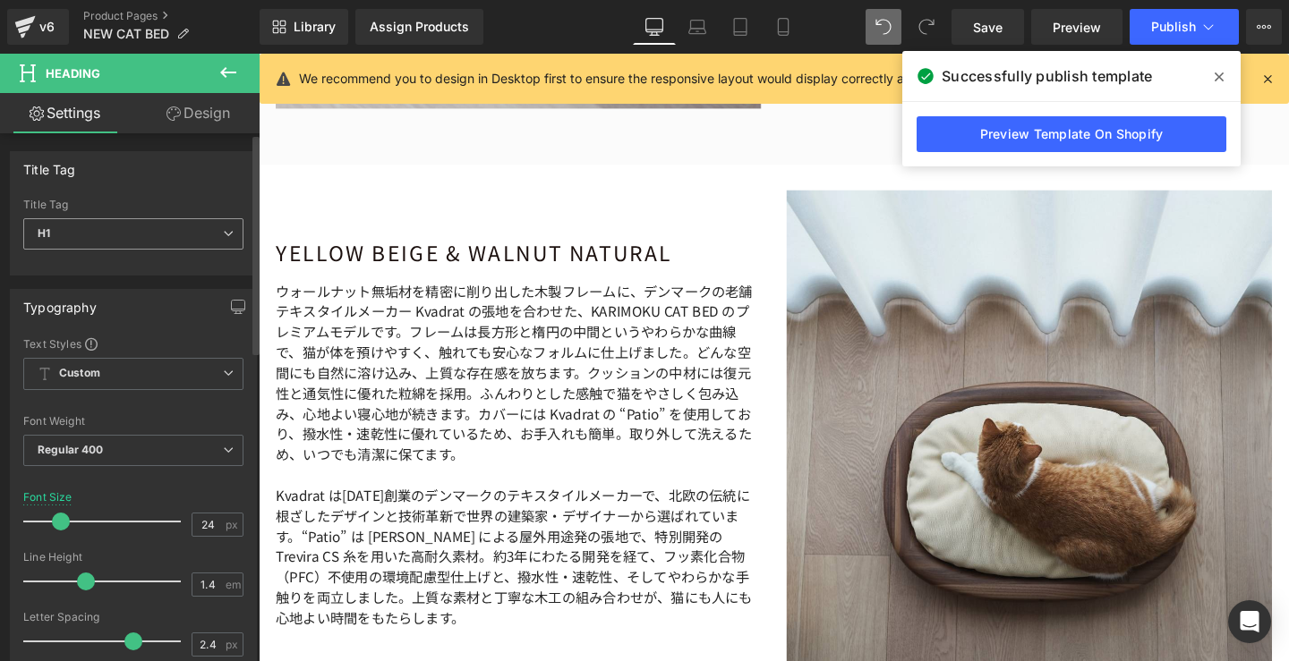
click at [223, 235] on icon at bounding box center [228, 233] width 11 height 11
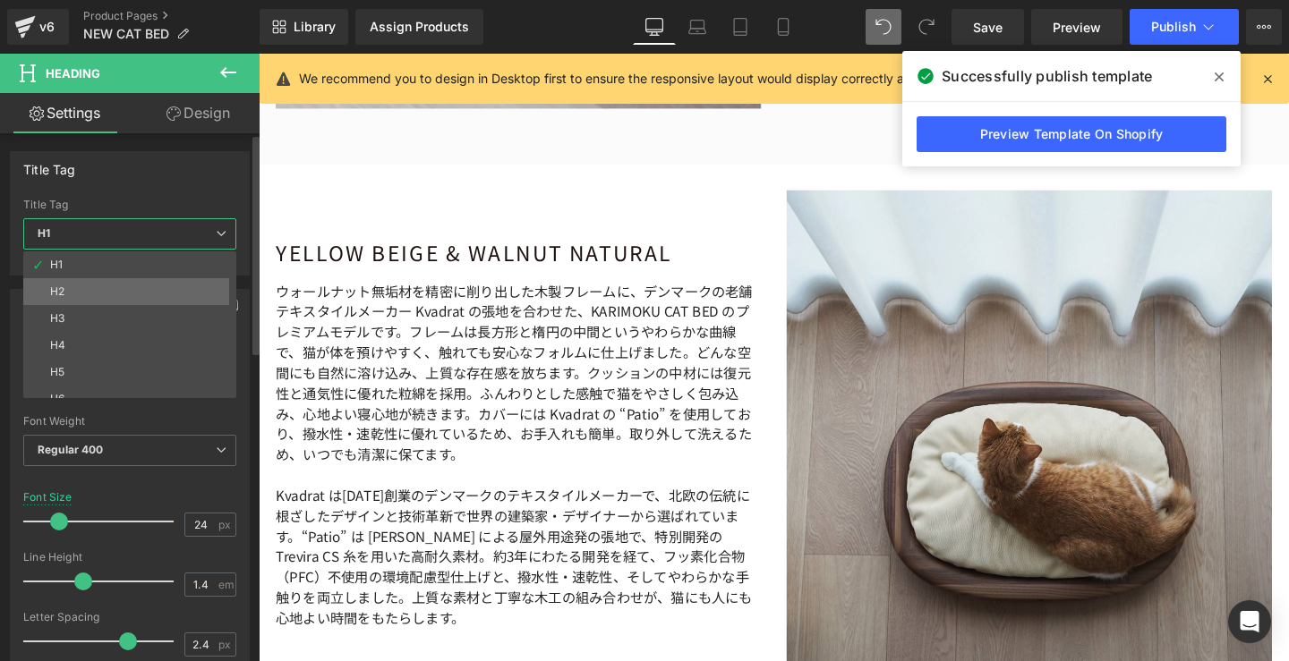
click at [169, 282] on li "H2" at bounding box center [133, 291] width 221 height 27
type input "33"
type input "1.3"
type input "0"
type input "#242424"
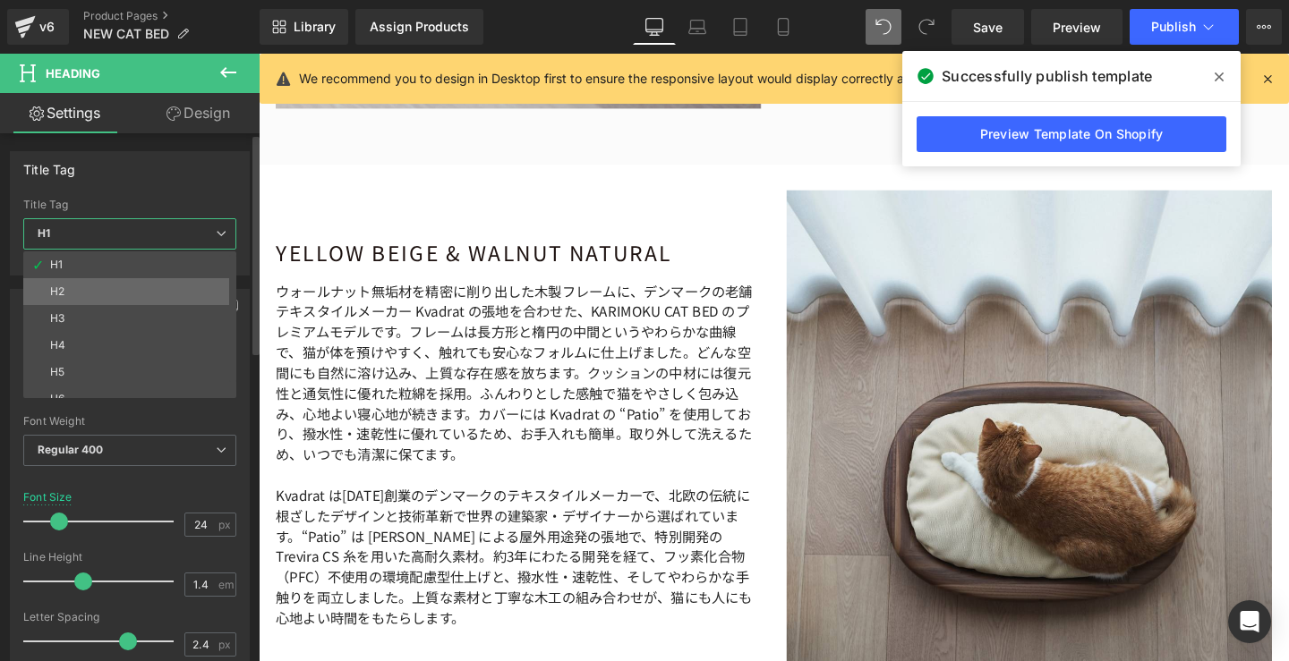
type input "100"
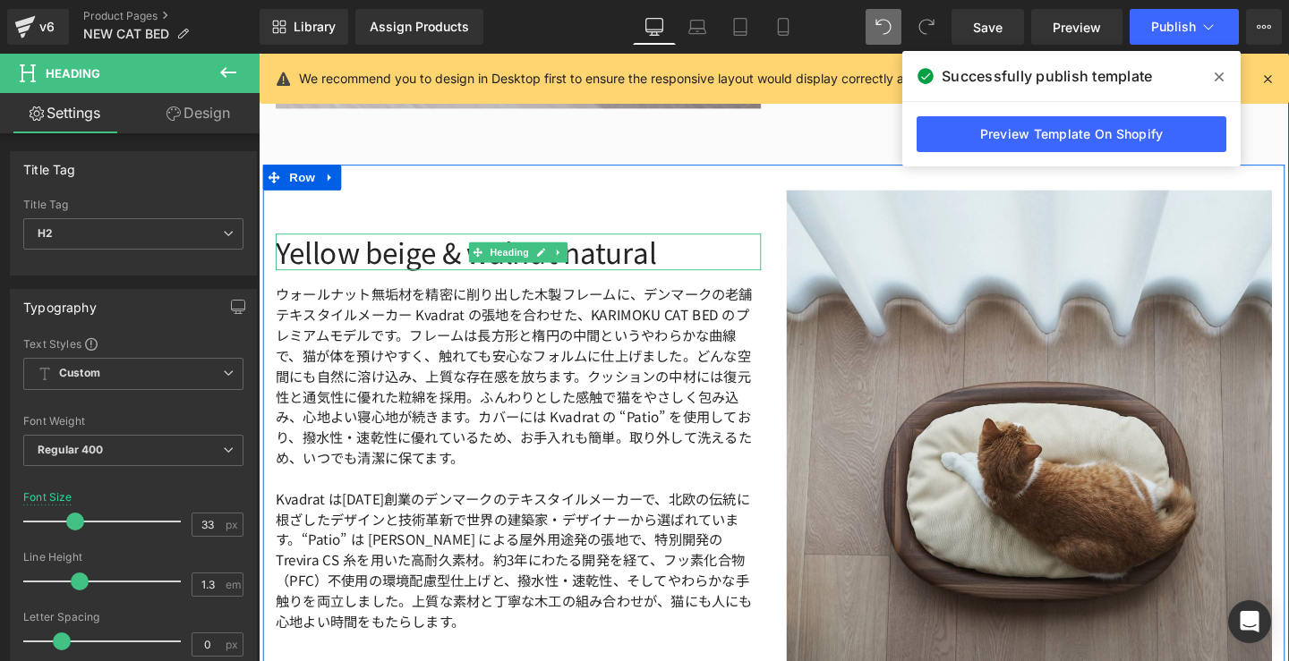
click at [336, 265] on h2 "Yellow beige & walnut natural" at bounding box center [532, 262] width 510 height 38
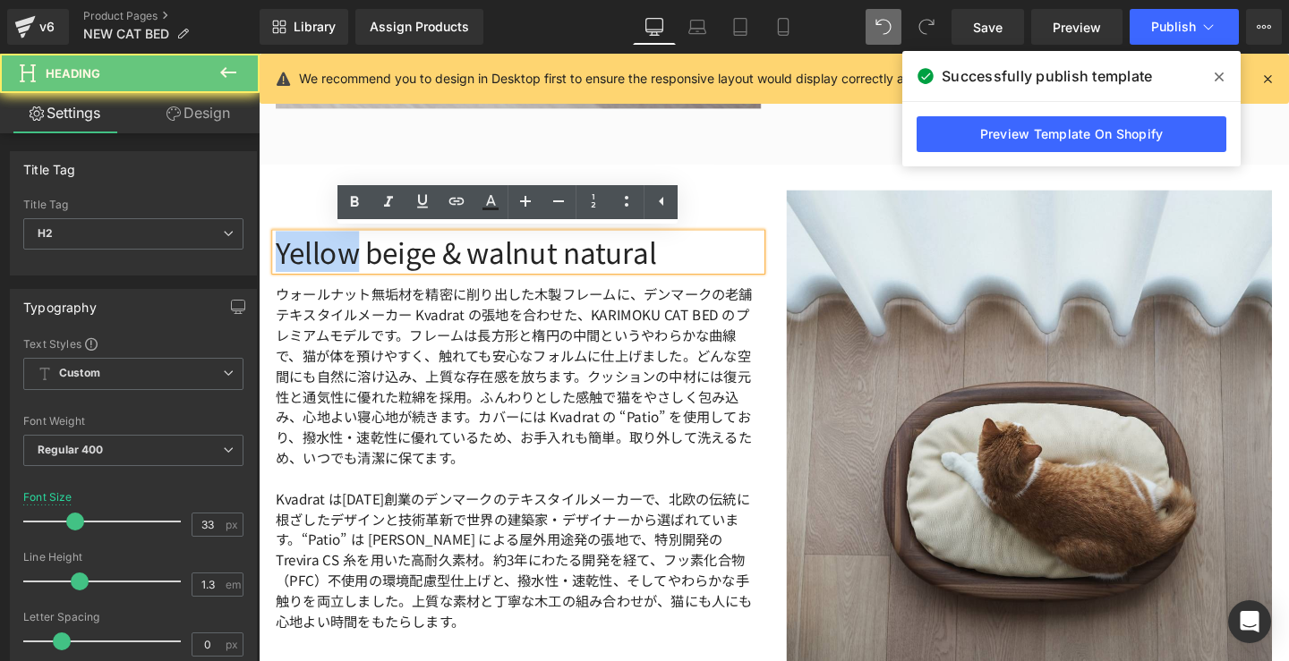
click at [336, 265] on h2 "Yellow beige & walnut natural" at bounding box center [532, 262] width 510 height 38
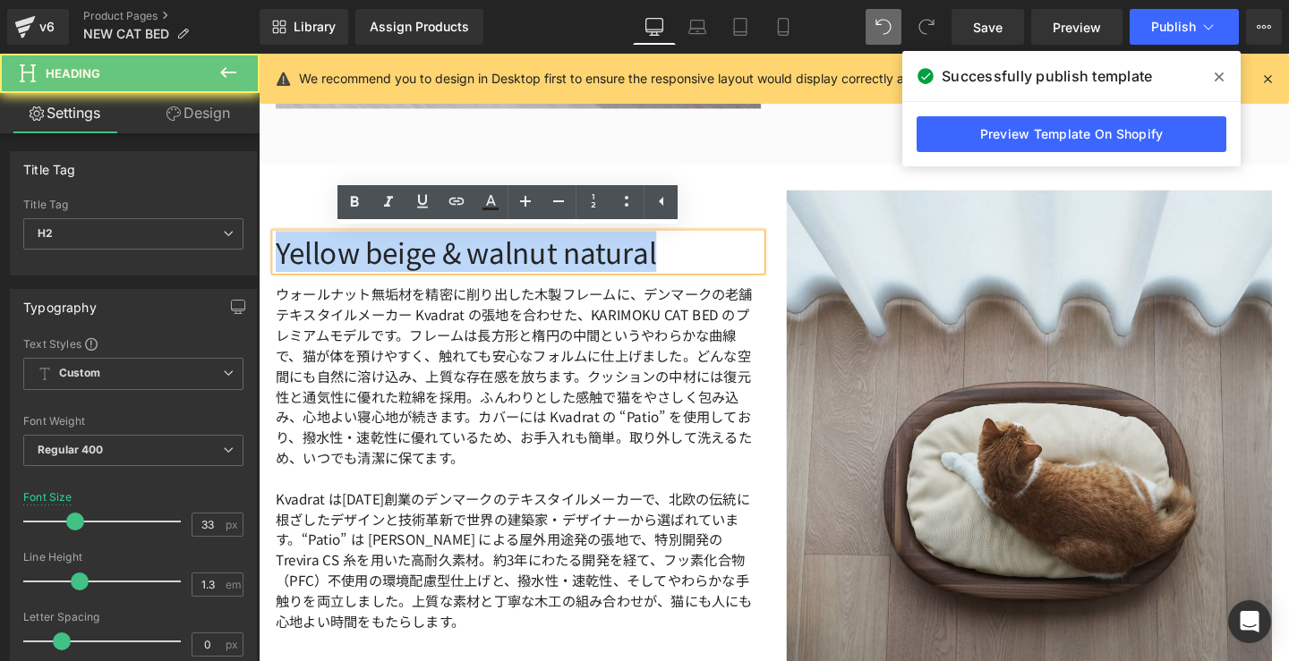
click at [336, 265] on h2 "Yellow beige & walnut natural" at bounding box center [532, 262] width 510 height 38
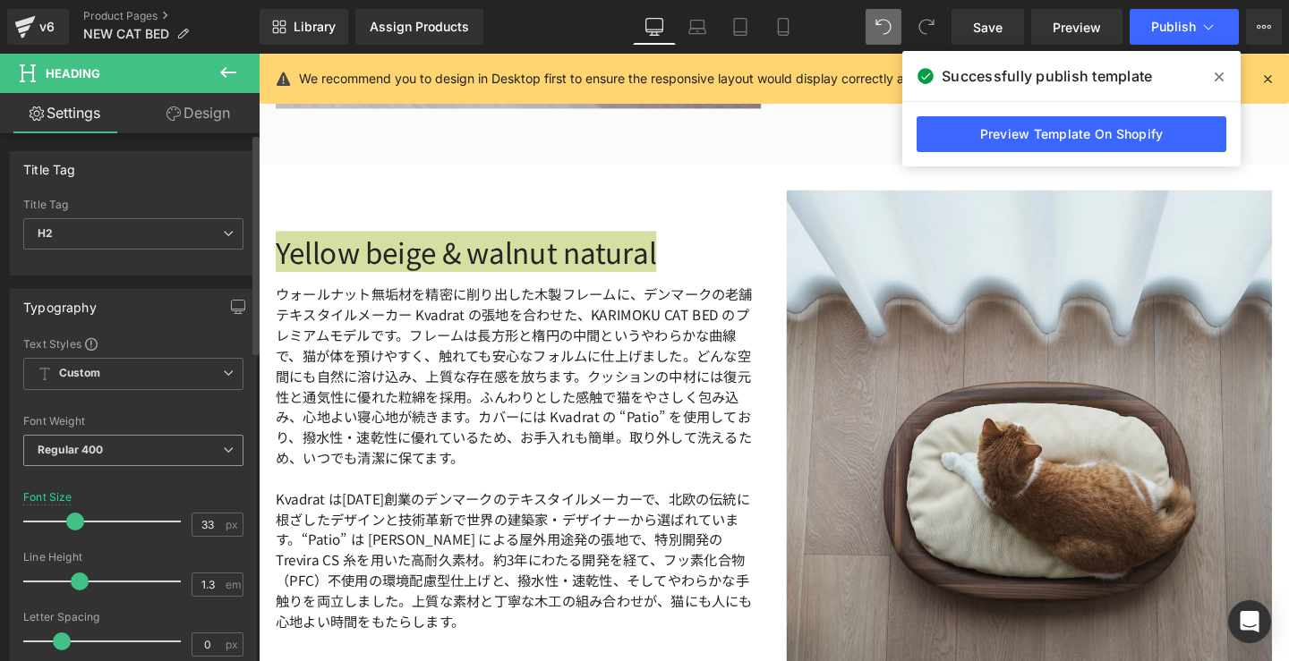
click at [223, 447] on icon at bounding box center [228, 450] width 11 height 11
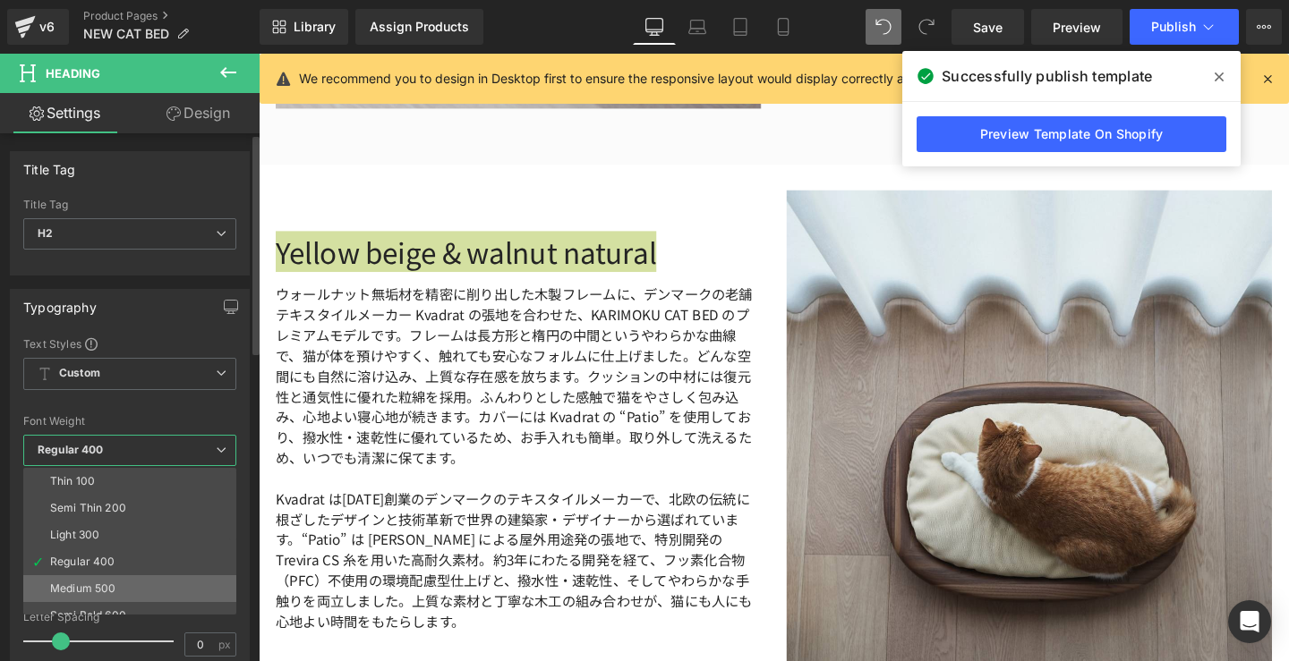
click at [125, 575] on li "Medium 500" at bounding box center [133, 588] width 221 height 27
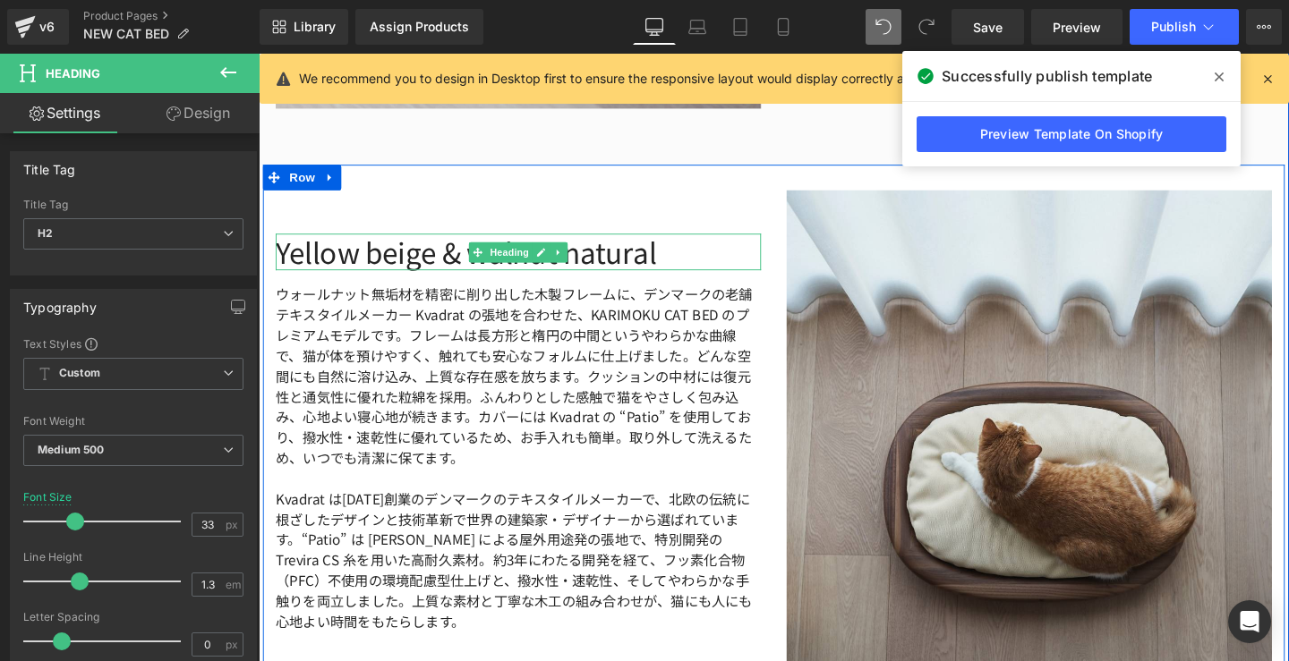
click at [378, 270] on h2 "Yellow beige & walnut natural" at bounding box center [532, 262] width 510 height 38
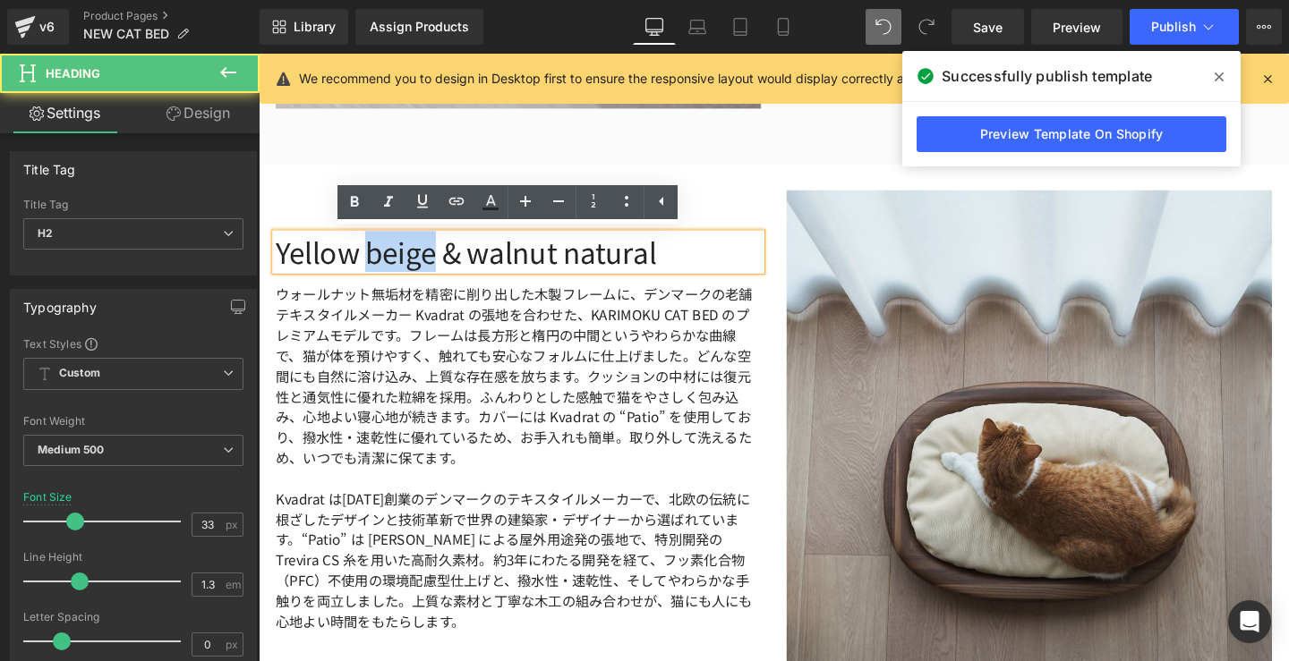
click at [378, 270] on h2 "Yellow beige & walnut natural" at bounding box center [532, 262] width 510 height 38
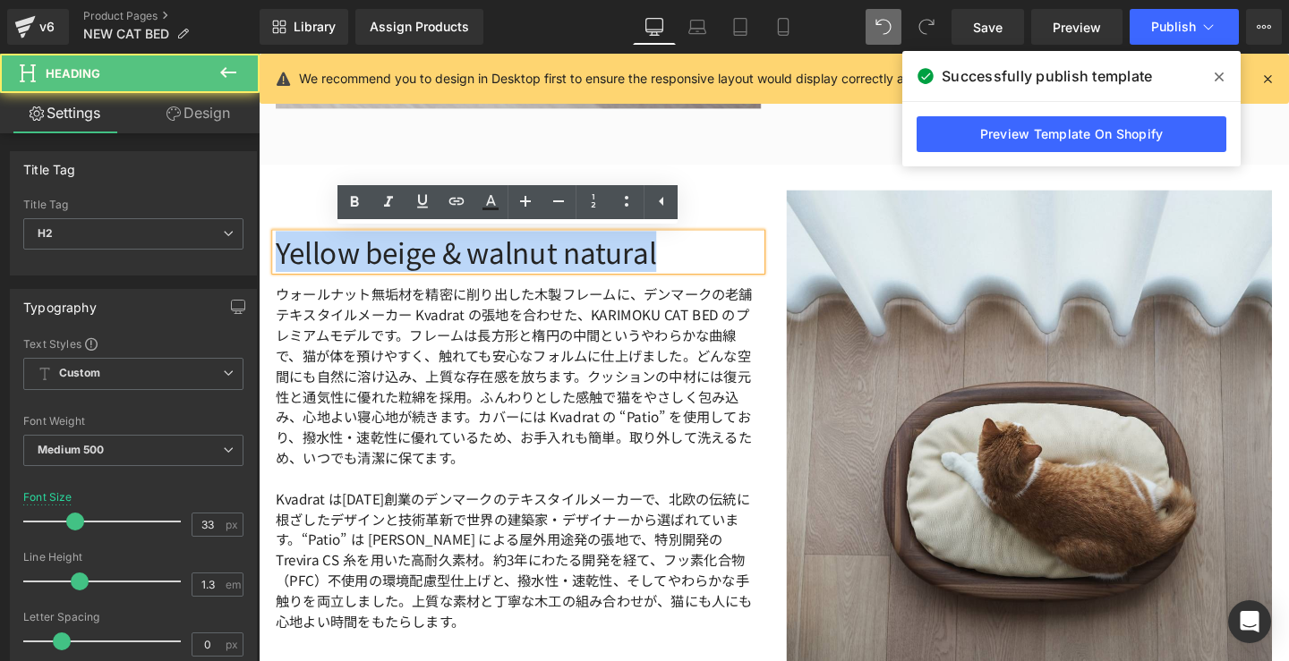
click at [378, 270] on h2 "Yellow beige & walnut natural" at bounding box center [532, 262] width 510 height 38
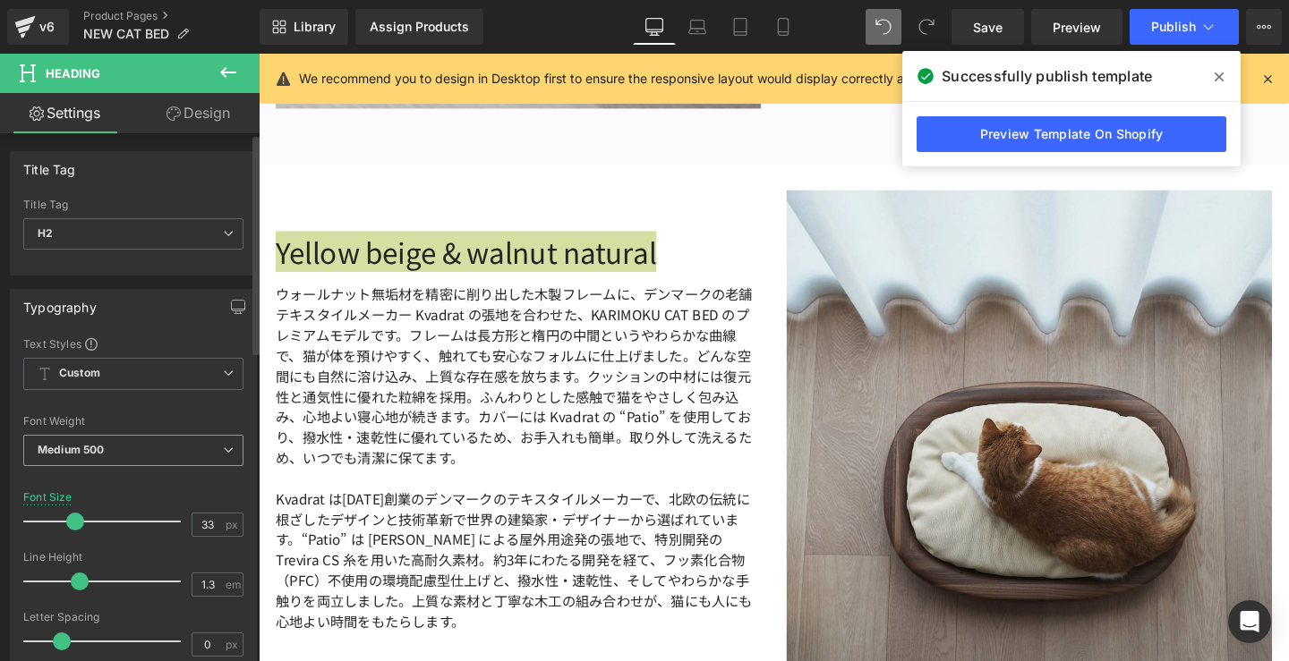
click at [231, 456] on span "Medium 500" at bounding box center [133, 450] width 220 height 31
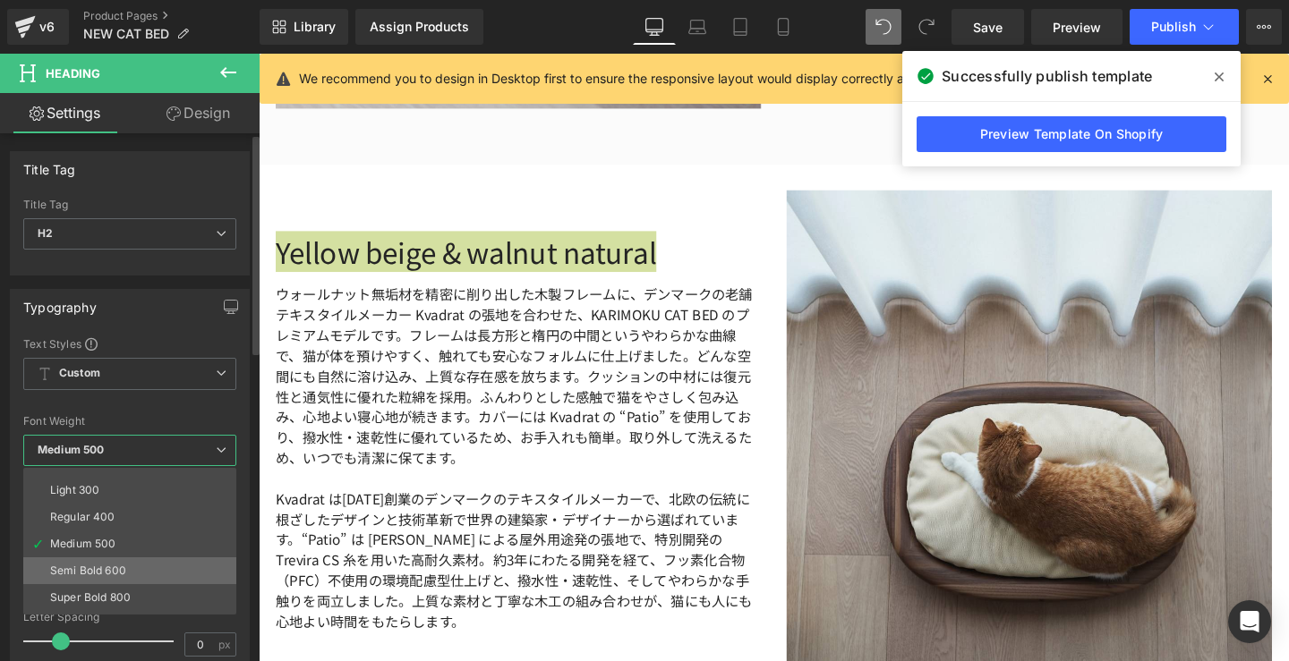
scroll to position [46, 0]
click at [157, 566] on li "Semi Bold 600" at bounding box center [133, 570] width 221 height 27
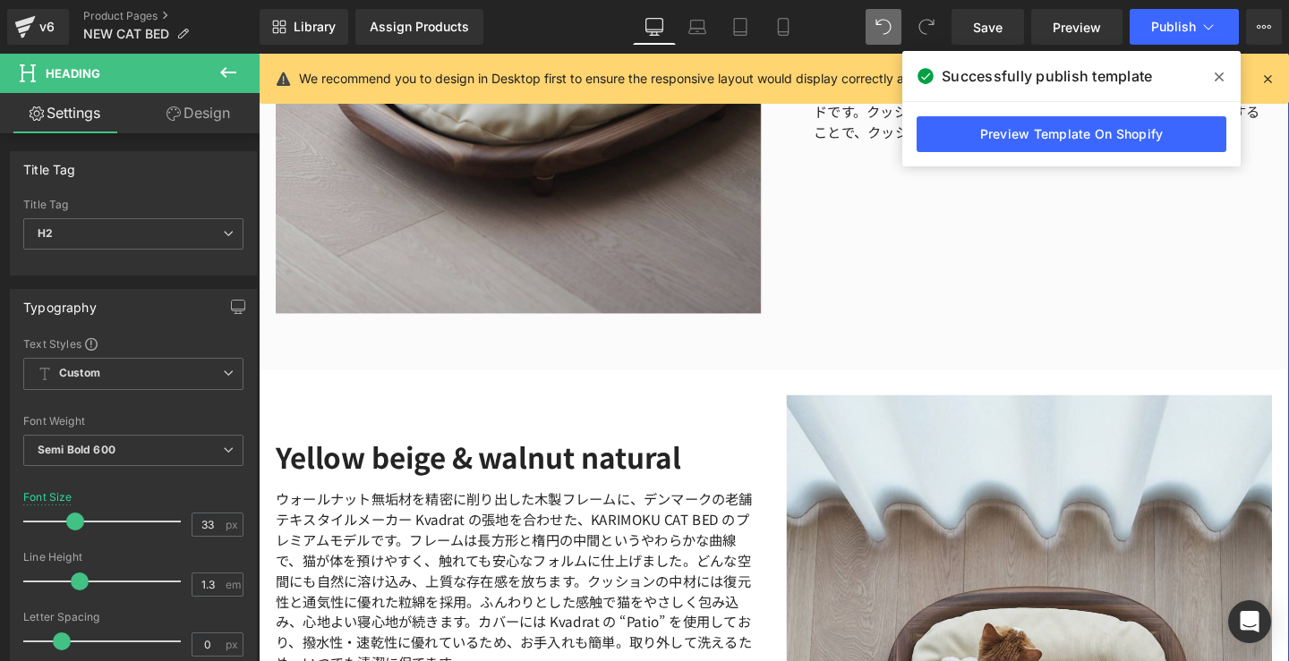
scroll to position [3075, 0]
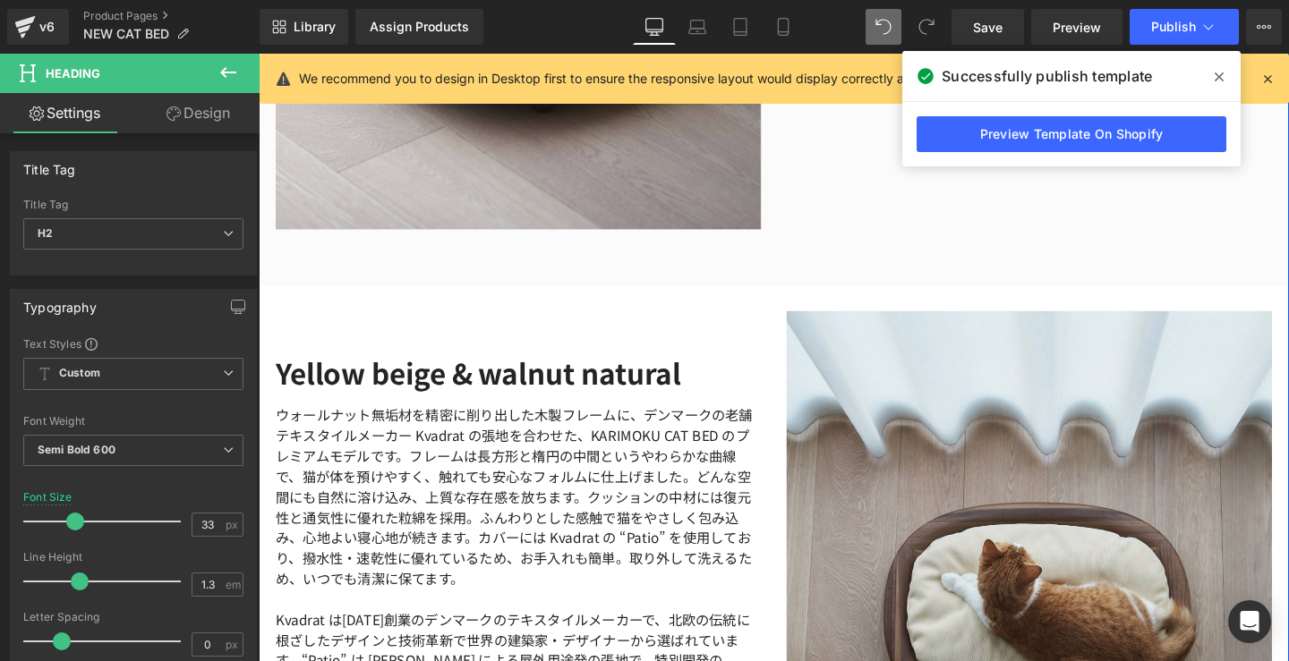
click at [557, 384] on div "Yellow beige & walnut natural Heading" at bounding box center [532, 389] width 510 height 38
click at [557, 384] on h2 "Yellow beige & walnut natural" at bounding box center [532, 389] width 510 height 38
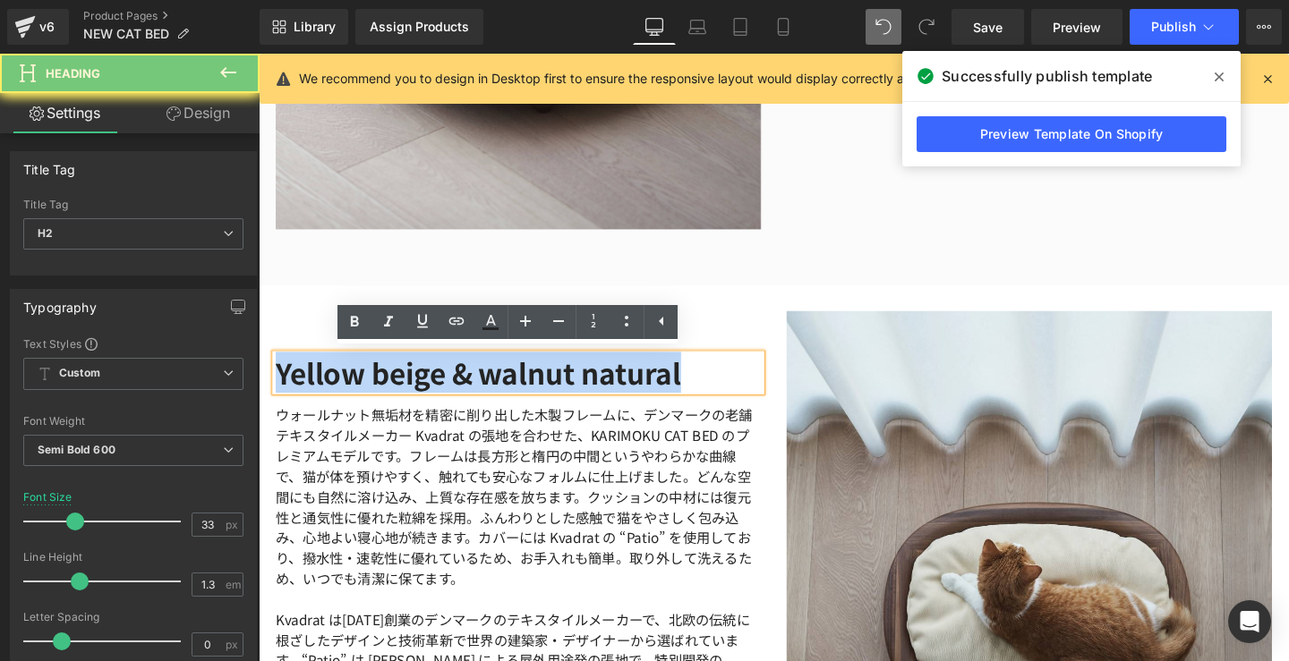
click at [557, 384] on h2 "Yellow beige & walnut natural" at bounding box center [532, 389] width 510 height 38
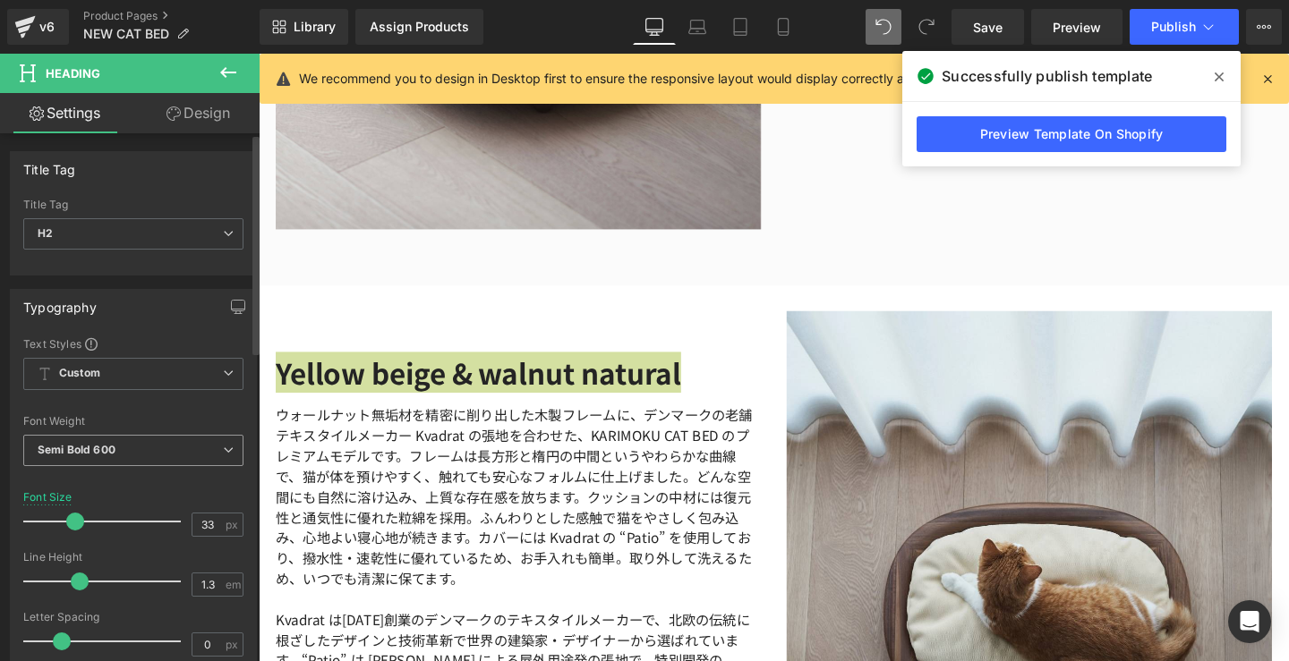
click at [228, 454] on span "Semi Bold 600" at bounding box center [133, 450] width 220 height 31
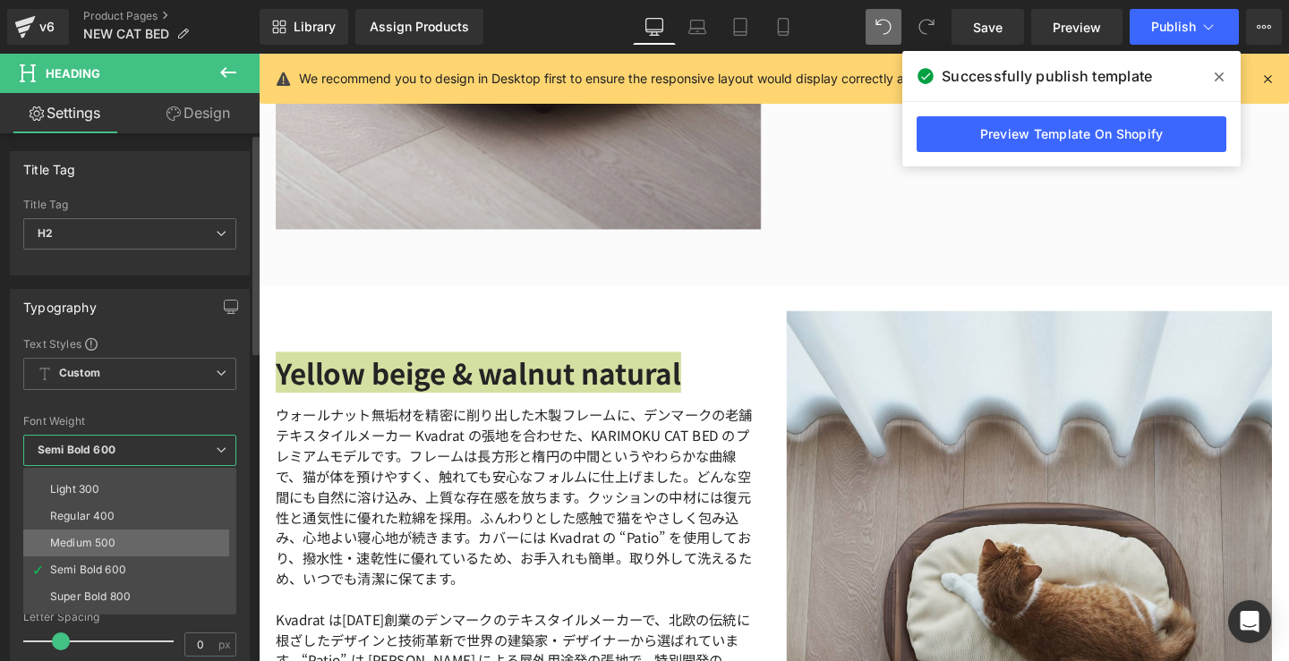
click at [169, 540] on li "Medium 500" at bounding box center [133, 543] width 221 height 27
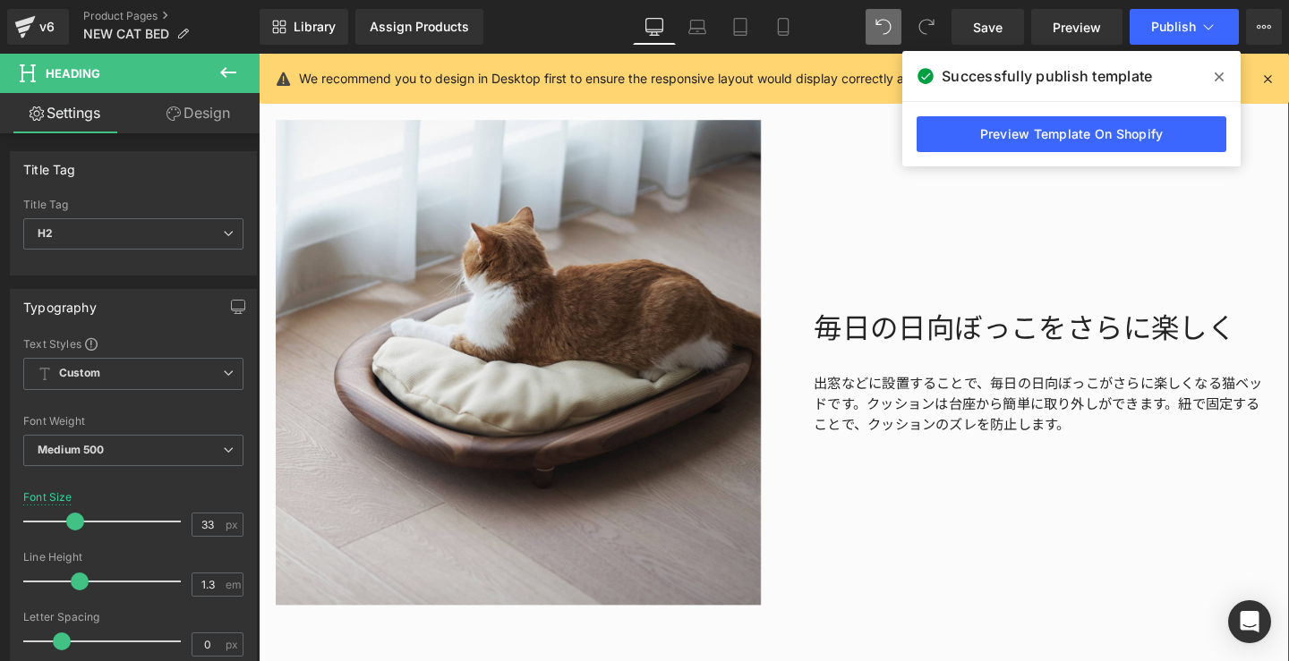
scroll to position [2660, 0]
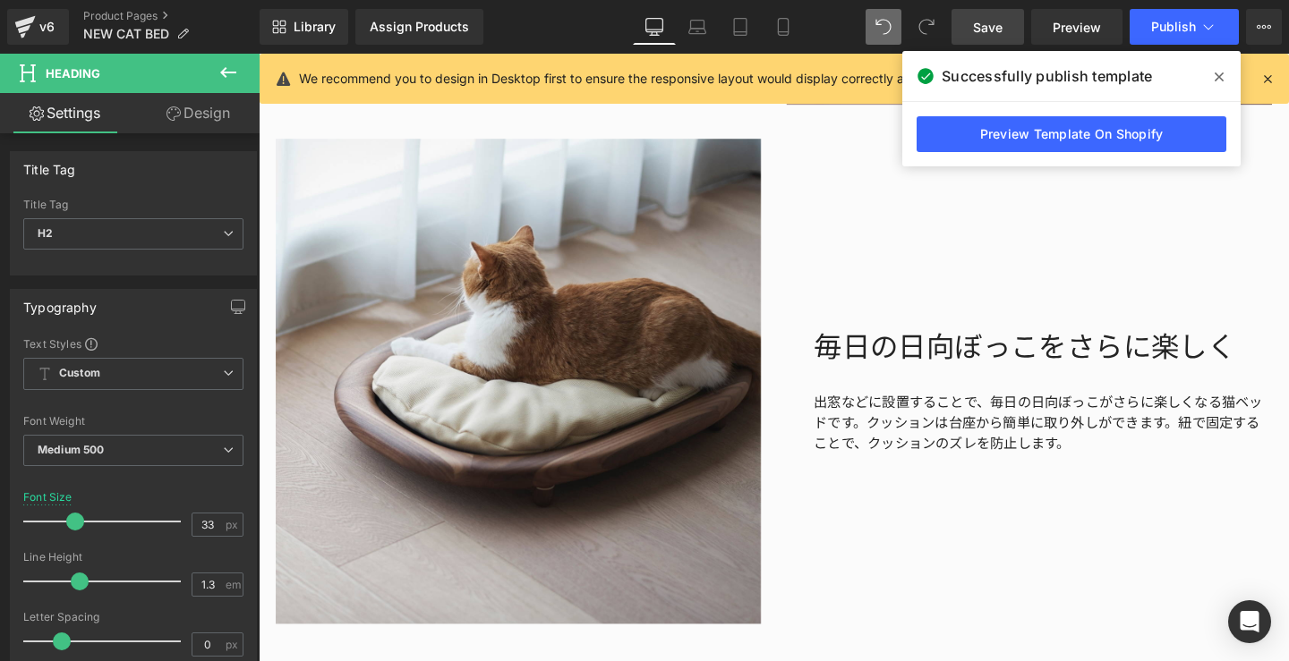
click at [1009, 30] on link "Save" at bounding box center [987, 27] width 72 height 36
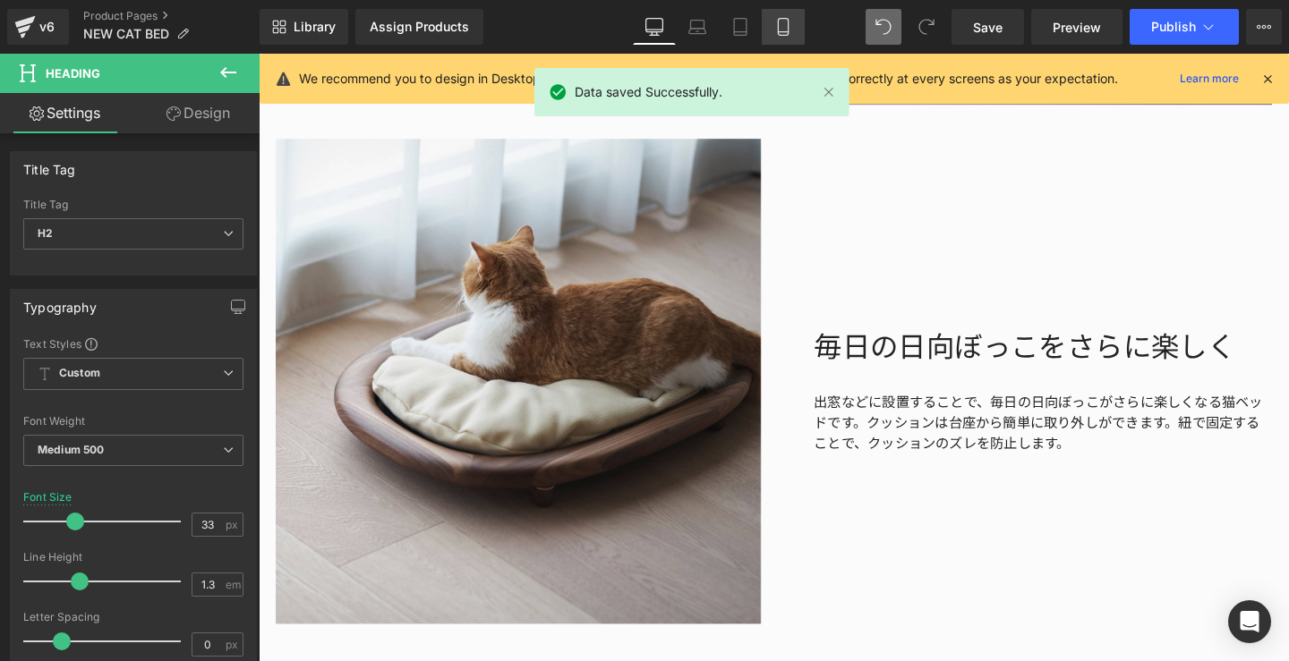
click at [775, 29] on icon at bounding box center [783, 27] width 18 height 18
type input "22"
type input "100"
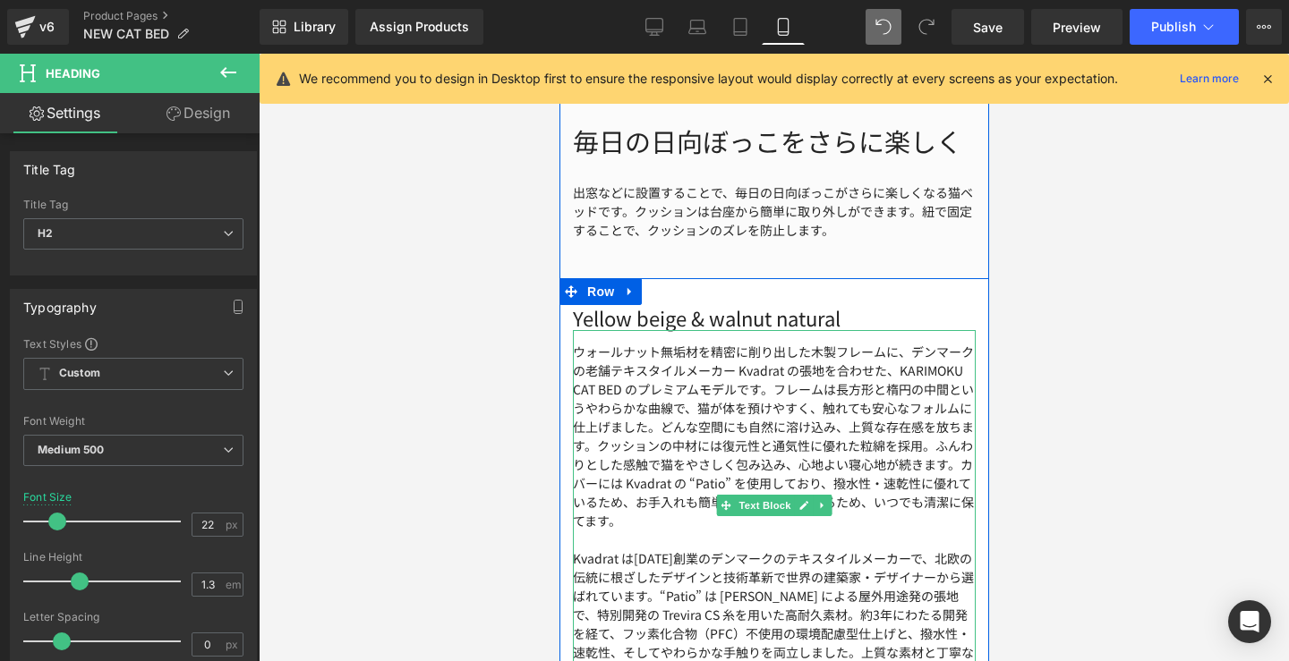
scroll to position [3933, 0]
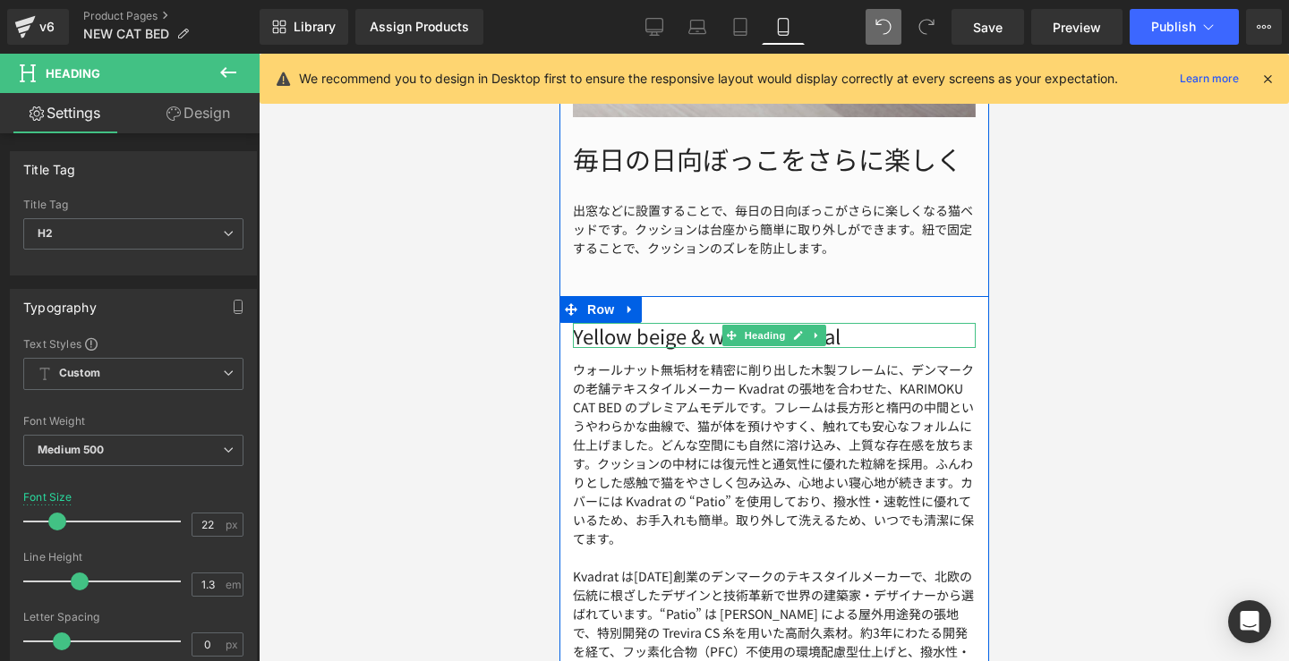
click at [883, 335] on h2 "Yellow beige & walnut natural" at bounding box center [773, 336] width 403 height 26
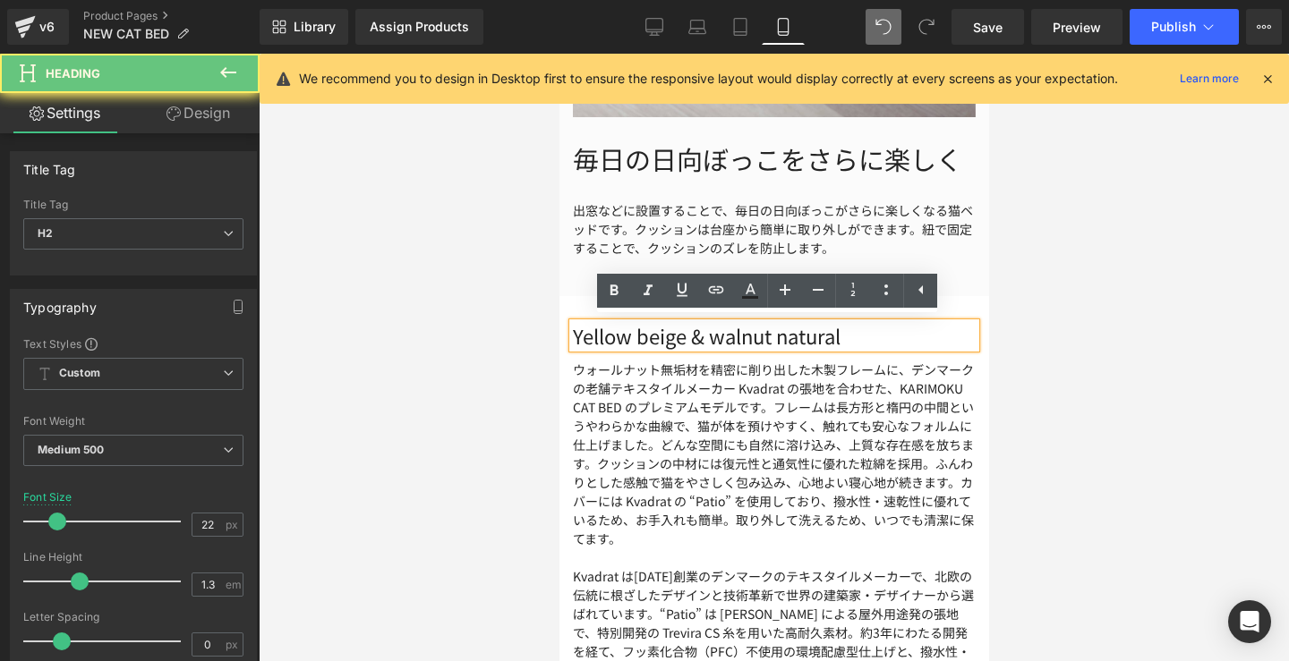
click at [883, 335] on h2 "Yellow beige & walnut natural" at bounding box center [773, 336] width 403 height 26
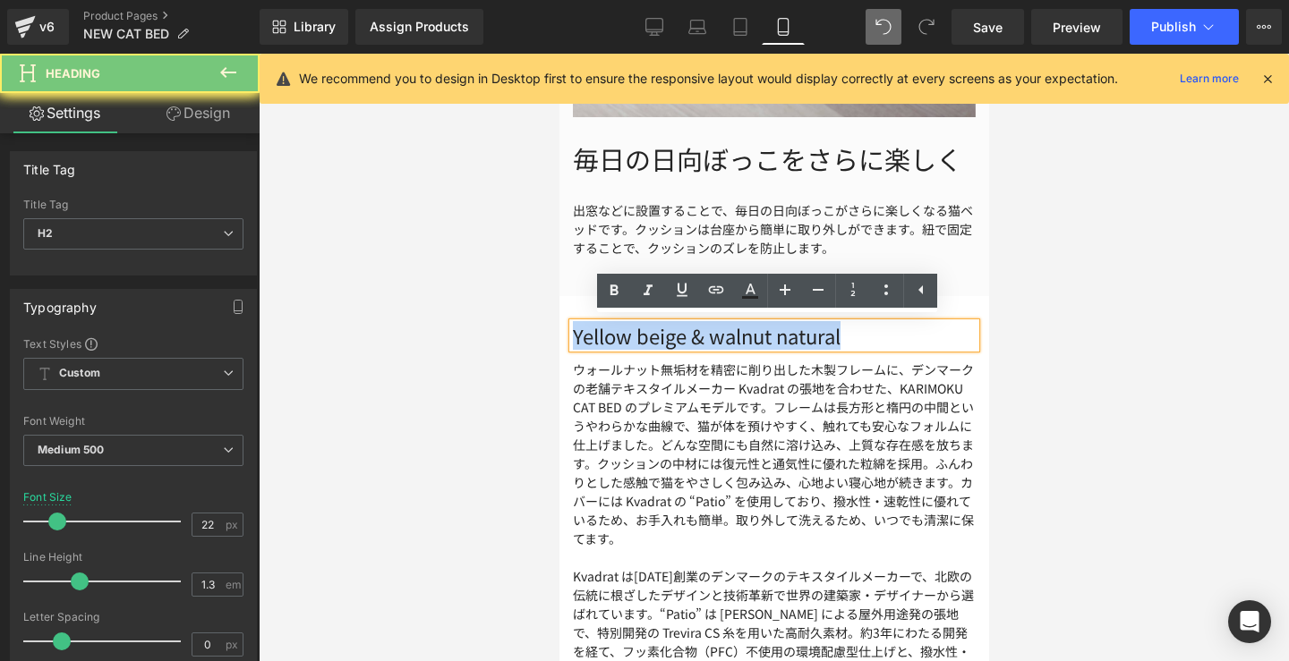
click at [883, 335] on h2 "Yellow beige & walnut natural" at bounding box center [773, 336] width 403 height 26
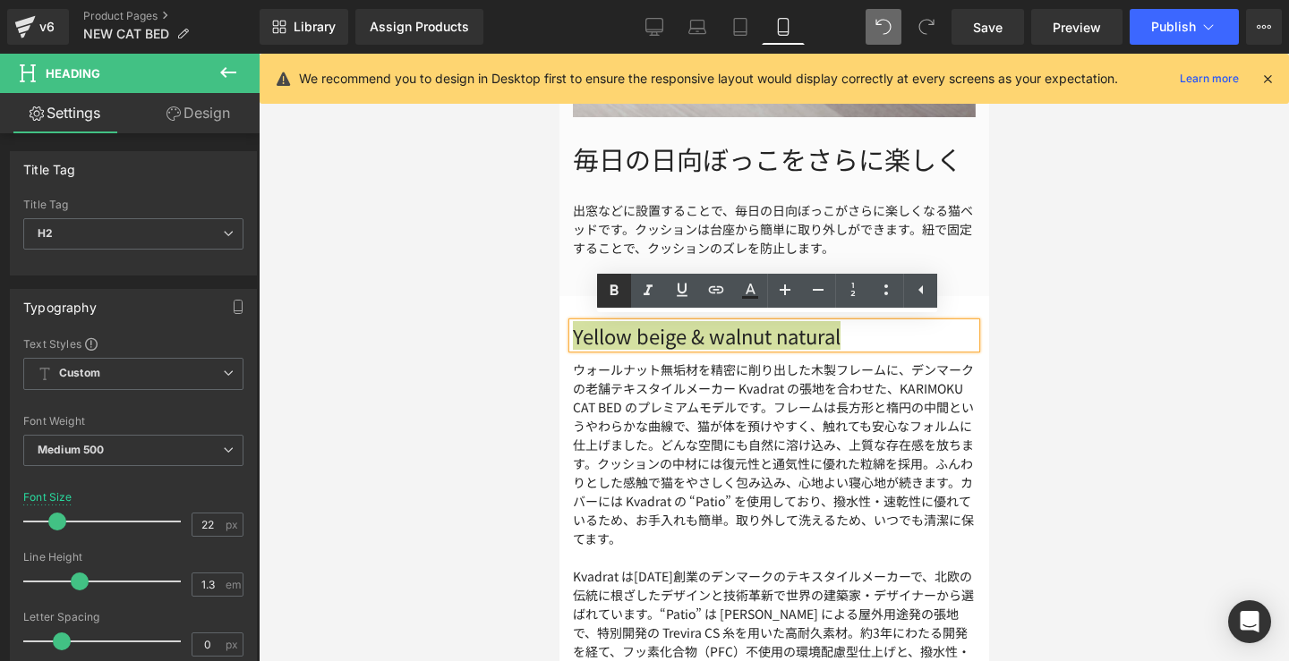
click at [618, 300] on icon at bounding box center [613, 290] width 21 height 21
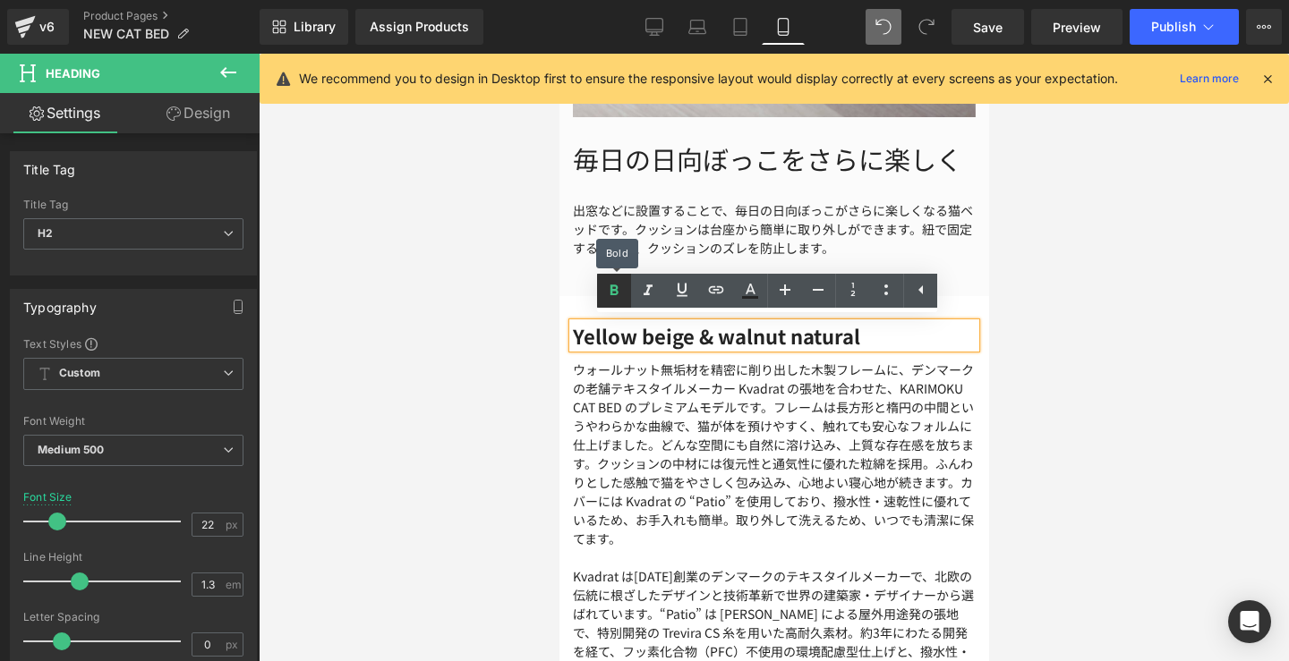
click at [618, 300] on icon at bounding box center [613, 290] width 21 height 21
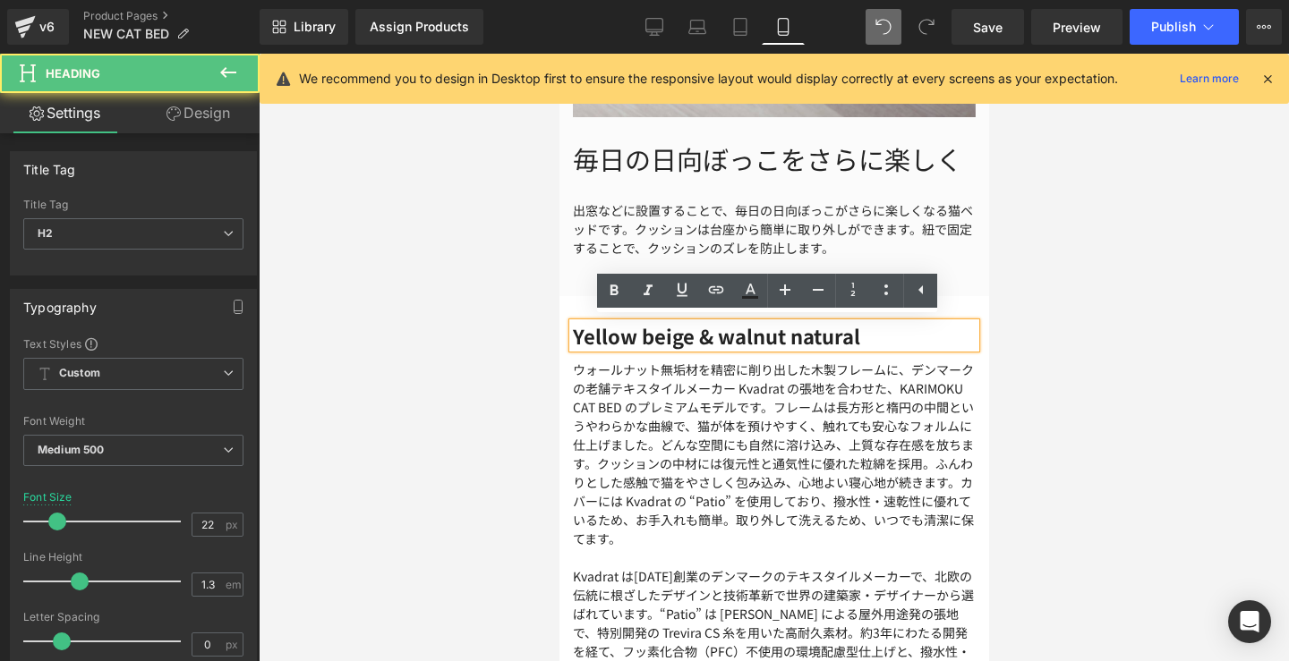
click at [719, 323] on strong "Yellow beige & walnut natural" at bounding box center [715, 335] width 287 height 29
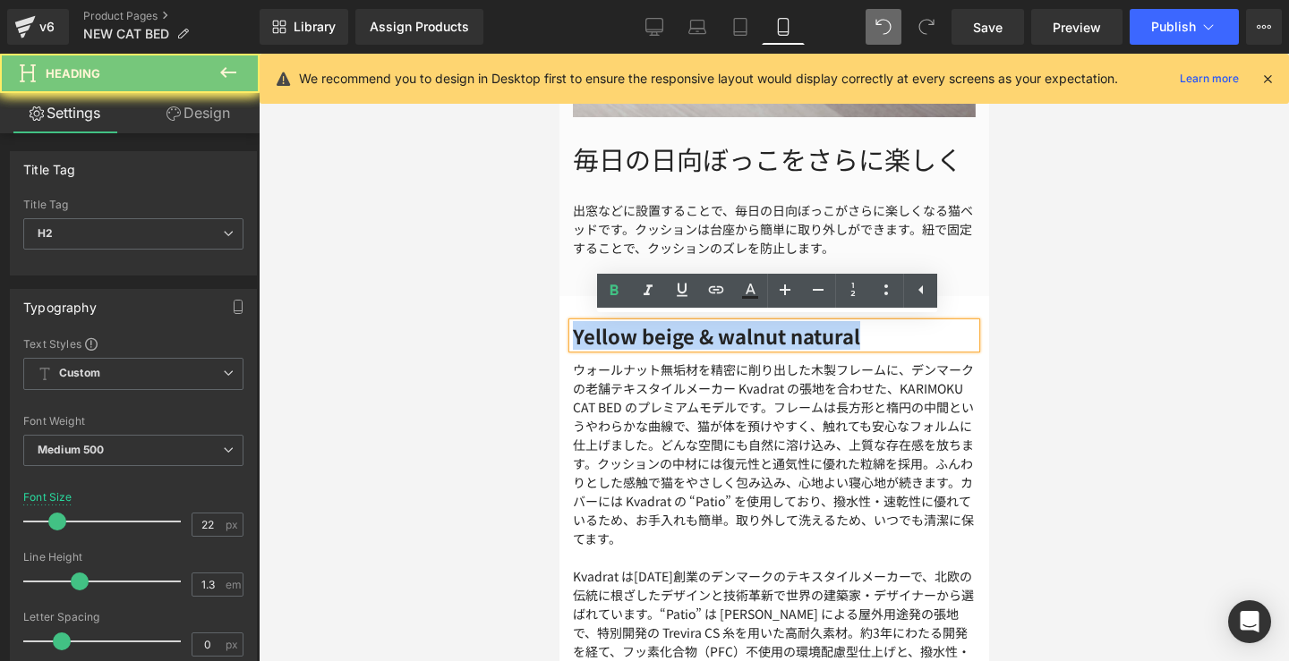
click at [719, 323] on strong "Yellow beige & walnut natural" at bounding box center [715, 335] width 287 height 29
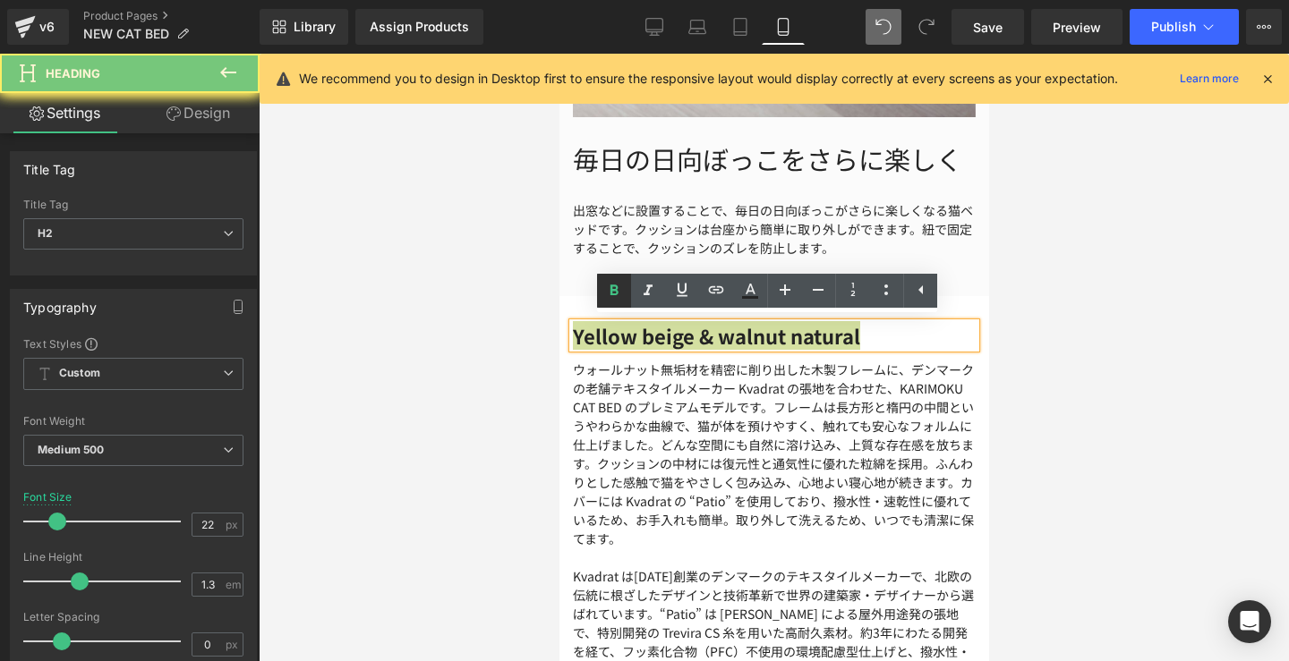
click at [624, 294] on icon at bounding box center [613, 290] width 21 height 21
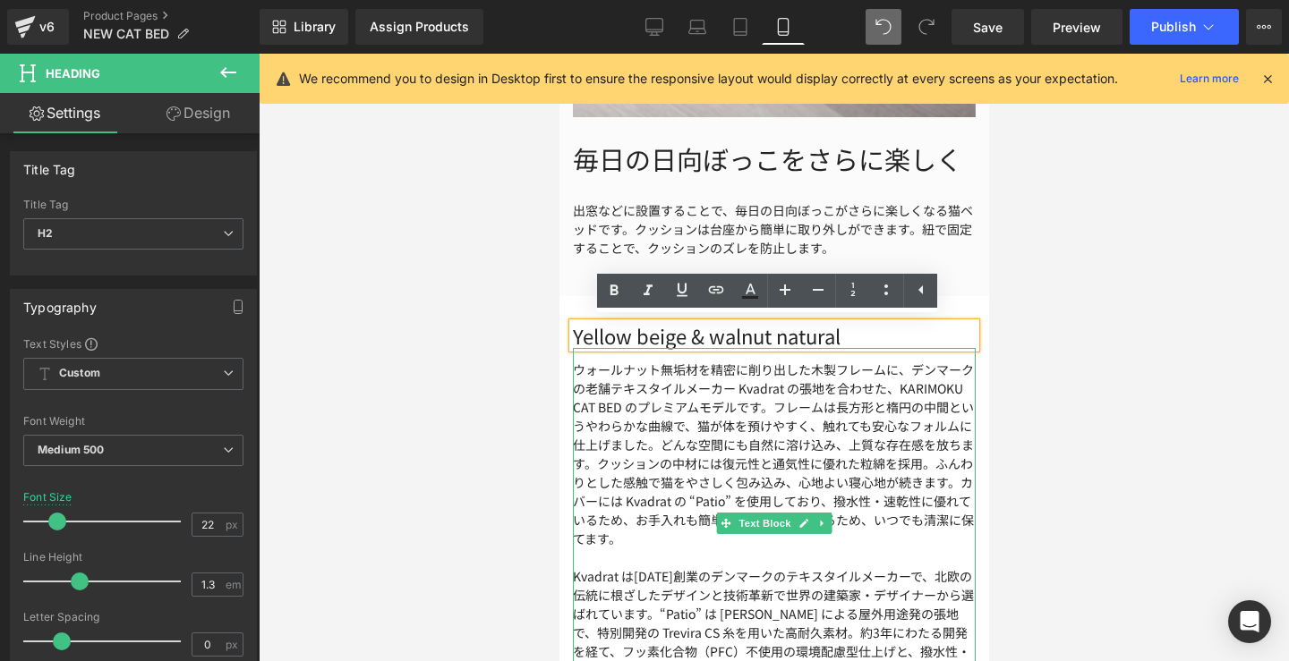
click at [832, 433] on p "ウォールナット無垢材を精密に削り出した木製フレームに、デンマークの老舗テキスタイルメーカー Kvadrat の張地を合わせた、KARIMOKU CAT BED…" at bounding box center [773, 455] width 403 height 188
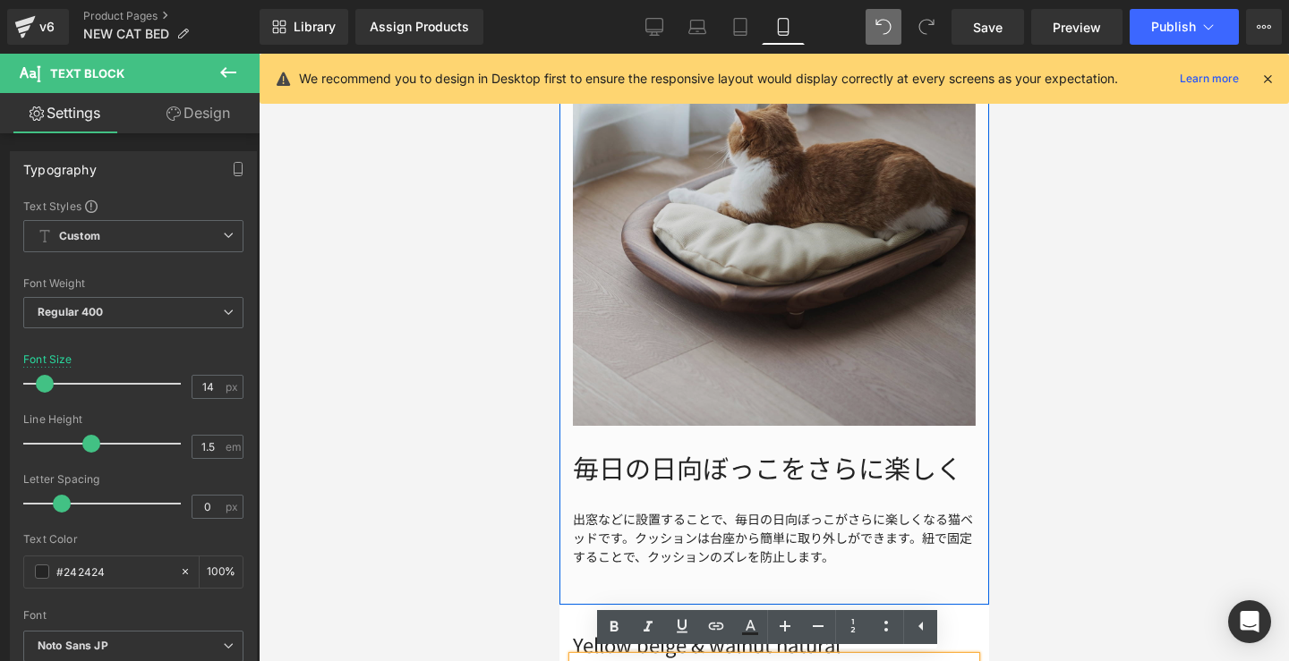
scroll to position [3918, 0]
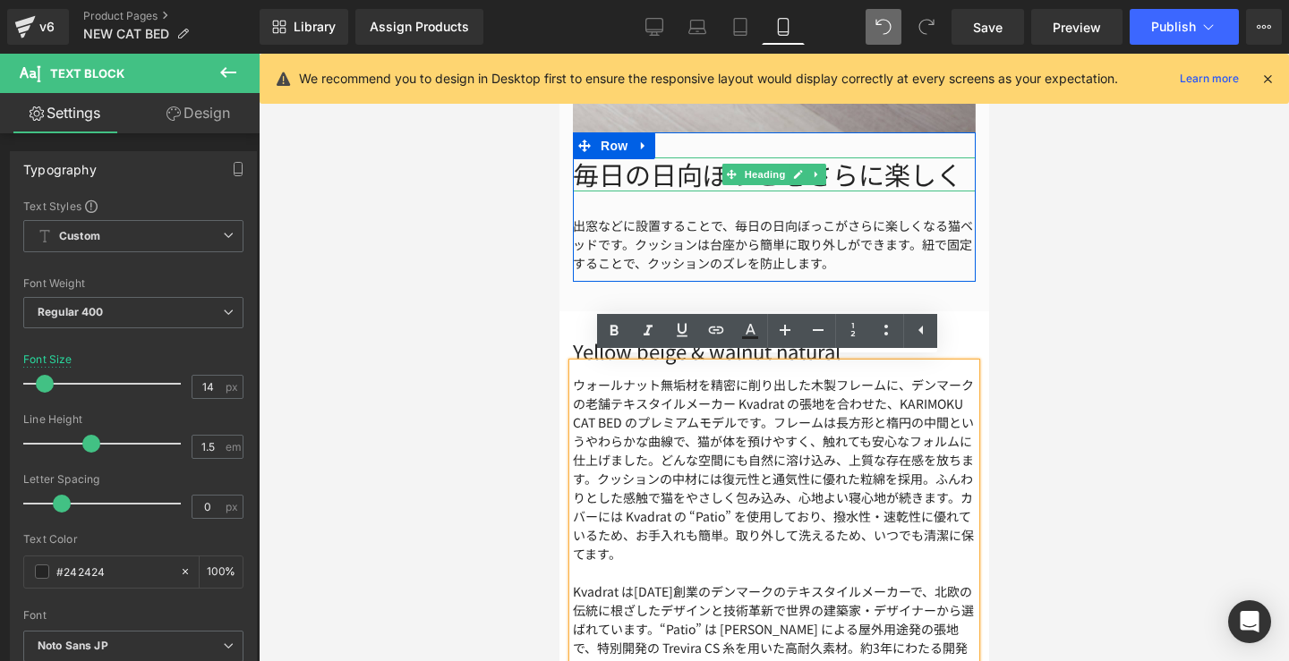
click at [856, 175] on h1 "毎日の日向ぼっこをさらに楽しく" at bounding box center [773, 175] width 403 height 34
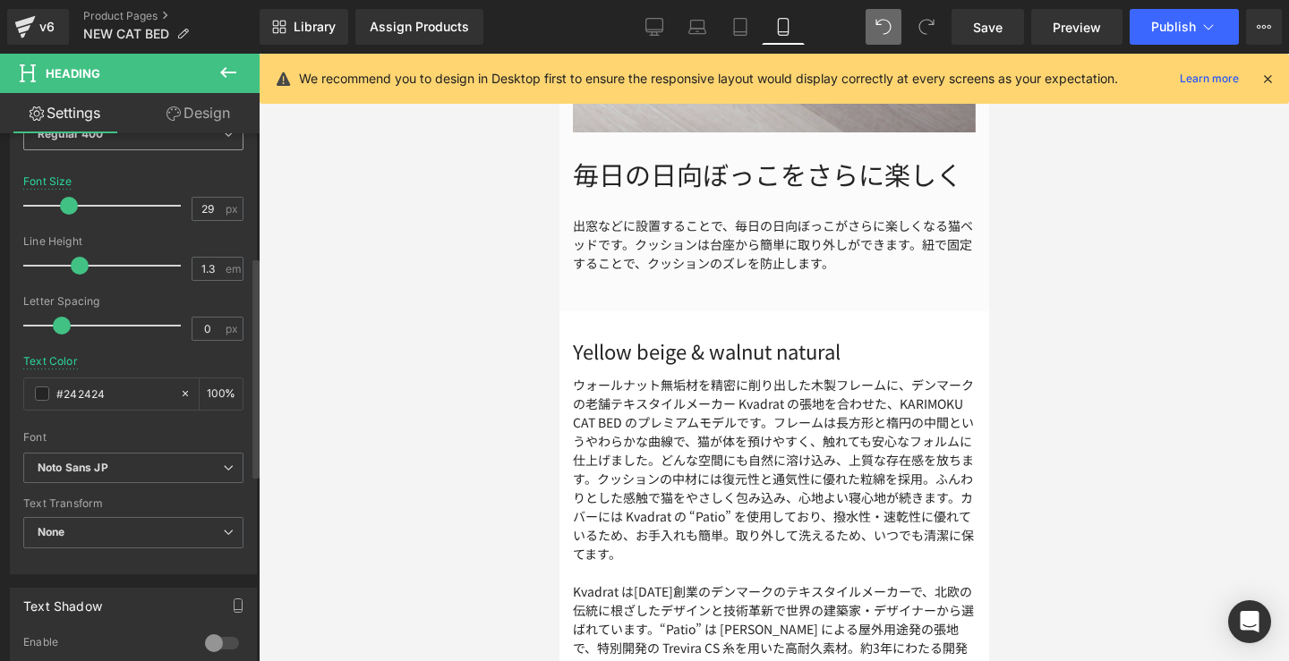
scroll to position [320, 0]
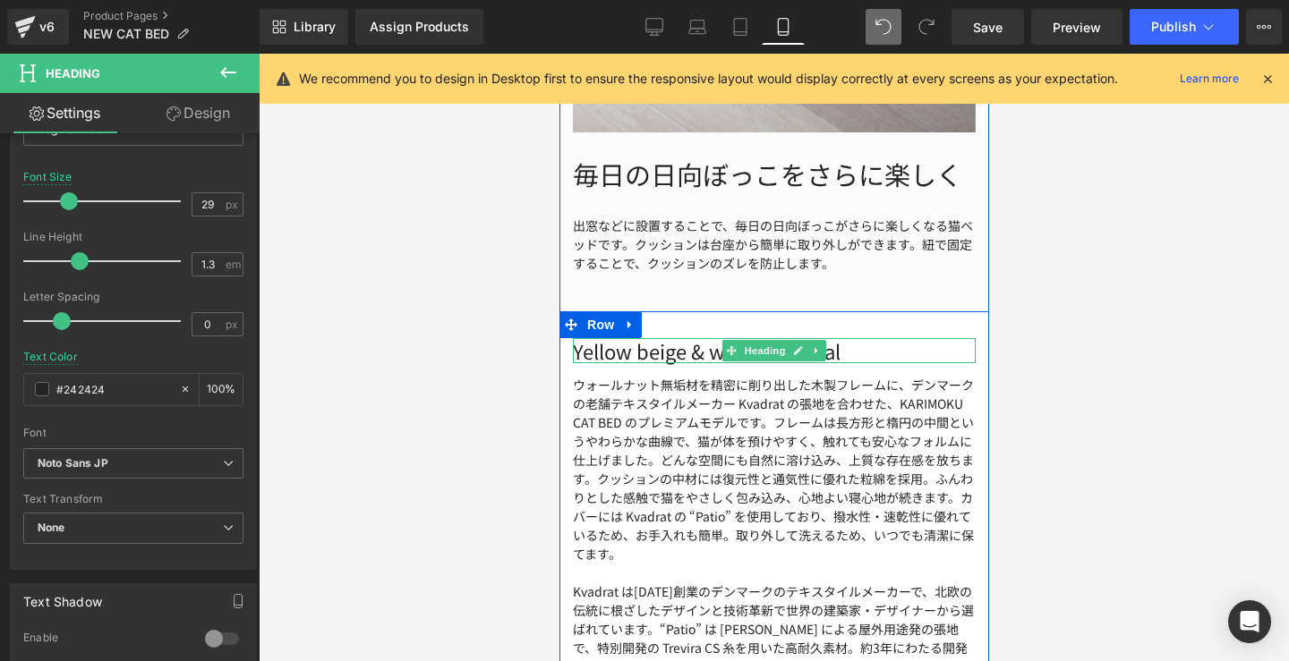
click at [868, 348] on h2 "Yellow beige & walnut natural" at bounding box center [773, 351] width 403 height 26
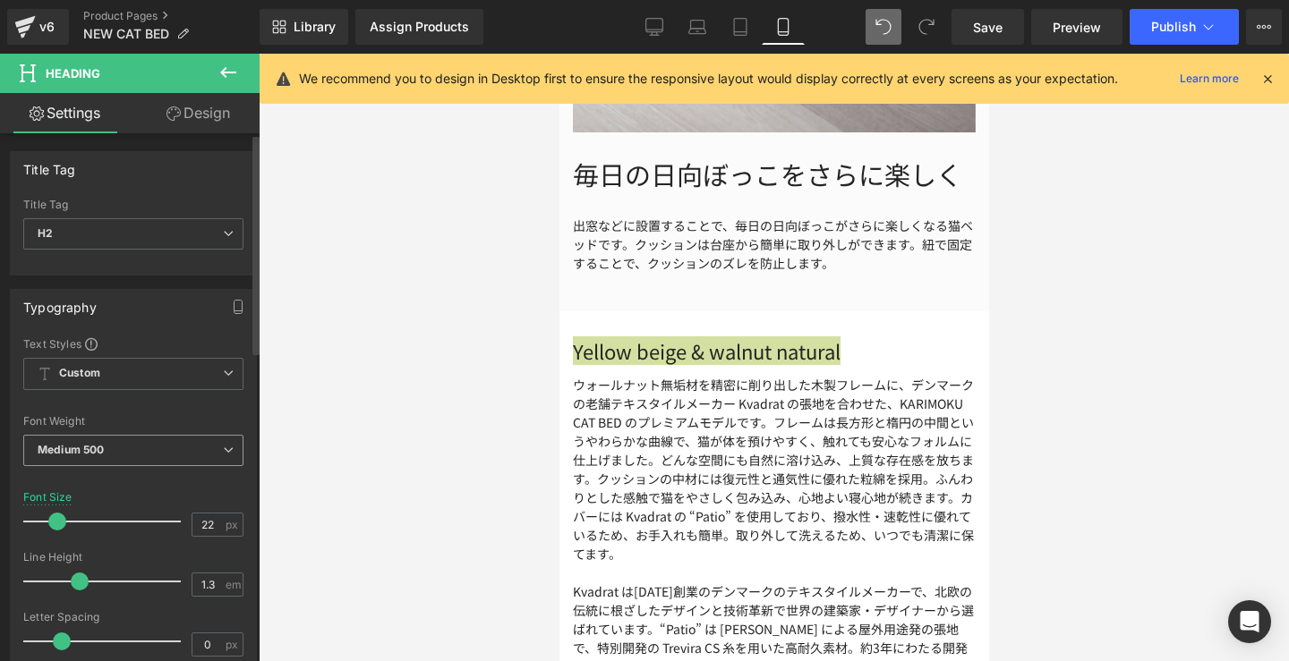
click at [223, 446] on icon at bounding box center [228, 450] width 11 height 11
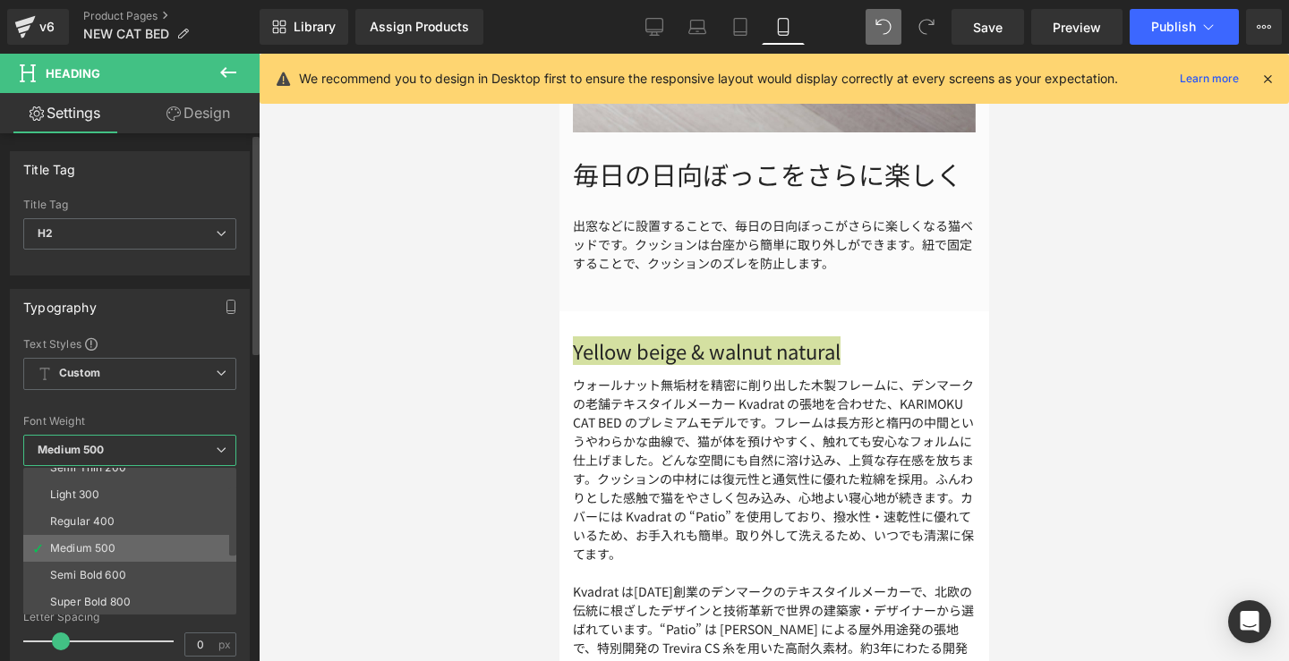
scroll to position [41, 0]
click at [117, 572] on div "Semi Bold 600" at bounding box center [88, 574] width 76 height 13
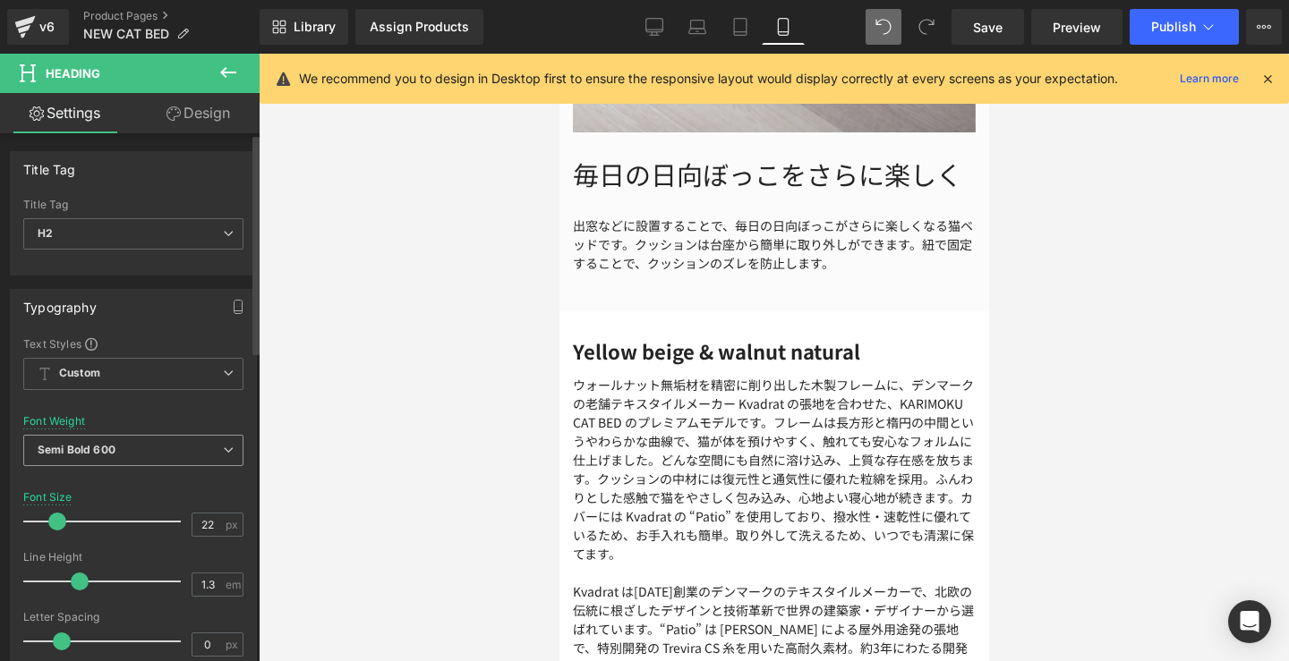
click at [180, 468] on div "Semi Bold 600 Thin 100 Semi Thin 200 Light 300 Regular 400 Medium 500 Semi Bold…" at bounding box center [133, 455] width 220 height 40
click at [210, 441] on span "Semi Bold 600" at bounding box center [133, 450] width 220 height 31
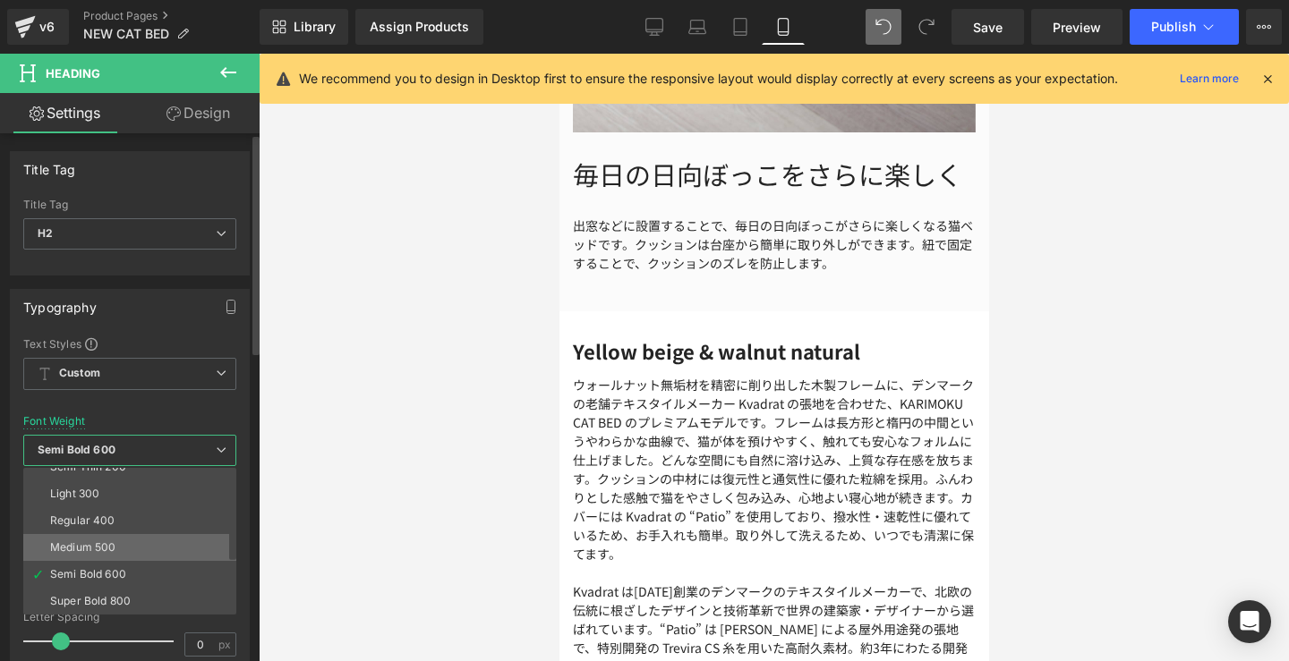
click at [132, 539] on li "Medium 500" at bounding box center [133, 547] width 221 height 27
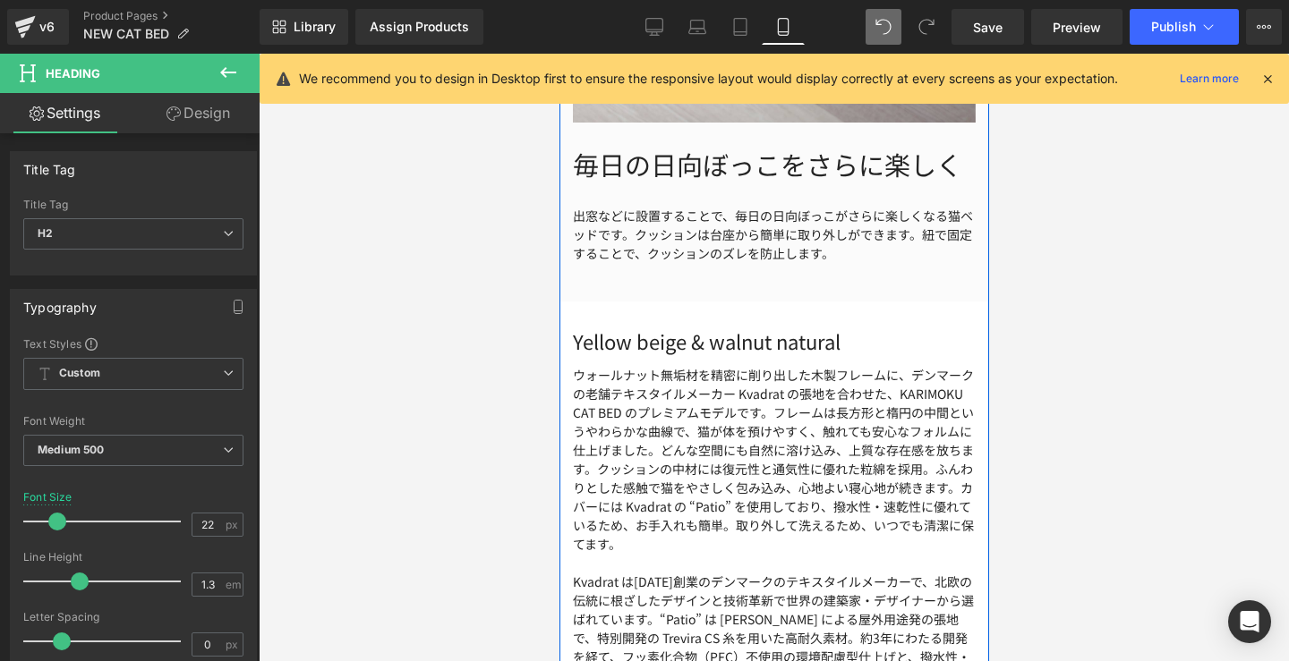
scroll to position [3916, 0]
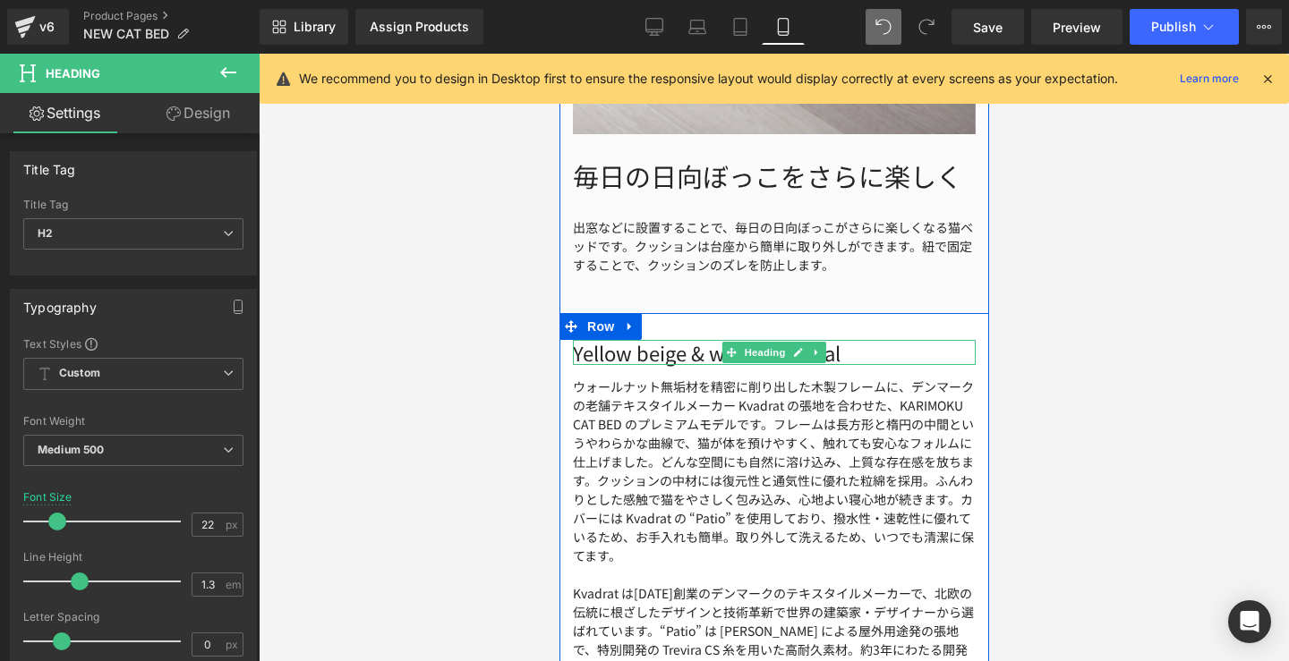
click at [873, 354] on h2 "Yellow beige & walnut natural" at bounding box center [773, 353] width 403 height 26
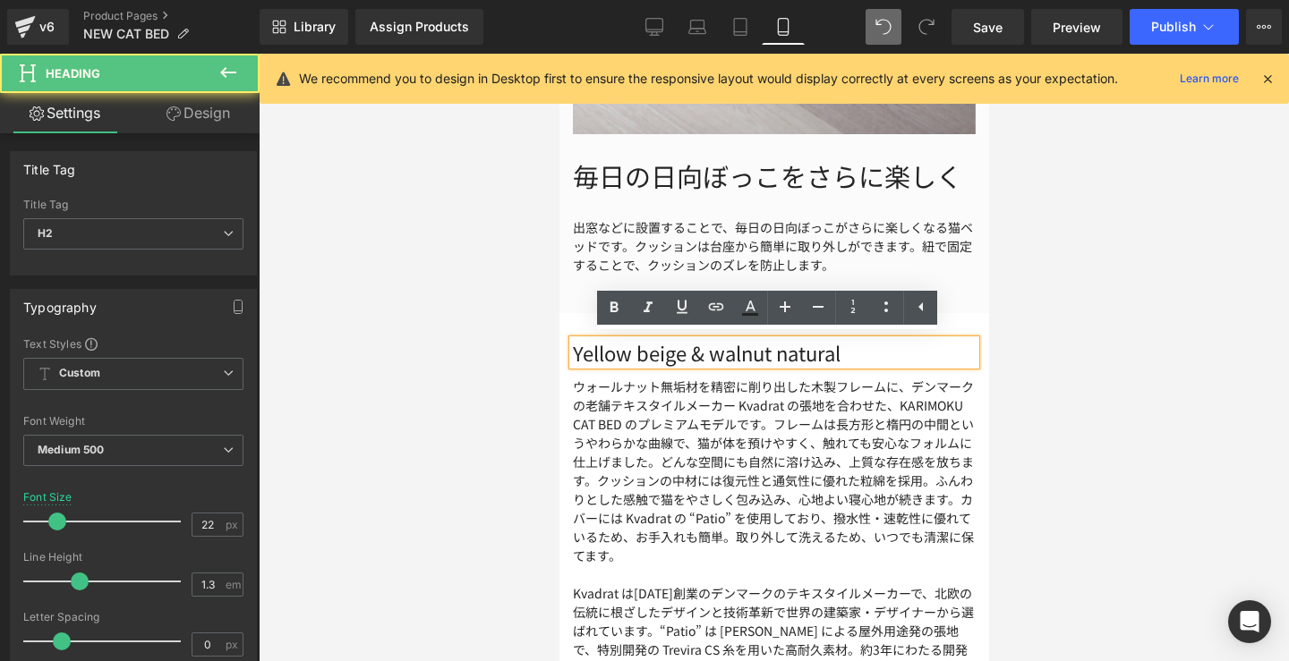
click at [873, 354] on h2 "Yellow beige & walnut natural" at bounding box center [773, 353] width 403 height 26
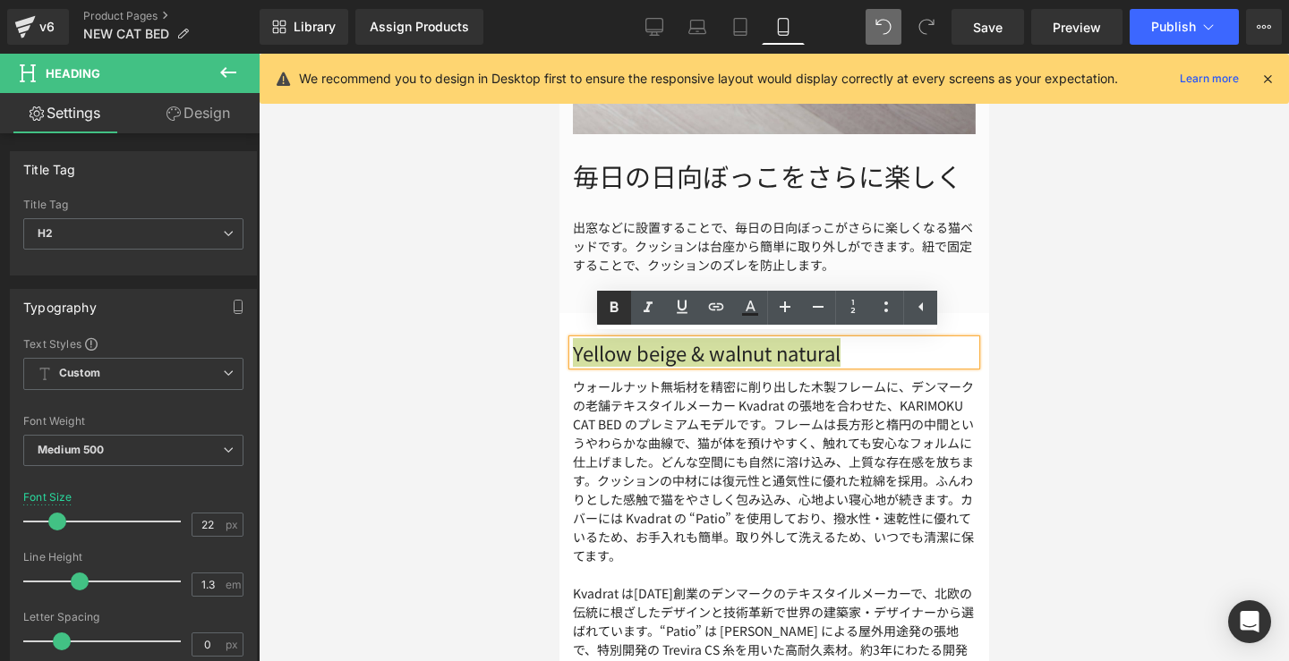
click at [617, 309] on icon at bounding box center [614, 307] width 8 height 11
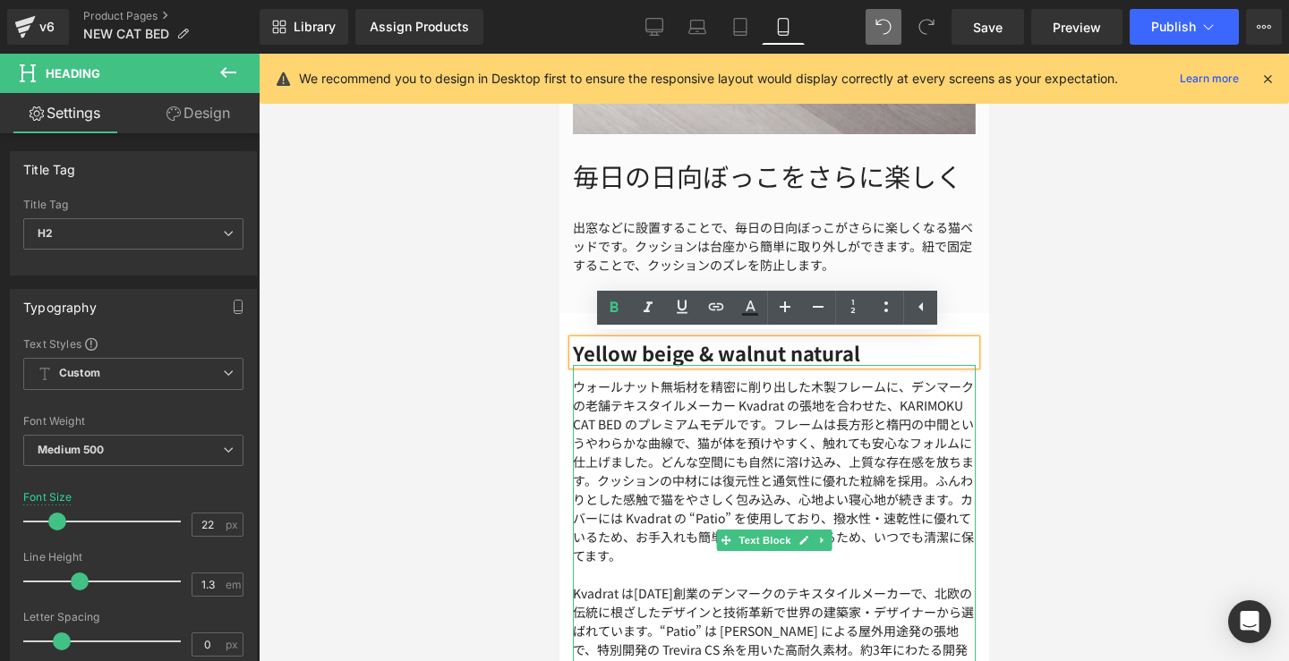
click at [779, 463] on p "ウォールナット無垢材を精密に削り出した木製フレームに、デンマークの老舗テキスタイルメーカー Kvadrat の張地を合わせた、KARIMOKU CAT BED…" at bounding box center [773, 472] width 403 height 188
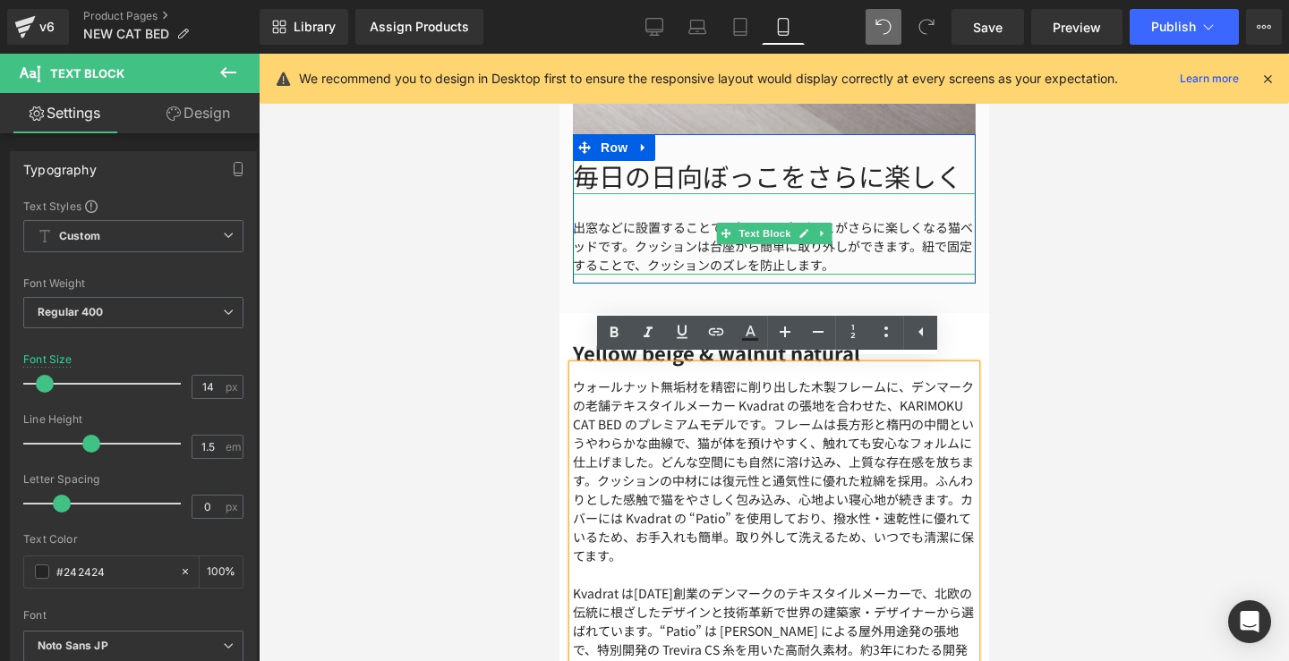
click at [879, 235] on div "出窓などに設置することで、毎日の日向ぼっこがさらに楽しくなる猫ベッドです。クッションは台座から簡単に取り外しができます。紐で固定することで、クッションのズレを…" at bounding box center [773, 233] width 403 height 81
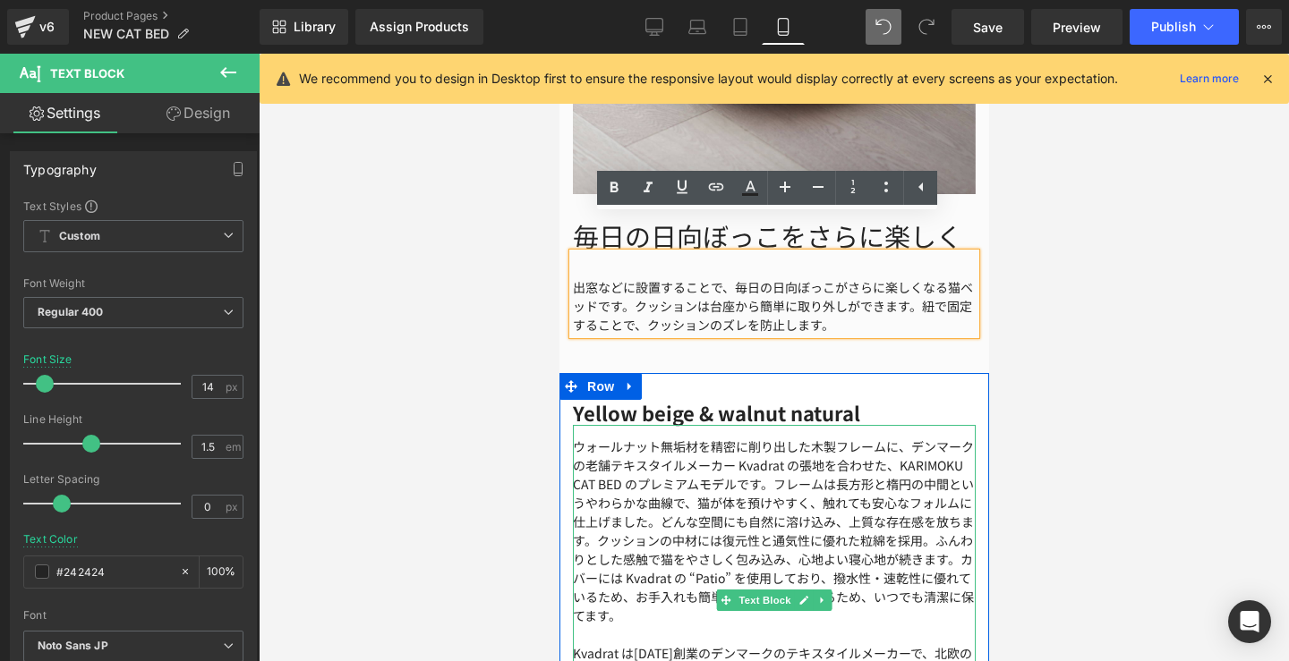
scroll to position [3810, 0]
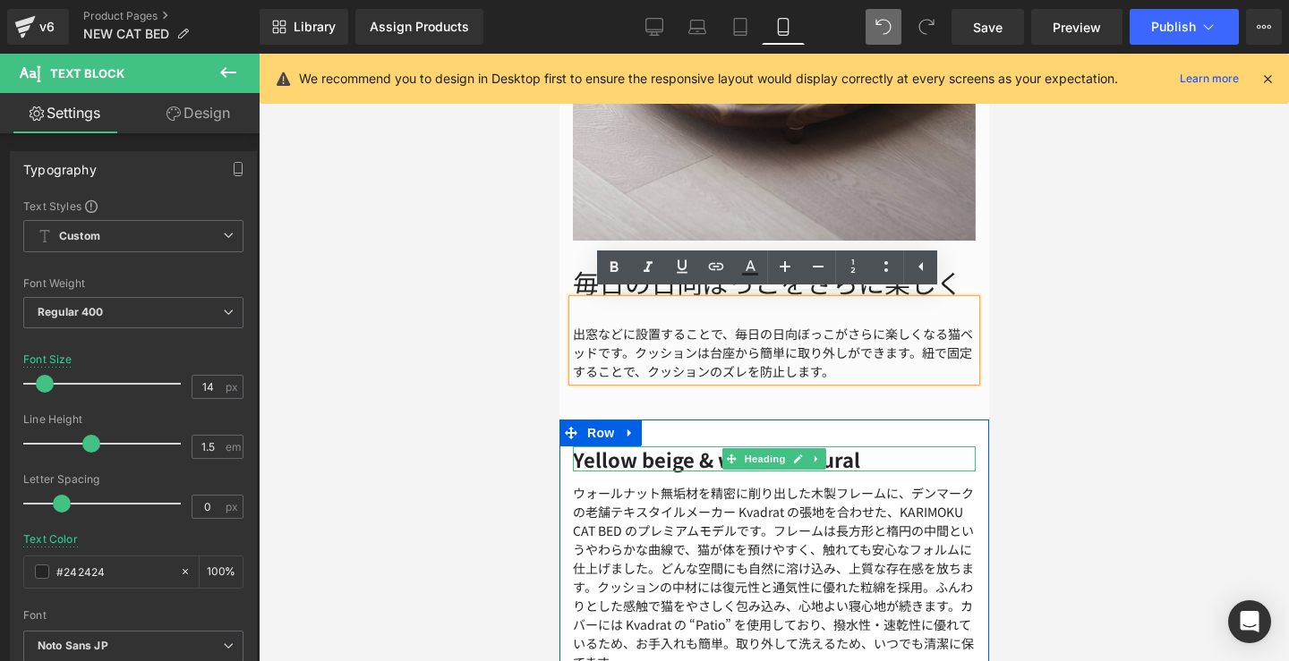
click at [859, 455] on strong "Yellow beige & walnut natural" at bounding box center [715, 459] width 287 height 29
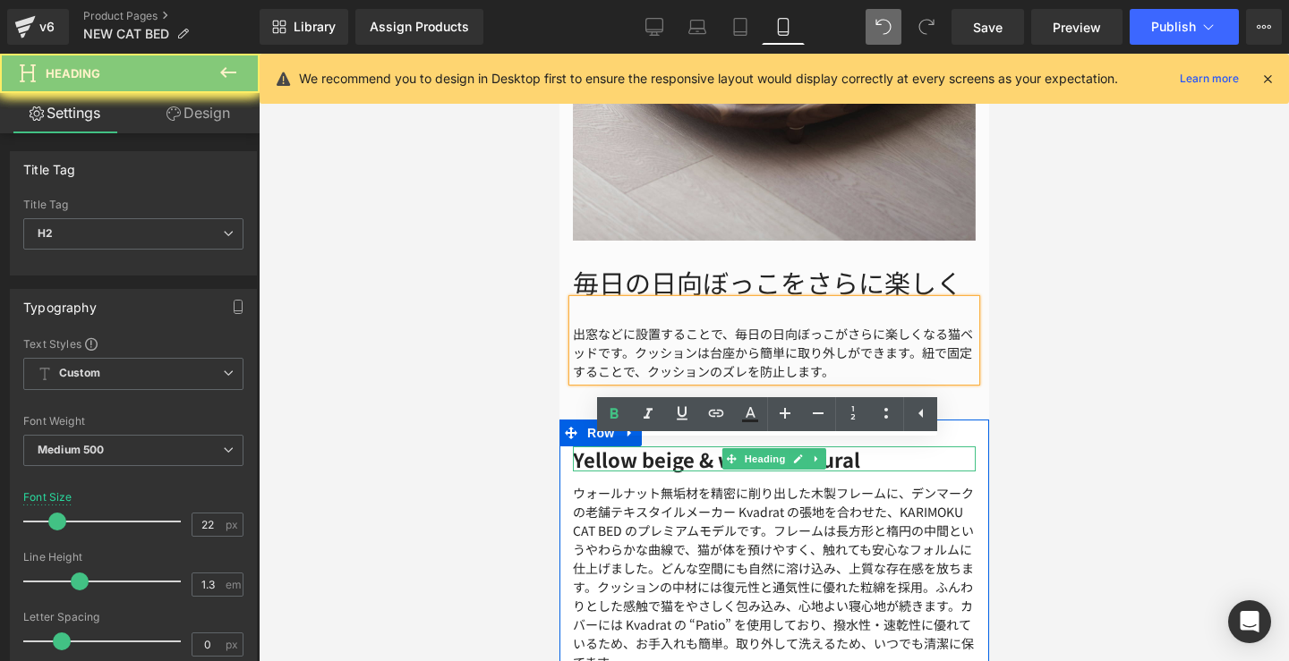
click at [859, 455] on strong "Yellow beige & walnut natural" at bounding box center [715, 459] width 287 height 29
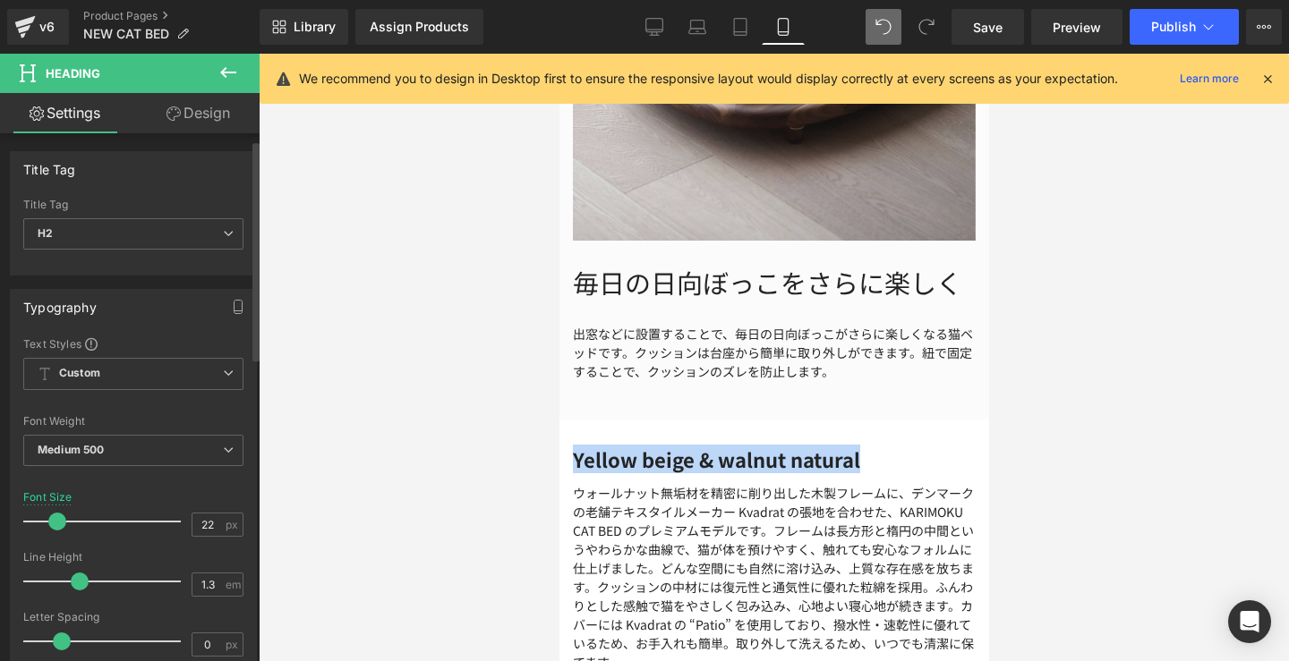
scroll to position [225, 0]
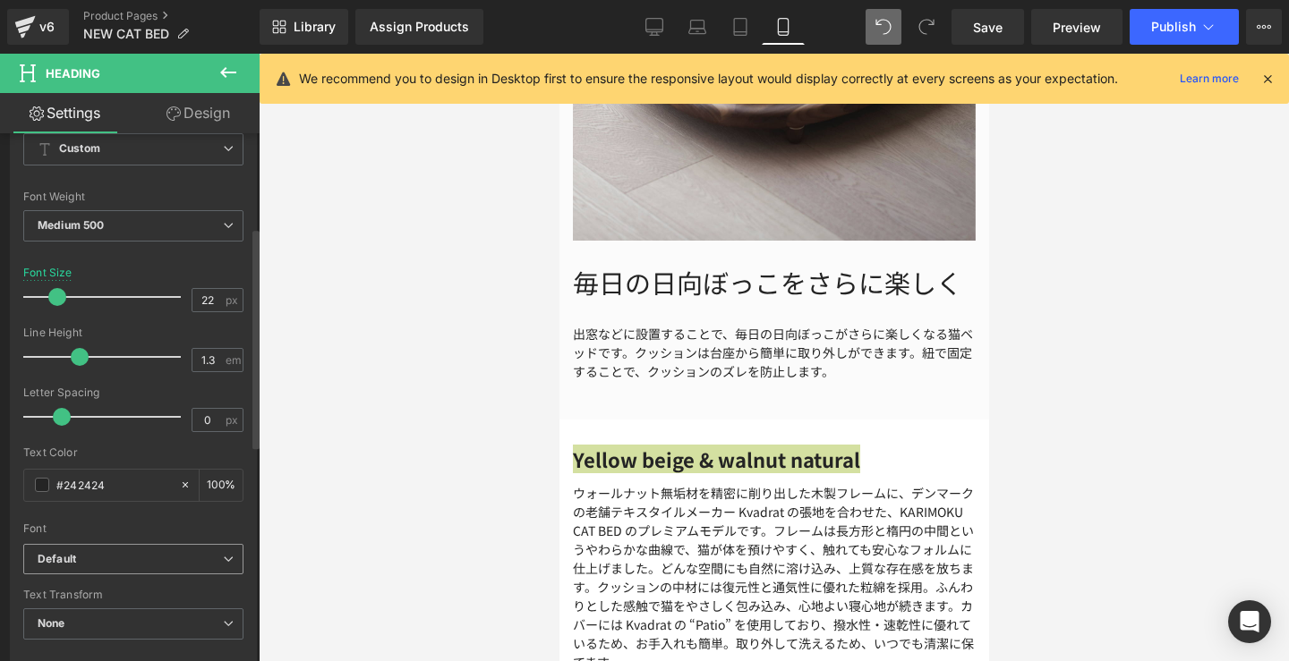
click at [230, 555] on span "Default" at bounding box center [133, 559] width 220 height 31
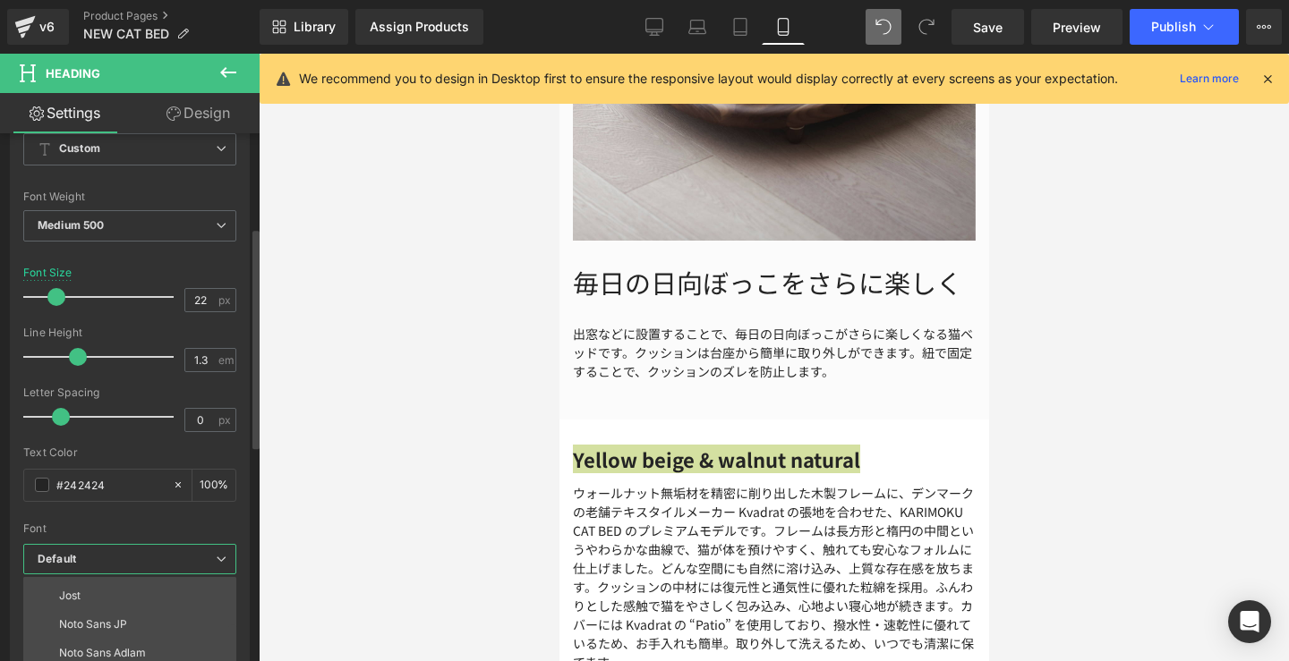
scroll to position [55, 0]
click at [171, 613] on li "Noto Sans JP" at bounding box center [133, 623] width 221 height 29
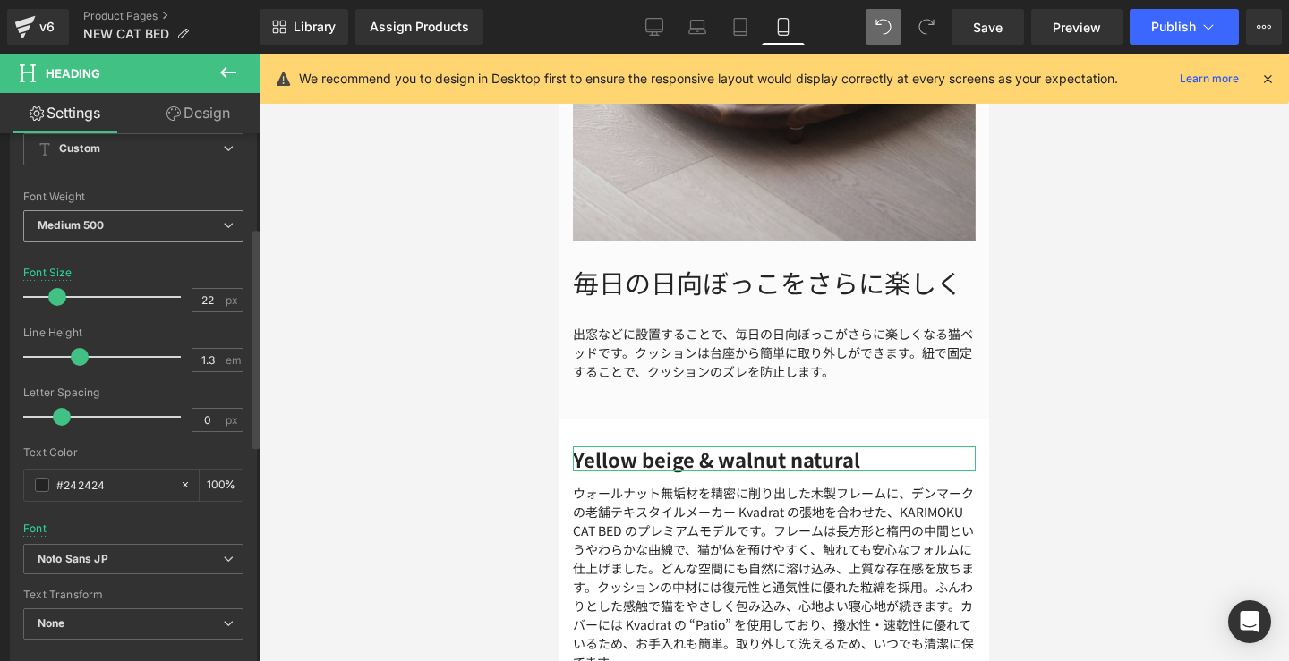
click at [217, 241] on div "Medium 500 Thin 100 Semi Thin 200 Light 300 Regular 400 Medium 500 Semi Bold 60…" at bounding box center [133, 230] width 220 height 40
click at [218, 235] on span "Medium 500" at bounding box center [133, 225] width 220 height 31
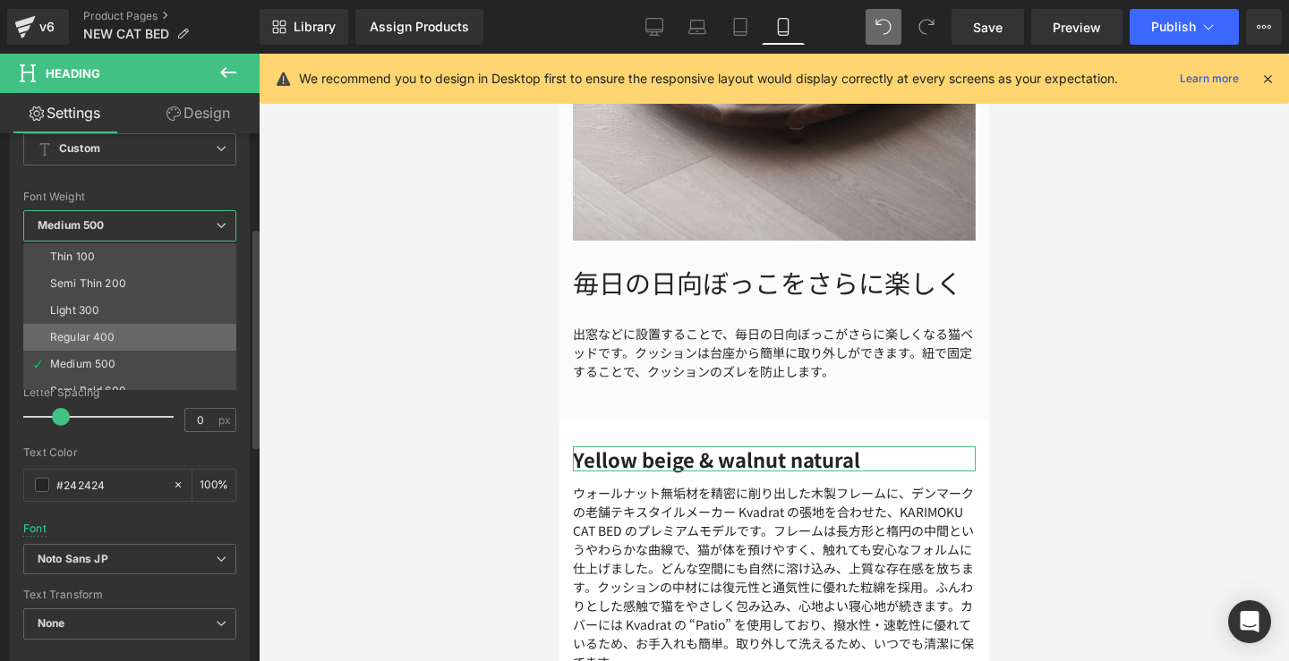
click at [128, 329] on li "Regular 400" at bounding box center [133, 337] width 221 height 27
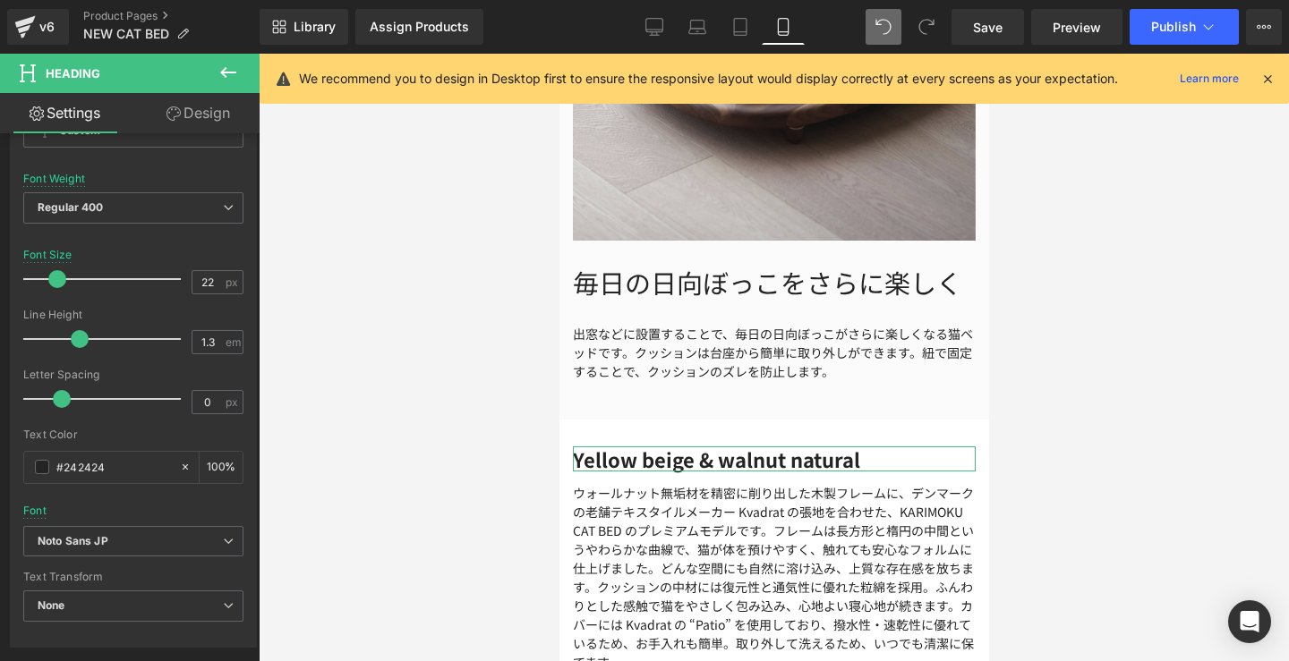
scroll to position [279, 0]
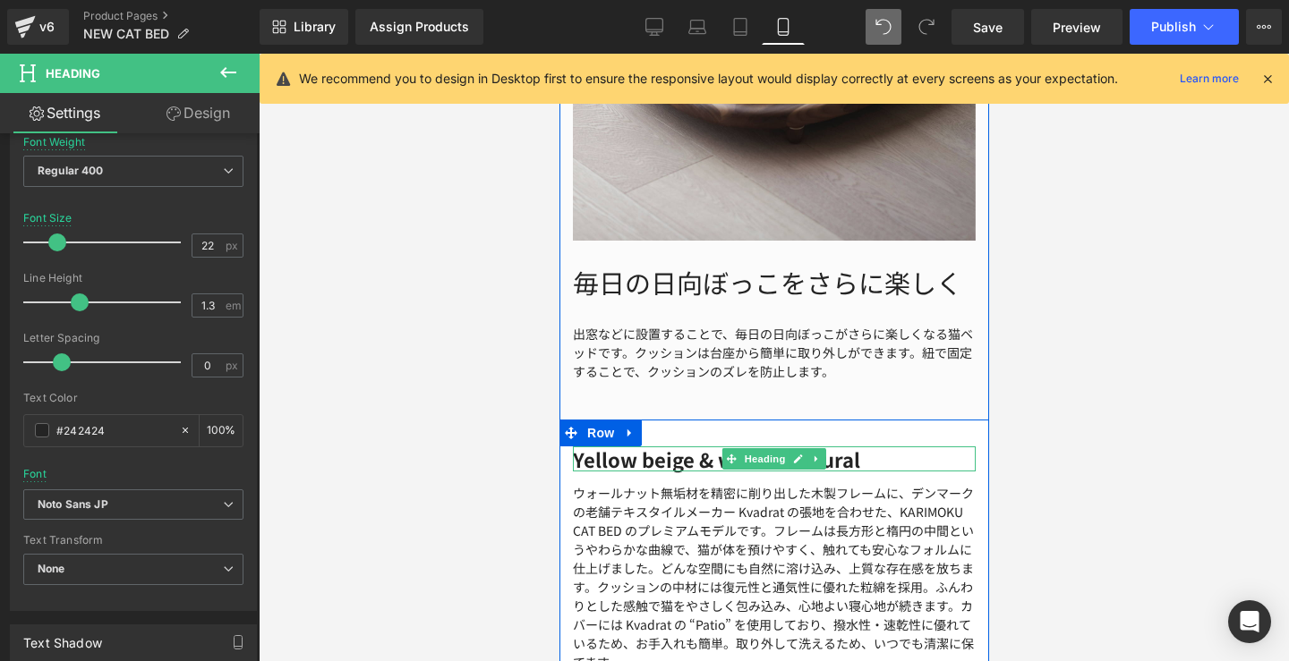
click at [684, 455] on strong "Yellow beige & walnut natural" at bounding box center [715, 459] width 287 height 29
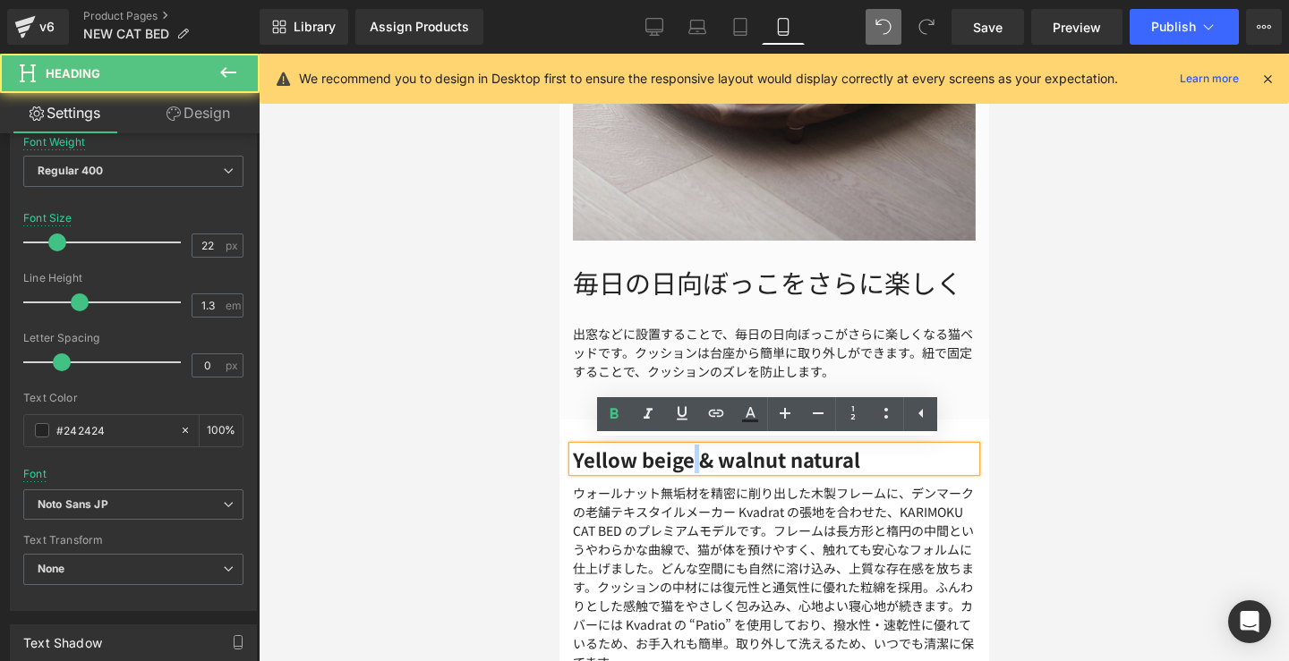
click at [684, 455] on strong "Yellow beige & walnut natural" at bounding box center [715, 459] width 287 height 29
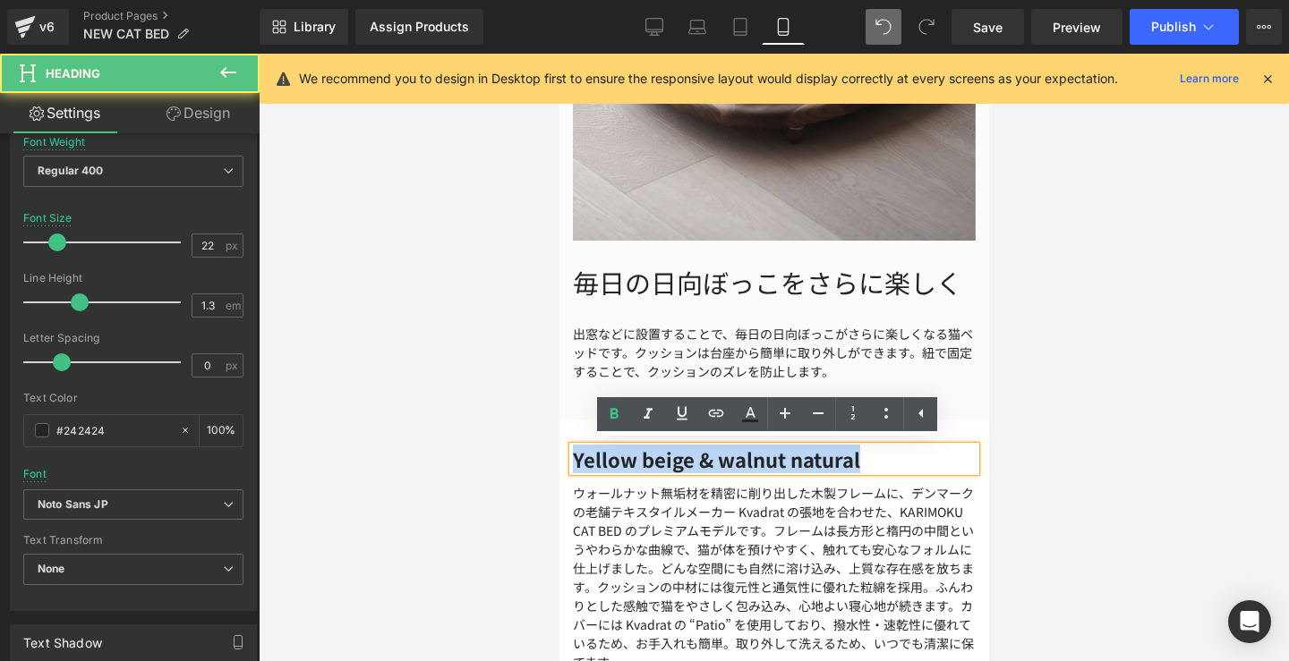
click at [684, 455] on strong "Yellow beige & walnut natural" at bounding box center [715, 459] width 287 height 29
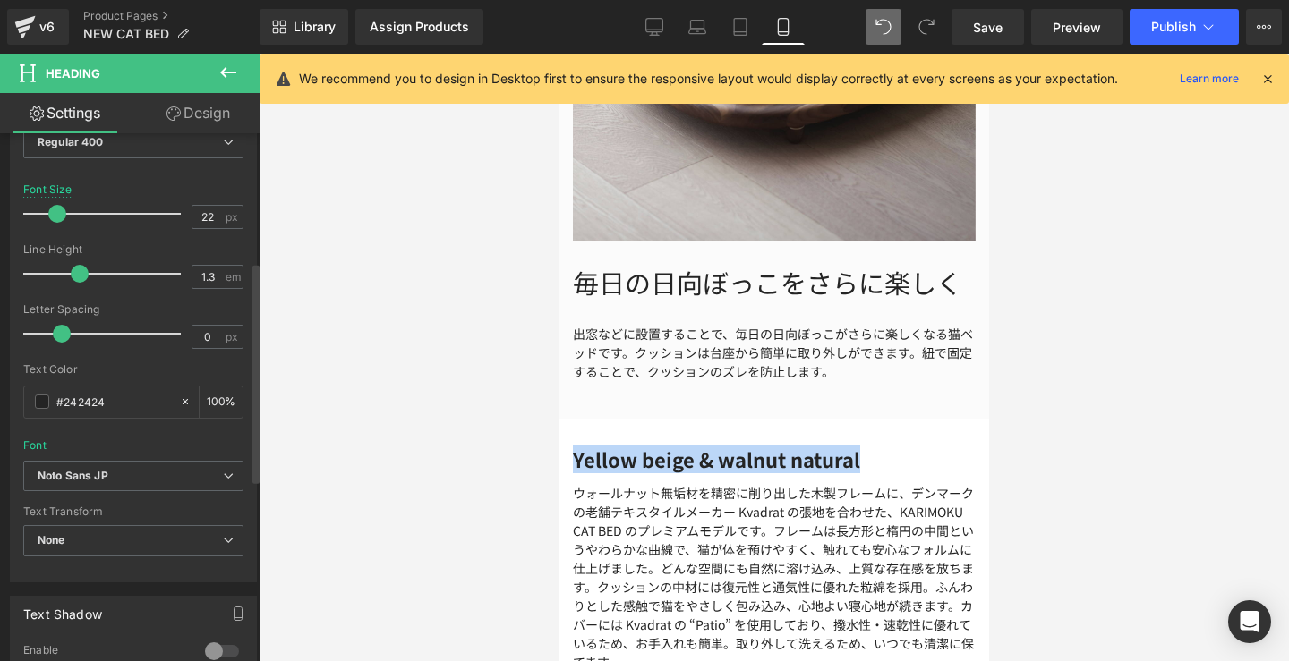
scroll to position [338, 0]
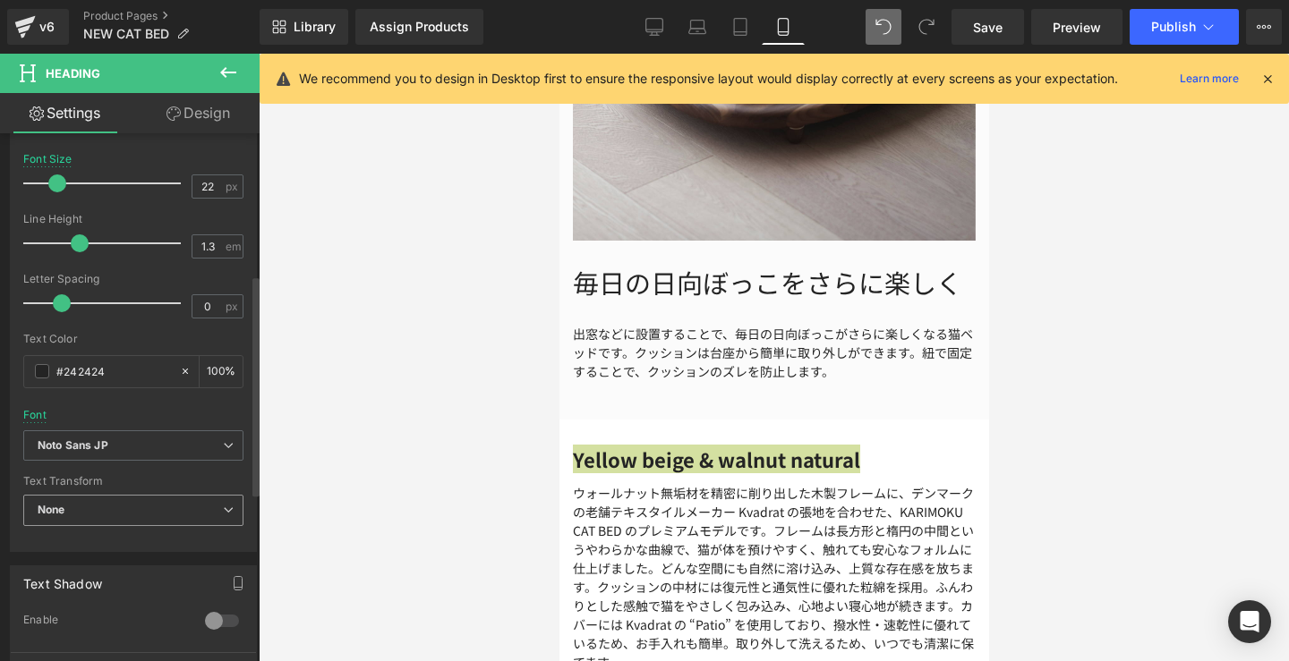
click at [226, 516] on span "None" at bounding box center [133, 510] width 220 height 31
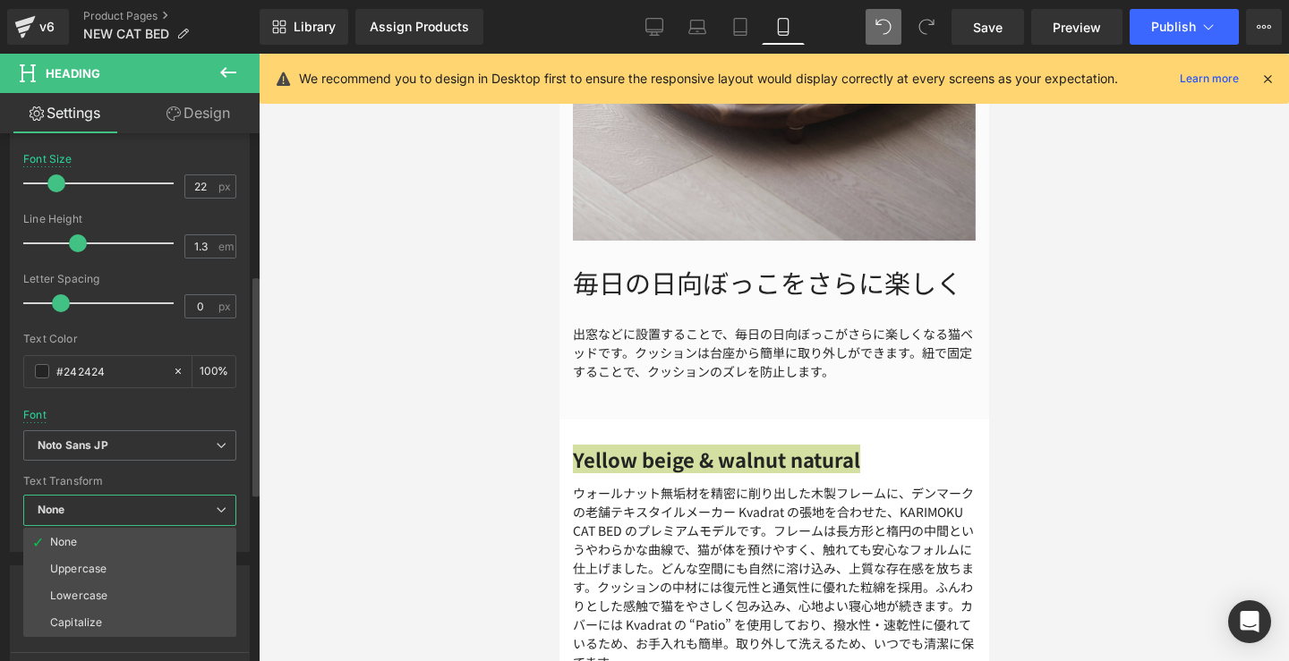
click at [226, 516] on span "None" at bounding box center [129, 510] width 213 height 31
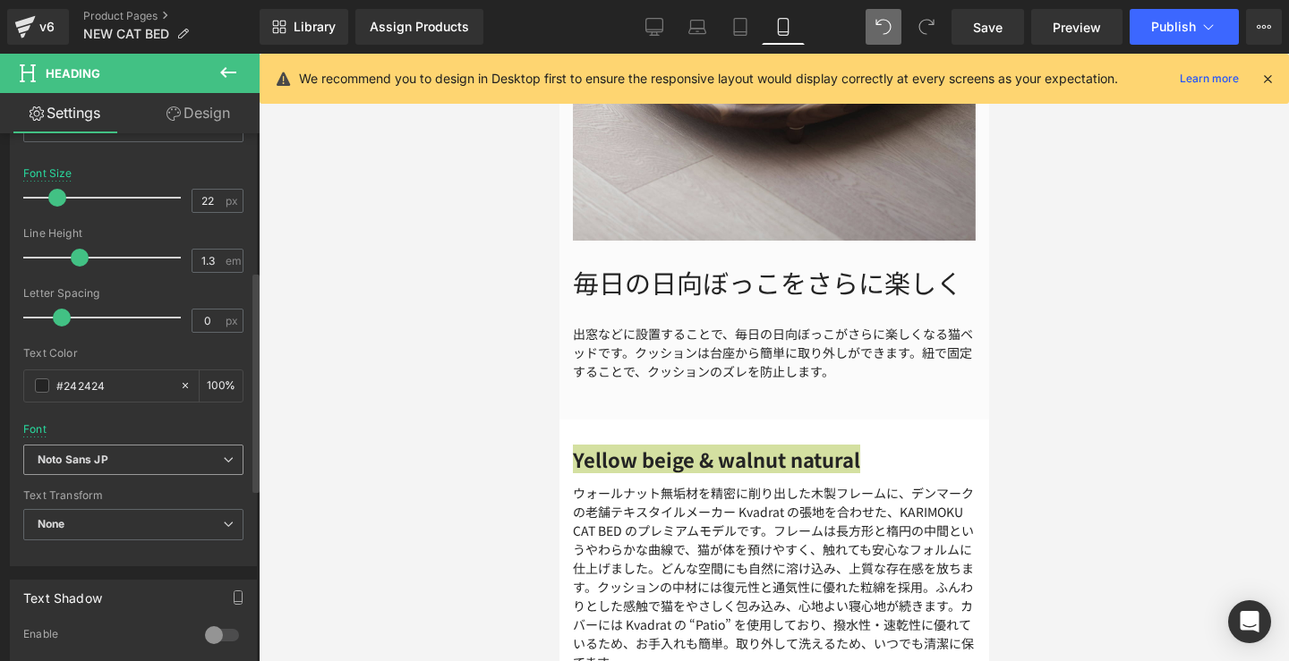
scroll to position [288, 0]
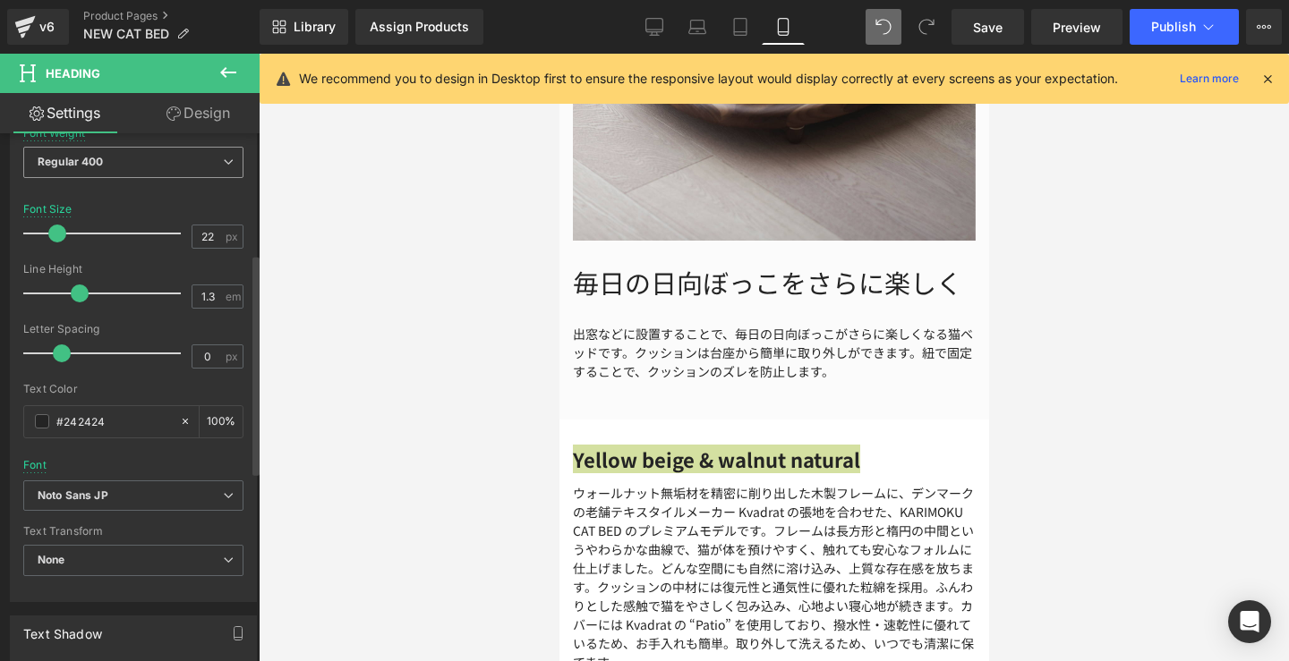
click at [202, 167] on span "Regular 400" at bounding box center [133, 162] width 220 height 31
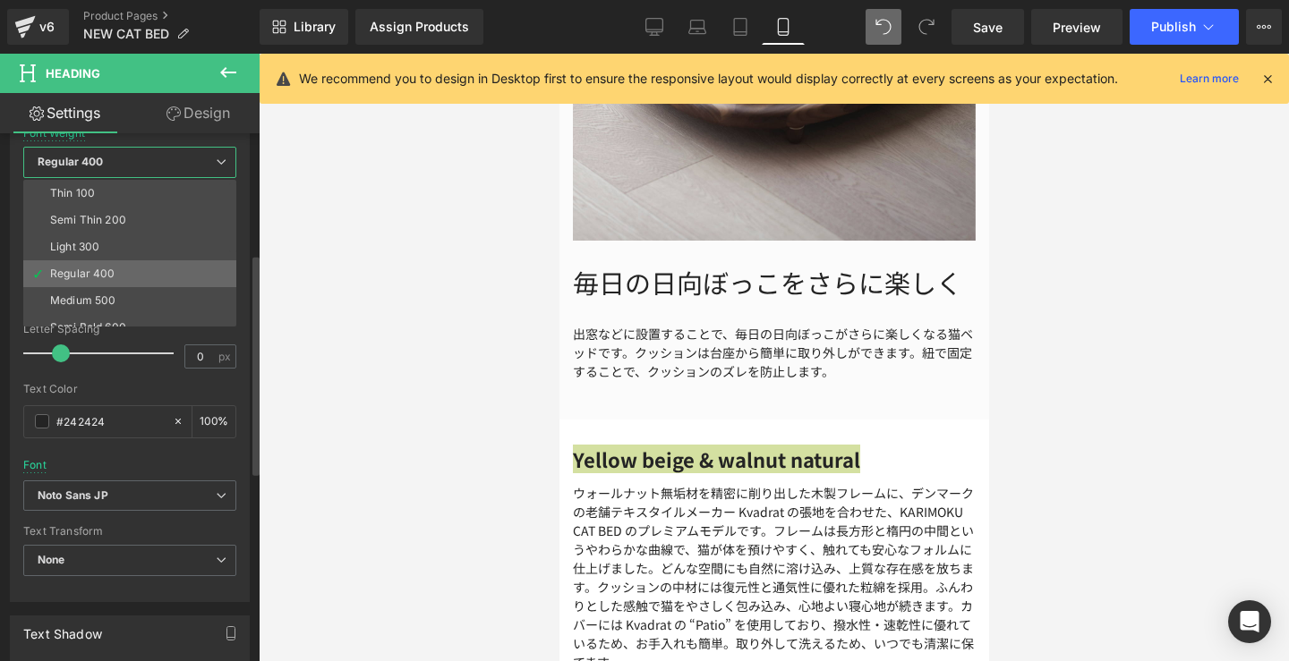
click at [128, 262] on li "Regular 400" at bounding box center [133, 273] width 221 height 27
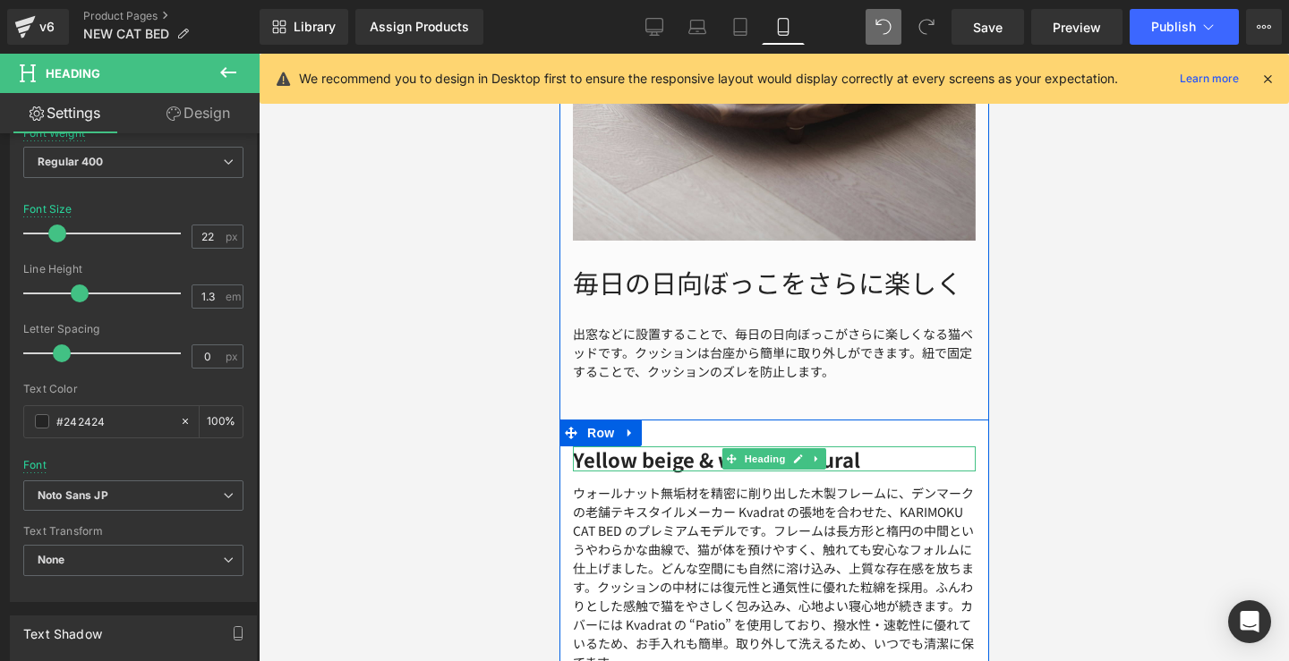
click at [648, 456] on strong "Yellow beige & walnut natural" at bounding box center [715, 459] width 287 height 29
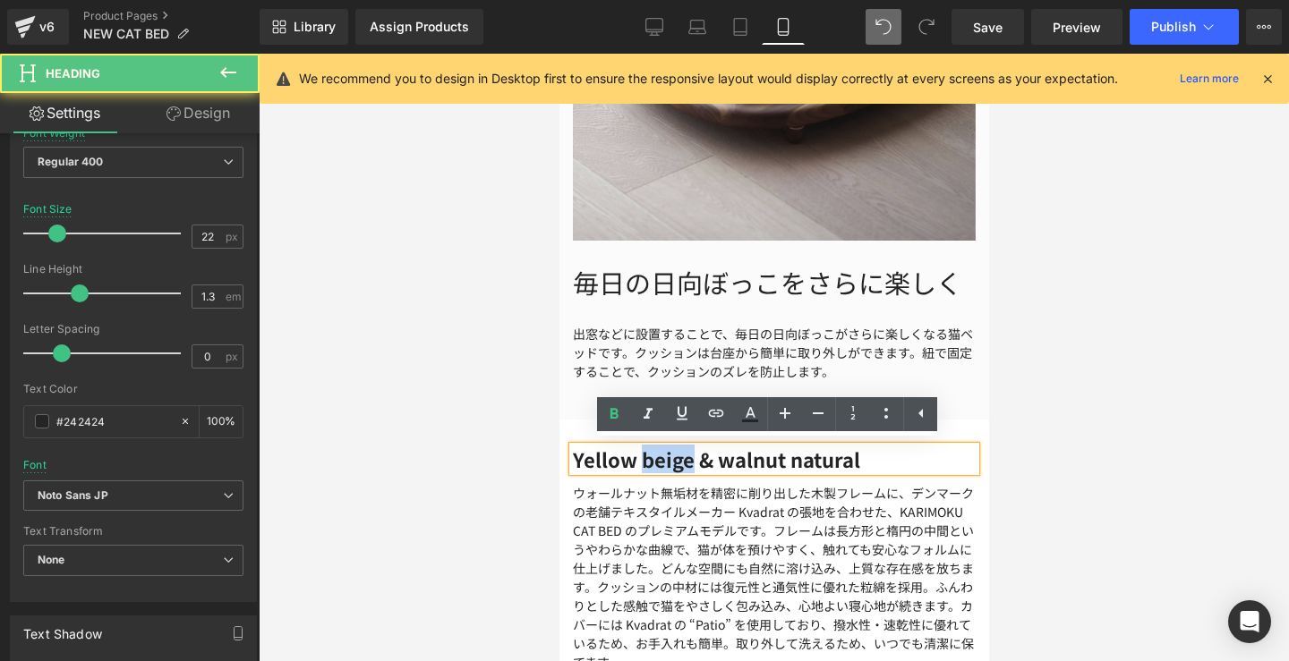
click at [648, 456] on strong "Yellow beige & walnut natural" at bounding box center [715, 459] width 287 height 29
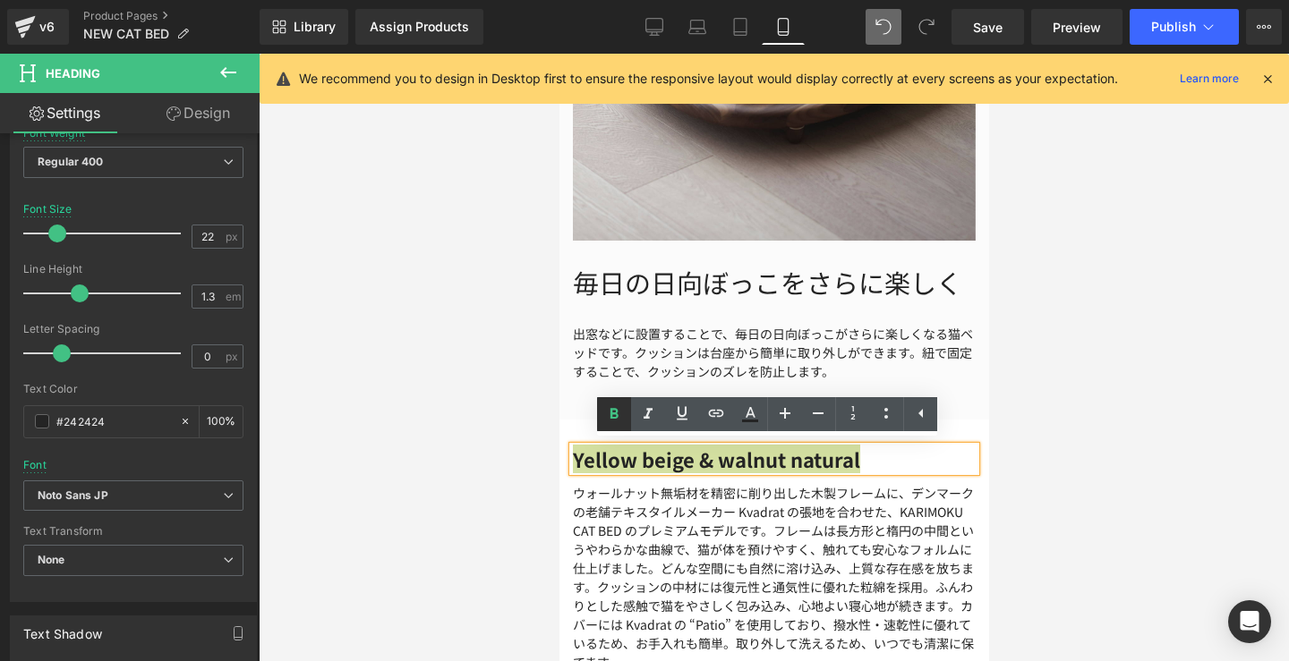
click at [624, 419] on icon at bounding box center [613, 414] width 21 height 21
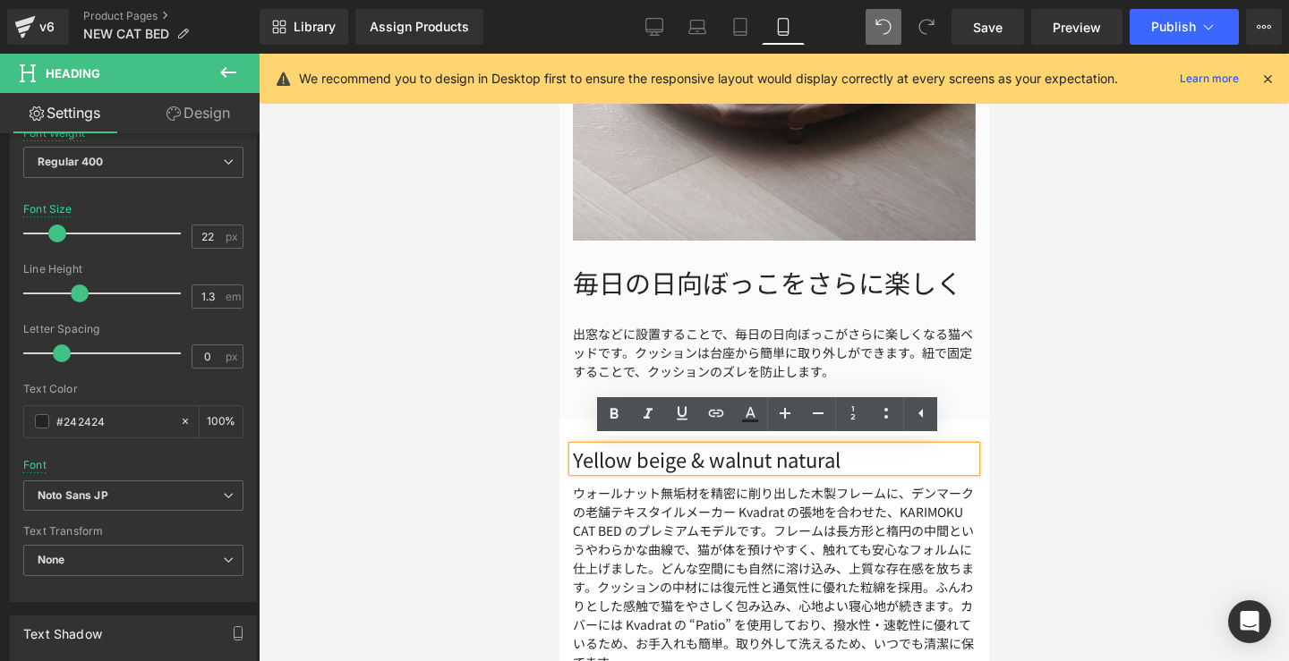
click at [896, 453] on h2 "Yellow beige & walnut natural" at bounding box center [773, 460] width 403 height 26
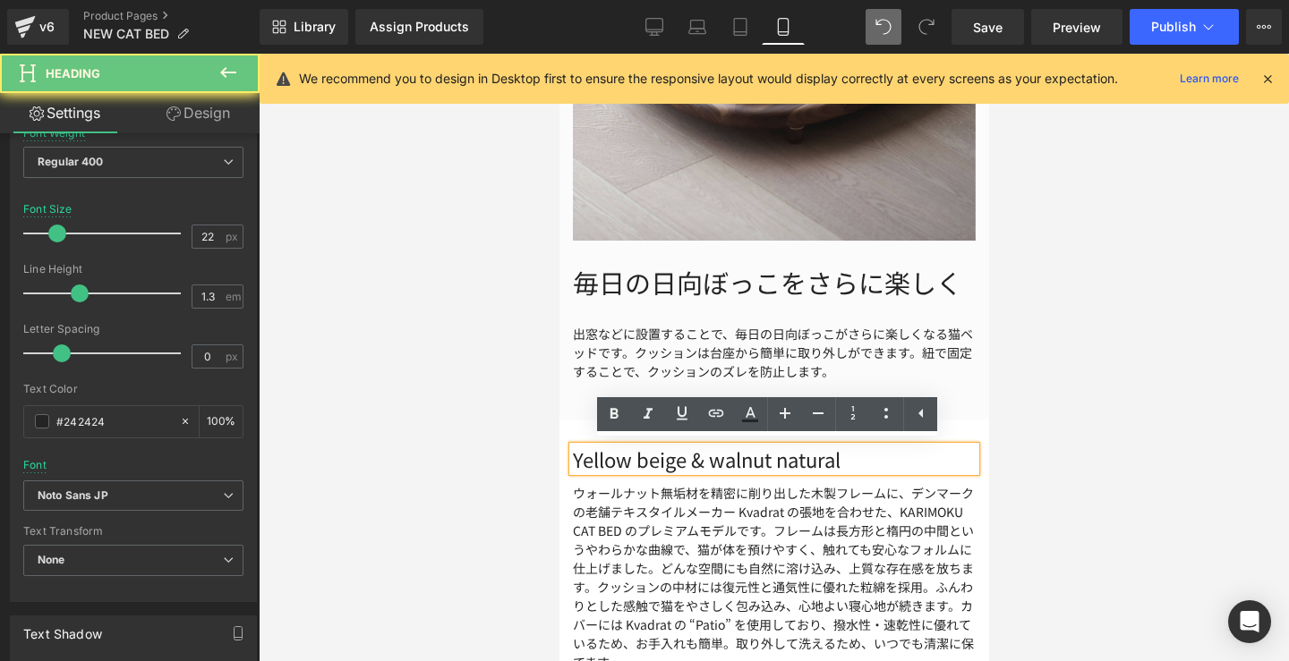
click at [896, 453] on h2 "Yellow beige & walnut natural" at bounding box center [773, 460] width 403 height 26
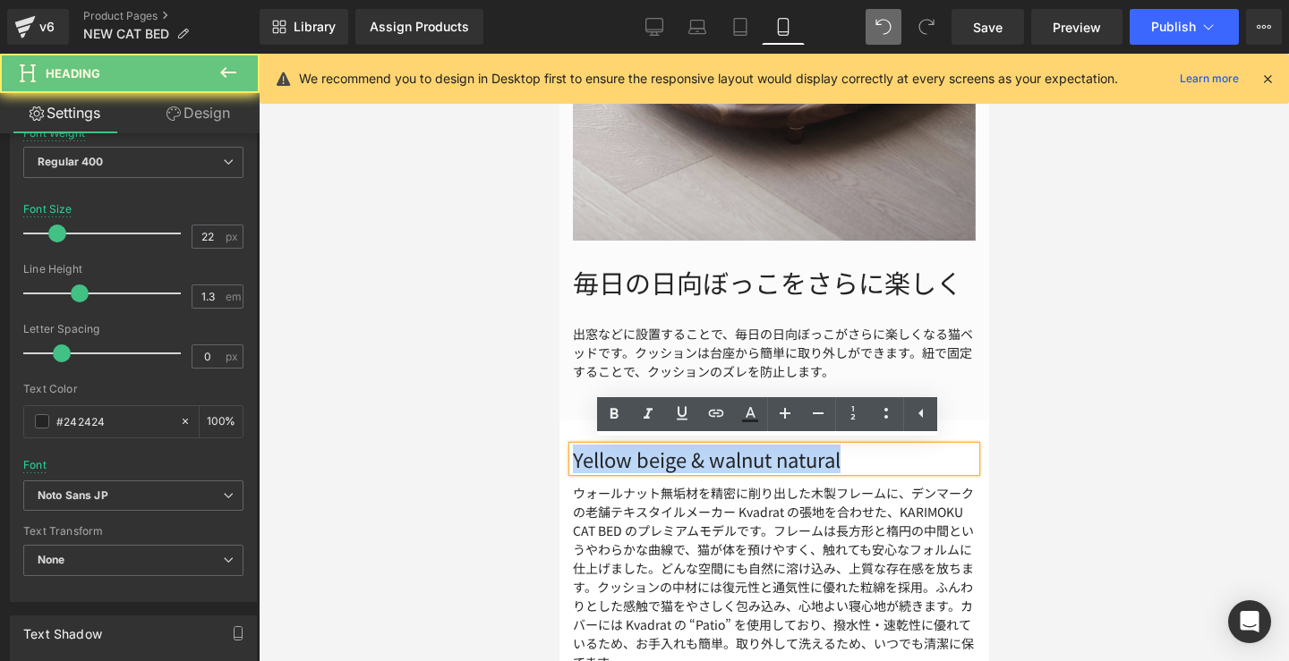
click at [896, 453] on h2 "Yellow beige & walnut natural" at bounding box center [773, 460] width 403 height 26
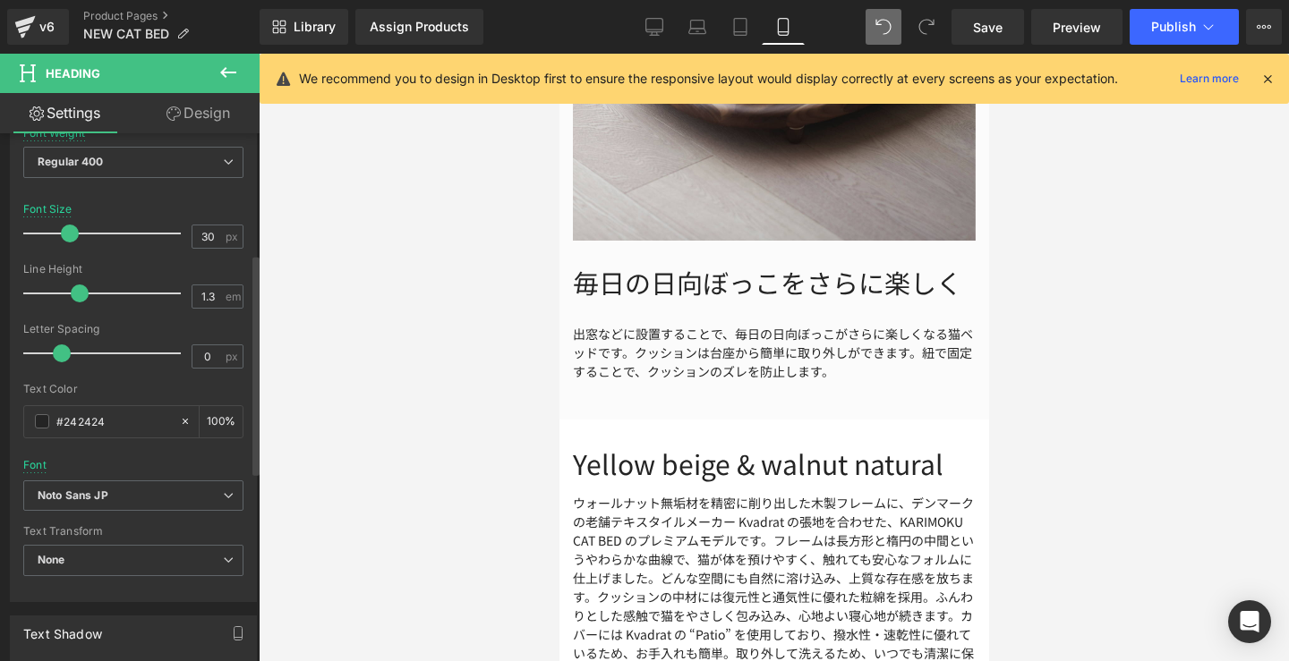
drag, startPoint x: 64, startPoint y: 232, endPoint x: 75, endPoint y: 235, distance: 12.2
click at [75, 235] on span at bounding box center [70, 234] width 18 height 18
click at [668, 32] on link "Desktop" at bounding box center [654, 27] width 43 height 36
type input "33"
type input "100"
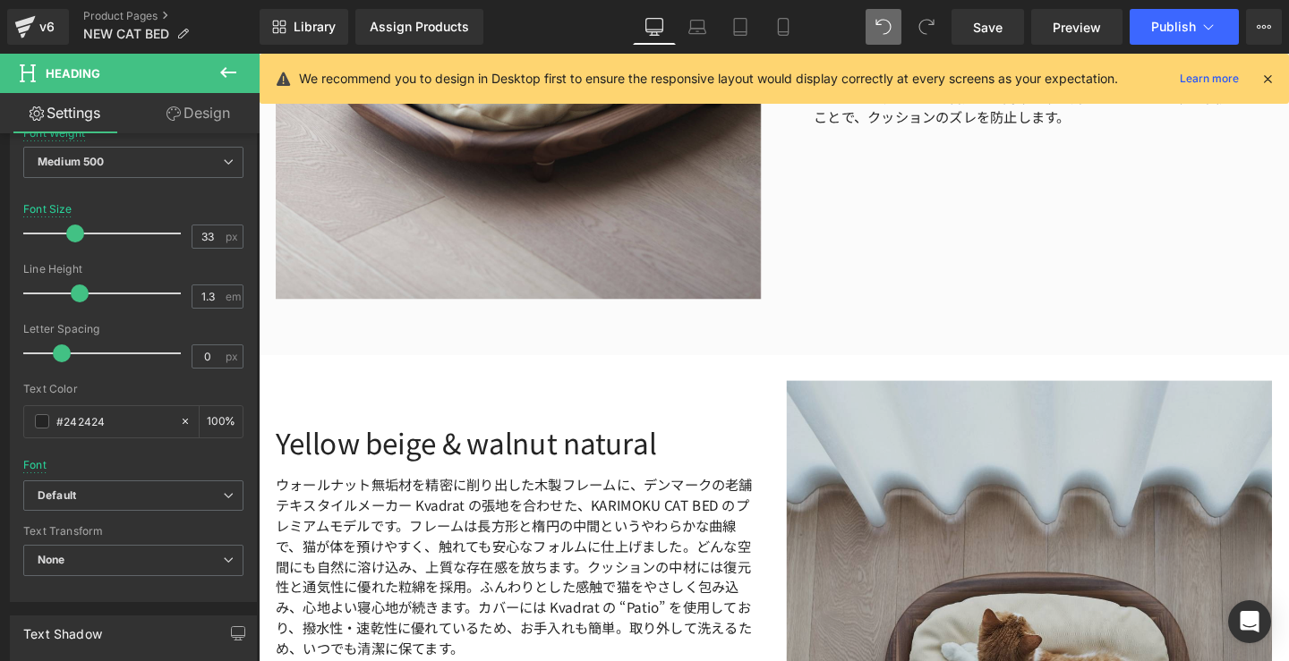
scroll to position [2999, 0]
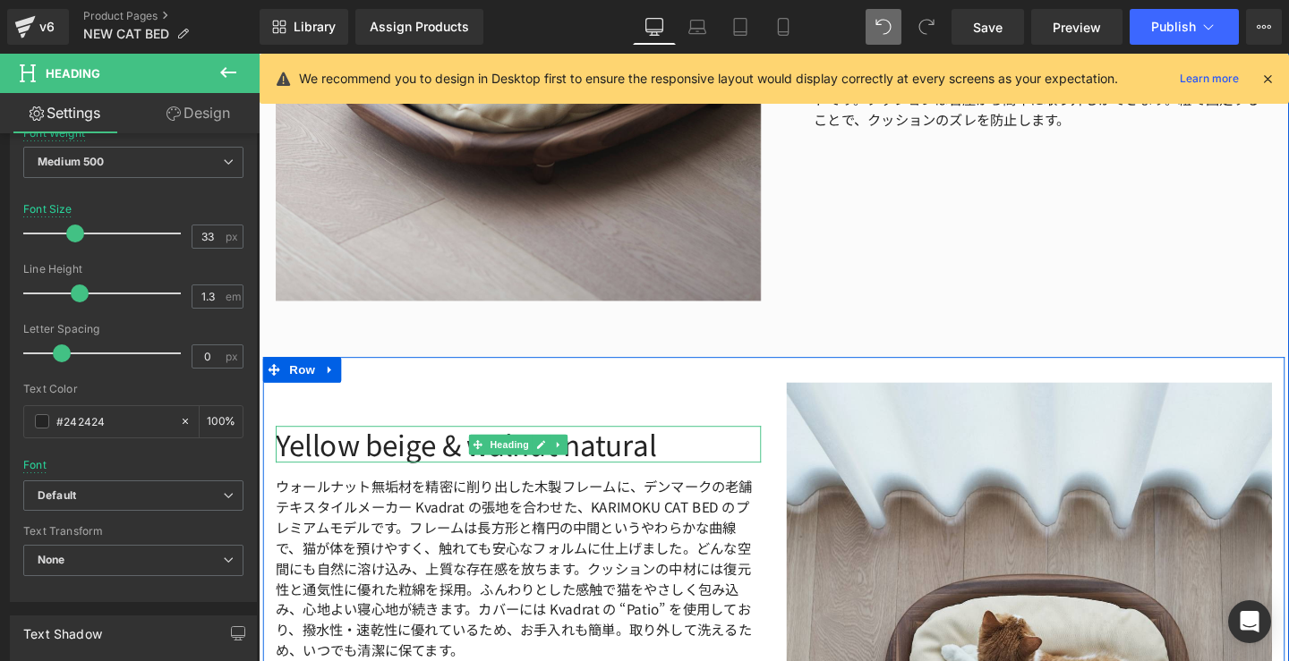
click at [679, 464] on h2 "Yellow beige & walnut natural" at bounding box center [532, 465] width 510 height 38
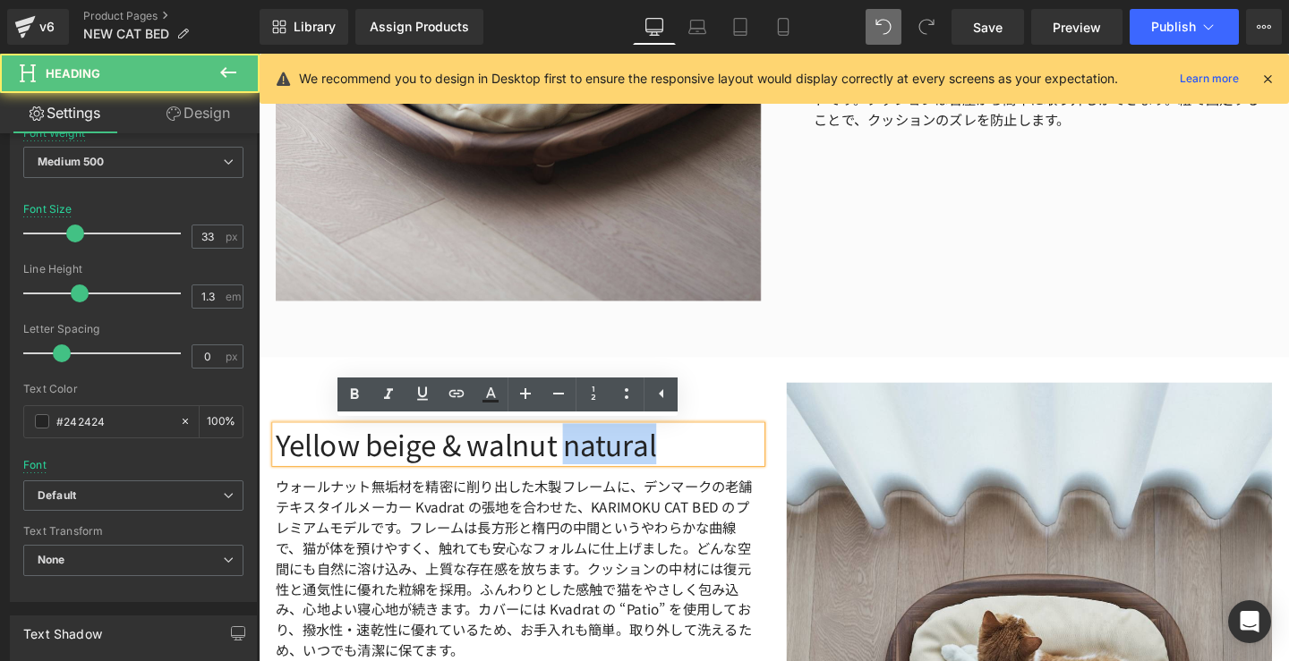
click at [679, 464] on h2 "Yellow beige & walnut natural" at bounding box center [532, 465] width 510 height 38
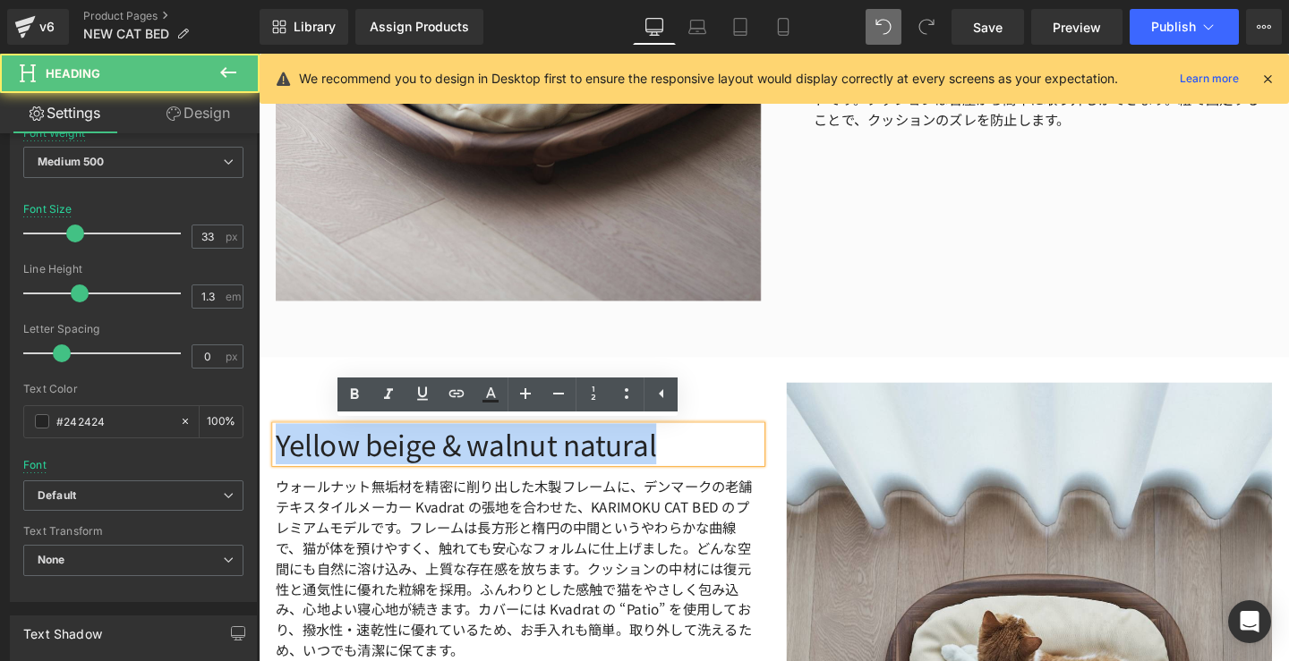
click at [679, 464] on h2 "Yellow beige & walnut natural" at bounding box center [532, 465] width 510 height 38
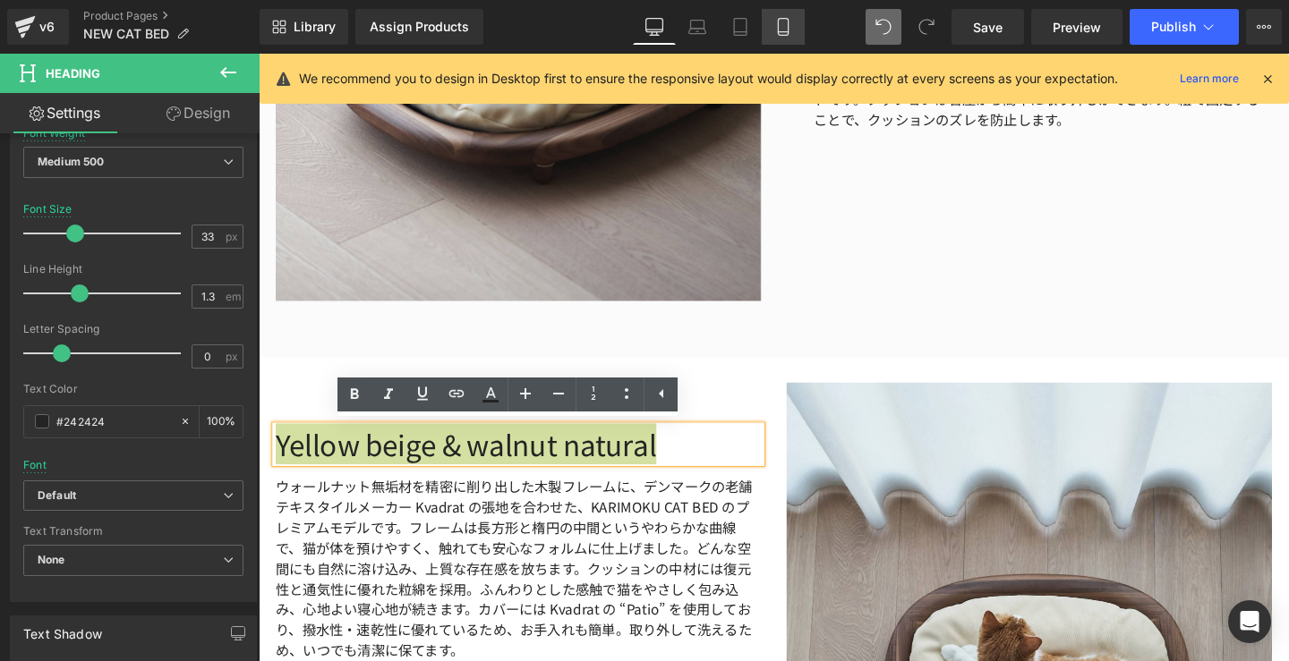
click at [793, 26] on link "Mobile" at bounding box center [783, 27] width 43 height 36
type input "30"
type input "100"
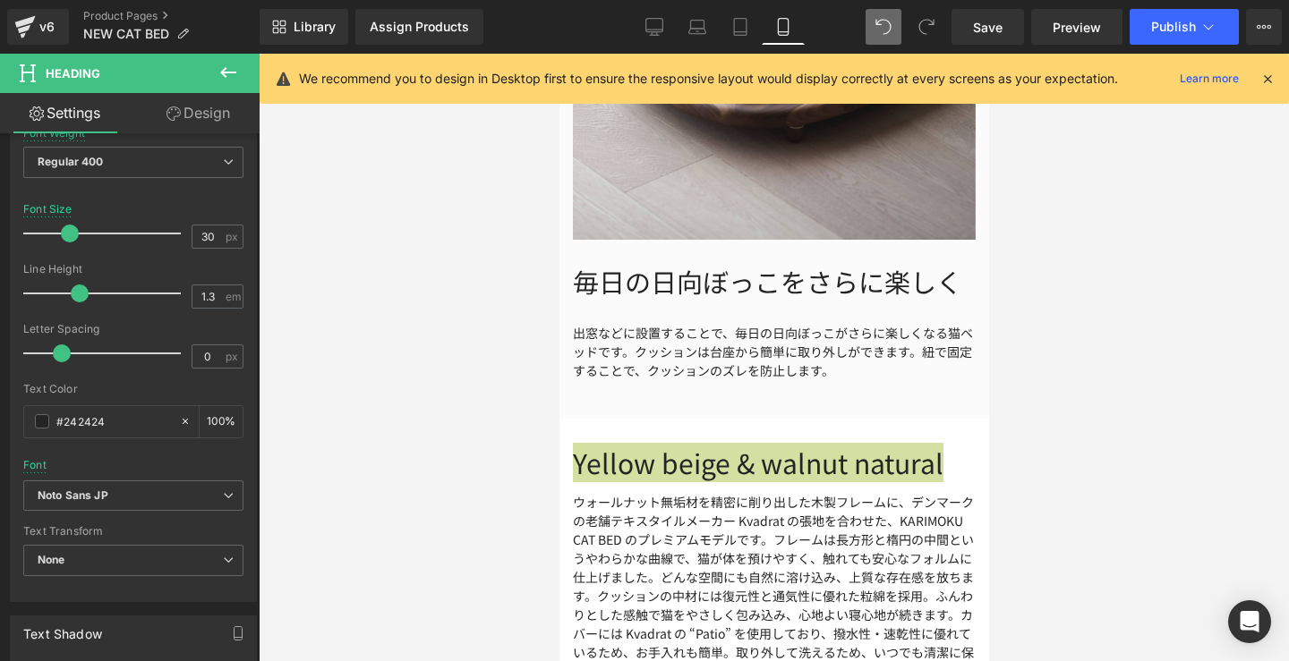
scroll to position [3810, 0]
drag, startPoint x: 1002, startPoint y: 25, endPoint x: 152, endPoint y: 489, distance: 968.3
click at [1002, 25] on span "Save" at bounding box center [988, 27] width 30 height 19
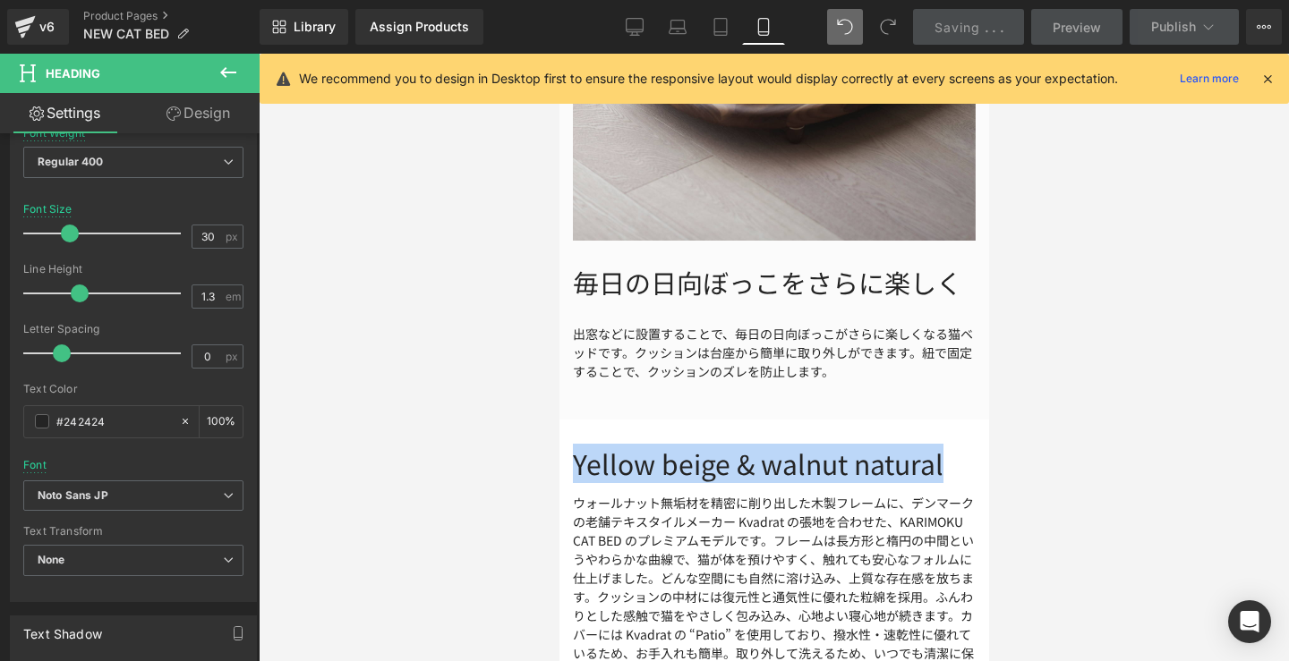
click at [704, 553] on p "ウォールナット無垢材を精密に削り出した木製フレームに、デンマークの老舗テキスタイルメーカー Kvadrat の張地を合わせた、KARIMOKU CAT BED…" at bounding box center [773, 588] width 403 height 188
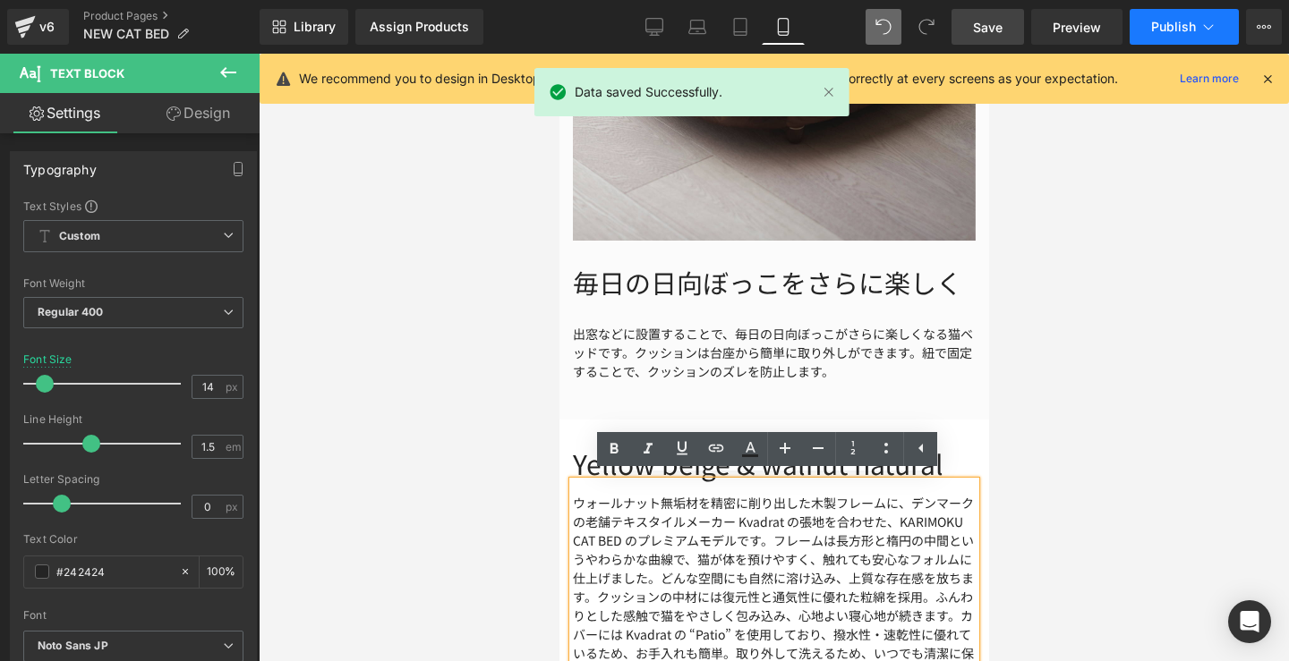
click at [1217, 35] on button "Publish" at bounding box center [1183, 27] width 109 height 36
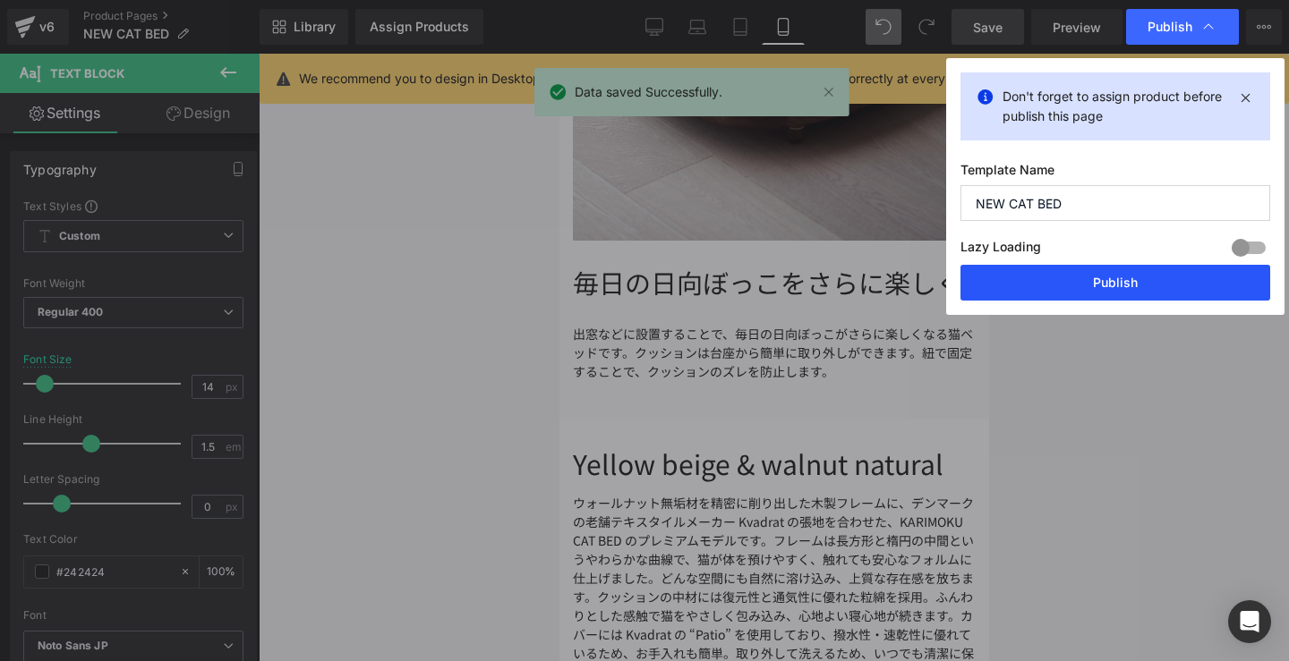
click at [1067, 281] on button "Publish" at bounding box center [1115, 283] width 310 height 36
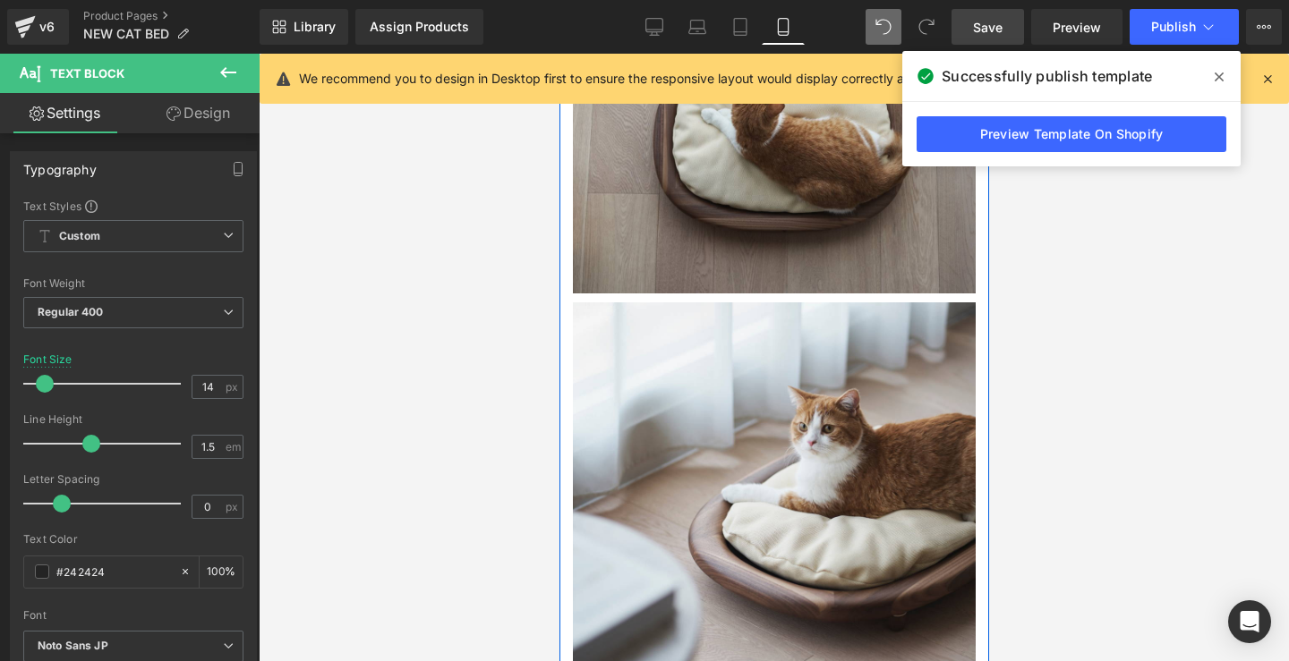
scroll to position [4790, 0]
